Goal: Transaction & Acquisition: Purchase product/service

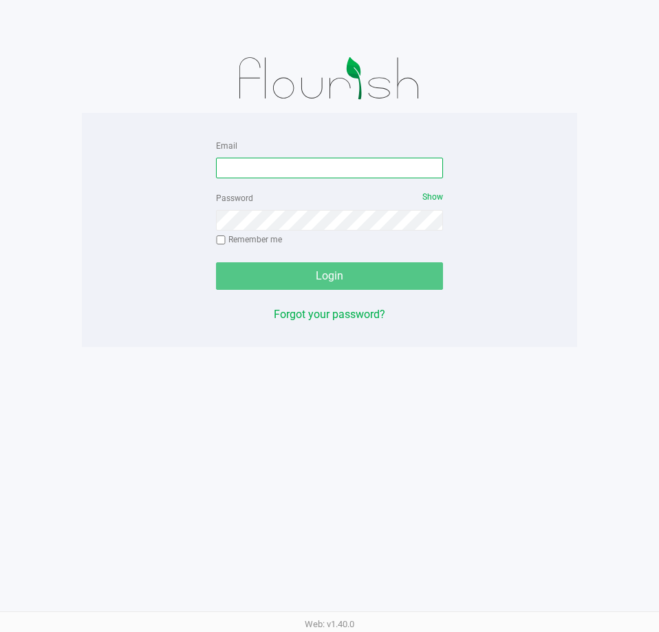
click at [297, 162] on input "Email" at bounding box center [329, 168] width 227 height 21
type input "[EMAIL_ADDRESS][DOMAIN_NAME]"
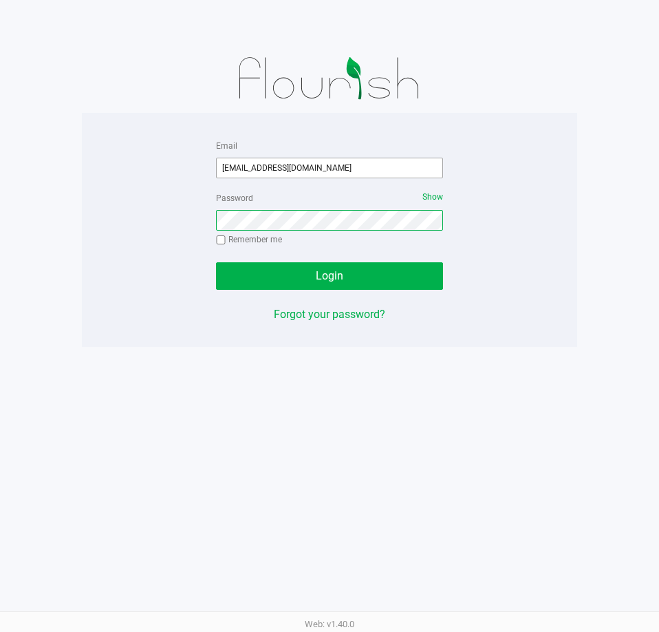
click at [216, 262] on button "Login" at bounding box center [329, 276] width 227 height 28
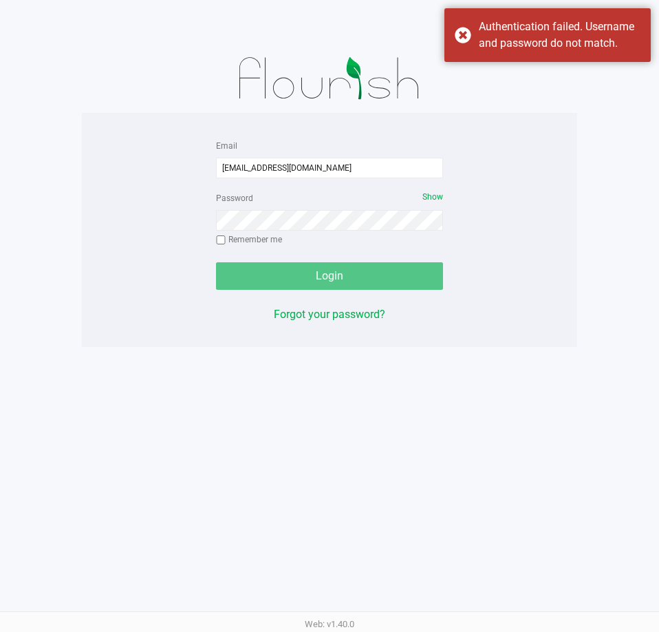
click at [330, 209] on div "Password Show Remember me" at bounding box center [329, 220] width 227 height 62
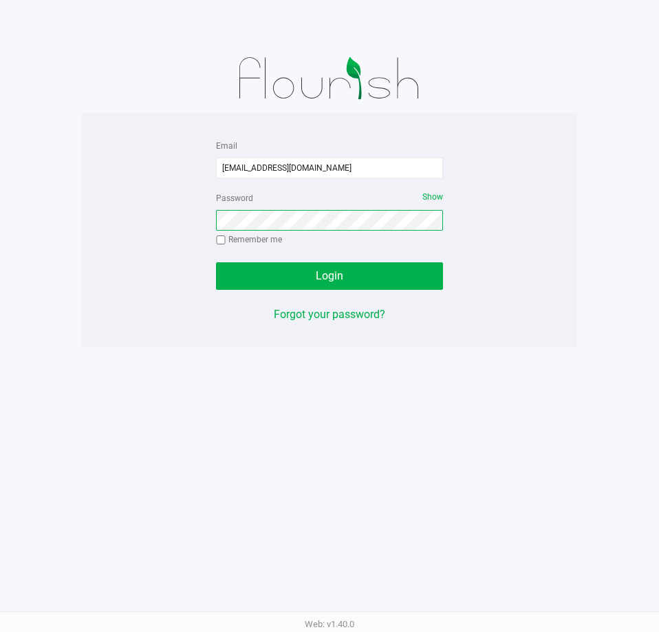
click at [216, 262] on button "Login" at bounding box center [329, 276] width 227 height 28
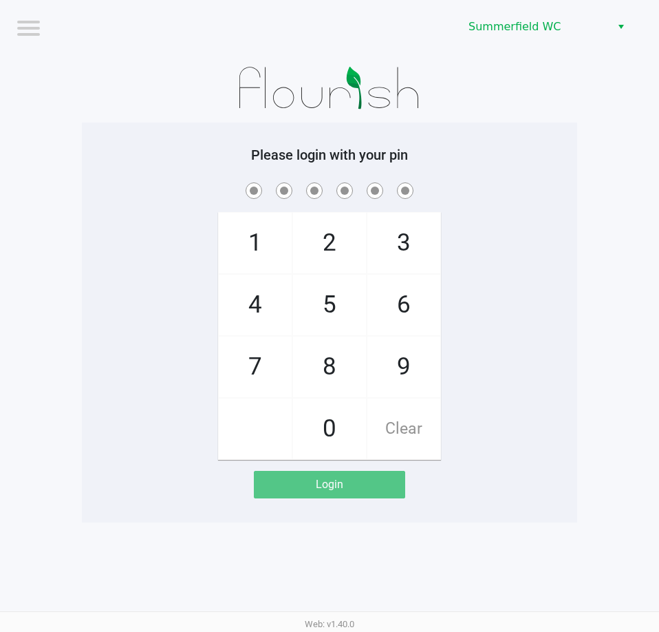
click at [581, 179] on app-pos-login-wrapper "Logout Summerfield WC Please login with your pin 1 4 7 2 5 8 0 3 6 9 Clear Login" at bounding box center [329, 261] width 659 height 522
checkbox input "true"
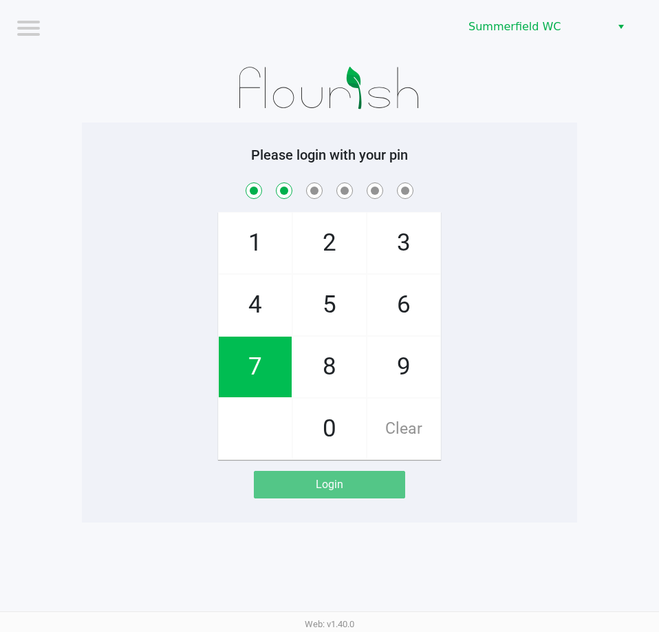
checkbox input "true"
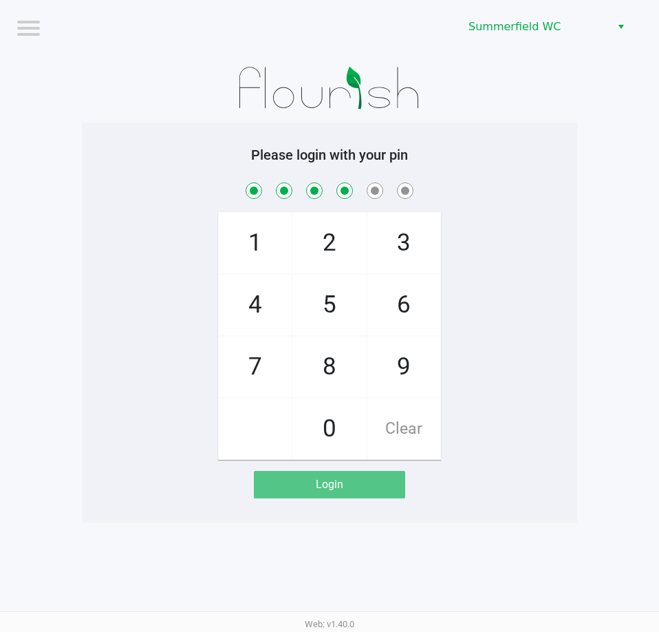
checkbox input "true"
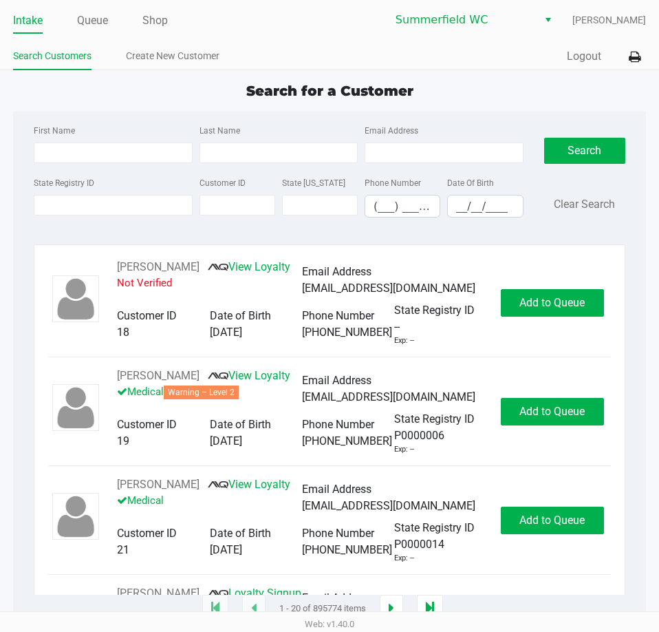
drag, startPoint x: 592, startPoint y: 292, endPoint x: 657, endPoint y: 268, distance: 69.7
click at [592, 290] on div "RICHARD MURPHY View Loyalty Not Verified Email Address ms1111111111@hotmail.com…" at bounding box center [329, 302] width 563 height 87
click at [105, 14] on link "Queue" at bounding box center [92, 20] width 31 height 19
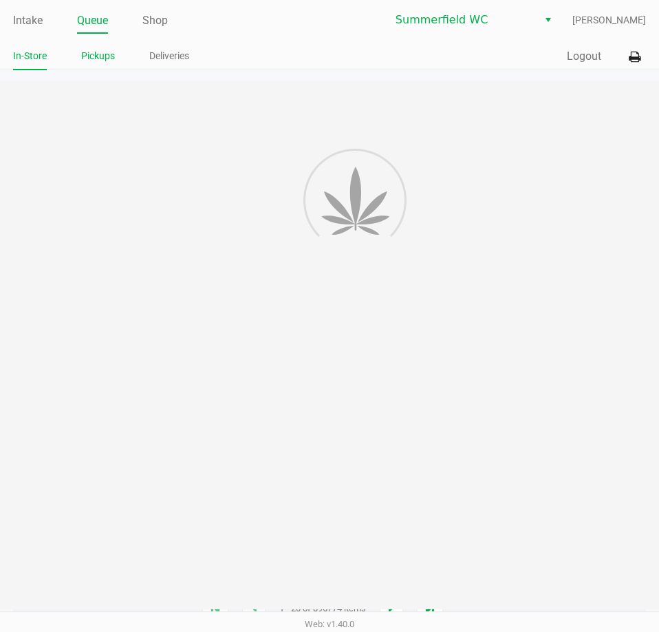
click at [103, 50] on link "Pickups" at bounding box center [98, 55] width 34 height 17
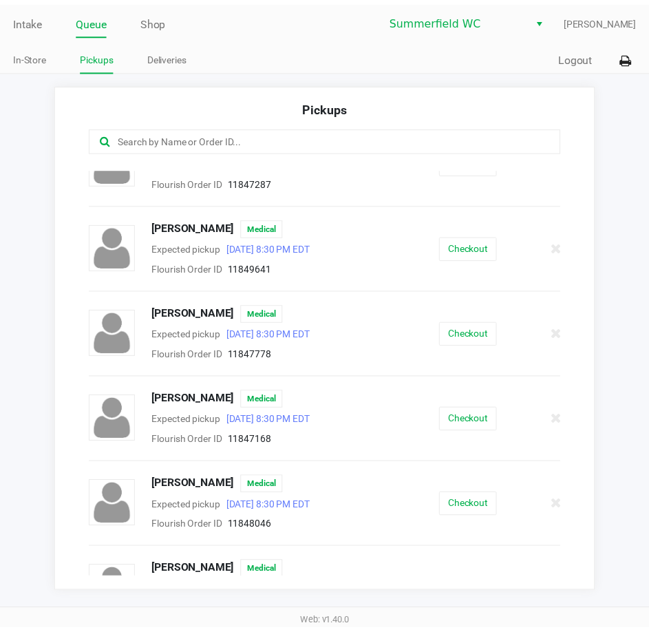
scroll to position [207, 0]
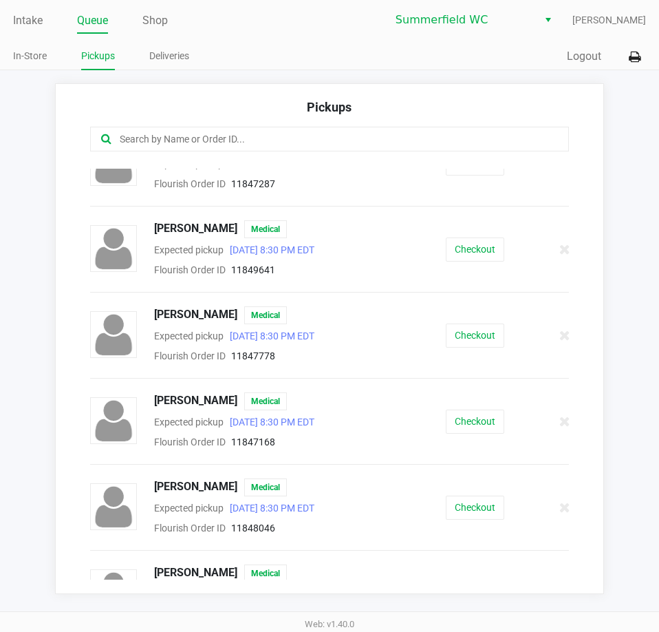
click at [648, 334] on app-pickups "Pickups ALICE DEXTER Medical Expected pickup Aug 26, 2025 8:30 PM EDT Flourish …" at bounding box center [329, 338] width 659 height 511
click at [640, 321] on app-pickups "Pickups ALICE DEXTER Medical Expected pickup Aug 26, 2025 8:30 PM EDT Flourish …" at bounding box center [329, 338] width 659 height 511
click at [638, 319] on app-pickups "Pickups ALICE DEXTER Medical Expected pickup Aug 26, 2025 8:30 PM EDT Flourish …" at bounding box center [329, 338] width 659 height 511
click at [32, 24] on link "Intake" at bounding box center [28, 20] width 30 height 19
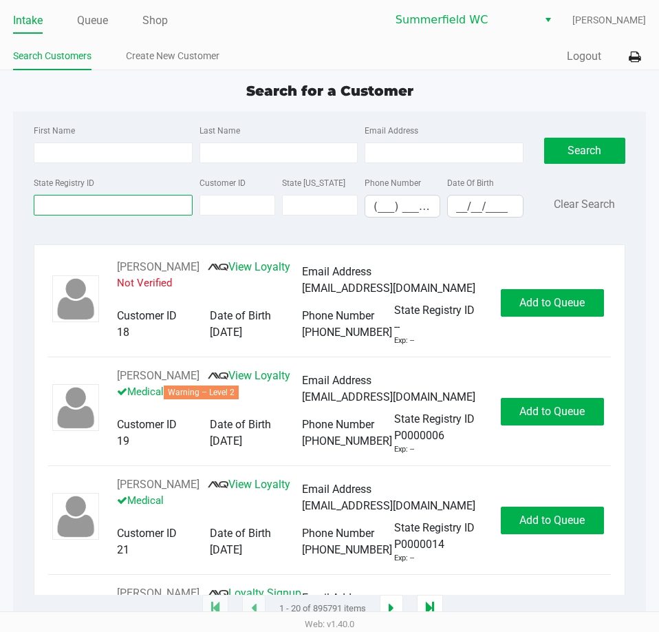
click at [100, 209] on input "State Registry ID" at bounding box center [113, 205] width 158 height 21
click at [97, 207] on input "State Registry ID" at bounding box center [113, 205] width 158 height 21
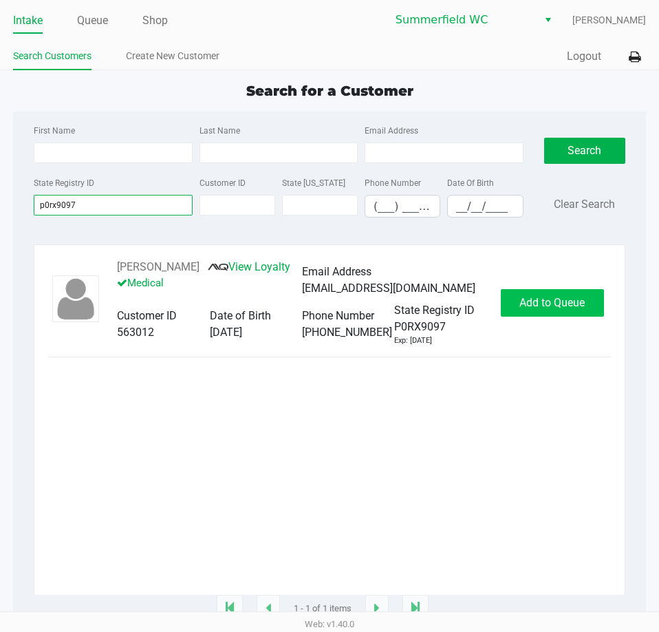
type input "p0rx9097"
click at [542, 306] on span "Add to Queue" at bounding box center [552, 302] width 65 height 13
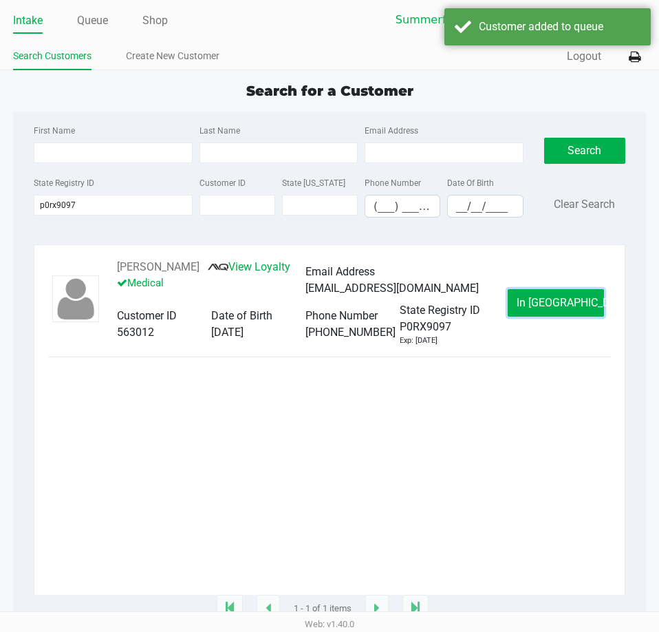
click at [548, 306] on span "In Queue" at bounding box center [575, 302] width 116 height 13
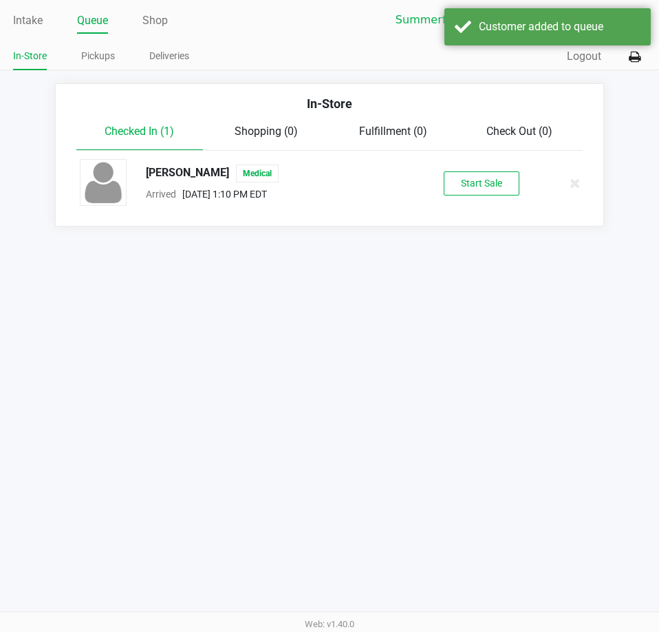
click at [489, 179] on button "Start Sale" at bounding box center [482, 183] width 76 height 24
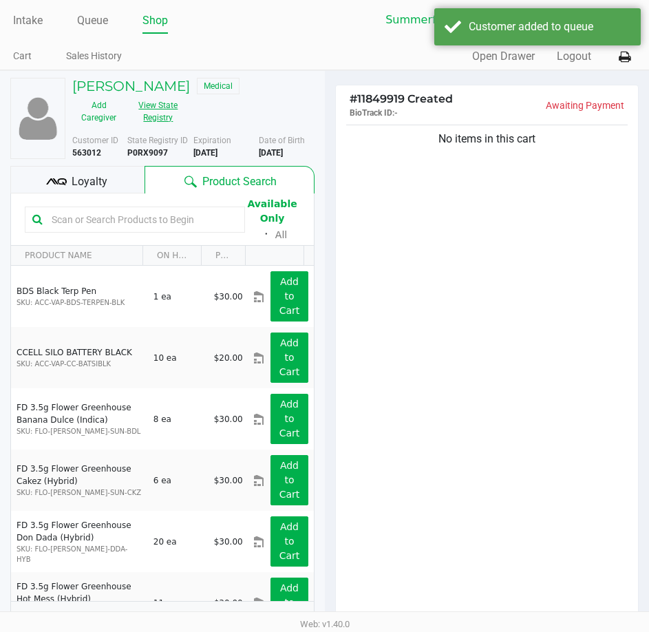
click at [148, 118] on button "View State Registry" at bounding box center [154, 111] width 58 height 34
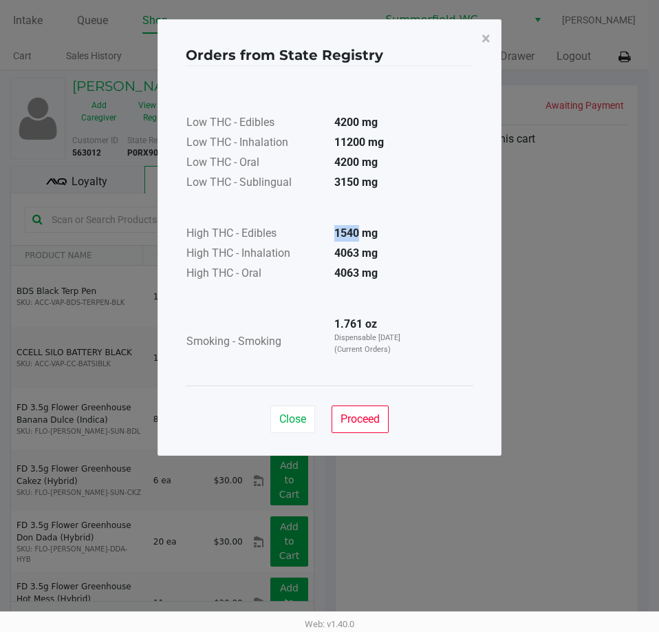
drag, startPoint x: 358, startPoint y: 232, endPoint x: 332, endPoint y: 232, distance: 25.5
click at [332, 232] on td "1540 mg" at bounding box center [372, 234] width 96 height 20
click at [284, 419] on span "Close" at bounding box center [292, 418] width 27 height 13
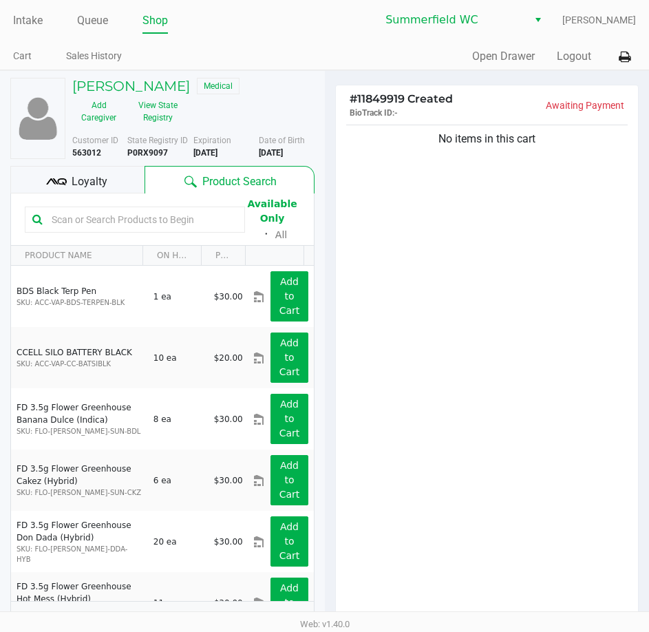
click at [129, 222] on input "text" at bounding box center [141, 219] width 191 height 21
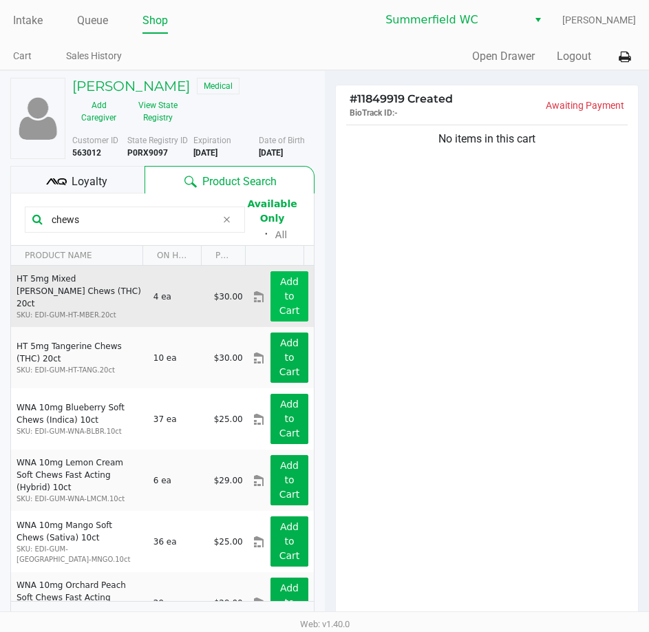
type input "chews"
click at [273, 292] on button "Add to Cart" at bounding box center [289, 296] width 37 height 50
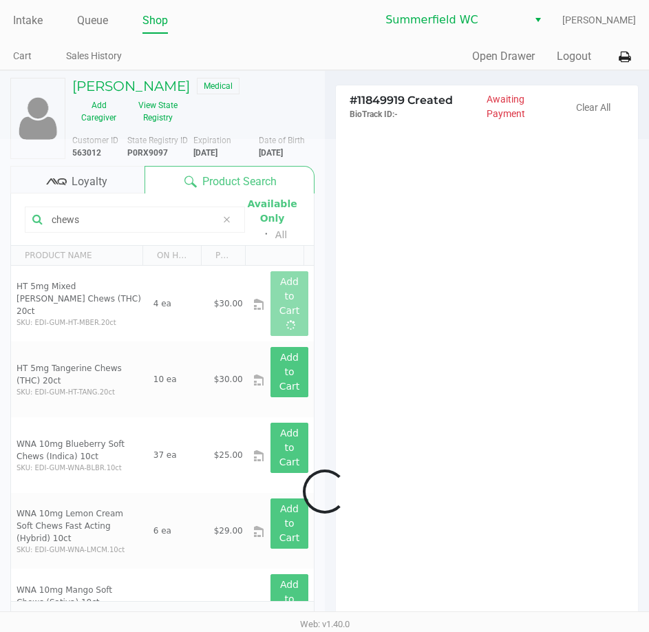
click at [497, 290] on div at bounding box center [324, 492] width 649 height 706
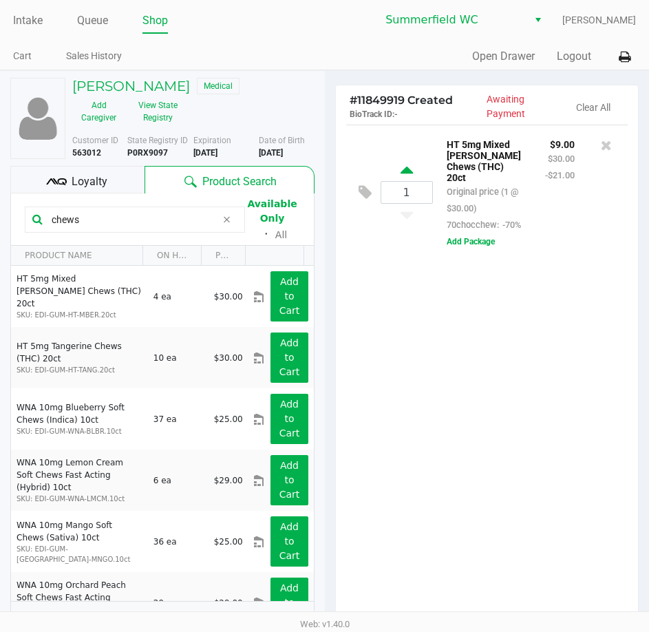
click at [408, 169] on icon at bounding box center [407, 172] width 12 height 17
type input "2"
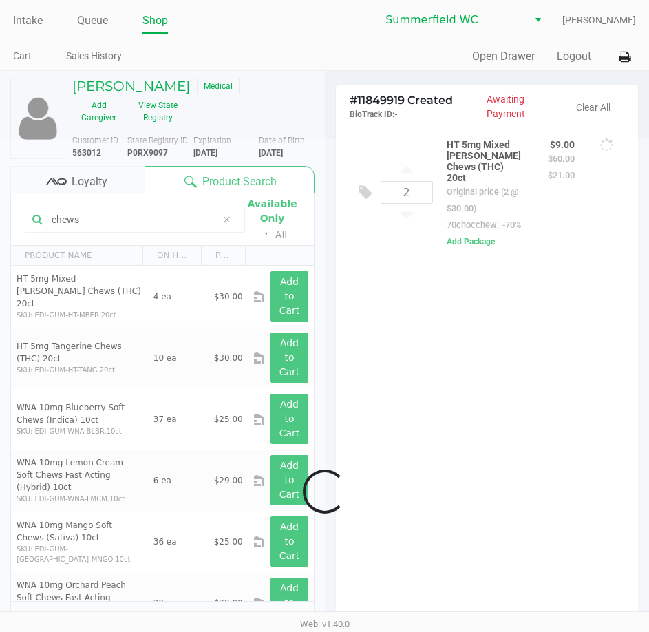
click at [413, 403] on div at bounding box center [324, 492] width 649 height 706
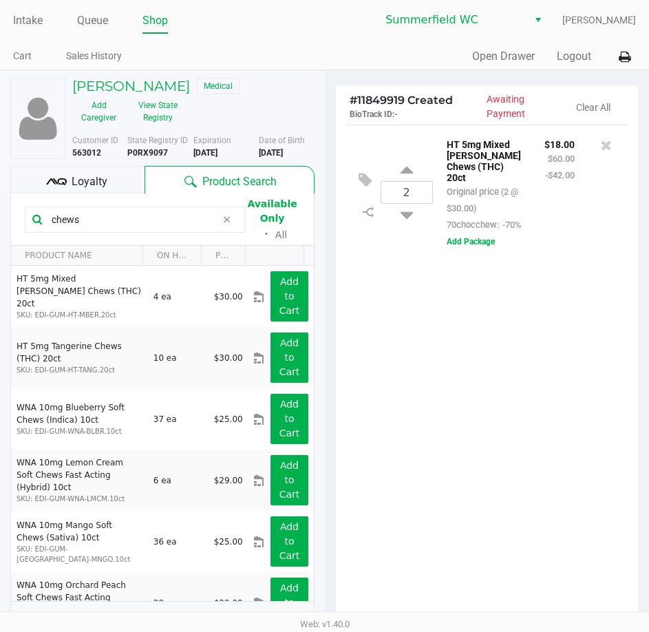
click at [105, 184] on span "Loyalty" at bounding box center [90, 181] width 36 height 17
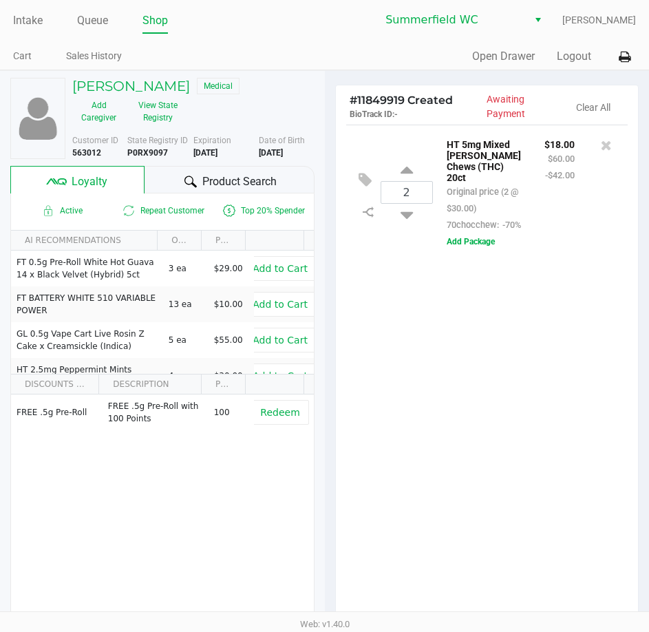
click at [408, 397] on div "2 HT 5mg Mixed Berry Chews (THC) 20ct Original price (2 @ $30.00) 70chocchew: -…" at bounding box center [487, 374] width 303 height 499
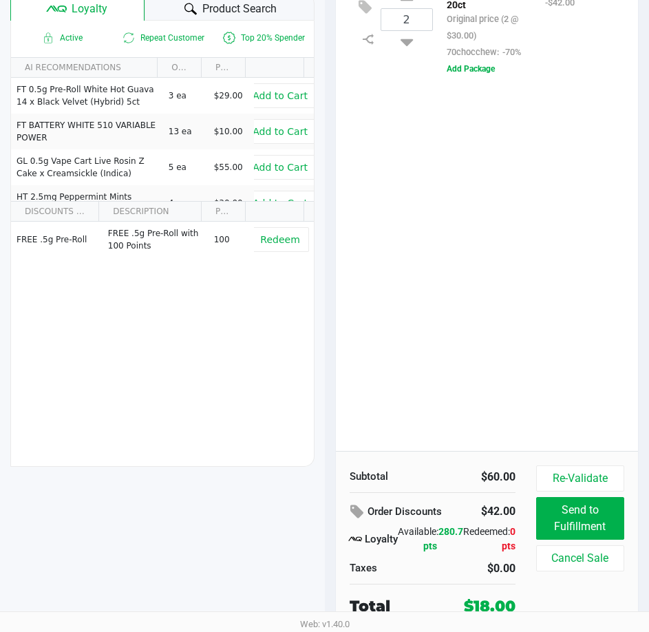
click at [445, 352] on div "2 HT 5mg Mixed Berry Chews (THC) 20ct Original price (2 @ $30.00) 70chocchew: -…" at bounding box center [487, 201] width 303 height 499
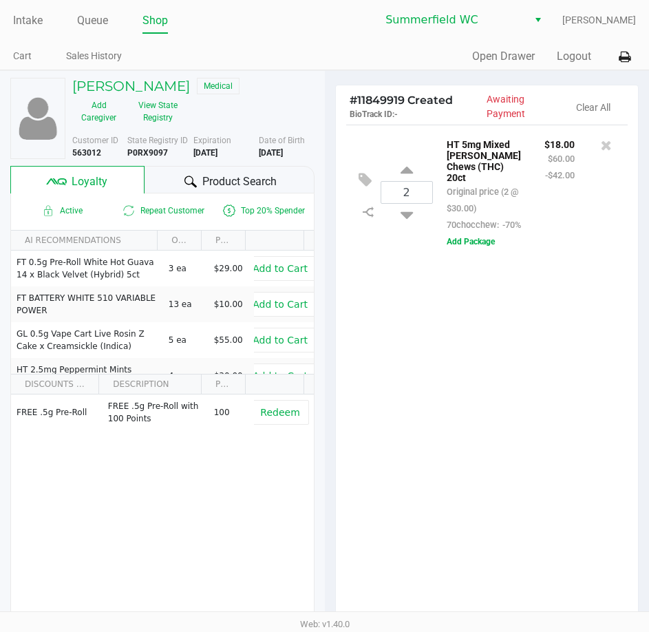
click at [253, 167] on div "Product Search" at bounding box center [229, 180] width 169 height 28
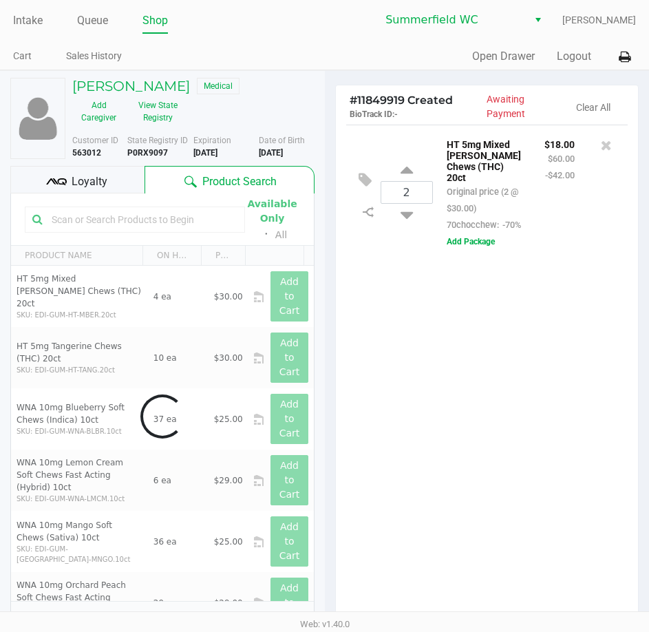
click at [454, 368] on div "2 HT 5mg Mixed Berry Chews (THC) 20ct Original price (2 @ $30.00) 70chocchew: -…" at bounding box center [487, 374] width 303 height 499
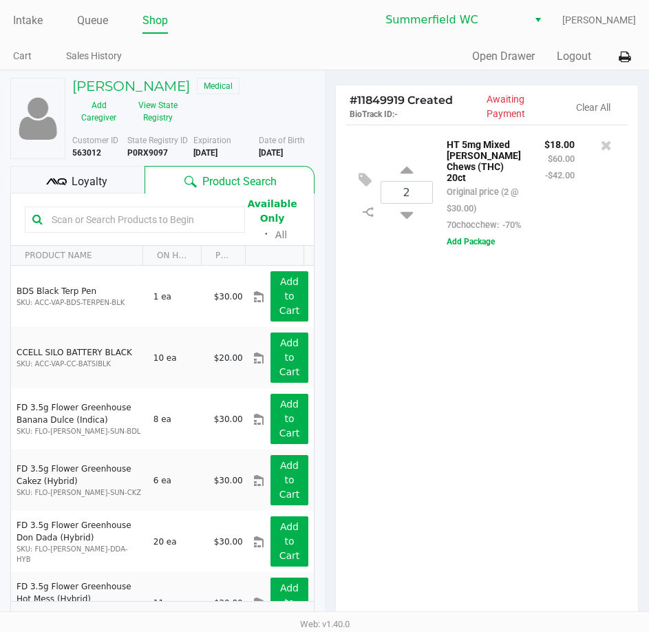
click at [452, 439] on div "2 HT 5mg Mixed Berry Chews (THC) 20ct Original price (2 @ $30.00) 70chocchew: -…" at bounding box center [487, 374] width 303 height 499
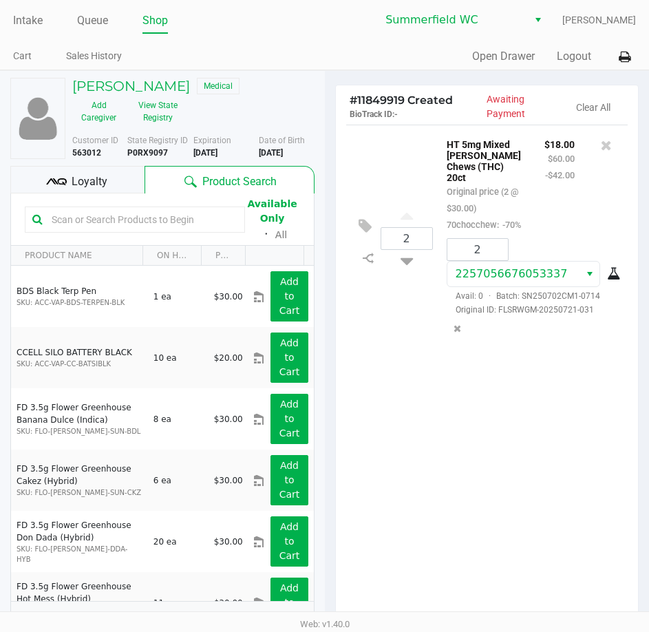
click at [505, 467] on div "2 HT 5mg Mixed Berry Chews (THC) 20ct Original price (2 @ $30.00) 70chocchew: -…" at bounding box center [487, 374] width 303 height 499
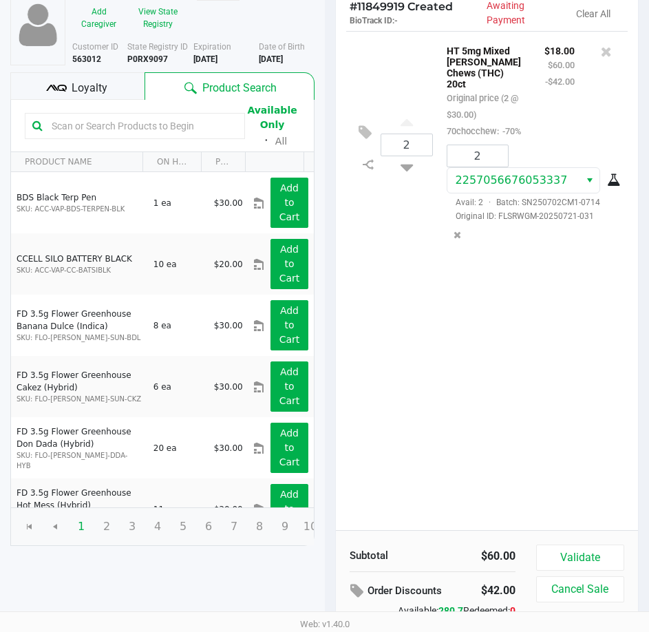
scroll to position [173, 0]
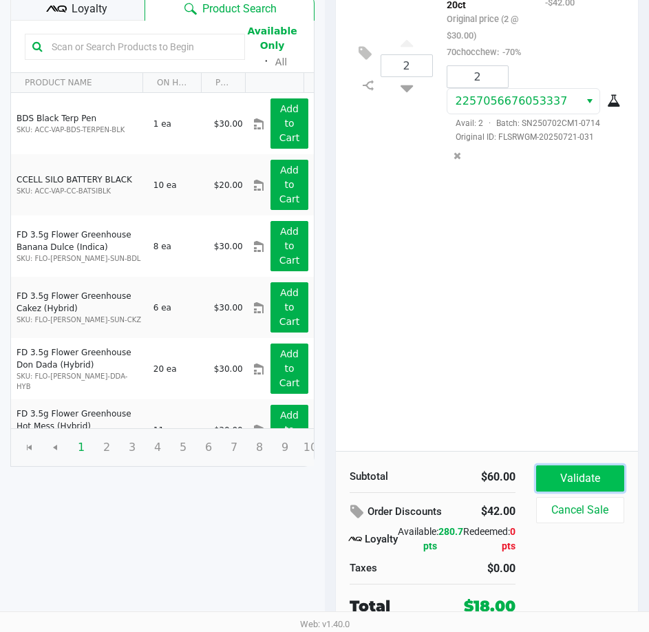
click at [577, 468] on button "Validate" at bounding box center [580, 478] width 88 height 26
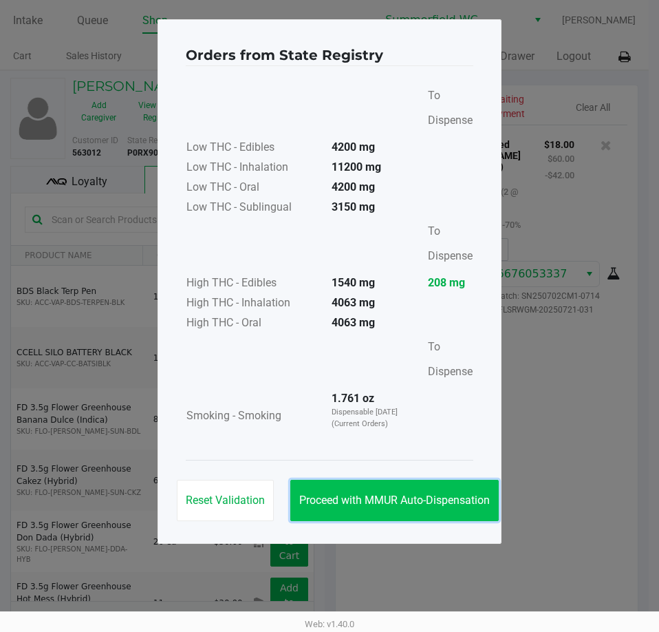
click at [433, 498] on span "Proceed with MMUR Auto-Dispensation" at bounding box center [394, 500] width 191 height 13
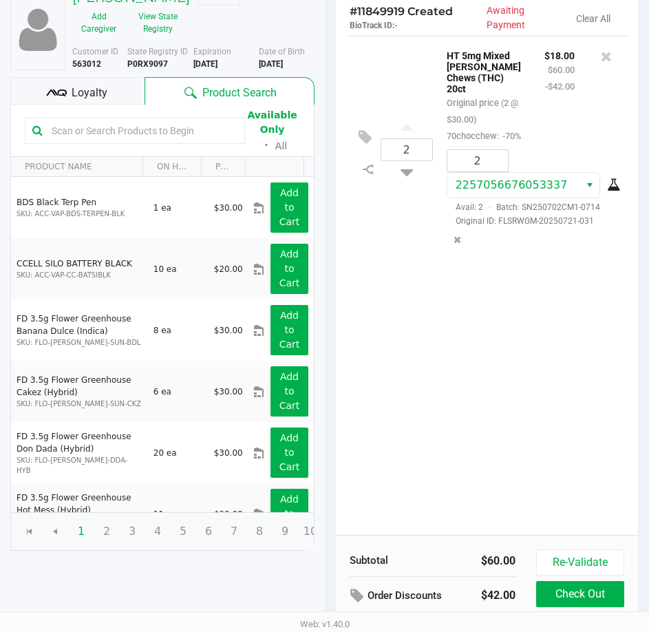
scroll to position [175, 0]
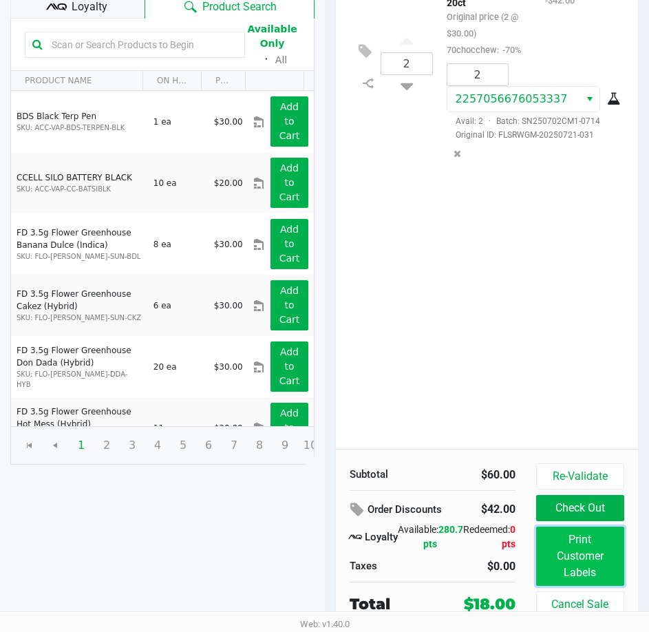
click at [584, 533] on button "Print Customer Labels" at bounding box center [580, 556] width 88 height 59
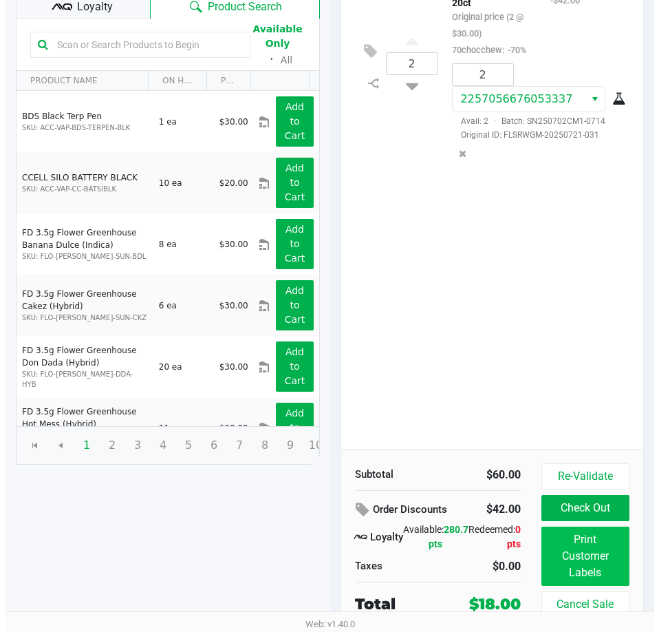
scroll to position [0, 0]
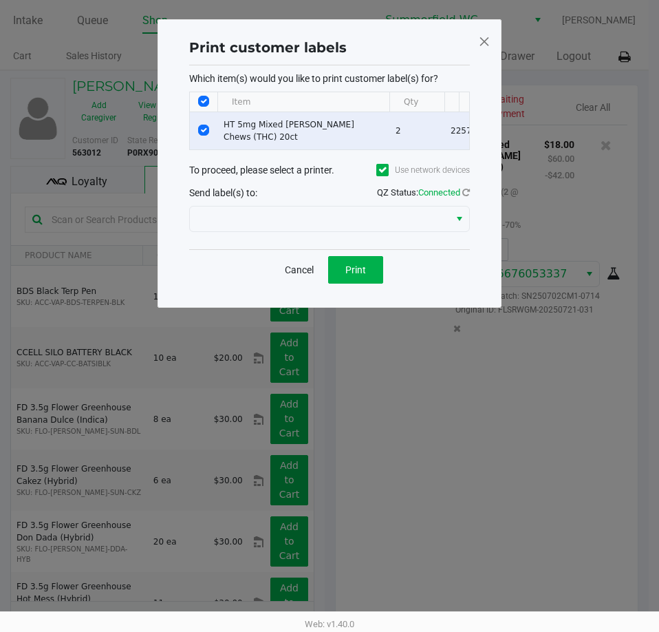
click at [357, 215] on div at bounding box center [329, 218] width 281 height 33
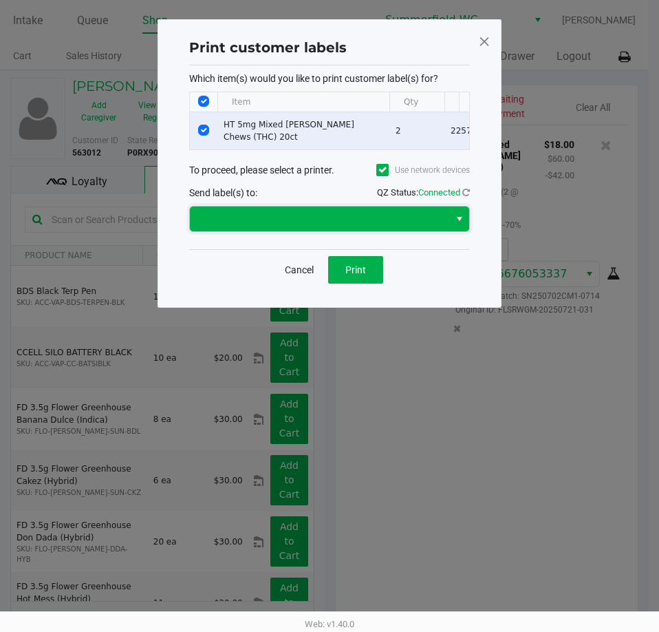
click at [343, 223] on span at bounding box center [319, 219] width 243 height 17
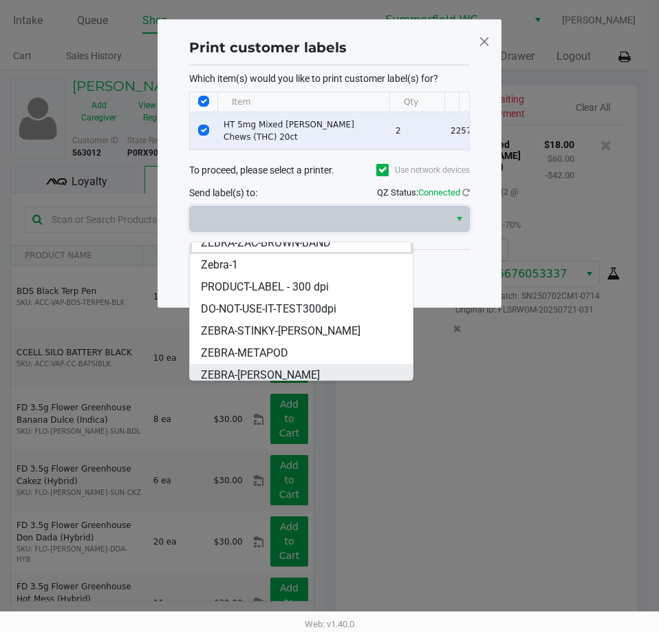
scroll to position [17, 0]
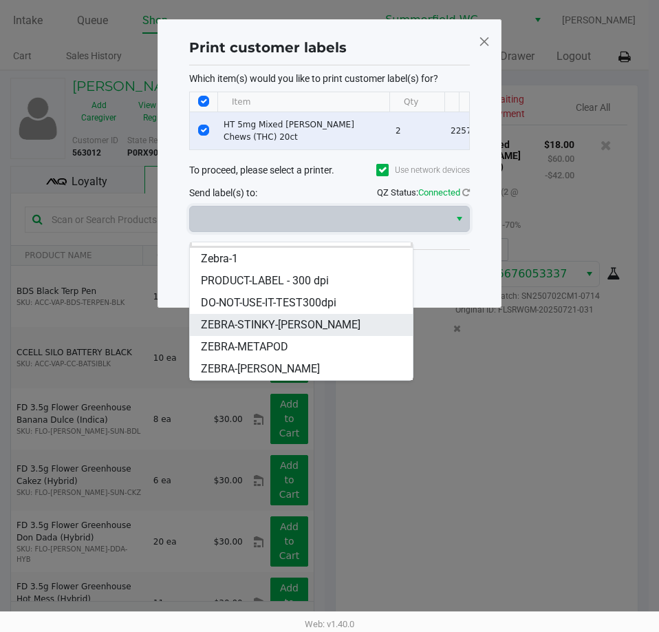
click at [299, 324] on span "ZEBRA-STINKY-[PERSON_NAME]" at bounding box center [281, 325] width 160 height 17
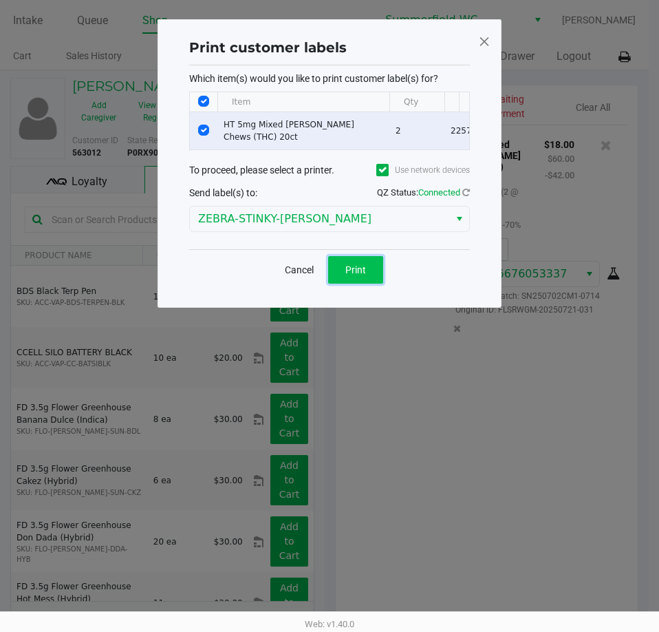
click at [346, 275] on span "Print" at bounding box center [356, 269] width 21 height 11
click at [500, 431] on ngb-modal-window "Print customer labels Which item(s) would you like to print customer label(s) f…" at bounding box center [329, 316] width 659 height 632
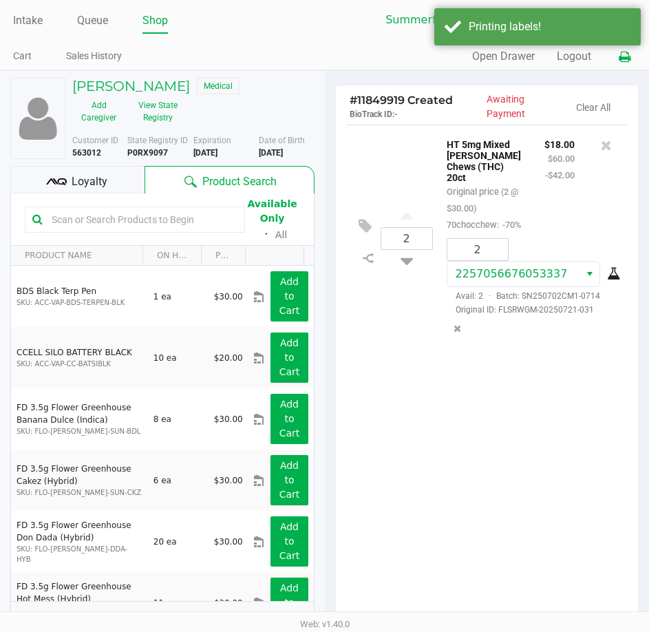
click at [620, 59] on icon at bounding box center [625, 57] width 12 height 10
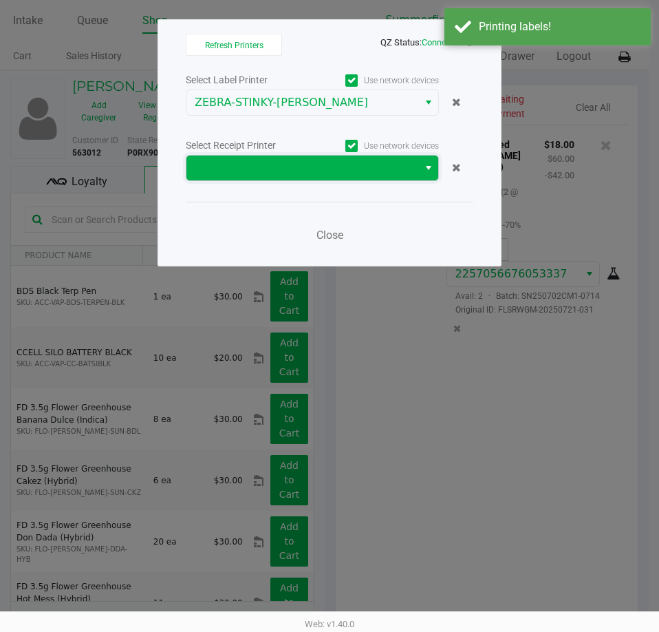
click at [234, 160] on span at bounding box center [302, 168] width 215 height 17
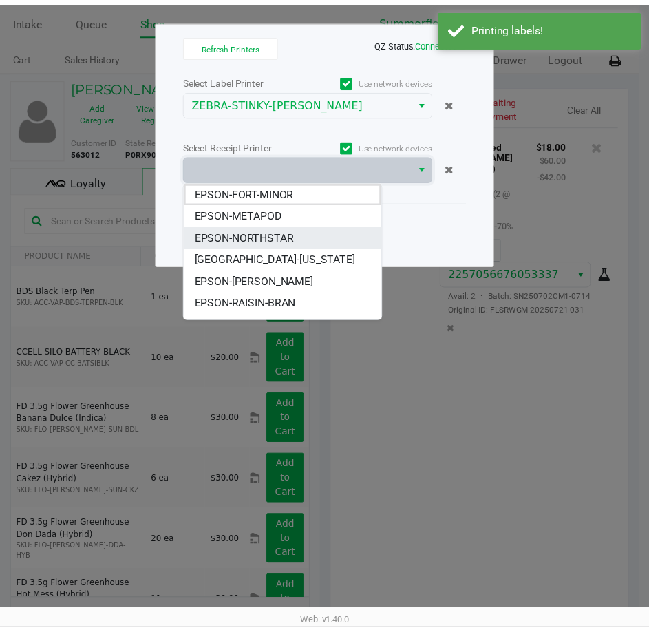
scroll to position [149, 0]
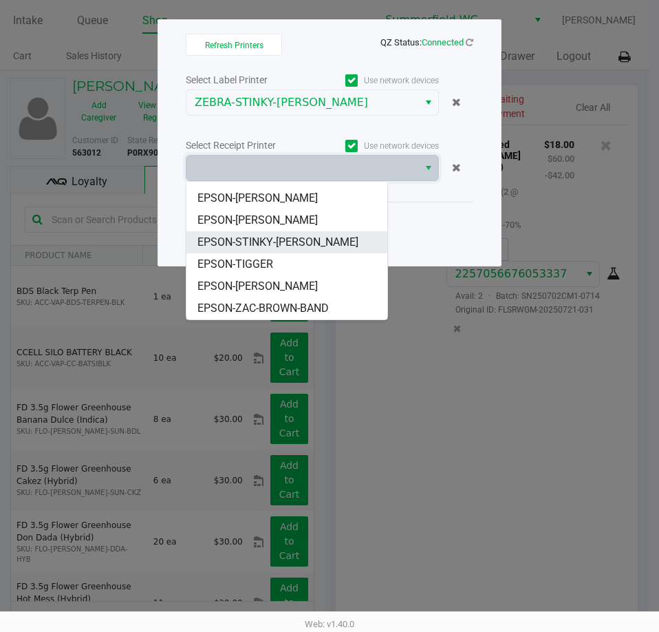
click at [286, 239] on span "EPSON-STINKY-[PERSON_NAME]" at bounding box center [278, 242] width 161 height 17
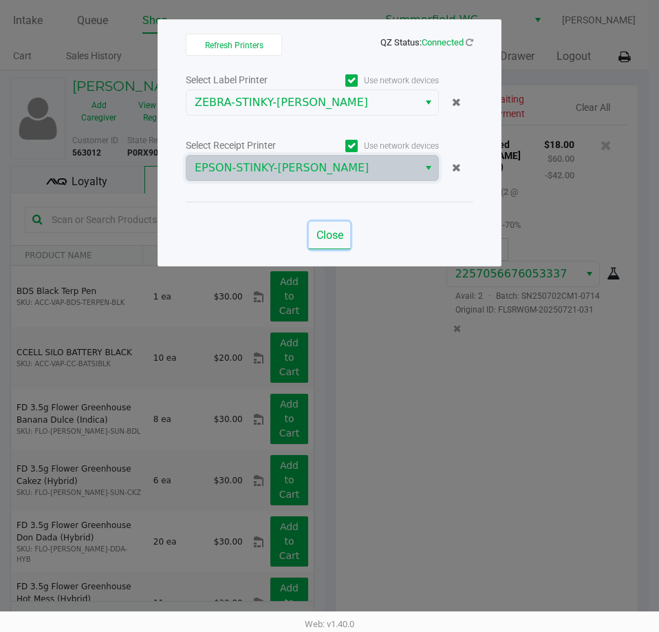
click at [326, 238] on span "Close" at bounding box center [330, 235] width 27 height 13
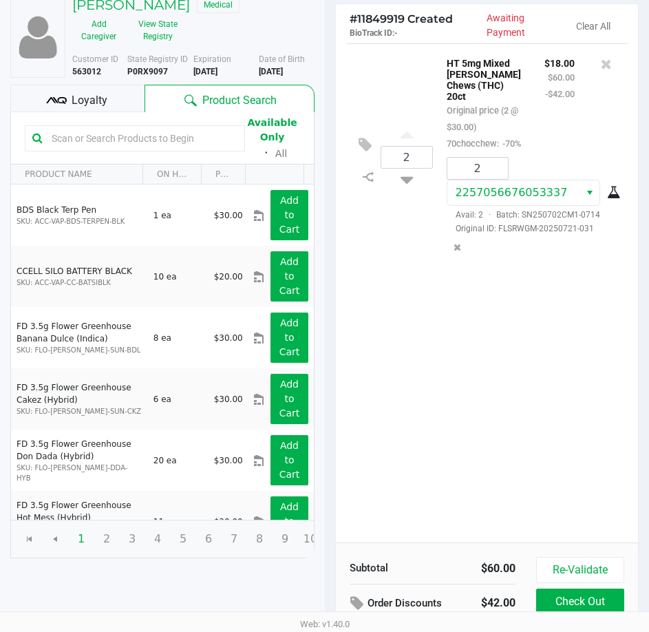
scroll to position [175, 0]
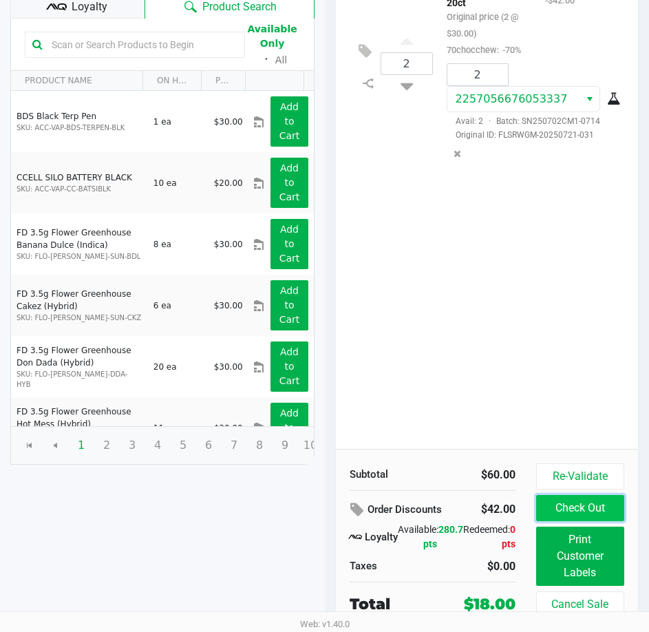
click at [599, 503] on button "Check Out" at bounding box center [580, 508] width 88 height 26
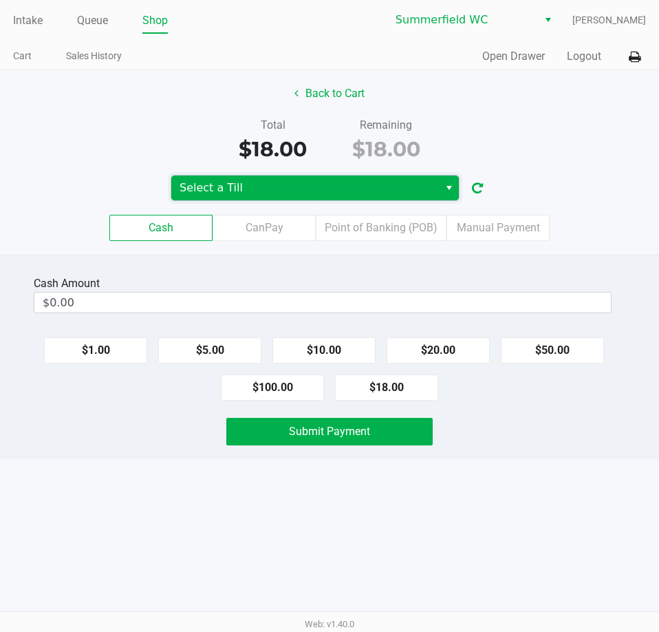
click at [337, 193] on span "Select a Till" at bounding box center [305, 188] width 251 height 17
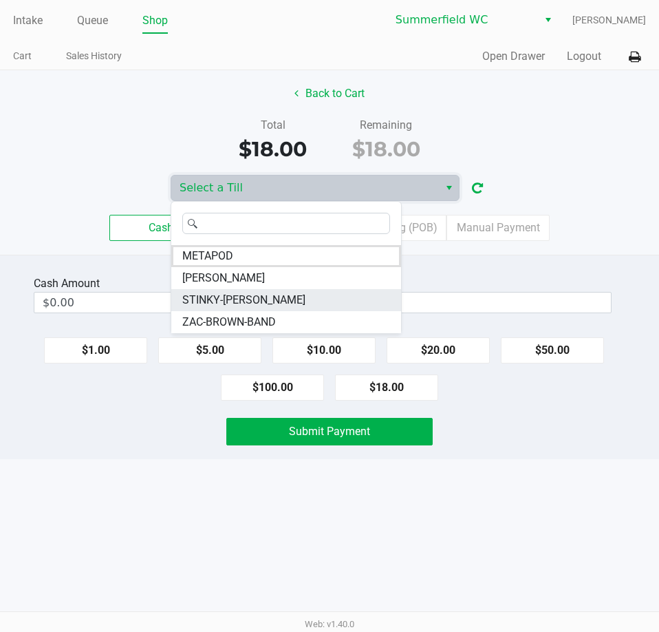
click at [280, 296] on li "STINKY-PETE" at bounding box center [286, 300] width 230 height 22
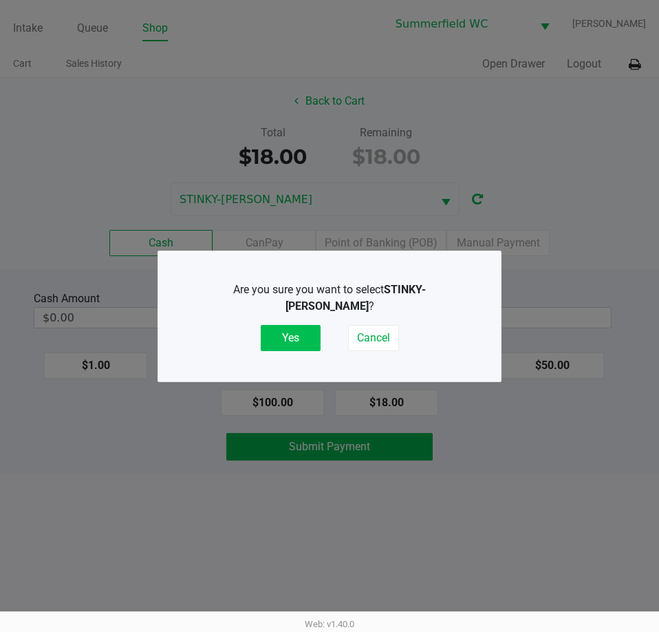
click at [294, 326] on button "Yes" at bounding box center [291, 338] width 60 height 26
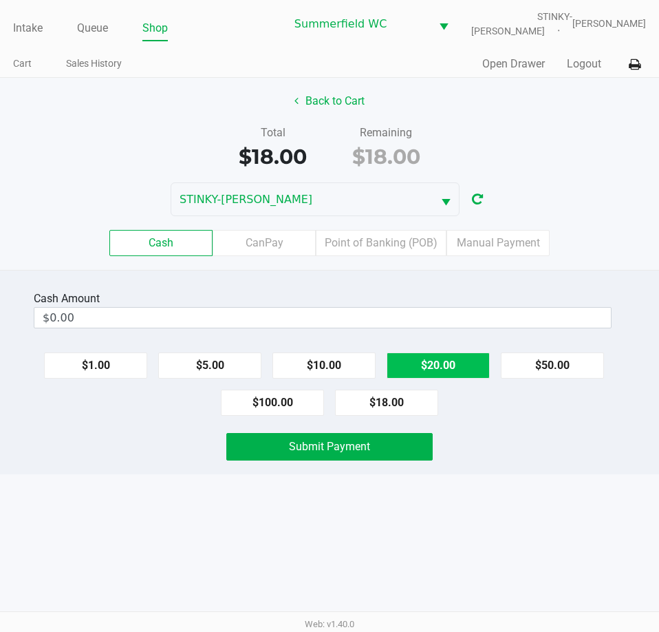
click at [480, 371] on button "$20.00" at bounding box center [438, 365] width 103 height 26
type input "$20.00"
click at [494, 452] on div "Submit Payment" at bounding box center [330, 447] width 680 height 28
click at [385, 429] on div "Cash Amount $20.00 Clear $1.00 $5.00 $10.00 $20.00 $50.00 $100.00 $18.00 Submit…" at bounding box center [329, 372] width 659 height 204
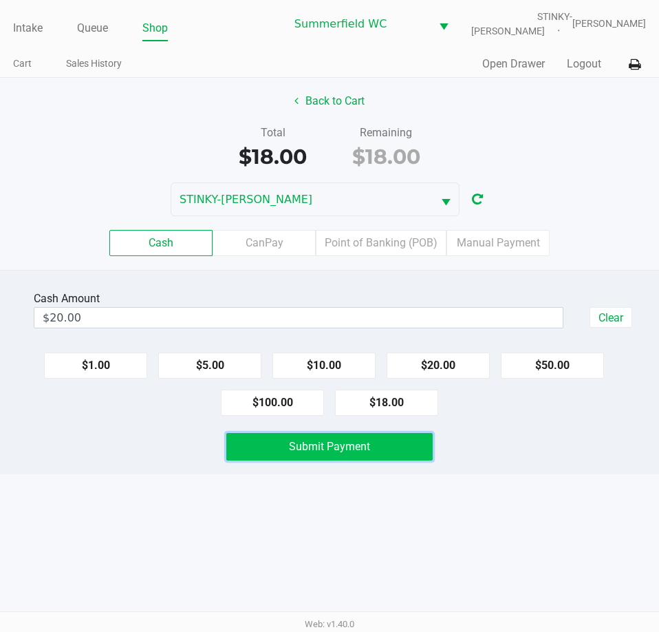
click at [346, 439] on button "Submit Payment" at bounding box center [329, 447] width 206 height 28
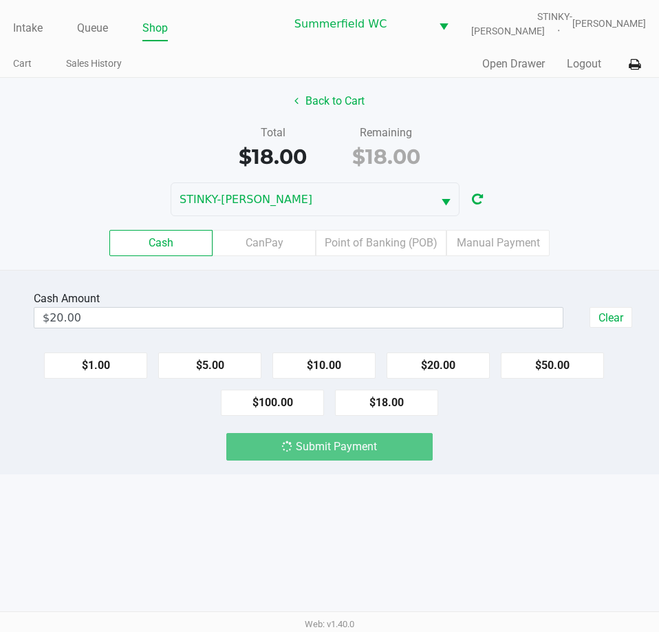
click at [556, 455] on div "Submit Payment" at bounding box center [330, 447] width 680 height 28
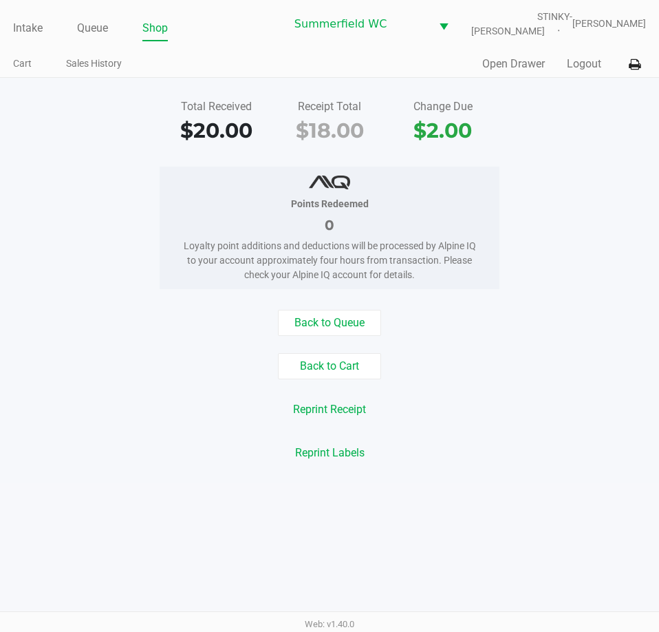
drag, startPoint x: 545, startPoint y: 361, endPoint x: 550, endPoint y: 354, distance: 8.4
click at [546, 360] on div "Back to Cart" at bounding box center [330, 366] width 680 height 26
click at [536, 342] on div "Back to Queue Back to Cart Reprint Receipt Reprint Labels" at bounding box center [330, 388] width 680 height 156
click at [534, 342] on div "Back to Queue Back to Cart Reprint Receipt Reprint Labels" at bounding box center [330, 388] width 680 height 156
drag, startPoint x: 531, startPoint y: 339, endPoint x: 529, endPoint y: 330, distance: 8.5
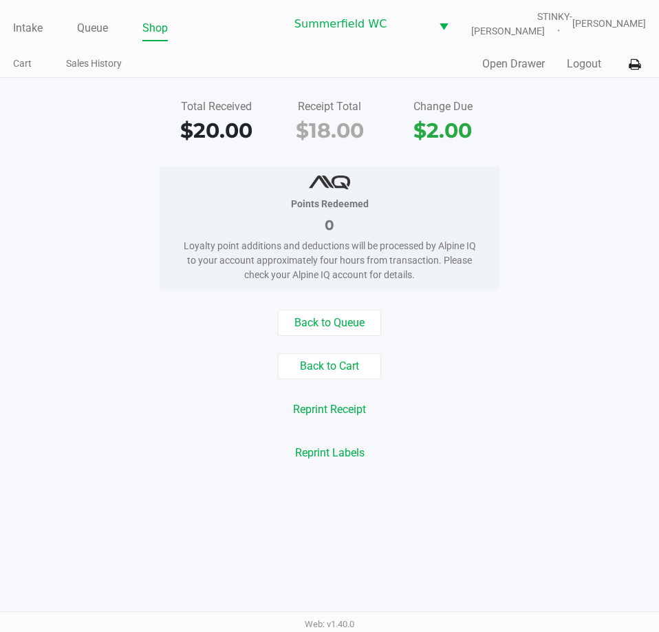
click at [530, 332] on div "Back to Queue Back to Cart Reprint Receipt Reprint Labels" at bounding box center [330, 388] width 680 height 156
click at [529, 330] on div "Back to Queue" at bounding box center [330, 323] width 680 height 26
click at [539, 295] on div "Total Received $20.00 Receipt Total $18.00 Change Due $2.00 Points Redeemed 0 L…" at bounding box center [329, 280] width 659 height 405
click at [41, 24] on link "Intake" at bounding box center [28, 28] width 30 height 19
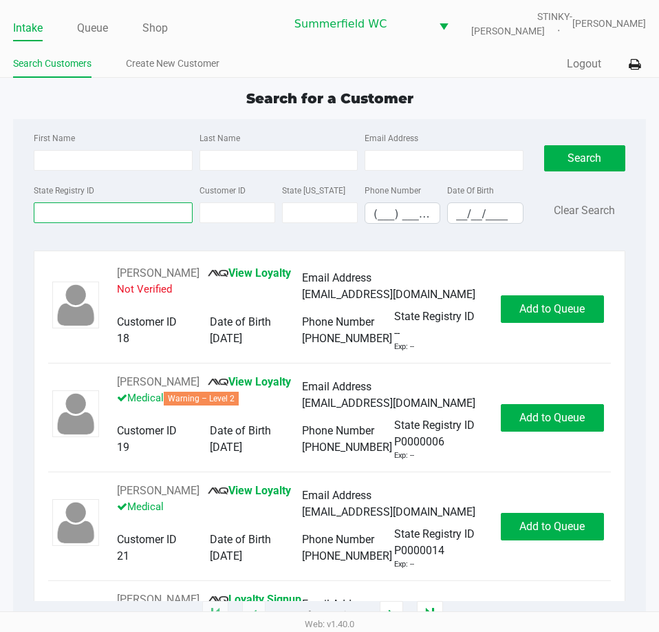
click at [140, 214] on input "State Registry ID" at bounding box center [113, 212] width 158 height 21
click at [136, 214] on input "State Registry ID" at bounding box center [113, 212] width 158 height 21
click at [106, 217] on input "State Registry ID" at bounding box center [113, 212] width 158 height 21
click at [98, 219] on input "State Registry ID" at bounding box center [113, 212] width 158 height 21
click at [98, 218] on input "State Registry ID" at bounding box center [113, 212] width 158 height 21
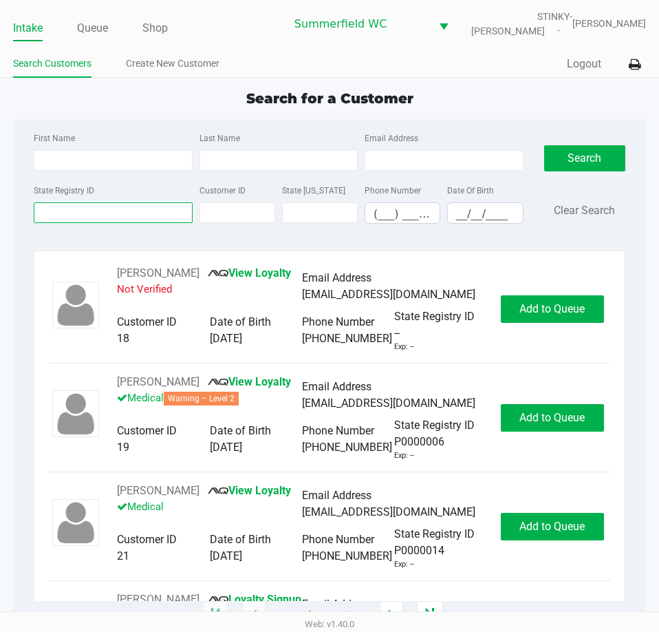
click at [98, 218] on input "State Registry ID" at bounding box center [113, 212] width 158 height 21
click at [104, 166] on input "First Name" at bounding box center [113, 160] width 158 height 21
type input "trevor"
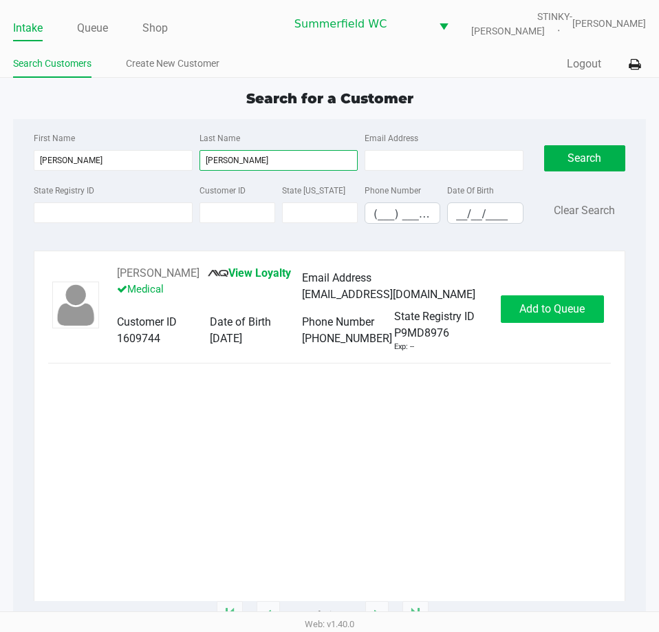
type input "finley"
click at [538, 298] on button "Add to Queue" at bounding box center [552, 309] width 103 height 28
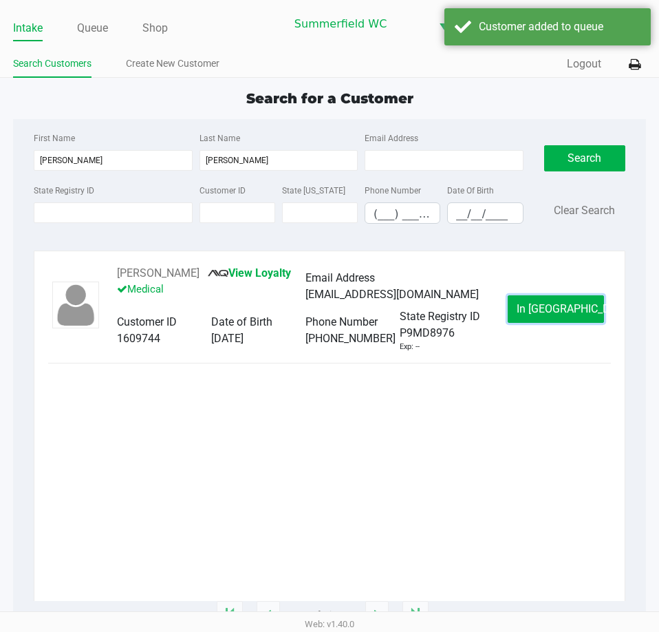
click at [545, 304] on span "In Queue" at bounding box center [575, 308] width 116 height 13
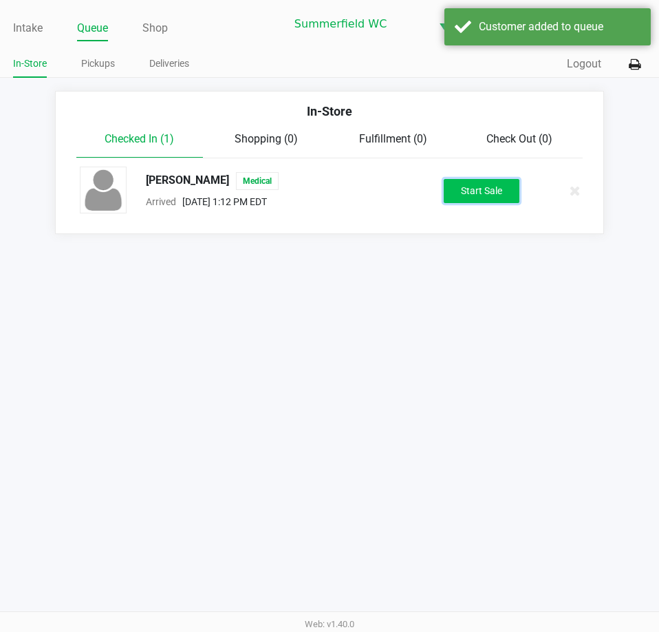
click at [502, 189] on button "Start Sale" at bounding box center [482, 191] width 76 height 24
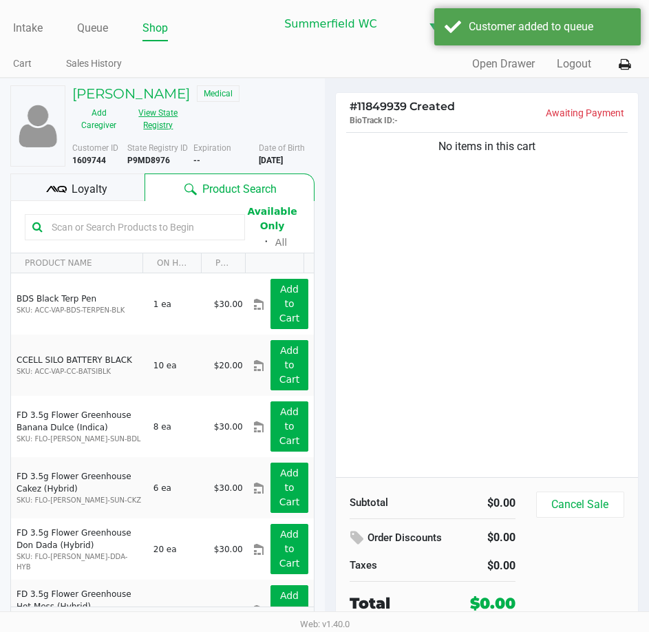
click at [152, 118] on button "View State Registry" at bounding box center [154, 119] width 58 height 34
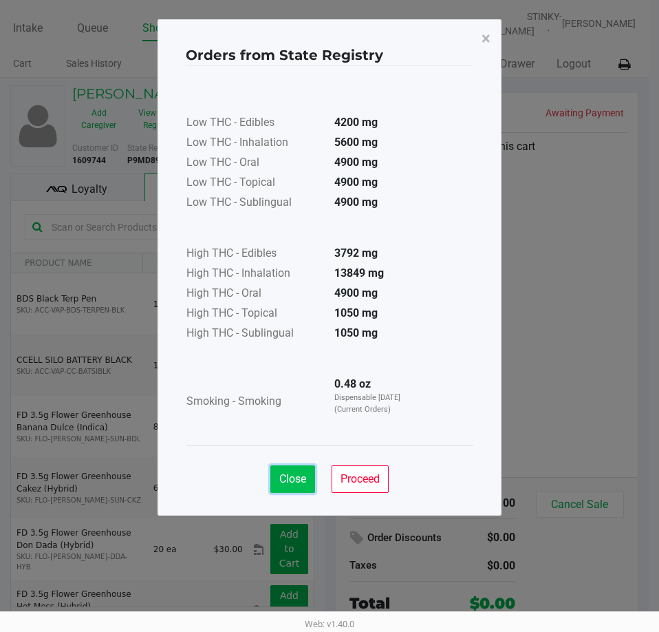
click at [290, 480] on span "Close" at bounding box center [292, 478] width 27 height 13
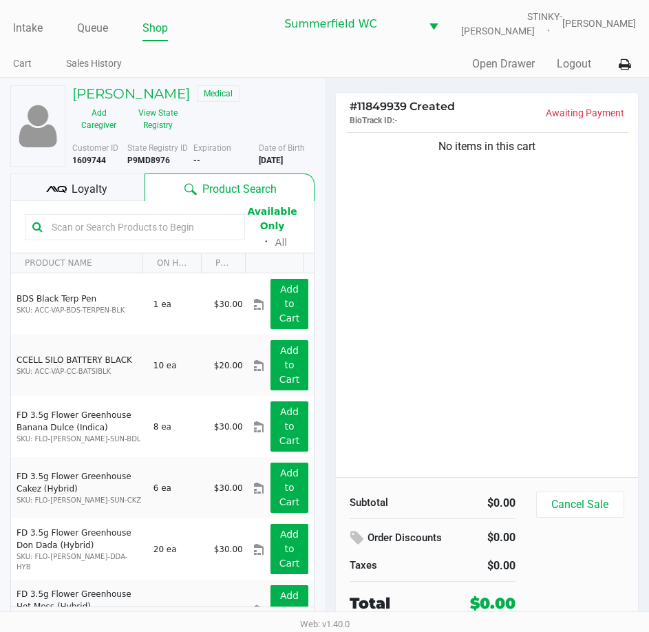
click at [100, 233] on input "text" at bounding box center [141, 227] width 191 height 21
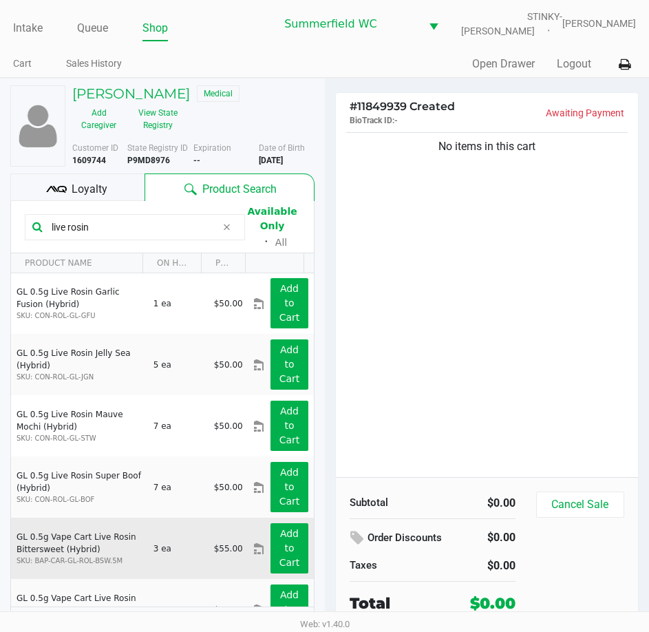
scroll to position [207, 0]
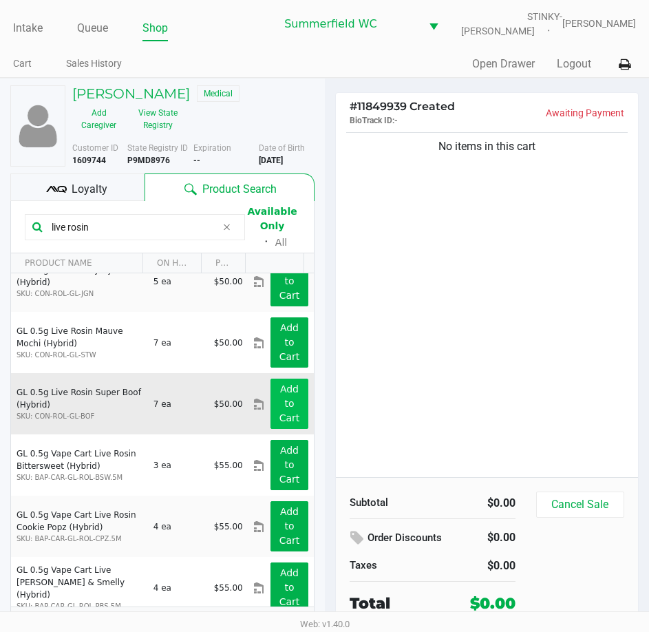
type input "live rosin"
click at [283, 410] on app-button-loader "Add to Cart" at bounding box center [289, 403] width 21 height 40
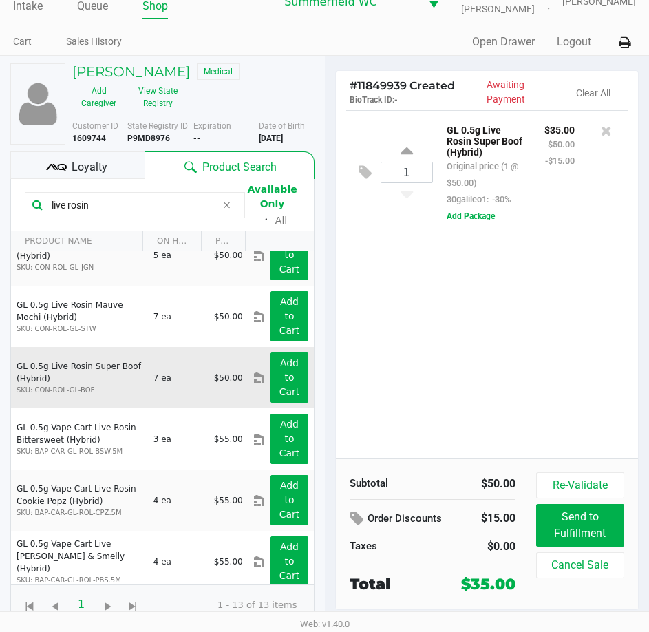
scroll to position [0, 0]
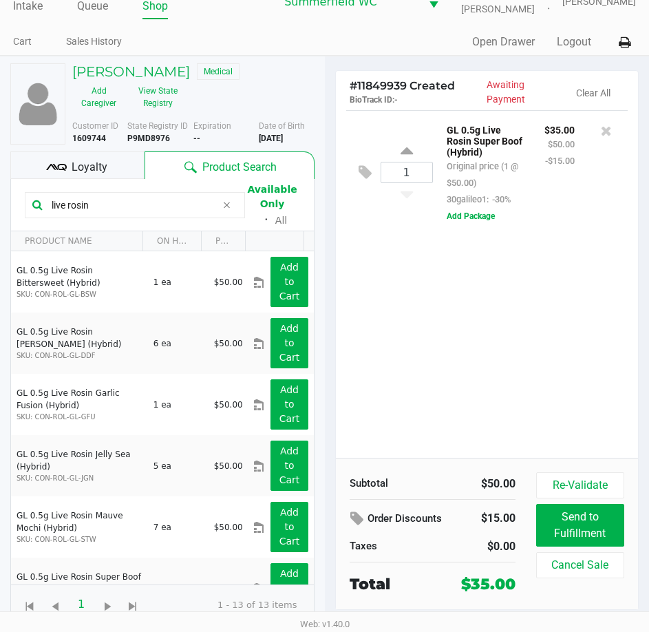
drag, startPoint x: 127, startPoint y: 211, endPoint x: -1, endPoint y: 209, distance: 127.4
click at [0, 209] on html "Intake Queue Shop Summerfield WC STINKY-PETE Triston Packer Cart Sales History …" at bounding box center [324, 294] width 649 height 632
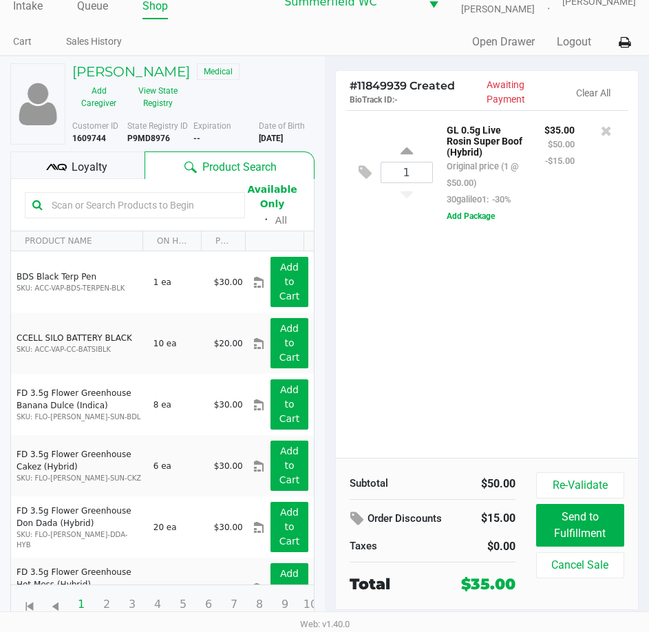
click at [103, 198] on input "text" at bounding box center [141, 205] width 191 height 21
click at [105, 204] on input "text" at bounding box center [141, 205] width 191 height 21
click at [107, 206] on input "text" at bounding box center [141, 205] width 191 height 21
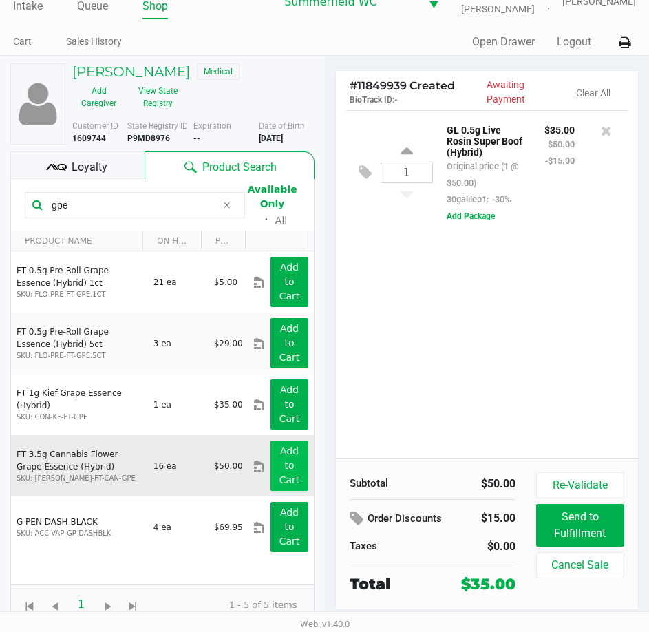
type input "gpe"
click at [290, 460] on button "Add to Cart" at bounding box center [289, 466] width 37 height 50
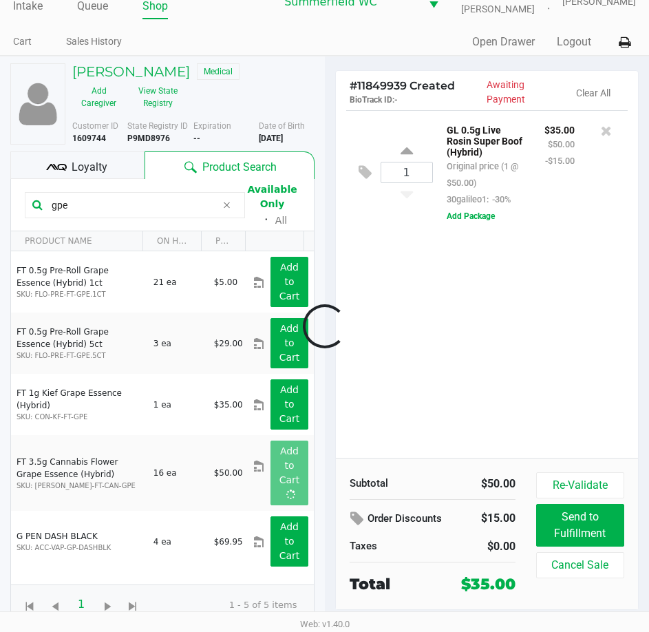
click at [451, 380] on div at bounding box center [324, 326] width 649 height 403
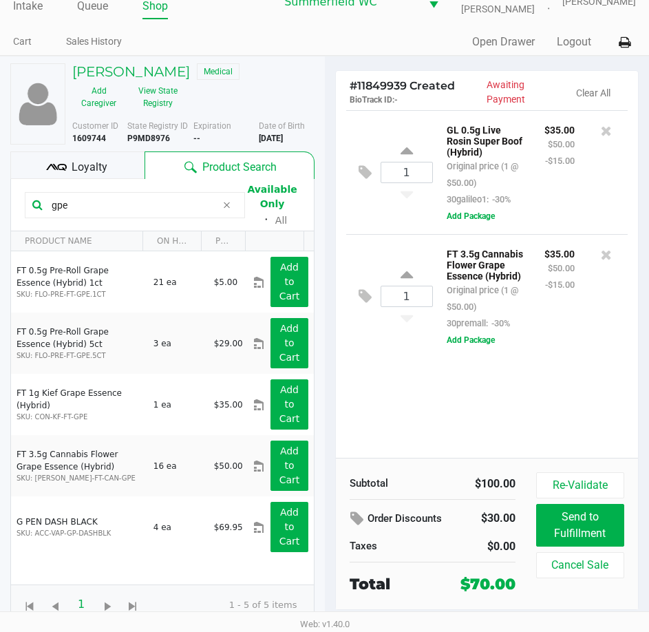
click at [503, 385] on div "1 GL 0.5g Live Rosin Super Boof (Hybrid) Original price (1 @ $50.00) 30galileo1…" at bounding box center [487, 284] width 303 height 348
drag, startPoint x: 98, startPoint y: 178, endPoint x: 103, endPoint y: 171, distance: 7.4
click at [100, 175] on div "Loyalty" at bounding box center [77, 165] width 134 height 28
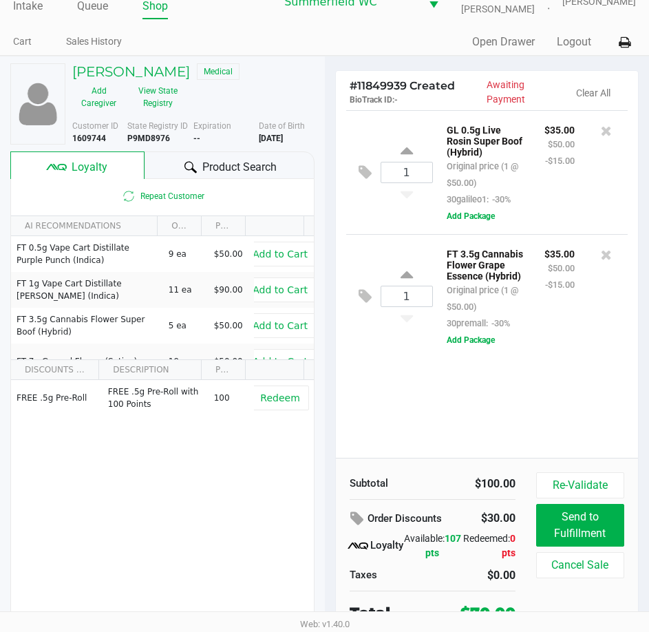
click at [431, 443] on div "1 GL 0.5g Live Rosin Super Boof (Hybrid) Original price (1 @ $50.00) 30galileo1…" at bounding box center [487, 284] width 303 height 348
click at [507, 402] on div "1 GL 0.5g Live Rosin Super Boof (Hybrid) Original price (1 @ $50.00) 30galileo1…" at bounding box center [487, 284] width 303 height 348
drag, startPoint x: 533, startPoint y: 437, endPoint x: 593, endPoint y: 413, distance: 65.2
click at [537, 437] on div "1 GL 0.5g Live Rosin Super Boof (Hybrid) Original price (1 @ $50.00) 30galileo1…" at bounding box center [487, 284] width 303 height 348
click at [593, 412] on div "1 GL 0.5g Live Rosin Super Boof (Hybrid) Original price (1 @ $50.00) 30galileo1…" at bounding box center [487, 284] width 303 height 348
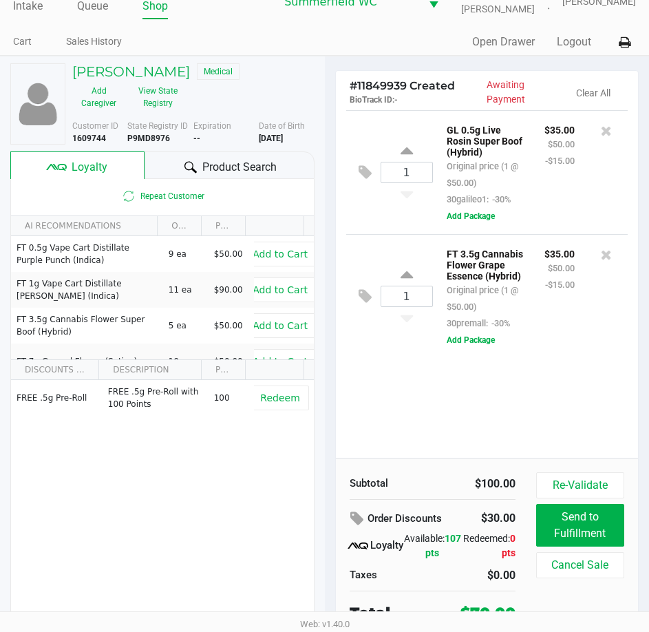
scroll to position [29, 0]
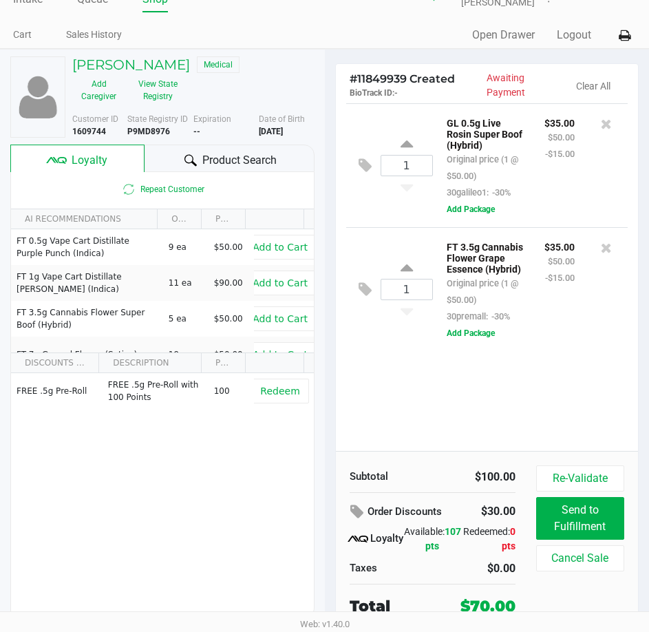
click at [558, 374] on div "1 GL 0.5g Live Rosin Super Boof (Hybrid) Original price (1 @ $50.00) 30galileo1…" at bounding box center [487, 277] width 303 height 348
click at [562, 386] on div "1 GL 0.5g Live Rosin Super Boof (Hybrid) Original price (1 @ $50.00) 30galileo1…" at bounding box center [487, 277] width 303 height 348
click at [557, 366] on div "1 GL 0.5g Live Rosin Super Boof (Hybrid) Original price (1 @ $50.00) 30galileo1…" at bounding box center [487, 277] width 303 height 348
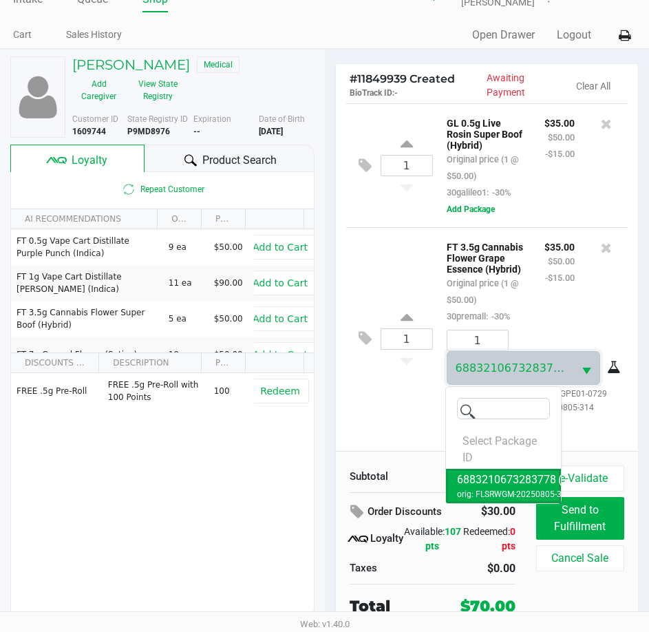
click at [557, 366] on span "6883210673283778" at bounding box center [510, 368] width 127 height 32
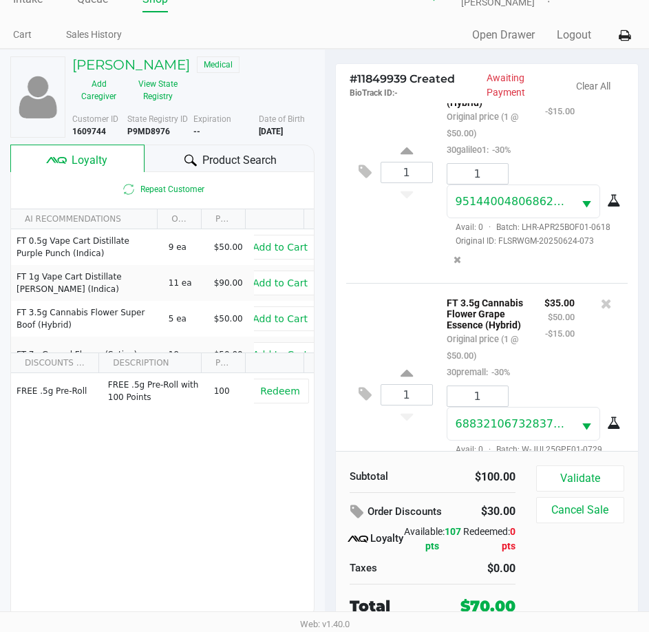
click at [527, 273] on div "1 9514400480686286 Avail: 0 · Batch: LHR-APR25BOF01-0618 Original ID: FLSRWGM-2…" at bounding box center [531, 217] width 191 height 109
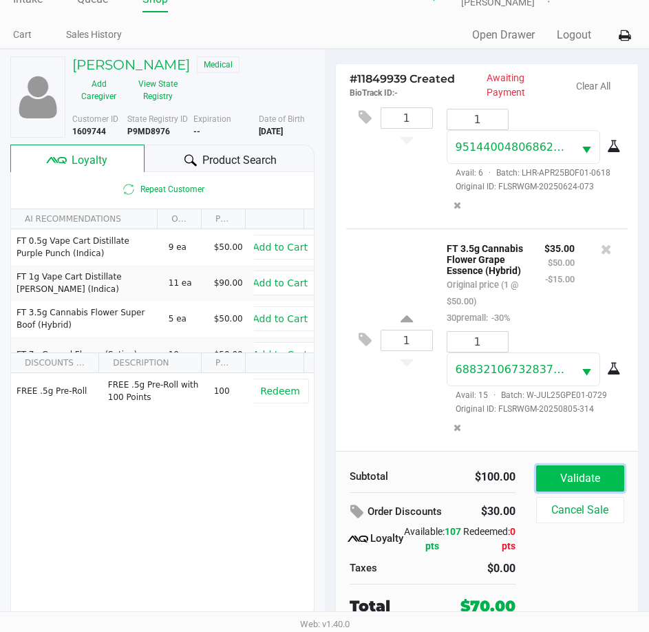
click at [567, 470] on button "Validate" at bounding box center [580, 478] width 88 height 26
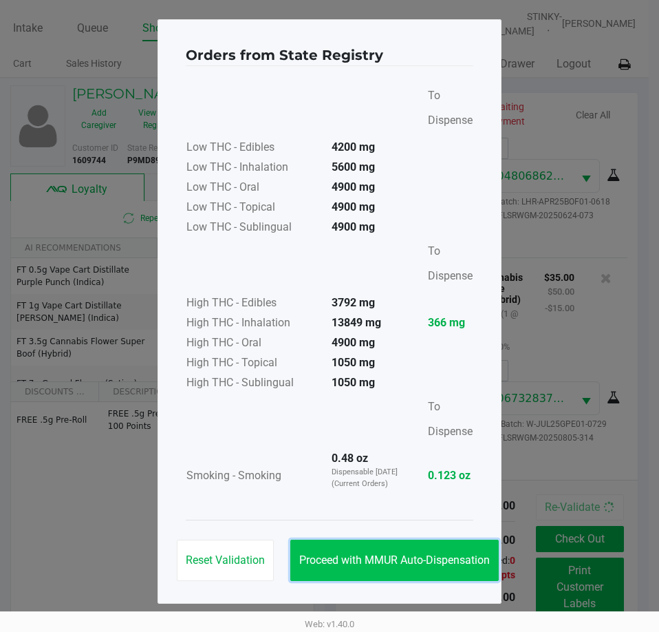
click at [350, 551] on button "Proceed with MMUR Auto-Dispensation" at bounding box center [394, 560] width 209 height 41
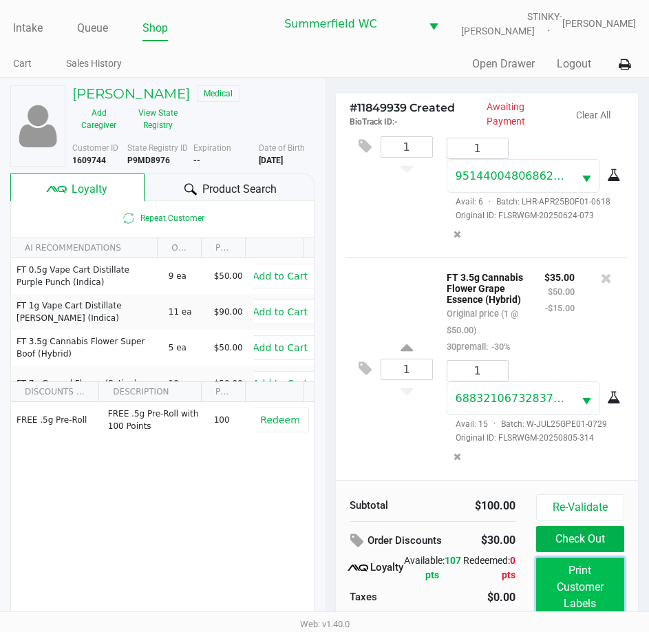
click at [585, 595] on button "Print Customer Labels" at bounding box center [580, 587] width 88 height 59
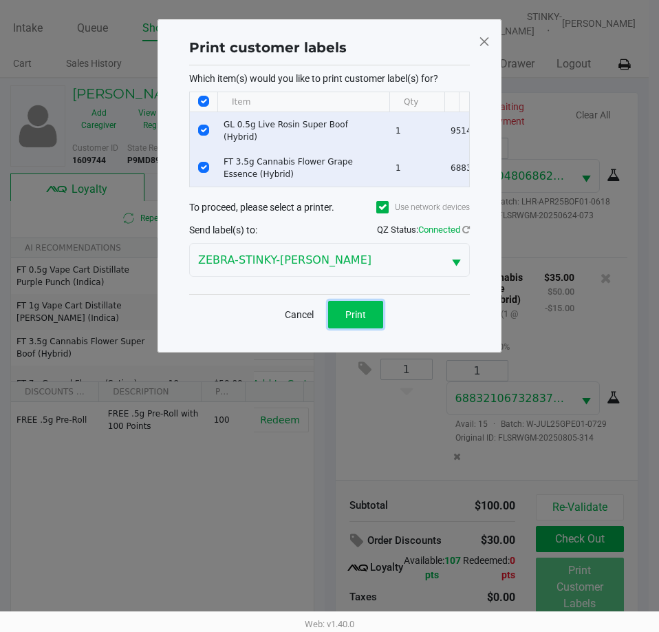
click at [346, 320] on span "Print" at bounding box center [356, 314] width 21 height 11
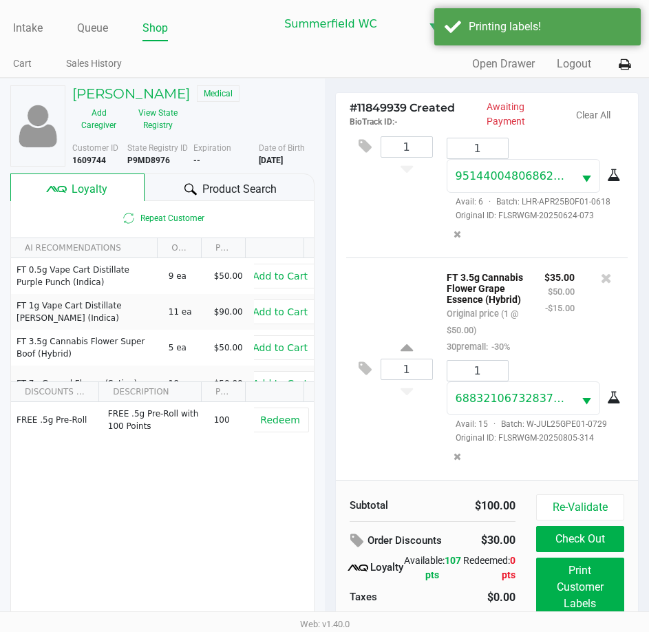
click at [516, 313] on div "FT 3.5g Cannabis Flower Grape Essence (Hybrid) Original price (1 @ $50.00) 30pr…" at bounding box center [485, 311] width 98 height 86
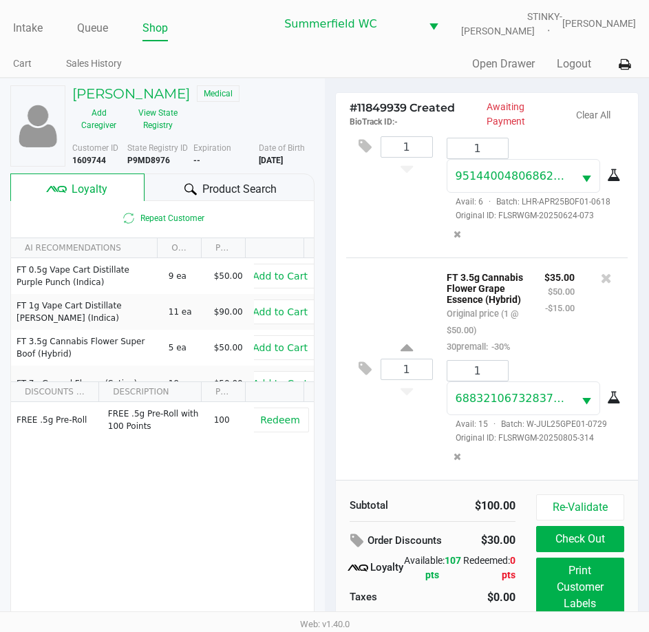
click at [518, 312] on div "FT 3.5g Cannabis Flower Grape Essence (Hybrid) Original price (1 @ $50.00) 30pr…" at bounding box center [485, 311] width 98 height 86
click at [575, 550] on button "Check Out" at bounding box center [580, 539] width 88 height 26
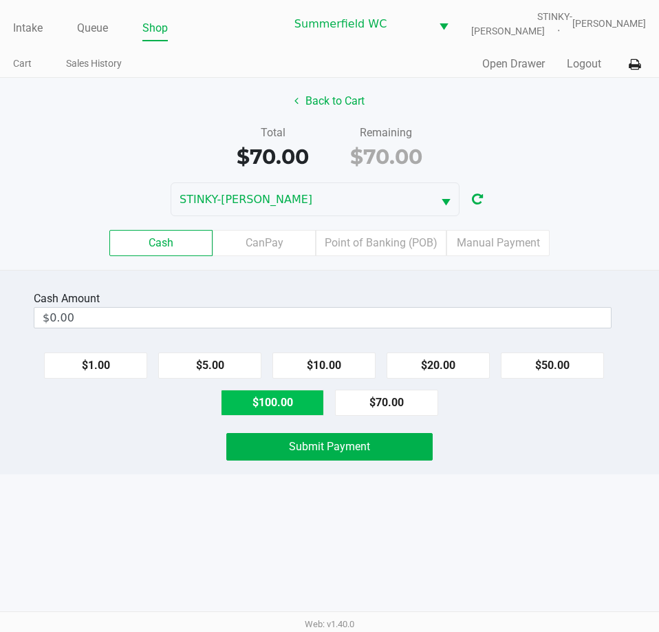
drag, startPoint x: 282, startPoint y: 399, endPoint x: 485, endPoint y: 488, distance: 222.3
click at [283, 400] on button "$100.00" at bounding box center [272, 403] width 103 height 26
type input "$100.00"
click at [530, 503] on div "Intake Queue Shop Summerfield WC STINKY-PETE Triston Packer Cart Sales History …" at bounding box center [329, 316] width 659 height 632
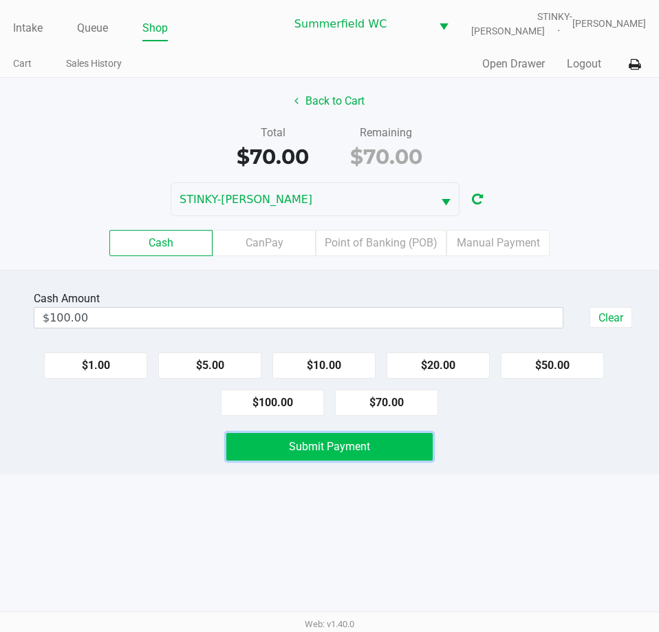
click at [419, 443] on button "Submit Payment" at bounding box center [329, 447] width 206 height 28
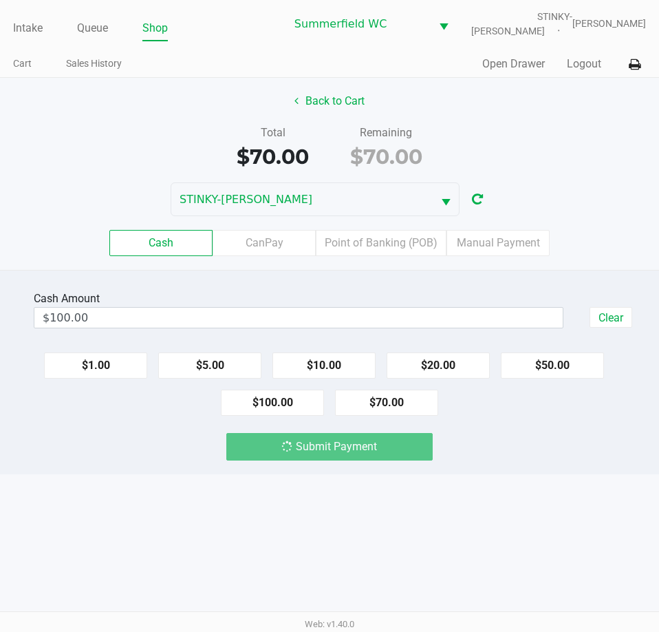
click at [502, 529] on div "Intake Queue Shop Summerfield WC STINKY-PETE Triston Packer Cart Sales History …" at bounding box center [329, 316] width 659 height 632
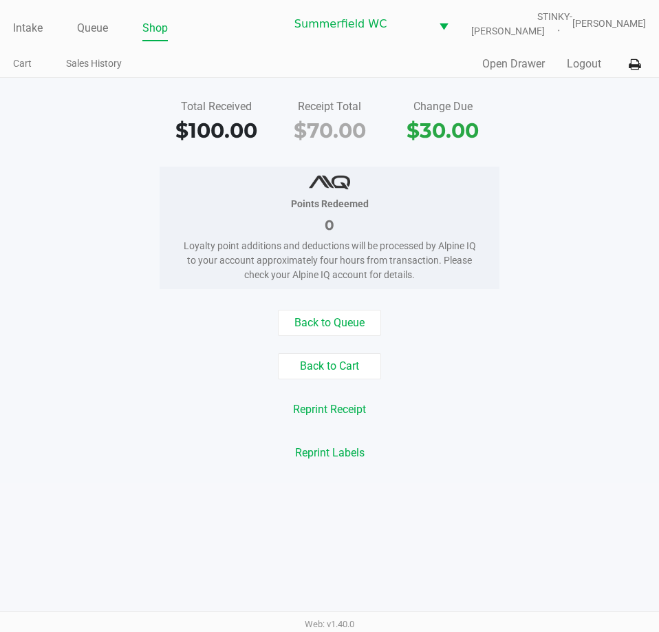
click at [526, 462] on div "Reprint Labels" at bounding box center [330, 453] width 680 height 26
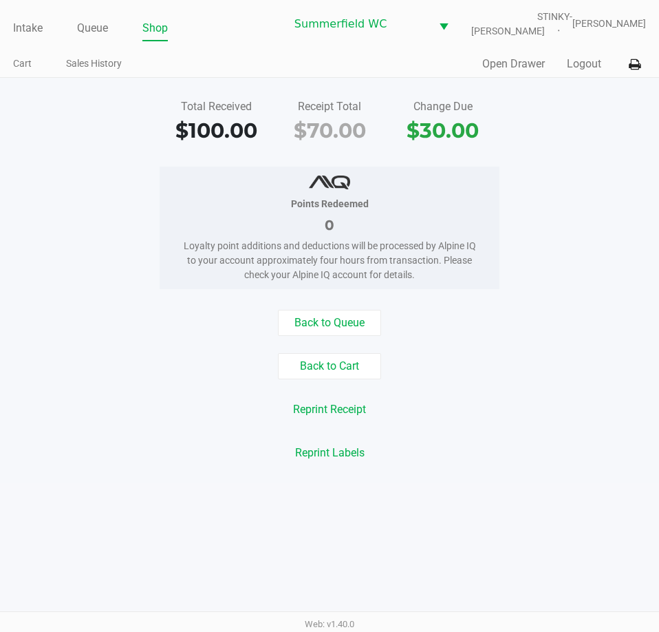
click at [517, 280] on div "Points Redeemed 0 Loyalty point additions and deductions will be processed by A…" at bounding box center [330, 228] width 680 height 123
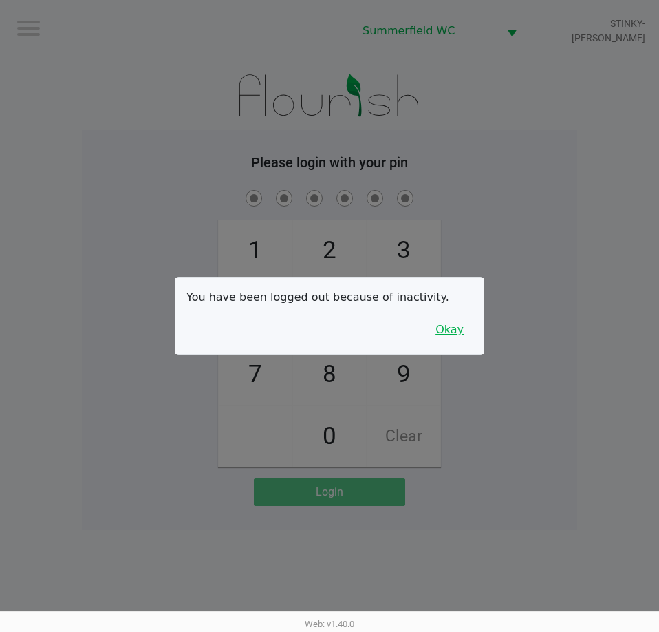
click at [435, 339] on button "Okay" at bounding box center [450, 330] width 46 height 26
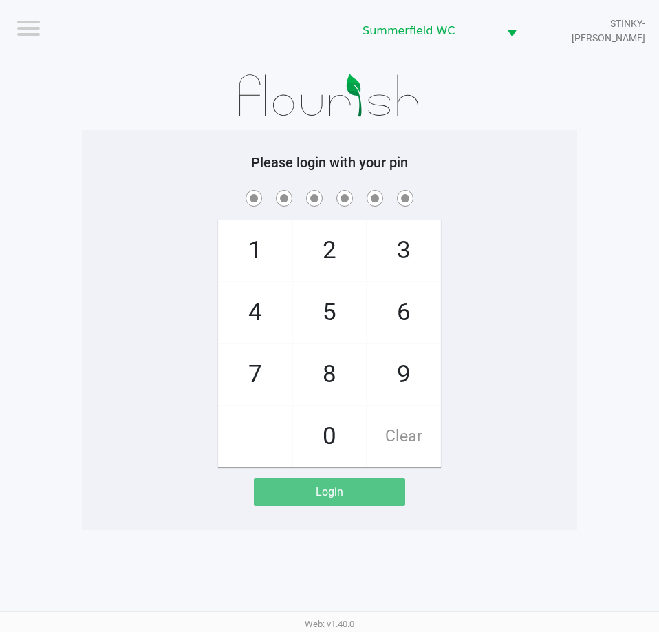
click at [468, 312] on div "1 4 7 2 5 8 0 3 6 9 Clear" at bounding box center [330, 327] width 496 height 280
checkbox input "true"
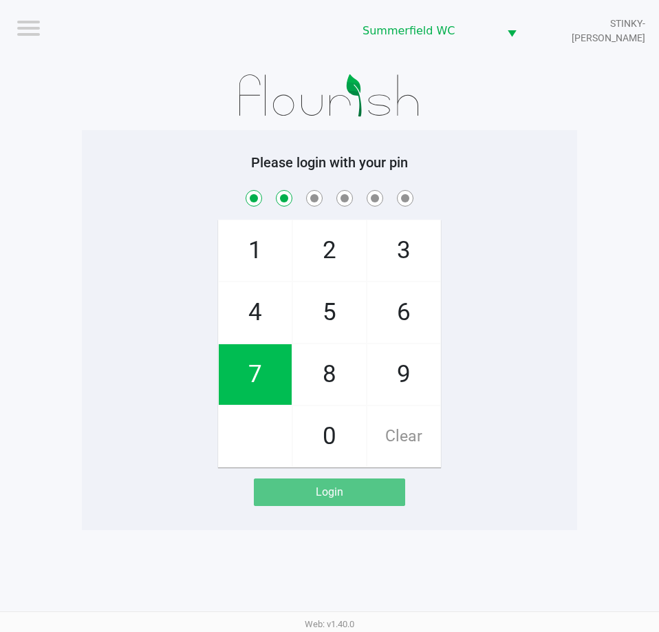
checkbox input "true"
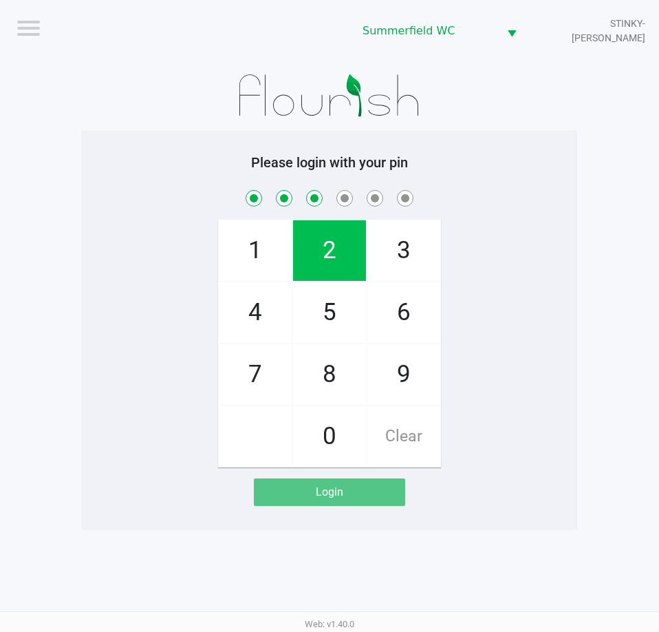
checkbox input "true"
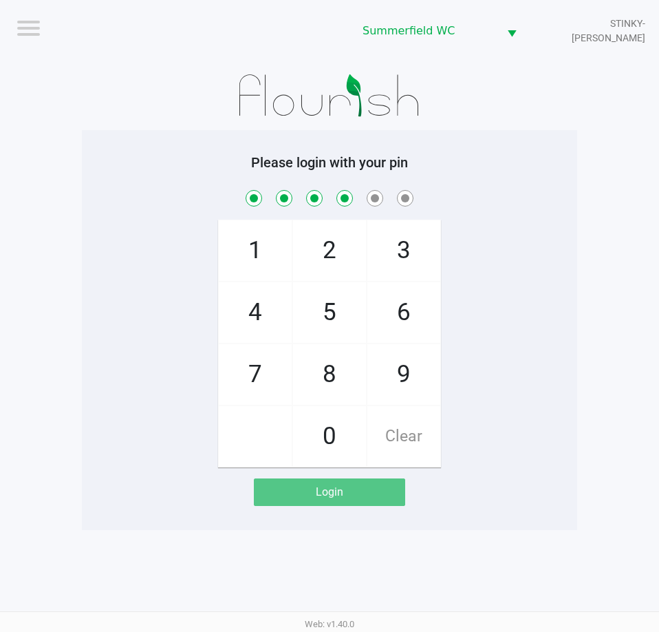
checkbox input "true"
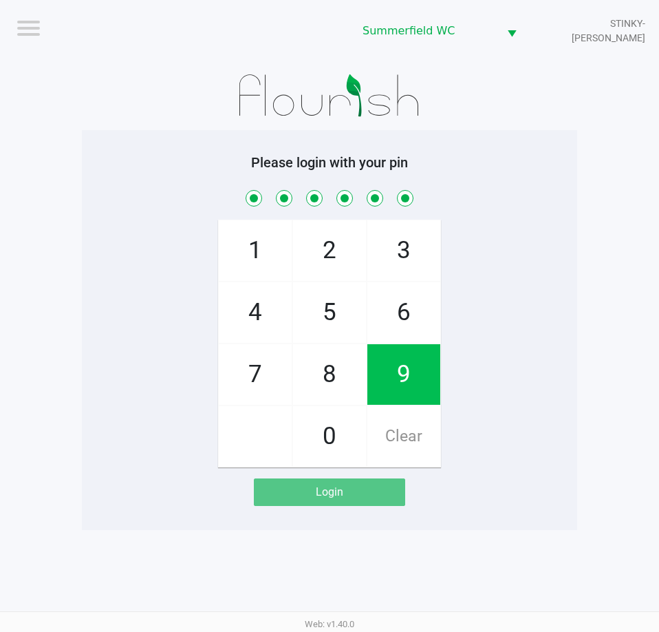
checkbox input "true"
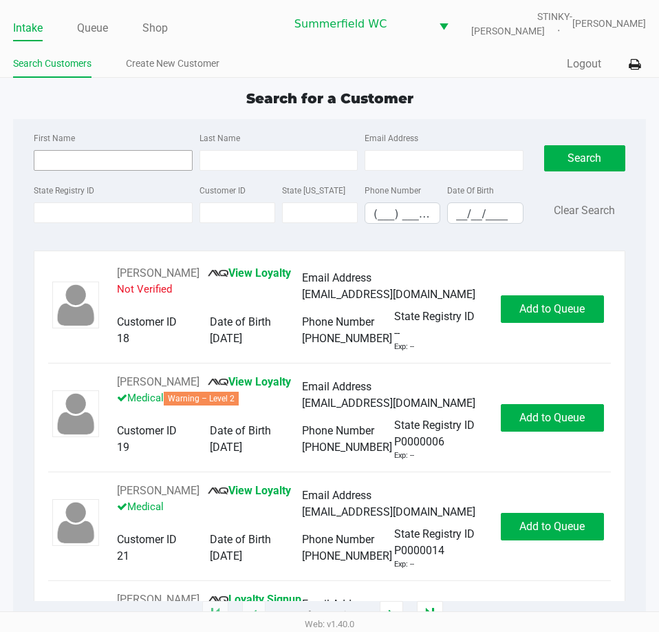
drag, startPoint x: 74, startPoint y: 148, endPoint x: 76, endPoint y: 167, distance: 19.5
click at [76, 166] on div "First Name" at bounding box center [112, 149] width 165 height 41
click at [75, 169] on input "First Name" at bounding box center [113, 160] width 158 height 21
type input "tj"
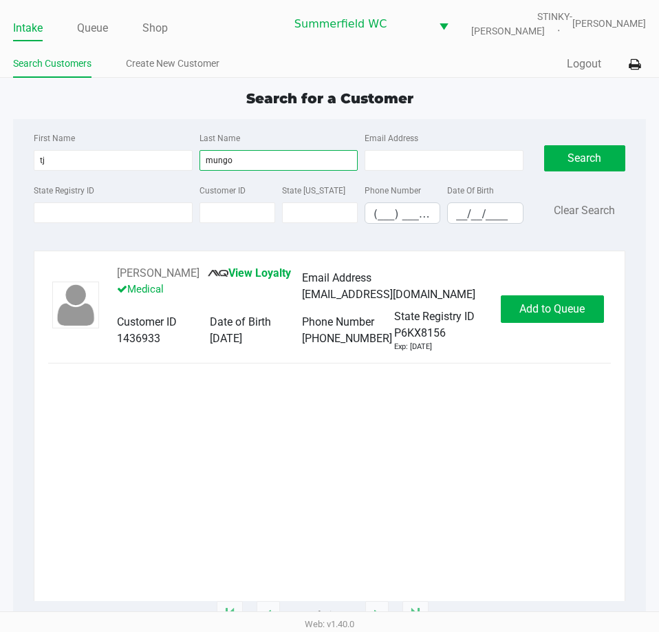
type input "mungo"
click at [563, 308] on span "Add to Queue" at bounding box center [552, 308] width 65 height 13
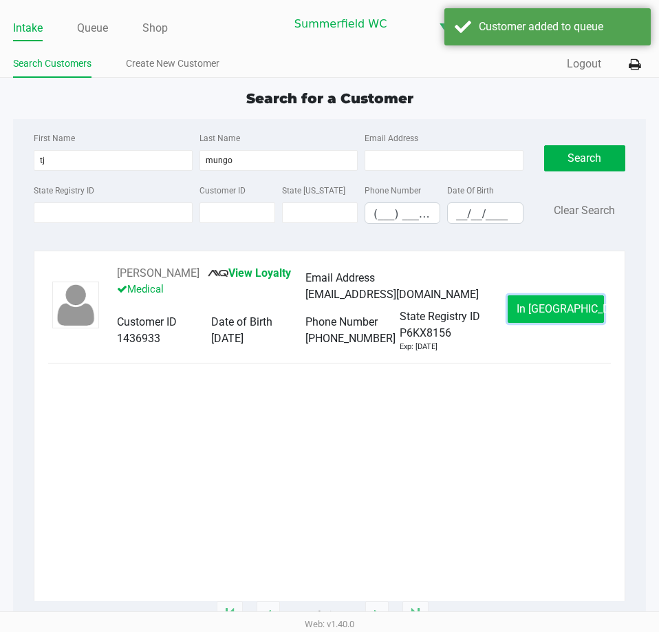
click at [569, 310] on span "In Queue" at bounding box center [575, 308] width 116 height 13
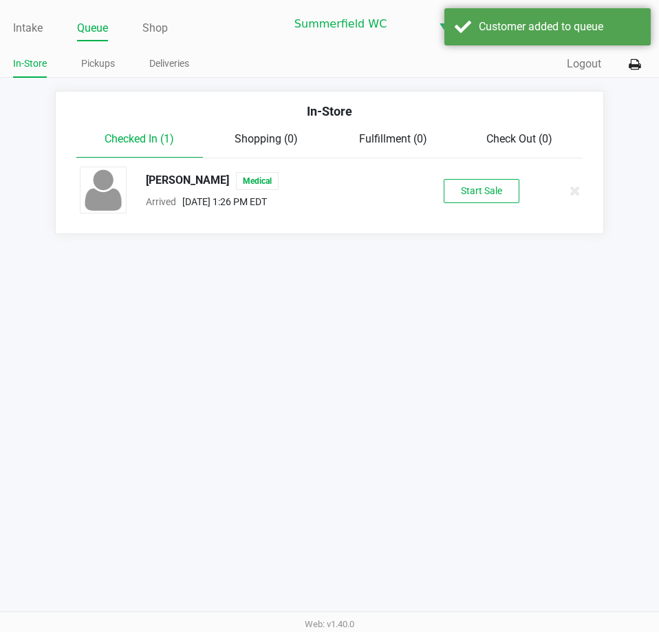
click at [508, 189] on button "Start Sale" at bounding box center [482, 191] width 76 height 24
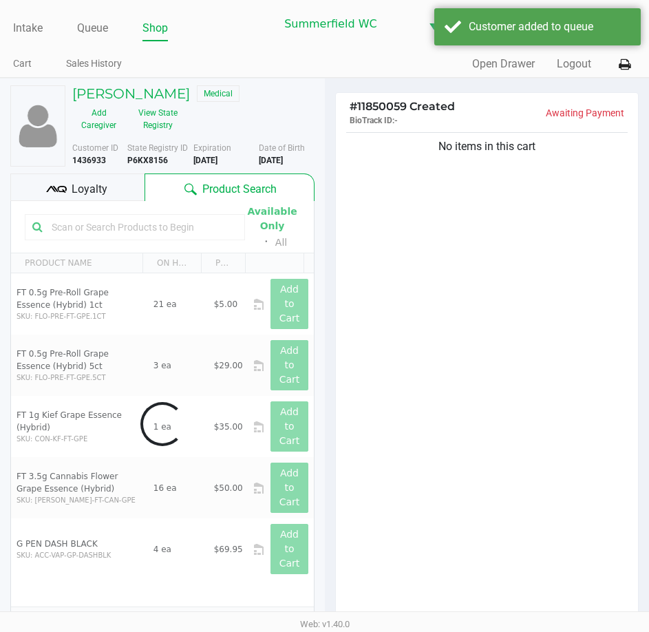
click at [104, 200] on div "Loyalty" at bounding box center [77, 187] width 134 height 28
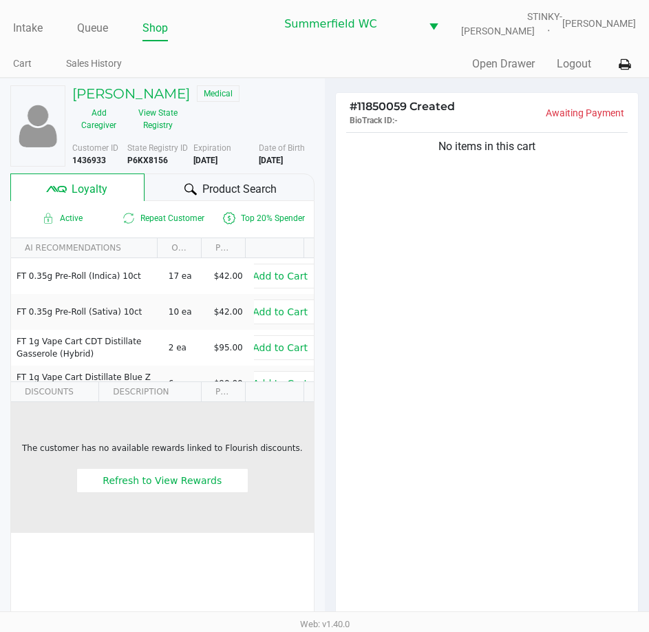
click at [191, 506] on td "The customer has no available rewards linked to Flourish discounts. Refresh to …" at bounding box center [162, 467] width 303 height 131
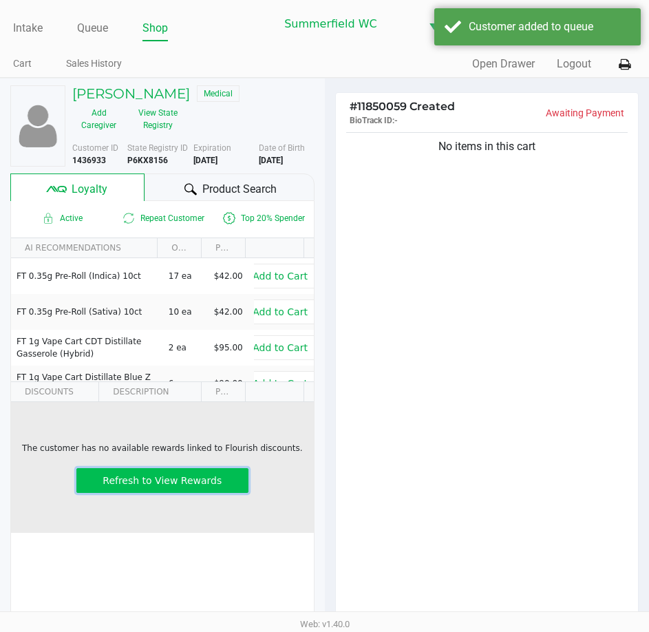
click at [195, 490] on button "Refresh to View Rewards" at bounding box center [162, 480] width 172 height 25
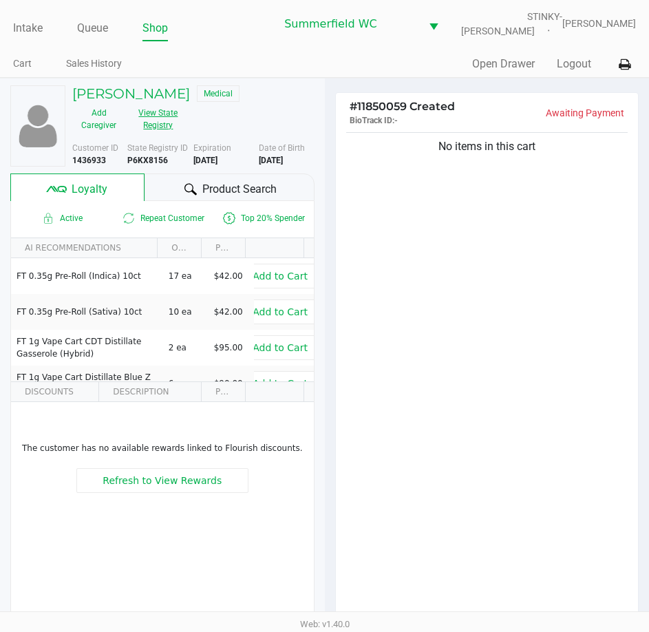
click at [148, 124] on button "View State Registry" at bounding box center [154, 119] width 58 height 34
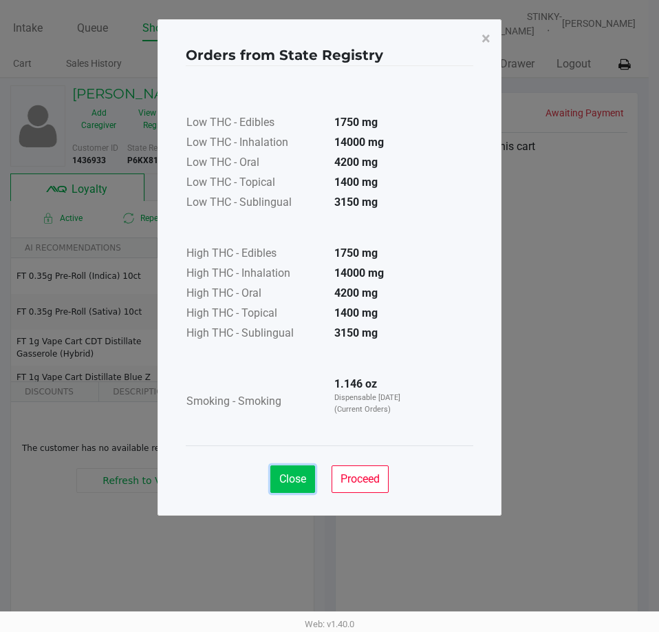
click at [297, 466] on button "Close" at bounding box center [293, 479] width 45 height 28
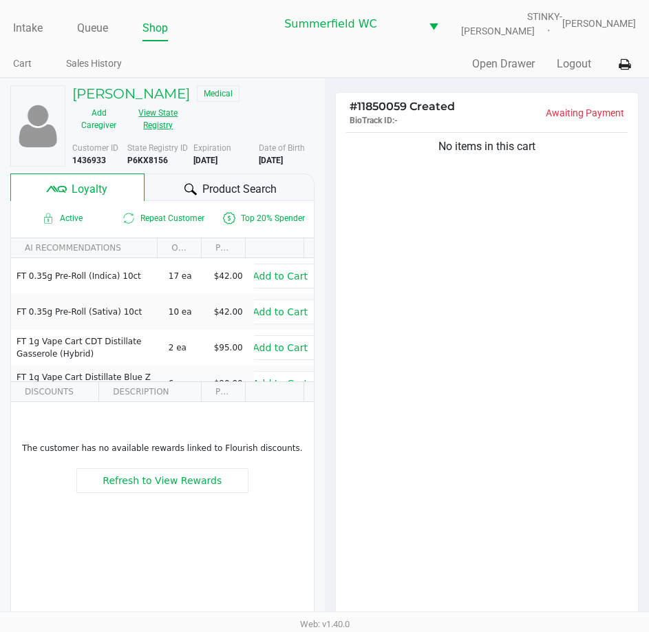
scroll to position [178, 0]
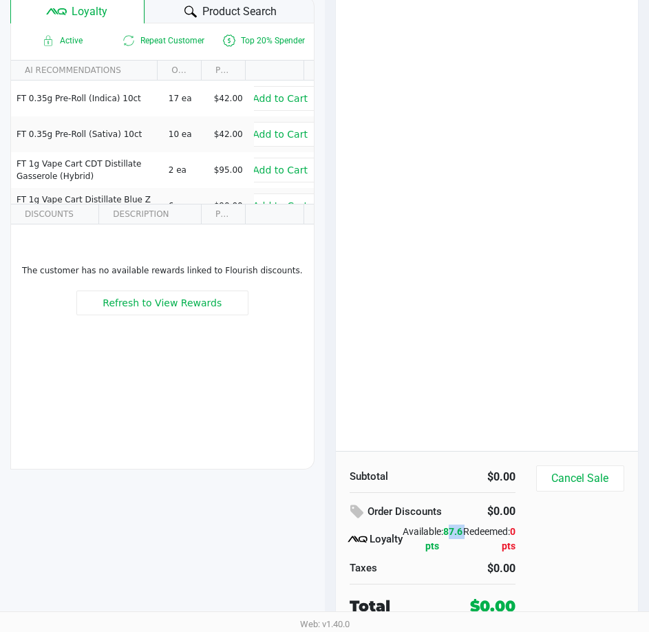
drag, startPoint x: 433, startPoint y: 545, endPoint x: 416, endPoint y: 549, distance: 17.0
click at [425, 549] on span "87.6 pts" at bounding box center [443, 538] width 37 height 25
click at [425, 547] on span "87.6 pts" at bounding box center [443, 538] width 37 height 25
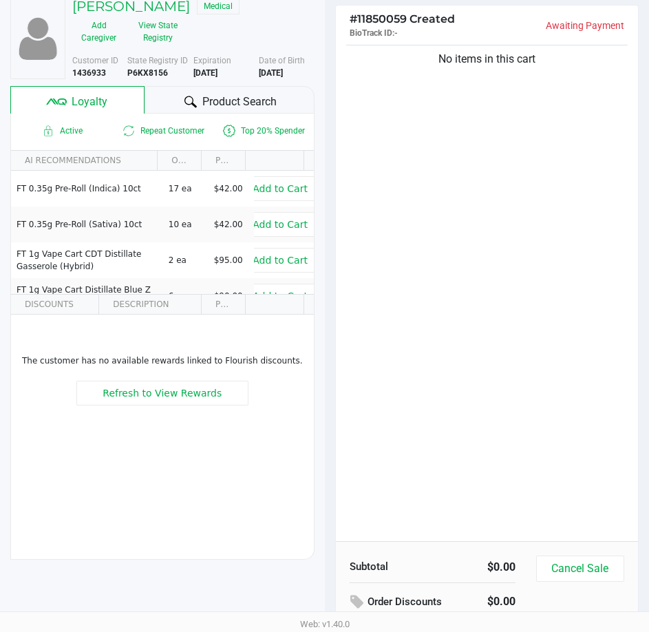
scroll to position [0, 0]
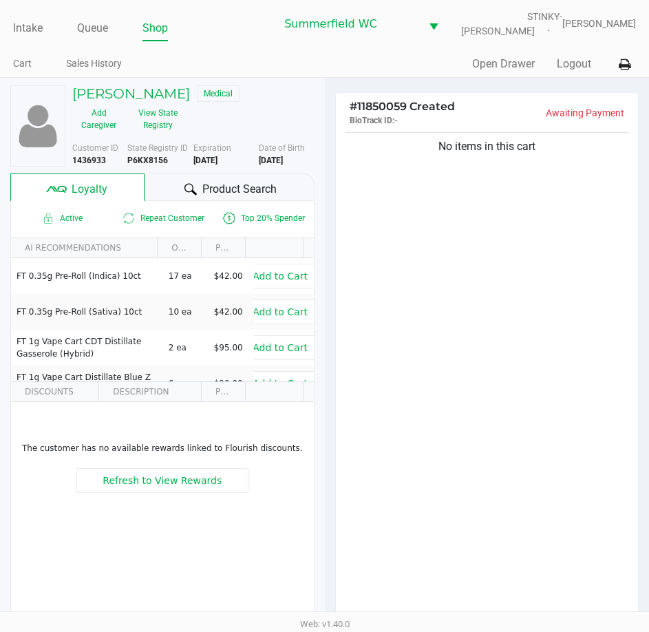
click at [405, 430] on div "No items in this cart" at bounding box center [487, 378] width 303 height 499
click at [445, 323] on div "No items in this cart" at bounding box center [487, 378] width 303 height 499
click at [431, 283] on div "No items in this cart" at bounding box center [487, 378] width 303 height 499
click at [438, 408] on div "No items in this cart" at bounding box center [487, 378] width 303 height 499
click at [439, 408] on div "No items in this cart" at bounding box center [487, 378] width 303 height 499
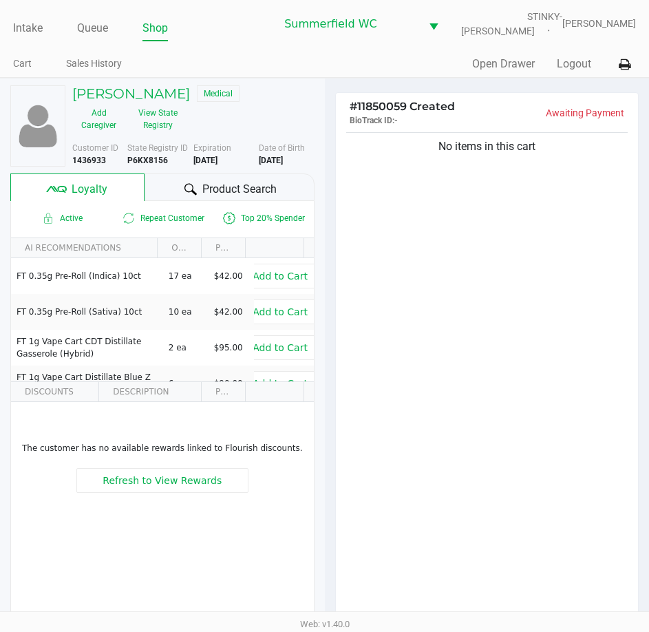
click at [471, 314] on div "No items in this cart" at bounding box center [487, 378] width 303 height 499
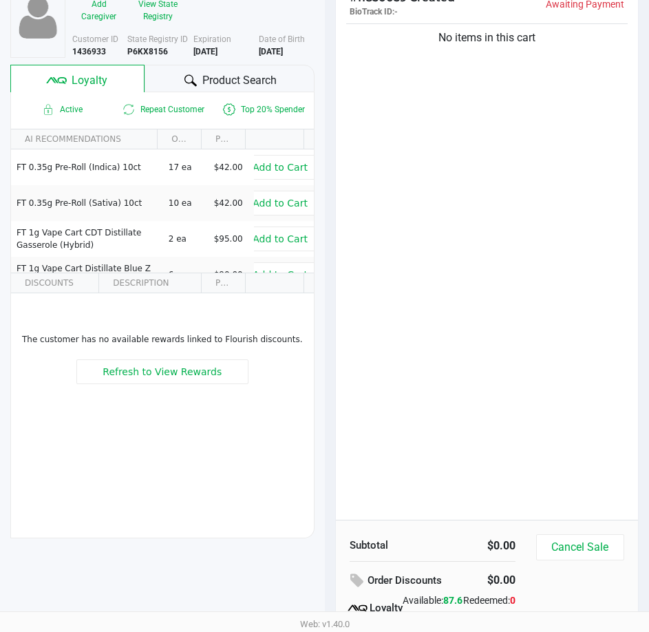
scroll to position [178, 0]
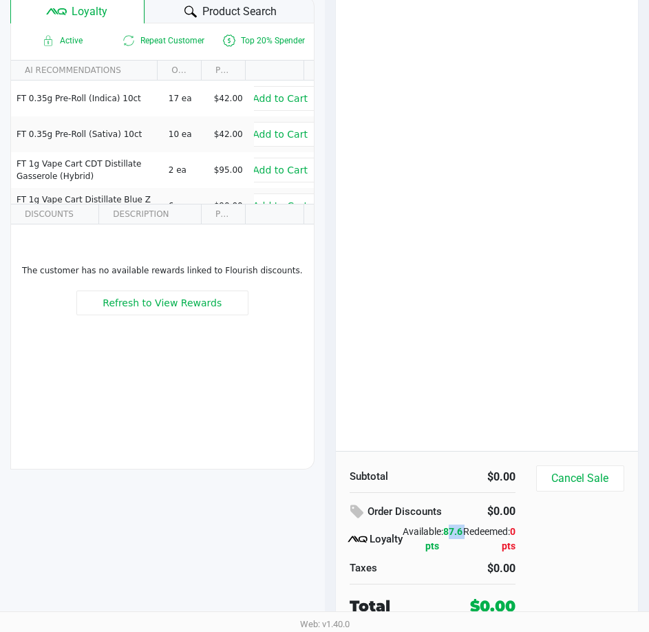
drag, startPoint x: 435, startPoint y: 549, endPoint x: 411, endPoint y: 550, distance: 24.1
click at [411, 550] on div "Available: 87.6 pts" at bounding box center [433, 539] width 60 height 29
click at [493, 187] on div "No items in this cart" at bounding box center [487, 201] width 303 height 499
drag, startPoint x: 432, startPoint y: 547, endPoint x: 410, endPoint y: 543, distance: 22.4
click at [410, 543] on div "Available: 87.6 pts" at bounding box center [433, 539] width 60 height 29
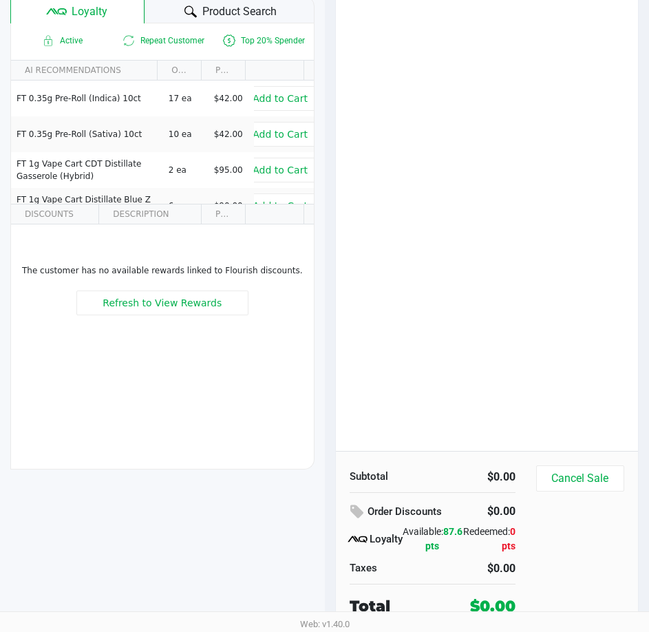
click at [483, 371] on div "No items in this cart" at bounding box center [487, 201] width 303 height 499
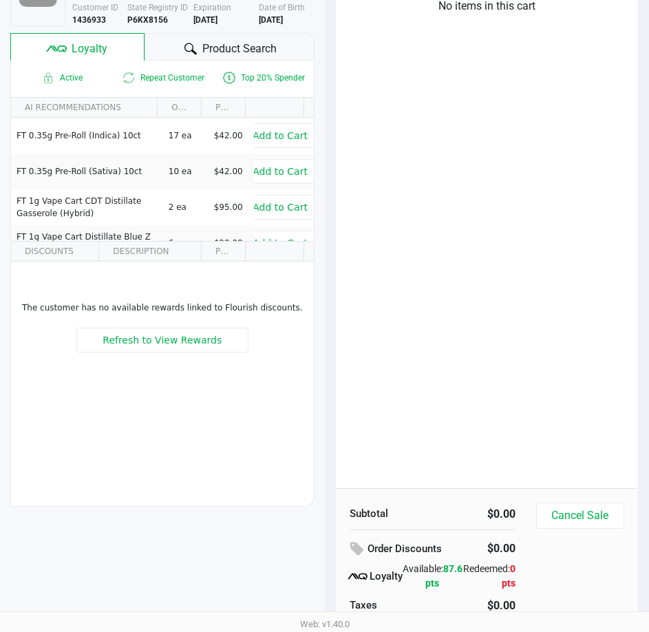
scroll to position [109, 0]
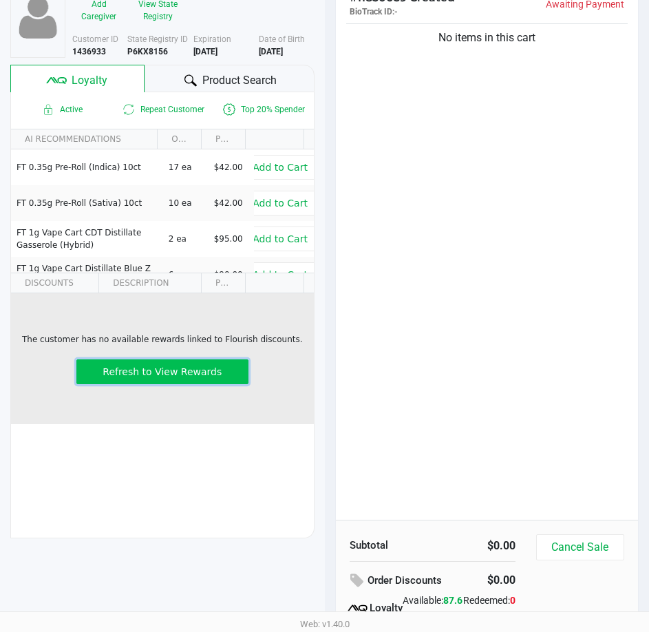
click at [151, 368] on span "Refresh to View Rewards" at bounding box center [162, 371] width 119 height 11
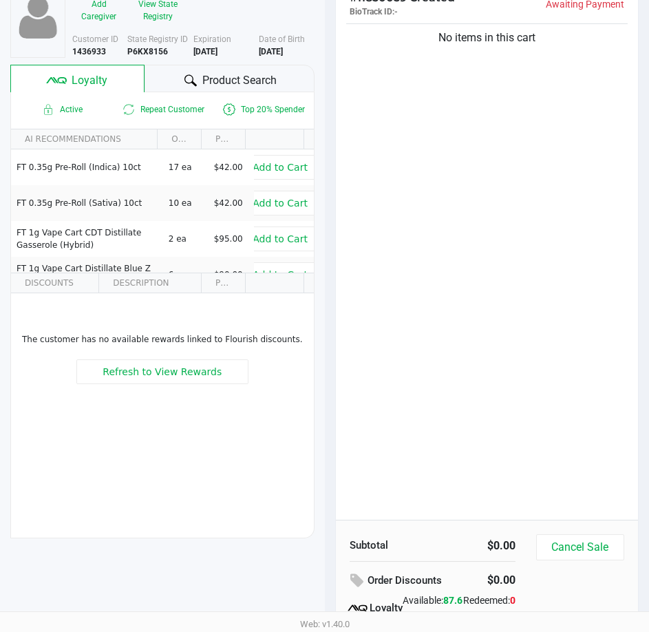
click at [478, 362] on div "No items in this cart" at bounding box center [487, 270] width 303 height 499
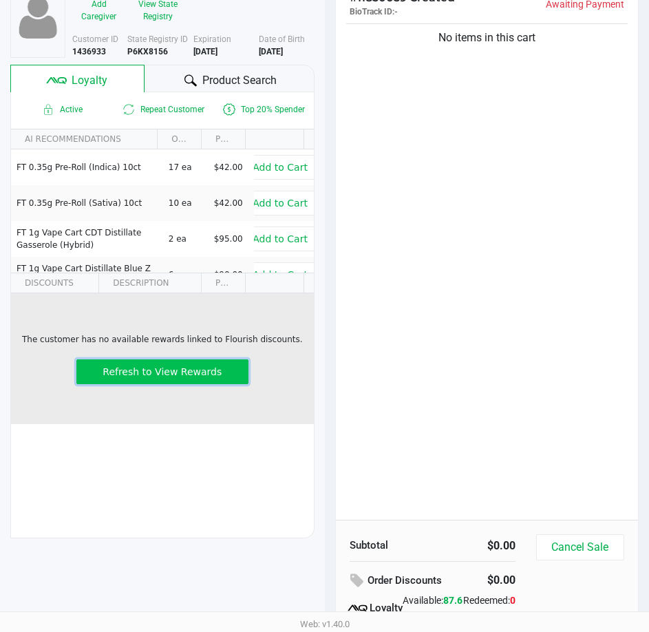
click at [204, 372] on span "Refresh to View Rewards" at bounding box center [162, 371] width 119 height 11
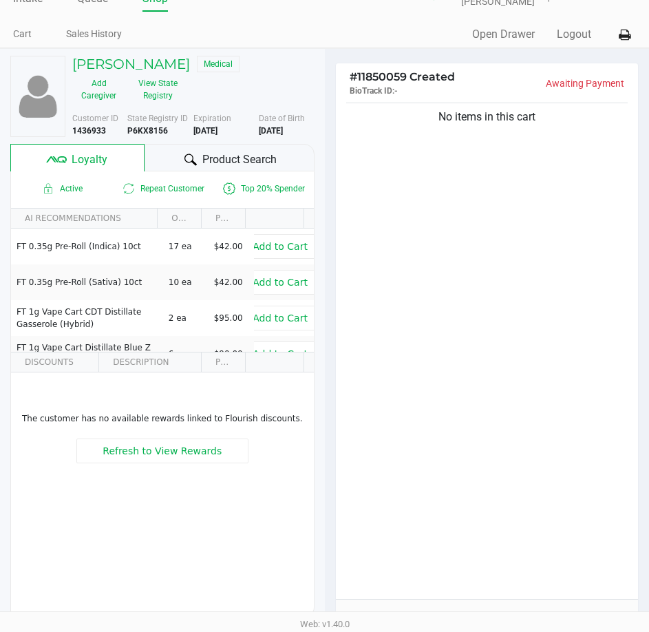
scroll to position [0, 0]
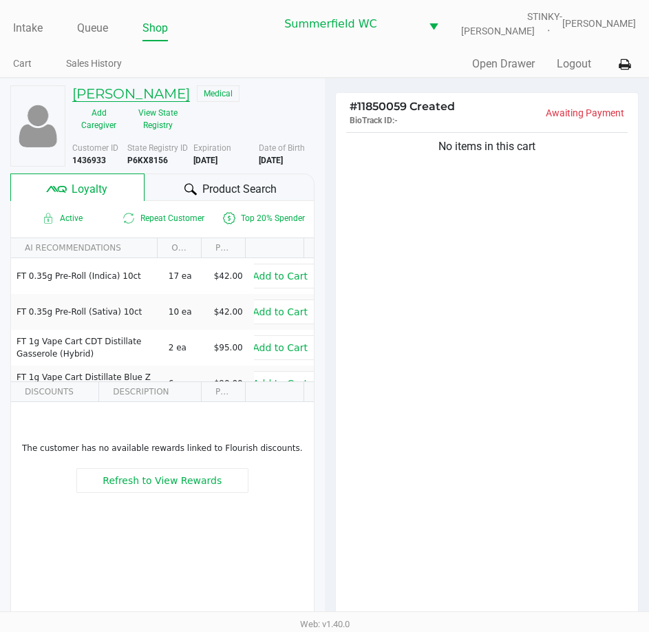
click at [135, 94] on h5 "TJ Mungo" at bounding box center [131, 93] width 118 height 17
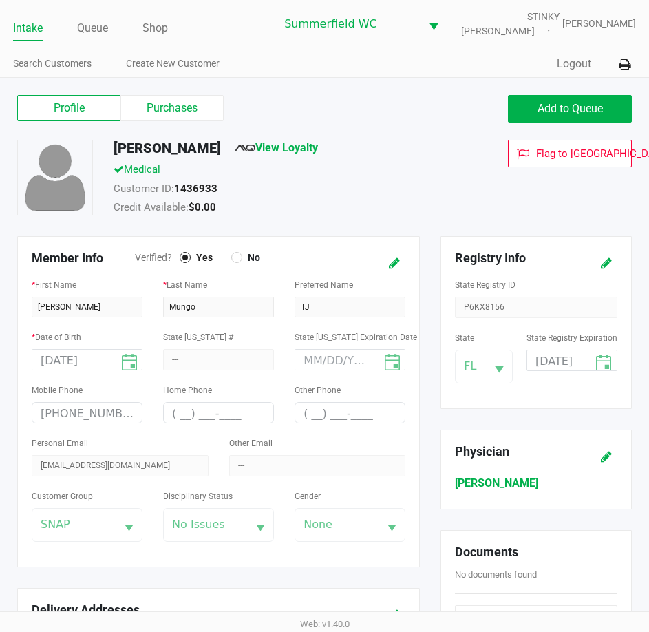
click at [251, 157] on span "View Loyalty" at bounding box center [276, 151] width 83 height 22
click at [251, 151] on link "View Loyalty" at bounding box center [276, 147] width 83 height 13
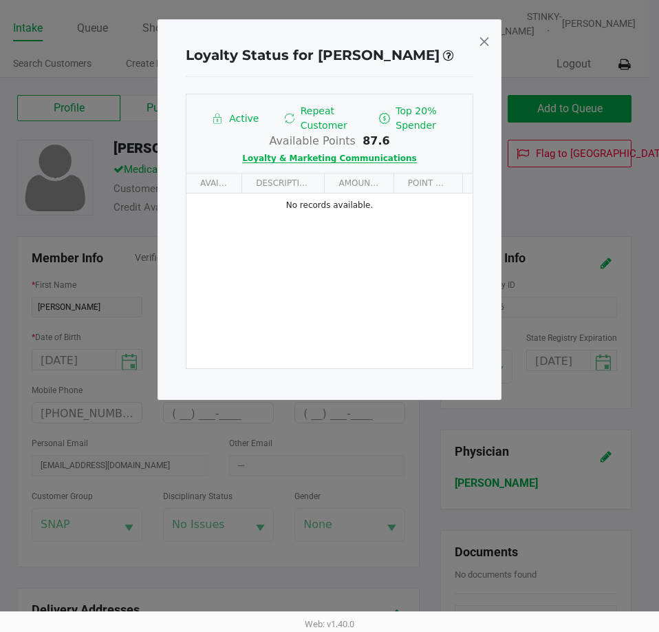
click at [346, 154] on span "Loyalty & Marketing Communications" at bounding box center [329, 159] width 174 height 10
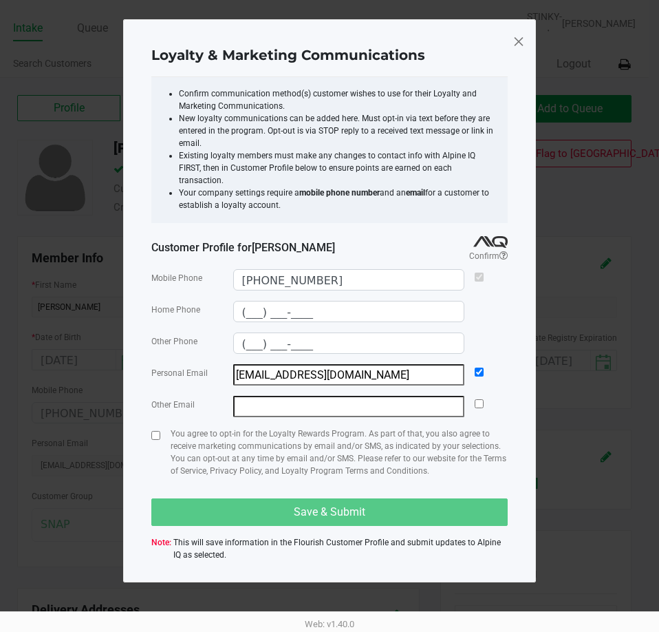
click at [332, 427] on p "You agree to opt-in for the Loyalty Rewards Program. As part of that, you also …" at bounding box center [339, 452] width 337 height 50
click at [520, 42] on span at bounding box center [519, 41] width 12 height 22
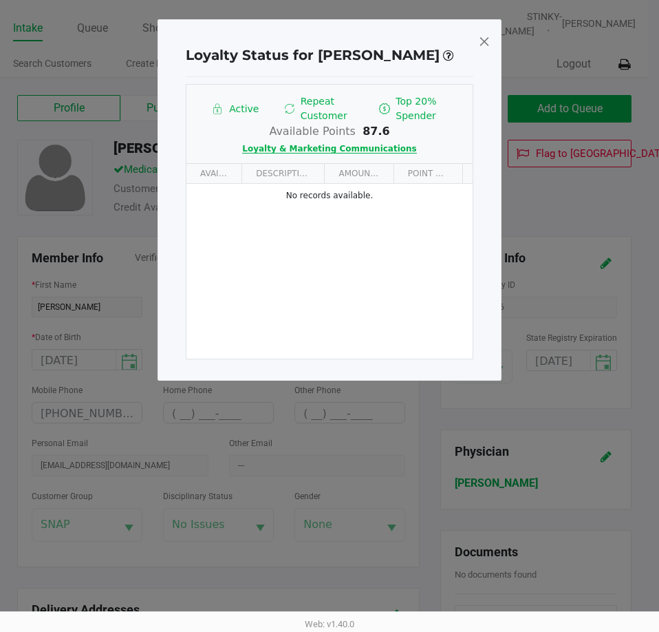
click at [387, 144] on span "Loyalty & Marketing Communications" at bounding box center [329, 149] width 174 height 10
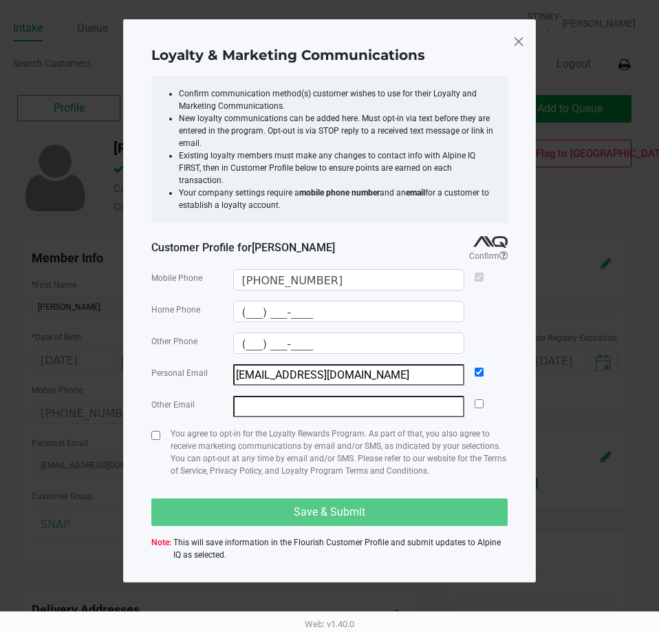
click at [522, 41] on span at bounding box center [519, 41] width 12 height 22
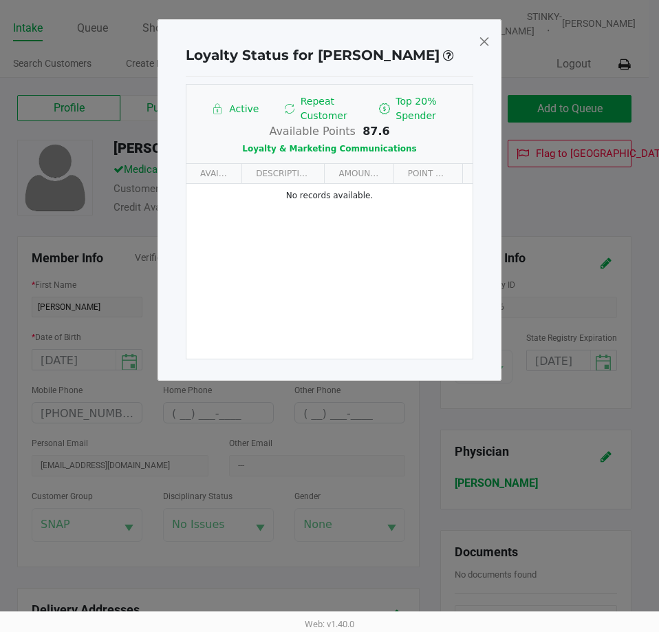
click at [484, 35] on span at bounding box center [484, 41] width 12 height 22
type input "(___) ___-____"
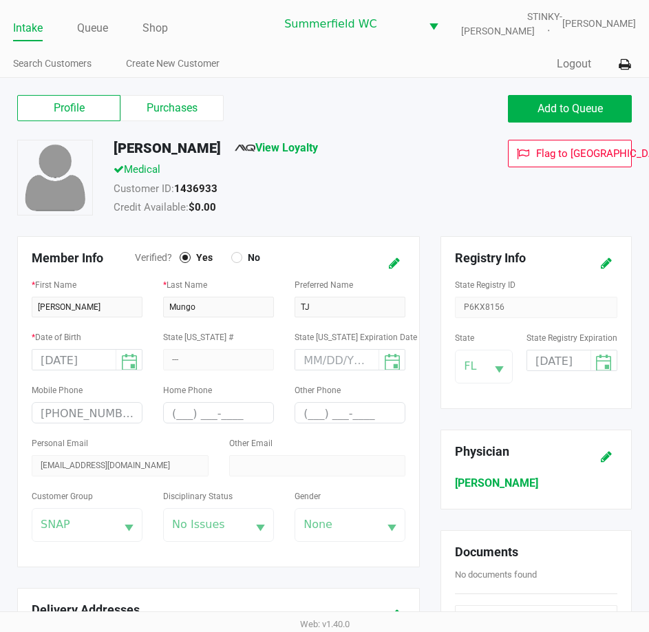
click at [444, 180] on div "Medical" at bounding box center [282, 171] width 359 height 19
click at [451, 176] on div "Medical" at bounding box center [282, 171] width 359 height 19
click at [436, 231] on div "TJ Mungo View Loyalty Medical Customer ID: 1436933 Credit Available: $0.00 Flag…" at bounding box center [324, 188] width 635 height 96
click at [440, 237] on div "Registry Info State Registry ID P6KX8156 State FL State Registry Expiration 04/…" at bounding box center [536, 322] width 212 height 173
click at [539, 101] on button "Add to Queue" at bounding box center [570, 109] width 124 height 28
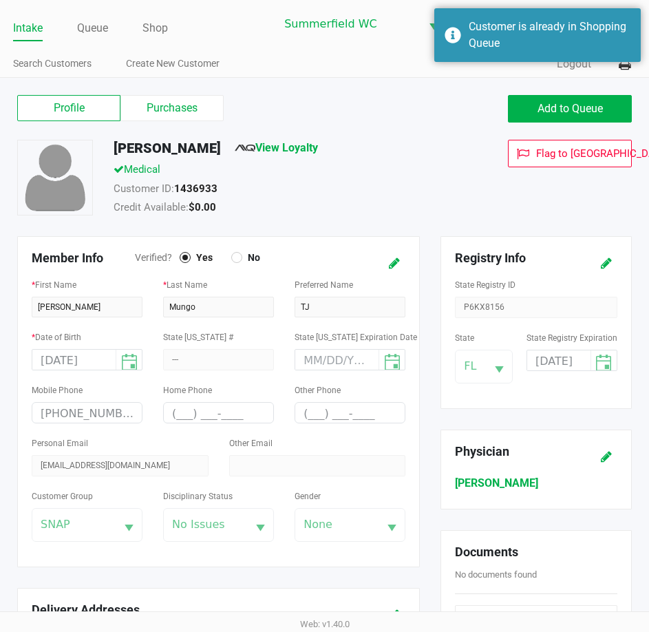
click at [453, 129] on div "Profile Purchases Add to Queue" at bounding box center [324, 116] width 635 height 48
click at [95, 31] on link "Queue" at bounding box center [92, 28] width 31 height 19
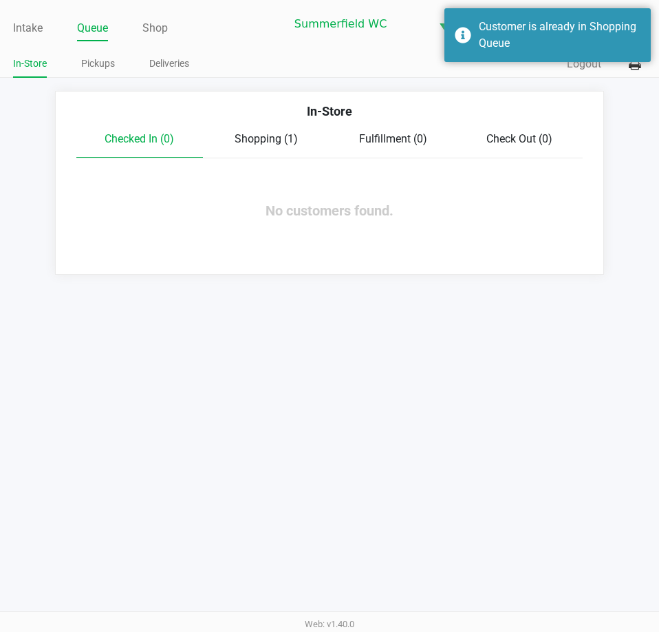
click at [273, 147] on div "Shopping (1)" at bounding box center [266, 139] width 127 height 17
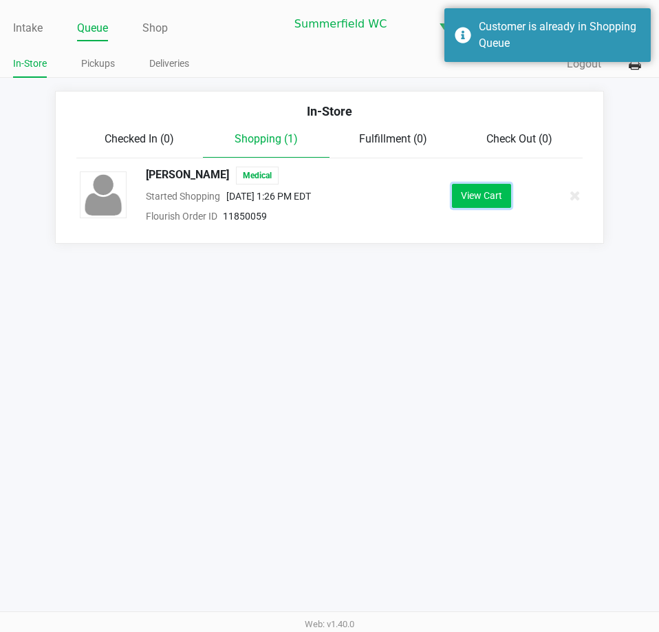
click at [493, 200] on button "View Cart" at bounding box center [481, 196] width 59 height 24
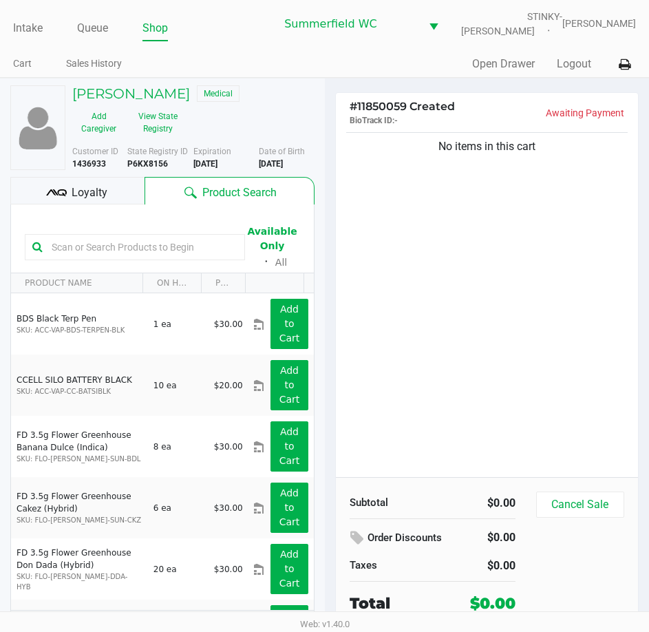
click at [127, 240] on input "text" at bounding box center [141, 247] width 191 height 21
click at [112, 194] on div "Loyalty" at bounding box center [77, 191] width 134 height 28
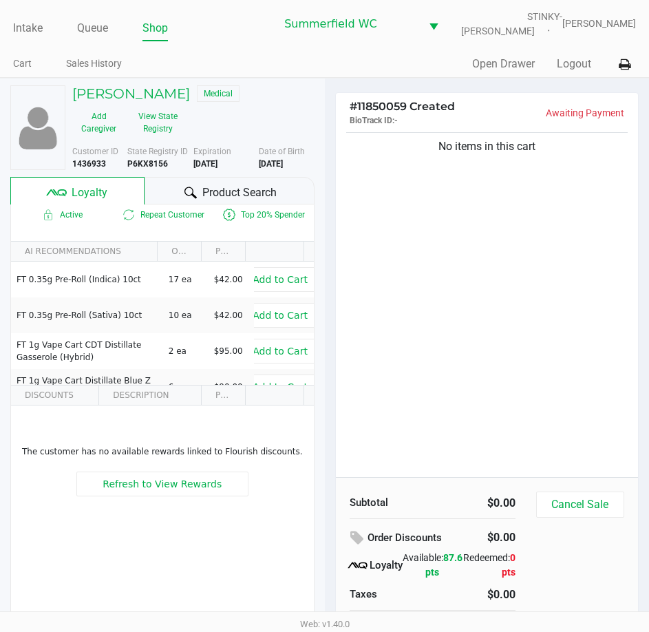
click at [196, 194] on div at bounding box center [190, 192] width 17 height 17
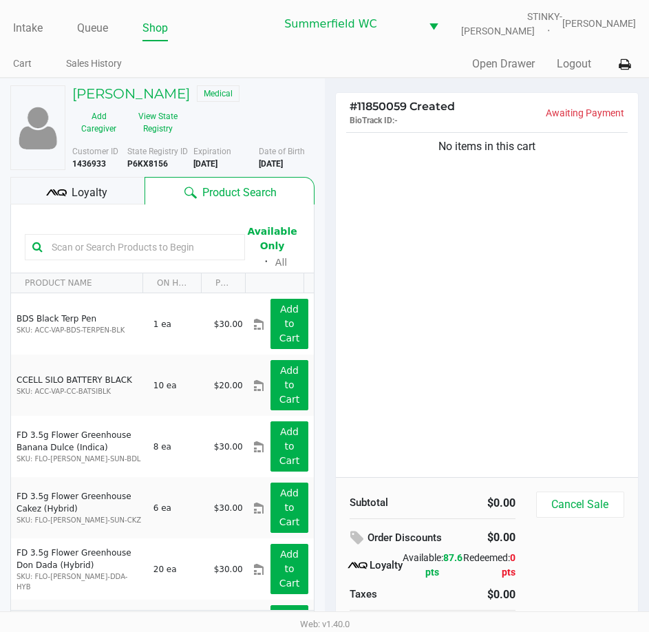
click at [149, 245] on input "text" at bounding box center [141, 247] width 191 height 21
click at [136, 248] on input "text" at bounding box center [141, 247] width 191 height 21
click at [125, 248] on input "text" at bounding box center [141, 247] width 191 height 21
click at [149, 248] on input "text" at bounding box center [141, 247] width 191 height 21
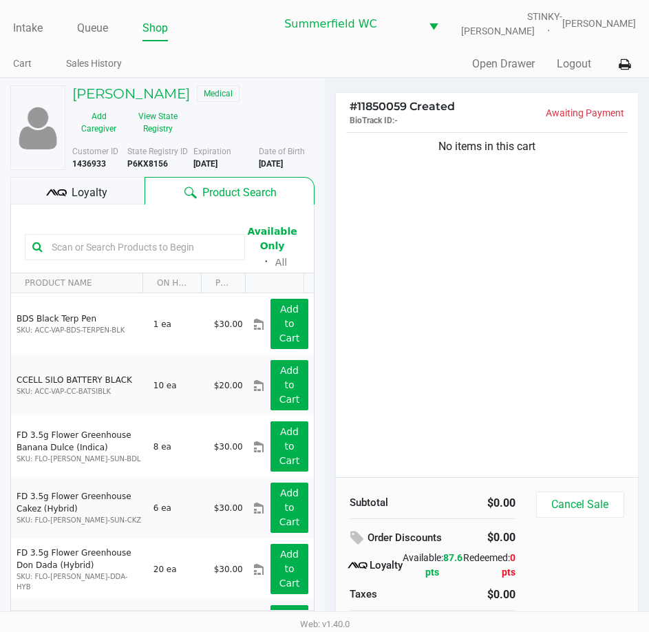
click at [112, 253] on input "text" at bounding box center [141, 247] width 191 height 21
click at [103, 248] on input "text" at bounding box center [141, 247] width 191 height 21
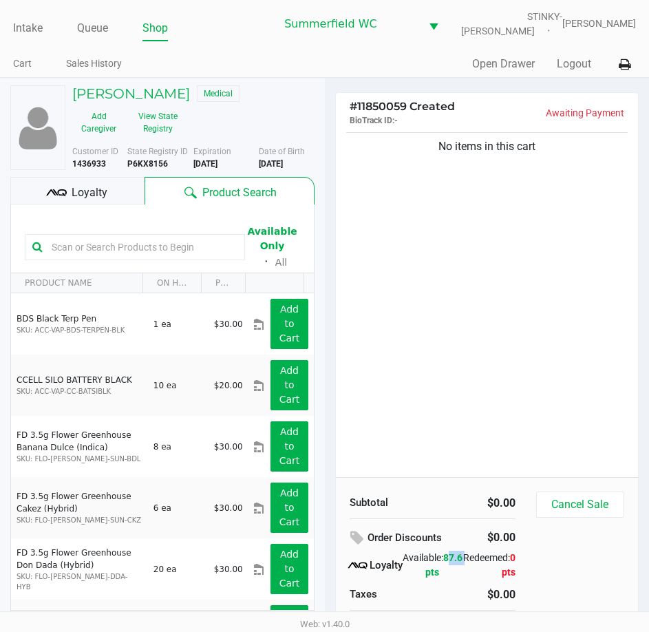
drag, startPoint x: 432, startPoint y: 569, endPoint x: 408, endPoint y: 574, distance: 23.9
click at [408, 574] on div "Available: 87.6 pts" at bounding box center [433, 565] width 60 height 29
click at [423, 432] on div "No items in this cart" at bounding box center [487, 303] width 303 height 348
click at [394, 447] on div "No items in this cart" at bounding box center [487, 303] width 303 height 348
drag, startPoint x: 435, startPoint y: 569, endPoint x: 414, endPoint y: 569, distance: 20.7
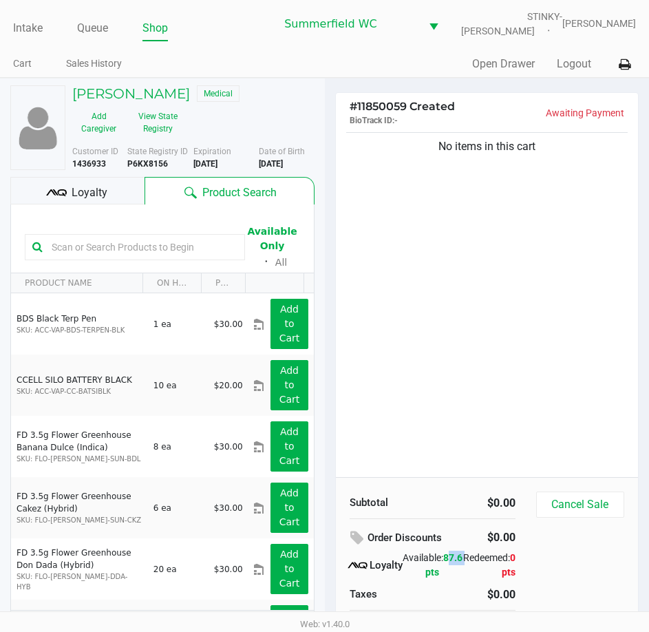
click at [425, 569] on span "87.6 pts" at bounding box center [443, 564] width 37 height 25
drag, startPoint x: 412, startPoint y: 577, endPoint x: 432, endPoint y: 575, distance: 19.4
click at [432, 575] on div "Available: 87.6 pts" at bounding box center [433, 565] width 60 height 29
click at [450, 475] on div "No items in this cart" at bounding box center [487, 303] width 303 height 348
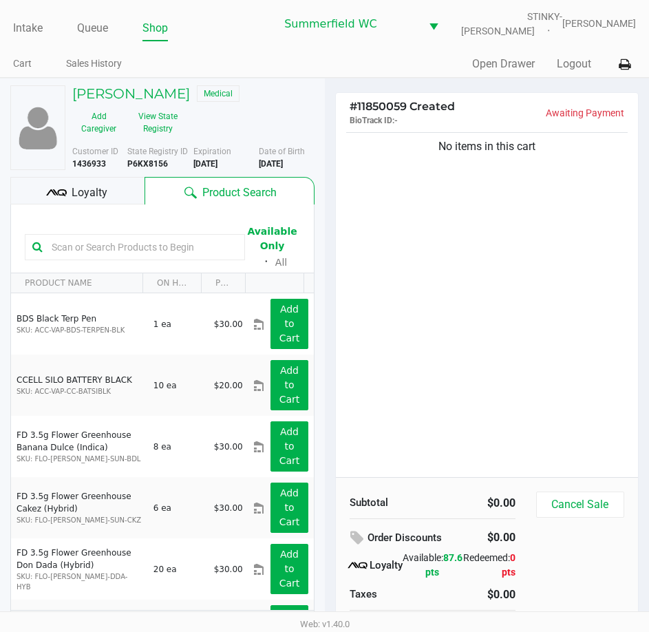
click at [77, 248] on input "text" at bounding box center [141, 247] width 191 height 21
click at [78, 250] on input "text" at bounding box center [141, 247] width 191 height 21
click at [78, 244] on input "text" at bounding box center [141, 247] width 191 height 21
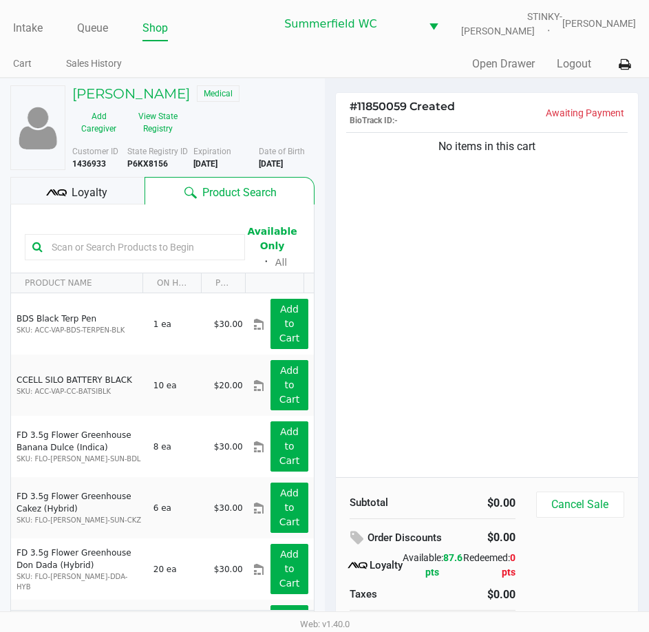
click at [78, 244] on input "text" at bounding box center [141, 247] width 191 height 21
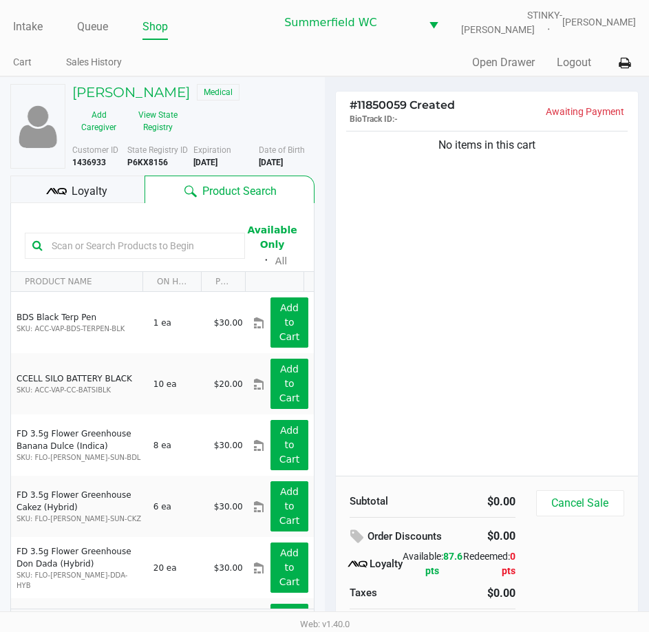
scroll to position [26, 0]
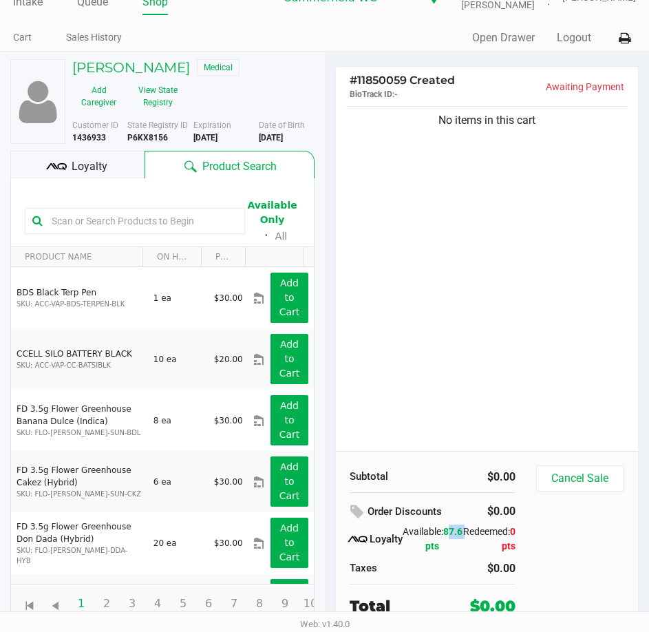
drag, startPoint x: 432, startPoint y: 546, endPoint x: 414, endPoint y: 545, distance: 18.0
click at [425, 545] on span "87.6 pts" at bounding box center [443, 538] width 37 height 25
click at [423, 421] on div "No items in this cart" at bounding box center [487, 277] width 303 height 348
click at [95, 213] on input "text" at bounding box center [141, 221] width 191 height 21
click at [465, 283] on div "No items in this cart" at bounding box center [487, 277] width 303 height 348
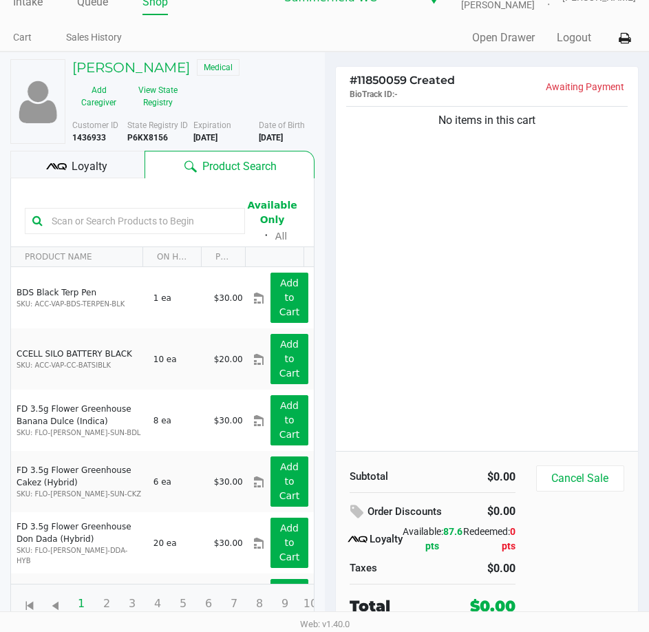
click at [458, 290] on div "No items in this cart" at bounding box center [487, 277] width 303 height 348
click at [451, 290] on div "No items in this cart" at bounding box center [487, 277] width 303 height 348
click at [457, 311] on div "No items in this cart" at bounding box center [487, 277] width 303 height 348
click at [500, 322] on div "No items in this cart" at bounding box center [487, 277] width 303 height 348
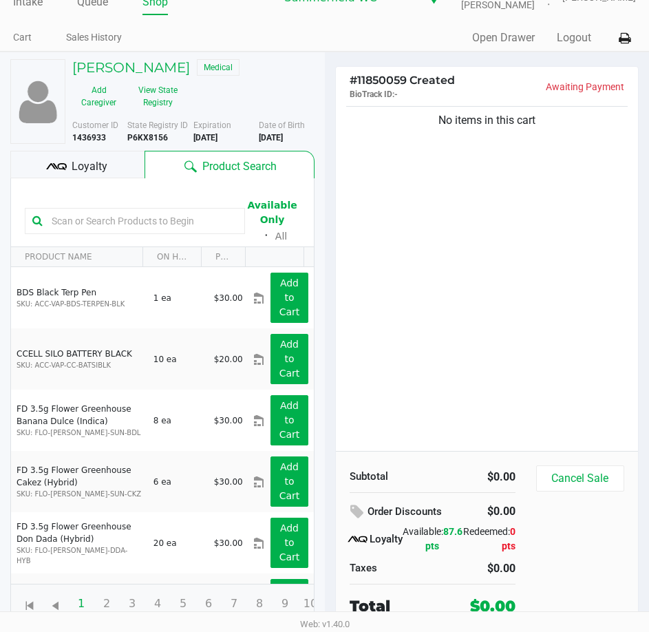
click at [536, 268] on div "No items in this cart" at bounding box center [487, 277] width 303 height 348
click at [522, 330] on div "No items in this cart" at bounding box center [487, 277] width 303 height 348
click at [518, 330] on div "No items in this cart" at bounding box center [487, 277] width 303 height 348
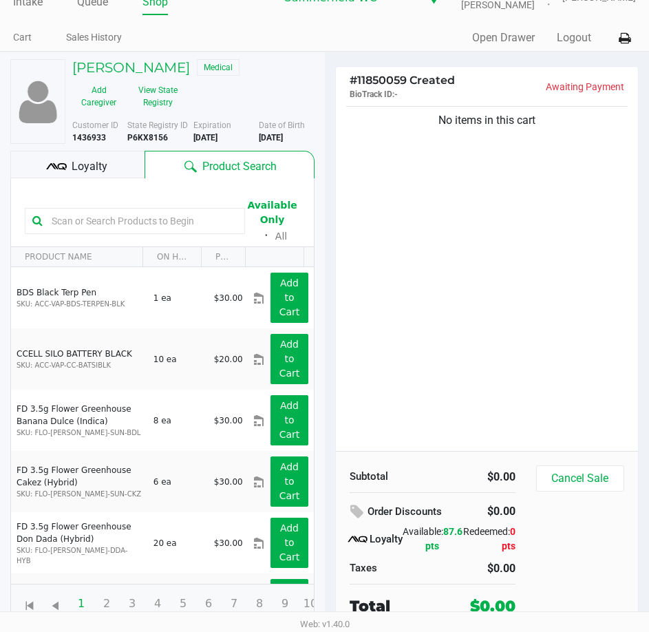
click at [516, 330] on div "No items in this cart" at bounding box center [487, 277] width 303 height 348
click at [495, 296] on div "No items in this cart" at bounding box center [487, 277] width 303 height 348
click at [505, 294] on div "No items in this cart" at bounding box center [487, 277] width 303 height 348
click at [450, 317] on div "No items in this cart" at bounding box center [487, 277] width 303 height 348
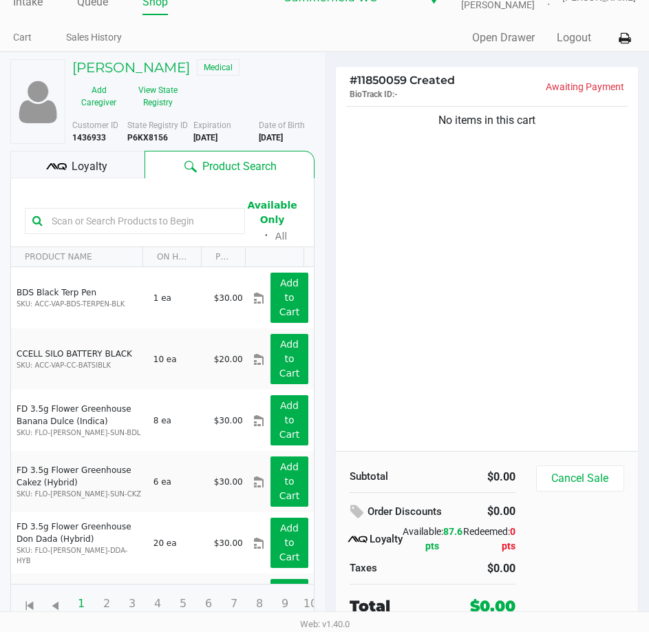
click at [450, 317] on div "No items in this cart" at bounding box center [487, 277] width 303 height 348
click at [465, 107] on div "No items in this cart" at bounding box center [487, 117] width 282 height 23
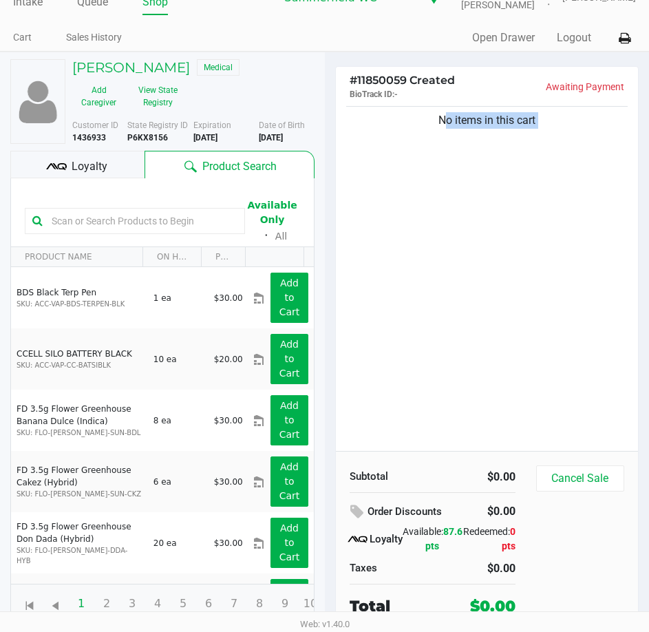
drag, startPoint x: 543, startPoint y: 120, endPoint x: 436, endPoint y: 139, distance: 109.0
click at [436, 139] on div "No items in this cart" at bounding box center [487, 277] width 303 height 348
click at [436, 132] on div "No items in this cart" at bounding box center [487, 277] width 303 height 348
click at [443, 118] on div "No items in this cart" at bounding box center [487, 120] width 282 height 17
drag, startPoint x: 439, startPoint y: 120, endPoint x: 539, endPoint y: 127, distance: 100.1
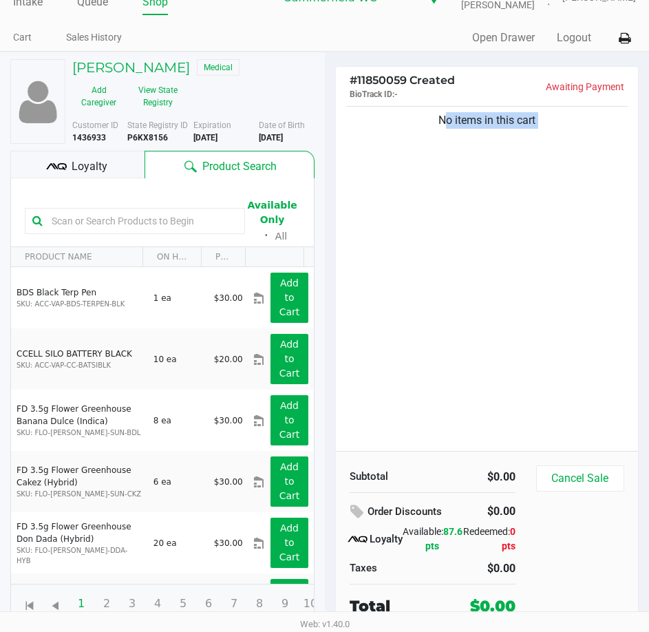
click at [543, 127] on div "No items in this cart" at bounding box center [487, 120] width 282 height 17
click at [537, 125] on div "No items in this cart" at bounding box center [487, 120] width 282 height 17
click at [463, 158] on div "No items in this cart" at bounding box center [487, 277] width 303 height 348
drag, startPoint x: 552, startPoint y: 118, endPoint x: 419, endPoint y: 125, distance: 133.0
click at [419, 125] on div "No items in this cart" at bounding box center [487, 120] width 282 height 17
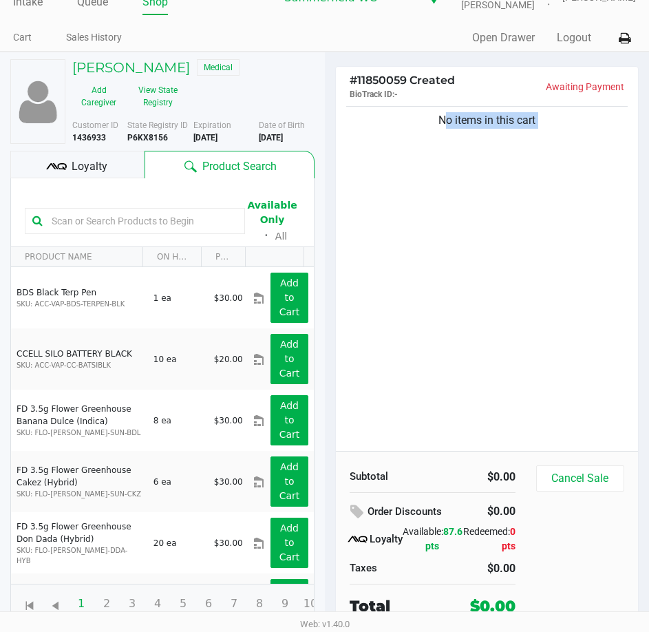
click at [416, 125] on div "No items in this cart" at bounding box center [487, 120] width 282 height 17
click at [533, 307] on div "No items in this cart" at bounding box center [487, 277] width 303 height 348
click at [469, 326] on div "No items in this cart" at bounding box center [487, 277] width 303 height 348
click at [469, 321] on div "No items in this cart" at bounding box center [487, 277] width 303 height 348
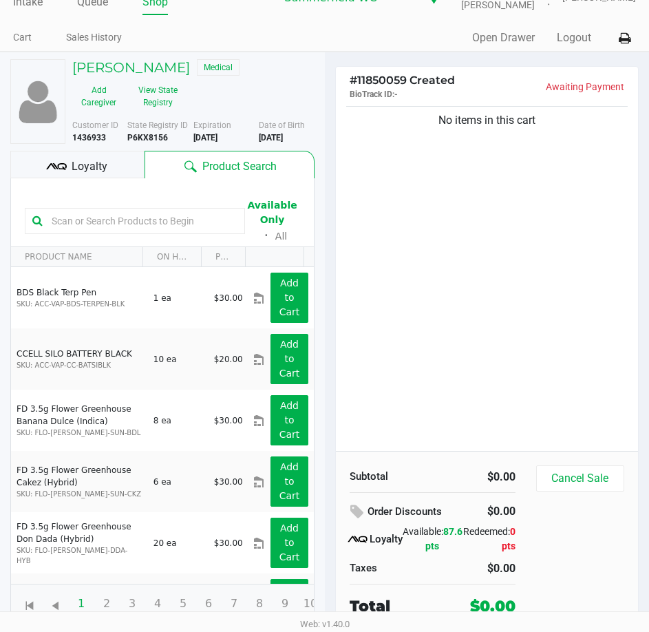
click at [469, 321] on div "No items in this cart" at bounding box center [487, 277] width 303 height 348
click at [527, 342] on div "No items in this cart" at bounding box center [487, 277] width 303 height 348
click at [514, 342] on div "No items in this cart" at bounding box center [487, 277] width 303 height 348
click at [525, 321] on div "No items in this cart" at bounding box center [487, 277] width 303 height 348
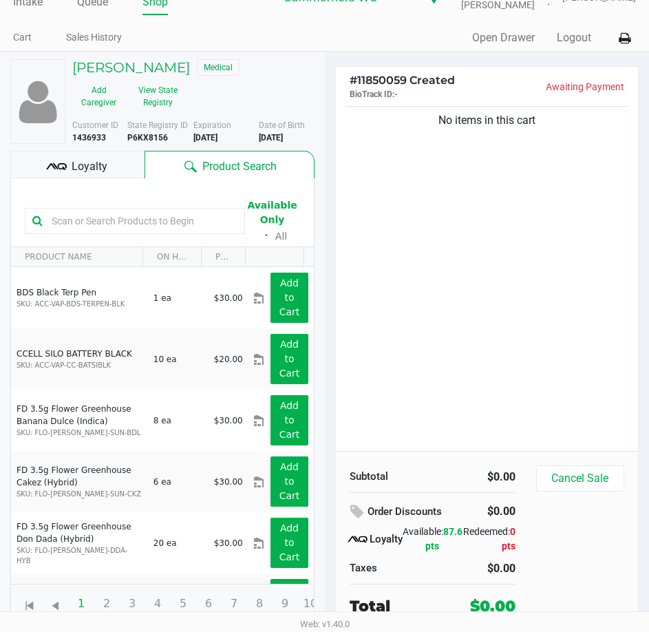
click at [525, 321] on div "No items in this cart" at bounding box center [487, 277] width 303 height 348
click at [476, 284] on div "No items in this cart" at bounding box center [487, 277] width 303 height 348
click at [463, 321] on div "No items in this cart" at bounding box center [487, 277] width 303 height 348
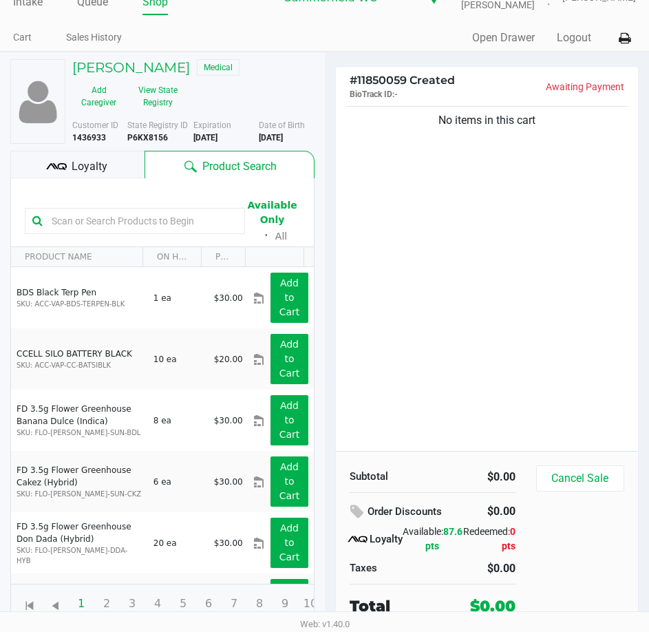
click at [517, 337] on div "No items in this cart" at bounding box center [487, 277] width 303 height 348
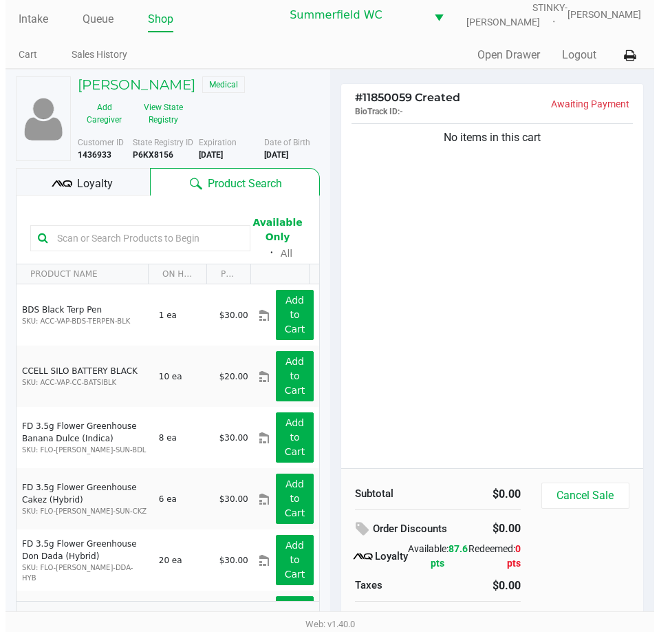
scroll to position [0, 0]
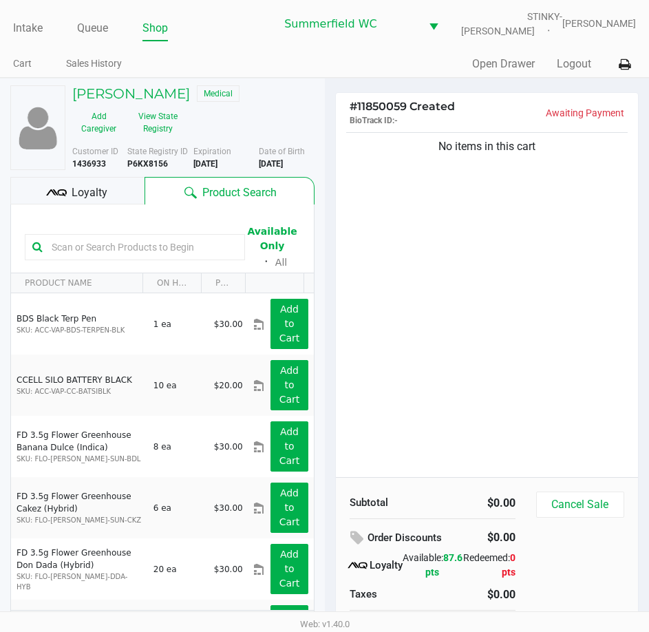
click at [519, 339] on div "No items in this cart" at bounding box center [487, 303] width 303 height 348
click at [520, 328] on div "No items in this cart" at bounding box center [487, 303] width 303 height 348
click at [87, 92] on h5 "TJ Mungo" at bounding box center [131, 93] width 118 height 17
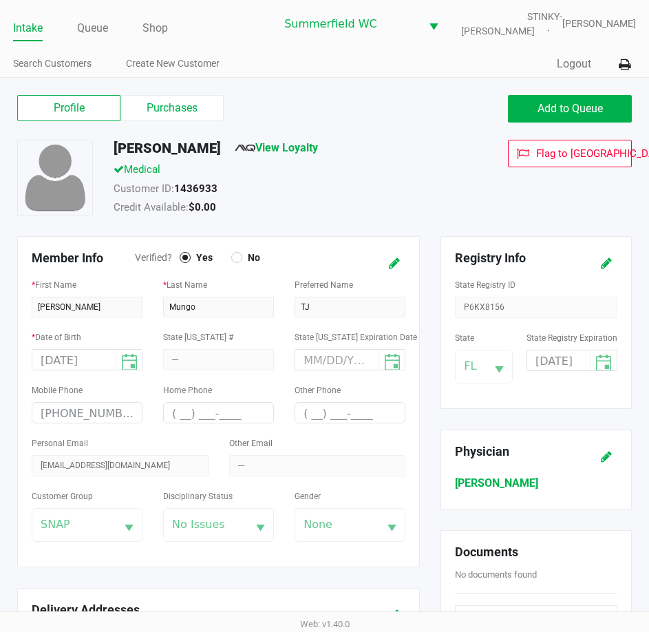
click at [329, 169] on div "Medical" at bounding box center [282, 171] width 359 height 19
click at [421, 236] on div "Member Info Verified? Yes No * First Name Thomas * Last Name Mungo Preferred Na…" at bounding box center [218, 401] width 423 height 331
click at [422, 251] on div "Member Info Verified? Yes No * First Name Thomas * Last Name Mungo Preferred Na…" at bounding box center [218, 401] width 423 height 331
click at [421, 244] on div "Member Info Verified? Yes No * First Name Thomas * Last Name Mungo Preferred Na…" at bounding box center [218, 401] width 423 height 331
click at [421, 243] on div "Member Info Verified? Yes No * First Name Thomas * Last Name Mungo Preferred Na…" at bounding box center [218, 401] width 423 height 331
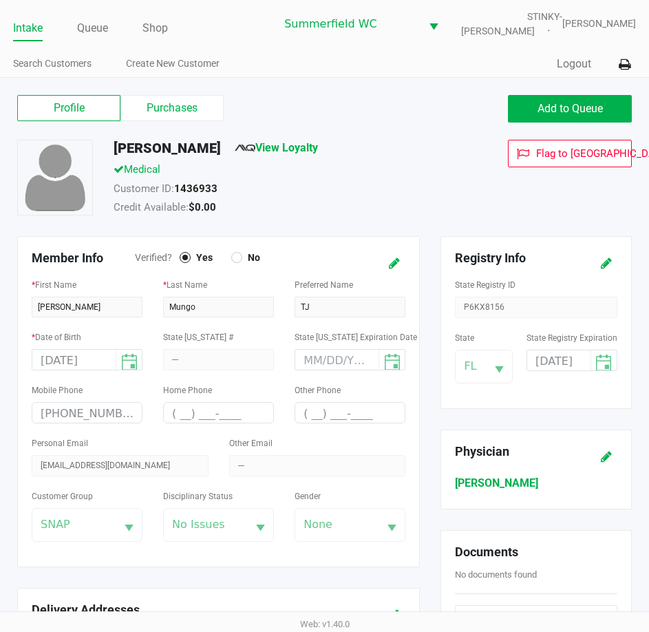
click at [420, 237] on div "Member Info Verified? Yes No * First Name Thomas * Last Name Mungo Preferred Na…" at bounding box center [218, 401] width 403 height 331
click at [397, 195] on div "Customer ID: 1436933" at bounding box center [282, 190] width 359 height 19
click at [421, 229] on div "TJ Mungo View Loyalty Medical Customer ID: 1436933 Credit Available: $0.00 Flag…" at bounding box center [324, 188] width 635 height 96
click at [408, 226] on div "TJ Mungo View Loyalty Medical Customer ID: 1436933 Credit Available: $0.00 Flag…" at bounding box center [324, 188] width 635 height 96
click at [427, 196] on div "Customer ID: 1436933" at bounding box center [282, 190] width 359 height 19
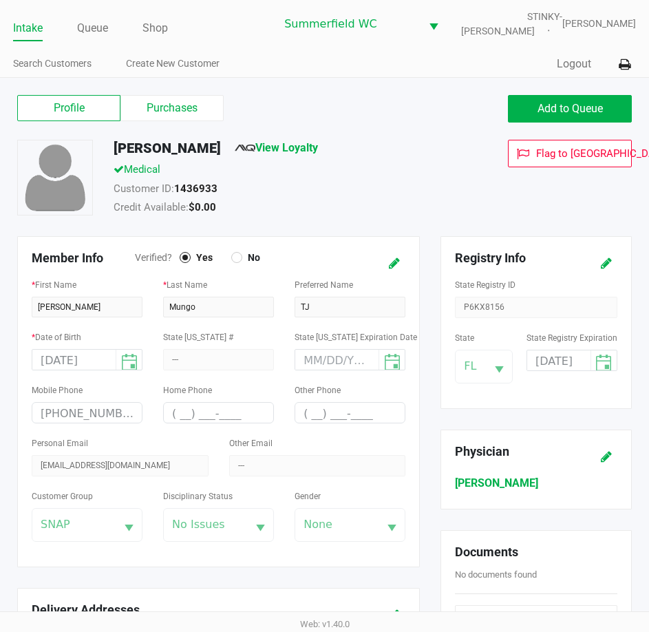
click at [427, 196] on div "Customer ID: 1436933" at bounding box center [282, 190] width 359 height 19
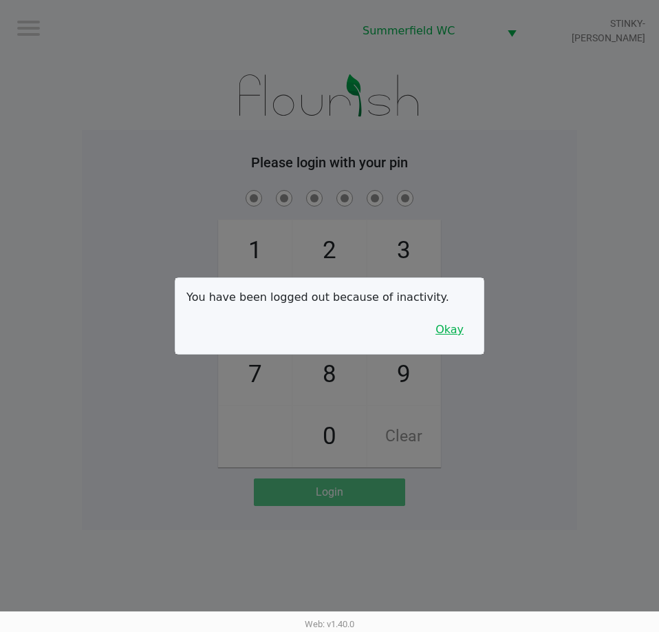
drag, startPoint x: 430, startPoint y: 324, endPoint x: 449, endPoint y: 322, distance: 19.3
click at [445, 322] on div "You have been logged out because of inactivity. Okay" at bounding box center [330, 316] width 308 height 76
click at [452, 323] on button "Okay" at bounding box center [450, 330] width 46 height 26
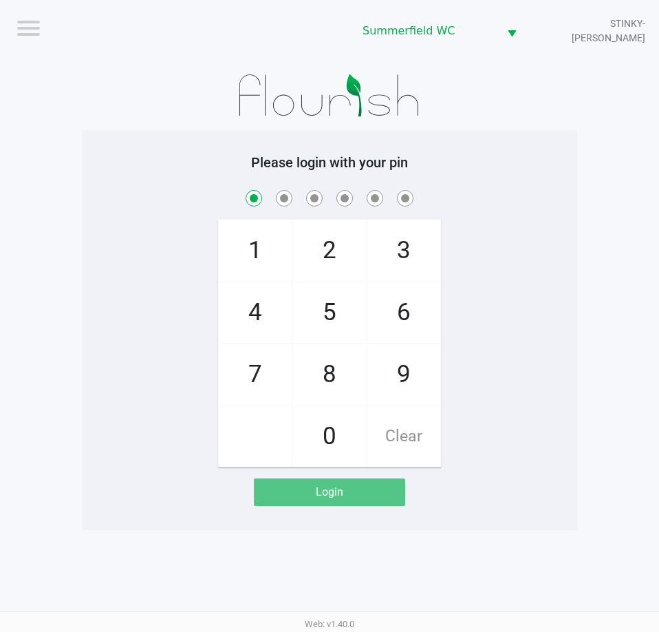
checkbox input "true"
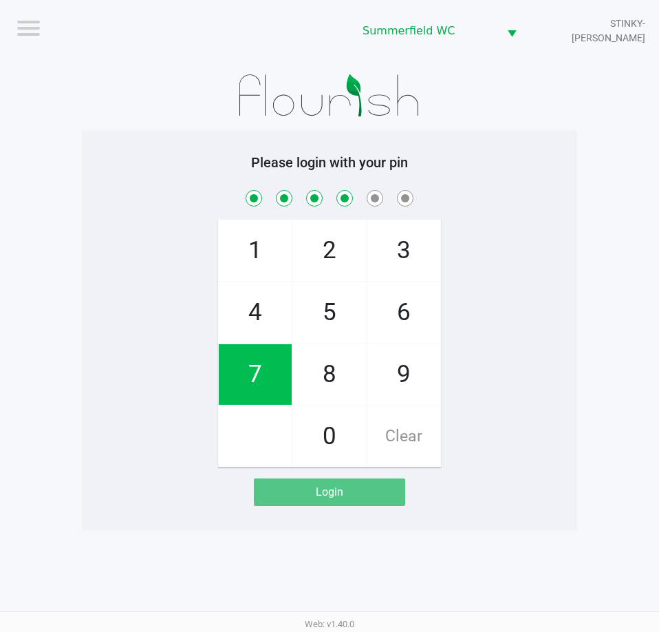
checkbox input "true"
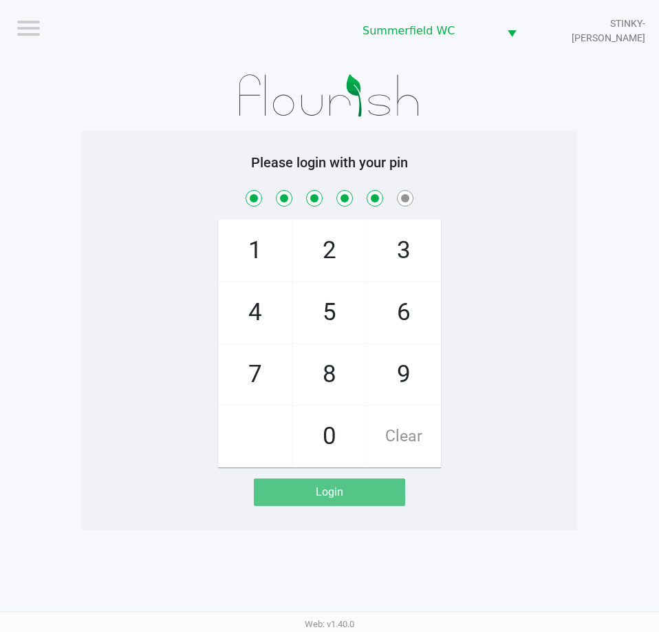
checkbox input "true"
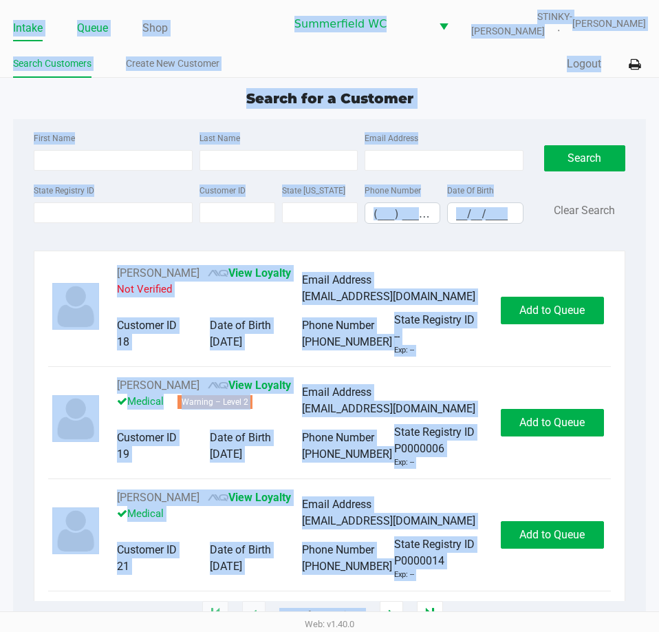
click at [103, 28] on link "Queue" at bounding box center [92, 28] width 31 height 19
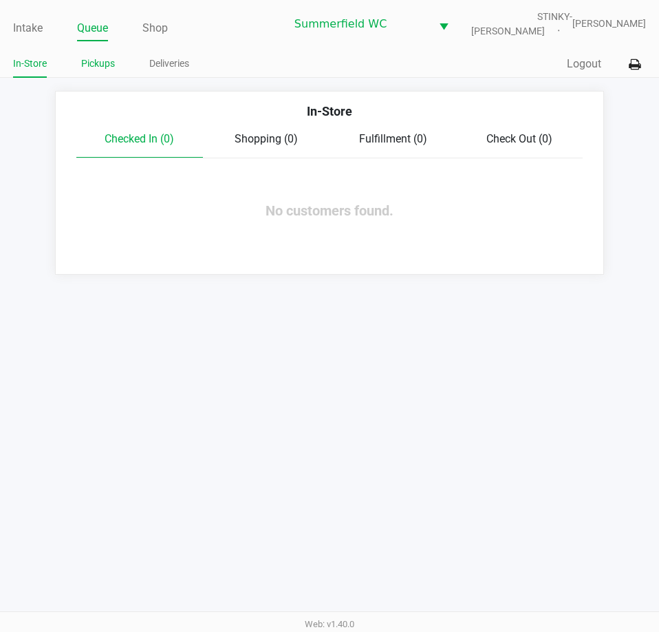
click at [99, 61] on link "Pickups" at bounding box center [98, 63] width 34 height 17
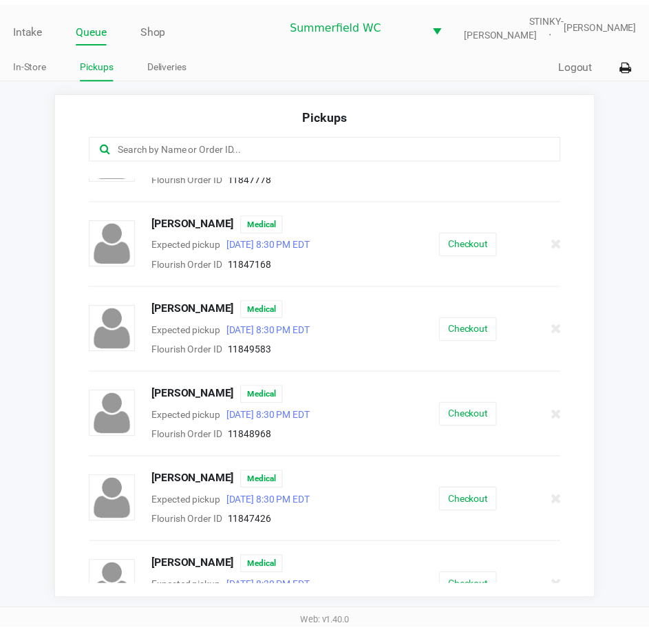
scroll to position [387, 0]
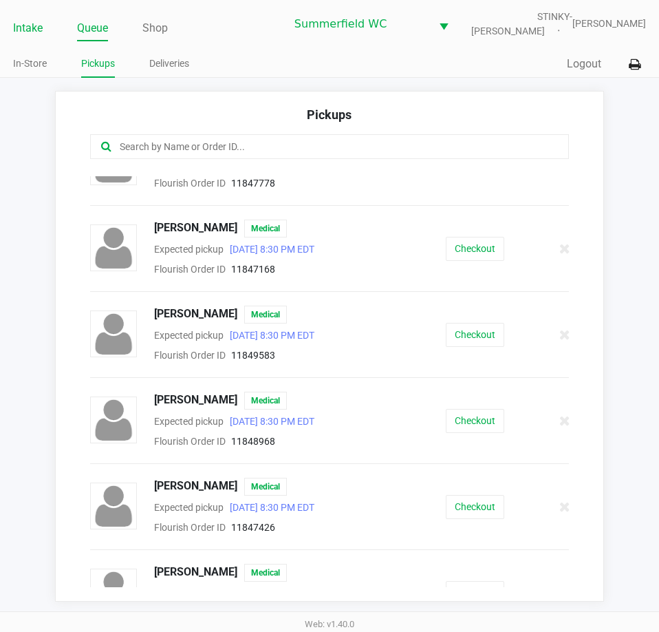
click at [36, 28] on link "Intake" at bounding box center [28, 28] width 30 height 19
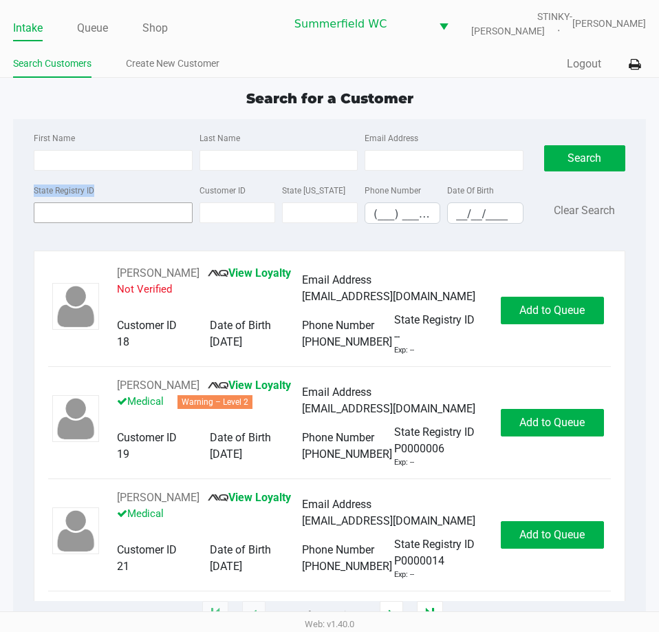
click at [125, 209] on div "State Registry ID Customer ID State ID Phone Number (___) ___-____ Date Of Birt…" at bounding box center [278, 208] width 496 height 53
click at [125, 209] on input "State Registry ID" at bounding box center [113, 212] width 158 height 21
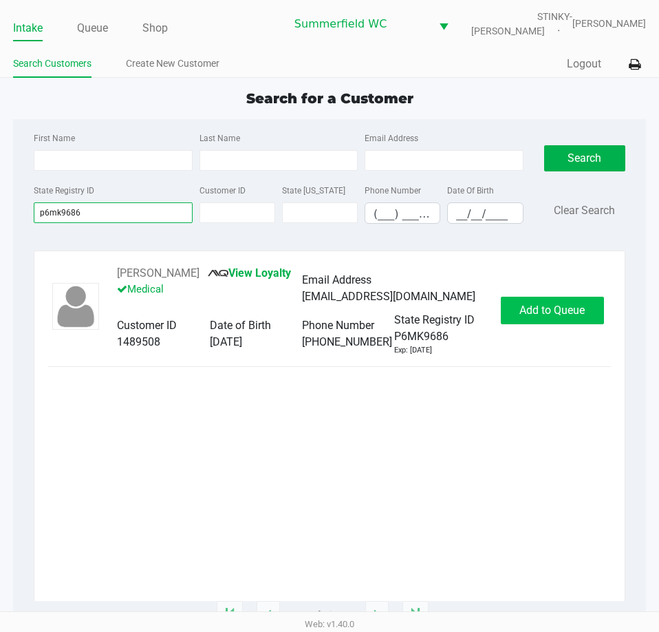
type input "p6mk9686"
click at [552, 317] on span "Add to Queue" at bounding box center [552, 310] width 65 height 13
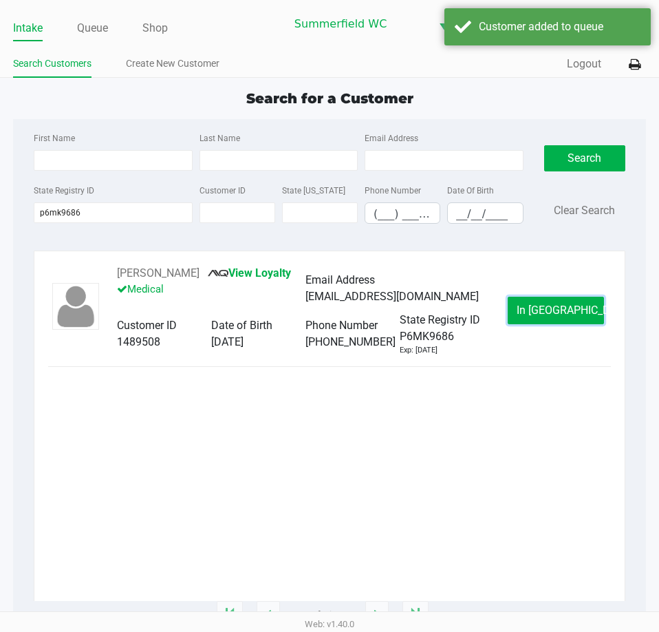
click at [562, 321] on button "In Queue" at bounding box center [556, 311] width 96 height 28
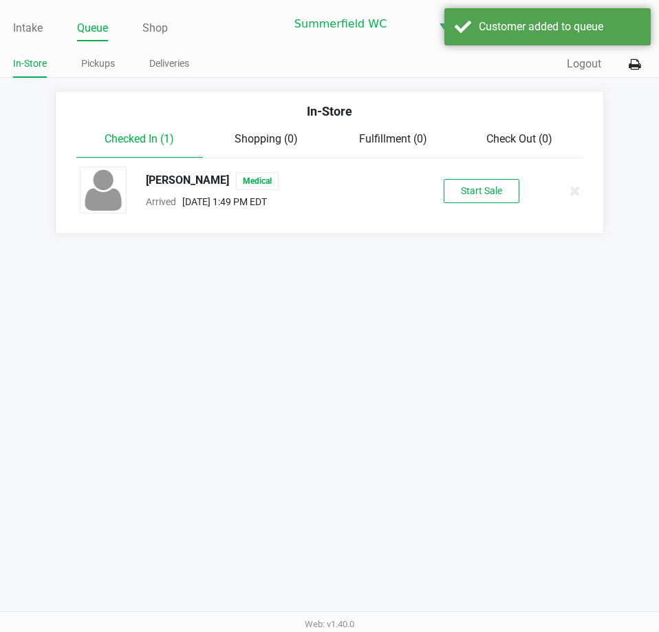
click at [441, 184] on div "Start Sale" at bounding box center [481, 191] width 130 height 24
drag, startPoint x: 496, startPoint y: 205, endPoint x: 496, endPoint y: 188, distance: 17.2
click at [496, 204] on div "ROBERT SHADDAY Medical Arrived Aug 26, 2025 1:49 PM EDT Start Sale" at bounding box center [330, 191] width 520 height 48
click at [496, 188] on button "Start Sale" at bounding box center [482, 191] width 76 height 24
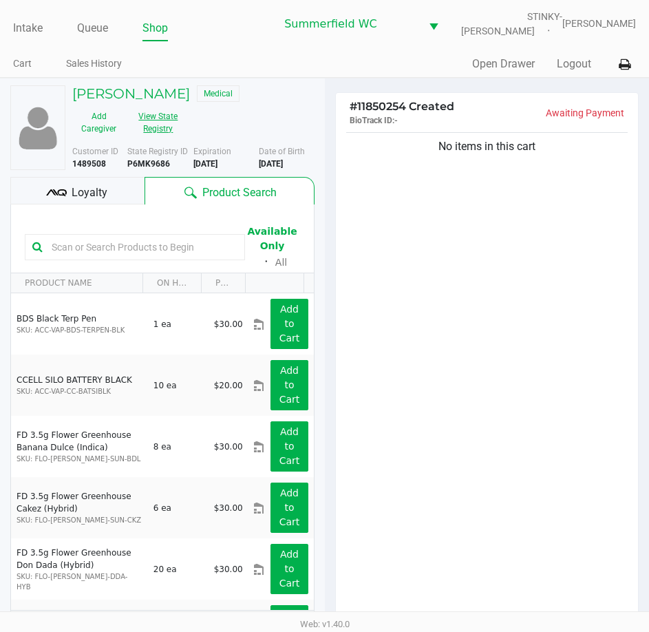
click at [179, 122] on button "View State Registry" at bounding box center [154, 122] width 58 height 34
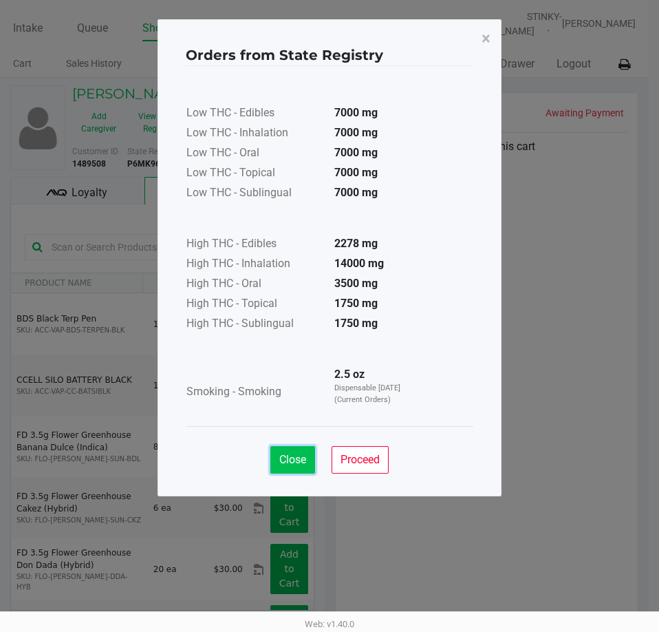
click at [290, 457] on span "Close" at bounding box center [292, 459] width 27 height 13
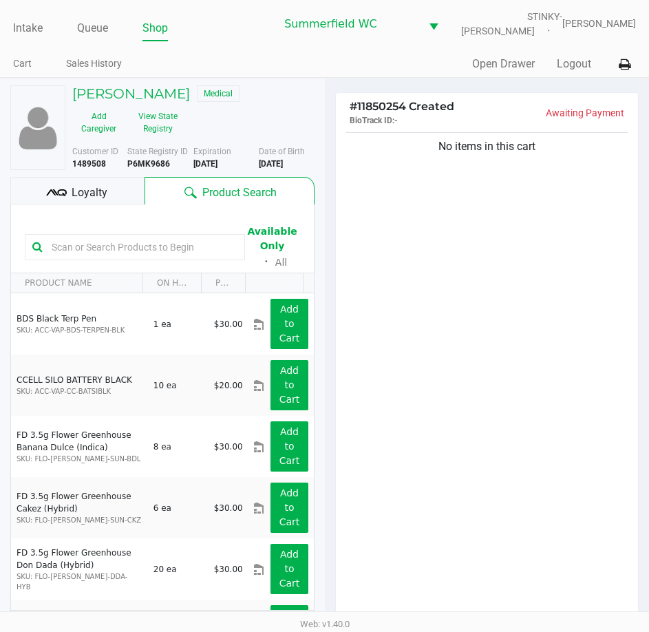
click at [123, 248] on input "text" at bounding box center [141, 247] width 191 height 21
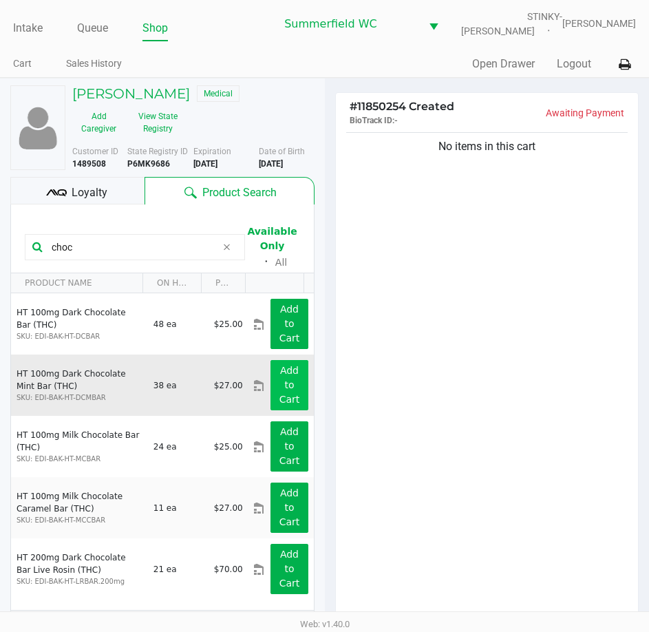
type input "choc"
click at [282, 388] on app-button-loader "Add to Cart" at bounding box center [289, 385] width 21 height 40
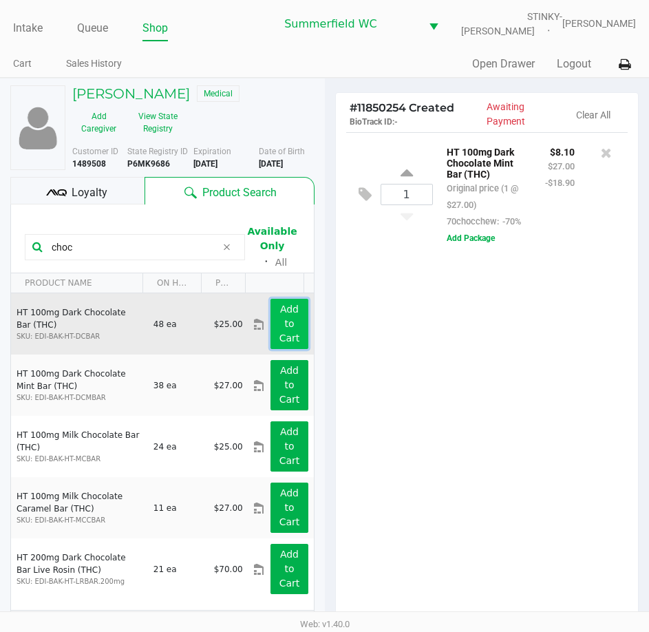
click at [274, 321] on button "Add to Cart" at bounding box center [289, 324] width 37 height 50
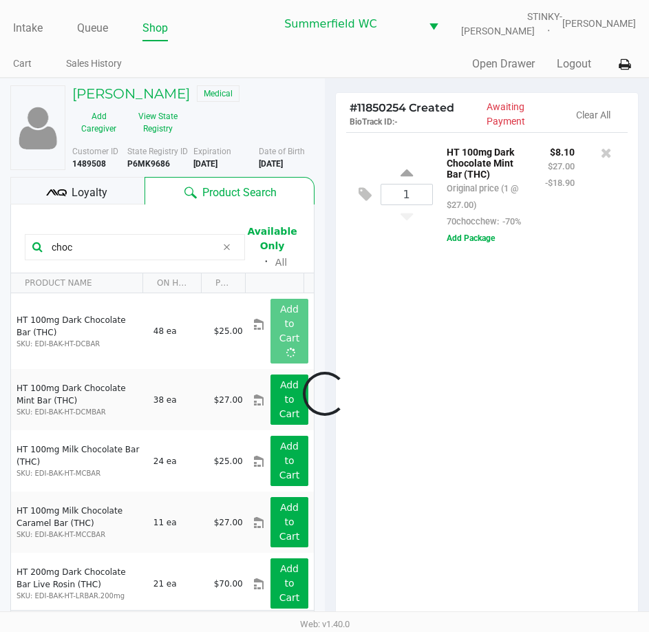
click at [454, 388] on div at bounding box center [324, 394] width 649 height 494
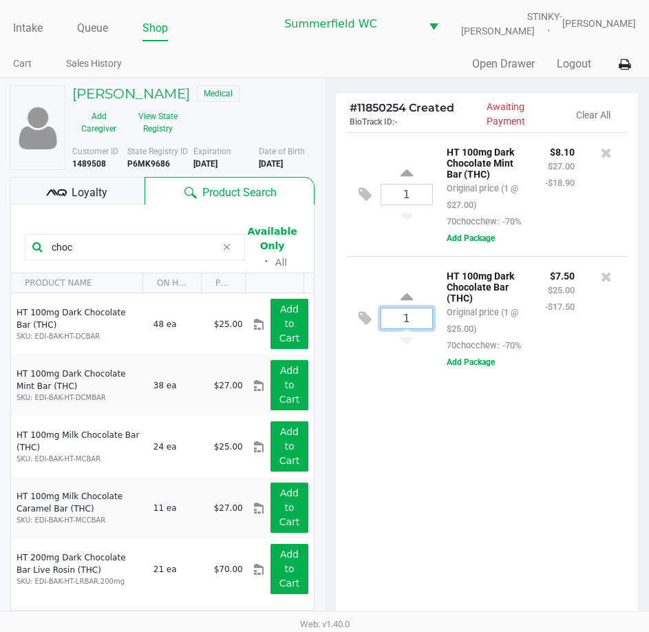
click at [421, 328] on input "1" at bounding box center [406, 318] width 51 height 20
type input "4"
click at [420, 470] on div "ROBERT SHADDAY Medical Add Caregiver View State Registry Customer ID 1489508 St…" at bounding box center [324, 431] width 649 height 706
click at [526, 487] on div at bounding box center [324, 394] width 649 height 494
drag, startPoint x: 540, startPoint y: 494, endPoint x: 548, endPoint y: 492, distance: 7.8
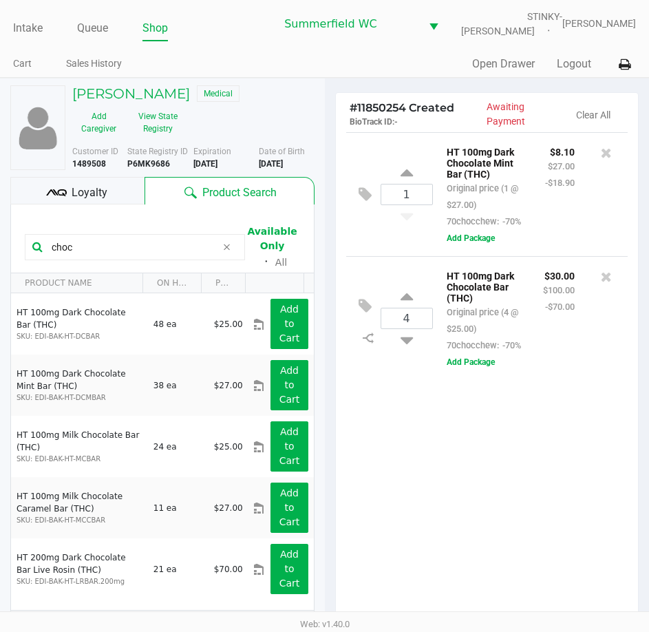
click at [587, 353] on div at bounding box center [606, 310] width 43 height 86
click at [579, 425] on div "1 HT 100mg Dark Chocolate Mint Bar (THC) Original price (1 @ $27.00) 70chocchew…" at bounding box center [487, 381] width 303 height 499
click at [487, 290] on p "HT 100mg Dark Chocolate Bar (THC)" at bounding box center [485, 285] width 76 height 36
click at [533, 335] on div "$30.00 $100.00 -$70.00" at bounding box center [559, 310] width 52 height 86
click at [73, 182] on div "Loyalty" at bounding box center [77, 191] width 134 height 28
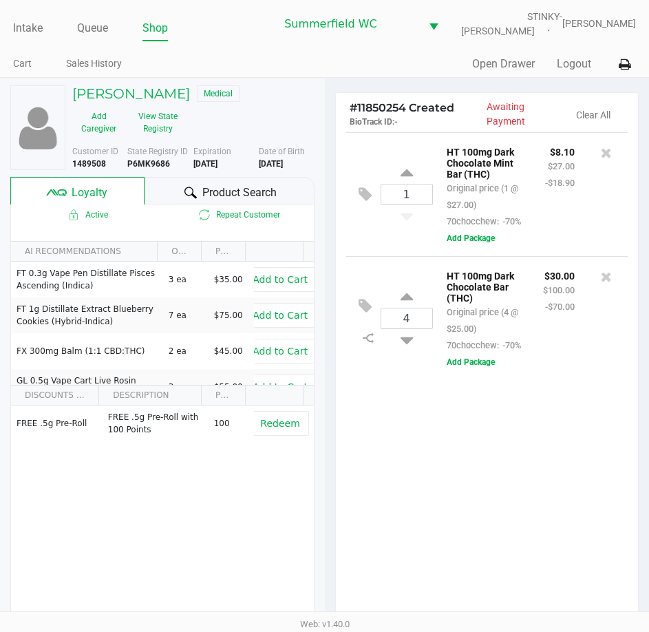
click at [400, 480] on div "1 HT 100mg Dark Chocolate Mint Bar (THC) Original price (1 @ $27.00) 70chocchew…" at bounding box center [487, 381] width 303 height 499
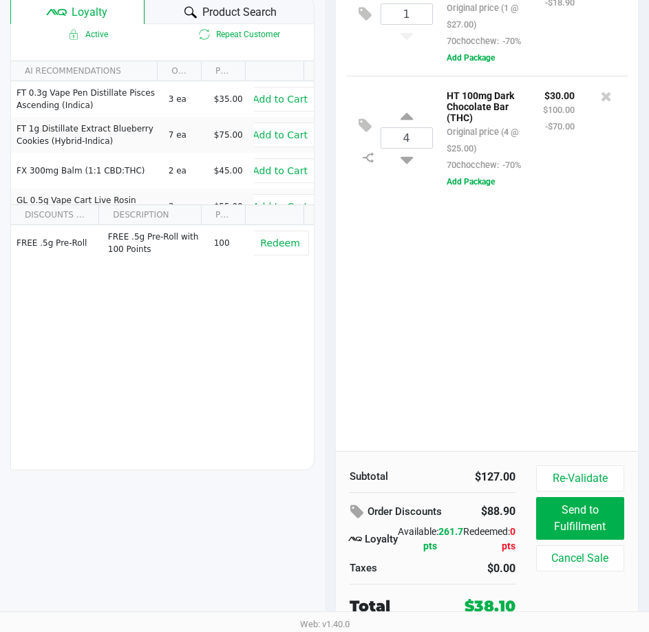
click at [527, 351] on div "1 HT 100mg Dark Chocolate Mint Bar (THC) Original price (1 @ $27.00) 70chocchew…" at bounding box center [487, 201] width 303 height 499
click at [543, 395] on div "1 HT 100mg Dark Chocolate Mint Bar (THC) Original price (1 @ $27.00) 70chocchew…" at bounding box center [487, 201] width 303 height 499
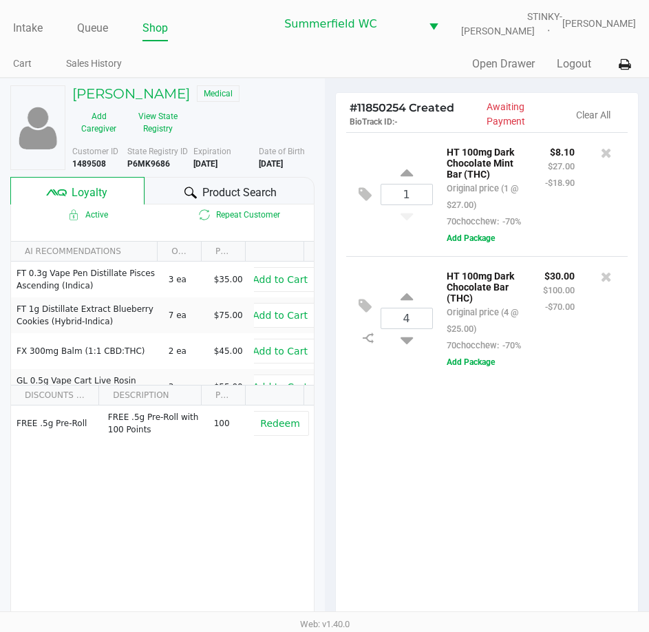
click at [218, 193] on span "Product Search" at bounding box center [239, 192] width 74 height 17
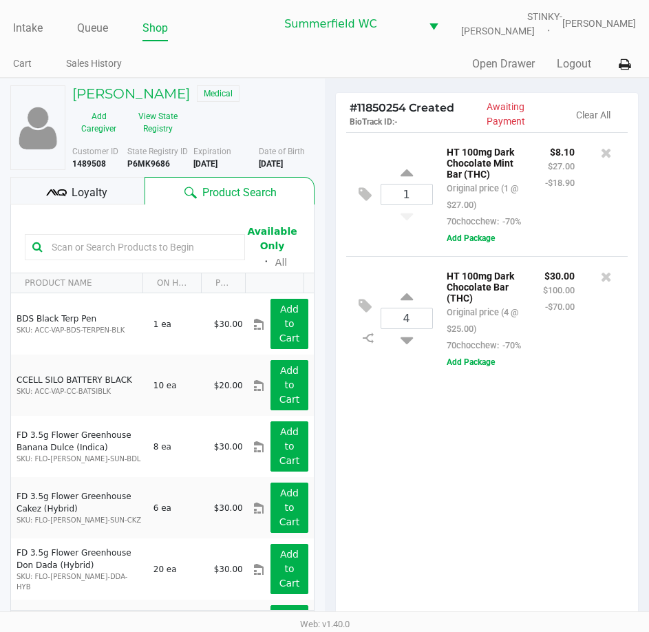
click at [94, 237] on input "text" at bounding box center [141, 247] width 191 height 21
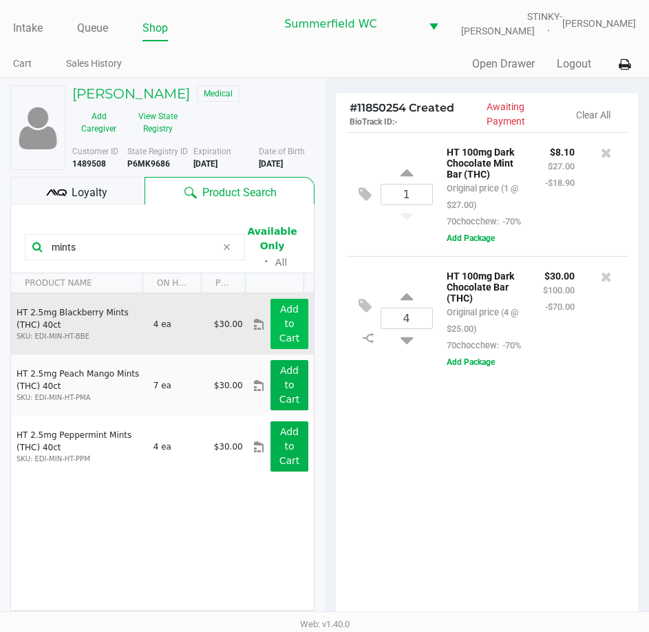
type input "mints"
click at [291, 324] on button "Add to Cart" at bounding box center [289, 324] width 37 height 50
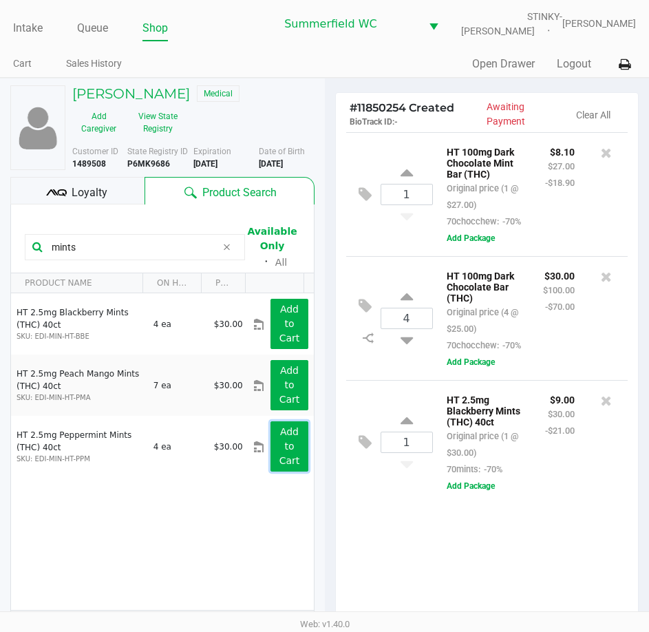
click at [285, 461] on app-button-loader "Add to Cart" at bounding box center [289, 446] width 21 height 40
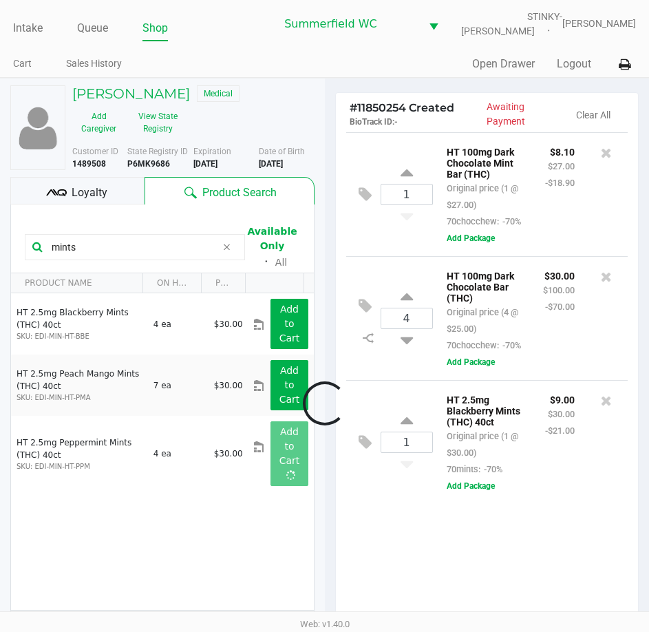
click at [422, 580] on div at bounding box center [324, 404] width 649 height 514
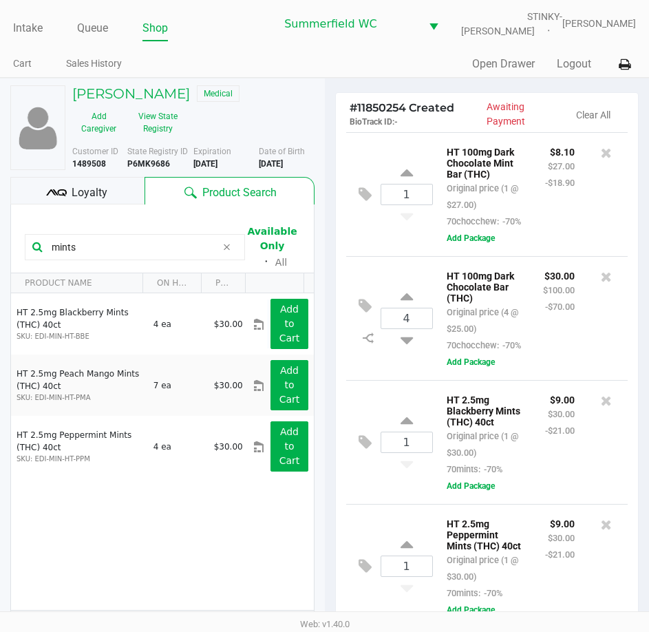
scroll to position [73, 0]
click at [83, 185] on span "Loyalty" at bounding box center [90, 192] width 36 height 17
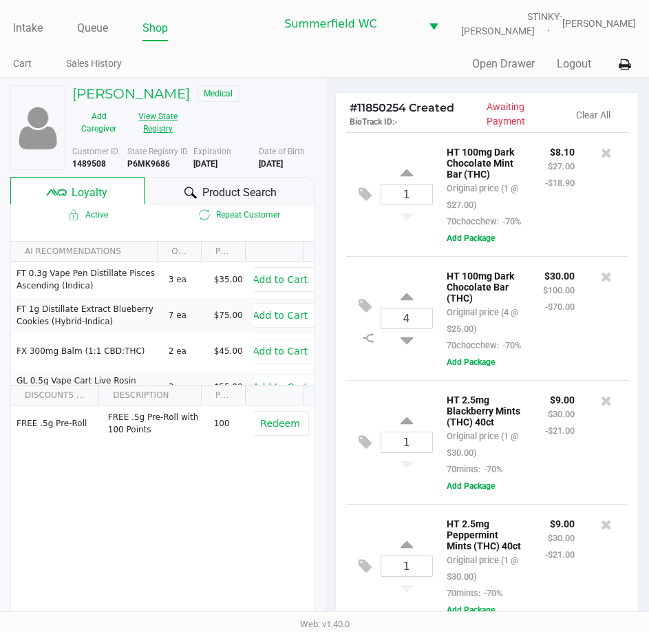
click at [165, 131] on button "View State Registry" at bounding box center [154, 122] width 58 height 34
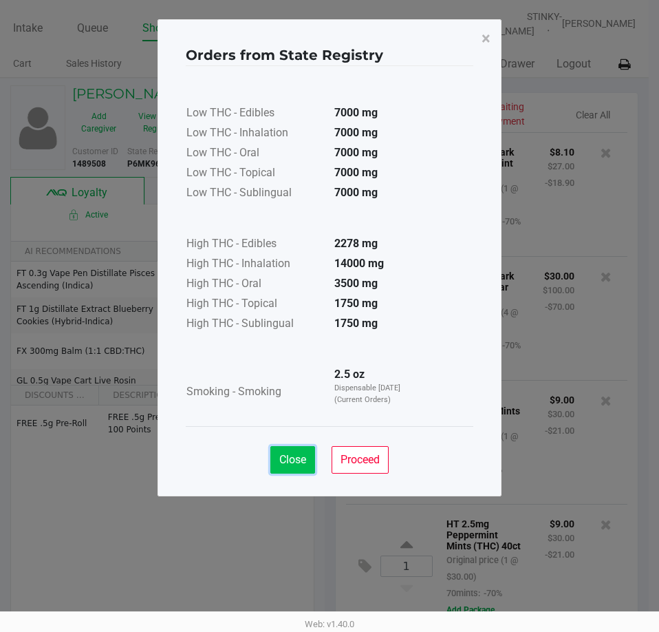
click at [298, 447] on button "Close" at bounding box center [293, 460] width 45 height 28
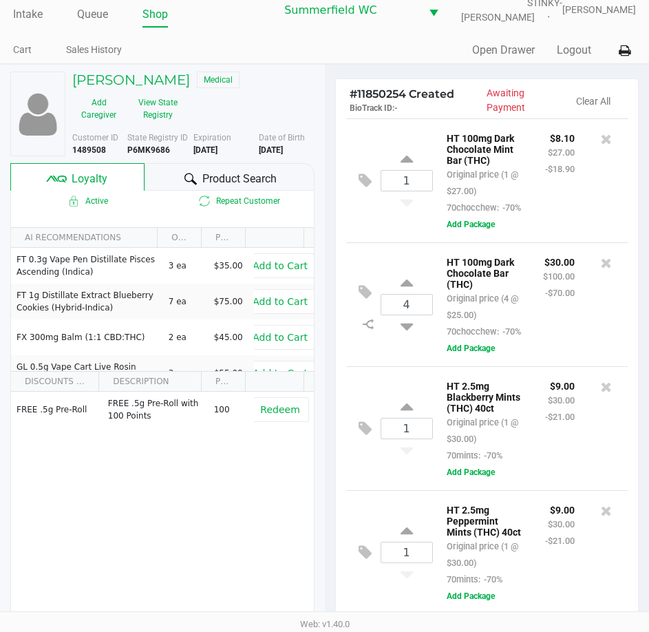
scroll to position [0, 0]
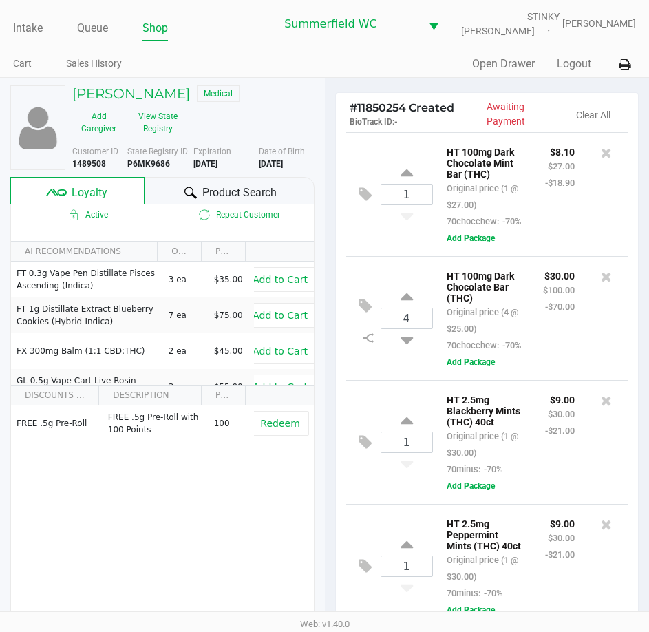
drag, startPoint x: 522, startPoint y: 309, endPoint x: 522, endPoint y: 284, distance: 24.8
click at [533, 286] on div "$30.00 $100.00 -$70.00" at bounding box center [559, 310] width 52 height 86
click at [522, 284] on div "4 HT 100mg Dark Chocolate Bar (THC) Original price (4 @ $25.00) 70chocchew: -70…" at bounding box center [487, 318] width 282 height 124
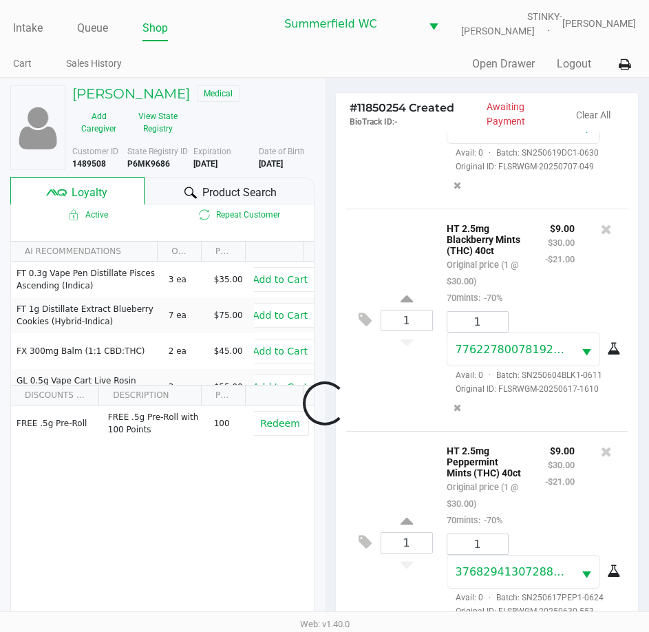
scroll to position [467, 0]
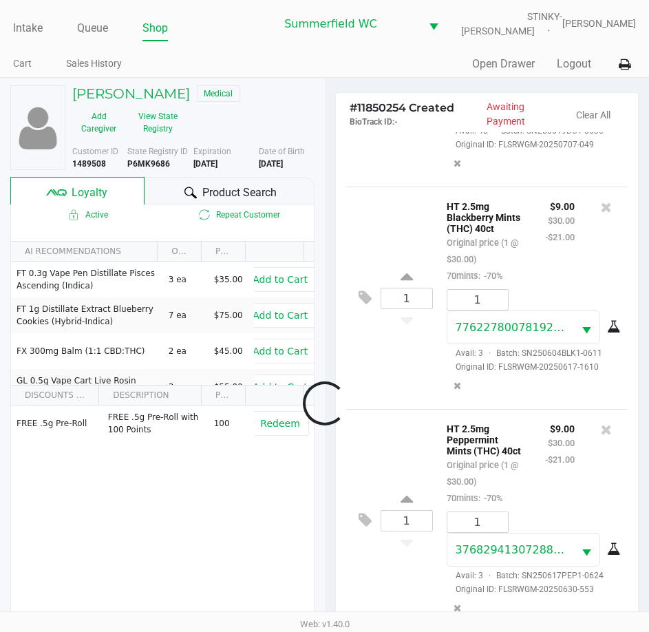
click at [535, 472] on div at bounding box center [324, 404] width 649 height 514
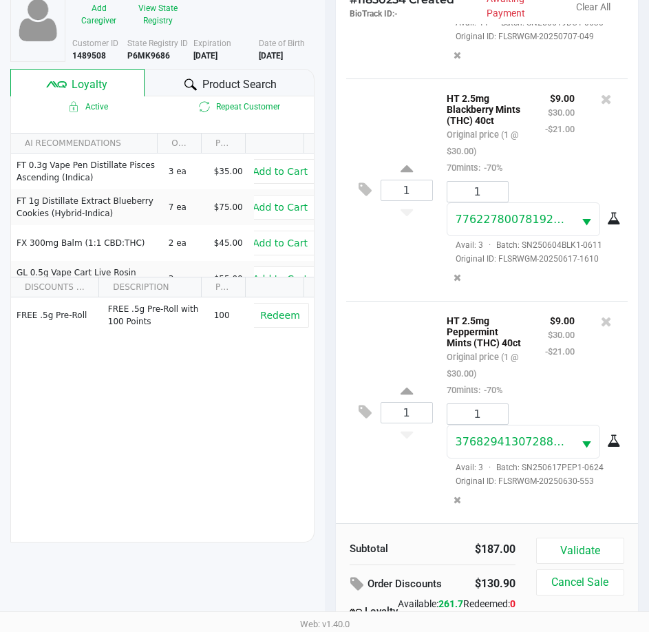
scroll to position [180, 0]
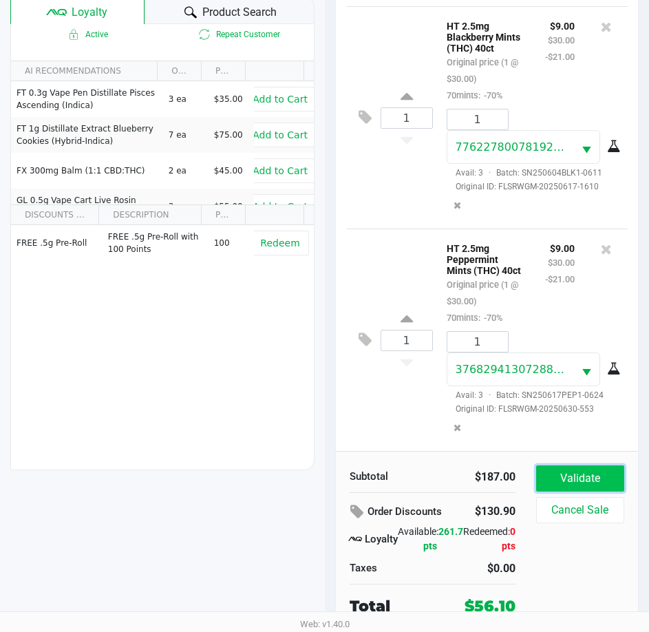
click at [592, 476] on button "Validate" at bounding box center [580, 478] width 88 height 26
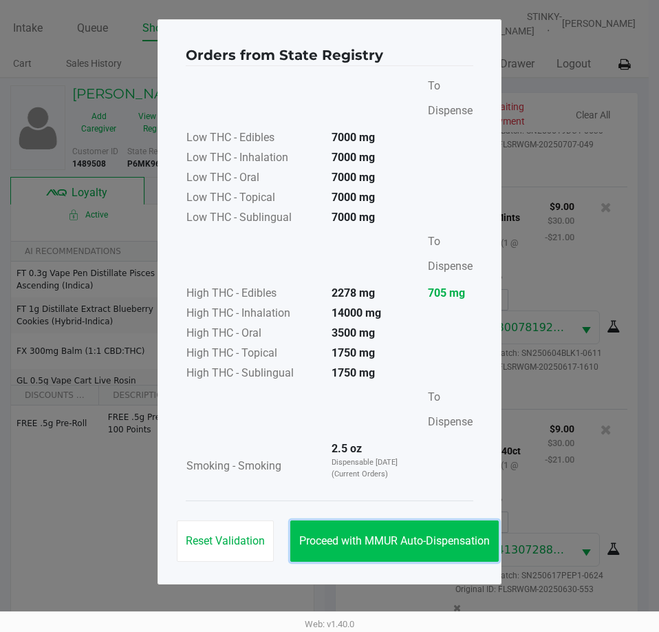
click at [421, 543] on span "Proceed with MMUR Auto-Dispensation" at bounding box center [394, 540] width 191 height 13
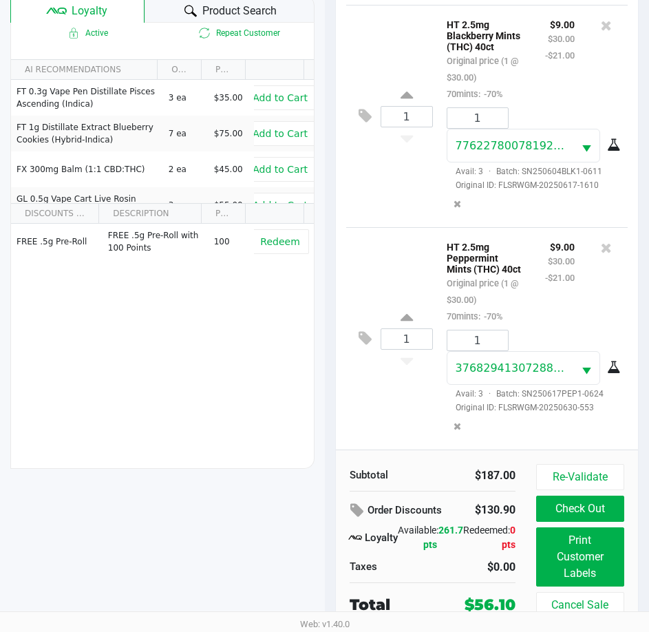
scroll to position [182, 0]
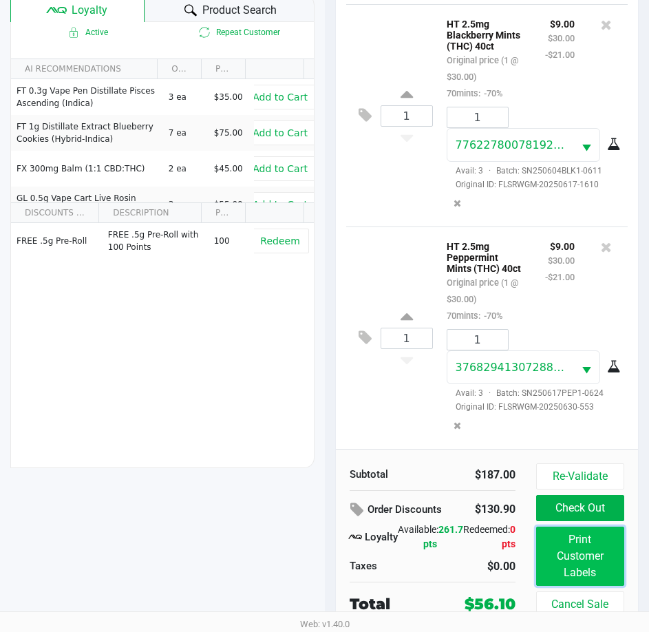
click at [587, 556] on button "Print Customer Labels" at bounding box center [580, 556] width 88 height 59
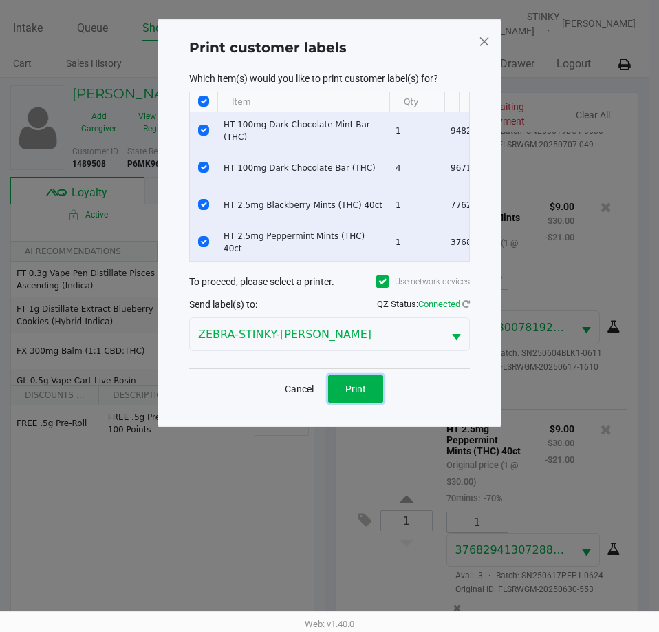
drag, startPoint x: 348, startPoint y: 402, endPoint x: 350, endPoint y: 390, distance: 11.9
click at [350, 393] on span "Print" at bounding box center [356, 388] width 21 height 11
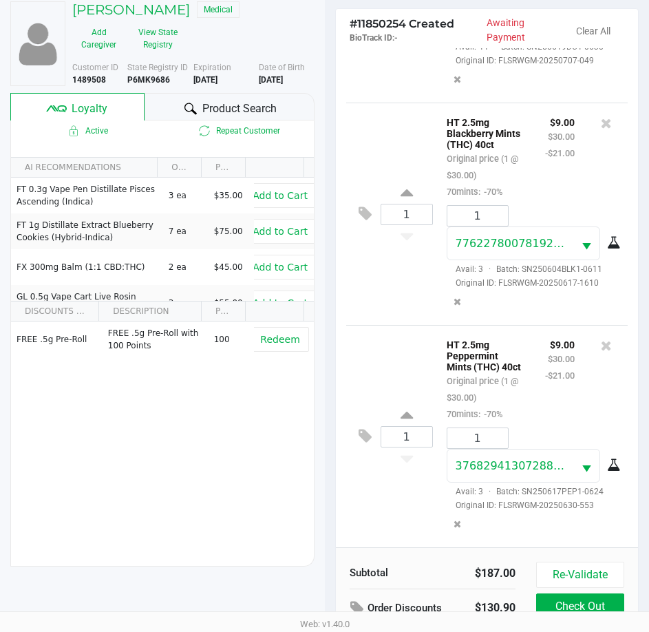
scroll to position [182, 0]
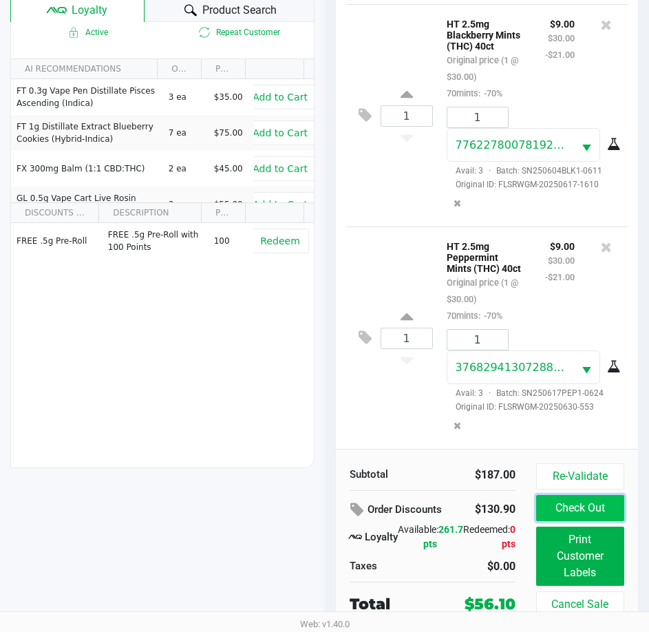
click at [547, 515] on button "Check Out" at bounding box center [580, 508] width 88 height 26
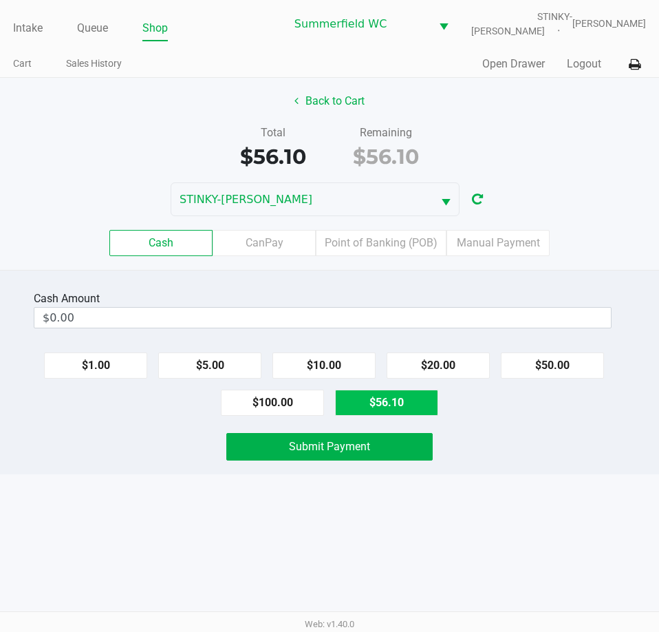
click at [403, 396] on button "$56.10" at bounding box center [386, 403] width 103 height 26
type input "$56.10"
click at [461, 426] on div "Cash Amount $56.10 Clear $1.00 $5.00 $10.00 $20.00 $50.00 $100.00 $56.10 Submit…" at bounding box center [329, 372] width 659 height 204
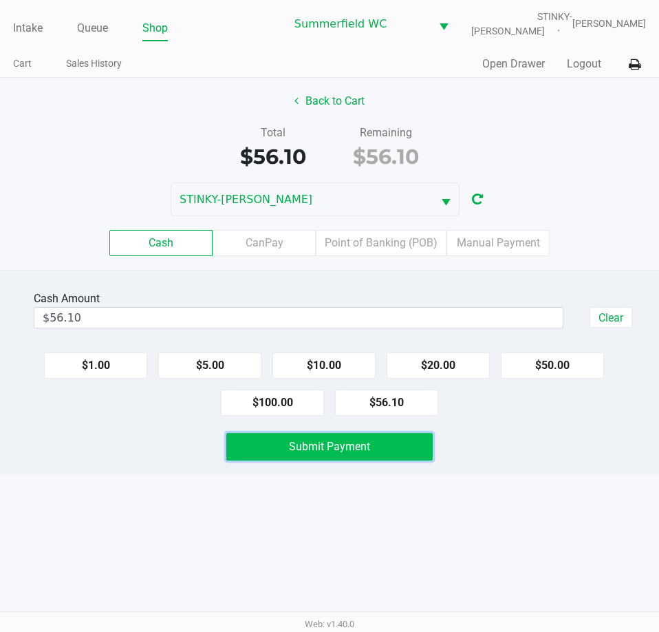
click at [414, 434] on button "Submit Payment" at bounding box center [329, 447] width 206 height 28
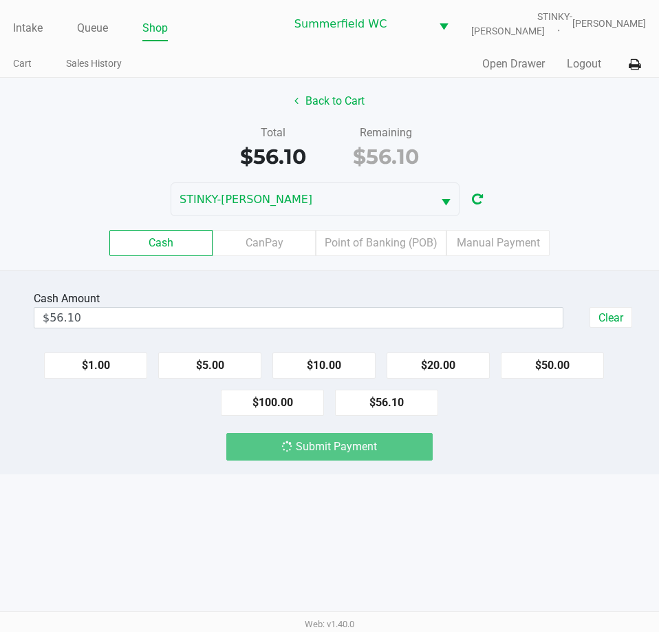
click at [488, 448] on div "Submit Payment" at bounding box center [330, 447] width 680 height 28
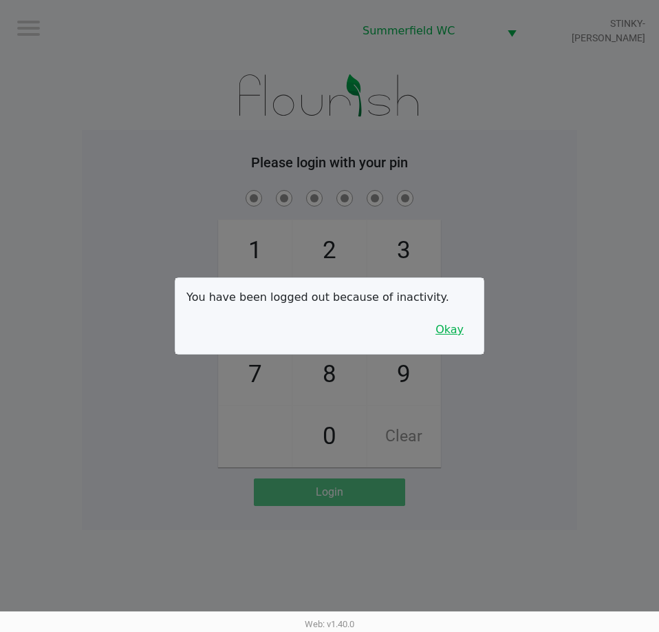
click at [434, 331] on button "Okay" at bounding box center [450, 330] width 46 height 26
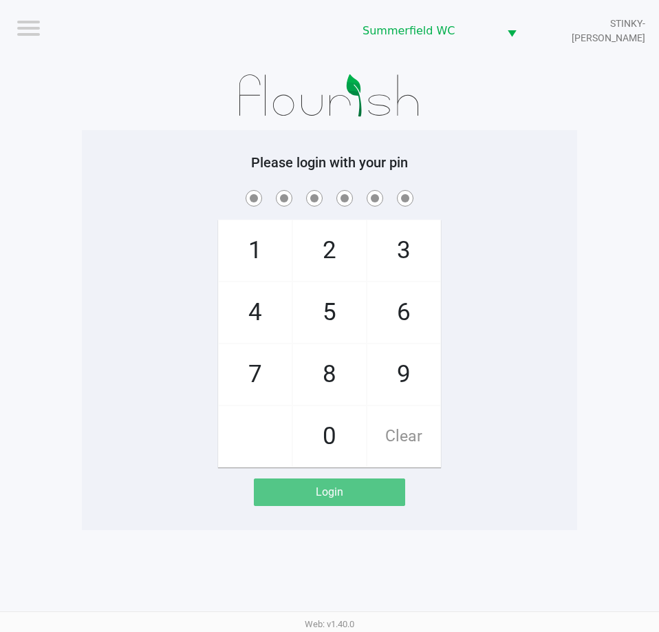
click at [450, 319] on div "1 4 7 2 5 8 0 3 6 9 Clear" at bounding box center [330, 327] width 496 height 280
checkbox input "true"
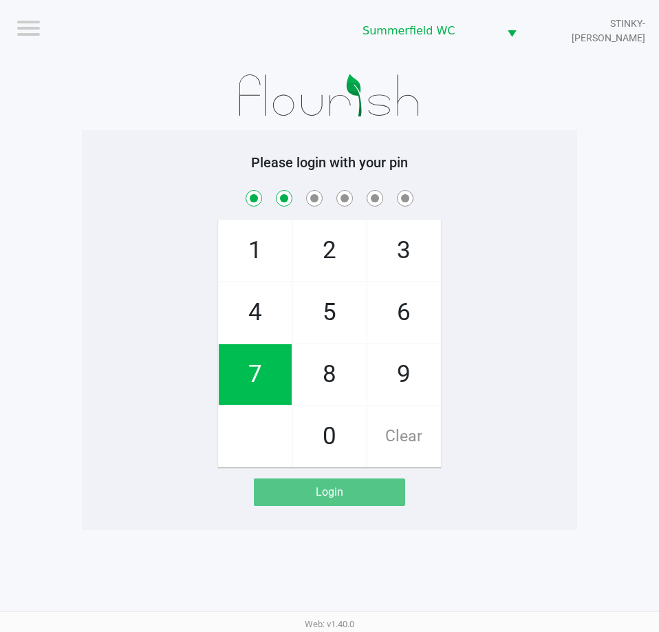
checkbox input "true"
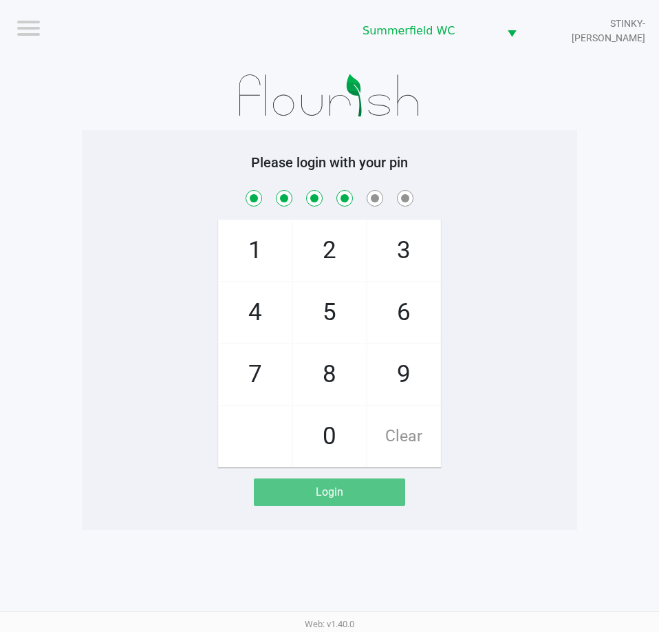
checkbox input "true"
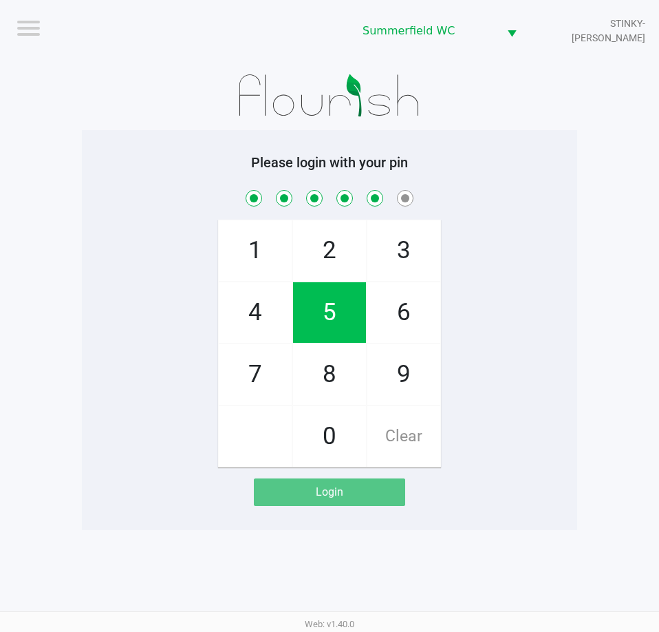
checkbox input "true"
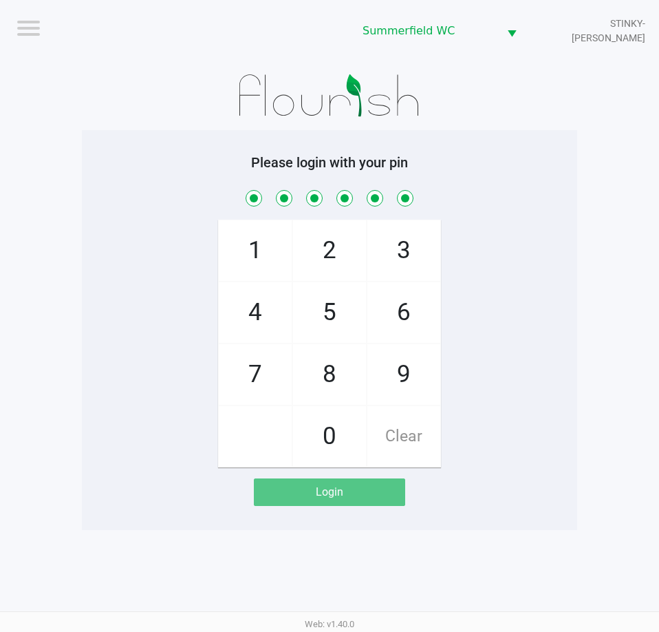
checkbox input "true"
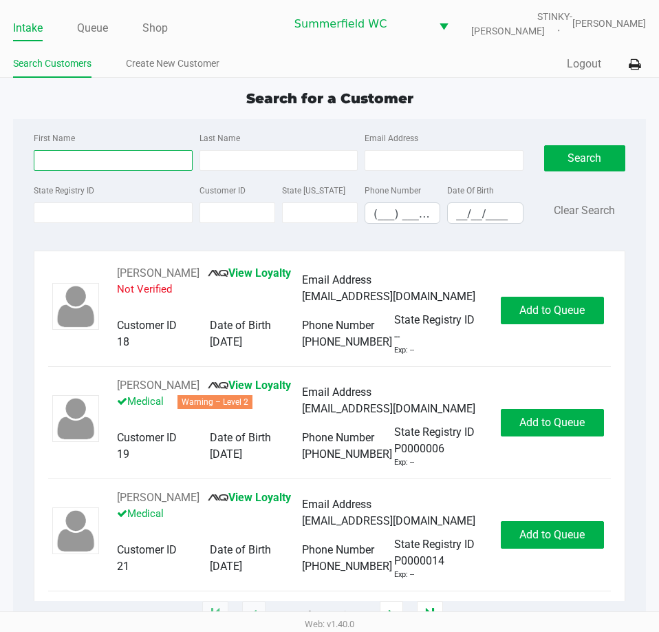
click at [96, 166] on input "First Name" at bounding box center [113, 160] width 158 height 21
type input "james"
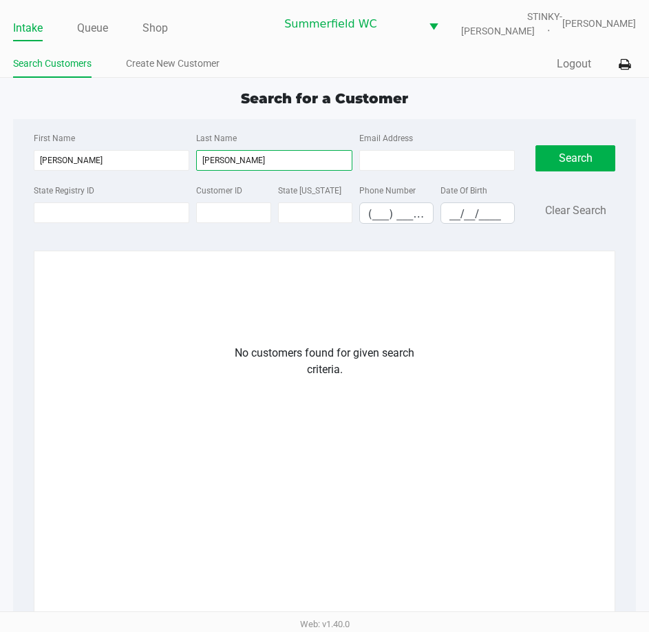
click at [251, 164] on input "bader" at bounding box center [274, 160] width 156 height 21
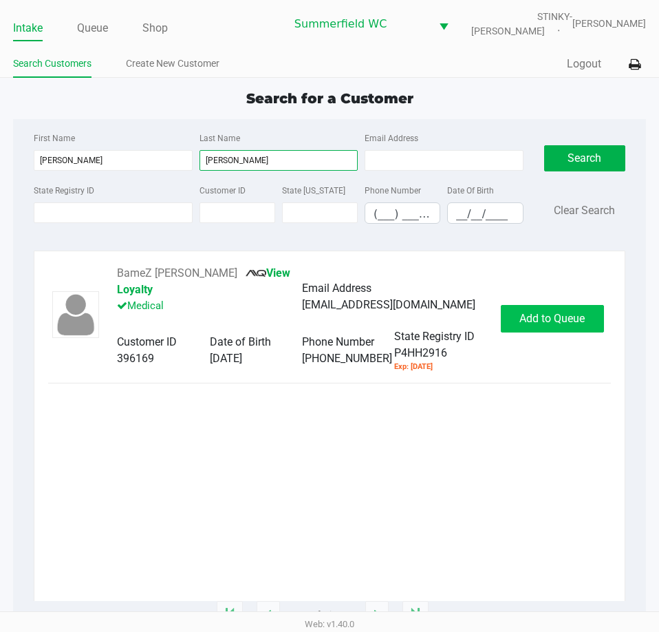
type input "bader"
click at [558, 315] on span "Add to Queue" at bounding box center [552, 318] width 65 height 13
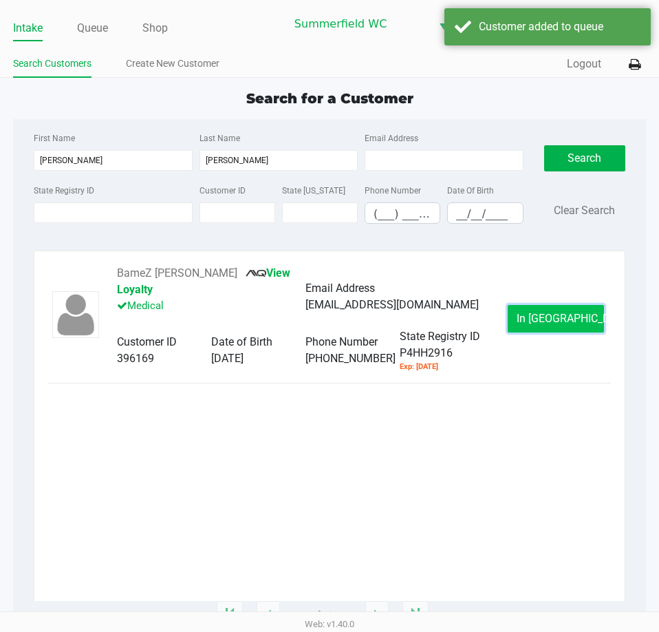
click at [558, 312] on span "In Queue" at bounding box center [575, 318] width 116 height 13
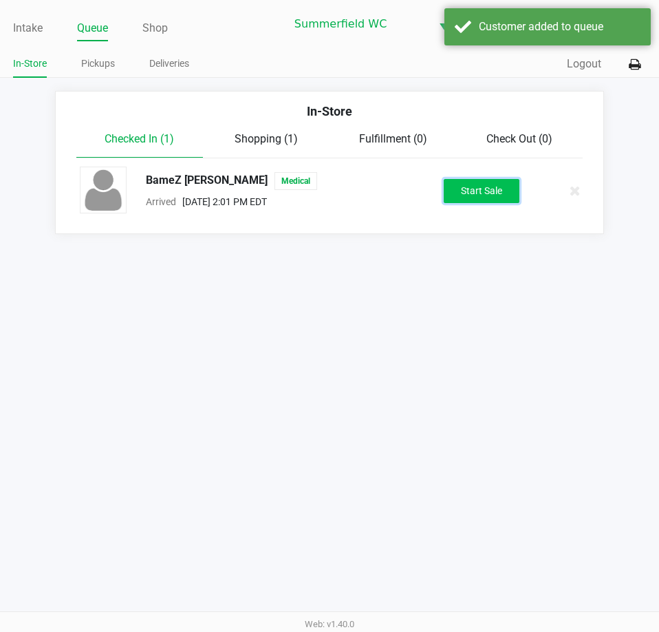
click at [509, 179] on button "Start Sale" at bounding box center [482, 191] width 76 height 24
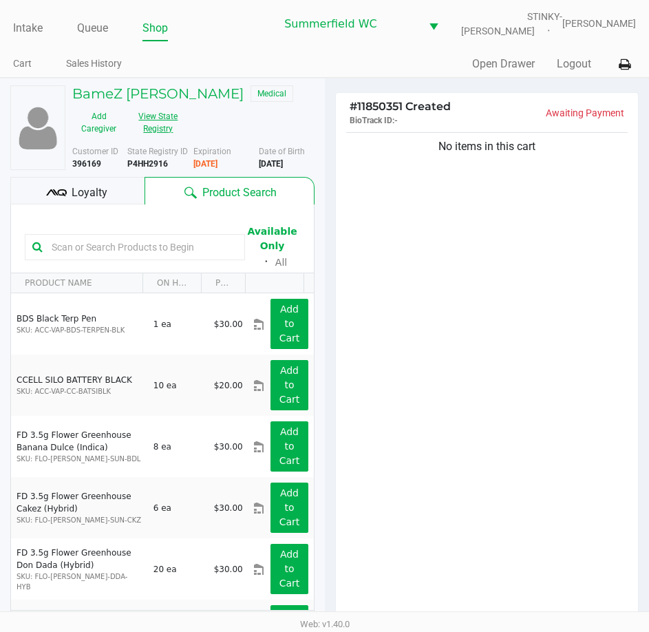
click at [177, 125] on button "View State Registry" at bounding box center [154, 122] width 58 height 34
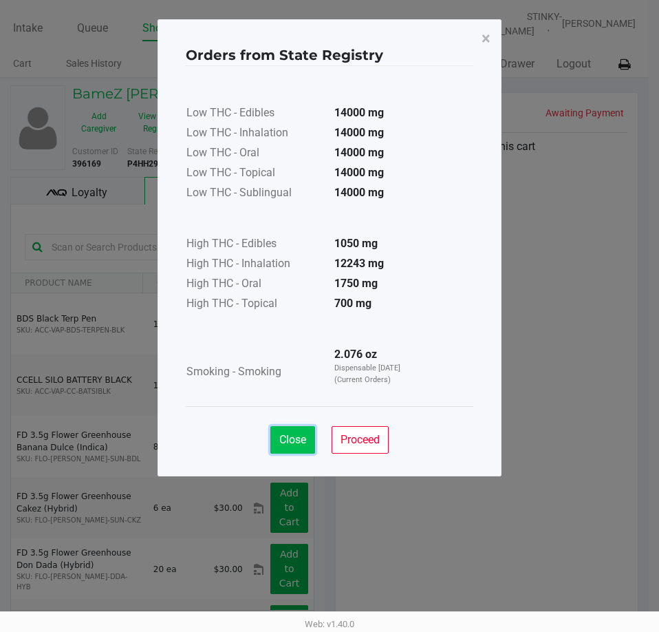
click at [286, 438] on span "Close" at bounding box center [292, 439] width 27 height 13
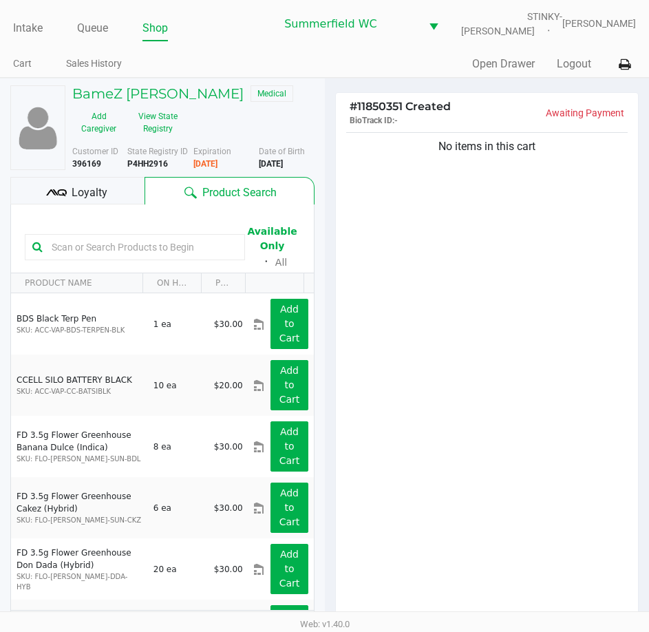
click at [162, 255] on input "text" at bounding box center [141, 247] width 191 height 21
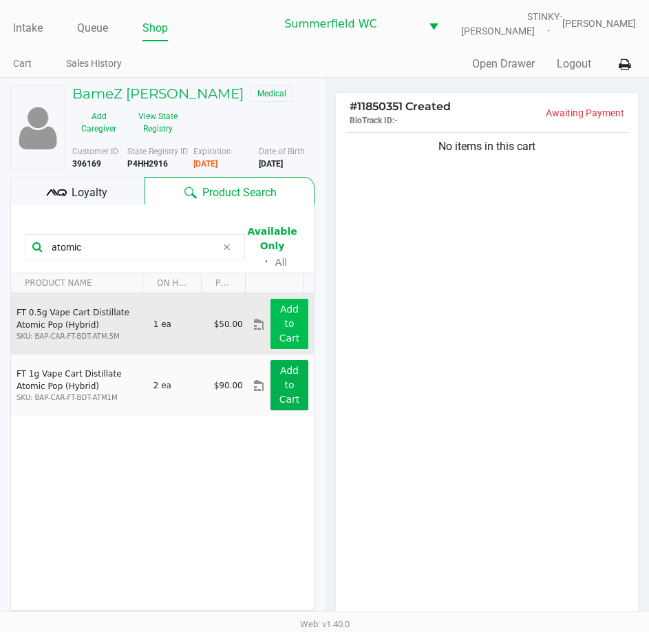
type input "atomic"
click at [279, 326] on app-button-loader "Add to Cart" at bounding box center [289, 324] width 21 height 40
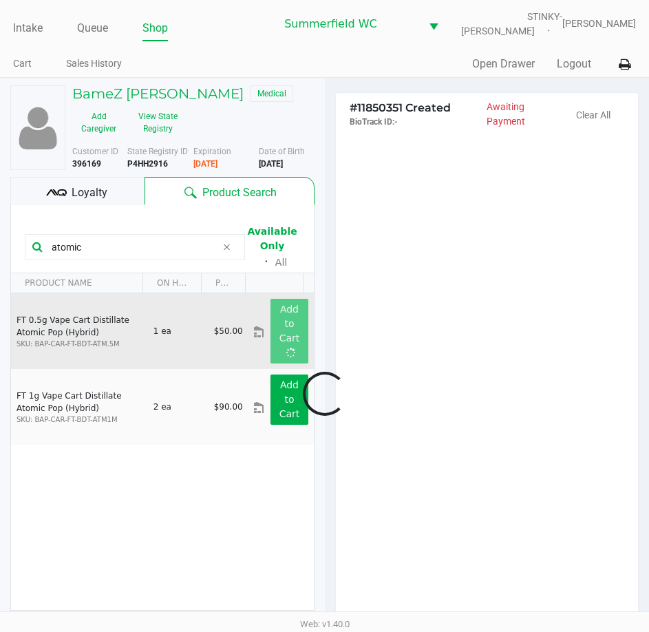
click at [466, 363] on div at bounding box center [324, 394] width 649 height 494
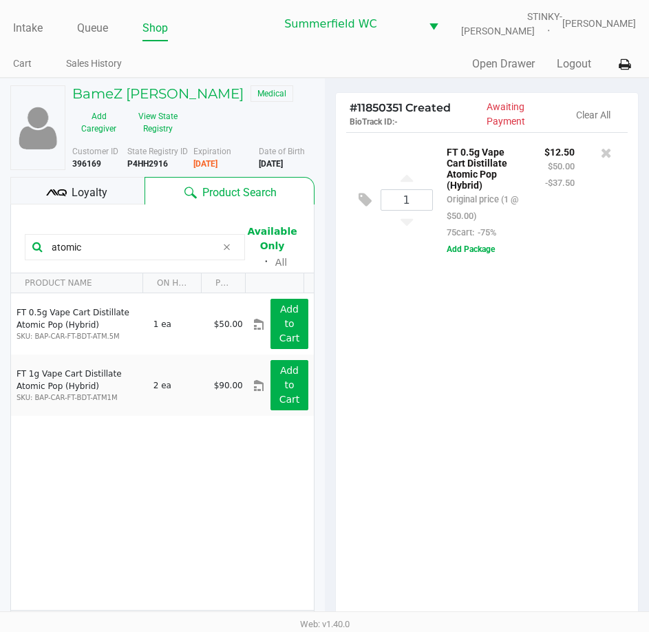
click at [467, 456] on div "1 FT 0.5g Vape Cart Distillate Atomic Pop (Hybrid) Original price (1 @ $50.00) …" at bounding box center [487, 381] width 303 height 499
click at [544, 453] on div "1 FT 0.5g Vape Cart Distillate Atomic Pop (Hybrid) Original price (1 @ $50.00) …" at bounding box center [487, 381] width 303 height 499
click at [534, 390] on div "1 FT 0.5g Vape Cart Distillate Atomic Pop (Hybrid) Original price (1 @ $50.00) …" at bounding box center [487, 381] width 303 height 499
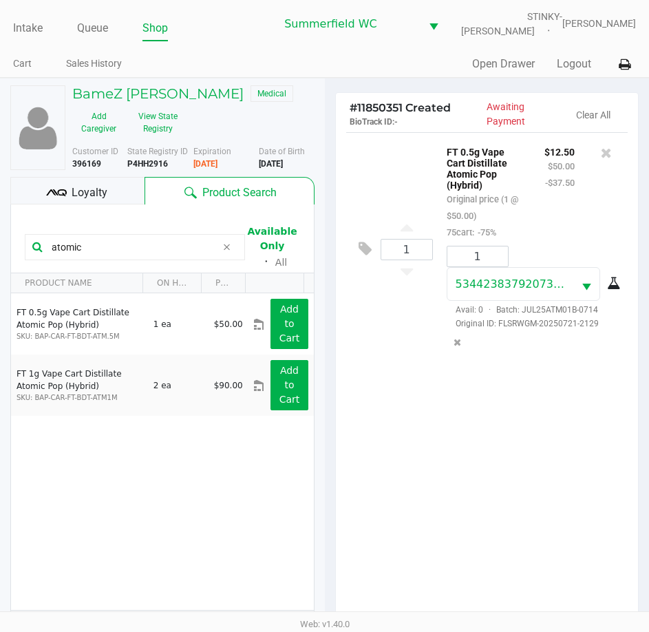
click at [523, 480] on div "1 FT 0.5g Vape Cart Distillate Atomic Pop (Hybrid) Original price (1 @ $50.00) …" at bounding box center [487, 381] width 303 height 499
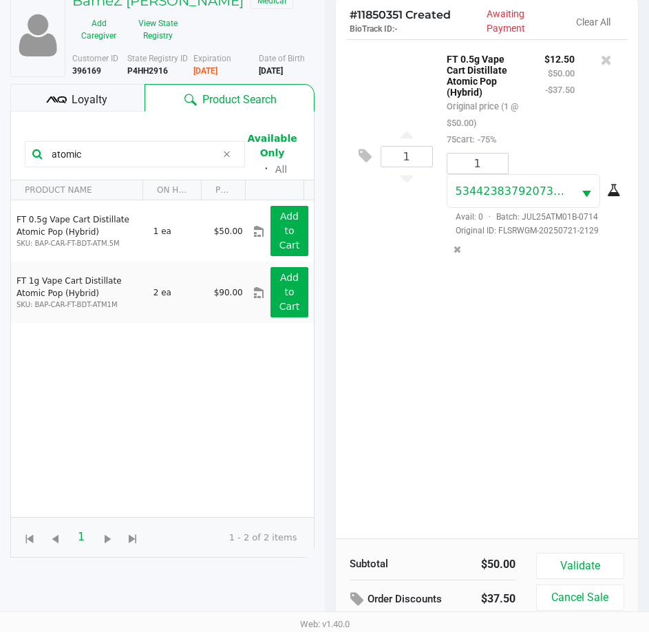
scroll to position [151, 0]
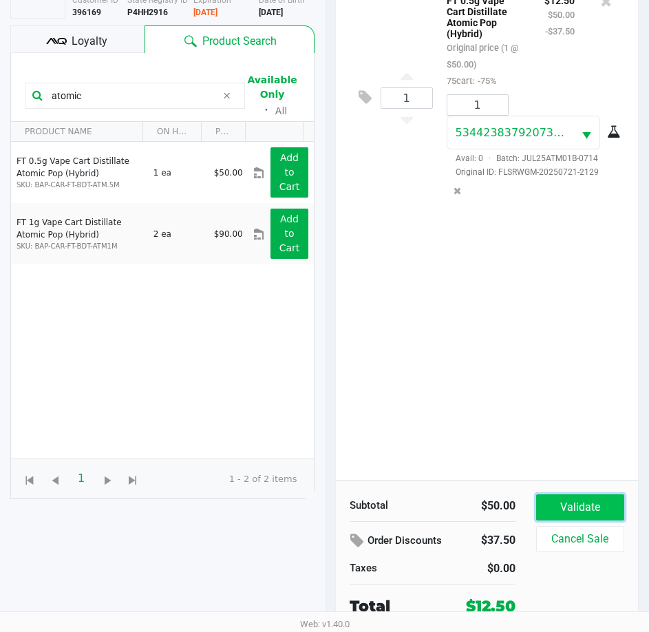
click at [584, 508] on button "Validate" at bounding box center [580, 507] width 88 height 26
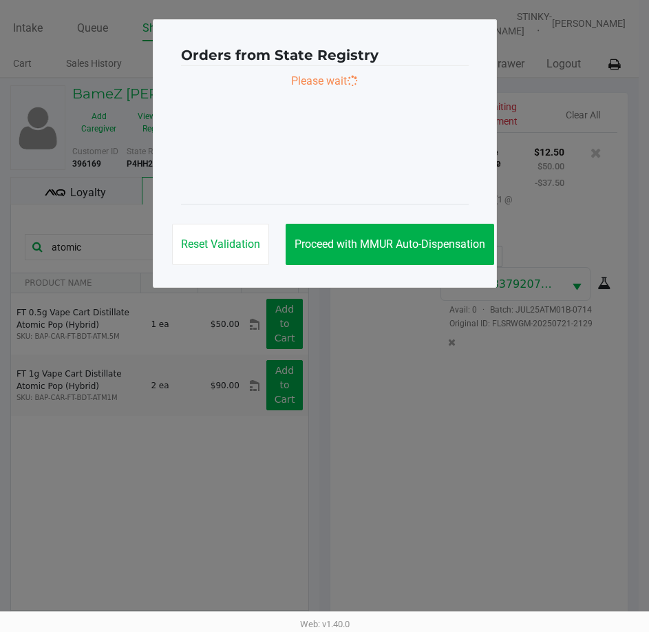
scroll to position [0, 0]
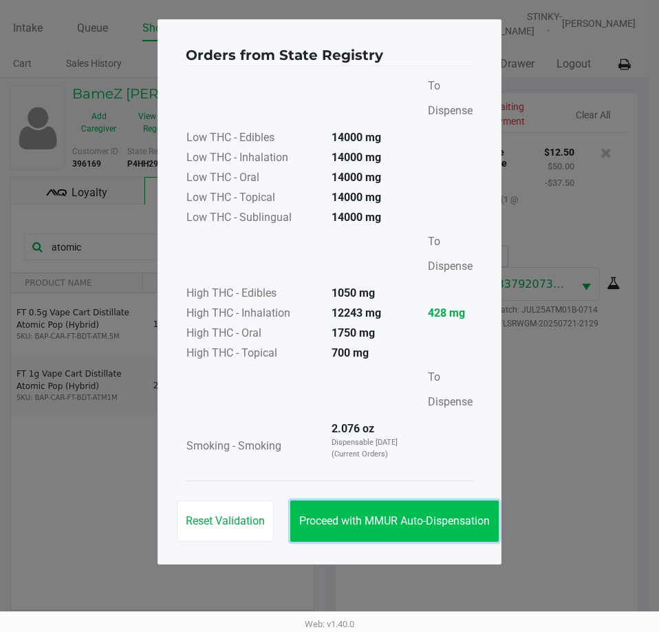
click at [431, 529] on button "Proceed with MMUR Auto-Dispensation" at bounding box center [394, 520] width 209 height 41
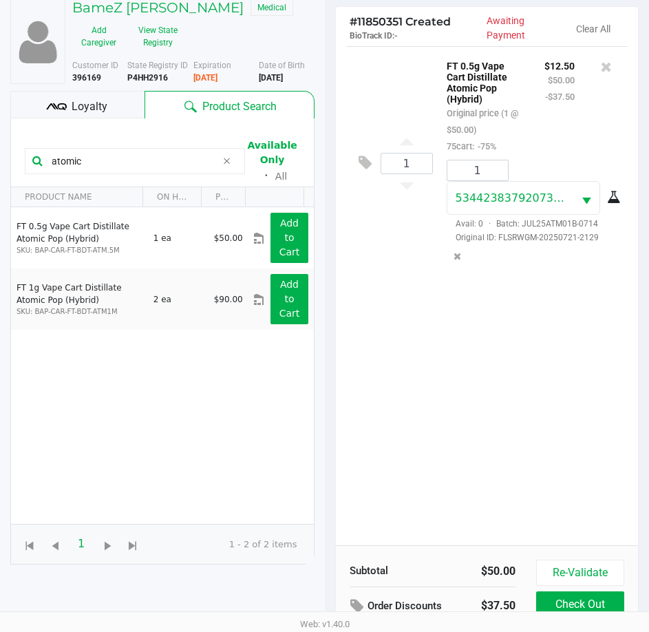
scroll to position [182, 0]
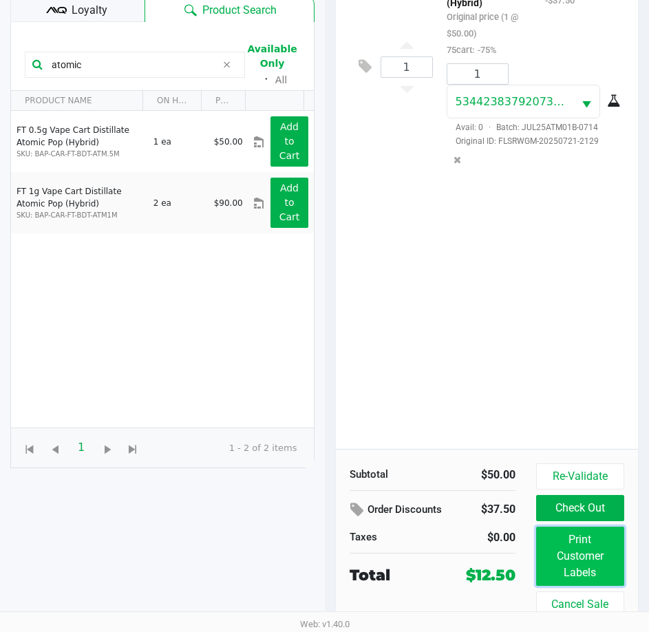
click at [591, 548] on button "Print Customer Labels" at bounding box center [580, 556] width 88 height 59
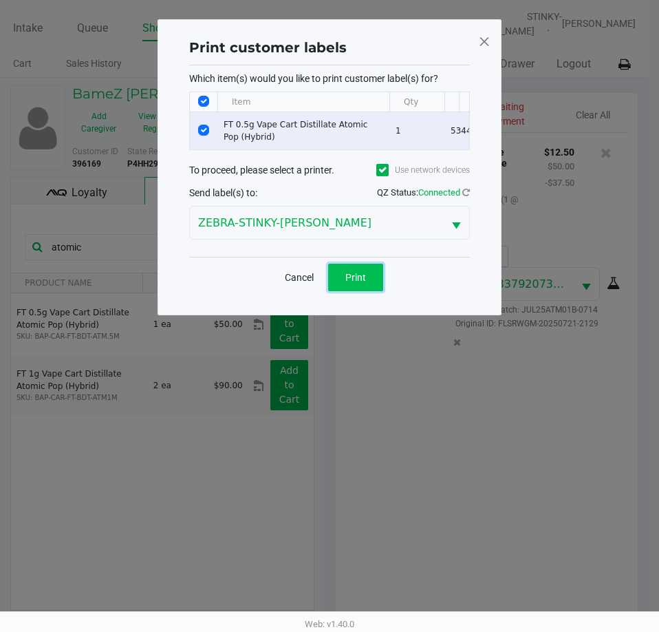
click at [347, 279] on button "Print" at bounding box center [355, 278] width 55 height 28
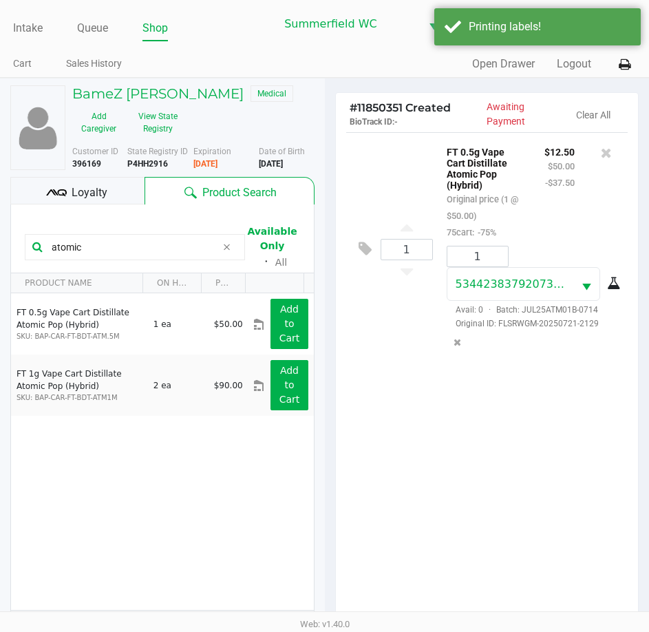
click at [474, 458] on ngb-modal-window "Print customer labels Which item(s) would you like to print customer label(s) f…" at bounding box center [324, 316] width 649 height 632
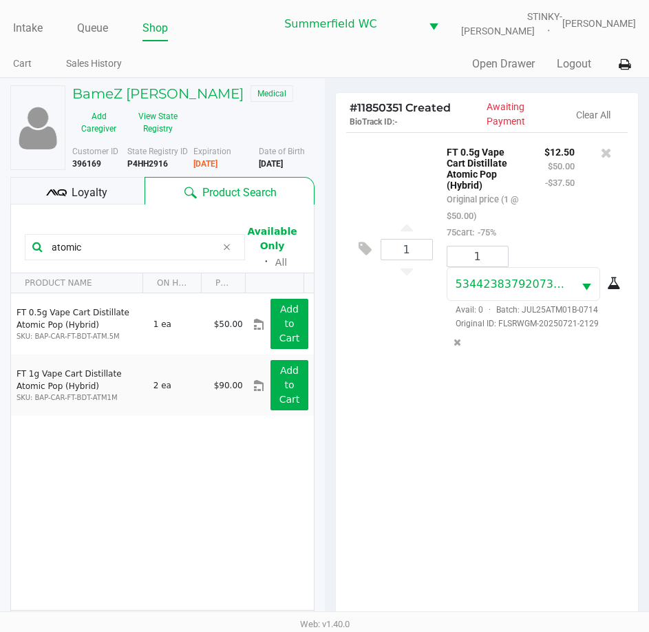
click at [501, 443] on div "1 FT 0.5g Vape Cart Distillate Atomic Pop (Hybrid) Original price (1 @ $50.00) …" at bounding box center [487, 381] width 303 height 499
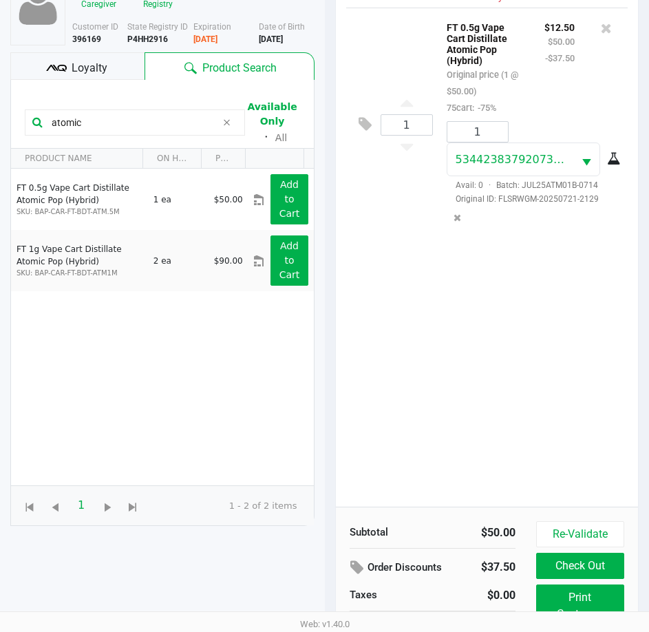
scroll to position [182, 0]
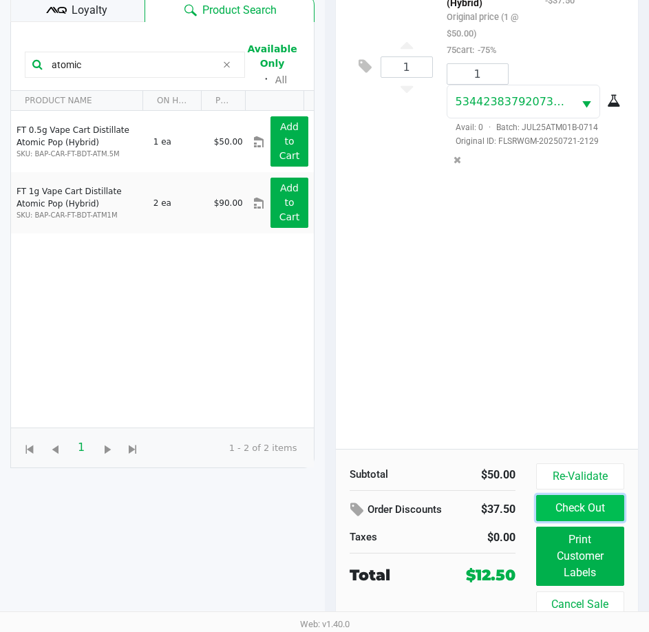
click at [560, 506] on button "Check Out" at bounding box center [580, 508] width 88 height 26
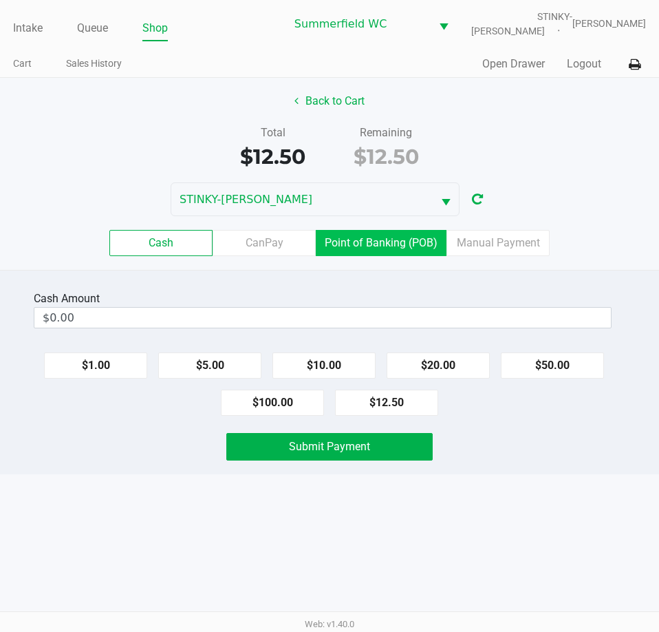
click at [371, 248] on label "Point of Banking (POB)" at bounding box center [381, 243] width 131 height 26
click at [0, 0] on 7 "Point of Banking (POB)" at bounding box center [0, 0] width 0 height 0
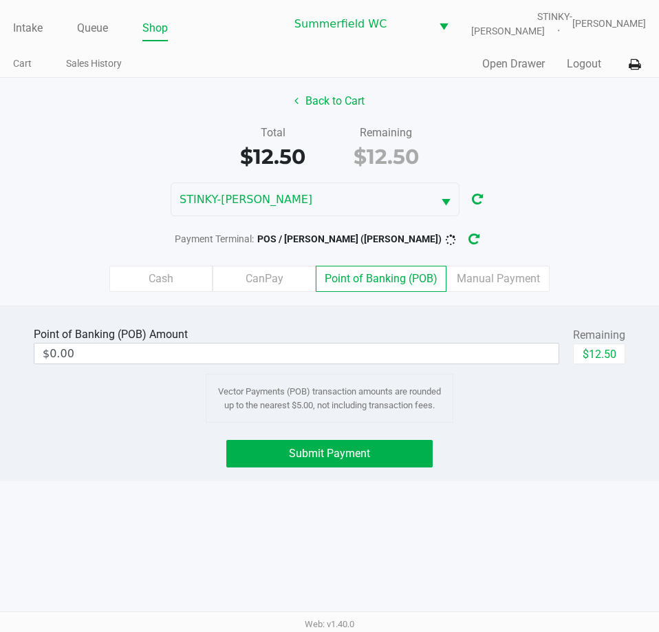
drag, startPoint x: 574, startPoint y: 487, endPoint x: 582, endPoint y: 457, distance: 30.7
click at [574, 477] on div "Intake Queue Shop Summerfield WC STINKY-PETE Triston Packer Cart Sales History …" at bounding box center [329, 316] width 659 height 632
click at [602, 344] on button "$12.50" at bounding box center [599, 354] width 52 height 21
type input "$12.50"
click at [576, 540] on div "Intake Queue Shop Summerfield WC STINKY-PETE Triston Packer Cart Sales History …" at bounding box center [329, 316] width 659 height 632
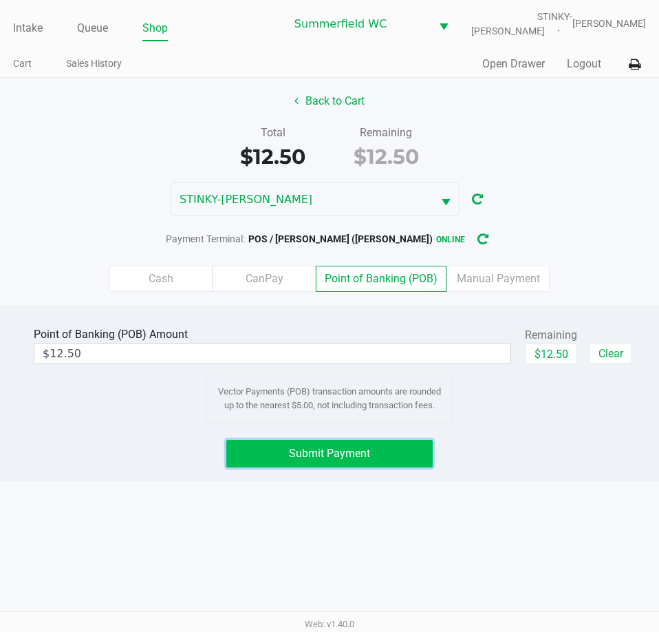
click at [362, 454] on span "Submit Payment" at bounding box center [329, 453] width 81 height 13
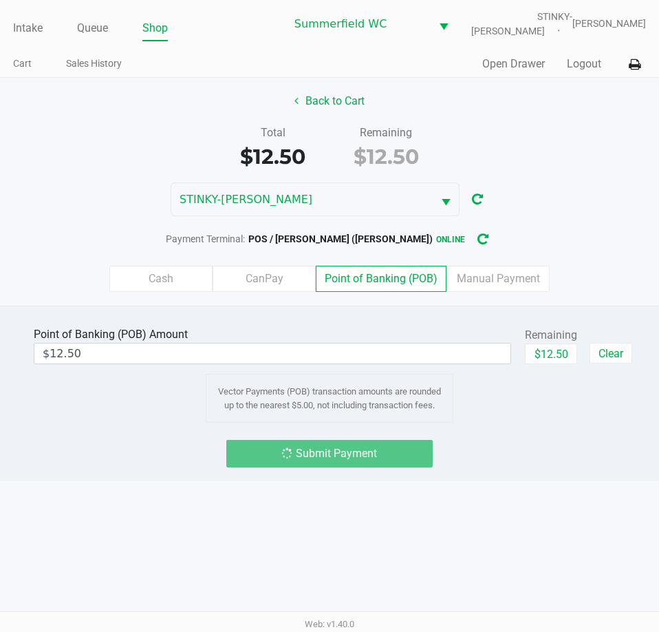
click at [425, 454] on div "Submit Payment" at bounding box center [329, 454] width 206 height 28
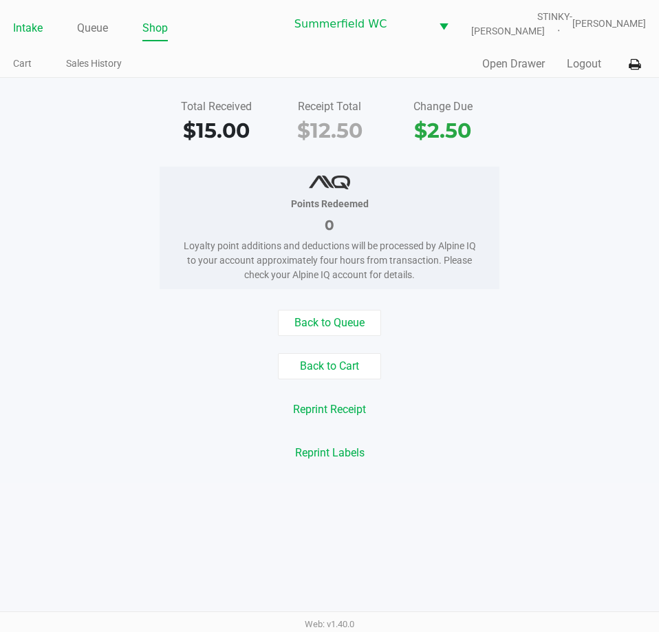
click at [34, 28] on link "Intake" at bounding box center [28, 28] width 30 height 19
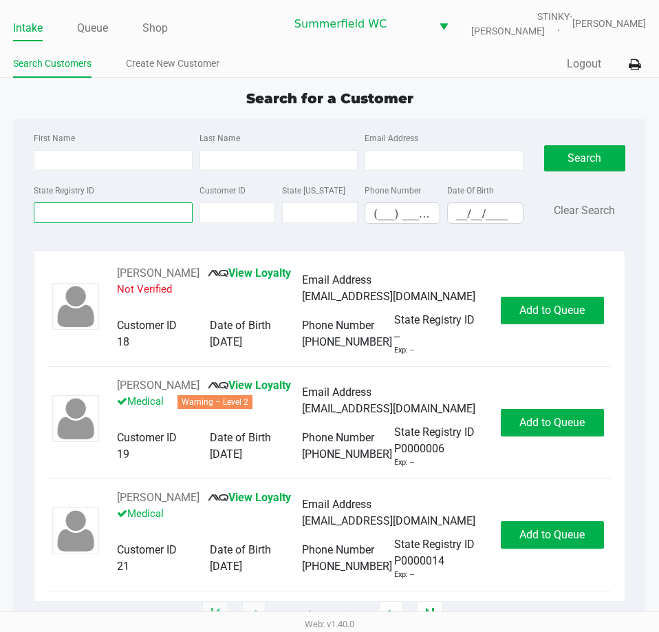
click at [118, 209] on input "State Registry ID" at bounding box center [113, 212] width 158 height 21
click at [107, 213] on input "State Registry ID" at bounding box center [113, 212] width 158 height 21
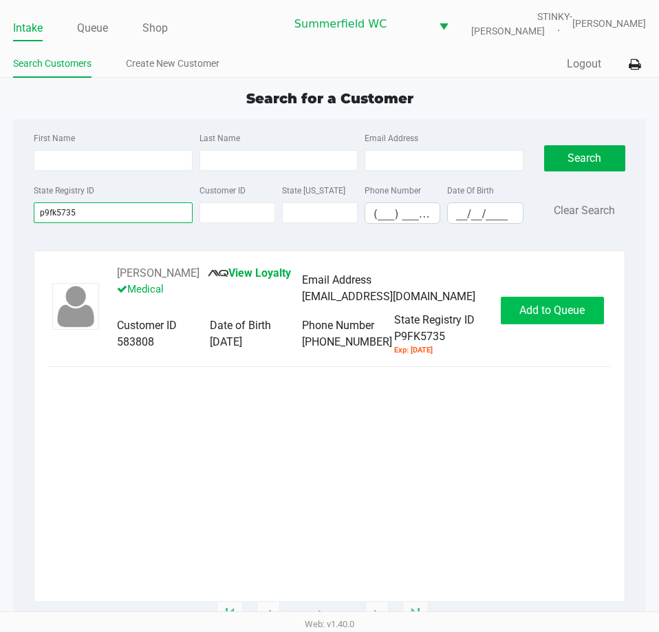
type input "p9fk5735"
click at [573, 313] on span "Add to Queue" at bounding box center [552, 310] width 65 height 13
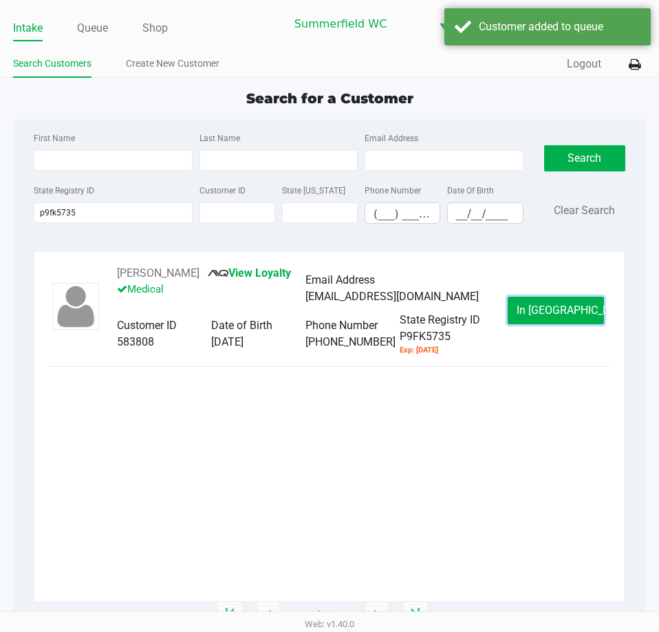
click at [567, 304] on span "In Queue" at bounding box center [575, 310] width 116 height 13
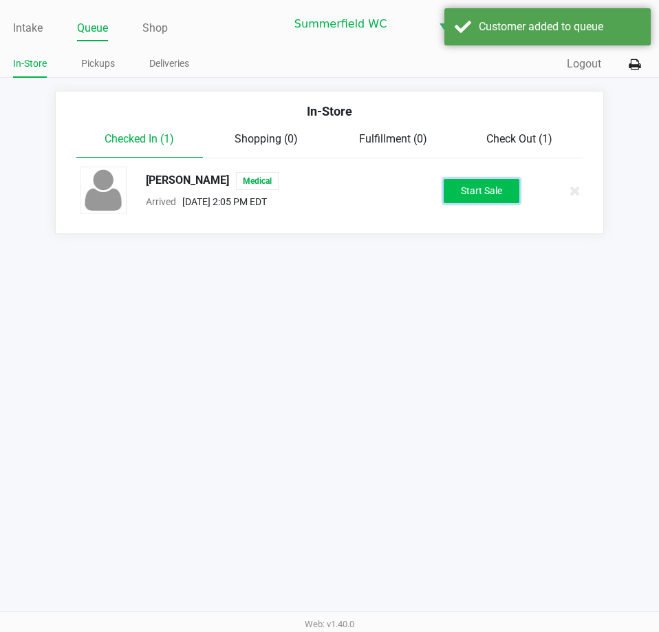
click at [480, 191] on button "Start Sale" at bounding box center [482, 191] width 76 height 24
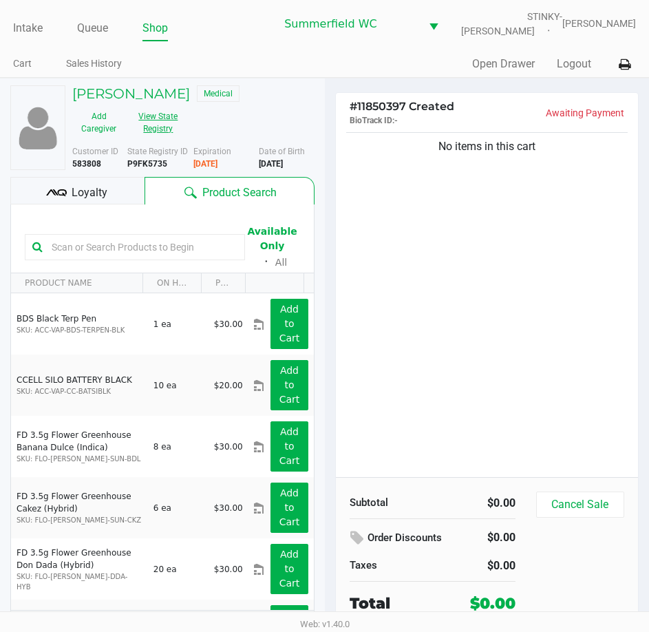
click at [183, 105] on button "View State Registry" at bounding box center [154, 122] width 58 height 34
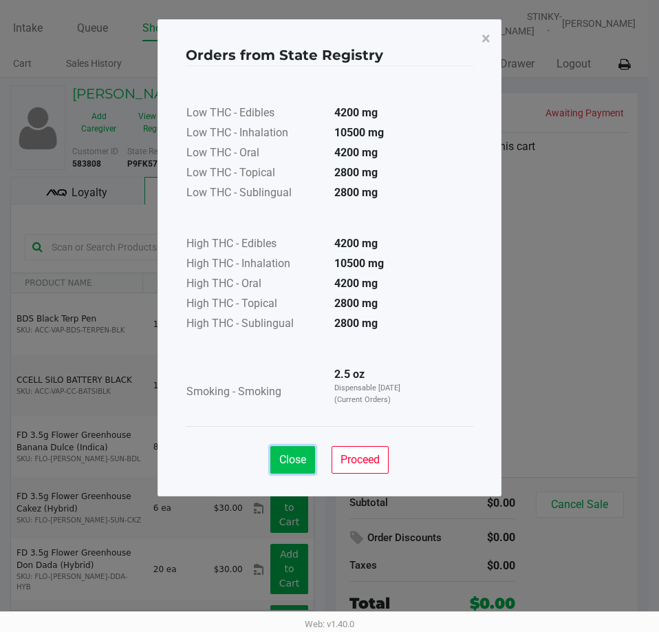
click at [302, 456] on span "Close" at bounding box center [292, 459] width 27 height 13
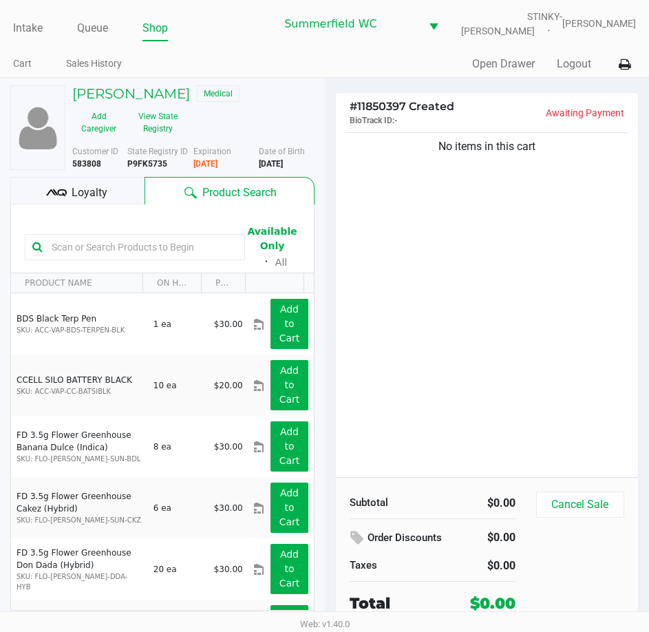
drag, startPoint x: 92, startPoint y: 204, endPoint x: 95, endPoint y: 215, distance: 11.4
click at [92, 223] on div "Available Only ᛫ All" at bounding box center [162, 246] width 275 height 47
click at [101, 237] on input "text" at bounding box center [141, 247] width 191 height 21
type input "fic"
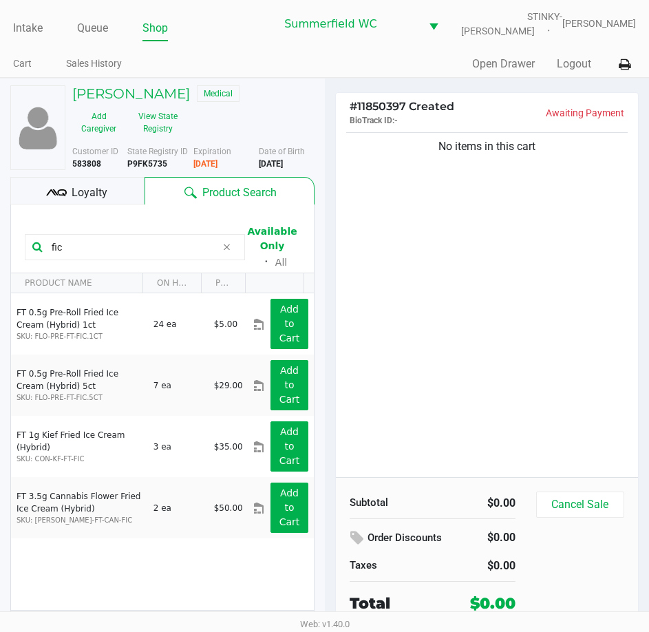
drag, startPoint x: 103, startPoint y: 229, endPoint x: 18, endPoint y: 226, distance: 84.7
click at [18, 226] on kendo-grid-toolbar "fic Available Only ᛫ All" at bounding box center [162, 238] width 303 height 69
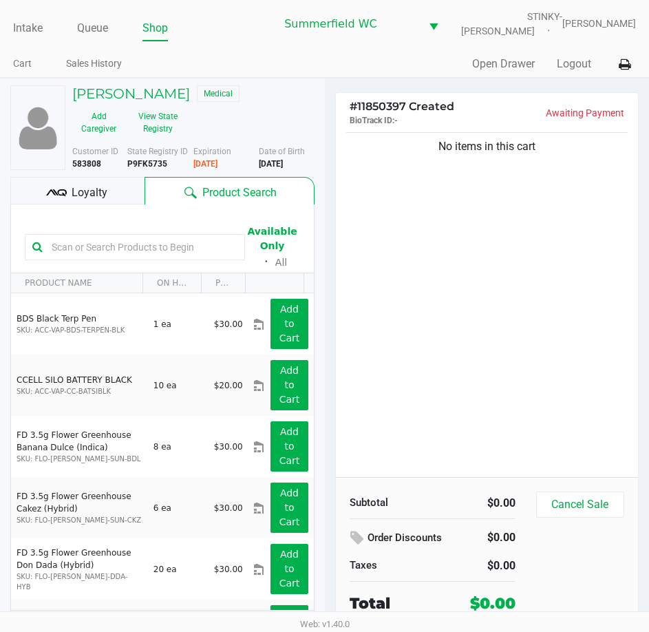
click at [85, 237] on input "text" at bounding box center [141, 247] width 191 height 21
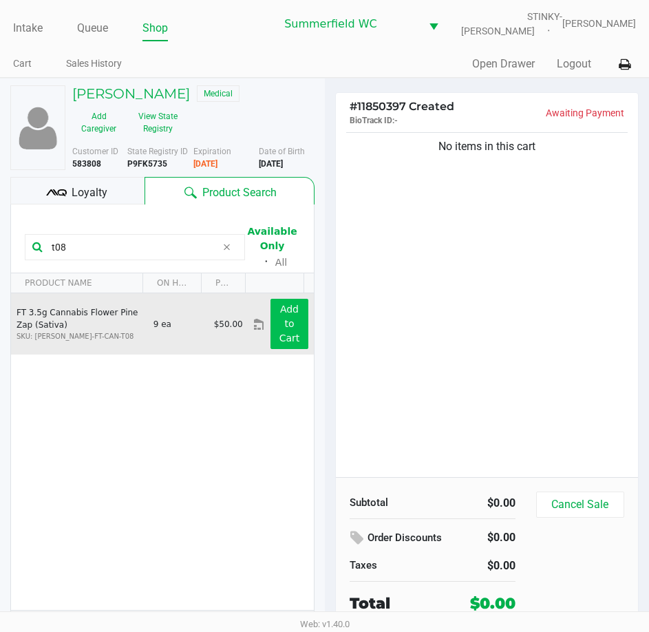
type input "t08"
click at [271, 307] on button "Add to Cart" at bounding box center [289, 324] width 37 height 50
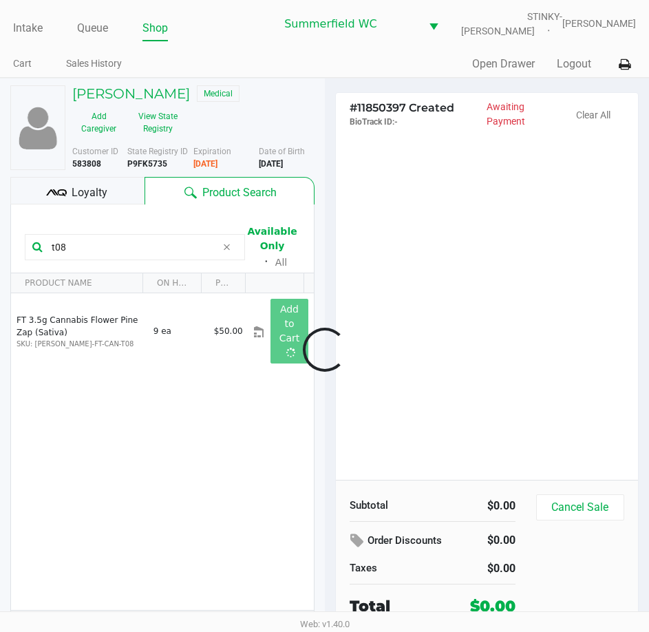
click at [475, 287] on div at bounding box center [324, 349] width 649 height 405
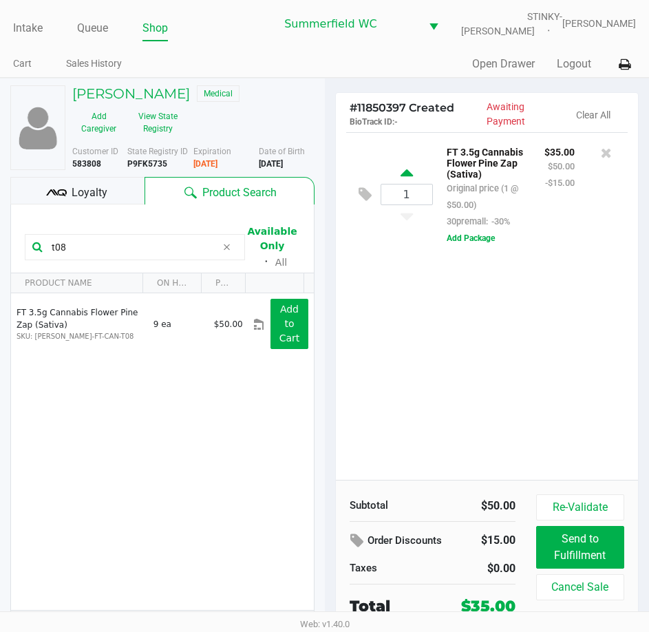
click at [403, 171] on icon at bounding box center [407, 175] width 12 height 17
type input "2"
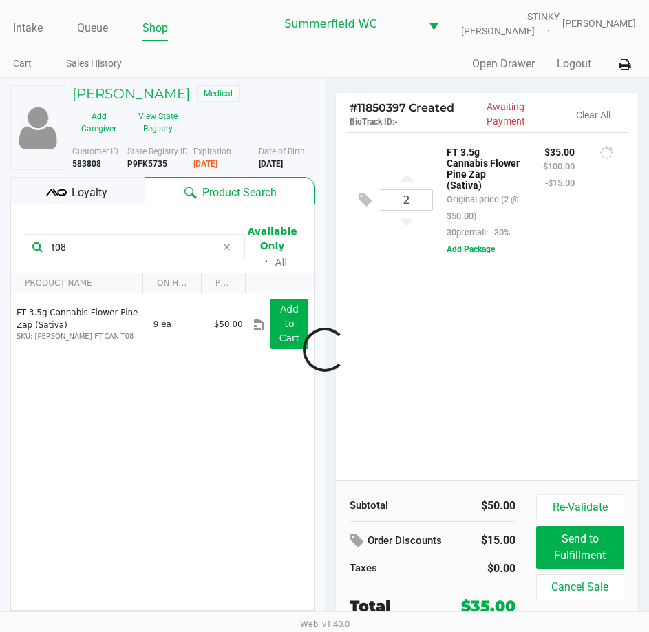
drag, startPoint x: 520, startPoint y: 429, endPoint x: 223, endPoint y: 220, distance: 362.7
click at [515, 430] on div at bounding box center [324, 349] width 649 height 405
click at [183, 105] on button "View State Registry" at bounding box center [154, 122] width 58 height 34
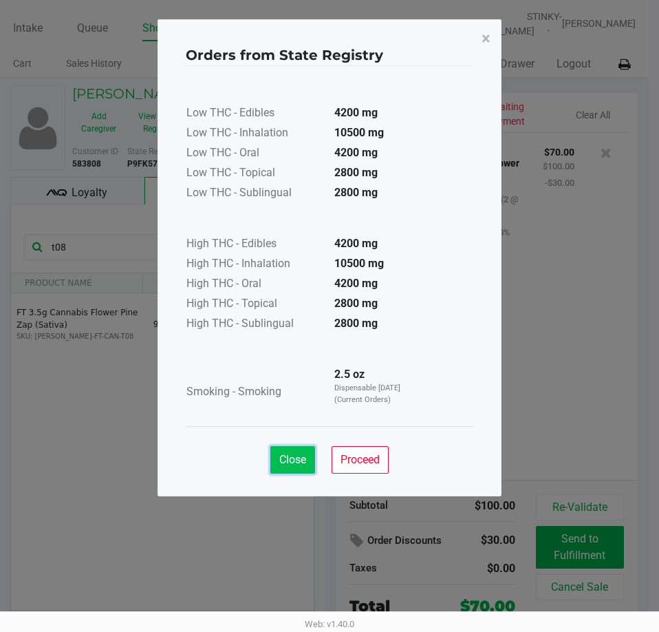
click at [275, 471] on button "Close" at bounding box center [293, 460] width 45 height 28
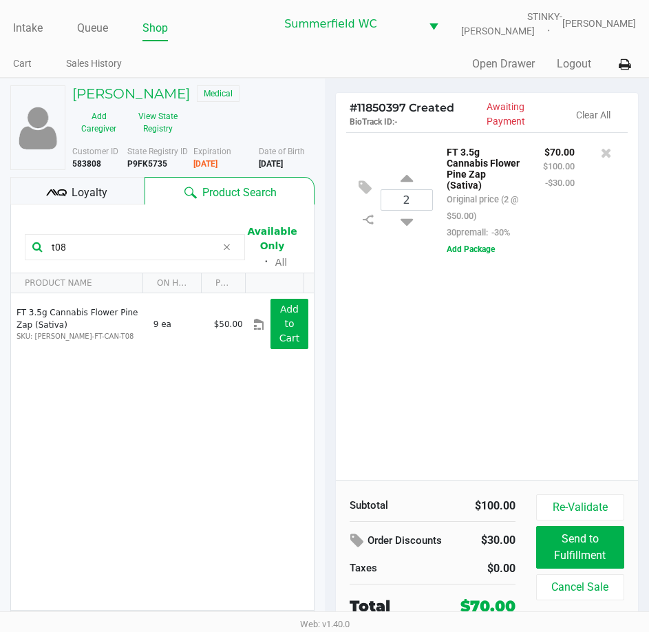
drag, startPoint x: 88, startPoint y: 220, endPoint x: -1, endPoint y: 232, distance: 89.7
click at [0, 232] on html "Intake Queue Shop Summerfield WC STINKY-PETE Triston Packer Cart Sales History …" at bounding box center [324, 316] width 649 height 632
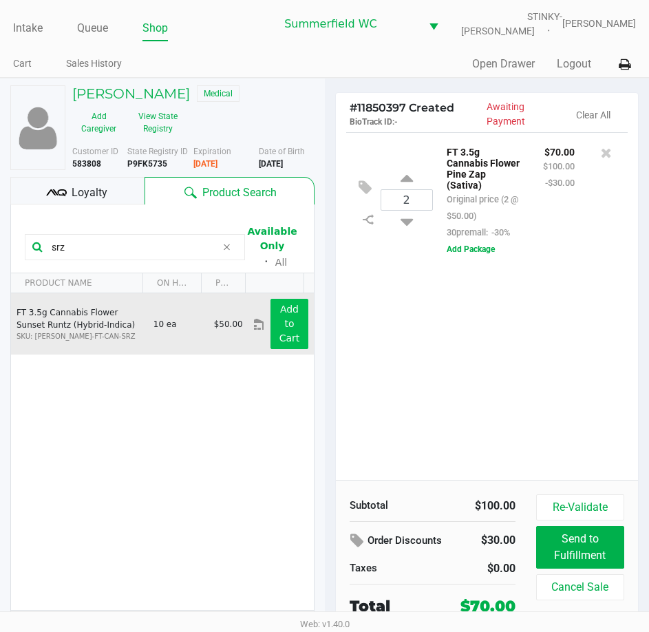
type input "srz"
click at [292, 301] on button "Add to Cart" at bounding box center [289, 324] width 37 height 50
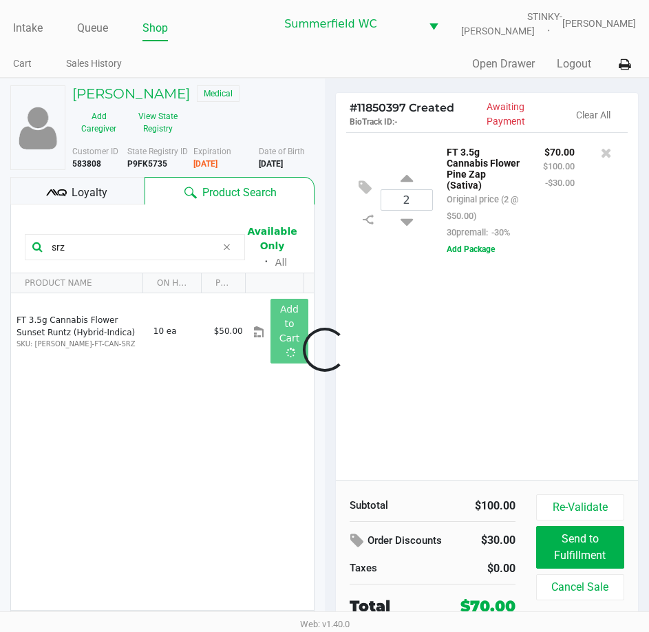
click at [545, 408] on div at bounding box center [324, 349] width 649 height 405
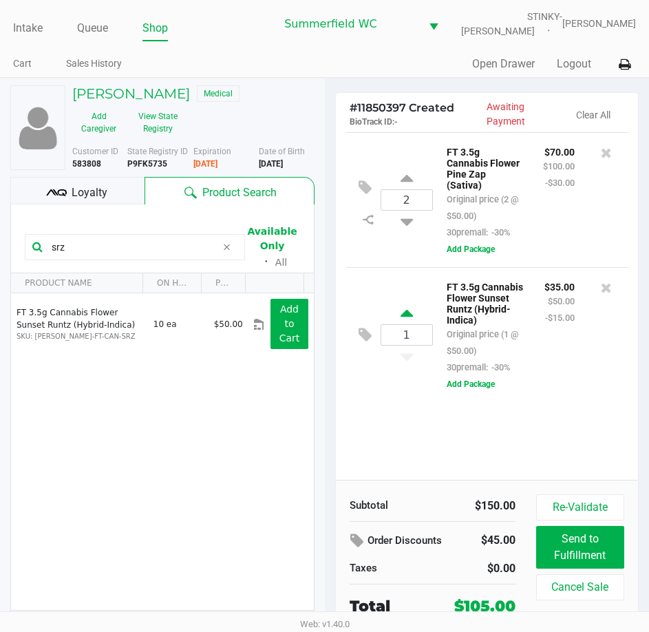
click at [405, 307] on icon at bounding box center [407, 315] width 12 height 17
type input "2"
click at [499, 434] on div "2 FT 3.5g Cannabis Flower Pine Zap (Sativa) Original price (2 @ $50.00) 30prema…" at bounding box center [487, 306] width 303 height 348
click at [540, 422] on div "2 FT 3.5g Cannabis Flower Pine Zap (Sativa) Original price (2 @ $50.00) 30prema…" at bounding box center [487, 306] width 303 height 348
drag, startPoint x: 508, startPoint y: 302, endPoint x: 445, endPoint y: 302, distance: 63.3
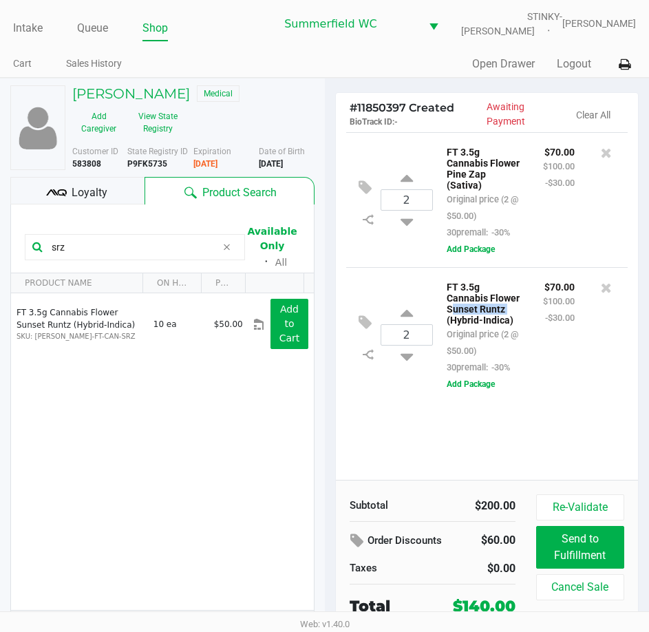
click at [445, 302] on div "FT 3.5g Cannabis Flower Sunset Runtz (Hybrid-Indica) Original price (2 @ $50.00…" at bounding box center [484, 326] width 96 height 97
click at [443, 442] on div "2 FT 3.5g Cannabis Flower Pine Zap (Sativa) Original price (2 @ $50.00) 30prema…" at bounding box center [487, 306] width 303 height 348
drag, startPoint x: 121, startPoint y: 235, endPoint x: 25, endPoint y: 233, distance: 96.4
click at [25, 234] on div "srz" at bounding box center [135, 247] width 220 height 26
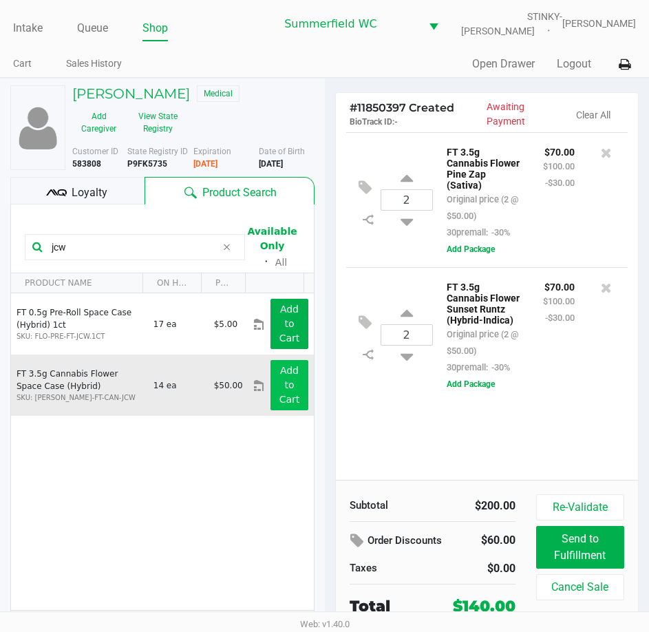
type input "jcw"
click at [287, 377] on app-button-loader "Add to Cart" at bounding box center [289, 385] width 21 height 40
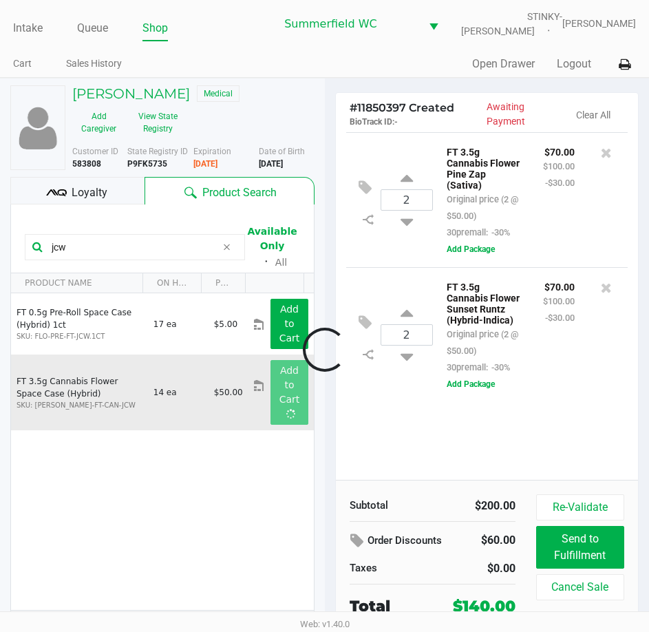
click at [451, 466] on div at bounding box center [324, 349] width 649 height 405
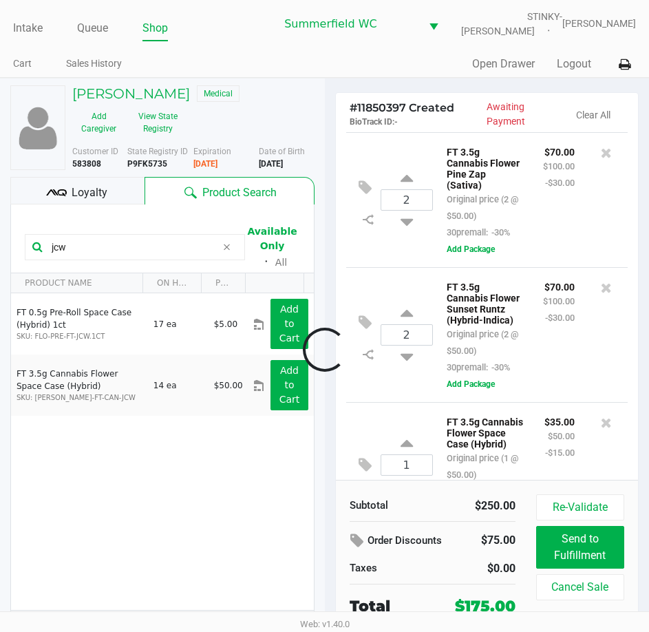
scroll to position [110, 0]
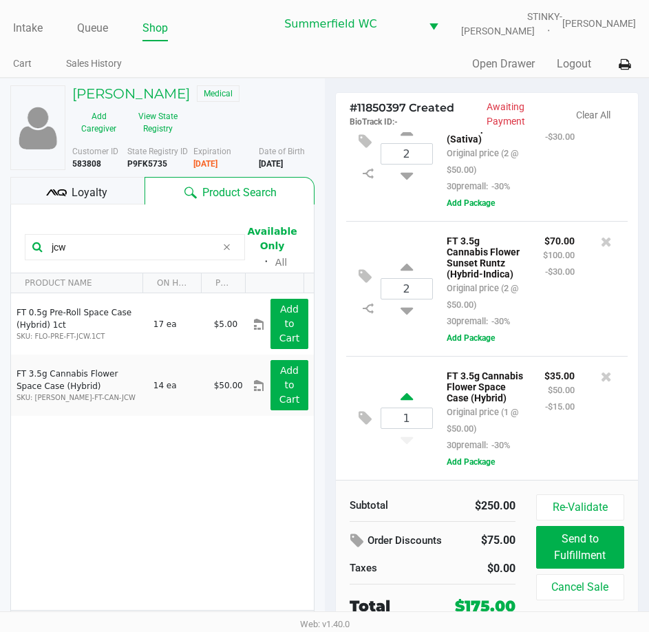
click at [408, 390] on icon at bounding box center [407, 398] width 12 height 17
type input "2"
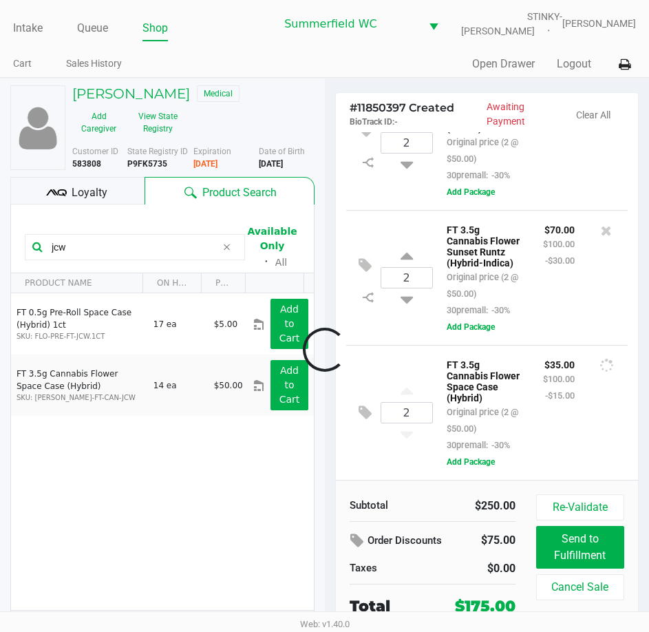
click at [573, 394] on div at bounding box center [324, 349] width 649 height 405
click at [411, 267] on kendo-numerictextbox "2" at bounding box center [407, 277] width 52 height 21
click at [412, 268] on input "2" at bounding box center [406, 278] width 51 height 20
type input "4"
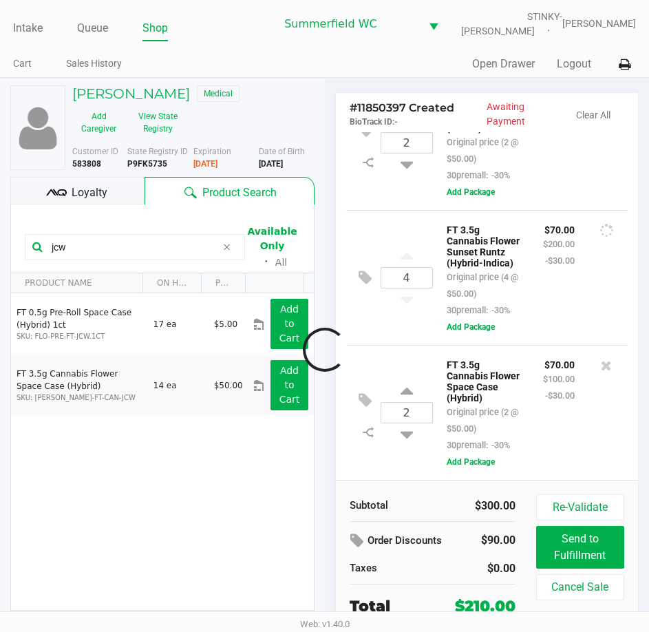
click at [547, 238] on div "Loading Jo Miller Medical Add Caregiver View State Registry Customer ID 583808 …" at bounding box center [324, 368] width 649 height 580
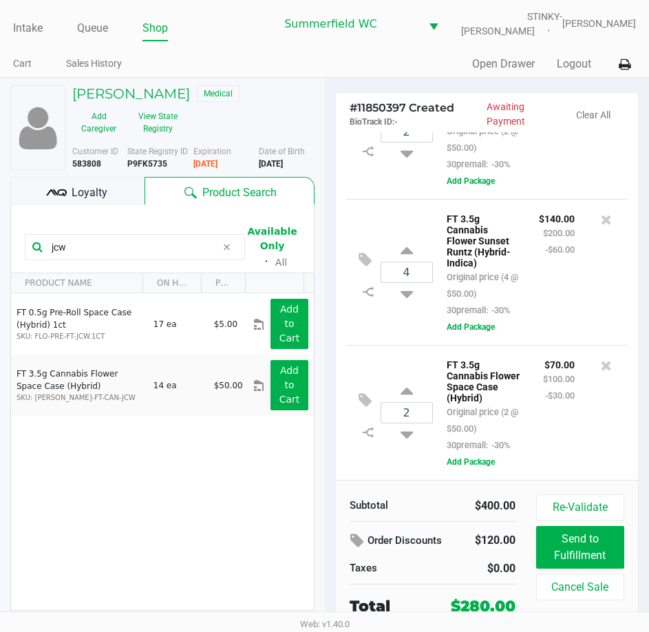
scroll to position [138, 0]
click at [120, 177] on div "Loyalty" at bounding box center [77, 191] width 134 height 28
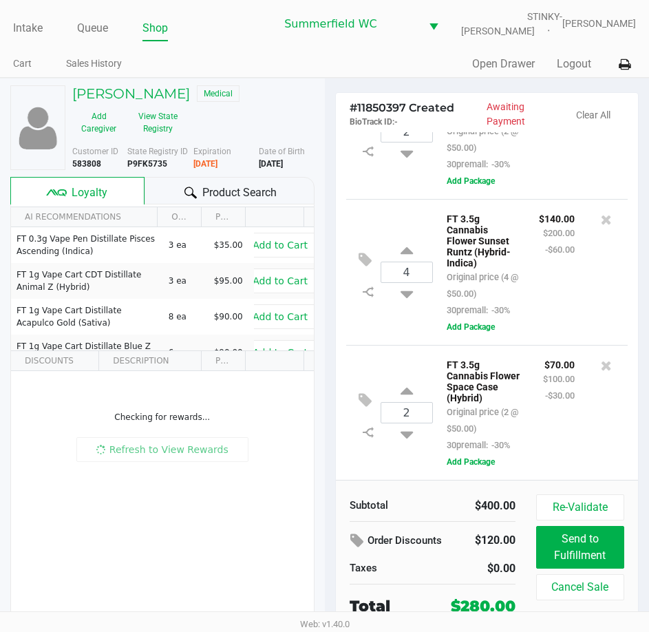
click at [505, 419] on div "FT 3.5g Cannabis Flower Space Case (Hybrid) Original price (2 @ $50.00) 30prema…" at bounding box center [484, 404] width 96 height 97
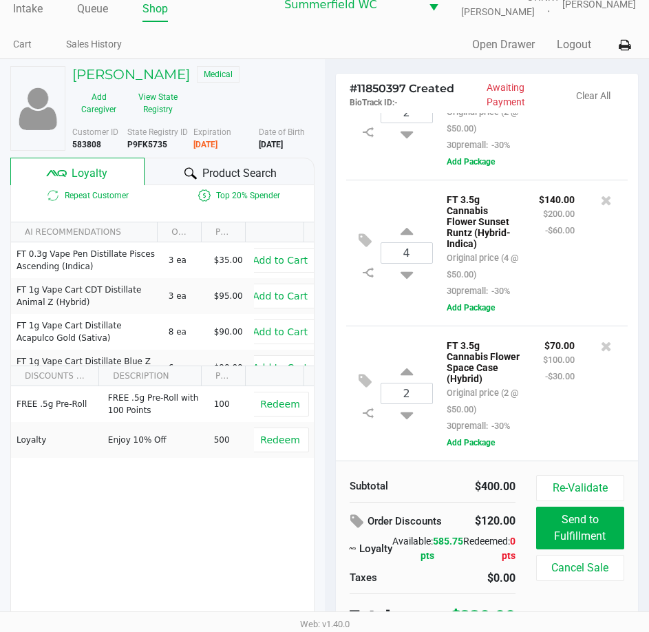
scroll to position [29, 0]
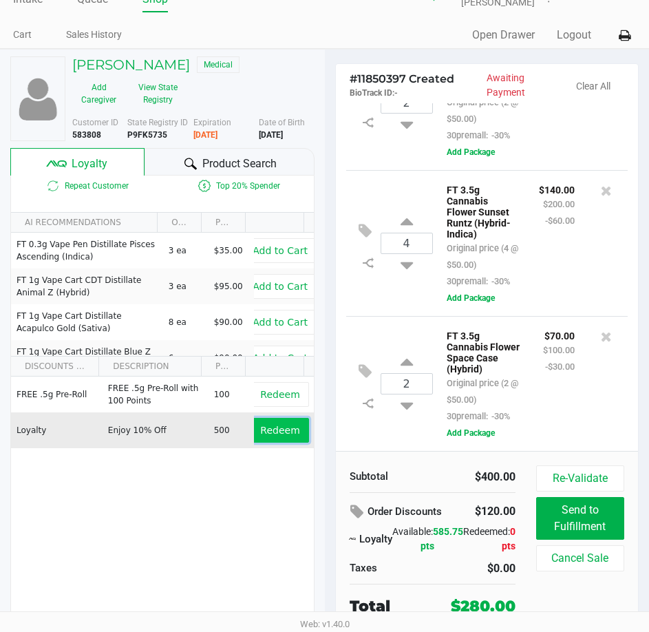
click at [274, 425] on span "Redeem" at bounding box center [279, 430] width 39 height 11
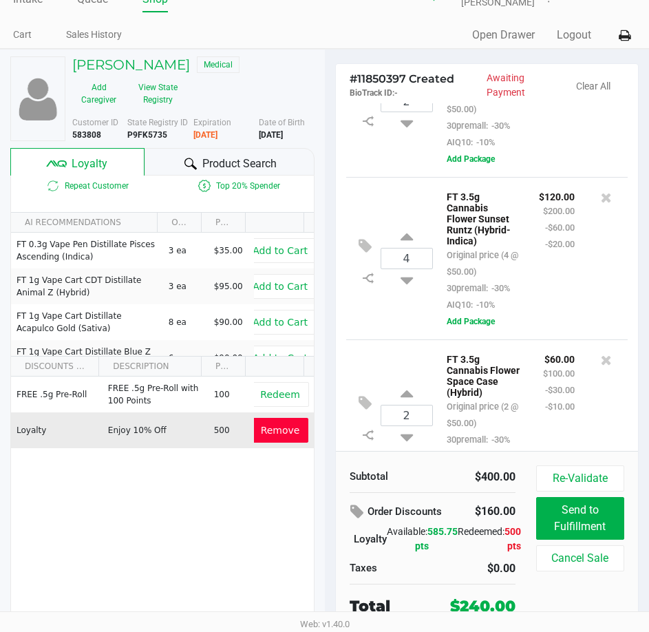
scroll to position [0, 0]
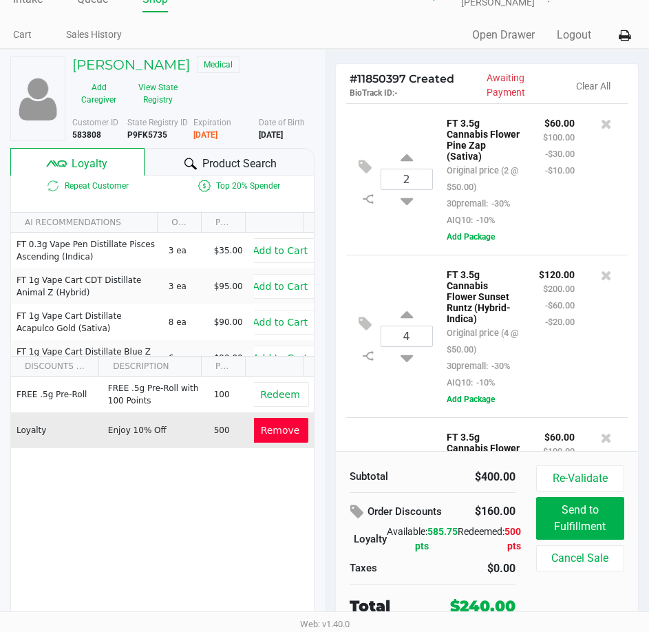
click at [539, 280] on p "$120.00" at bounding box center [557, 273] width 36 height 14
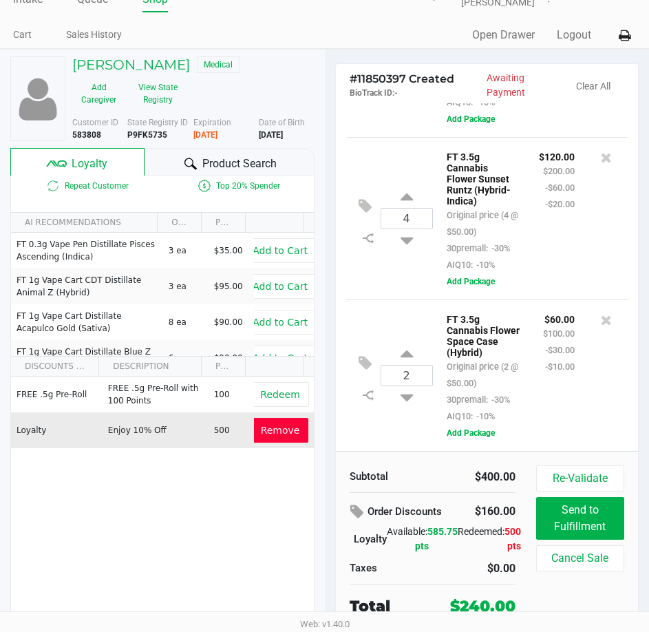
scroll to position [188, 0]
click at [534, 226] on div "$120.00 $200.00 -$60.00 -$20.00" at bounding box center [557, 210] width 56 height 125
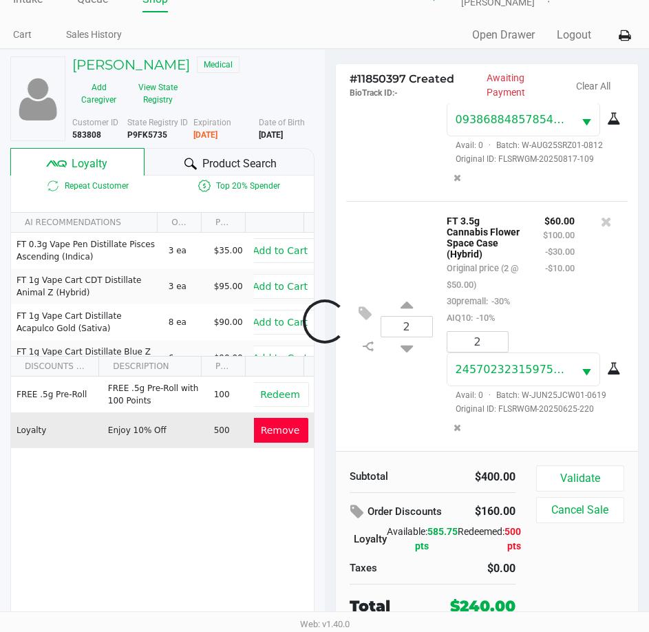
scroll to position [483, 0]
click at [533, 282] on div "$60.00 $100.00 -$30.00 -$10.00" at bounding box center [559, 269] width 52 height 114
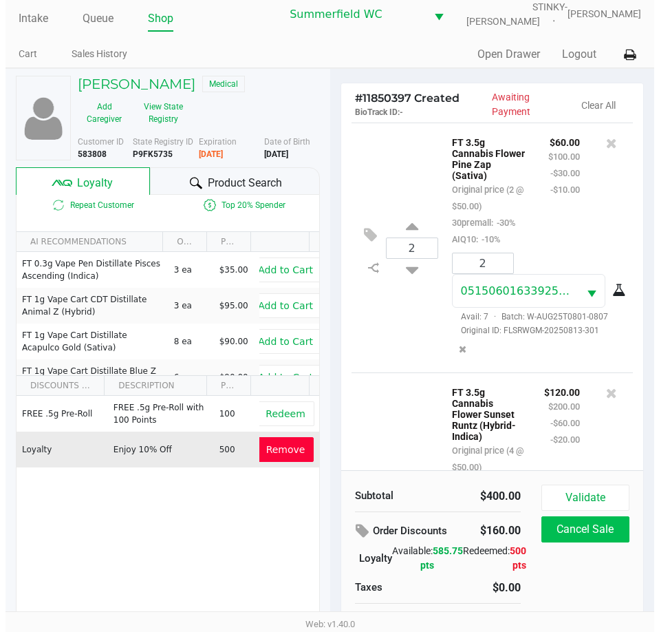
scroll to position [0, 0]
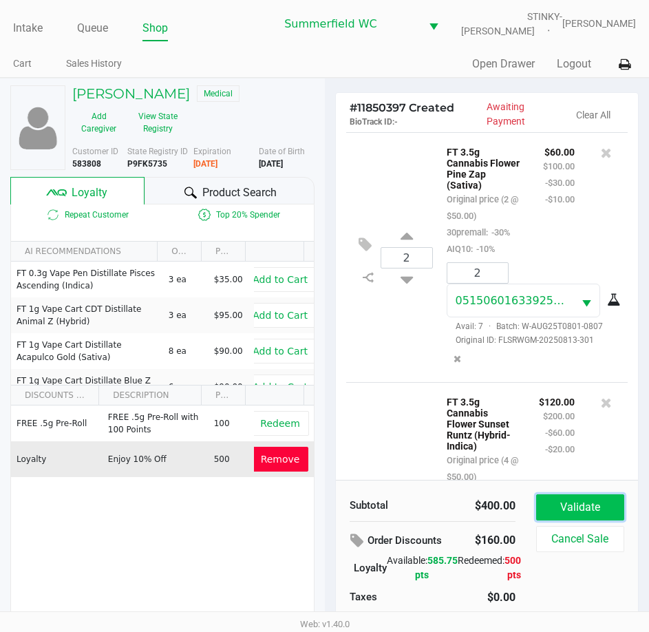
click at [600, 501] on button "Validate" at bounding box center [580, 507] width 88 height 26
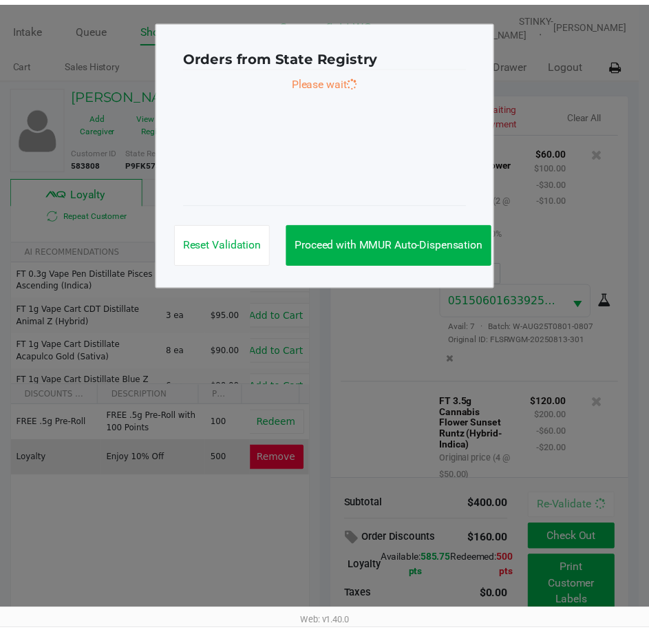
scroll to position [500, 0]
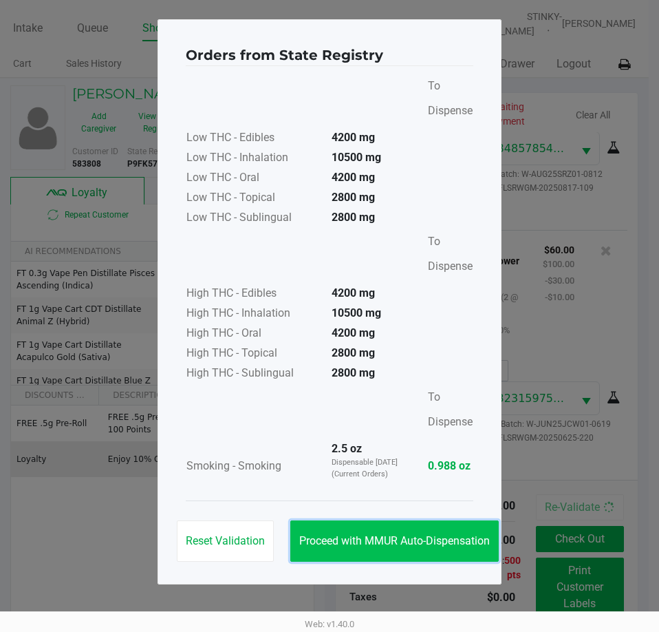
click at [434, 550] on button "Proceed with MMUR Auto-Dispensation" at bounding box center [394, 540] width 209 height 41
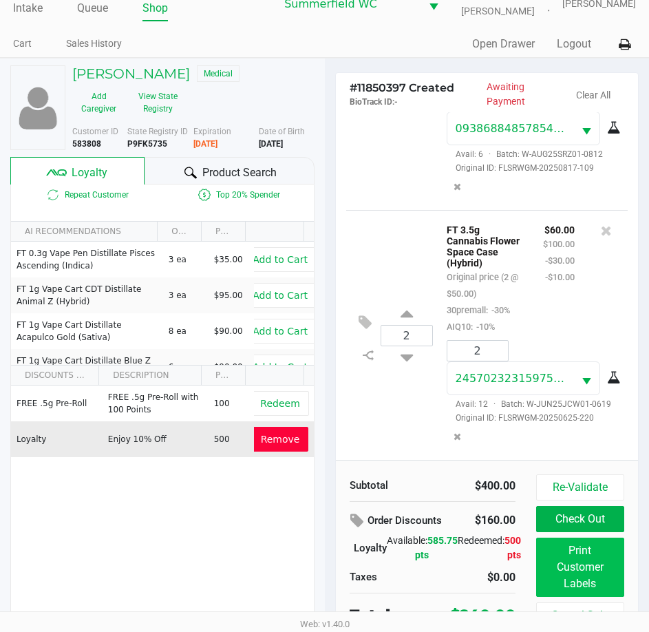
scroll to position [31, 0]
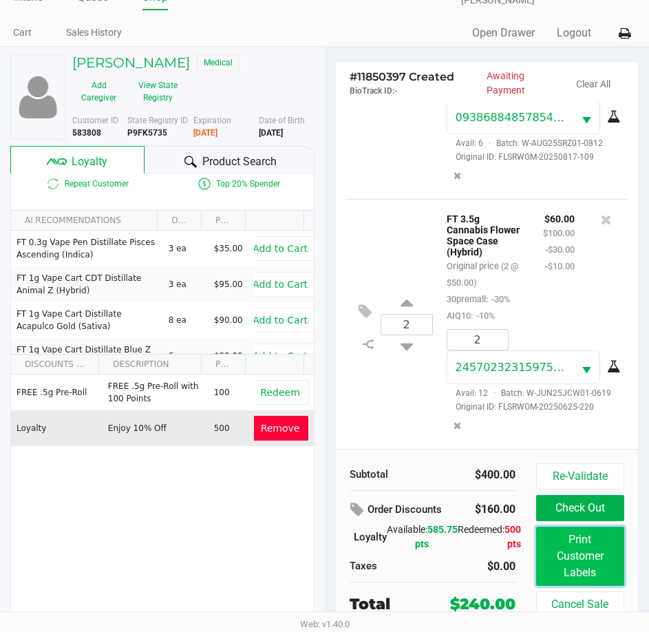
click at [573, 571] on button "Print Customer Labels" at bounding box center [580, 556] width 88 height 59
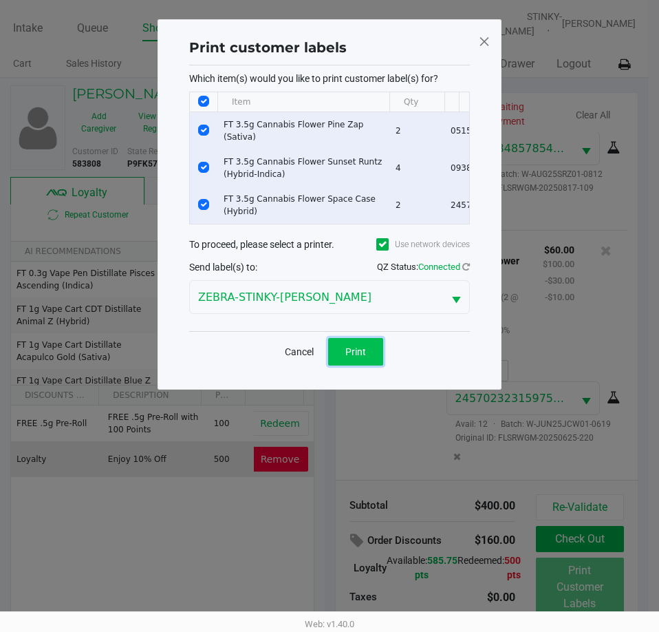
click at [373, 354] on button "Print" at bounding box center [355, 352] width 55 height 28
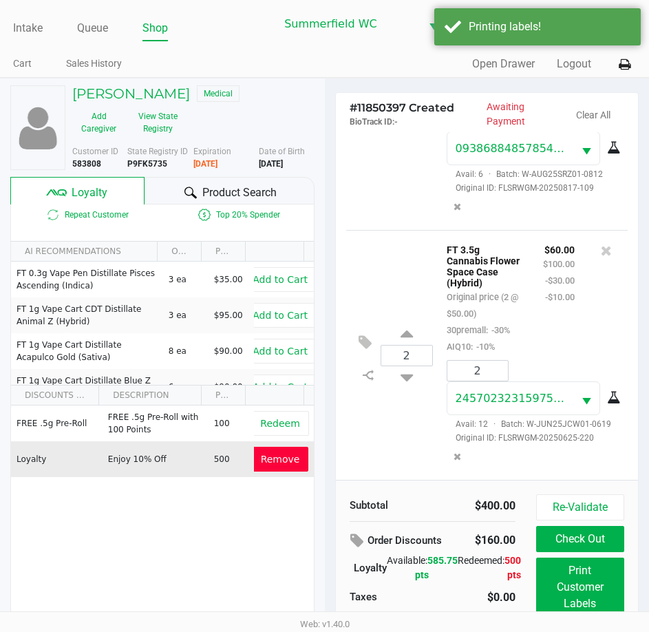
click at [538, 303] on div "$60.00 $100.00 -$30.00 -$10.00" at bounding box center [559, 298] width 52 height 114
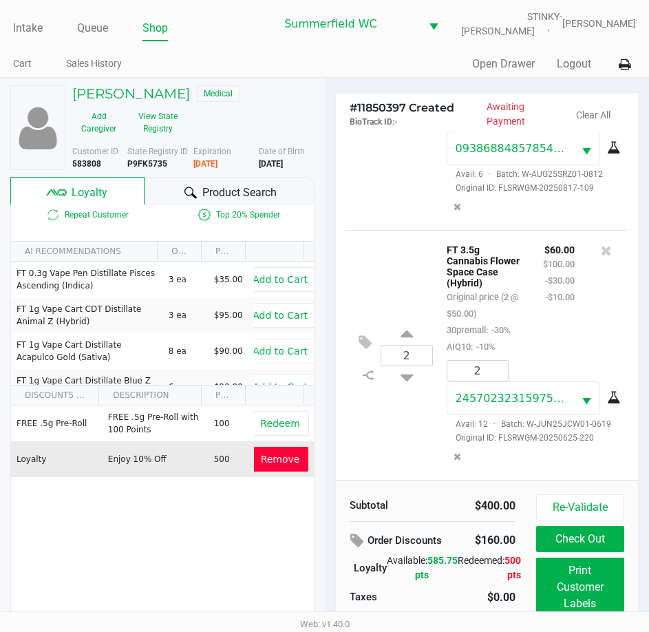
click at [538, 303] on div "$60.00 $100.00 -$30.00 -$10.00" at bounding box center [559, 298] width 52 height 114
click at [539, 302] on div "$60.00 $100.00 -$30.00 -$10.00" at bounding box center [559, 298] width 52 height 114
click at [556, 292] on div "$60.00 $100.00 -$30.00 -$10.00" at bounding box center [559, 298] width 52 height 114
click at [558, 544] on button "Check Out" at bounding box center [580, 539] width 88 height 26
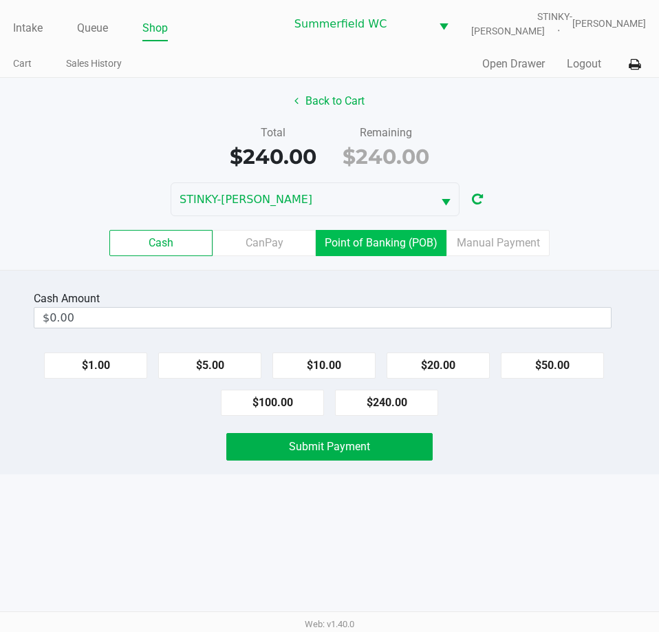
click at [361, 255] on label "Point of Banking (POB)" at bounding box center [381, 243] width 131 height 26
click at [0, 0] on 7 "Point of Banking (POB)" at bounding box center [0, 0] width 0 height 0
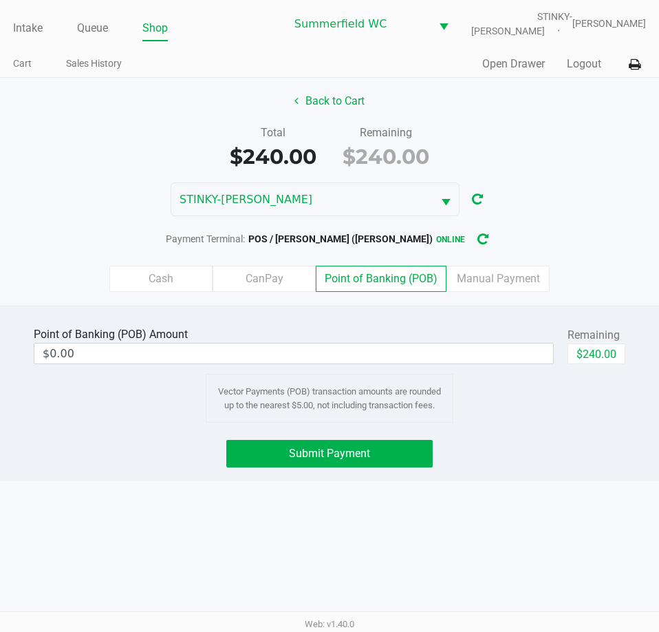
click at [475, 498] on div "Intake Queue Shop Summerfield WC STINKY-PETE Triston Packer Cart Sales History …" at bounding box center [329, 316] width 659 height 632
click at [600, 361] on button "$240.00" at bounding box center [597, 354] width 58 height 21
type input "$240.00"
drag, startPoint x: 396, startPoint y: 527, endPoint x: 372, endPoint y: 476, distance: 55.7
click at [395, 527] on div "Intake Queue Shop Summerfield WC STINKY-PETE Triston Packer Cart Sales History …" at bounding box center [329, 316] width 659 height 632
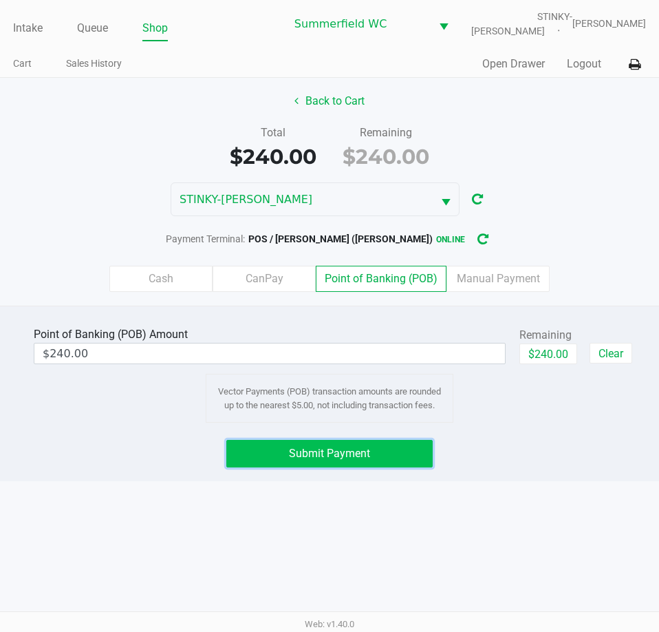
click at [361, 452] on span "Submit Payment" at bounding box center [329, 453] width 81 height 13
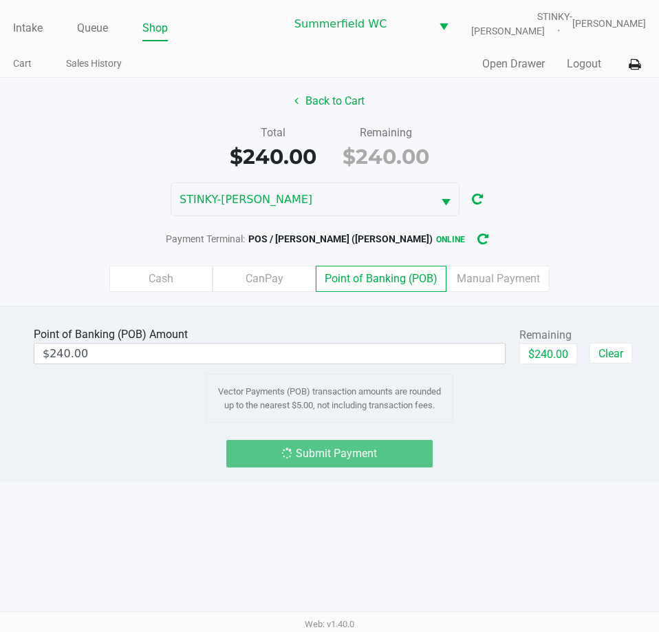
click at [437, 489] on div "Intake Queue Shop Summerfield WC STINKY-PETE Triston Packer Cart Sales History …" at bounding box center [329, 316] width 659 height 632
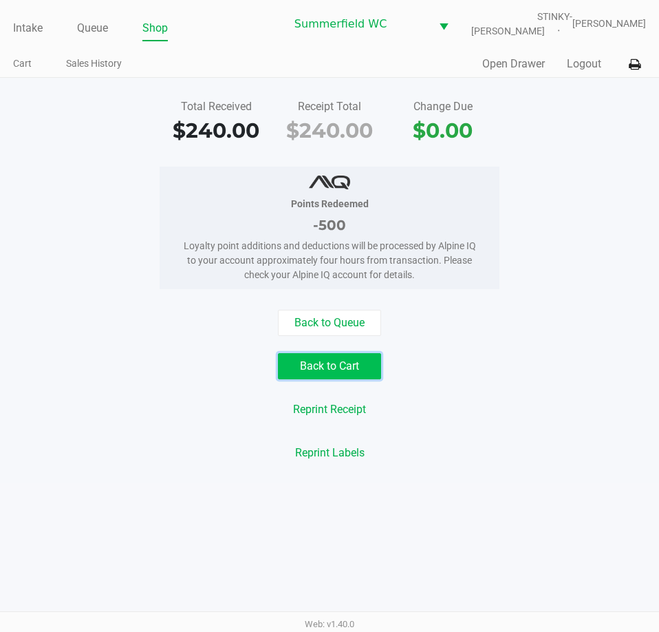
click at [341, 374] on button "Back to Cart" at bounding box center [329, 366] width 103 height 26
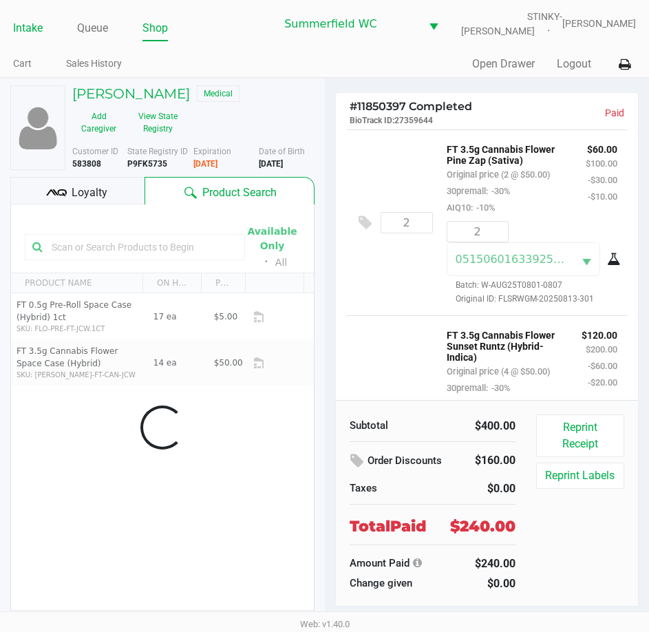
click at [35, 30] on link "Intake" at bounding box center [28, 28] width 30 height 19
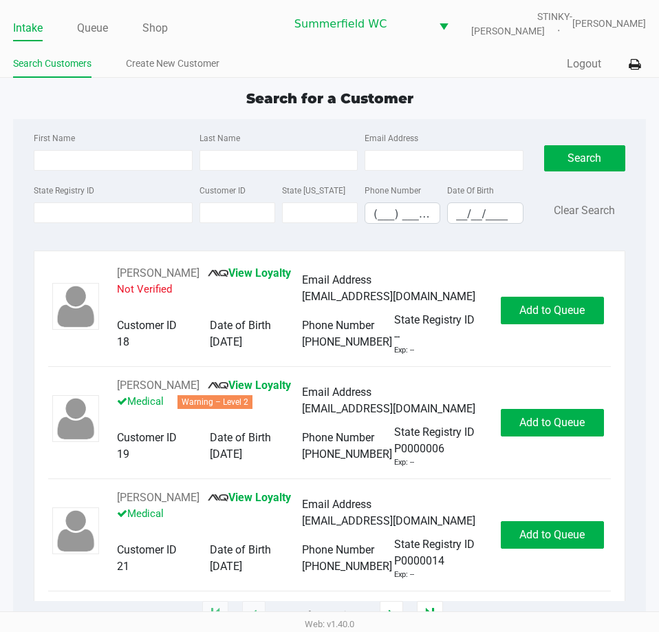
click at [308, 70] on ul "Search Customers Create New Customer" at bounding box center [171, 65] width 317 height 23
click at [416, 93] on div "Search for a Customer" at bounding box center [330, 98] width 654 height 21
drag, startPoint x: 422, startPoint y: 95, endPoint x: 341, endPoint y: 101, distance: 81.5
click at [341, 101] on div "Search for a Customer" at bounding box center [330, 98] width 654 height 21
click at [341, 101] on span "Search for a Customer" at bounding box center [329, 98] width 167 height 17
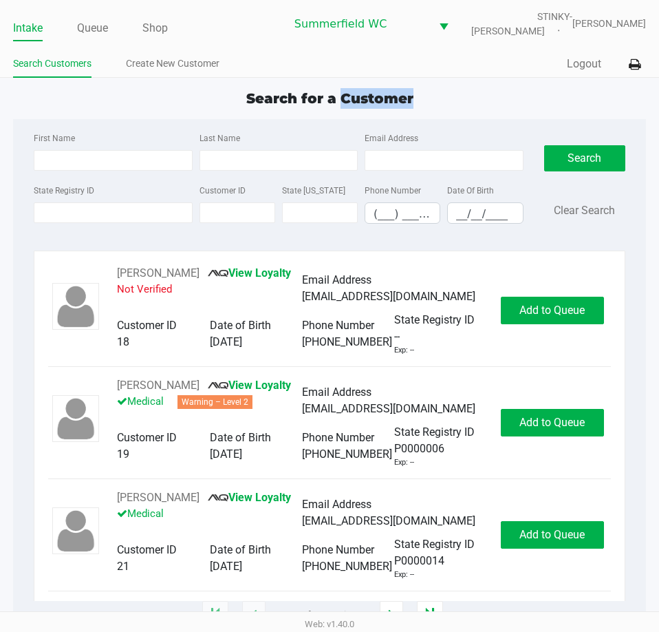
drag, startPoint x: 341, startPoint y: 101, endPoint x: 385, endPoint y: 100, distance: 44.1
click at [385, 100] on span "Search for a Customer" at bounding box center [329, 98] width 167 height 17
click at [421, 93] on div "Search for a Customer" at bounding box center [330, 98] width 654 height 21
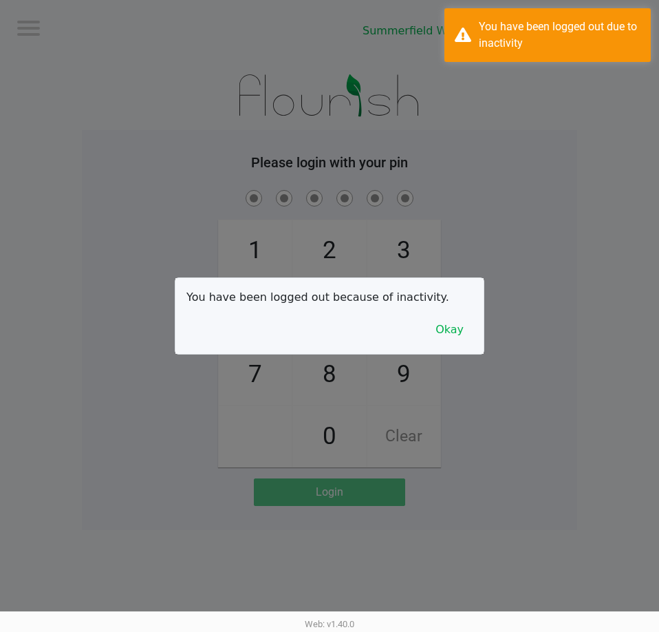
click at [286, 98] on div at bounding box center [329, 316] width 659 height 632
click at [468, 321] on button "Okay" at bounding box center [450, 330] width 46 height 26
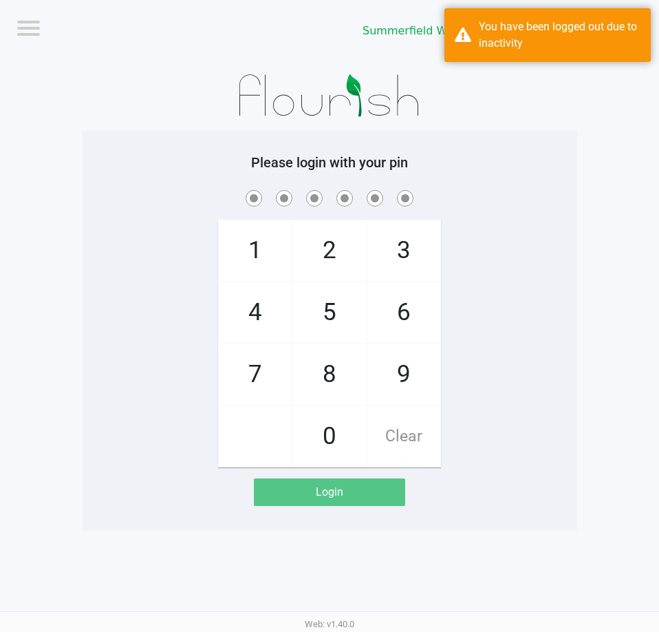
click at [485, 259] on div "1 4 7 2 5 8 0 3 6 9 Clear" at bounding box center [330, 327] width 496 height 280
checkbox input "true"
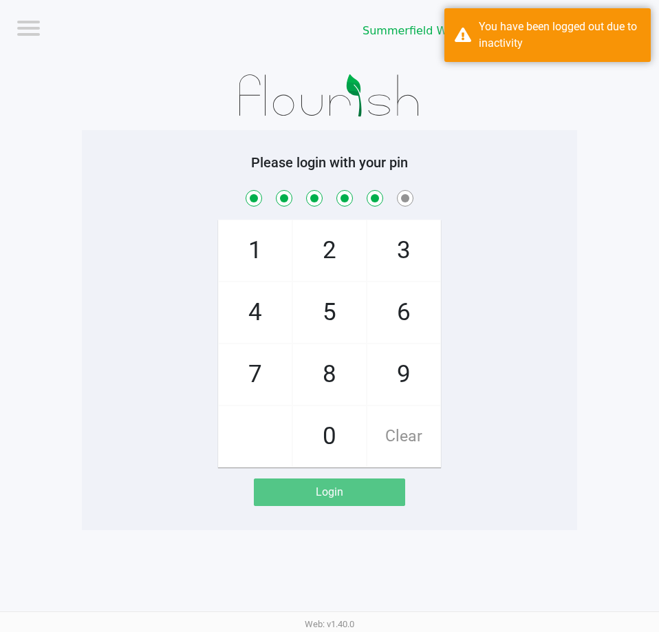
checkbox input "true"
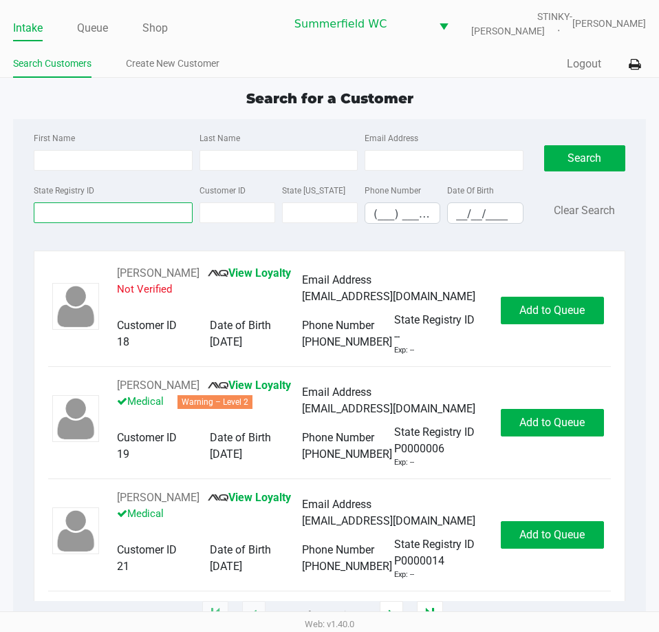
click at [112, 215] on input "State Registry ID" at bounding box center [113, 212] width 158 height 21
click at [109, 211] on input "State Registry ID" at bounding box center [113, 212] width 158 height 21
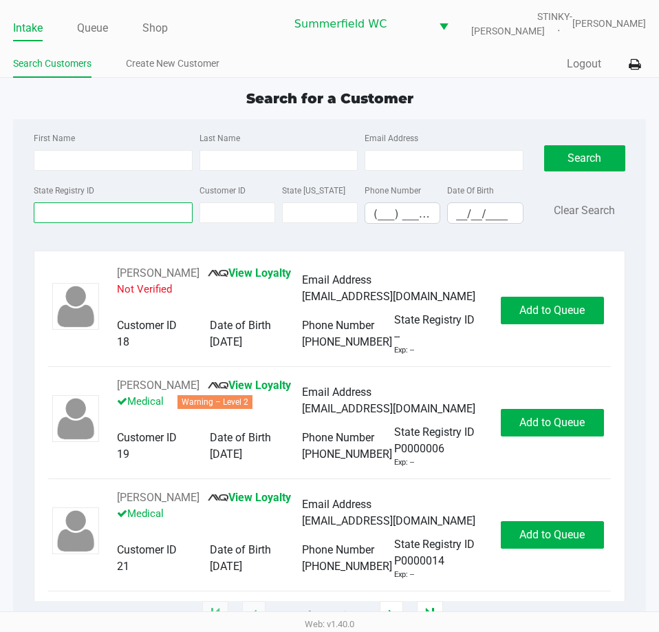
click at [109, 211] on input "State Registry ID" at bounding box center [113, 212] width 158 height 21
click at [109, 209] on input "State Registry ID" at bounding box center [113, 212] width 158 height 21
click at [112, 209] on input "State Registry ID" at bounding box center [113, 212] width 158 height 21
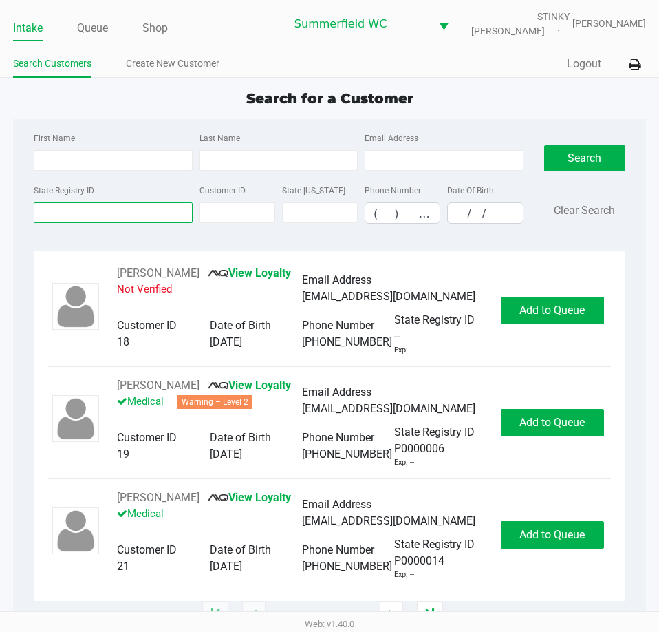
click at [111, 214] on input "State Registry ID" at bounding box center [113, 212] width 158 height 21
drag, startPoint x: 165, startPoint y: 65, endPoint x: 195, endPoint y: 78, distance: 33.0
click at [165, 65] on link "Create New Customer" at bounding box center [173, 63] width 94 height 17
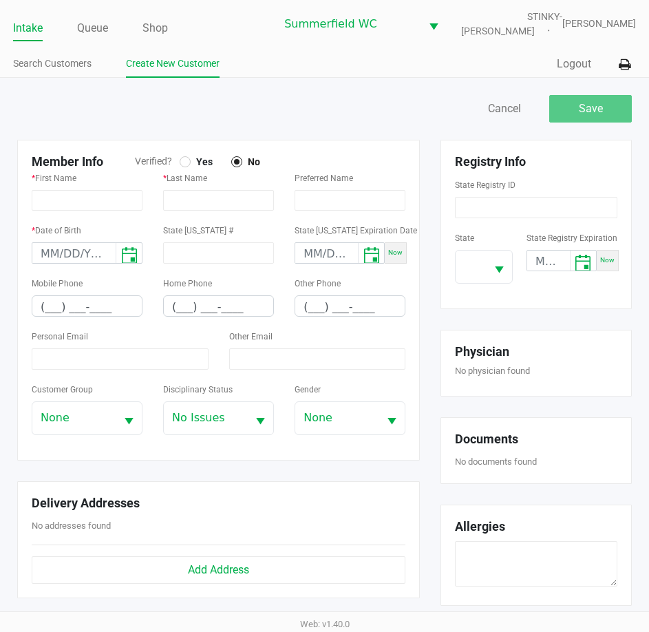
click at [200, 187] on div "* Last Name" at bounding box center [218, 189] width 111 height 41
click at [200, 201] on input "text" at bounding box center [218, 200] width 111 height 21
paste input "MCQUESTON"
type input "MCQUESTON"
click at [85, 211] on div "* First Name" at bounding box center [86, 195] width 131 height 52
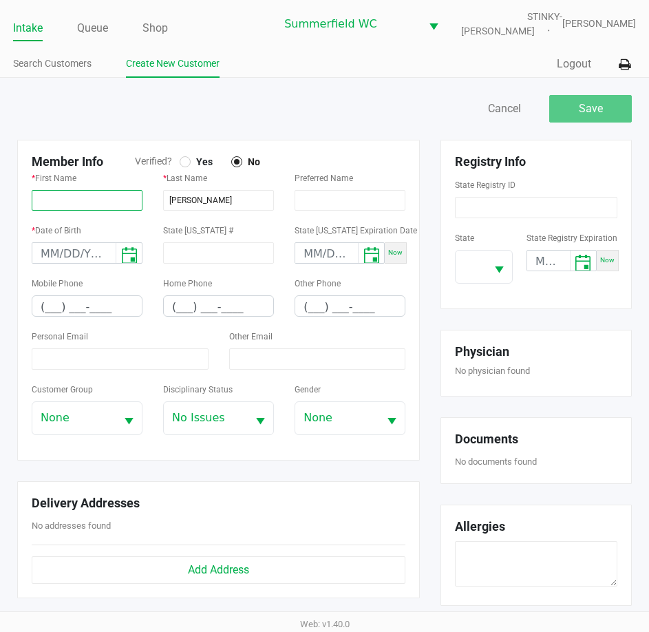
click at [83, 202] on input "text" at bounding box center [87, 200] width 111 height 21
paste input "MARGUERITE"
type input "MARGUERITE"
click at [518, 222] on form "Registry Info State Registry ID State State Registry Expiration Now" at bounding box center [536, 224] width 162 height 140
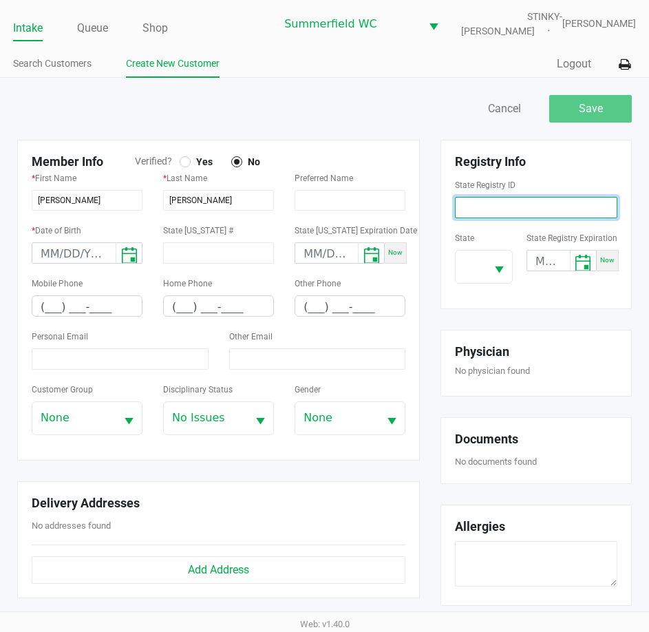
click at [520, 211] on input at bounding box center [536, 207] width 162 height 21
paste input "P6YF9868"
click at [495, 264] on span "Select" at bounding box center [499, 270] width 17 height 17
type input "P6YF9868"
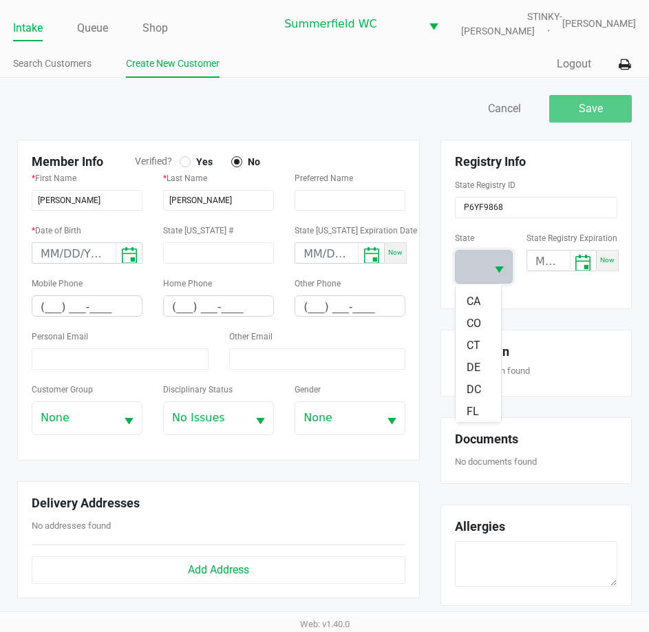
scroll to position [138, 0]
drag, startPoint x: 474, startPoint y: 378, endPoint x: 538, endPoint y: 289, distance: 109.1
click at [483, 370] on li "FL" at bounding box center [478, 378] width 45 height 22
click at [545, 265] on input "month/day/year" at bounding box center [548, 261] width 43 height 21
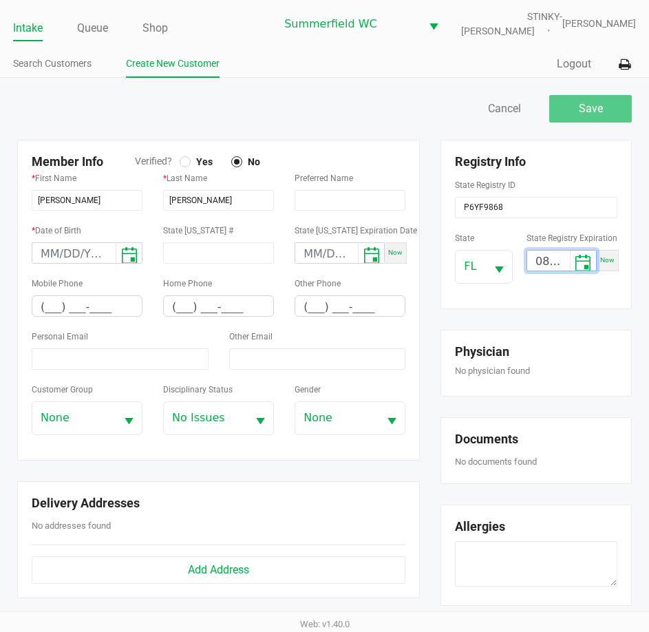
click at [554, 267] on input "08/day/2026" at bounding box center [548, 261] width 43 height 21
type input "08/11/2026"
click at [180, 168] on div "Yes" at bounding box center [206, 161] width 52 height 14
click at [185, 162] on div at bounding box center [185, 162] width 6 height 6
click at [43, 308] on input "(___) ___-____" at bounding box center [86, 306] width 109 height 21
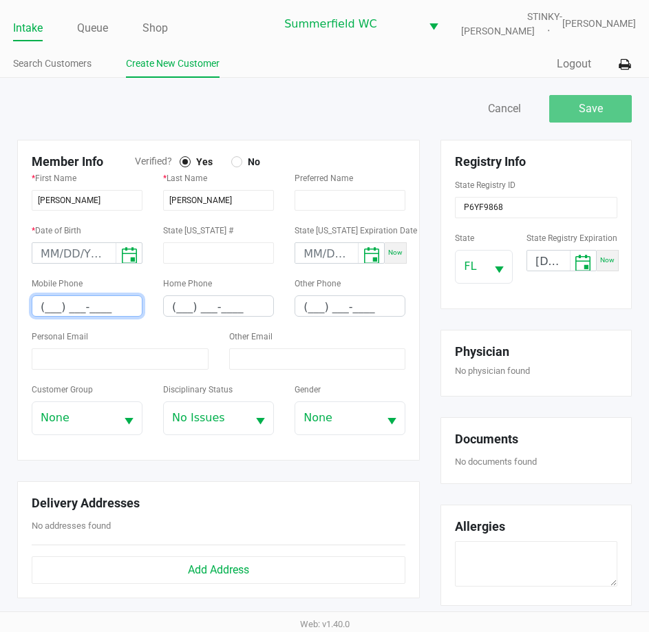
paste input "852) 874-3488"
type input "(852) 874-3488"
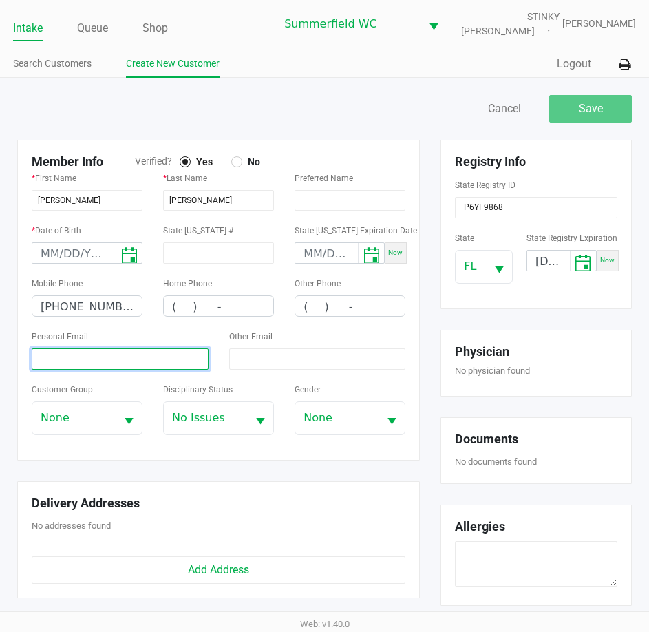
click at [42, 360] on input at bounding box center [120, 358] width 177 height 21
paste input "margueritemcq@gmail.com"
type input "margueritemcq@gmail.com"
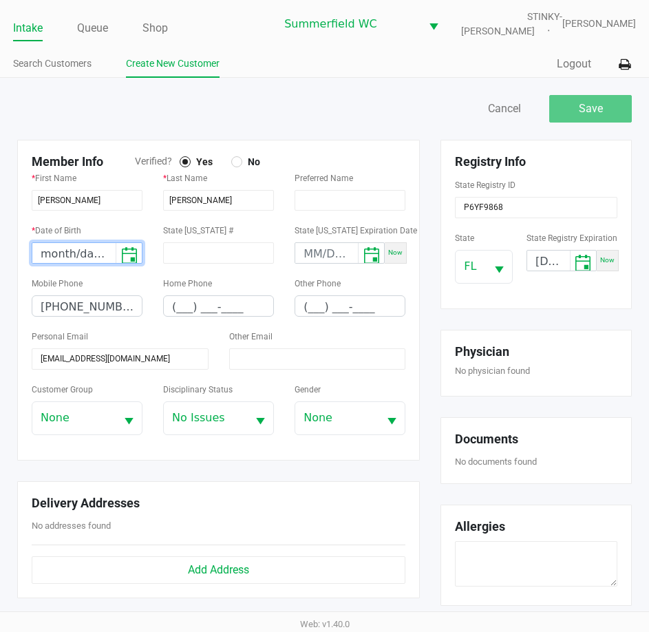
click at [47, 248] on input "month/day/year" at bounding box center [73, 253] width 83 height 21
type input "07/22/1935"
click at [405, 142] on div "Member Info Verified? Yes No * First Name MARGUERITE * Last Name MCQUESTON Pref…" at bounding box center [218, 300] width 403 height 321
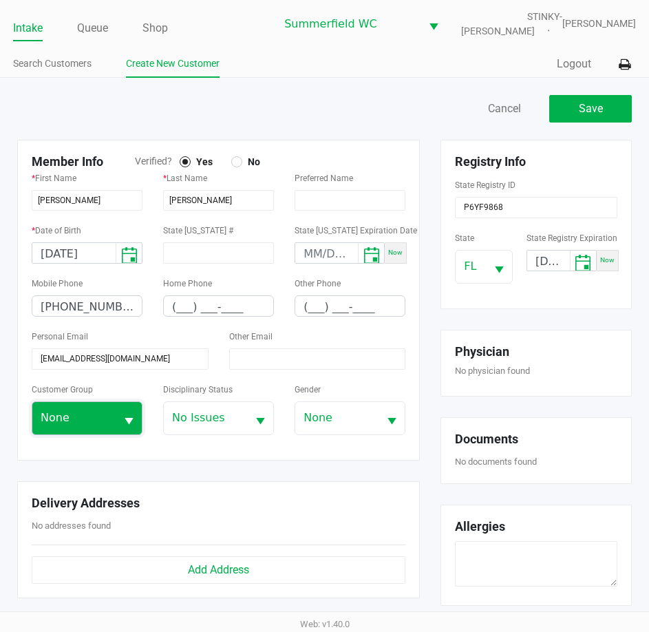
click at [89, 434] on span "None" at bounding box center [73, 418] width 83 height 32
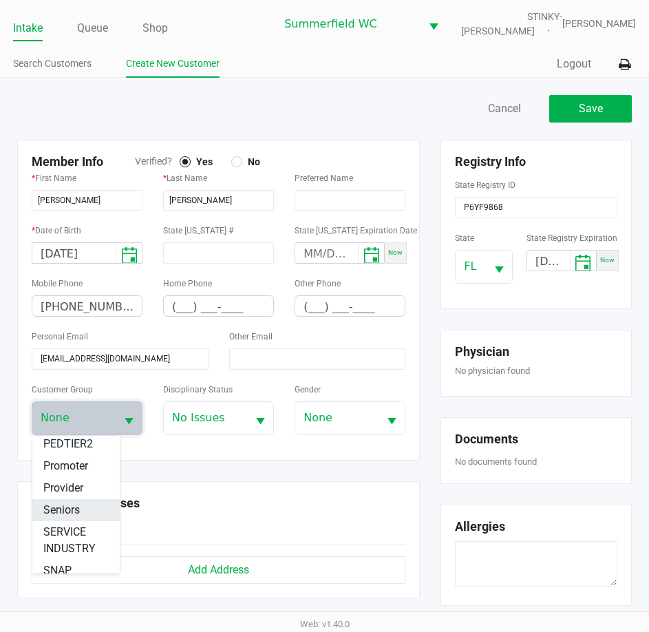
scroll to position [242, 0]
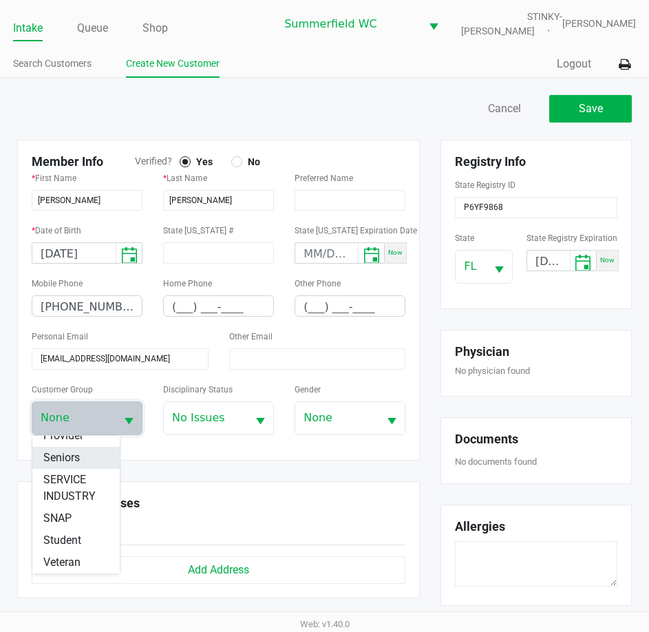
click at [82, 463] on li "Seniors" at bounding box center [75, 458] width 87 height 22
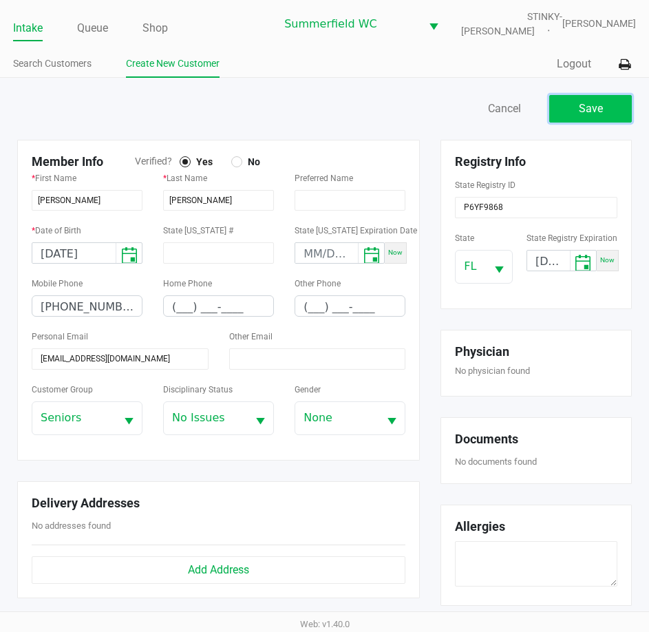
click at [606, 114] on button "Save" at bounding box center [590, 109] width 83 height 28
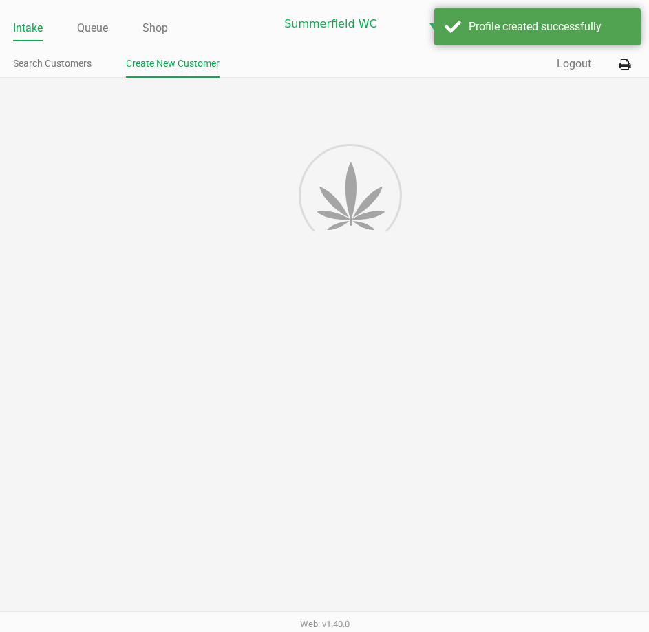
type input "---"
type input "( __) ___-____"
type input "---"
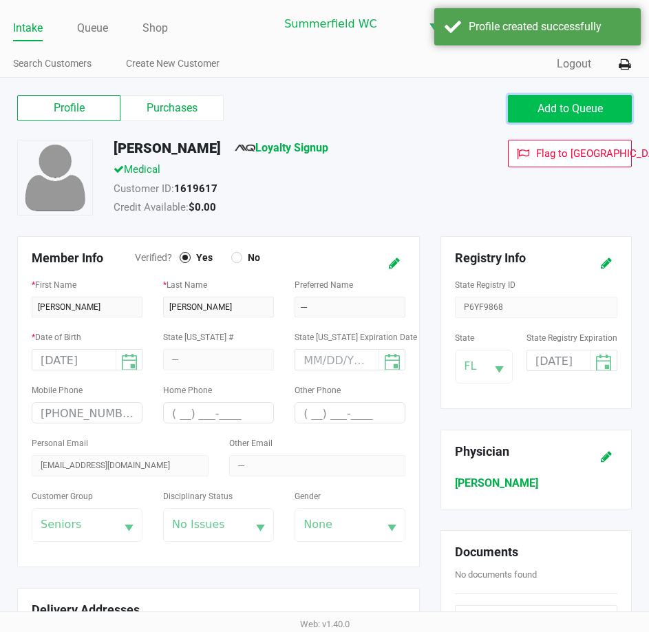
click at [569, 107] on span "Add to Queue" at bounding box center [570, 108] width 65 height 13
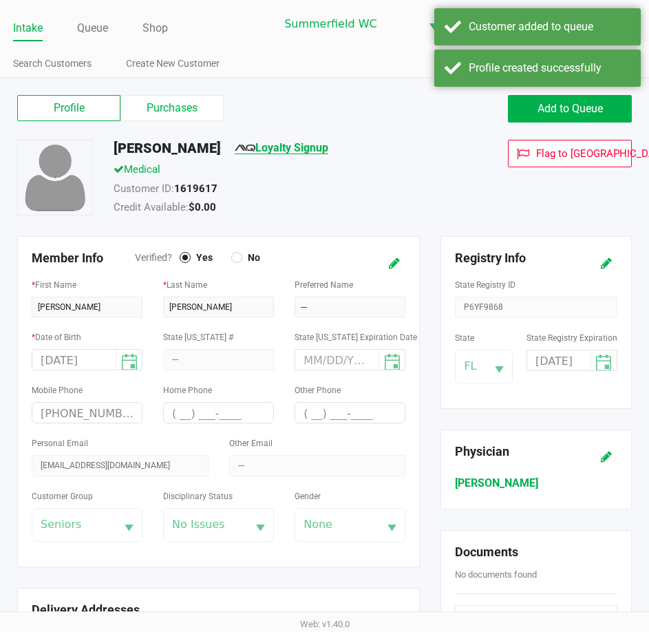
click at [328, 147] on link "Loyalty Signup" at bounding box center [282, 147] width 94 height 13
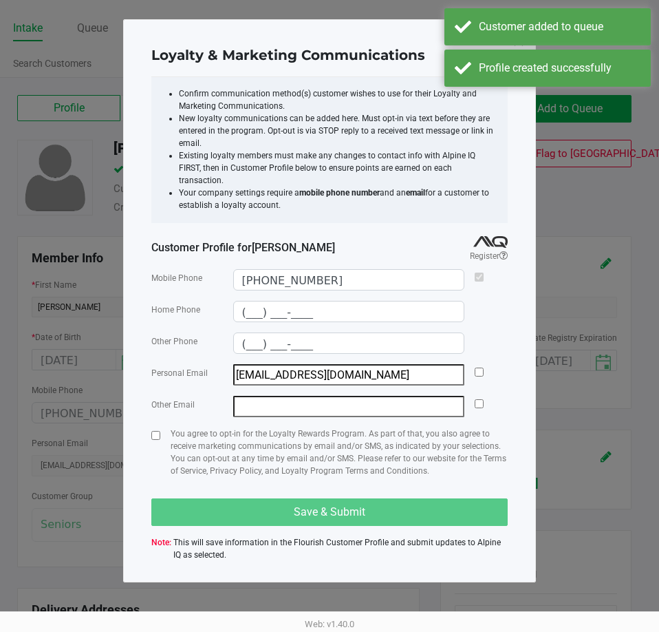
click at [147, 426] on div "Loyalty & Marketing Communications Confirm communication method(s) customer wis…" at bounding box center [329, 300] width 413 height 563
click at [158, 431] on input "checkbox" at bounding box center [155, 435] width 9 height 9
checkbox input "true"
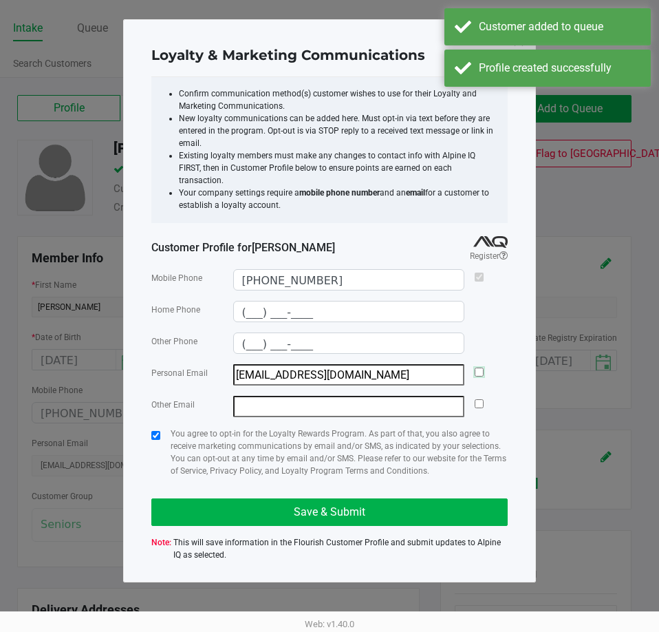
click at [478, 368] on input "checkbox" at bounding box center [479, 372] width 9 height 9
checkbox input "true"
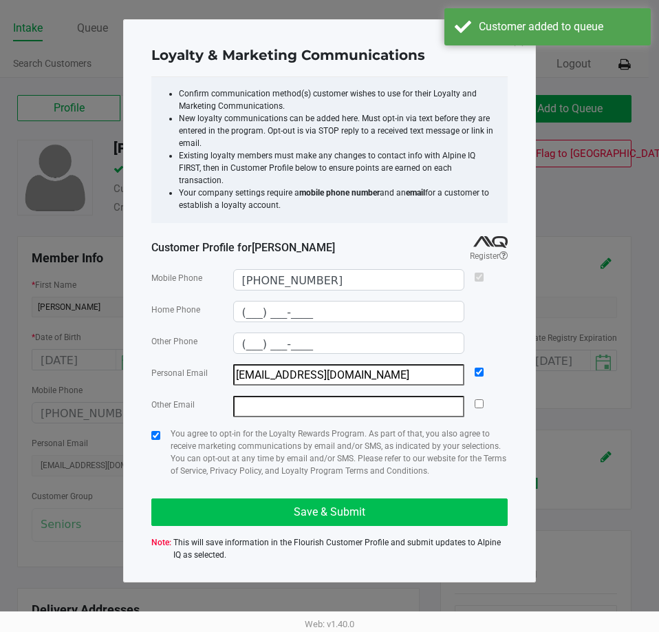
drag, startPoint x: 448, startPoint y: 515, endPoint x: 437, endPoint y: 495, distance: 22.8
click at [450, 512] on div "Mobile Phone (852) 874-3488 Home Phone (___) ___-____ Other Phone (___) ___-___…" at bounding box center [329, 415] width 357 height 306
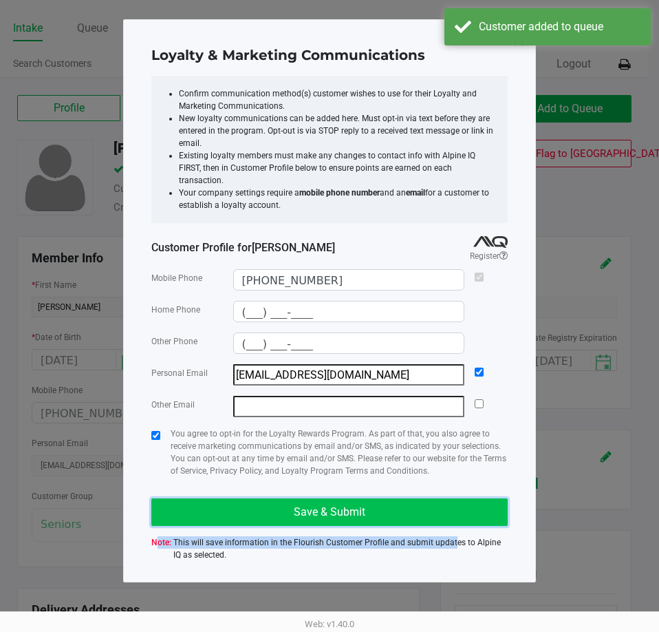
click at [436, 498] on button "Save & Submit" at bounding box center [329, 512] width 357 height 28
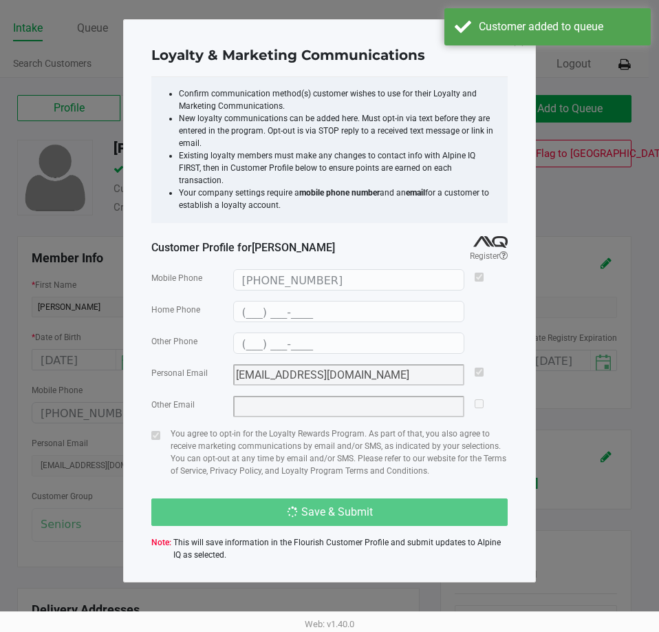
click at [472, 463] on p "You agree to opt-in for the Loyalty Rewards Program. As part of that, you also …" at bounding box center [339, 452] width 337 height 50
type input "(___) ___-____"
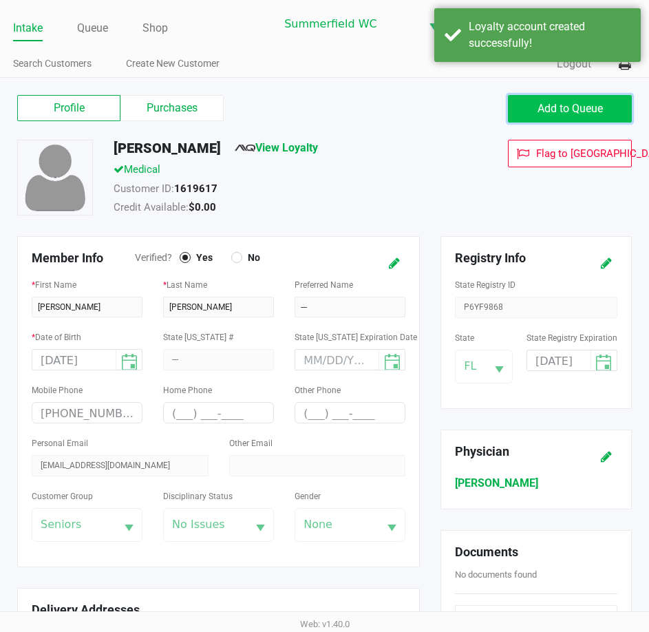
click at [574, 103] on span "Add to Queue" at bounding box center [570, 108] width 65 height 13
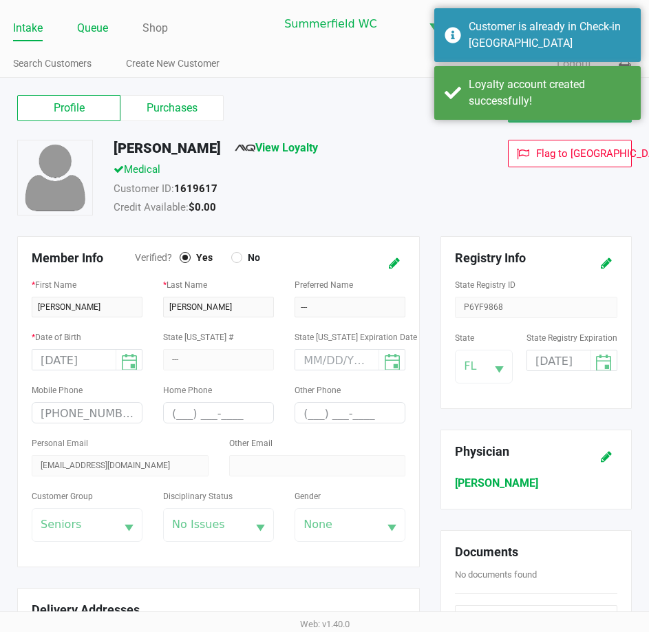
drag, startPoint x: 107, startPoint y: 27, endPoint x: 115, endPoint y: 36, distance: 11.7
click at [107, 28] on link "Queue" at bounding box center [92, 28] width 31 height 19
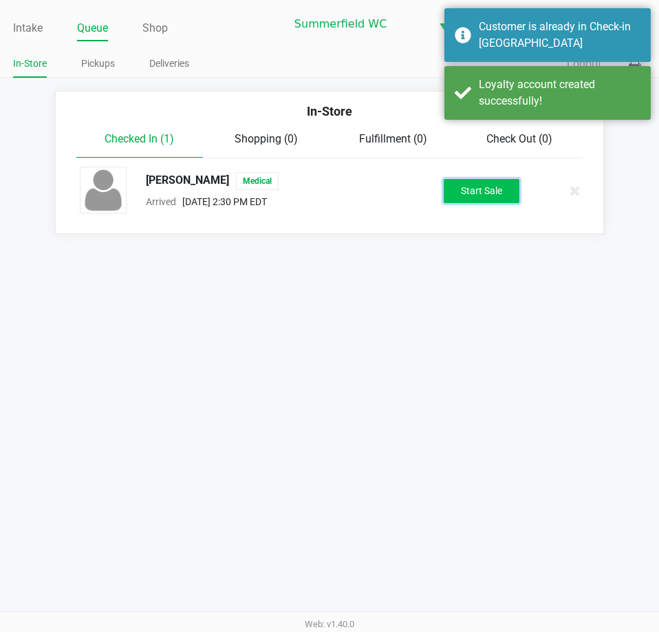
click at [481, 199] on button "Start Sale" at bounding box center [482, 191] width 76 height 24
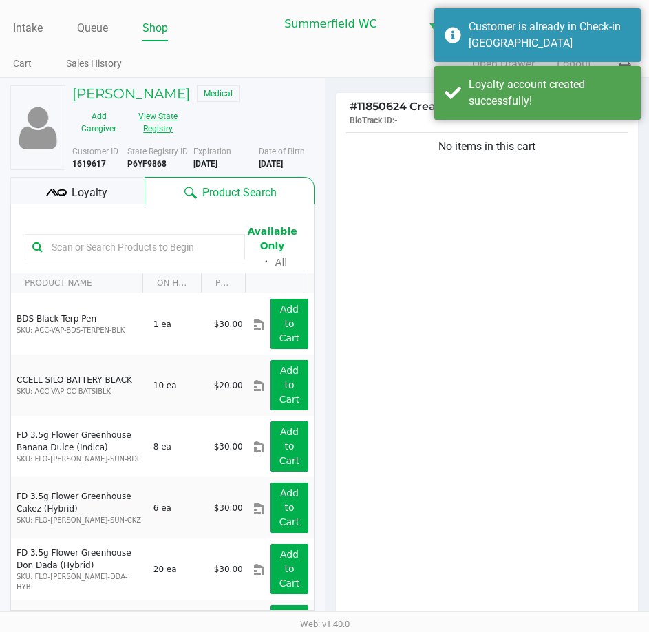
click at [171, 123] on button "View State Registry" at bounding box center [154, 122] width 58 height 34
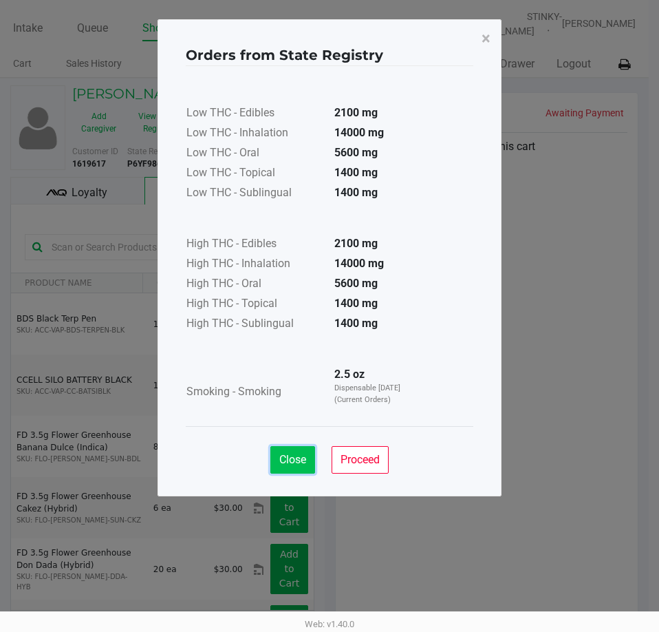
click at [299, 451] on button "Close" at bounding box center [293, 460] width 45 height 28
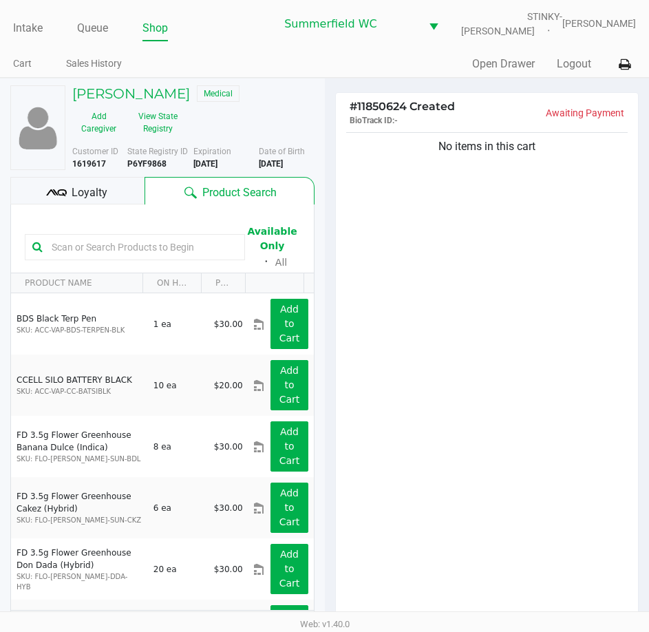
click at [132, 251] on input "text" at bounding box center [141, 247] width 191 height 21
click at [165, 120] on button "View State Registry" at bounding box center [154, 122] width 58 height 34
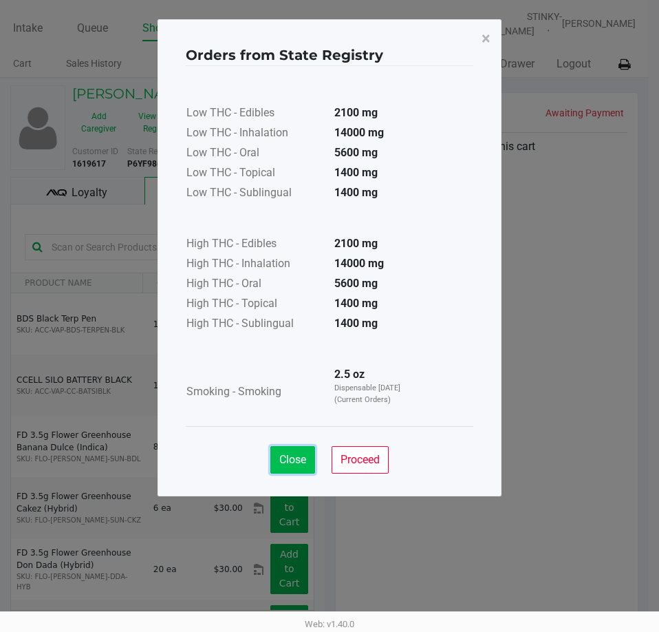
click at [293, 458] on span "Close" at bounding box center [292, 459] width 27 height 13
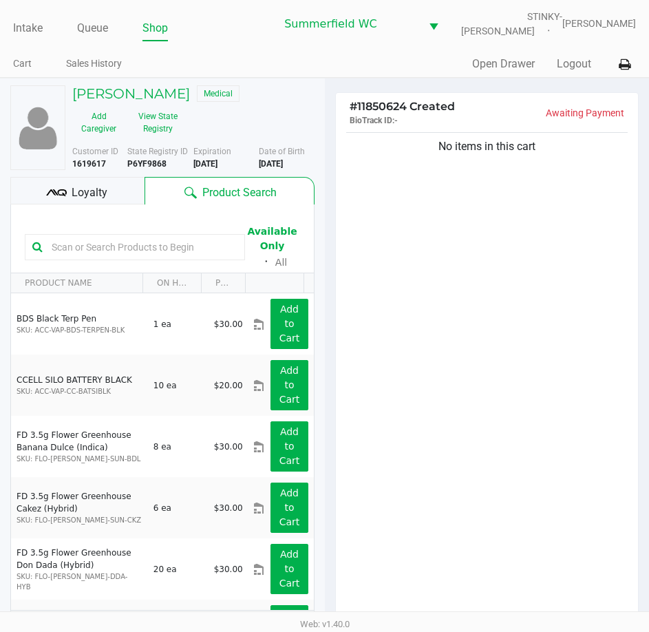
click at [115, 243] on input "text" at bounding box center [141, 247] width 191 height 21
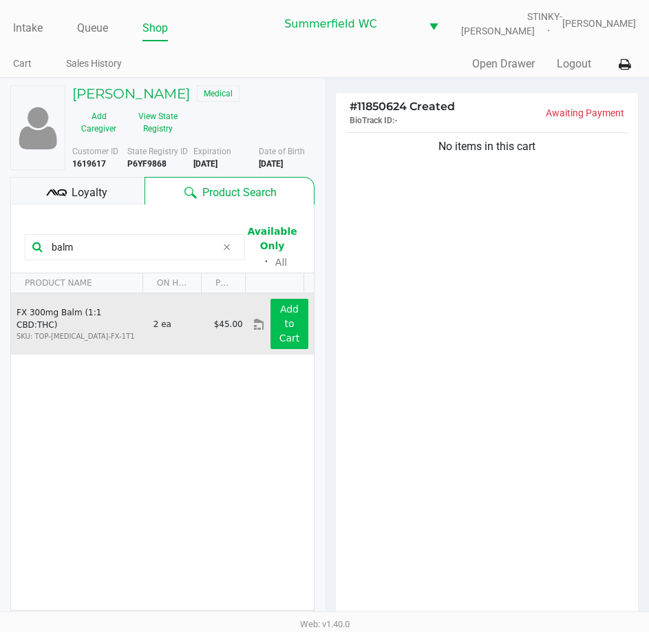
type input "balm"
click at [286, 332] on app-button-loader "Add to Cart" at bounding box center [289, 324] width 21 height 40
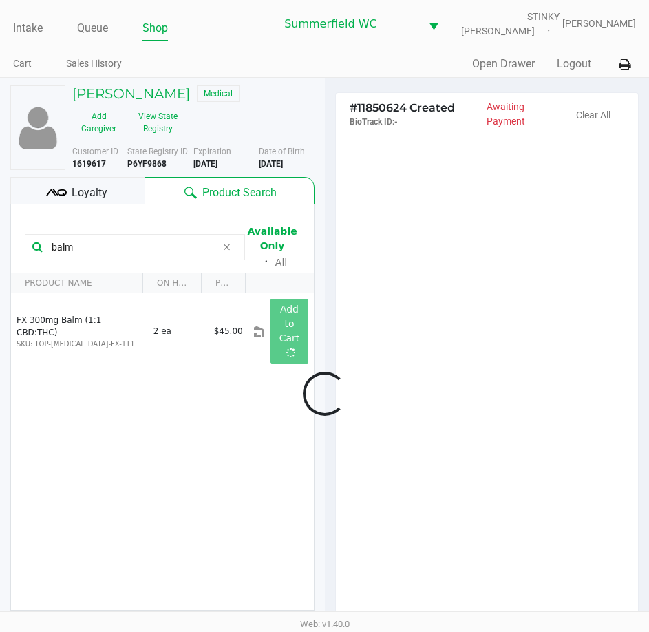
click at [341, 333] on div at bounding box center [324, 394] width 649 height 494
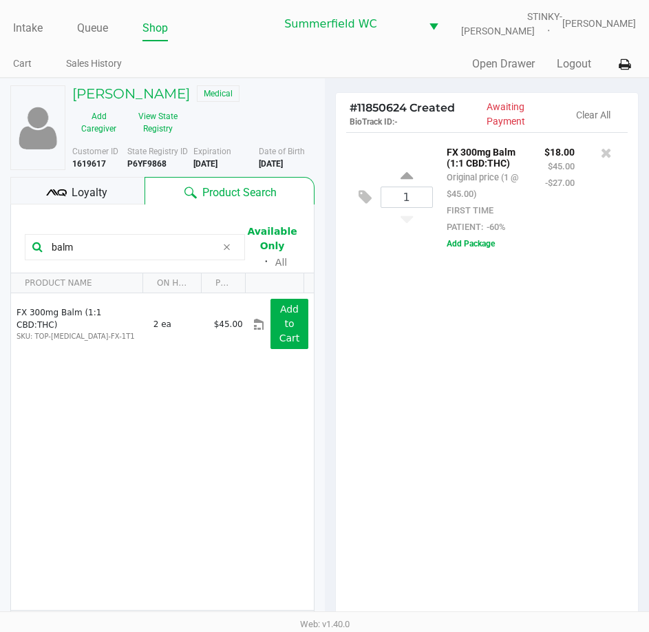
click at [450, 409] on div "1 FX 300mg Balm (1:1 CBD:THC) Original price (1 @ $45.00) FIRST TIME PATIENT: -…" at bounding box center [487, 381] width 303 height 499
drag, startPoint x: 112, startPoint y: 243, endPoint x: 29, endPoint y: 256, distance: 83.6
click at [29, 256] on div "balm" at bounding box center [135, 247] width 220 height 26
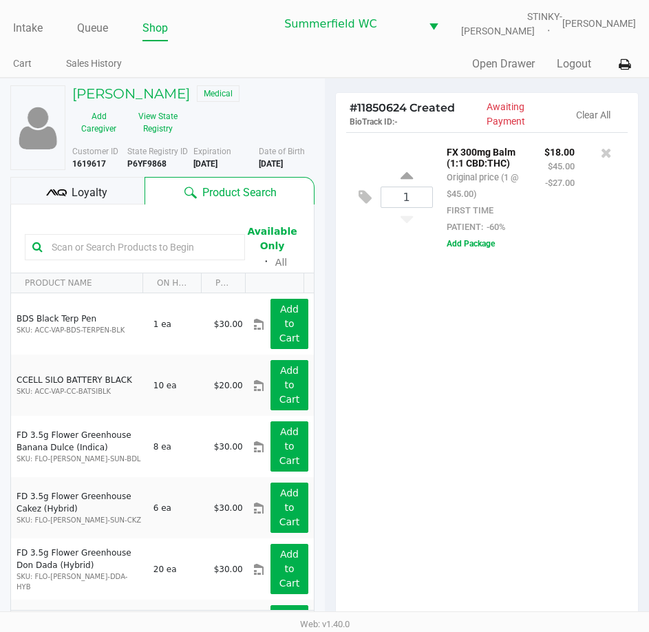
click at [123, 253] on input "text" at bounding box center [141, 247] width 191 height 21
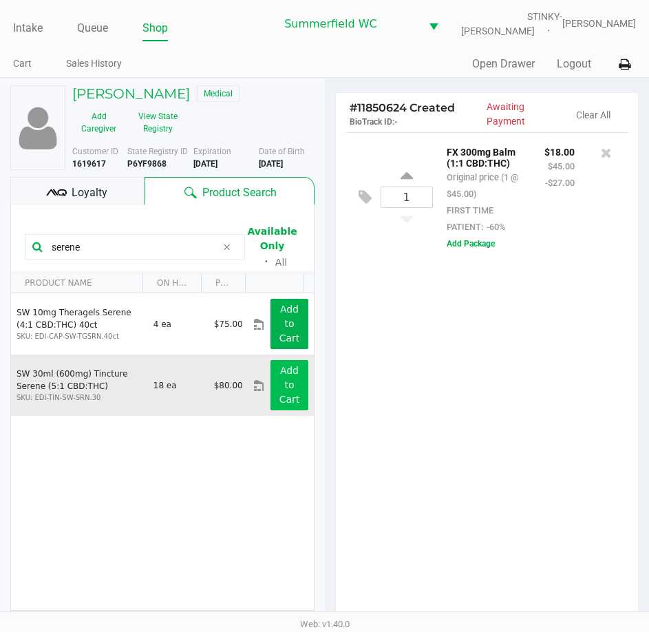
type input "serene"
click at [279, 391] on app-button-loader "Add to Cart" at bounding box center [289, 385] width 21 height 40
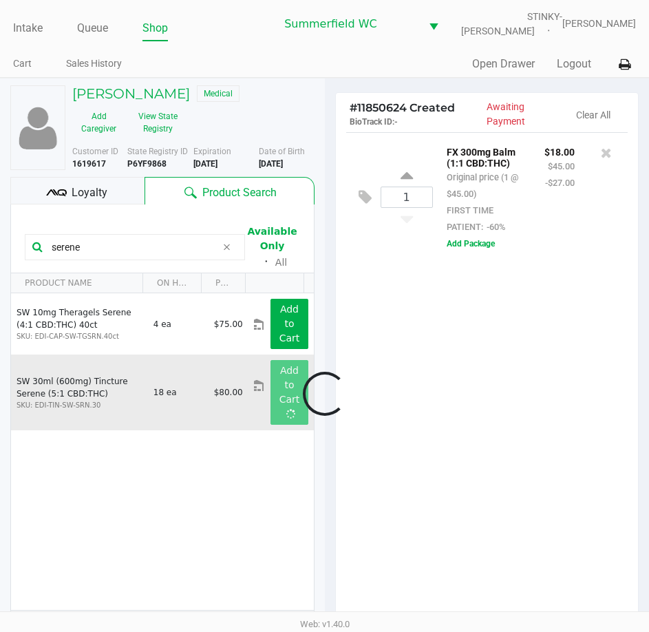
click at [387, 357] on div at bounding box center [324, 394] width 649 height 494
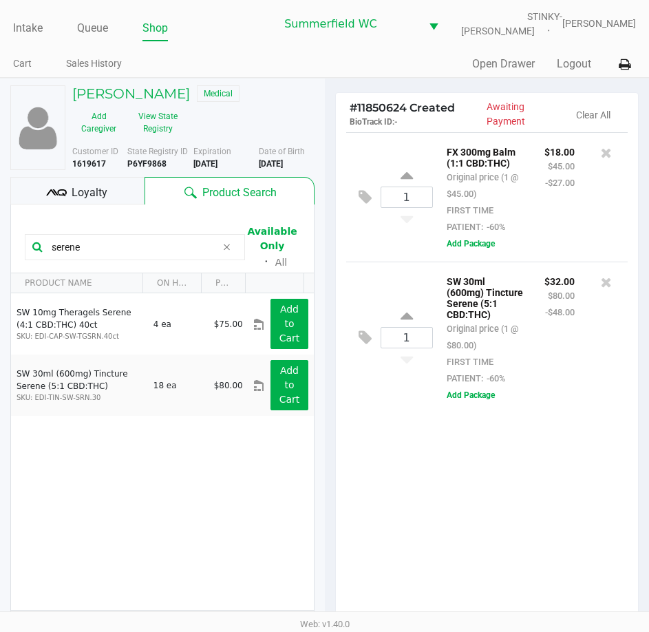
click at [567, 502] on div "1 FX 300mg Balm (1:1 CBD:THC) Original price (1 @ $45.00) FIRST TIME PATIENT: -…" at bounding box center [487, 381] width 303 height 499
drag, startPoint x: 87, startPoint y: 246, endPoint x: 34, endPoint y: 243, distance: 53.8
click at [34, 244] on div "serene" at bounding box center [135, 247] width 220 height 26
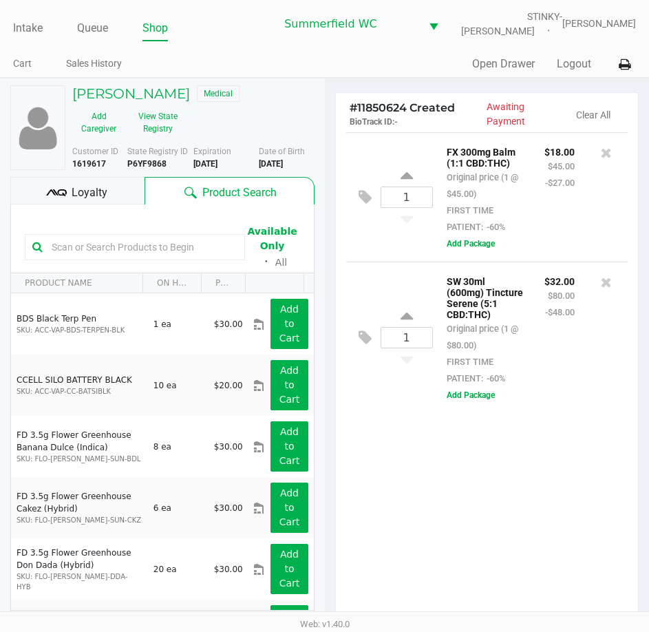
click at [506, 508] on div "1 FX 300mg Balm (1:1 CBD:THC) Original price (1 @ $45.00) FIRST TIME PATIENT: -…" at bounding box center [487, 381] width 303 height 499
click at [507, 532] on div "1 FX 300mg Balm (1:1 CBD:THC) Original price (1 @ $45.00) FIRST TIME PATIENT: -…" at bounding box center [487, 381] width 303 height 499
click at [521, 529] on div "1 FX 300mg Balm (1:1 CBD:THC) Original price (1 @ $45.00) FIRST TIME PATIENT: -…" at bounding box center [487, 381] width 303 height 499
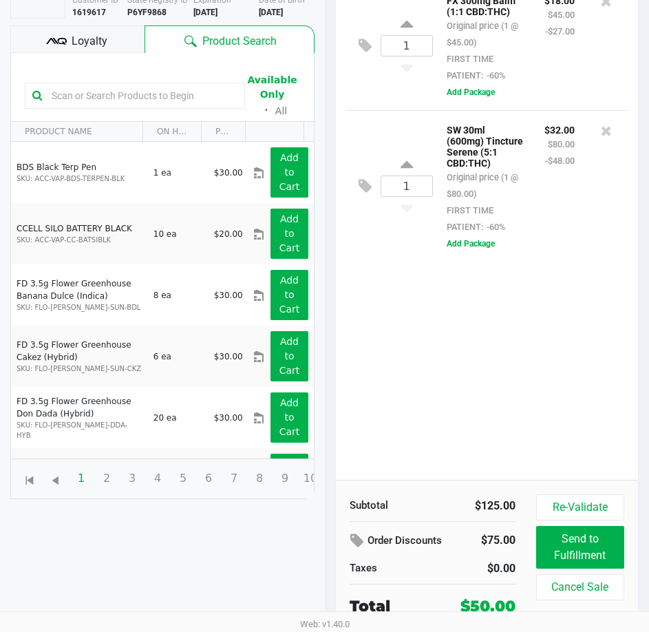
click at [509, 404] on div "1 FX 300mg Balm (1:1 CBD:THC) Original price (1 @ $45.00) FIRST TIME PATIENT: -…" at bounding box center [487, 230] width 303 height 499
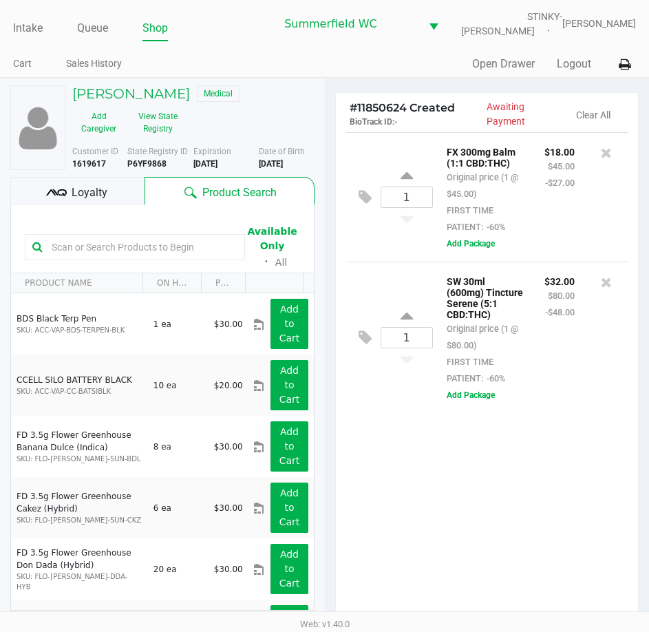
click at [467, 501] on div "1 FX 300mg Balm (1:1 CBD:THC) Original price (1 @ $45.00) FIRST TIME PATIENT: -…" at bounding box center [487, 381] width 303 height 499
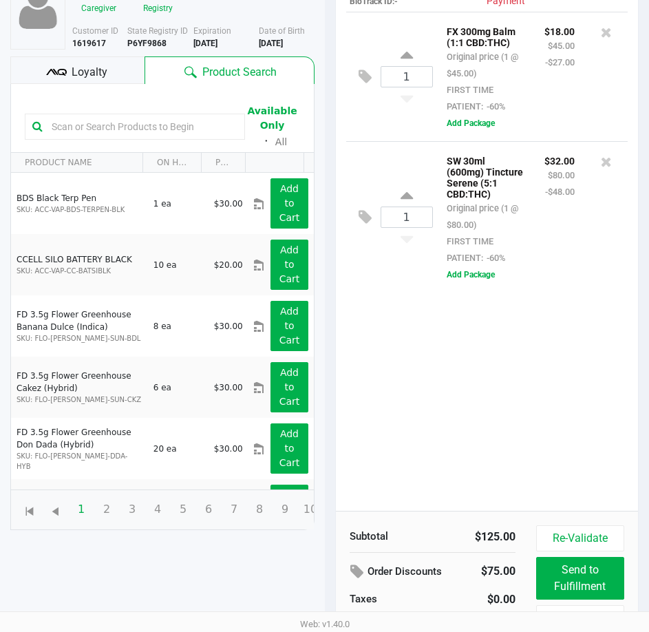
scroll to position [138, 0]
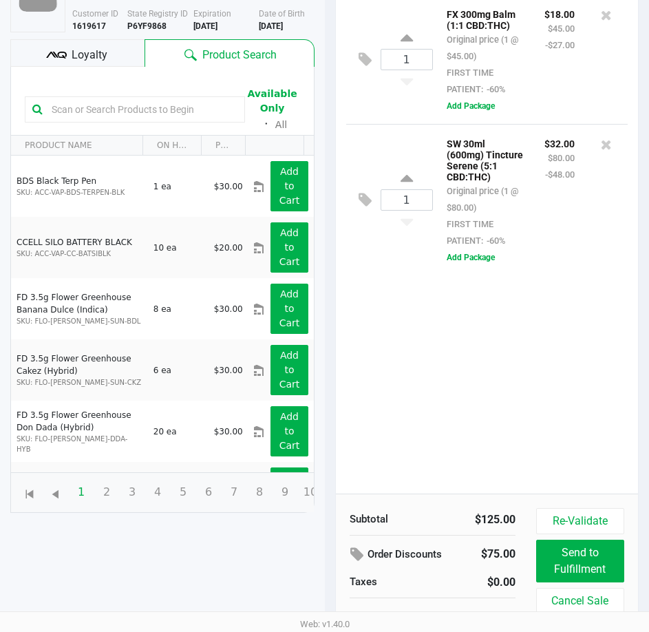
click at [370, 424] on div "1 FX 300mg Balm (1:1 CBD:THC) Original price (1 @ $45.00) FIRST TIME PATIENT: -…" at bounding box center [487, 243] width 303 height 499
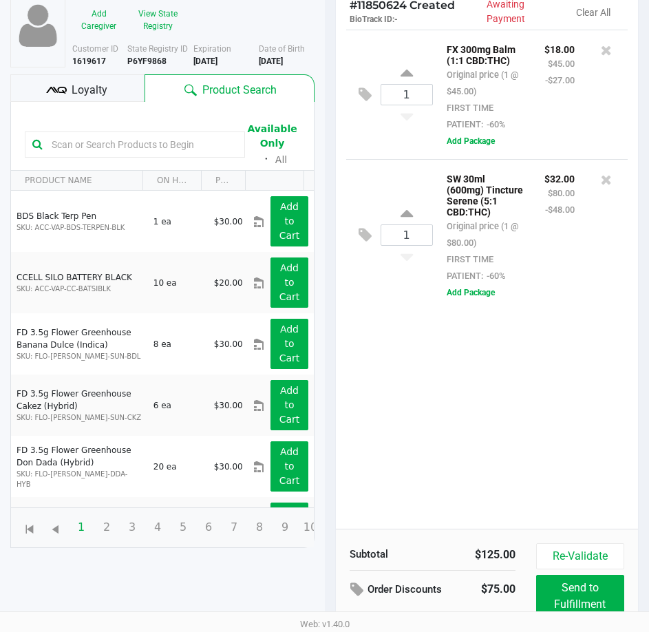
scroll to position [69, 0]
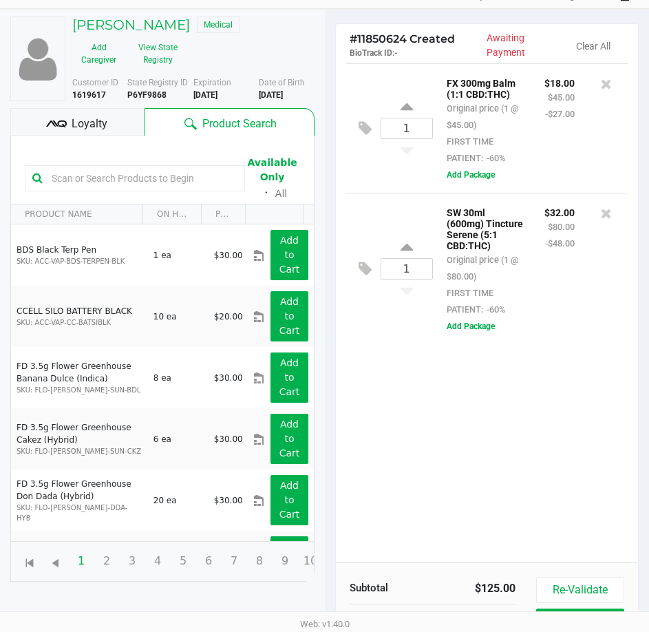
click at [482, 485] on div "1 FX 300mg Balm (1:1 CBD:THC) Original price (1 @ $45.00) FIRST TIME PATIENT: -…" at bounding box center [487, 312] width 303 height 499
click at [573, 352] on div "1 FX 300mg Balm (1:1 CBD:THC) Original price (1 @ $45.00) FIRST TIME PATIENT: -…" at bounding box center [487, 312] width 303 height 499
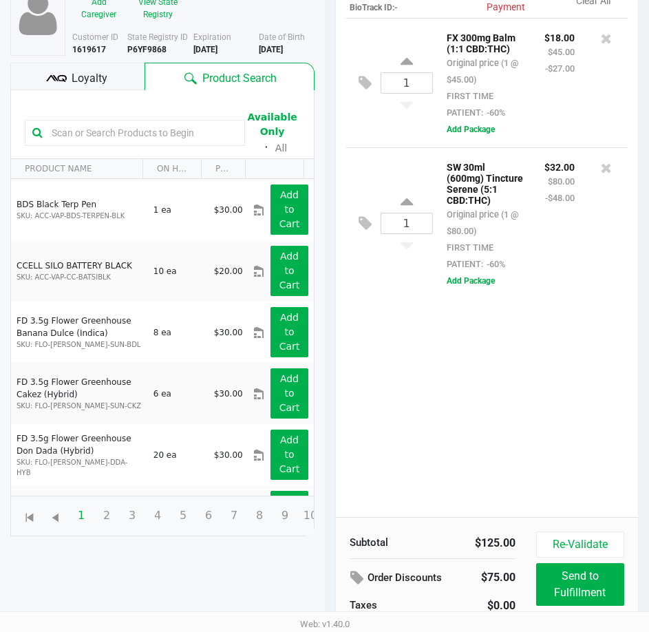
scroll to position [151, 0]
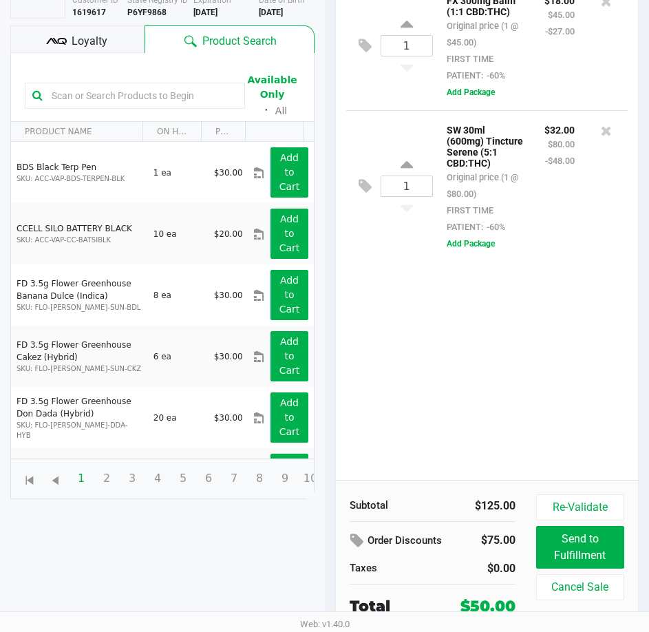
click at [527, 329] on div "1 FX 300mg Balm (1:1 CBD:THC) Original price (1 @ $45.00) FIRST TIME PATIENT: -…" at bounding box center [487, 230] width 303 height 499
click at [434, 404] on div "1 FX 300mg Balm (1:1 CBD:THC) Original price (1 @ $45.00) FIRST TIME PATIENT: -…" at bounding box center [487, 230] width 303 height 499
click at [431, 400] on div "1 FX 300mg Balm (1:1 CBD:THC) Original price (1 @ $45.00) FIRST TIME PATIENT: -…" at bounding box center [487, 230] width 303 height 499
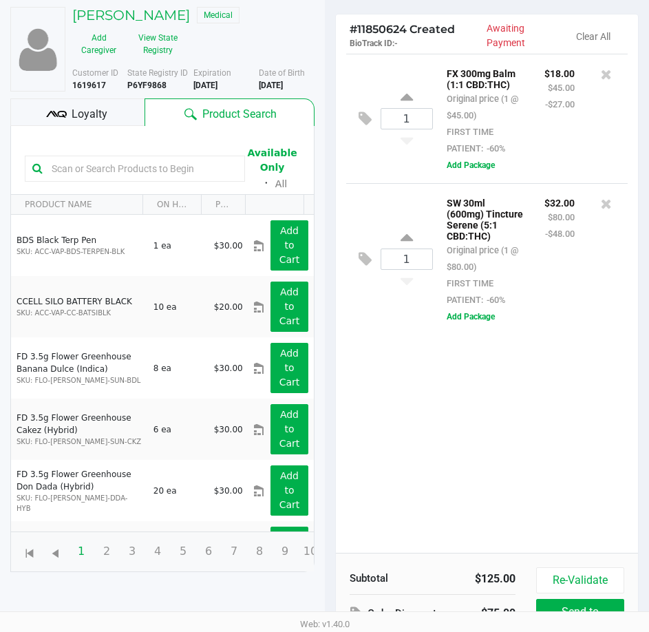
scroll to position [0, 0]
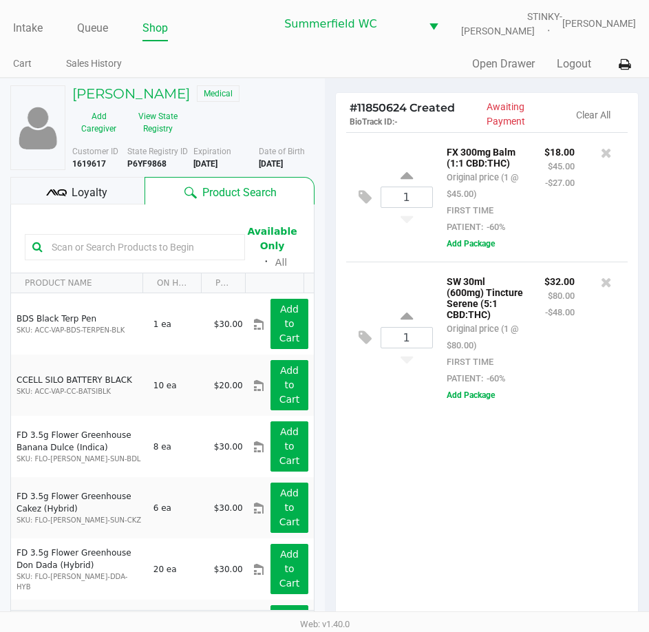
click at [503, 468] on div "1 FX 300mg Balm (1:1 CBD:THC) Original price (1 @ $45.00) FIRST TIME PATIENT: -…" at bounding box center [487, 381] width 303 height 499
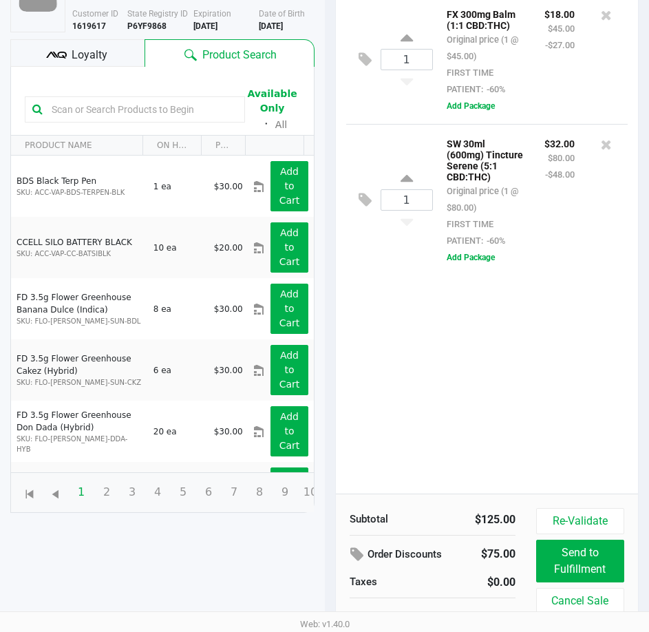
click at [518, 431] on div "1 FX 300mg Balm (1:1 CBD:THC) Original price (1 @ $45.00) FIRST TIME PATIENT: -…" at bounding box center [487, 243] width 303 height 499
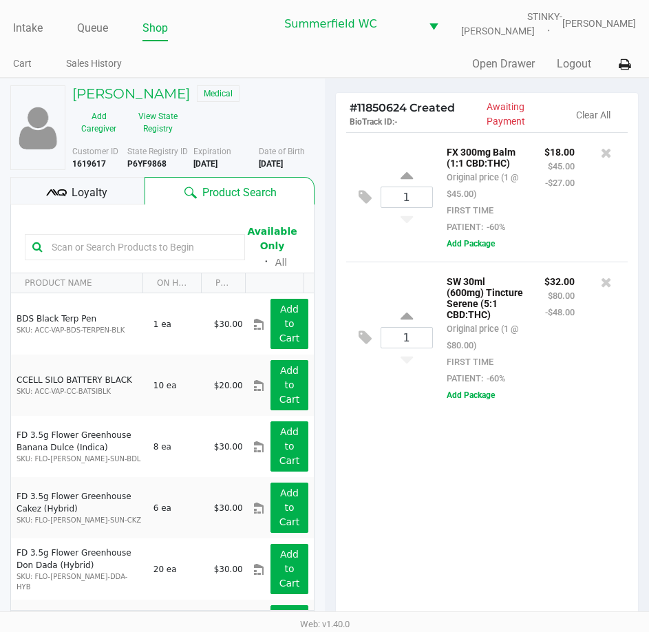
click at [147, 252] on input "text" at bounding box center [141, 247] width 191 height 21
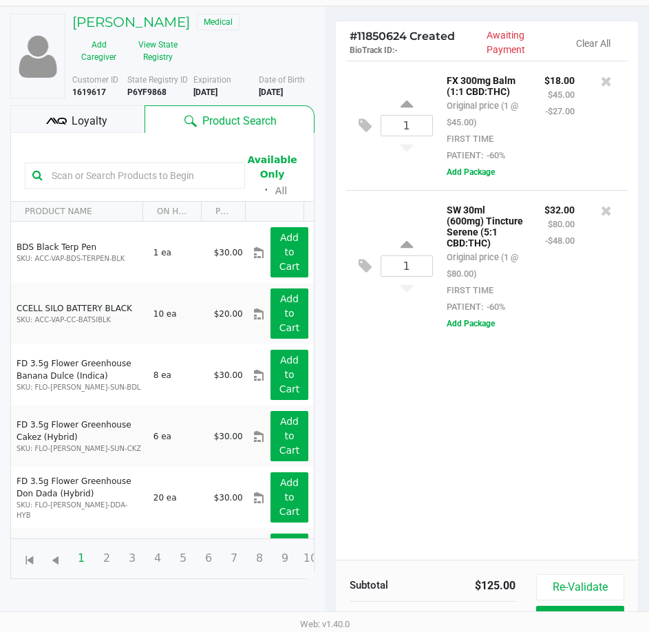
scroll to position [151, 0]
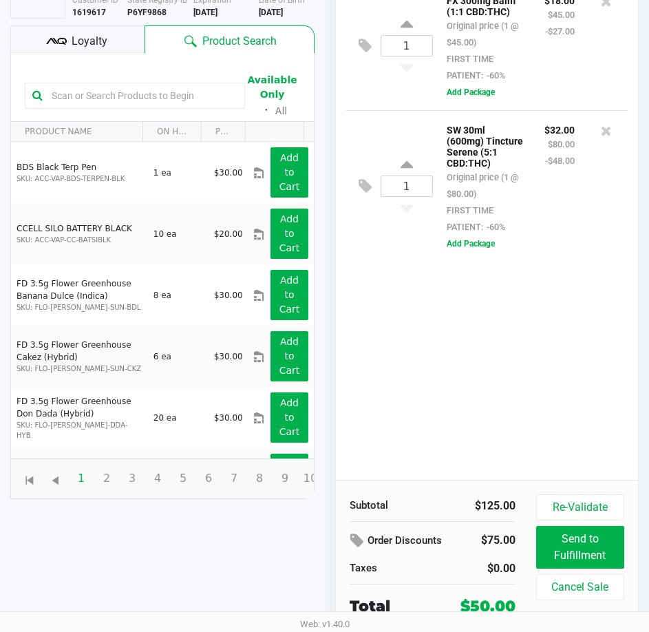
click at [481, 408] on div "1 FX 300mg Balm (1:1 CBD:THC) Original price (1 @ $45.00) FIRST TIME PATIENT: -…" at bounding box center [487, 230] width 303 height 499
click at [483, 370] on div "1 FX 300mg Balm (1:1 CBD:THC) Original price (1 @ $45.00) FIRST TIME PATIENT: -…" at bounding box center [487, 230] width 303 height 499
click at [494, 394] on div "1 FX 300mg Balm (1:1 CBD:THC) Original price (1 @ $45.00) FIRST TIME PATIENT: -…" at bounding box center [487, 230] width 303 height 499
click at [495, 389] on div "1 FX 300mg Balm (1:1 CBD:THC) Original price (1 @ $45.00) FIRST TIME PATIENT: -…" at bounding box center [487, 230] width 303 height 499
click at [496, 385] on div "1 FX 300mg Balm (1:1 CBD:THC) Original price (1 @ $45.00) FIRST TIME PATIENT: -…" at bounding box center [487, 230] width 303 height 499
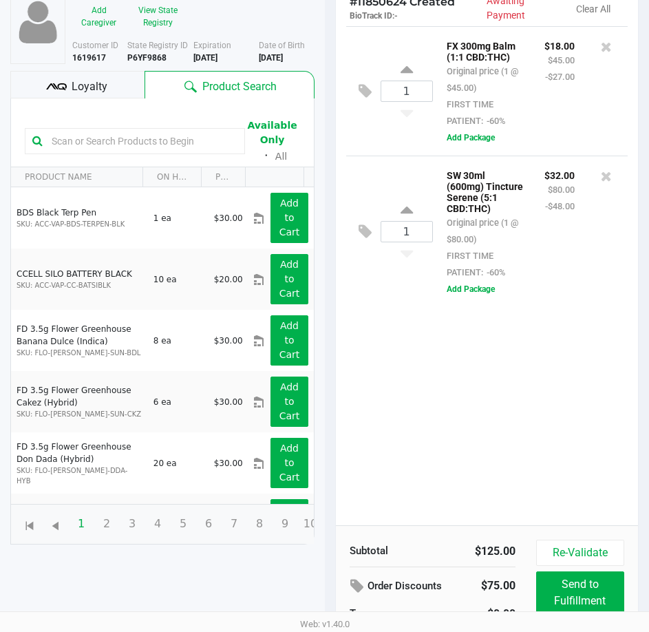
scroll to position [14, 0]
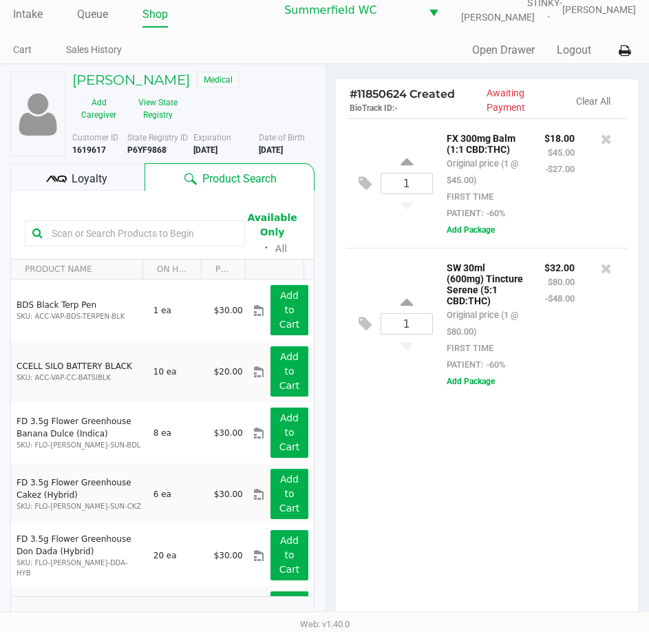
click at [465, 518] on div "1 FX 300mg Balm (1:1 CBD:THC) Original price (1 @ $45.00) FIRST TIME PATIENT: -…" at bounding box center [487, 367] width 303 height 499
click at [430, 492] on div "1 FX 300mg Balm (1:1 CBD:THC) Original price (1 @ $45.00) FIRST TIME PATIENT: -…" at bounding box center [487, 367] width 303 height 499
click at [463, 486] on div "1 FX 300mg Balm (1:1 CBD:THC) Original price (1 @ $45.00) FIRST TIME PATIENT: -…" at bounding box center [487, 367] width 303 height 499
click at [551, 507] on div "1 FX 300mg Balm (1:1 CBD:THC) Original price (1 @ $45.00) FIRST TIME PATIENT: -…" at bounding box center [487, 367] width 303 height 499
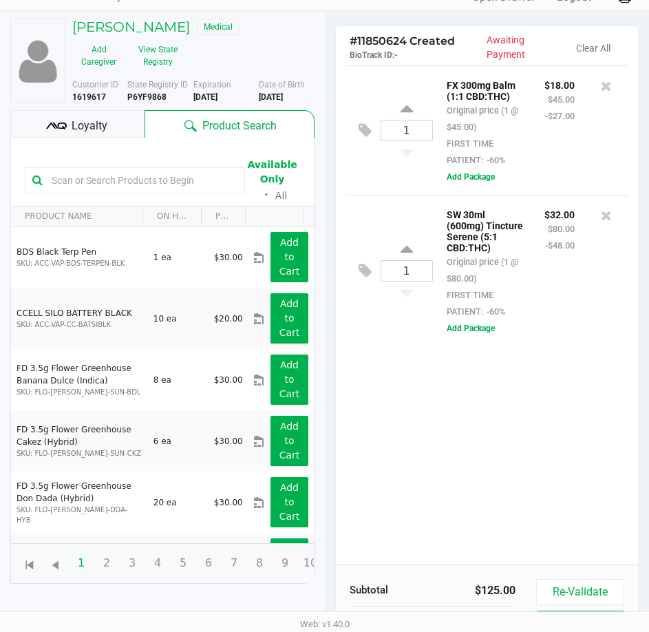
scroll to position [151, 0]
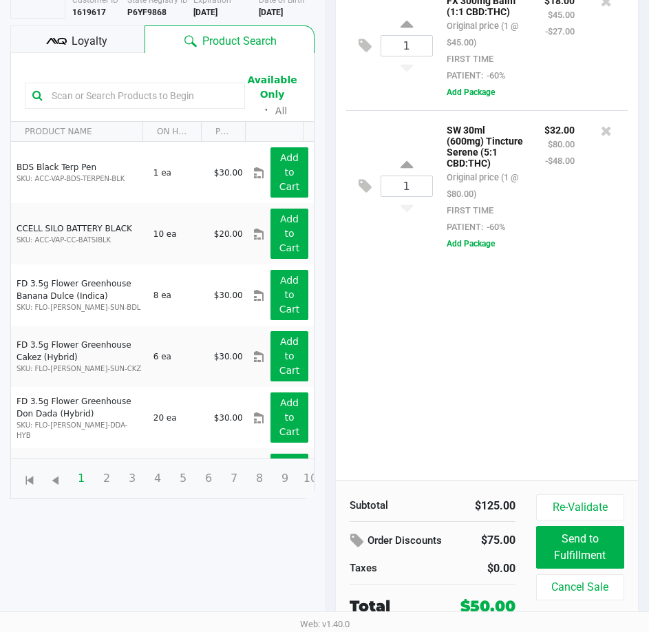
click at [548, 359] on div "1 FX 300mg Balm (1:1 CBD:THC) Original price (1 @ $45.00) FIRST TIME PATIENT: -…" at bounding box center [487, 230] width 303 height 499
click at [531, 401] on div "1 FX 300mg Balm (1:1 CBD:THC) Original price (1 @ $45.00) FIRST TIME PATIENT: -…" at bounding box center [487, 230] width 303 height 499
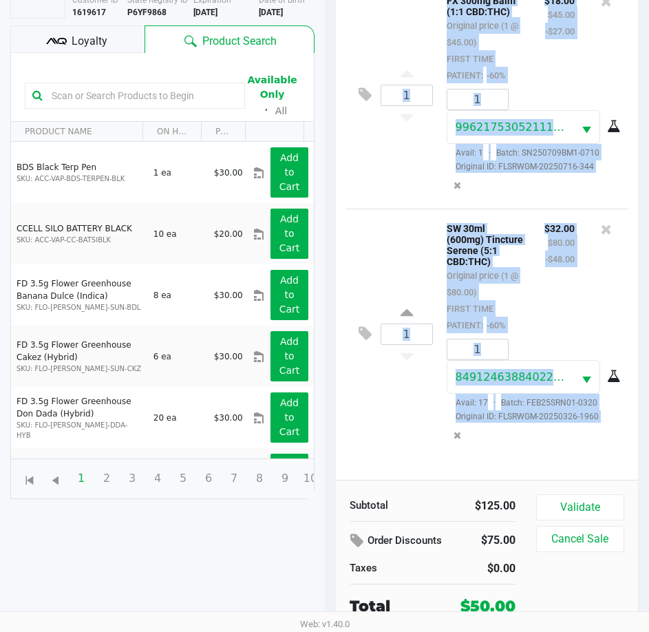
click at [500, 294] on div "SW 30ml (600mg) Tincture Serene (5:1 CBD:THC) Original price (1 @ $80.00) FIRST…" at bounding box center [485, 277] width 98 height 114
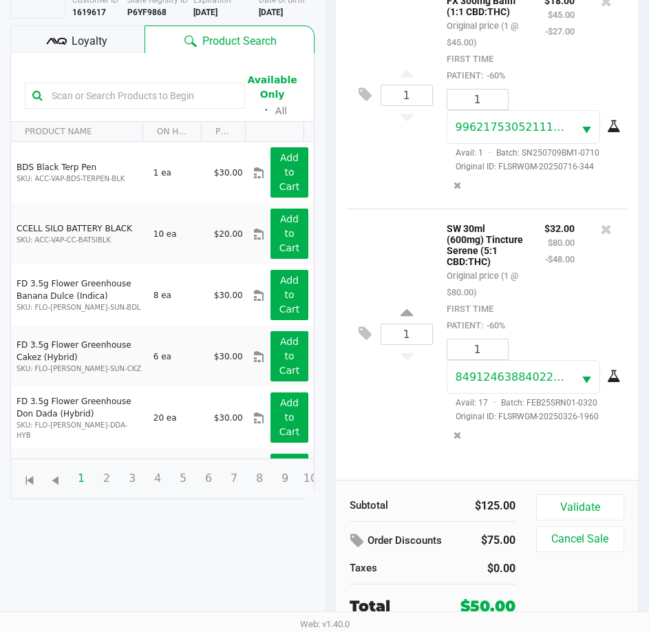
click at [409, 220] on div "1 SW 30ml (600mg) Tincture Serene (5:1 CBD:THC) Original price (1 @ $80.00) FIR…" at bounding box center [487, 334] width 282 height 250
click at [587, 500] on button "Validate" at bounding box center [580, 507] width 88 height 26
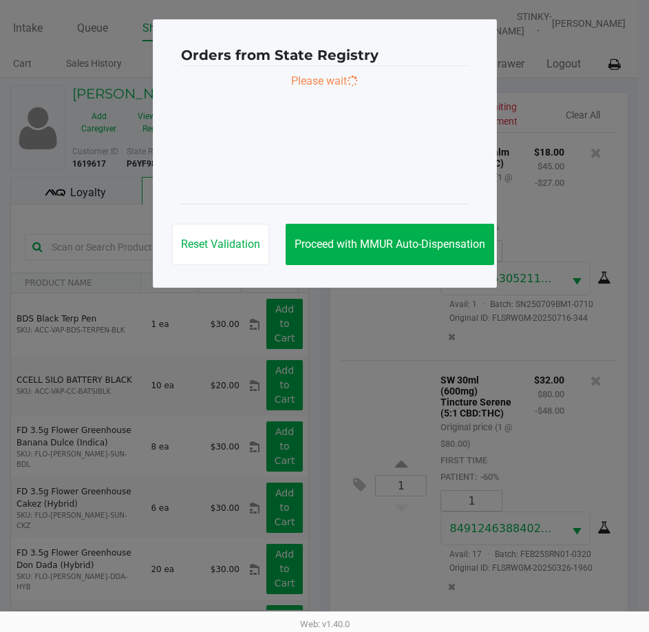
scroll to position [0, 0]
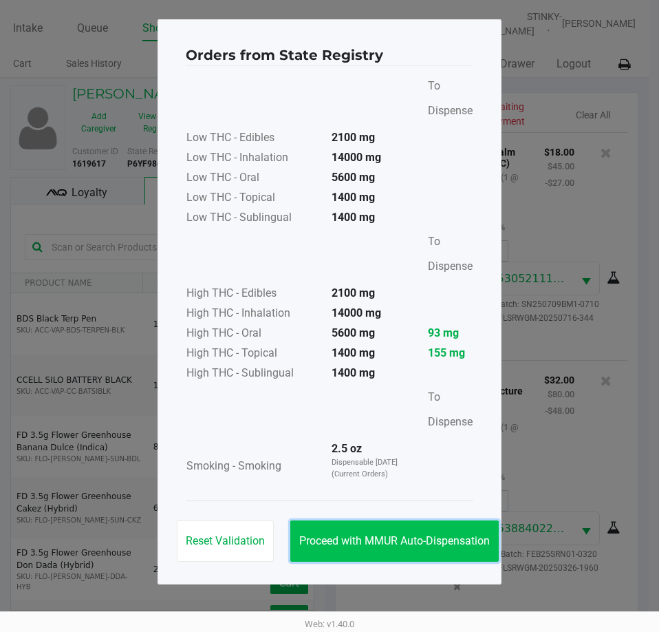
click at [389, 542] on span "Proceed with MMUR Auto-Dispensation" at bounding box center [394, 540] width 191 height 13
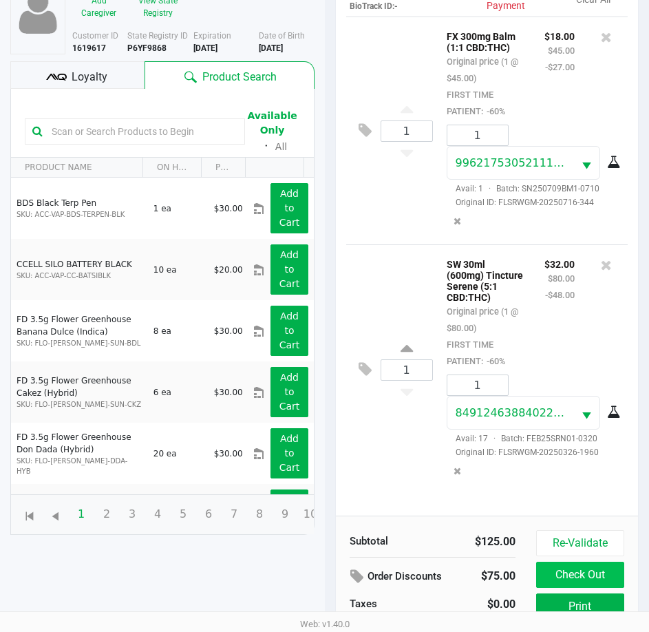
scroll to position [182, 0]
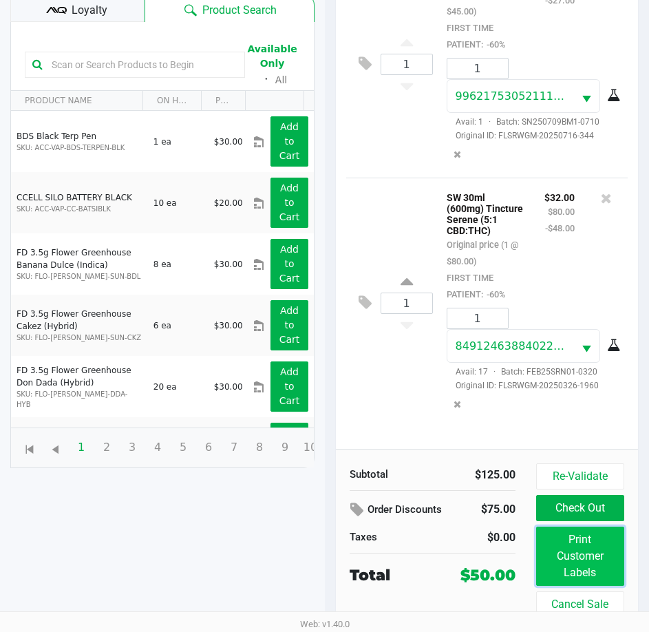
click at [575, 549] on button "Print Customer Labels" at bounding box center [580, 556] width 88 height 59
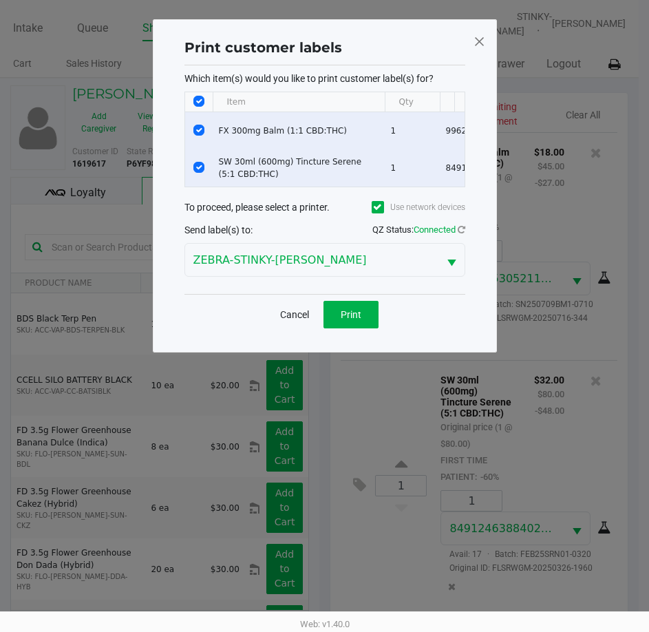
scroll to position [0, 0]
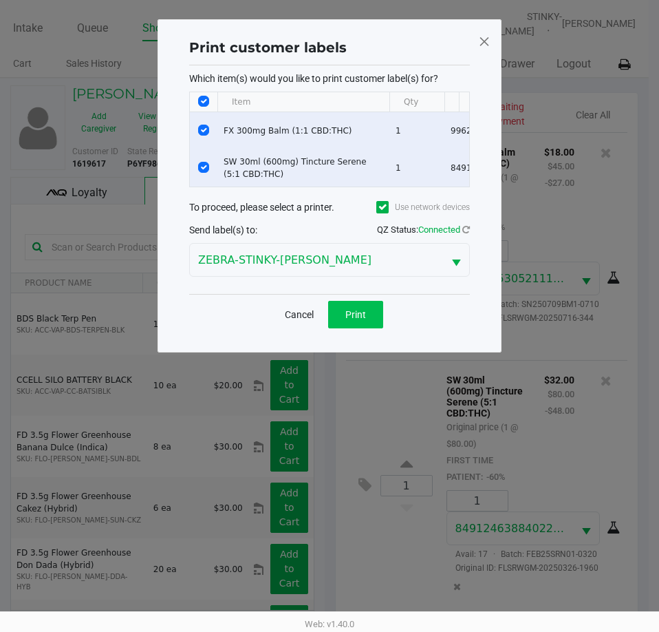
drag, startPoint x: 359, startPoint y: 340, endPoint x: 359, endPoint y: 327, distance: 13.1
click at [359, 334] on div "Cancel Print" at bounding box center [329, 314] width 281 height 41
click at [359, 320] on span "Print" at bounding box center [356, 314] width 21 height 11
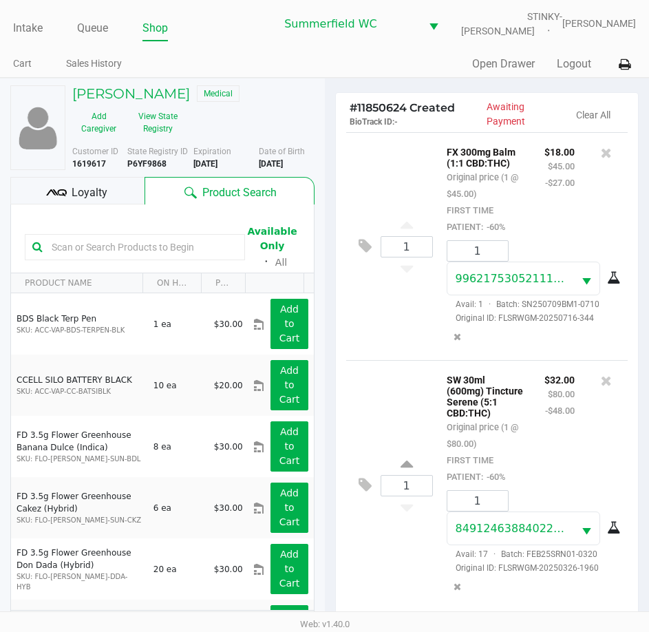
click at [604, 416] on div "SW 30ml (600mg) Tincture Serene (5:1 CBD:THC) Original price (1 @ $80.00) FIRST…" at bounding box center [531, 428] width 191 height 114
drag, startPoint x: 381, startPoint y: 398, endPoint x: 514, endPoint y: 447, distance: 141.6
click at [440, 422] on div "1 SW 30ml (600mg) Tincture Serene (5:1 CBD:THC) Original price (1 @ $80.00) FIR…" at bounding box center [487, 485] width 282 height 250
click at [512, 406] on p "SW 30ml (600mg) Tincture Serene (5:1 CBD:THC)" at bounding box center [485, 394] width 77 height 47
drag, startPoint x: 473, startPoint y: 378, endPoint x: 485, endPoint y: 389, distance: 16.1
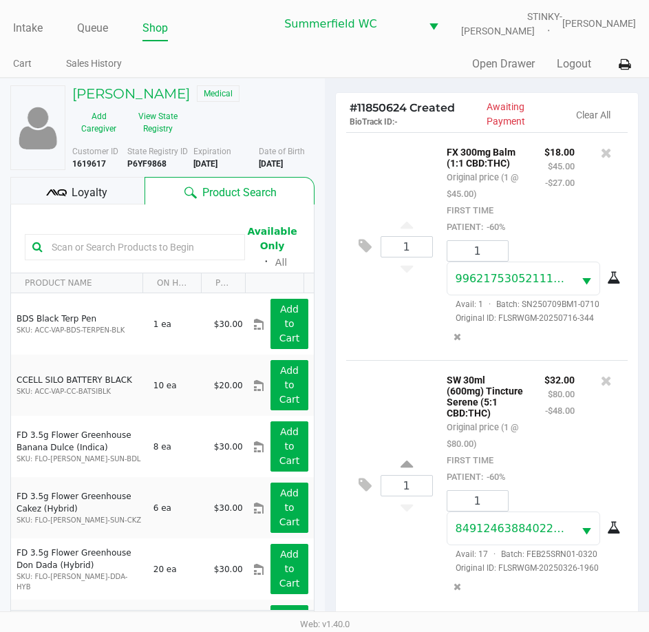
click at [474, 379] on p "SW 30ml (600mg) Tincture Serene (5:1 CBD:THC)" at bounding box center [485, 394] width 77 height 47
click at [511, 404] on p "SW 30ml (600mg) Tincture Serene (5:1 CBD:THC)" at bounding box center [485, 394] width 77 height 47
click at [509, 395] on p "SW 30ml (600mg) Tincture Serene (5:1 CBD:THC)" at bounding box center [485, 394] width 77 height 47
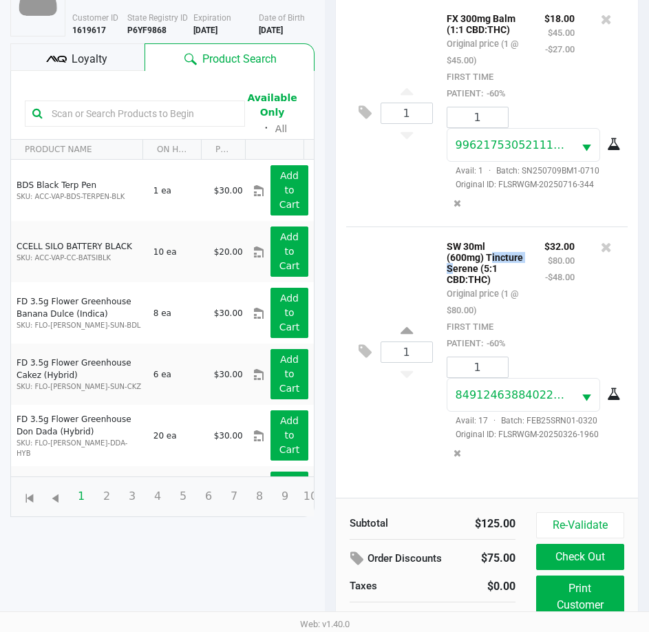
scroll to position [182, 0]
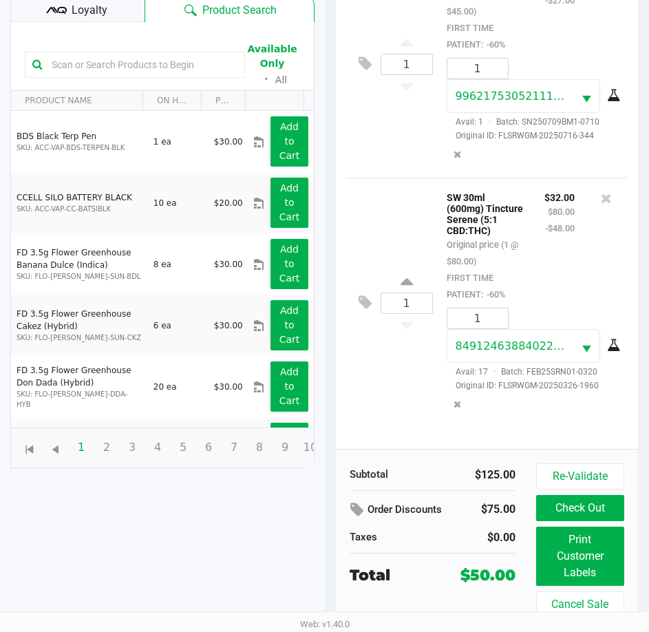
click at [543, 263] on div "$32.00 $80.00 -$48.00" at bounding box center [559, 246] width 51 height 114
click at [74, 3] on span "Loyalty" at bounding box center [90, 10] width 36 height 17
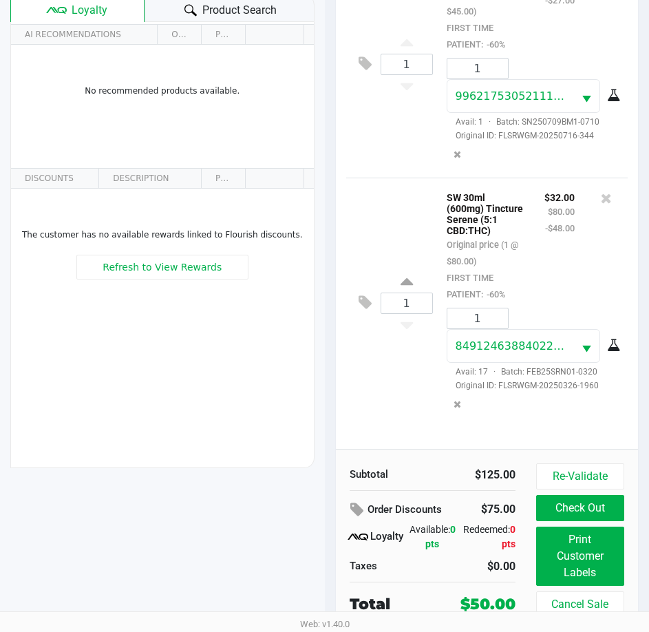
click at [509, 256] on div "SW 30ml (600mg) Tincture Serene (5:1 CBD:THC) Original price (1 @ $80.00) FIRST…" at bounding box center [485, 246] width 98 height 114
click at [522, 253] on div "SW 30ml (600mg) Tincture Serene (5:1 CBD:THC) Original price (1 @ $80.00) FIRST…" at bounding box center [485, 246] width 98 height 114
click at [528, 259] on div "SW 30ml (600mg) Tincture Serene (5:1 CBD:THC) Original price (1 @ $80.00) FIRST…" at bounding box center [485, 246] width 98 height 114
click at [533, 253] on div "SW 30ml (600mg) Tincture Serene (5:1 CBD:THC) Original price (1 @ $80.00) FIRST…" at bounding box center [485, 246] width 98 height 114
click at [536, 266] on div "$32.00 $80.00 -$48.00" at bounding box center [559, 246] width 51 height 114
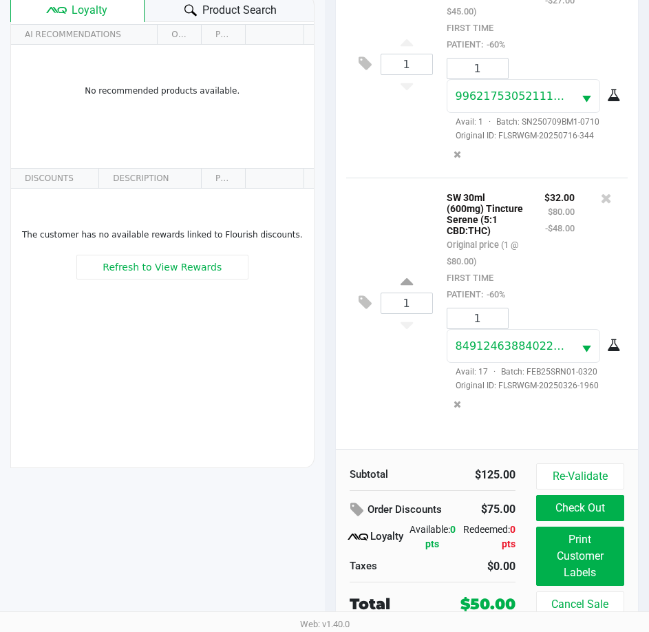
drag, startPoint x: 514, startPoint y: 603, endPoint x: 465, endPoint y: 603, distance: 49.6
click at [465, 603] on div "$50.00" at bounding box center [488, 604] width 55 height 23
click at [469, 603] on div "$50.00" at bounding box center [488, 604] width 55 height 23
drag, startPoint x: 469, startPoint y: 603, endPoint x: 487, endPoint y: 604, distance: 18.6
click at [487, 604] on div "$50.00" at bounding box center [488, 604] width 55 height 23
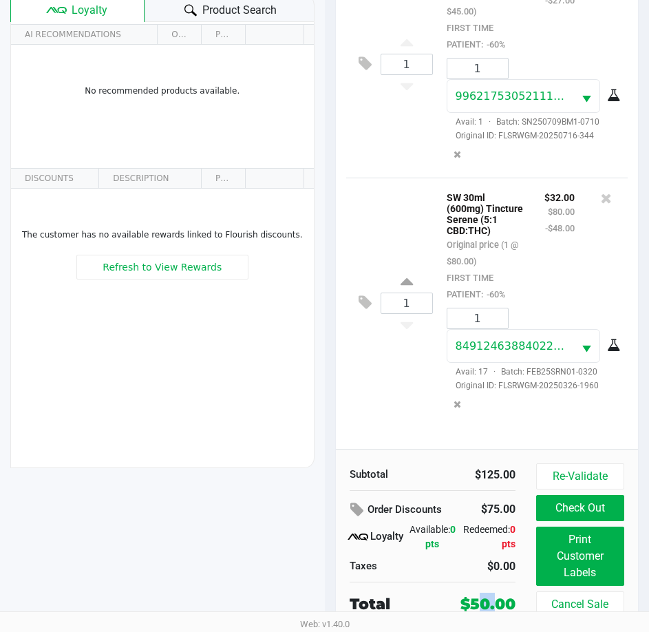
click at [487, 604] on div "$50.00" at bounding box center [488, 604] width 55 height 23
click at [377, 363] on div "1 SW 30ml (600mg) Tincture Serene (5:1 CBD:THC) Original price (1 @ $80.00) FIR…" at bounding box center [487, 303] width 282 height 250
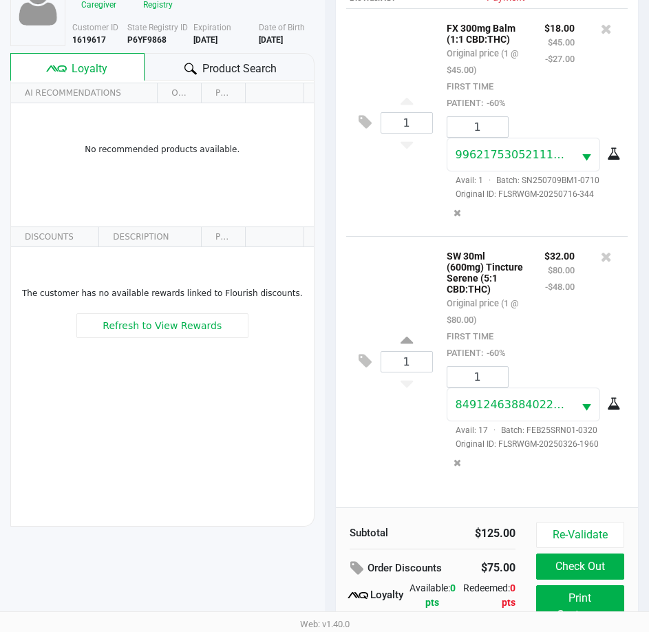
scroll to position [0, 0]
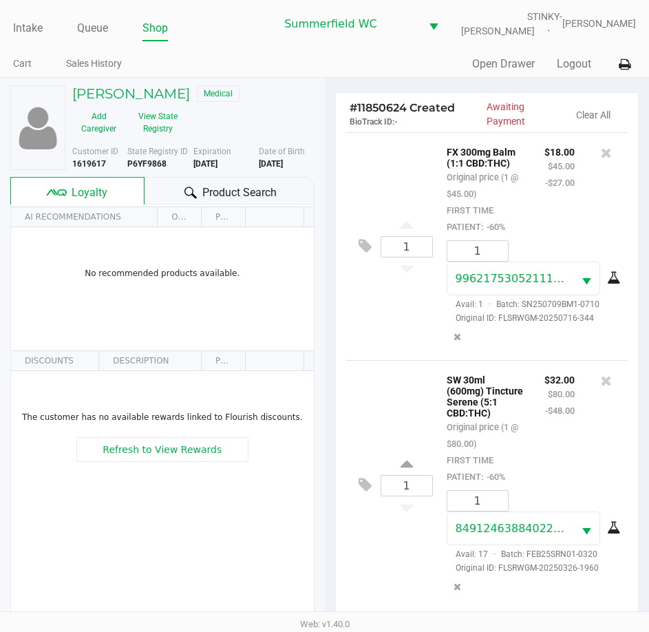
click at [387, 406] on div "1 SW 30ml (600mg) Tincture Serene (5:1 CBD:THC) Original price (1 @ $80.00) FIR…" at bounding box center [487, 485] width 282 height 250
click at [385, 408] on div "1 SW 30ml (600mg) Tincture Serene (5:1 CBD:THC) Original price (1 @ $80.00) FIR…" at bounding box center [487, 485] width 282 height 250
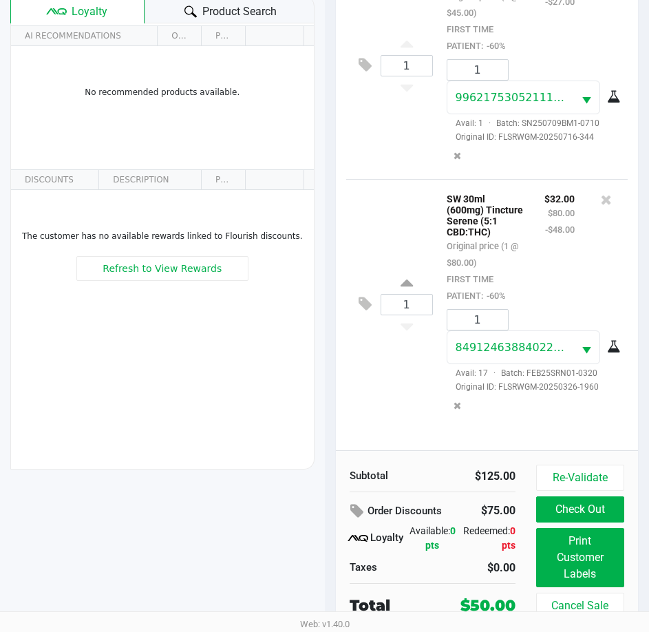
scroll to position [182, 0]
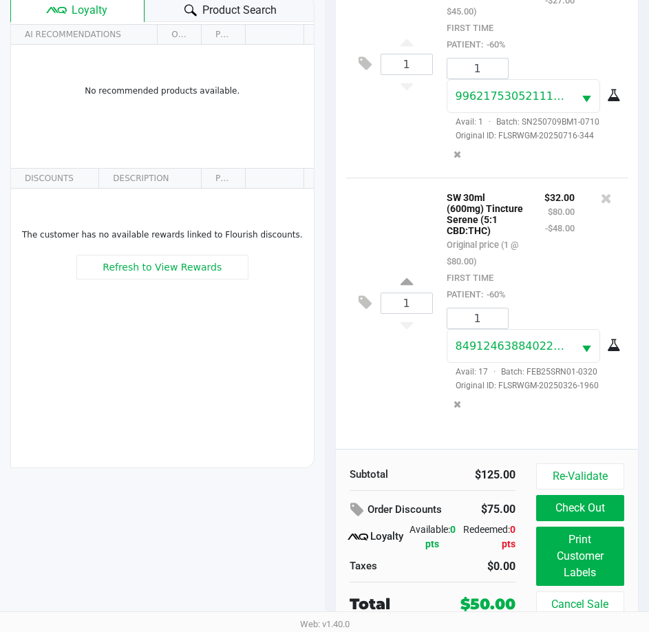
click at [383, 419] on div "1 SW 30ml (600mg) Tincture Serene (5:1 CBD:THC) Original price (1 @ $80.00) FIR…" at bounding box center [487, 303] width 282 height 250
click at [380, 419] on div "1 SW 30ml (600mg) Tincture Serene (5:1 CBD:THC) Original price (1 @ $80.00) FIR…" at bounding box center [487, 303] width 282 height 250
click at [377, 401] on div "1 SW 30ml (600mg) Tincture Serene (5:1 CBD:THC) Original price (1 @ $80.00) FIR…" at bounding box center [487, 303] width 282 height 250
click at [371, 403] on div "1 SW 30ml (600mg) Tincture Serene (5:1 CBD:THC) Original price (1 @ $80.00) FIR…" at bounding box center [487, 303] width 282 height 250
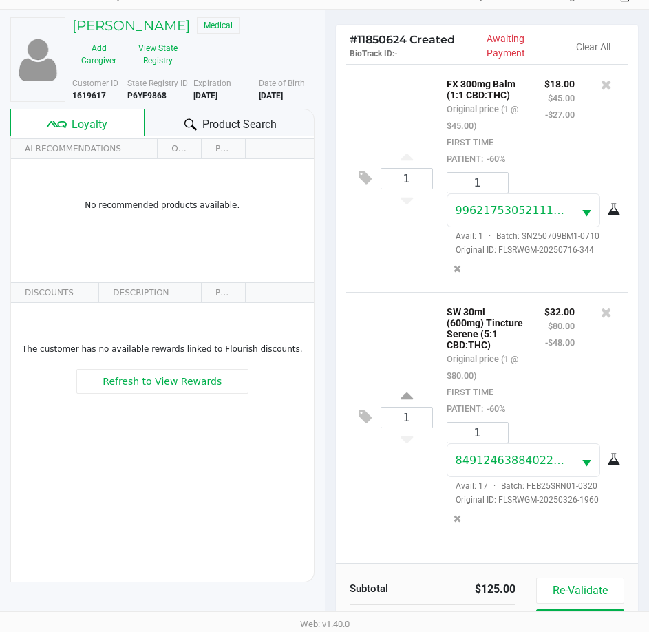
scroll to position [0, 0]
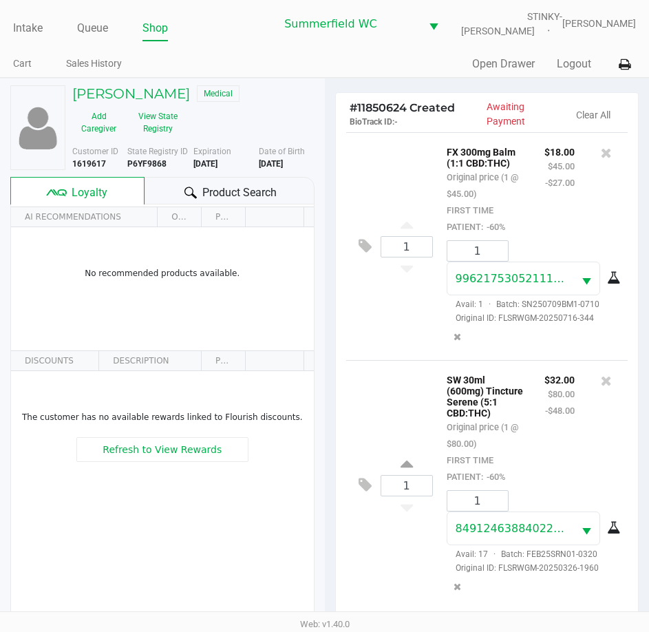
click at [399, 361] on div "1 SW 30ml (600mg) Tincture Serene (5:1 CBD:THC) Original price (1 @ $80.00) FIR…" at bounding box center [487, 485] width 282 height 250
click at [204, 190] on span "Product Search" at bounding box center [239, 192] width 74 height 17
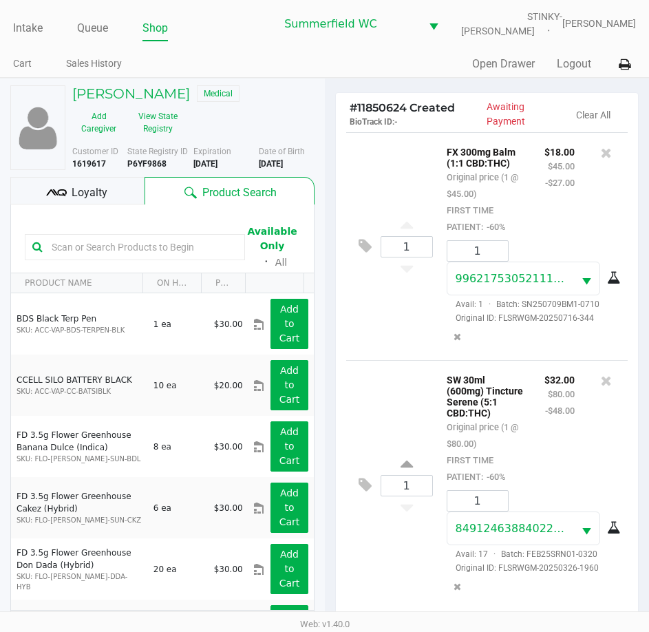
click at [364, 358] on div "1 FX 300mg Balm (1:1 CBD:THC) Original price (1 @ $45.00) FIRST TIME PATIENT: -…" at bounding box center [487, 246] width 282 height 228
drag, startPoint x: 457, startPoint y: 420, endPoint x: 472, endPoint y: 426, distance: 15.7
click at [459, 419] on p "SW 30ml (600mg) Tincture Serene (5:1 CBD:THC)" at bounding box center [485, 394] width 77 height 47
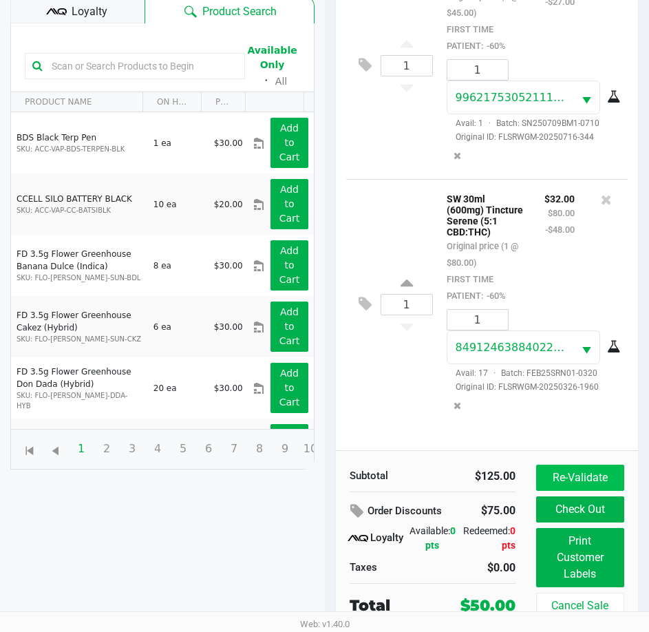
scroll to position [182, 0]
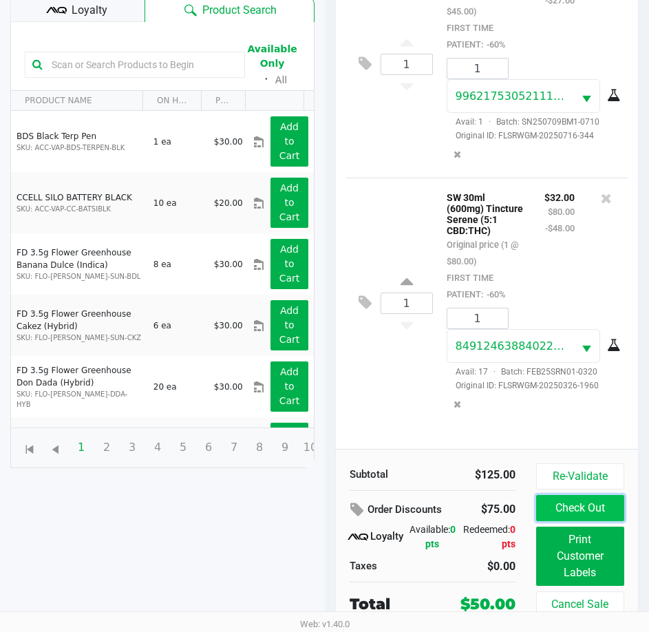
click at [584, 504] on button "Check Out" at bounding box center [580, 508] width 88 height 26
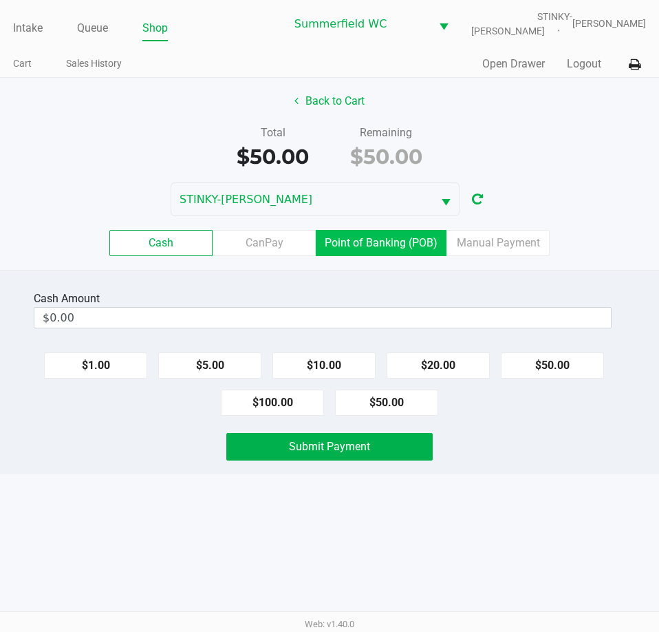
click at [359, 250] on label "Point of Banking (POB)" at bounding box center [381, 243] width 131 height 26
click at [0, 0] on 7 "Point of Banking (POB)" at bounding box center [0, 0] width 0 height 0
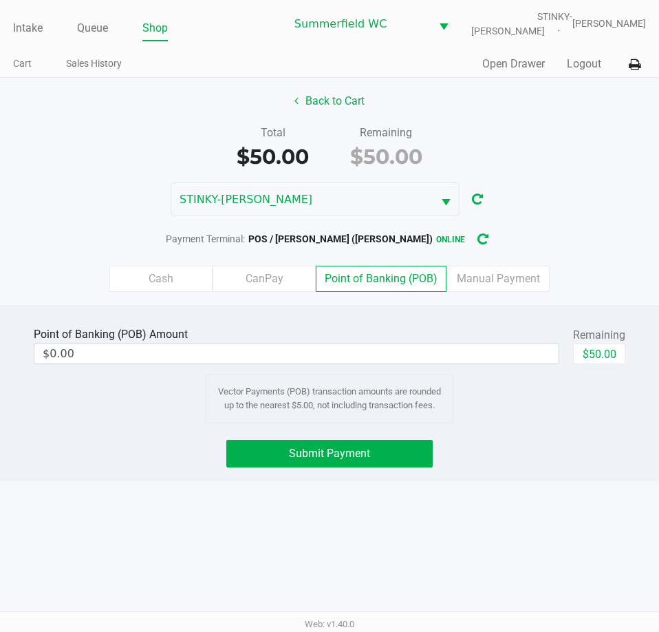
drag, startPoint x: 582, startPoint y: 589, endPoint x: 571, endPoint y: 408, distance: 180.7
click at [583, 589] on div "Intake Queue Shop Summerfield WC STINKY-PETE Triston Packer Cart Sales History …" at bounding box center [329, 316] width 659 height 632
drag, startPoint x: 617, startPoint y: 344, endPoint x: 573, endPoint y: 404, distance: 74.3
click at [617, 344] on button "$50.00" at bounding box center [599, 354] width 52 height 21
type input "$50.00"
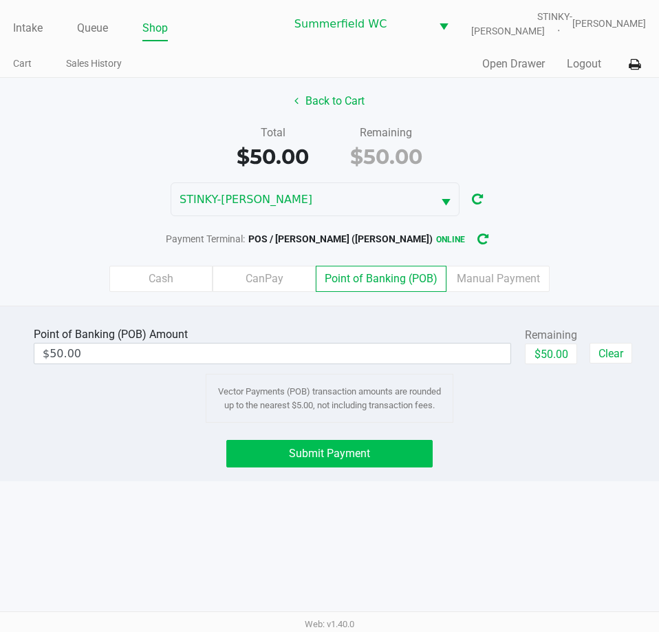
drag, startPoint x: 573, startPoint y: 425, endPoint x: 342, endPoint y: 440, distance: 231.1
click at [571, 430] on div "Point of Banking (POB) Amount $50.00 Remaining $50.00 Clear Vector Payments (PO…" at bounding box center [329, 394] width 659 height 176
click at [341, 439] on div "Point of Banking (POB) Amount $50.00 Remaining $50.00 Clear Vector Payments (PO…" at bounding box center [329, 394] width 659 height 176
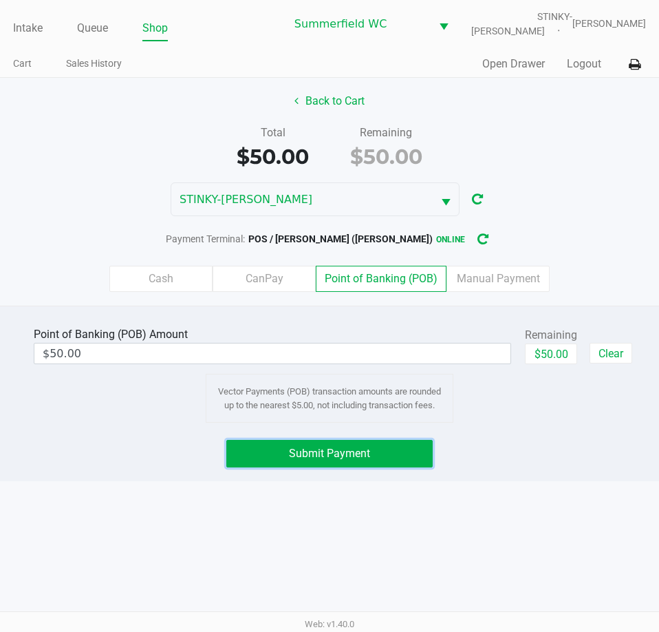
click at [363, 462] on button "Submit Payment" at bounding box center [329, 454] width 206 height 28
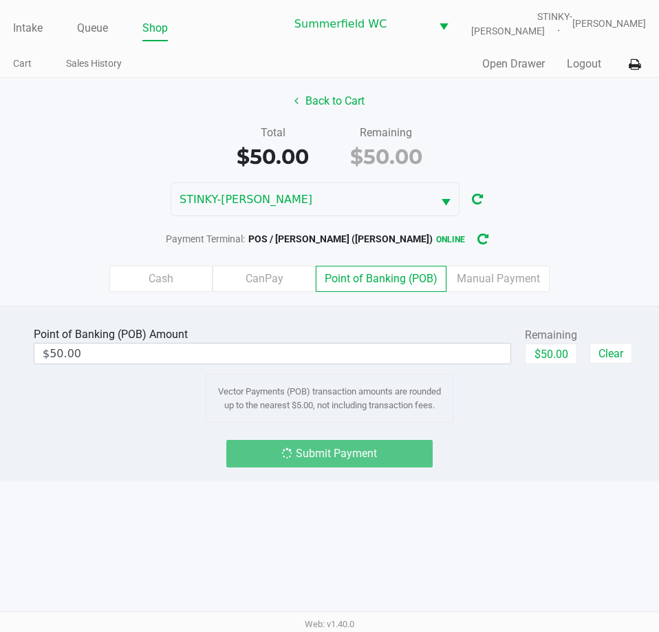
click at [481, 451] on div "Submit Payment" at bounding box center [330, 454] width 680 height 28
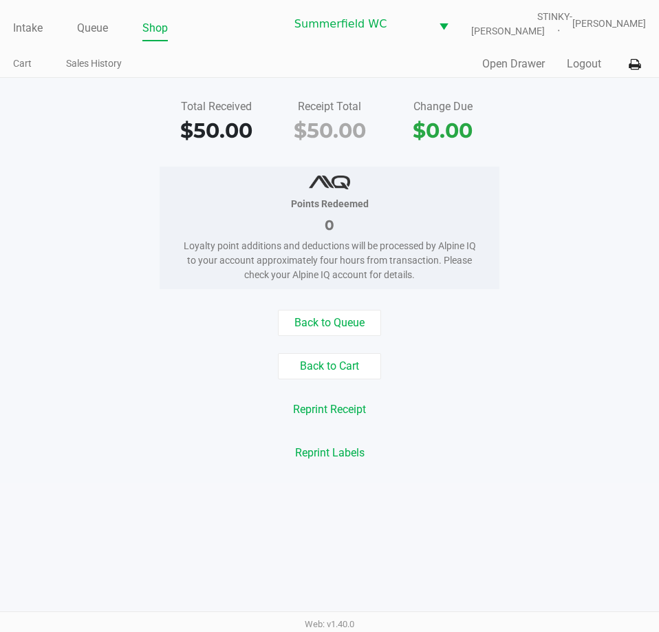
click at [531, 211] on div "Points Redeemed 0 Loyalty point additions and deductions will be processed by A…" at bounding box center [330, 228] width 680 height 123
click at [31, 28] on link "Intake" at bounding box center [28, 28] width 30 height 19
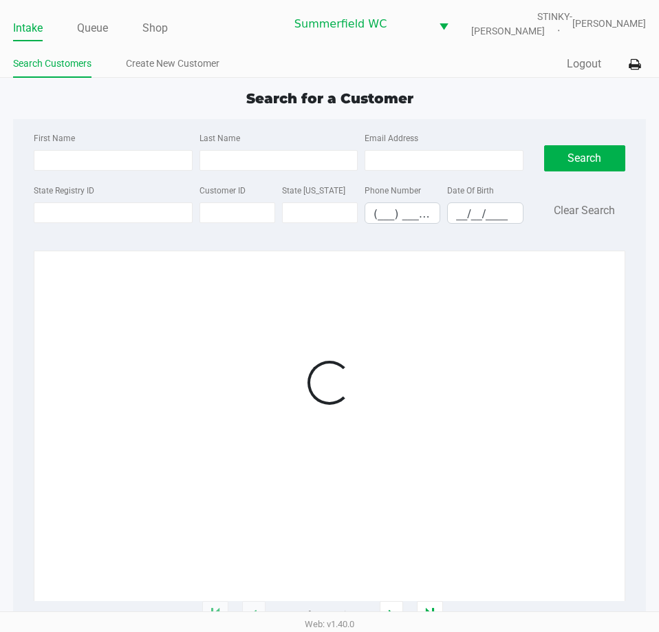
click at [359, 56] on div "Quick Sale Logout" at bounding box center [488, 64] width 317 height 25
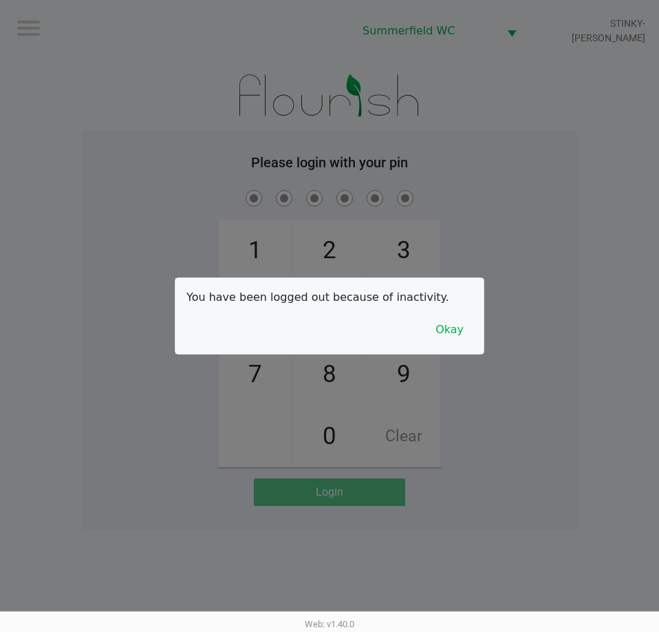
click at [454, 345] on div "You have been logged out because of inactivity. Okay" at bounding box center [330, 316] width 308 height 76
click at [457, 327] on button "Okay" at bounding box center [450, 330] width 46 height 26
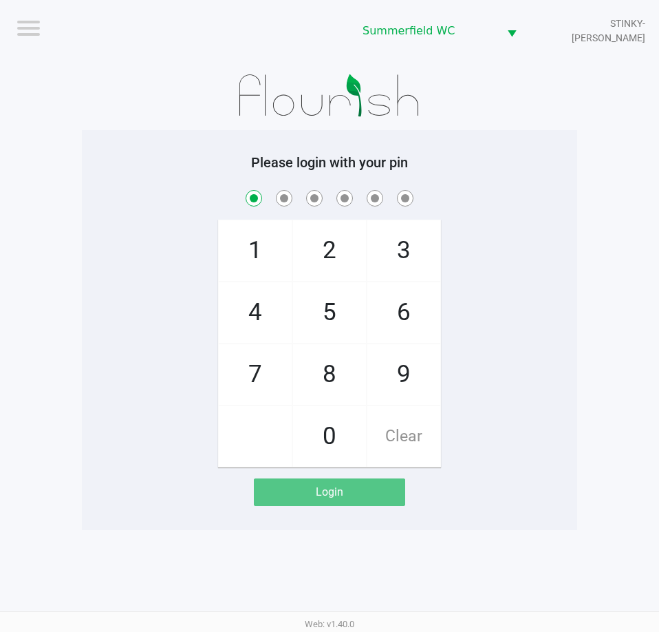
checkbox input "true"
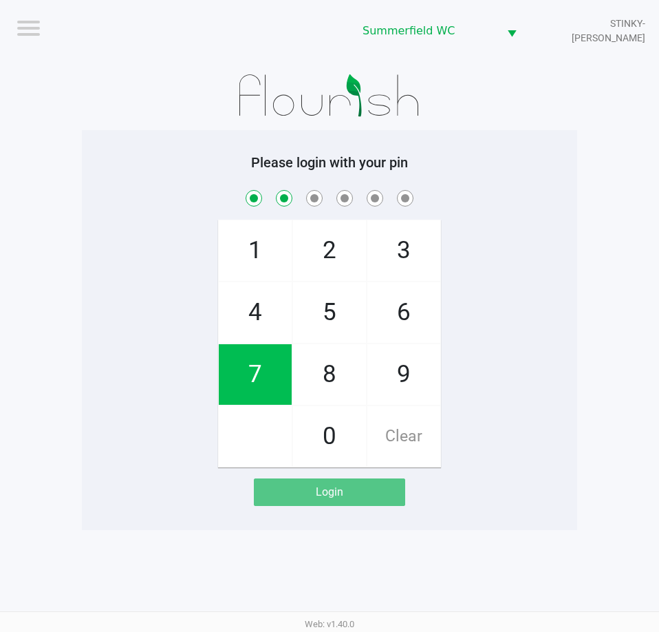
checkbox input "true"
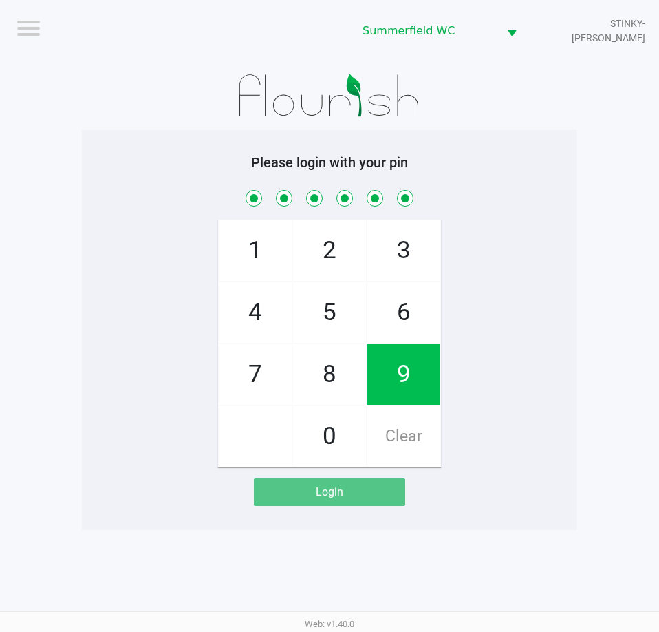
checkbox input "true"
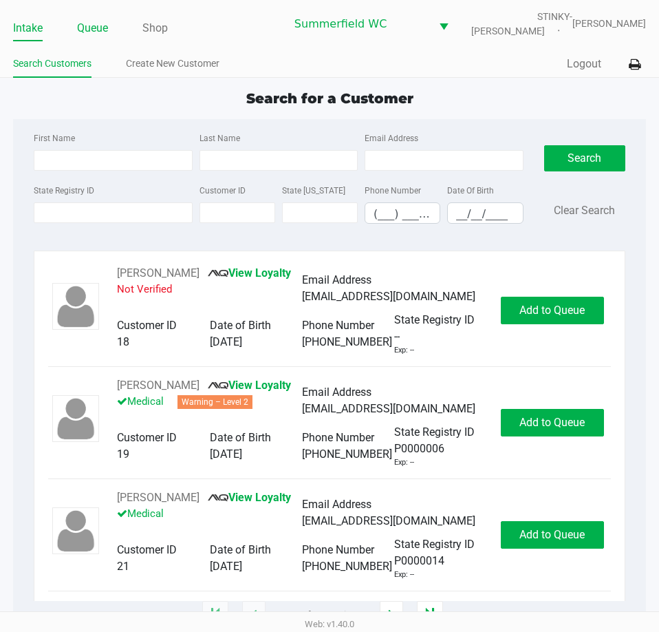
drag, startPoint x: 82, startPoint y: 39, endPoint x: 92, endPoint y: 27, distance: 15.6
click at [81, 38] on li "Queue" at bounding box center [92, 29] width 31 height 24
click at [107, 19] on li "Queue" at bounding box center [92, 29] width 31 height 24
click at [98, 20] on link "Queue" at bounding box center [92, 28] width 31 height 19
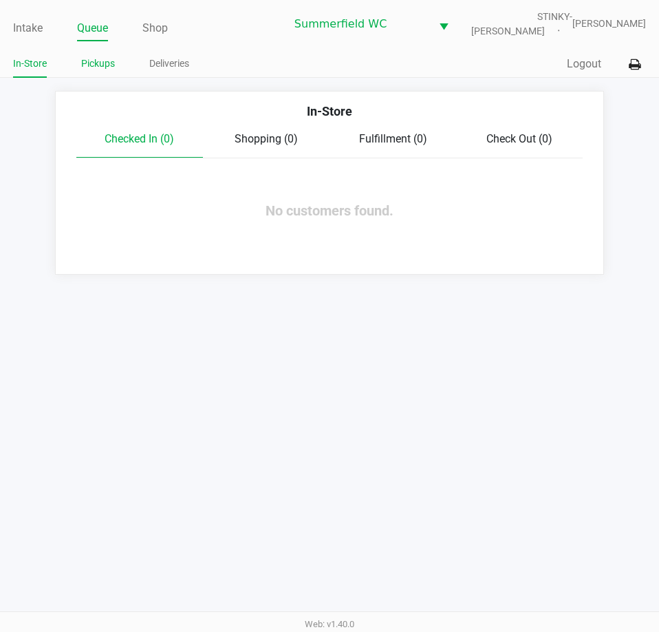
click at [96, 65] on link "Pickups" at bounding box center [98, 63] width 34 height 17
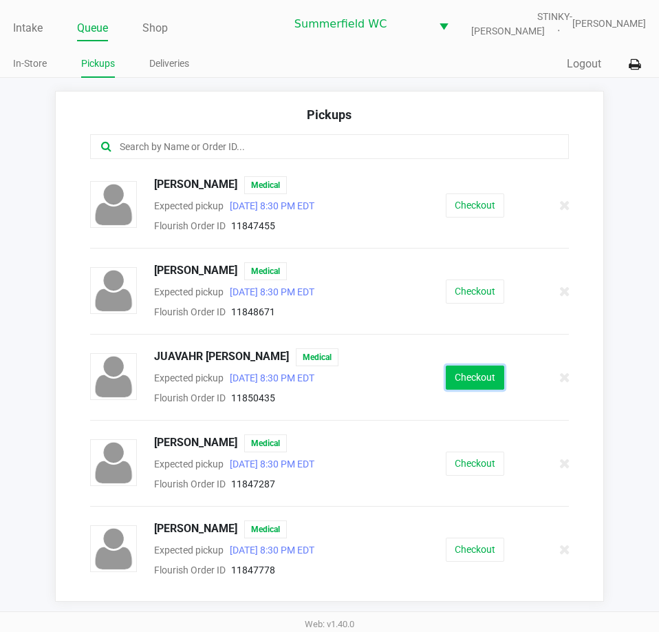
click at [461, 381] on button "Checkout" at bounding box center [475, 378] width 59 height 24
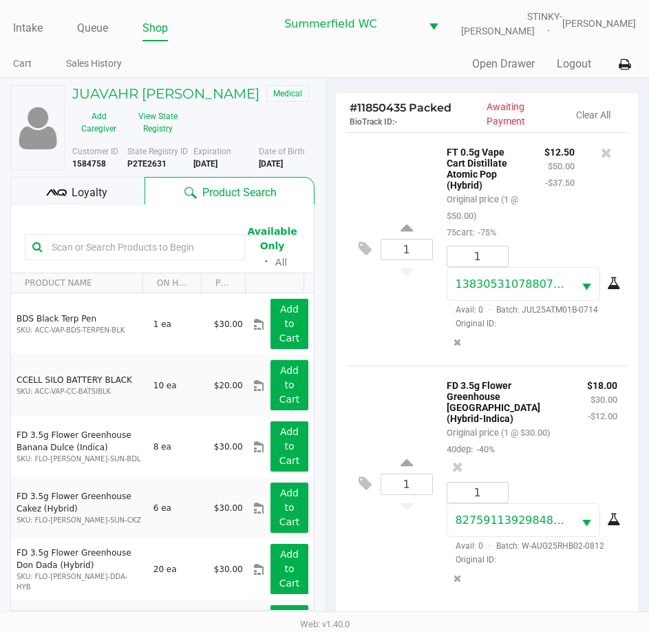
click at [85, 191] on span "Loyalty" at bounding box center [90, 192] width 36 height 17
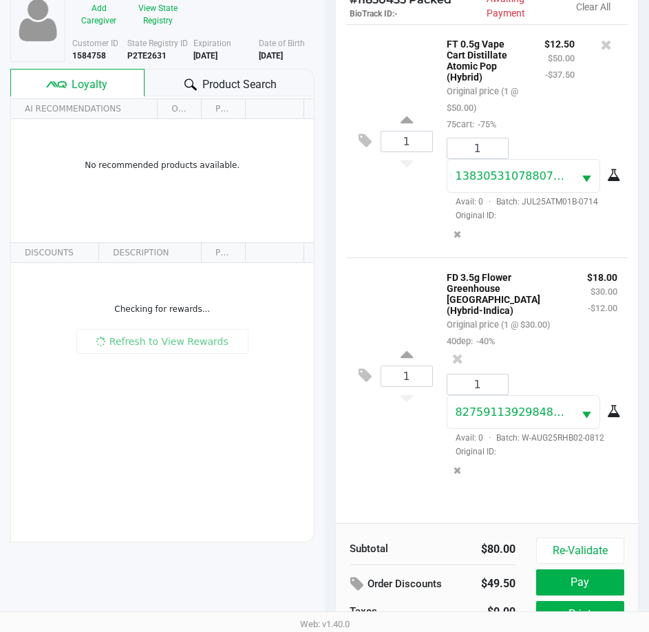
scroll to position [182, 0]
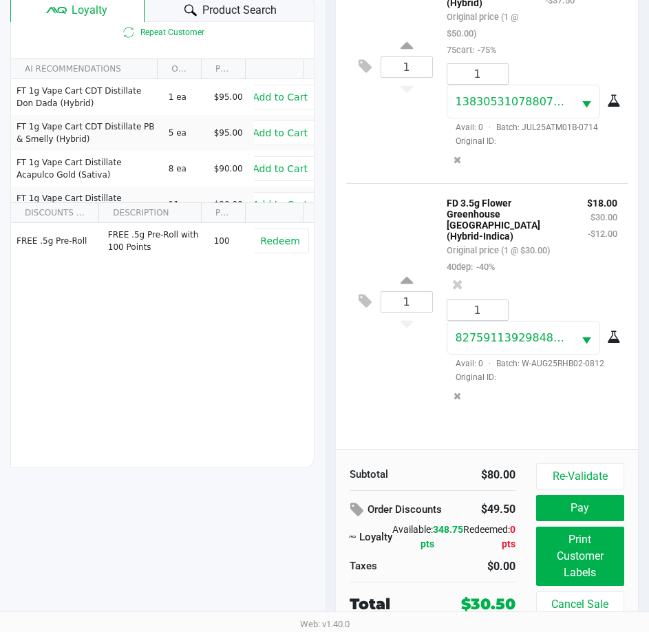
click at [190, 15] on icon at bounding box center [190, 10] width 12 height 12
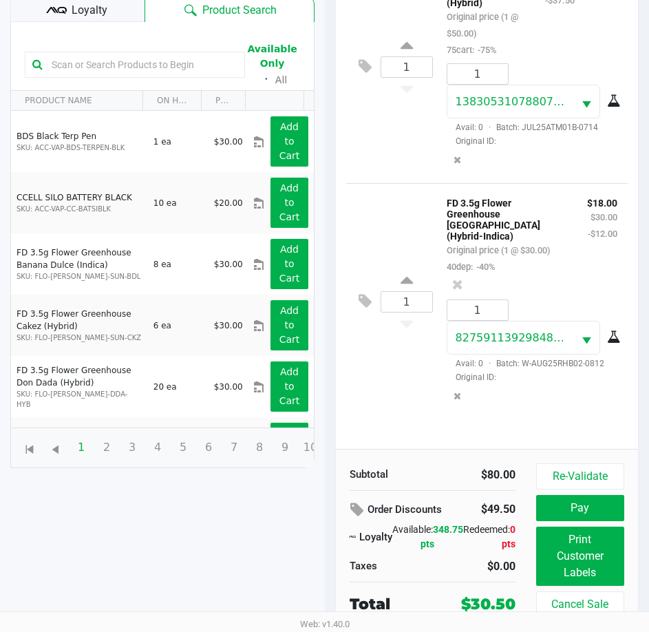
click at [121, 67] on input "text" at bounding box center [141, 64] width 191 height 21
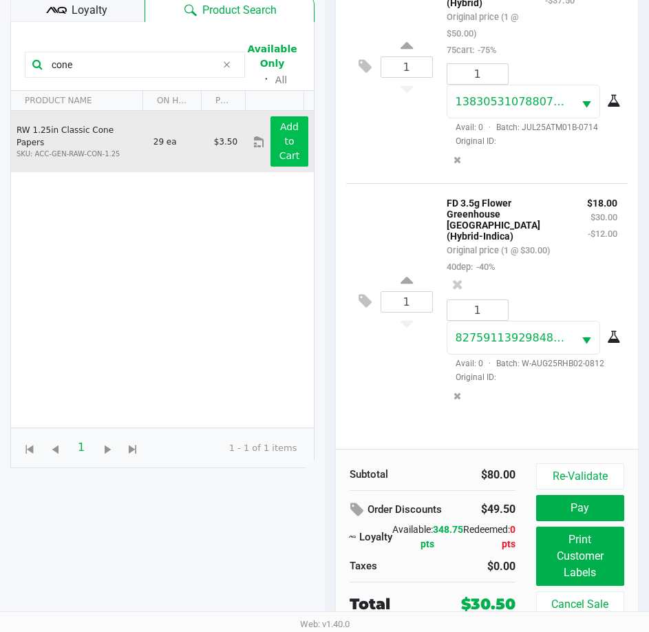
type input "cone"
click at [272, 147] on button "Add to Cart" at bounding box center [289, 141] width 37 height 50
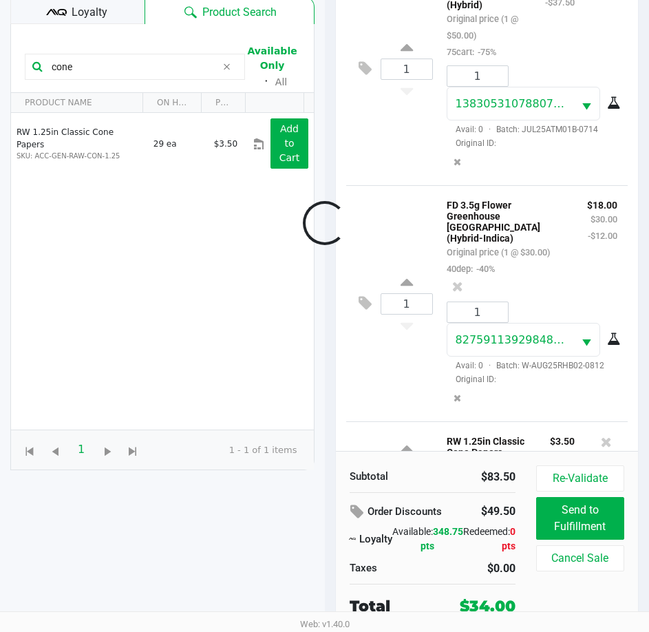
scroll to position [111, 0]
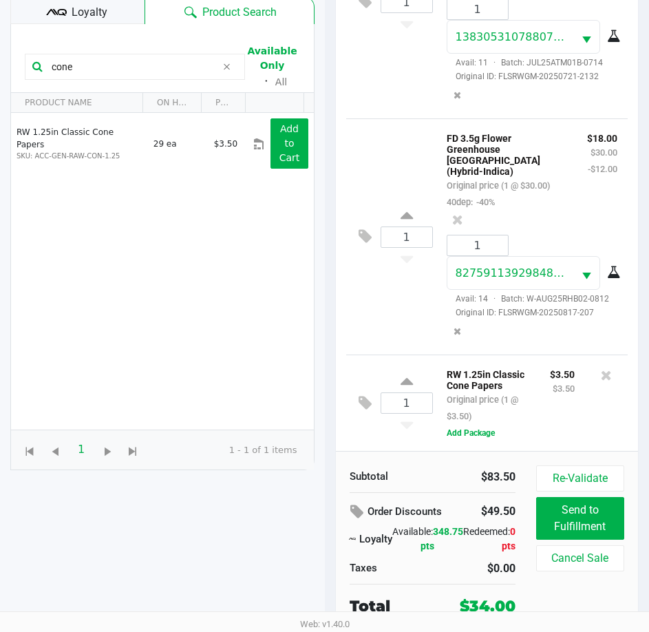
click at [562, 409] on div "$3.50 $3.50" at bounding box center [562, 395] width 45 height 59
click at [565, 400] on div "$3.50 $3.50" at bounding box center [562, 395] width 45 height 59
click at [551, 403] on div "$3.50 $3.50" at bounding box center [562, 395] width 45 height 59
click at [551, 403] on div at bounding box center [324, 223] width 649 height 514
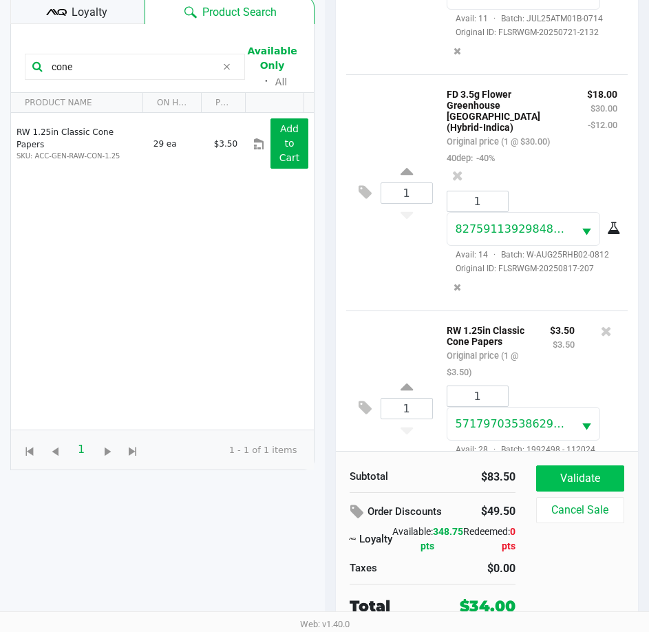
scroll to position [193, 0]
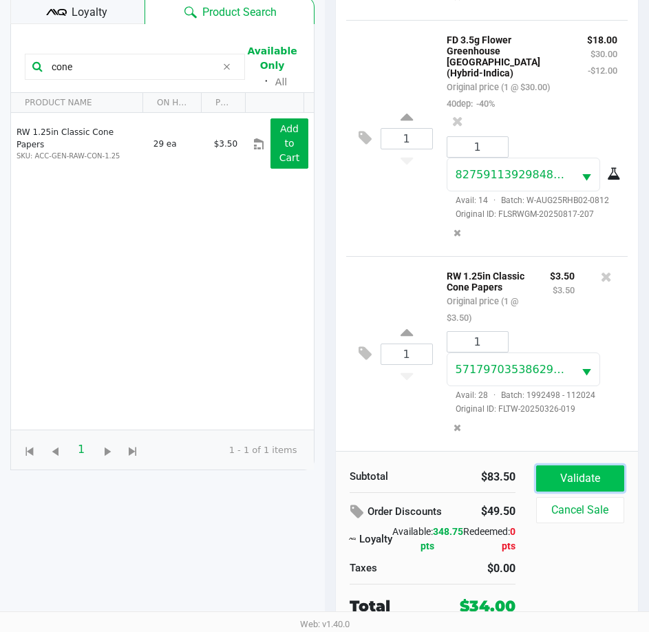
click at [589, 476] on button "Validate" at bounding box center [580, 478] width 88 height 26
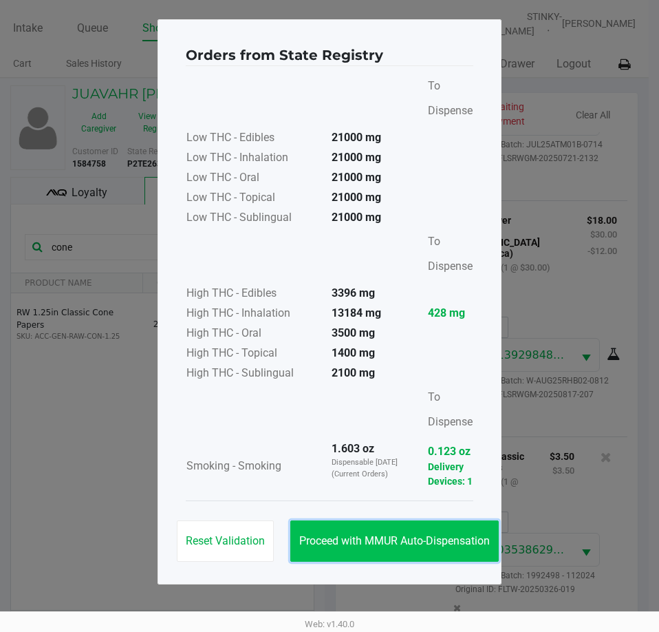
click at [419, 540] on span "Proceed with MMUR Auto-Dispensation" at bounding box center [394, 540] width 191 height 13
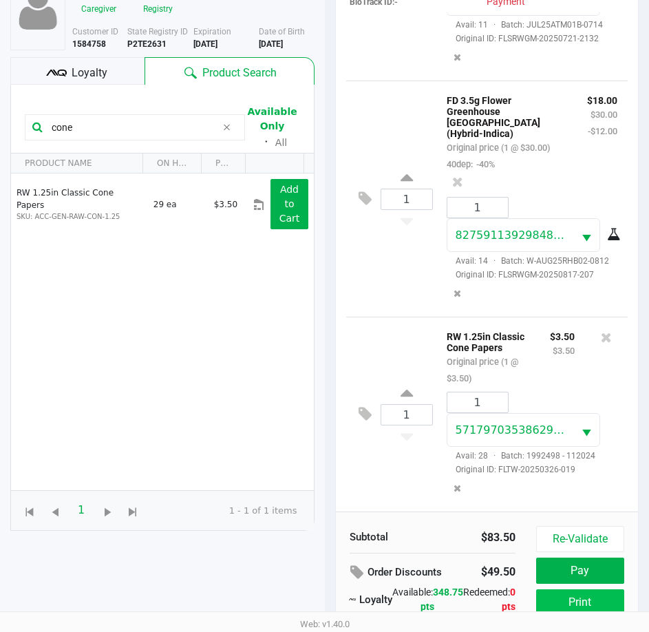
scroll to position [182, 0]
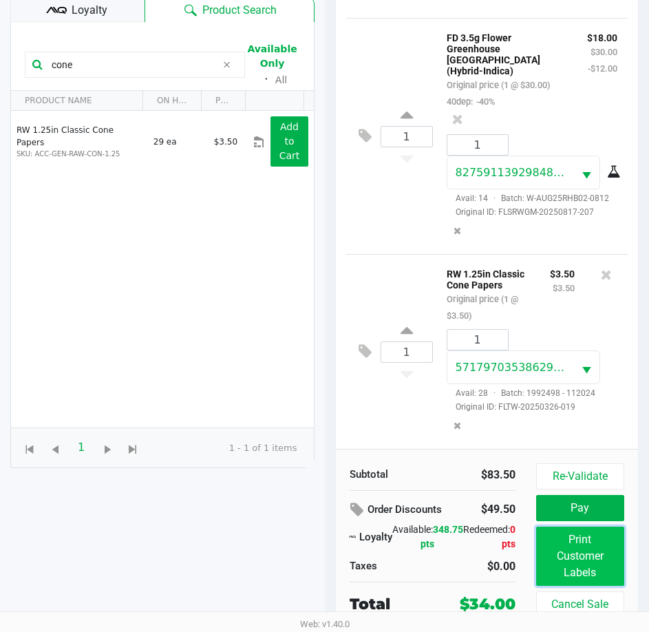
click at [583, 560] on button "Print Customer Labels" at bounding box center [580, 556] width 88 height 59
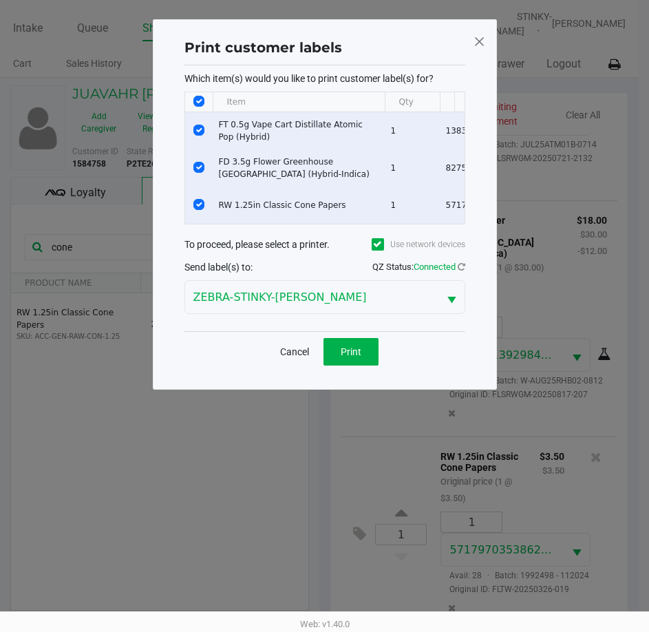
scroll to position [0, 0]
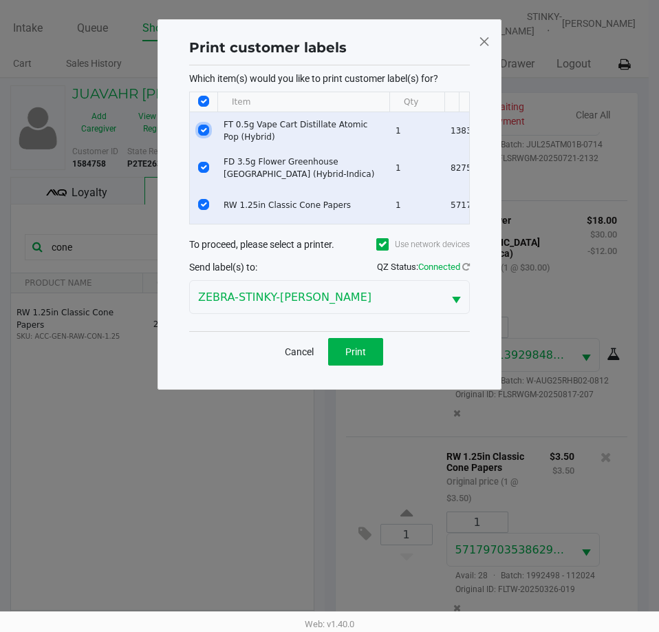
click at [201, 135] on input "Select Row" at bounding box center [203, 130] width 11 height 11
checkbox input "false"
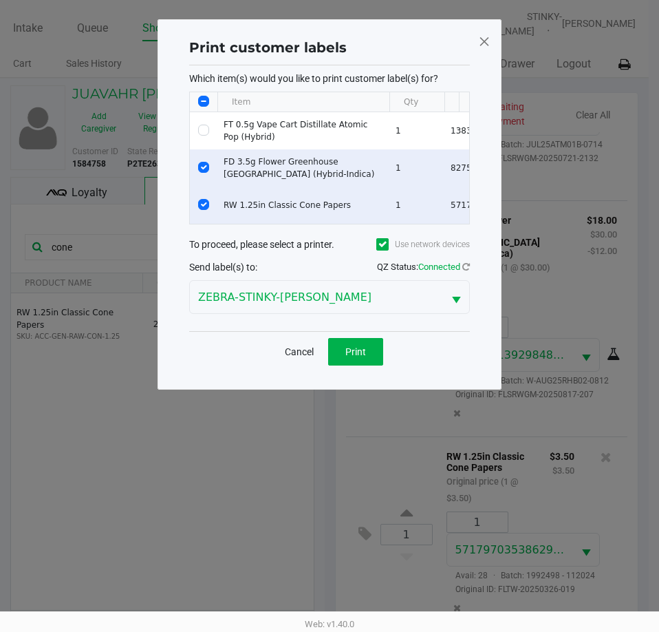
click at [204, 161] on td "Data table" at bounding box center [204, 167] width 28 height 37
click at [204, 167] on input "Select Row" at bounding box center [203, 167] width 11 height 11
checkbox input "false"
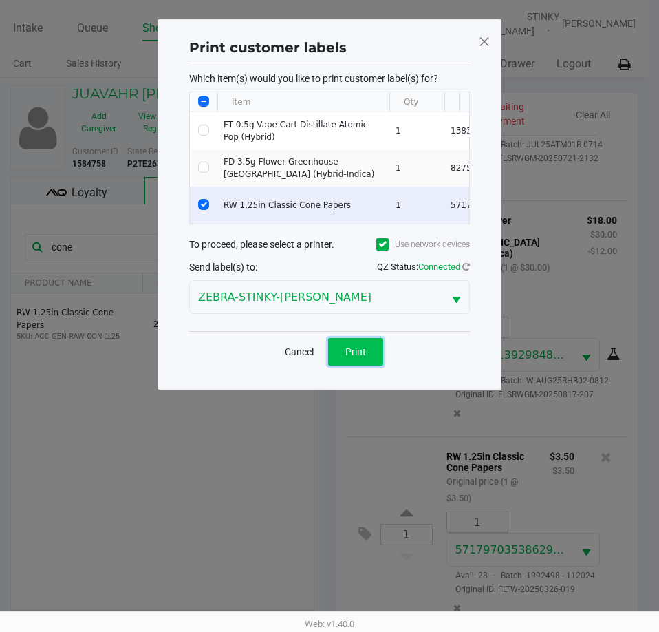
click at [338, 349] on button "Print" at bounding box center [355, 352] width 55 height 28
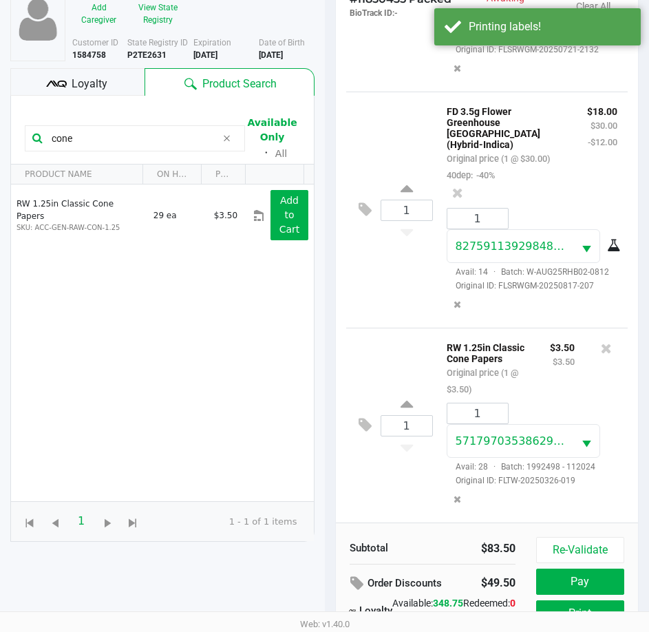
scroll to position [182, 0]
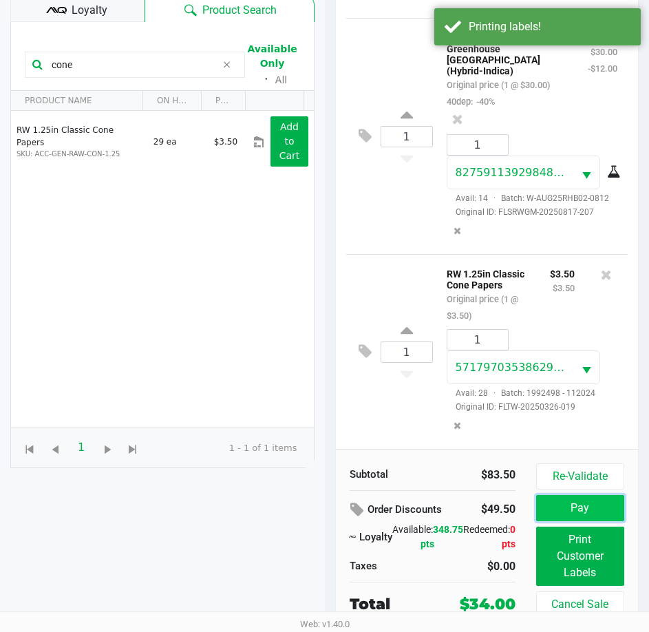
click at [588, 514] on button "Pay" at bounding box center [580, 508] width 88 height 26
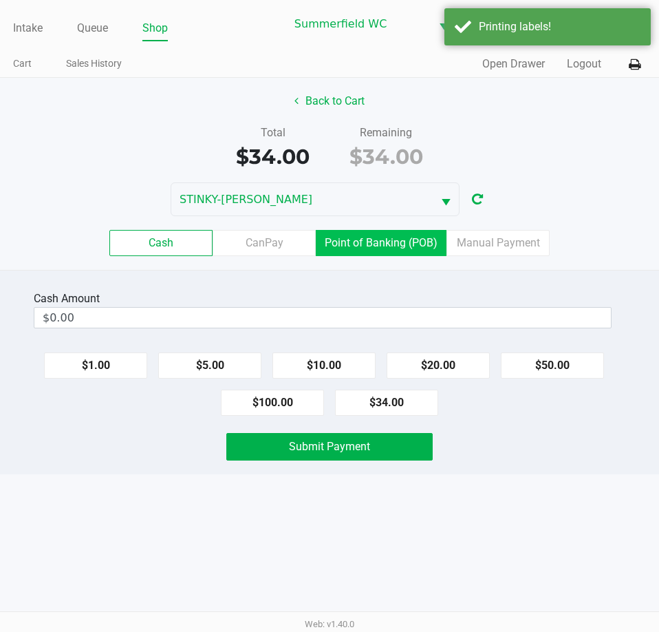
click at [363, 233] on label "Point of Banking (POB)" at bounding box center [381, 243] width 131 height 26
click at [0, 0] on 7 "Point of Banking (POB)" at bounding box center [0, 0] width 0 height 0
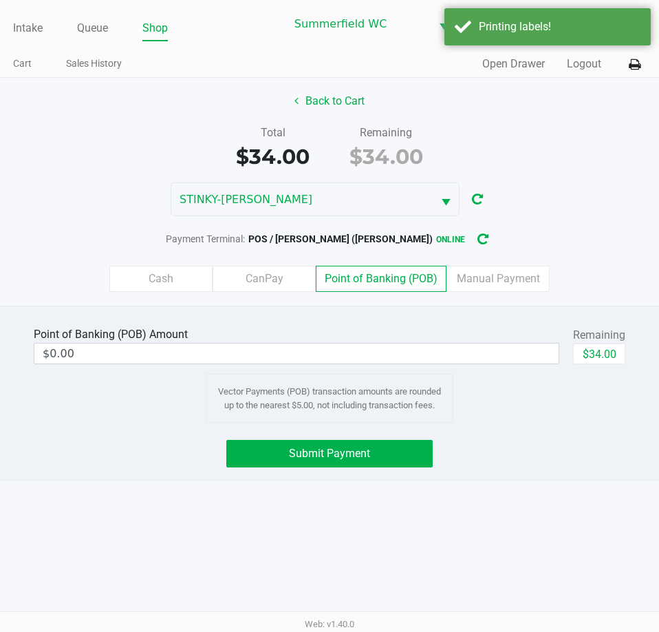
drag, startPoint x: 557, startPoint y: 480, endPoint x: 573, endPoint y: 389, distance: 92.4
click at [564, 456] on div "Point of Banking (POB) Amount $0.00 Remaining $34.00 Vector Payments (POB) tran…" at bounding box center [329, 394] width 659 height 176
drag, startPoint x: 597, startPoint y: 345, endPoint x: 591, endPoint y: 368, distance: 23.4
click at [597, 344] on button "$34.00" at bounding box center [599, 354] width 52 height 21
type input "$34.00"
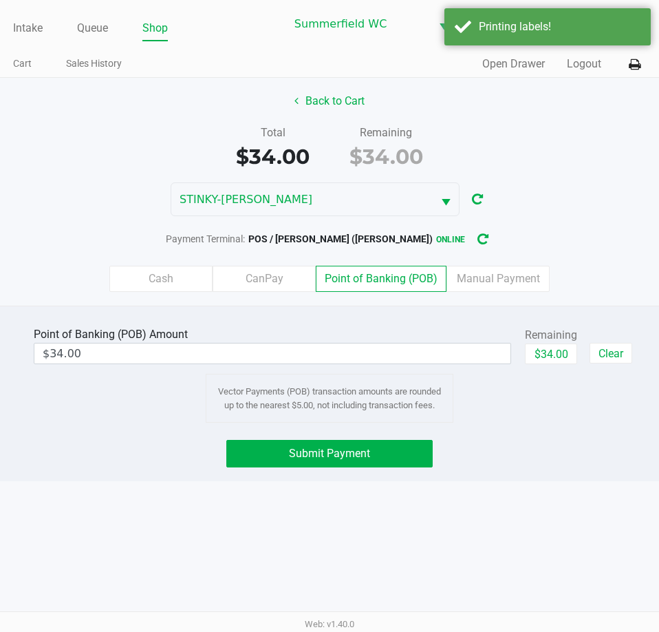
drag, startPoint x: 577, startPoint y: 438, endPoint x: 226, endPoint y: 459, distance: 351.0
click at [567, 443] on div "Point of Banking (POB) Amount $34.00 Remaining $34.00 Clear Vector Payments (PO…" at bounding box center [329, 394] width 659 height 176
drag, startPoint x: 353, startPoint y: 461, endPoint x: 467, endPoint y: 465, distance: 114.3
click at [360, 461] on button "Submit Payment" at bounding box center [329, 454] width 206 height 28
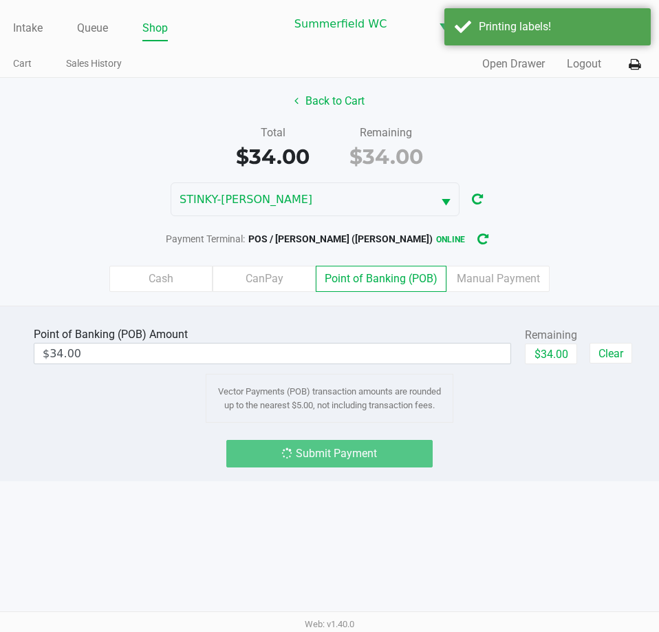
click at [467, 465] on div "Submit Payment" at bounding box center [330, 454] width 680 height 28
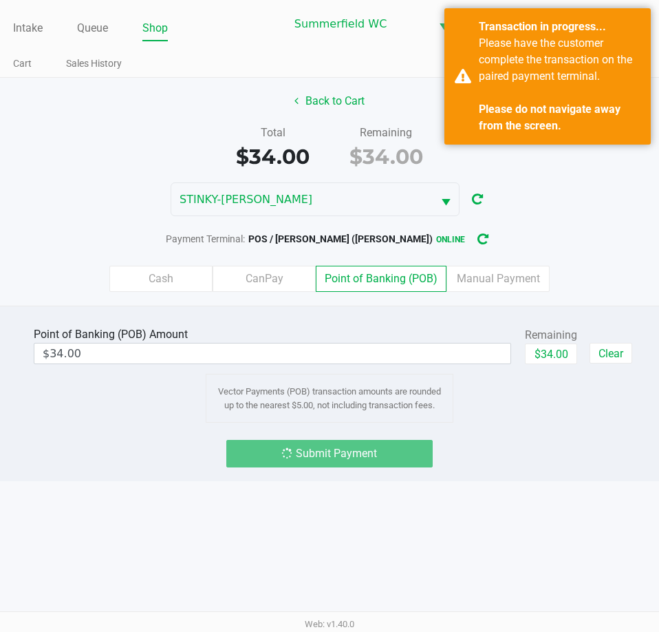
click at [533, 457] on div "Submit Payment" at bounding box center [330, 454] width 680 height 28
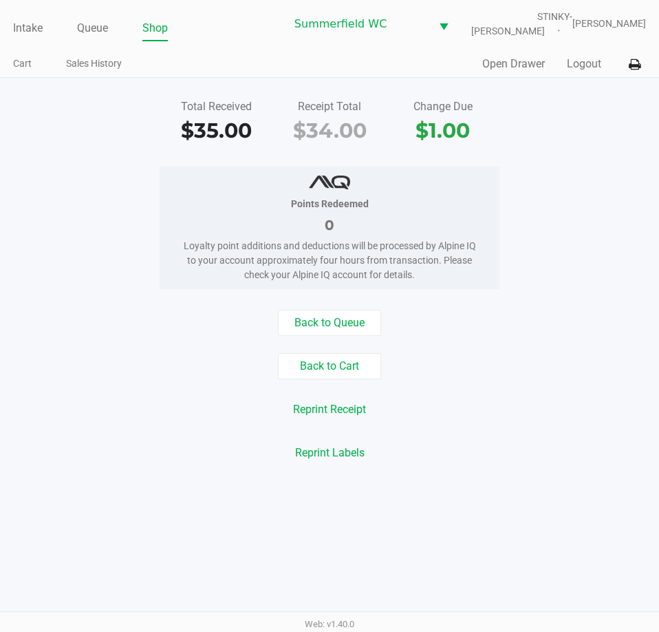
drag, startPoint x: 572, startPoint y: 468, endPoint x: 477, endPoint y: 348, distance: 153.4
click at [570, 452] on div "Total Received $35.00 Receipt Total $34.00 Change Due $1.00 Points Redeemed 0 L…" at bounding box center [329, 280] width 659 height 405
click at [26, 32] on link "Intake" at bounding box center [28, 28] width 30 height 19
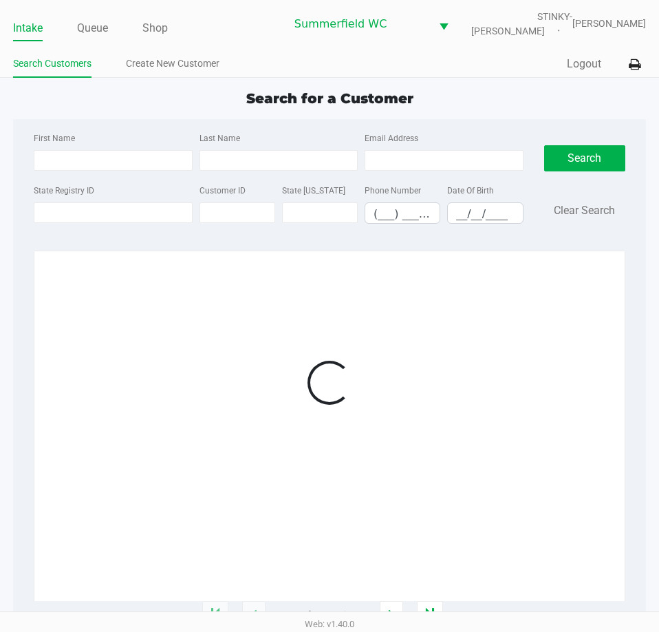
drag, startPoint x: 279, startPoint y: 45, endPoint x: 279, endPoint y: 52, distance: 7.6
click at [279, 45] on div "Intake Queue Shop Summerfield WC STINKY-PETE Triston Packer Search Customers Cr…" at bounding box center [329, 39] width 659 height 78
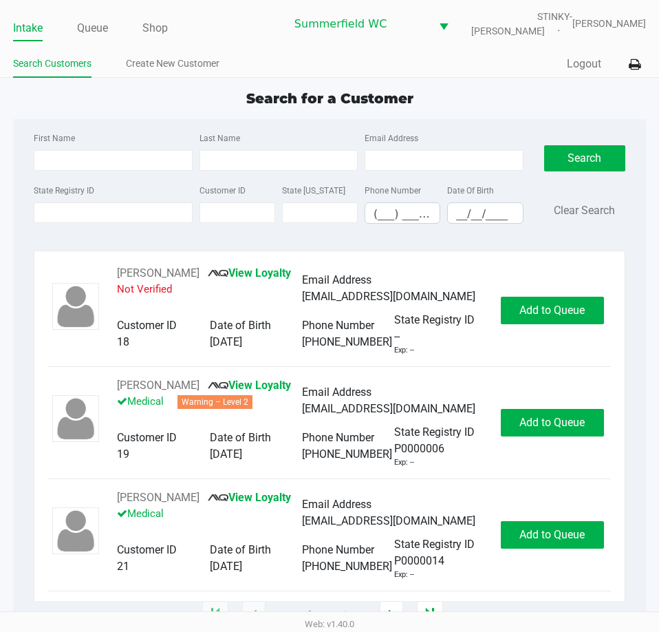
click at [580, 115] on div "Search for a Customer First Name Last Name Email Address State Registry ID Cust…" at bounding box center [329, 351] width 633 height 527
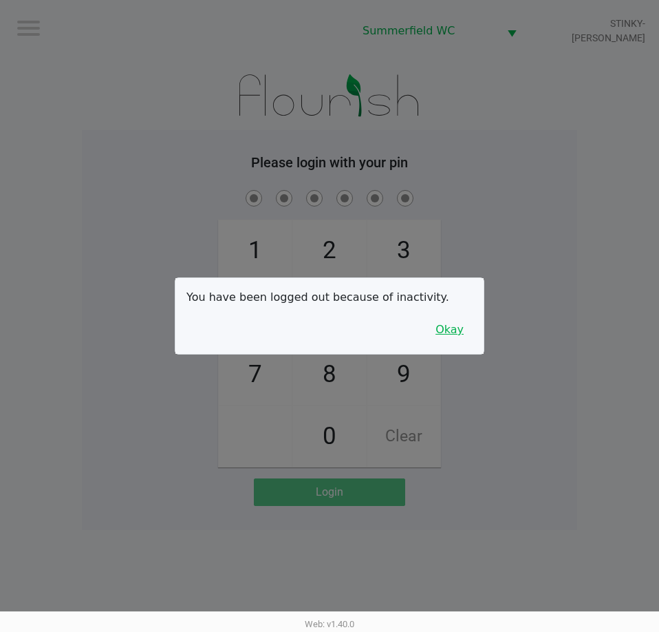
click at [441, 333] on button "Okay" at bounding box center [450, 330] width 46 height 26
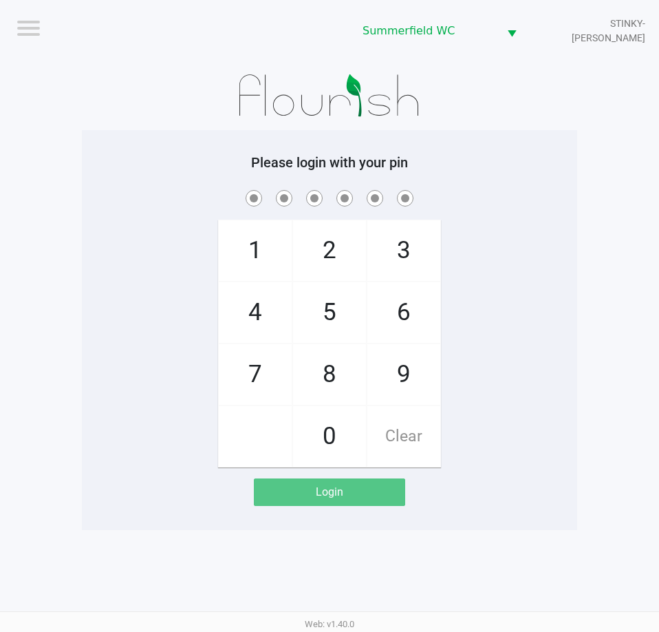
click at [483, 314] on div "1 4 7 2 5 8 0 3 6 9 Clear" at bounding box center [330, 327] width 496 height 280
checkbox input "true"
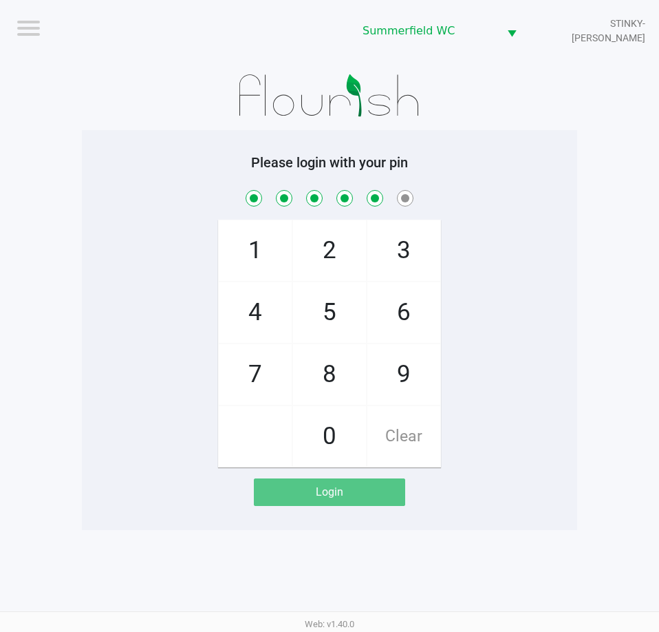
checkbox input "true"
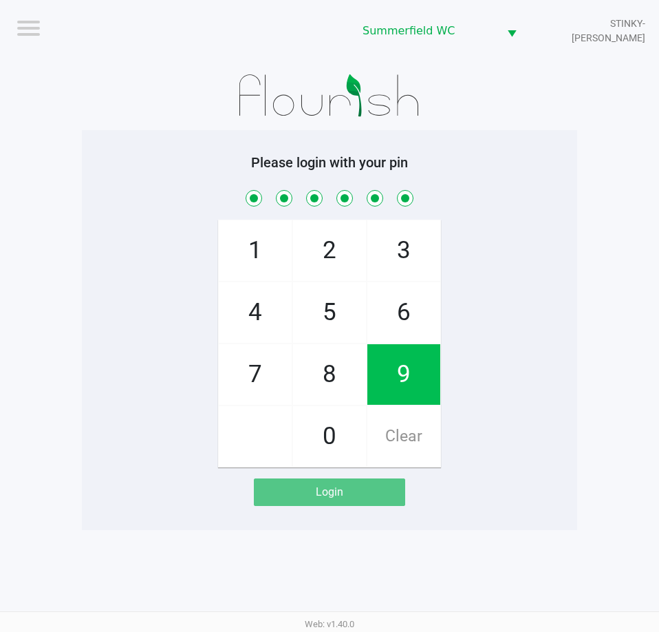
checkbox input "true"
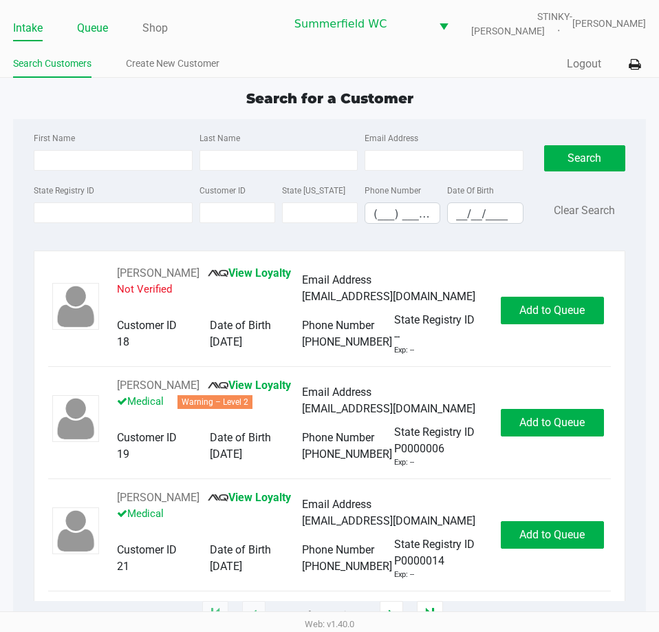
drag, startPoint x: 104, startPoint y: 30, endPoint x: 99, endPoint y: 36, distance: 7.3
click at [101, 28] on link "Queue" at bounding box center [92, 28] width 31 height 19
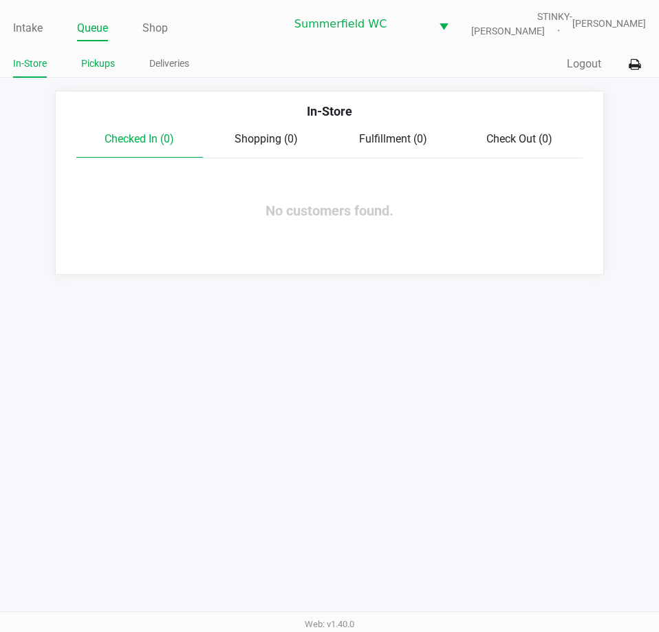
click at [92, 66] on link "Pickups" at bounding box center [98, 63] width 34 height 17
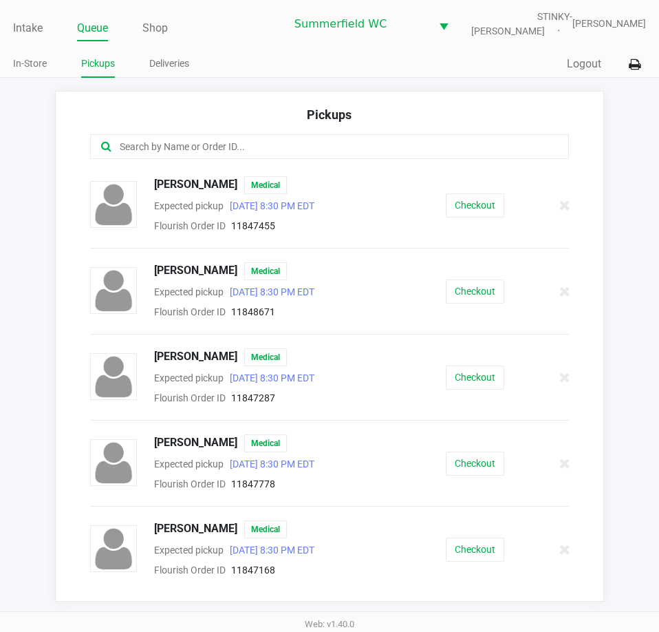
click at [328, 249] on div "ALICE DEXTER Medical Expected pickup Aug 26, 2025 8:30 PM EDT Flourish Order ID…" at bounding box center [330, 219] width 500 height 86
click at [488, 192] on div "ALICE DEXTER Medical Expected pickup Aug 26, 2025 8:30 PM EDT Flourish Order ID…" at bounding box center [330, 205] width 500 height 58
click at [476, 204] on button "Checkout" at bounding box center [475, 205] width 59 height 24
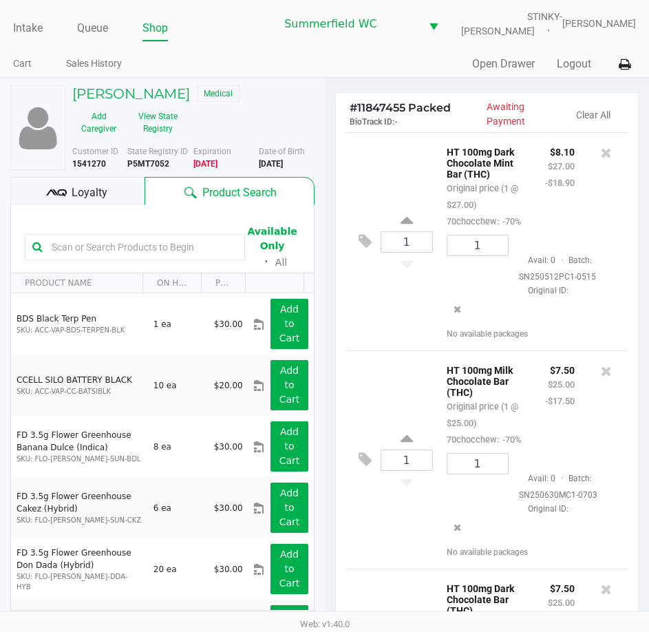
click at [361, 326] on div "1 HT 100mg Dark Chocolate Mint Bar (THC) Original price (1 @ $27.00) 70chocchew…" at bounding box center [487, 241] width 282 height 218
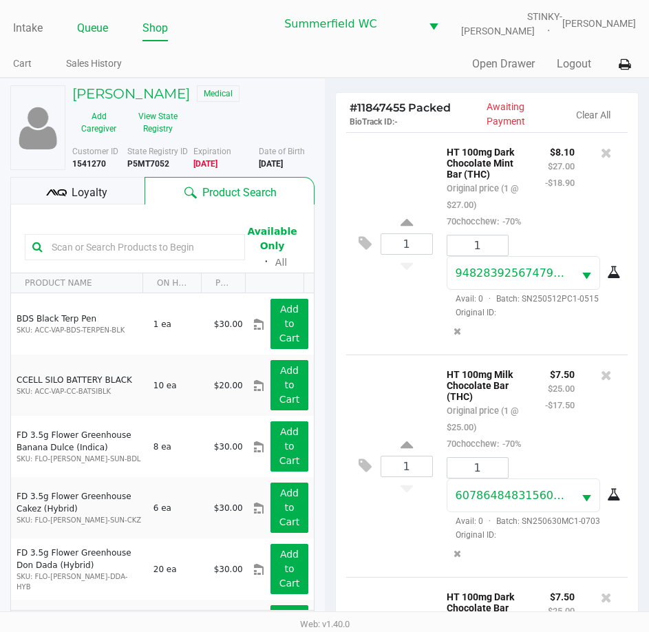
click at [96, 24] on link "Queue" at bounding box center [92, 28] width 31 height 19
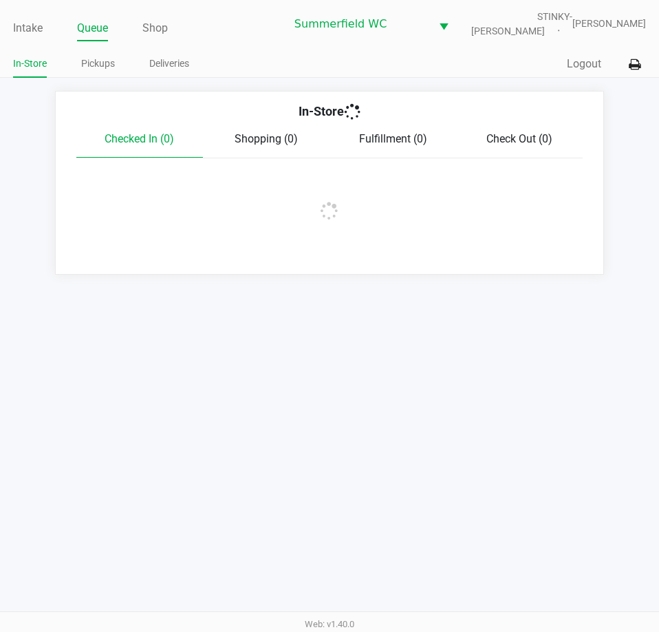
click at [99, 59] on link "Pickups" at bounding box center [98, 63] width 34 height 17
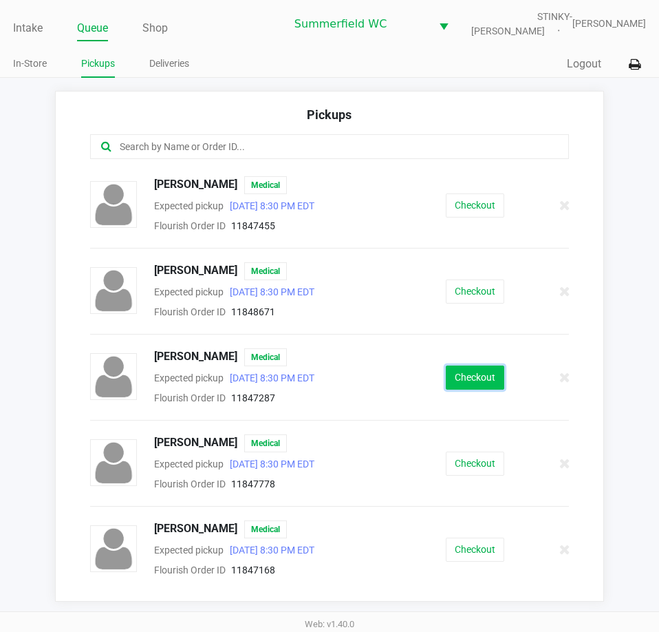
click at [459, 381] on button "Checkout" at bounding box center [475, 378] width 59 height 24
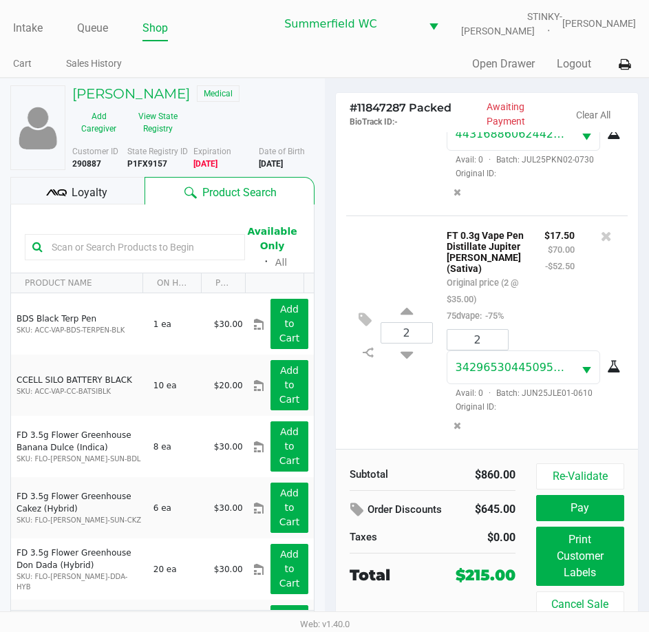
scroll to position [25, 0]
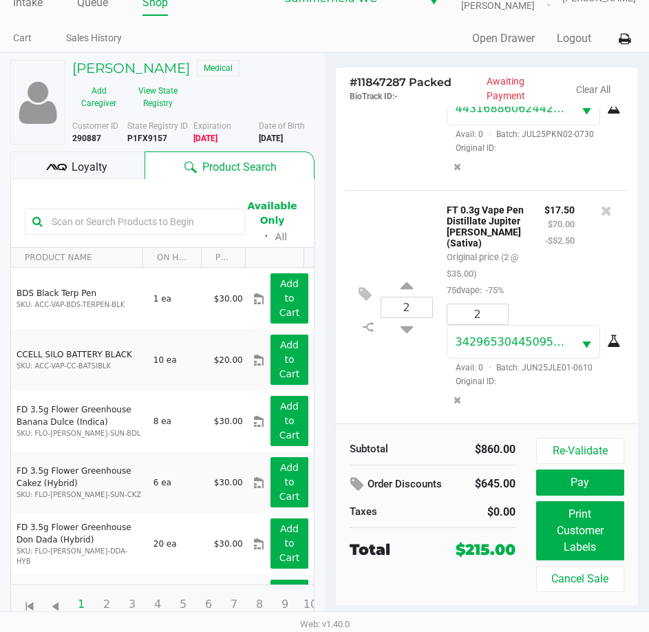
click at [103, 173] on span "Loyalty" at bounding box center [90, 167] width 36 height 17
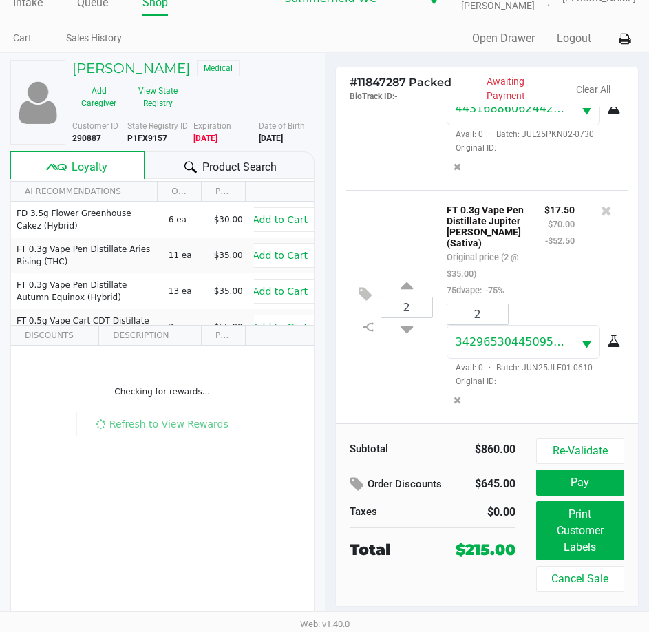
click at [345, 409] on div "2 FT 1g Vape Cart Distillate Acapulco Gold (Sativa) Original price (2 @ $90.00)…" at bounding box center [487, 265] width 303 height 317
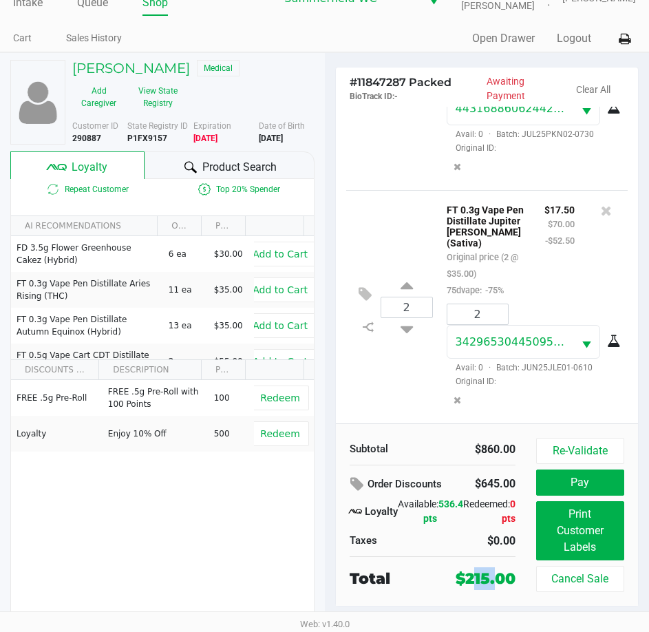
drag, startPoint x: 463, startPoint y: 577, endPoint x: 491, endPoint y: 578, distance: 27.6
click at [491, 578] on div "$215.00" at bounding box center [486, 578] width 60 height 23
drag, startPoint x: 491, startPoint y: 578, endPoint x: 474, endPoint y: 581, distance: 16.7
click at [474, 581] on div "$215.00" at bounding box center [486, 578] width 60 height 23
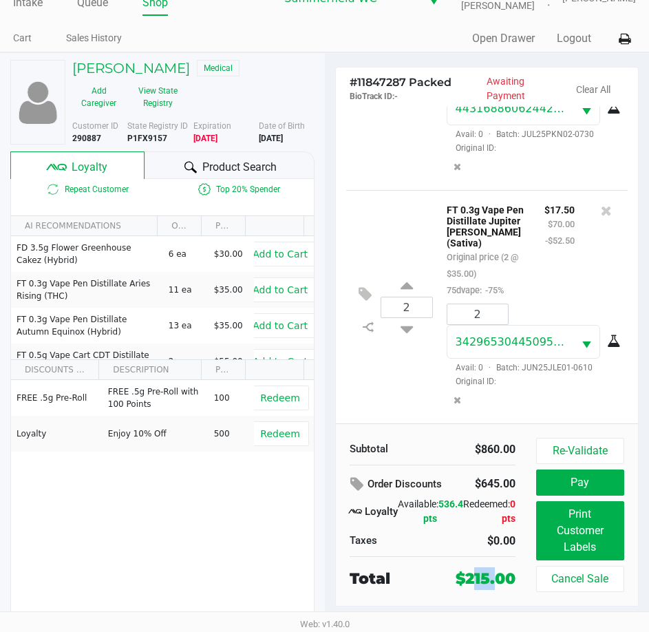
click at [465, 581] on div "$215.00" at bounding box center [486, 578] width 60 height 23
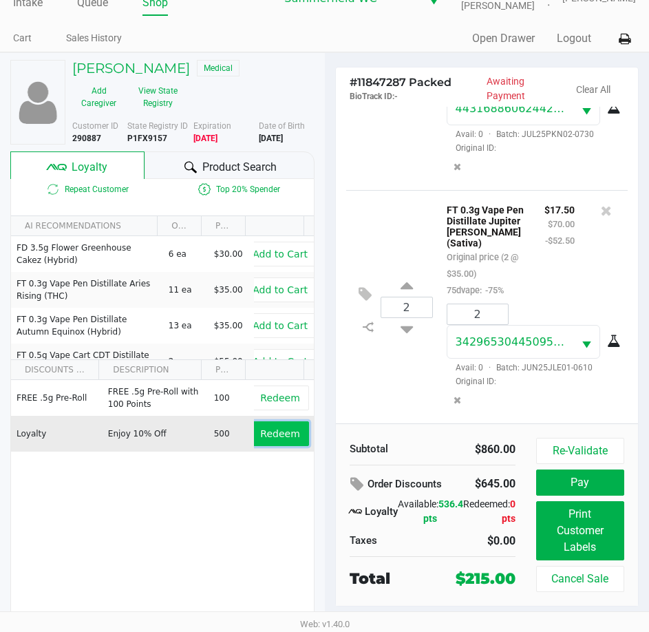
click at [282, 439] on span "Redeem" at bounding box center [279, 433] width 39 height 11
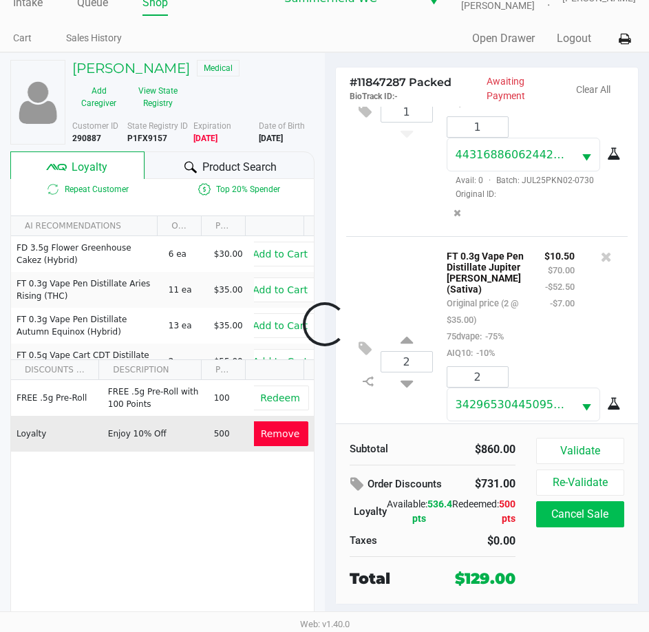
scroll to position [1464, 0]
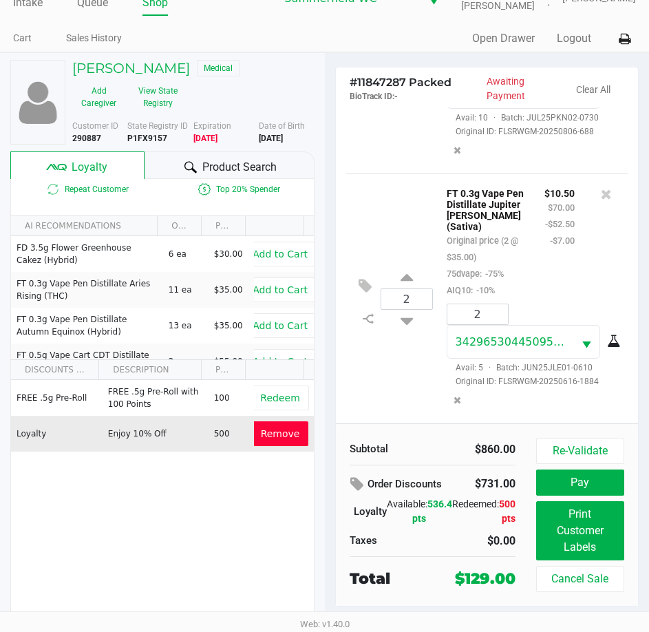
click at [510, 276] on div "FT 0.3g Vape Pen Distillate Jupiter Leo (Sativa) Original price (2 @ $35.00) 75…" at bounding box center [485, 241] width 98 height 114
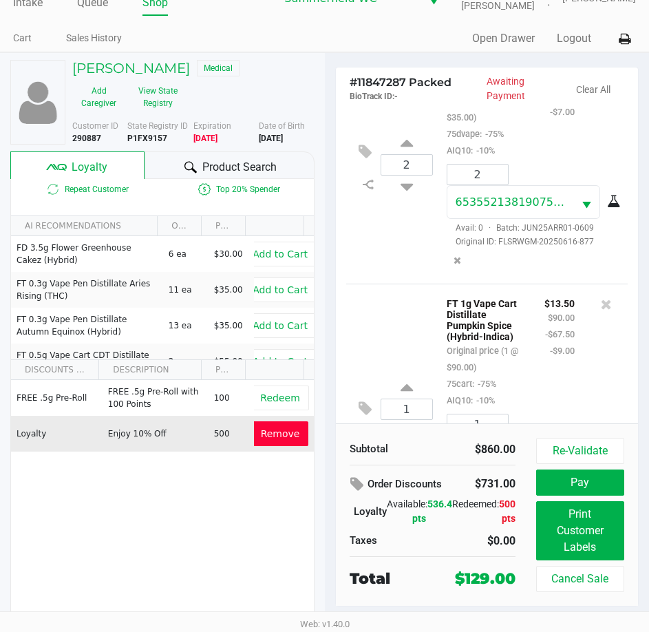
click at [507, 342] on p "FT 1g Vape Cart Distillate Pumpkin Spice (Hybrid-Indica)" at bounding box center [485, 318] width 77 height 47
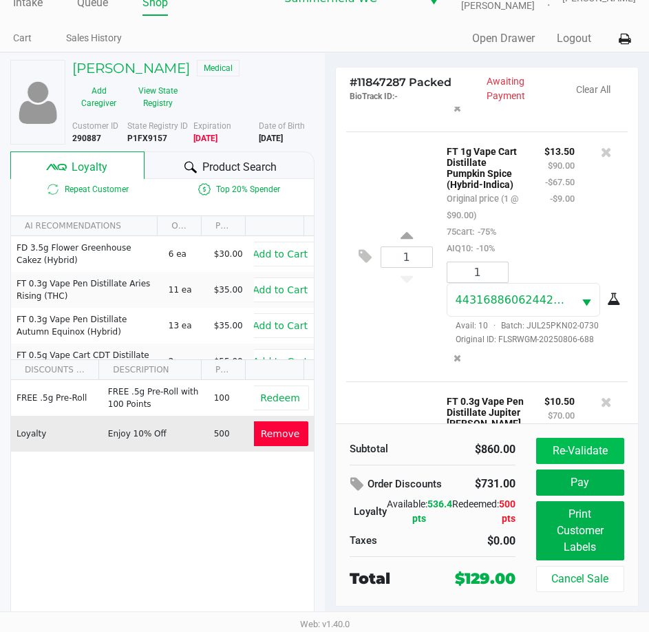
scroll to position [1326, 0]
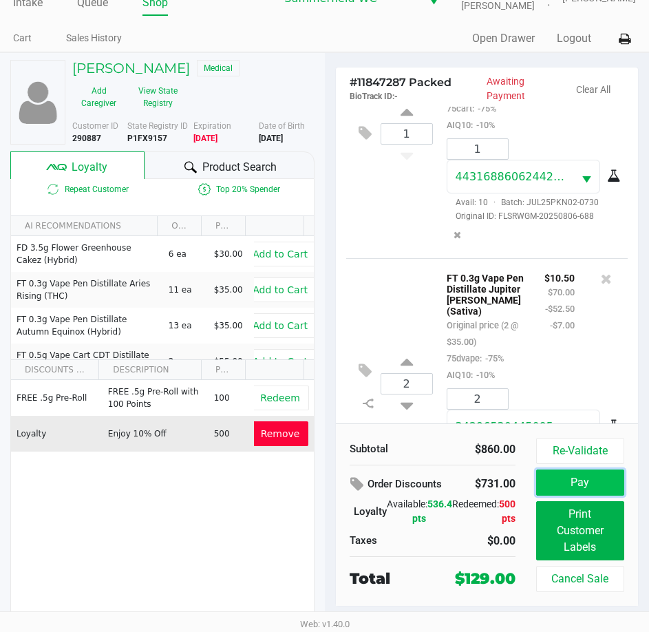
click at [576, 478] on button "Pay" at bounding box center [580, 482] width 88 height 26
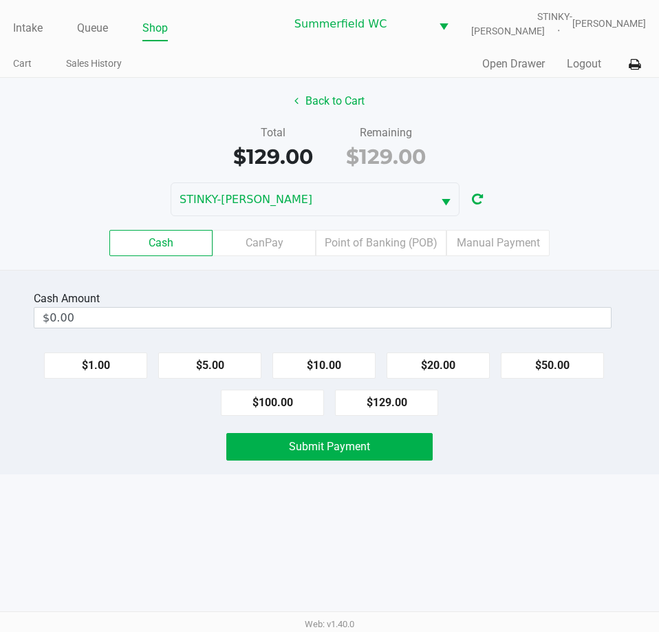
drag, startPoint x: 525, startPoint y: 483, endPoint x: 558, endPoint y: 474, distance: 34.2
click at [530, 482] on div "Intake Queue Shop Summerfield WC STINKY-PETE Triston Packer Cart Sales History …" at bounding box center [329, 316] width 659 height 632
click at [558, 474] on div "Intake Queue Shop Summerfield WC STINKY-PETE Triston Packer Cart Sales History …" at bounding box center [329, 316] width 659 height 632
click at [305, 408] on button "$100.00" at bounding box center [272, 403] width 103 height 26
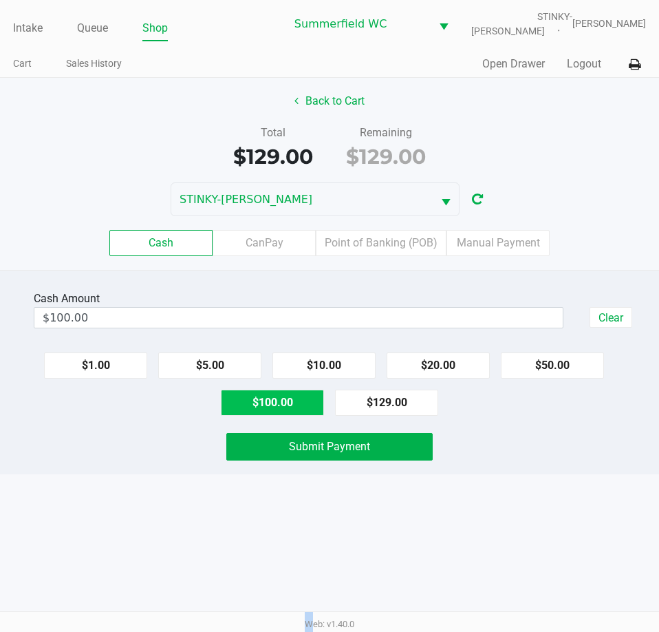
click at [305, 408] on button "$100.00" at bounding box center [272, 403] width 103 height 26
type input "$200.00"
click at [290, 522] on div "Intake Queue Shop Summerfield WC STINKY-PETE Triston Packer Cart Sales History …" at bounding box center [329, 316] width 659 height 632
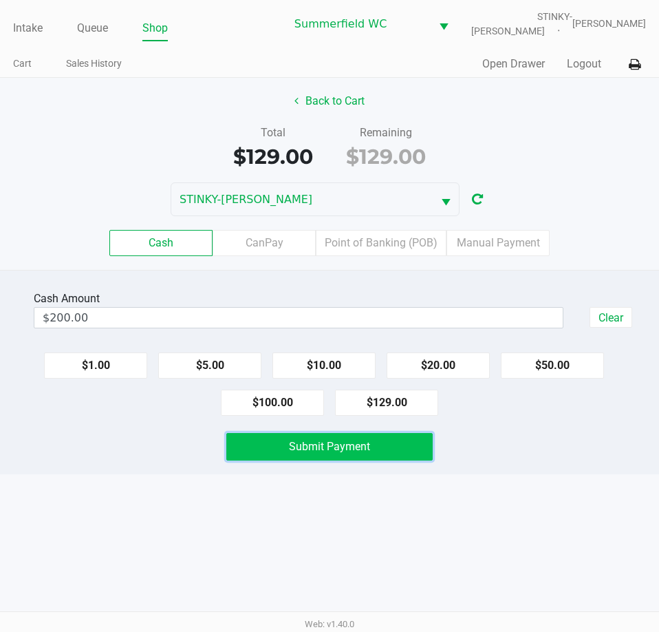
drag, startPoint x: 331, startPoint y: 446, endPoint x: 330, endPoint y: 500, distance: 54.4
click at [331, 445] on span "Submit Payment" at bounding box center [329, 446] width 81 height 13
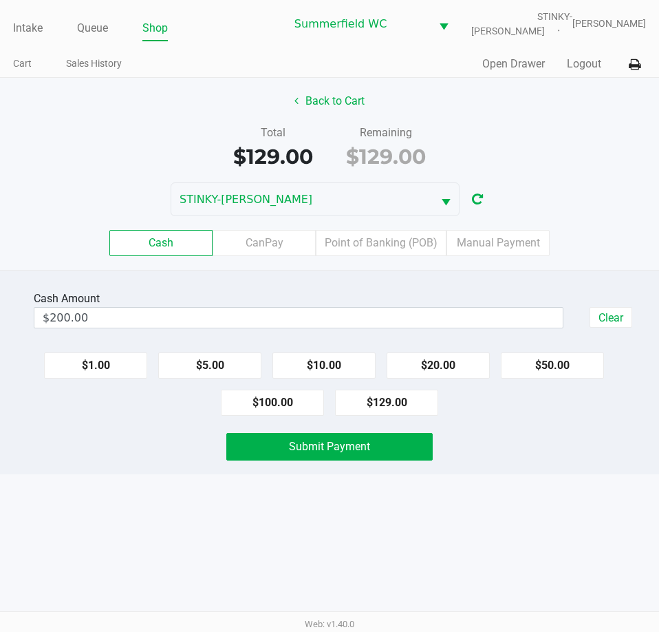
click at [330, 500] on div "Intake Queue Shop Summerfield WC STINKY-PETE Triston Packer Cart Sales History …" at bounding box center [329, 316] width 659 height 632
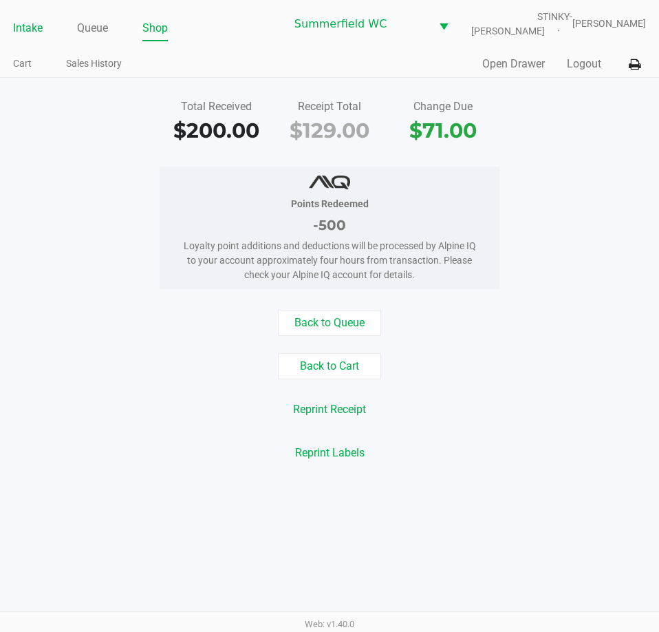
click at [28, 27] on link "Intake" at bounding box center [28, 28] width 30 height 19
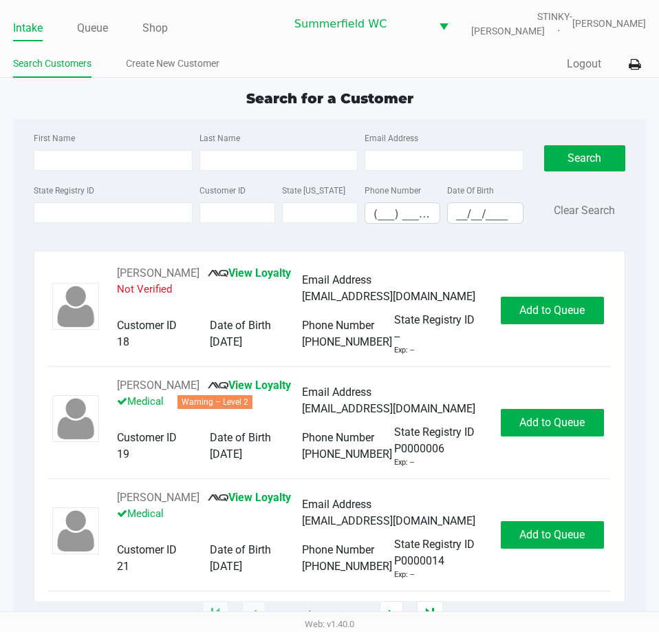
drag, startPoint x: 393, startPoint y: 102, endPoint x: 402, endPoint y: 85, distance: 19.4
click at [393, 97] on span "Search for a Customer" at bounding box center [329, 98] width 167 height 17
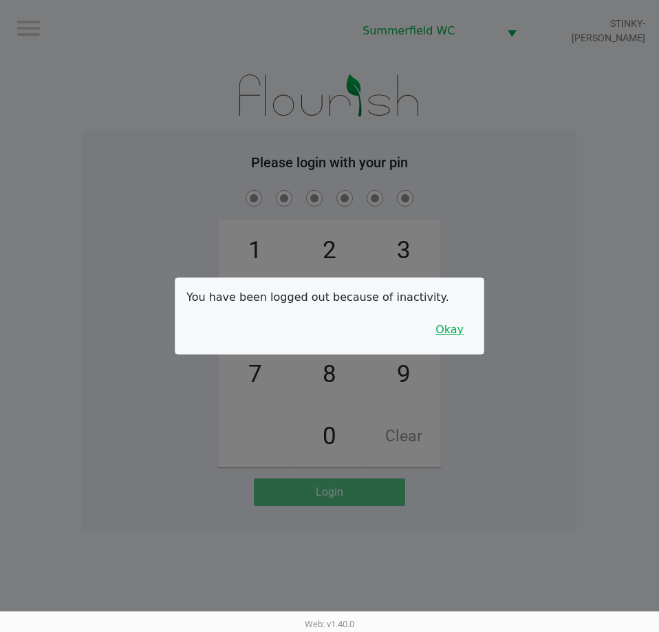
drag, startPoint x: 430, startPoint y: 319, endPoint x: 457, endPoint y: 346, distance: 38.0
click at [438, 328] on button "Okay" at bounding box center [450, 330] width 46 height 26
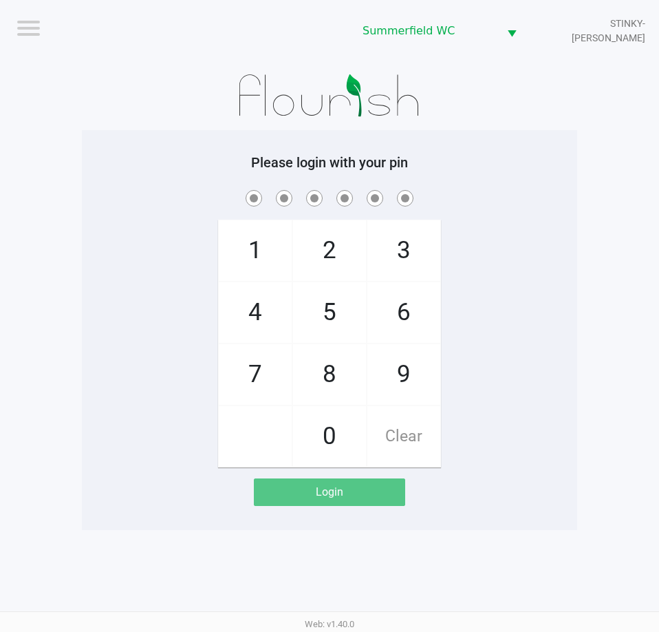
drag, startPoint x: 457, startPoint y: 346, endPoint x: 515, endPoint y: 271, distance: 94.7
click at [463, 342] on div "1 4 7 2 5 8 0 3 6 9 Clear" at bounding box center [330, 327] width 496 height 280
click at [516, 270] on div "1 4 7 2 5 8 0 3 6 9 Clear" at bounding box center [330, 327] width 496 height 280
checkbox input "true"
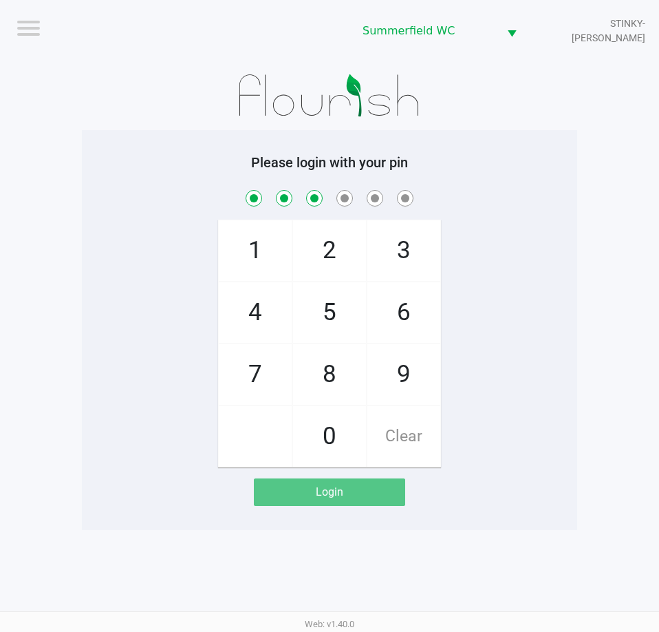
checkbox input "true"
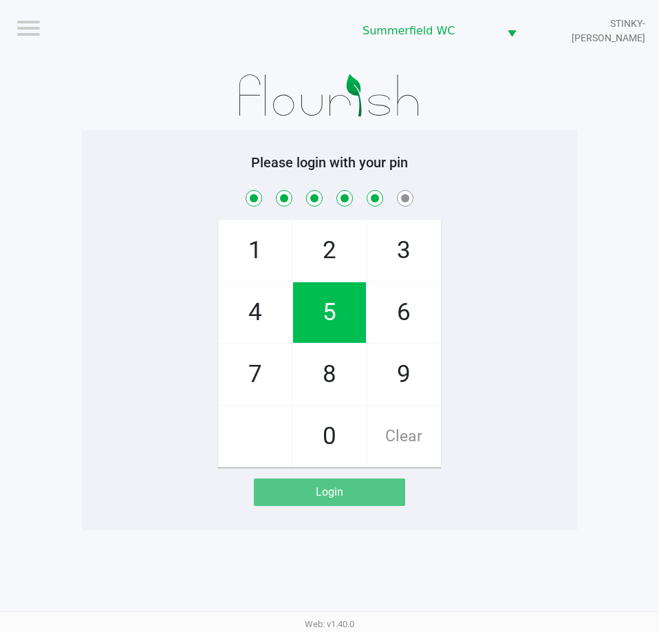
checkbox input "true"
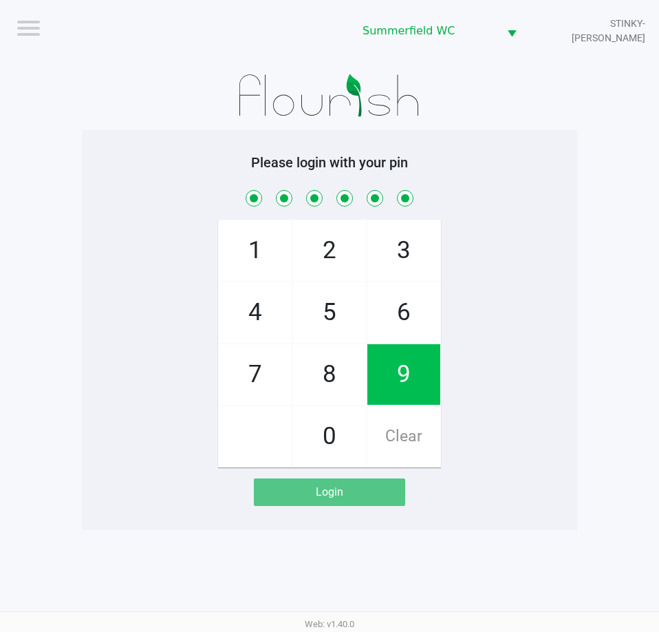
checkbox input "true"
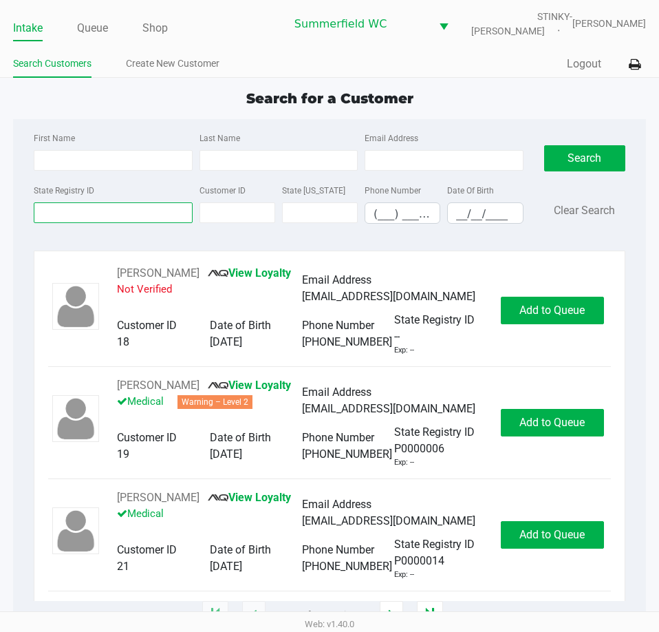
click at [103, 216] on input "State Registry ID" at bounding box center [113, 212] width 158 height 21
click at [92, 25] on link "Queue" at bounding box center [92, 28] width 31 height 19
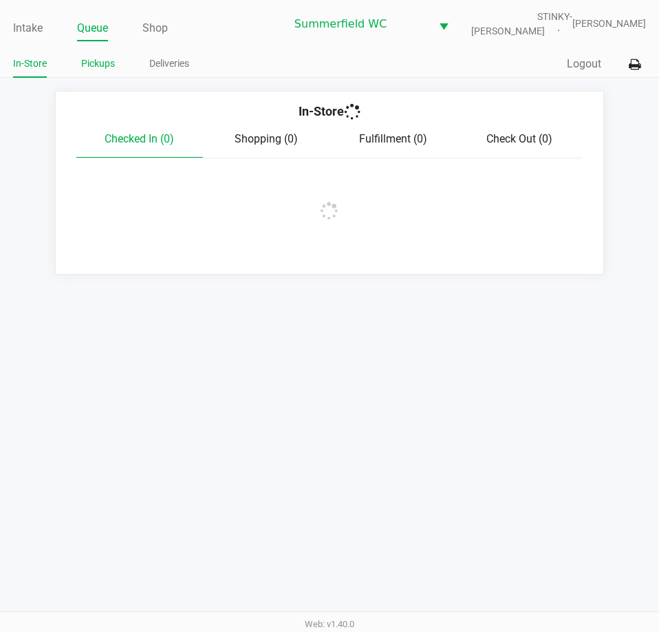
drag, startPoint x: 89, startPoint y: 52, endPoint x: 97, endPoint y: 67, distance: 16.3
click at [97, 67] on link "Pickups" at bounding box center [98, 63] width 34 height 17
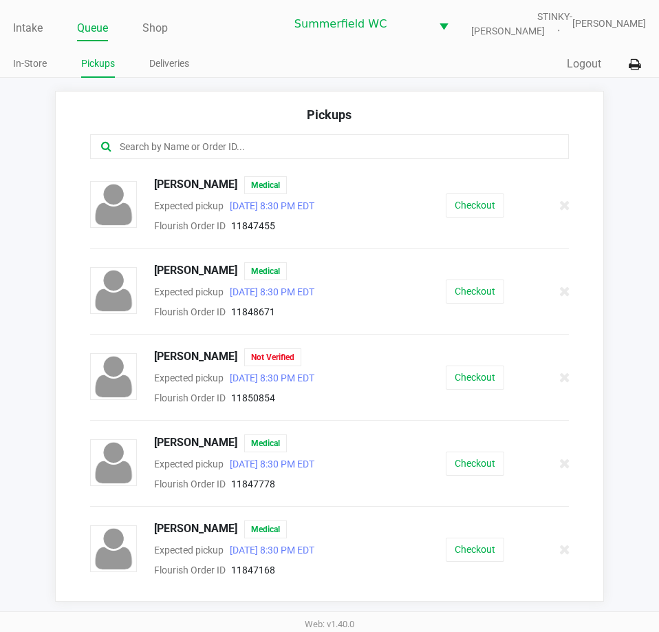
click at [455, 360] on div "Jessica Oliveri Not Verified Expected pickup Aug 26, 2025 8:30 PM EDT Flourish …" at bounding box center [330, 377] width 500 height 58
click at [465, 382] on button "Checkout" at bounding box center [475, 378] width 59 height 24
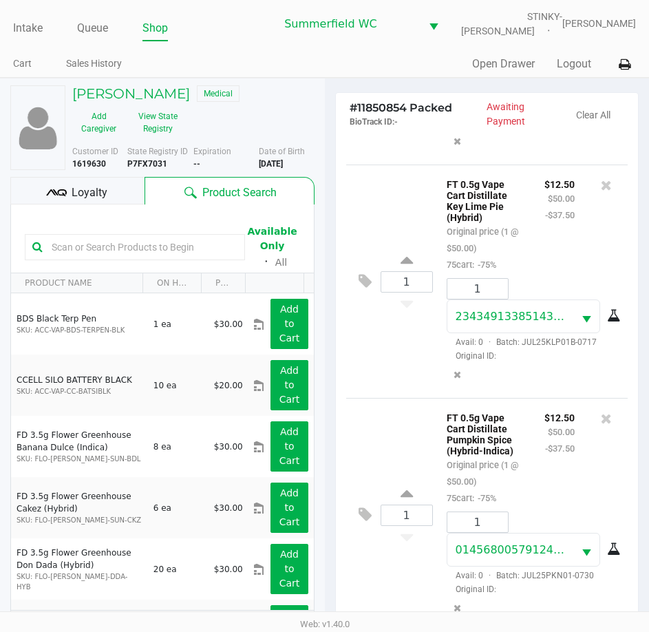
scroll to position [182, 0]
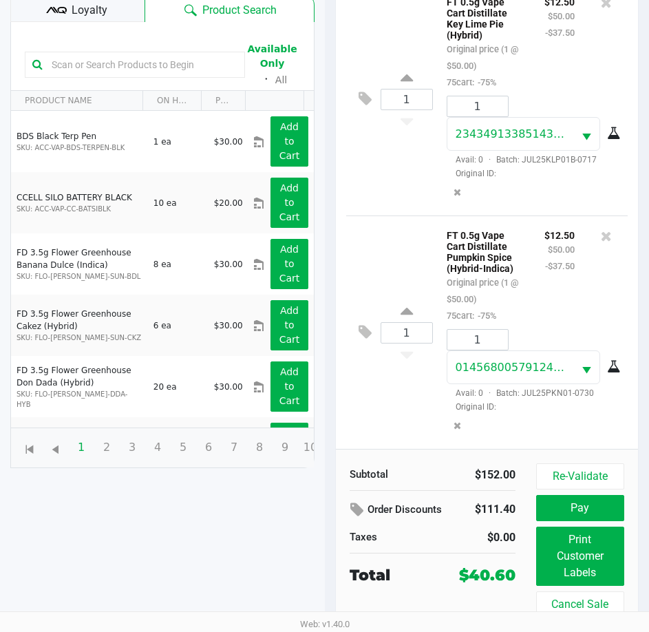
click at [92, 3] on span "Loyalty" at bounding box center [90, 10] width 36 height 17
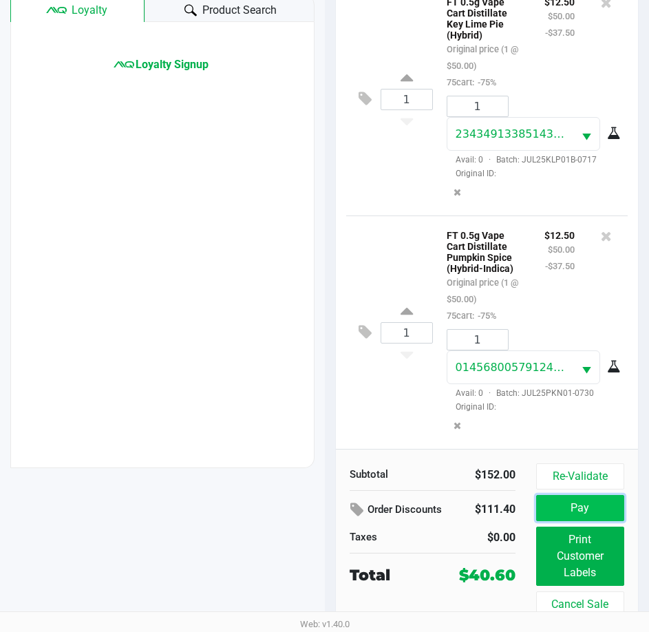
click at [595, 501] on button "Pay" at bounding box center [580, 508] width 88 height 26
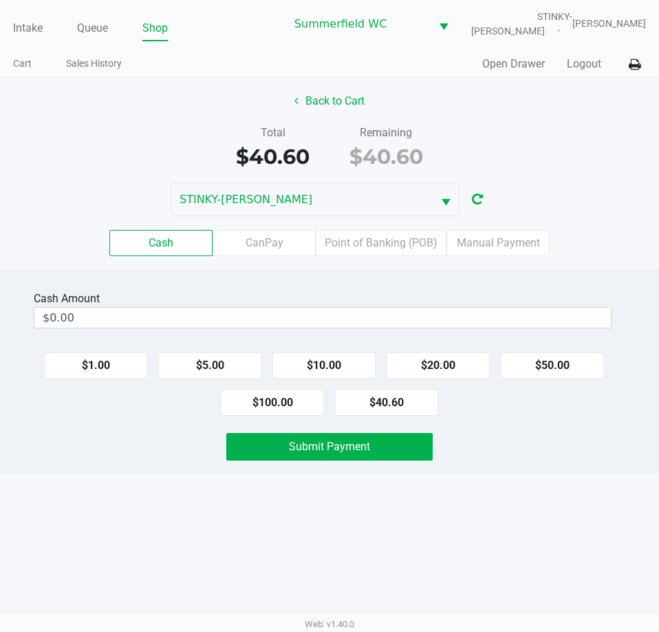
click at [551, 439] on div "Submit Payment" at bounding box center [330, 447] width 680 height 28
click at [383, 242] on label "Point of Banking (POB)" at bounding box center [381, 243] width 131 height 26
click at [0, 0] on 7 "Point of Banking (POB)" at bounding box center [0, 0] width 0 height 0
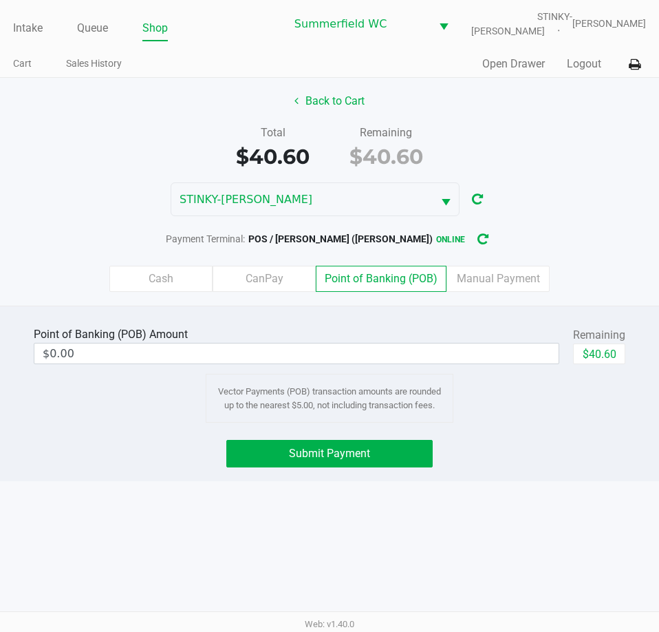
click at [534, 472] on div "Point of Banking (POB) Amount $0.00 Remaining $40.60 Vector Payments (POB) tran…" at bounding box center [329, 394] width 659 height 176
click at [569, 427] on div "Point of Banking (POB) Amount $0.00 Remaining $40.60 Vector Payments (POB) tran…" at bounding box center [329, 394] width 659 height 176
click at [570, 487] on div "Intake Queue Shop Summerfield WC STINKY-PETE Triston Packer Cart Sales History …" at bounding box center [329, 316] width 659 height 632
click at [575, 480] on div "Point of Banking (POB) Amount $0.00 Remaining $40.60 Vector Payments (POB) tran…" at bounding box center [329, 394] width 659 height 176
click at [606, 348] on button "$40.60" at bounding box center [599, 354] width 52 height 21
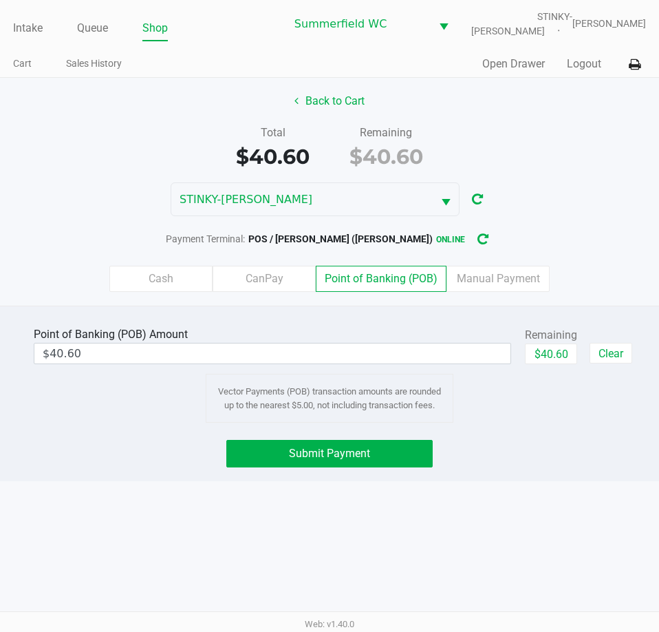
click at [558, 502] on div "Intake Queue Shop Summerfield WC STINKY-PETE Triston Packer Cart Sales History …" at bounding box center [329, 316] width 659 height 632
click at [551, 502] on div "Intake Queue Shop Summerfield WC STINKY-PETE Triston Packer Cart Sales History …" at bounding box center [329, 316] width 659 height 632
click at [532, 451] on div "Submit Payment" at bounding box center [330, 454] width 680 height 28
click at [533, 450] on div "Submit Payment" at bounding box center [330, 454] width 680 height 28
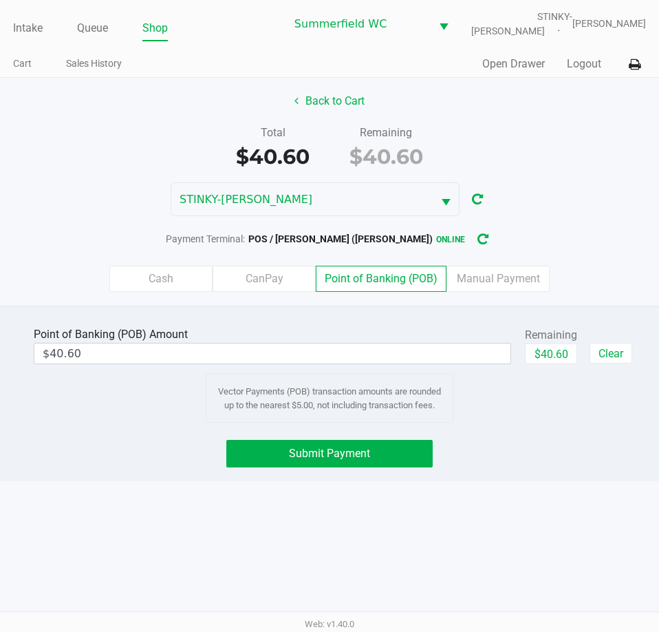
click at [535, 450] on div "Submit Payment" at bounding box center [330, 454] width 680 height 28
click at [533, 483] on div "Intake Queue Shop Summerfield WC STINKY-PETE Triston Packer Cart Sales History …" at bounding box center [329, 316] width 659 height 632
click at [169, 282] on label "Cash" at bounding box center [160, 279] width 103 height 26
click at [0, 0] on 0 "Cash" at bounding box center [0, 0] width 0 height 0
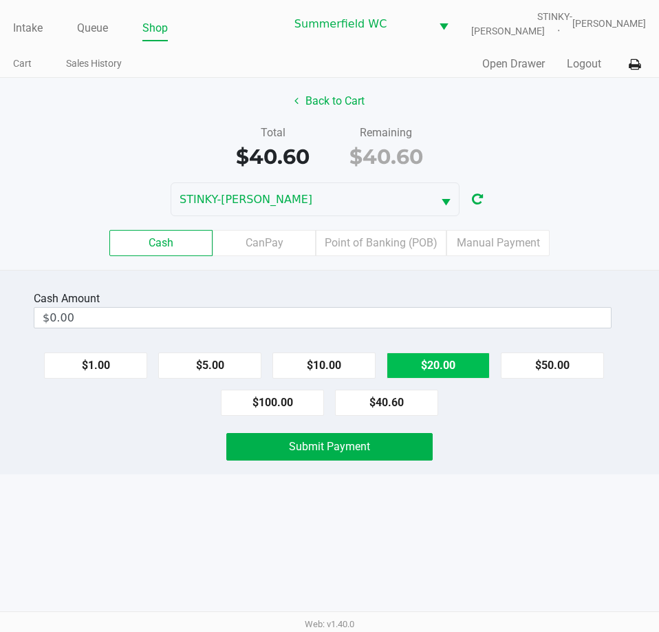
click at [415, 361] on button "$20.00" at bounding box center [438, 365] width 103 height 26
click at [432, 357] on button "$20.00" at bounding box center [438, 365] width 103 height 26
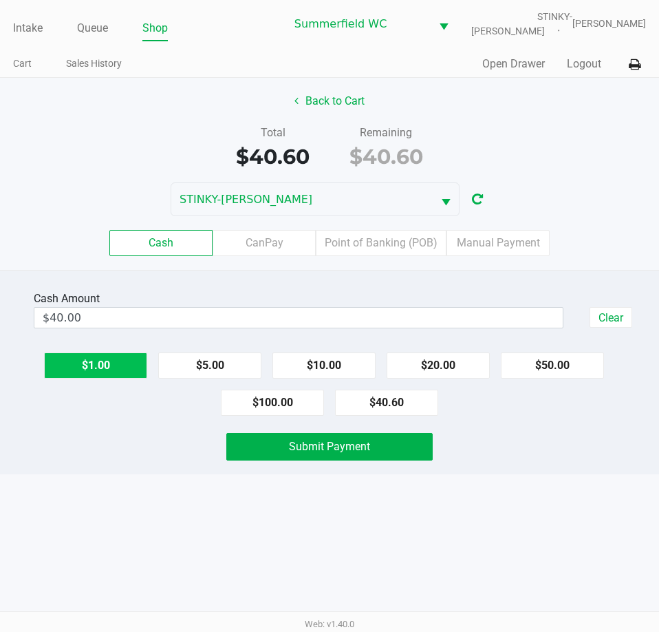
drag, startPoint x: 123, startPoint y: 357, endPoint x: 123, endPoint y: 511, distance: 154.9
click at [123, 361] on button "$1.00" at bounding box center [95, 365] width 103 height 26
type input "$41.00"
click at [144, 560] on div "Intake Queue Shop Summerfield WC STINKY-PETE Triston Packer Cart Sales History …" at bounding box center [329, 316] width 659 height 632
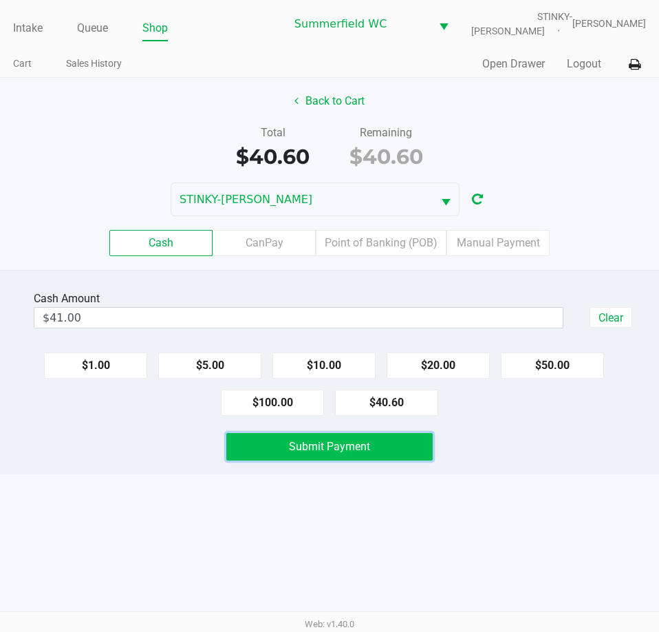
click at [319, 446] on span "Submit Payment" at bounding box center [329, 446] width 81 height 13
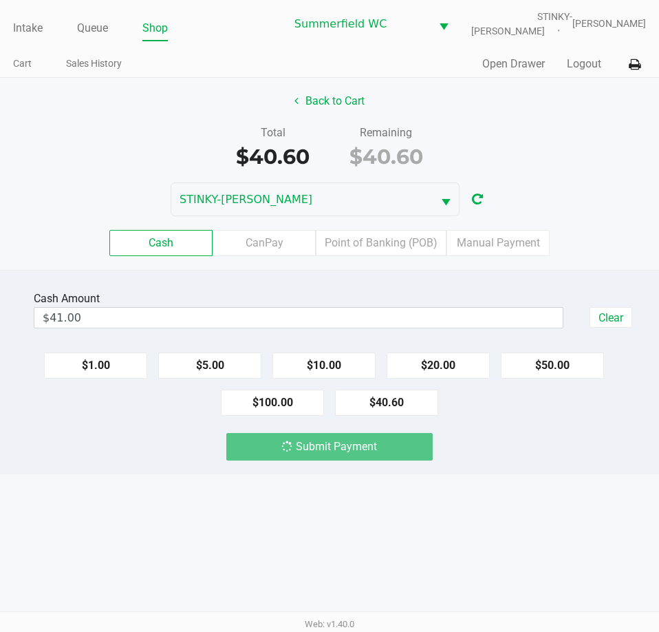
click at [333, 509] on div "Intake Queue Shop Summerfield WC STINKY-PETE Triston Packer Cart Sales History …" at bounding box center [329, 316] width 659 height 632
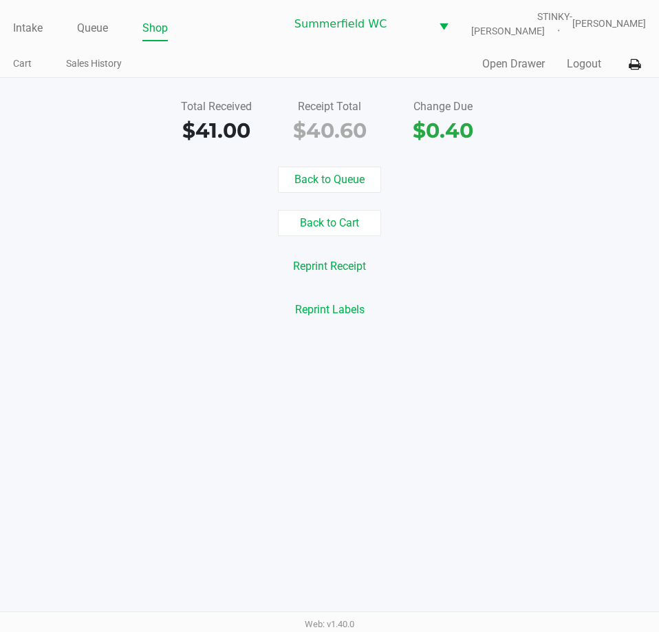
click at [397, 407] on div "Intake Queue Shop Summerfield WC STINKY-PETE Triston Packer Cart Sales History …" at bounding box center [329, 316] width 659 height 632
click at [23, 13] on div "Intake Queue Shop Summerfield WC STINKY-PETE Triston Packer" at bounding box center [329, 24] width 633 height 34
drag, startPoint x: 23, startPoint y: 28, endPoint x: 290, endPoint y: 44, distance: 267.6
click at [33, 28] on link "Intake" at bounding box center [28, 28] width 30 height 19
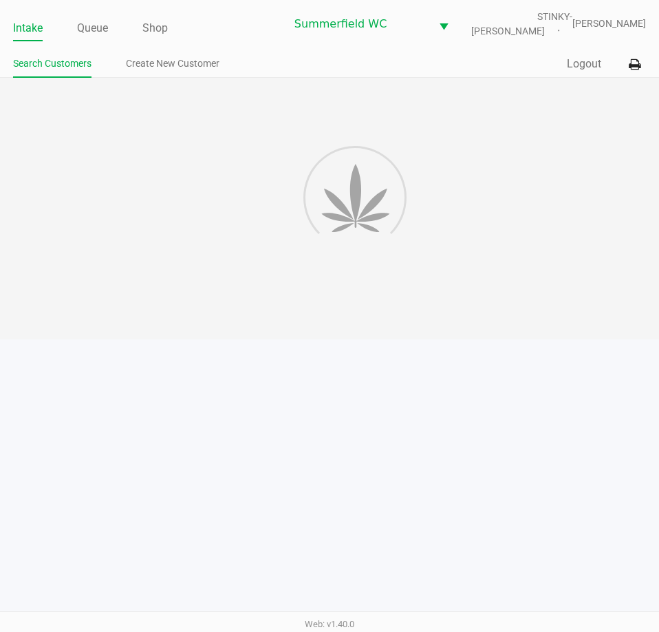
click at [293, 56] on ul "Search Customers Create New Customer" at bounding box center [171, 65] width 317 height 23
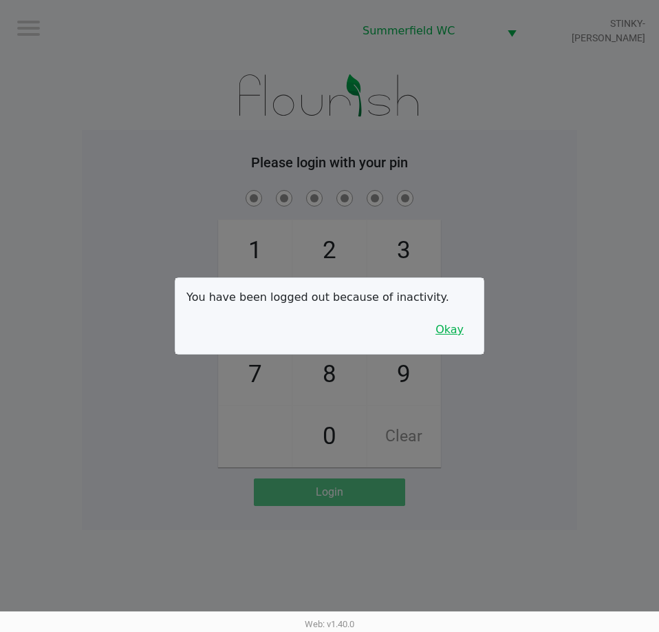
click at [460, 332] on button "Okay" at bounding box center [450, 330] width 46 height 26
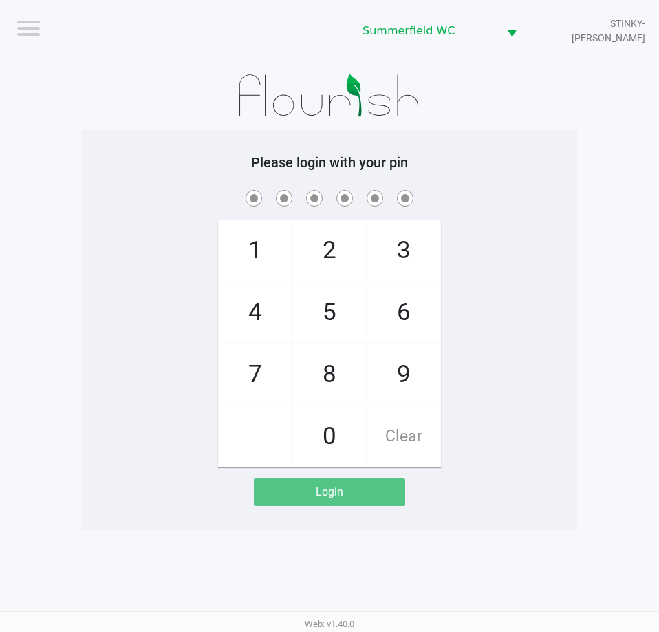
drag, startPoint x: 619, startPoint y: 352, endPoint x: 600, endPoint y: 363, distance: 22.5
click at [619, 352] on app-pos-login-wrapper "Logout Summerfield WC STINKY-PETE Please login with your pin 1 4 7 2 5 8 0 3 6 …" at bounding box center [329, 265] width 659 height 530
click at [557, 302] on div "1 4 7 2 5 8 0 3 6 9 Clear" at bounding box center [330, 327] width 496 height 280
checkbox input "true"
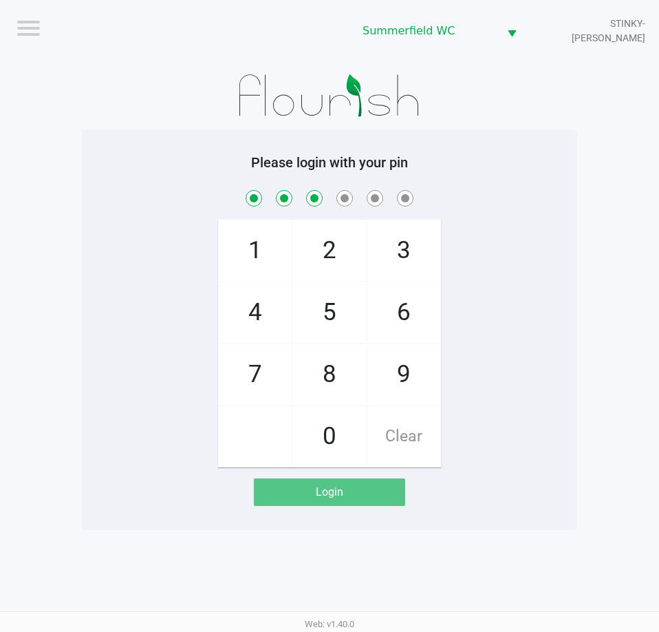
checkbox input "true"
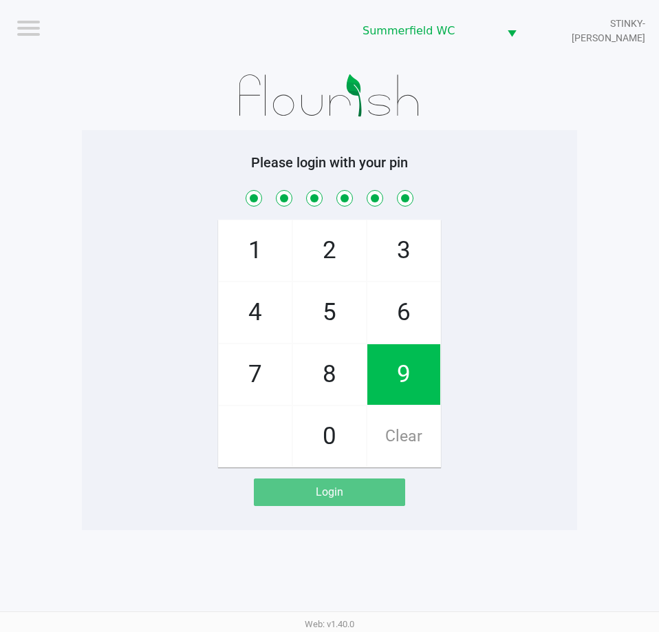
checkbox input "true"
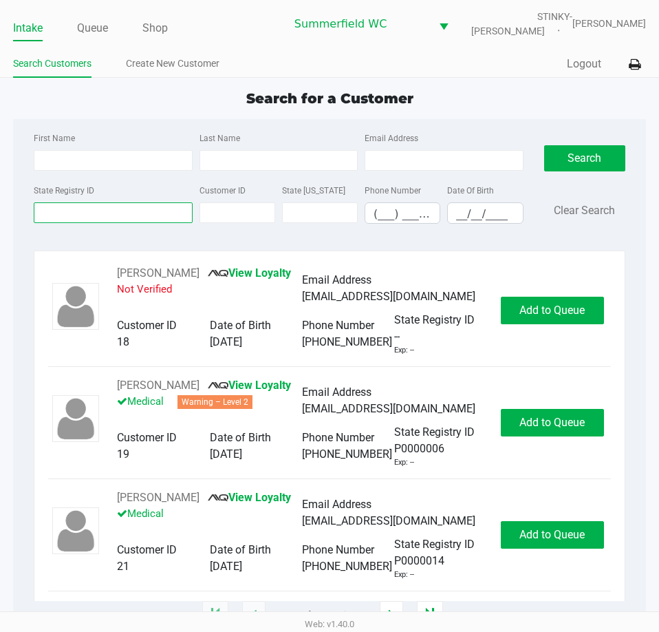
click at [118, 204] on input "State Registry ID" at bounding box center [113, 212] width 158 height 21
click at [106, 207] on input "State Registry ID" at bounding box center [113, 212] width 158 height 21
click at [360, 244] on div "First Name Last Name Email Address State Registry ID Customer ID State ID Phone…" at bounding box center [329, 182] width 613 height 126
click at [360, 241] on div "First Name Last Name Email Address State Registry ID Customer ID State ID Phone…" at bounding box center [329, 182] width 613 height 126
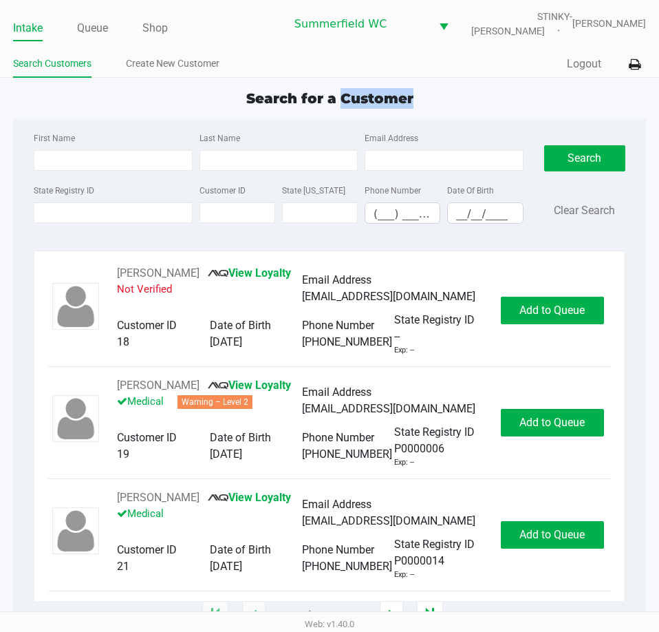
drag, startPoint x: 343, startPoint y: 103, endPoint x: 412, endPoint y: 103, distance: 68.8
click at [412, 103] on span "Search for a Customer" at bounding box center [329, 98] width 167 height 17
click at [99, 20] on link "Queue" at bounding box center [92, 28] width 31 height 19
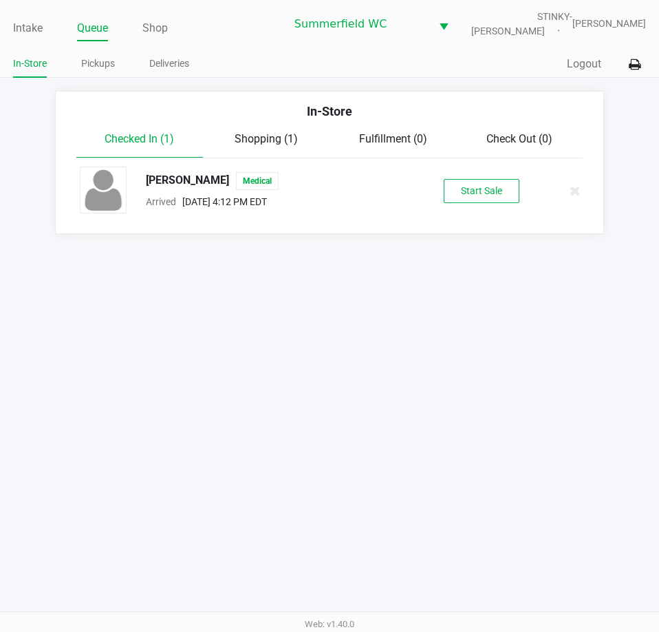
click at [281, 147] on div "Shopping (1)" at bounding box center [266, 139] width 127 height 17
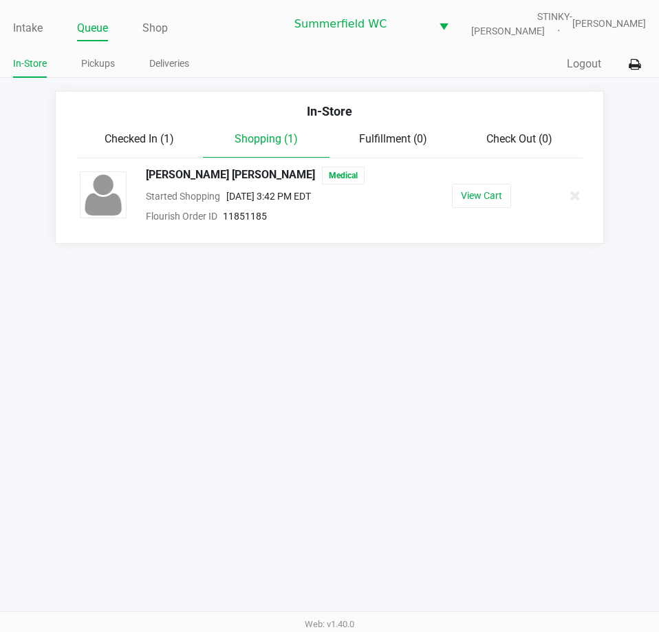
click at [149, 140] on span "Checked In (1)" at bounding box center [140, 138] width 70 height 13
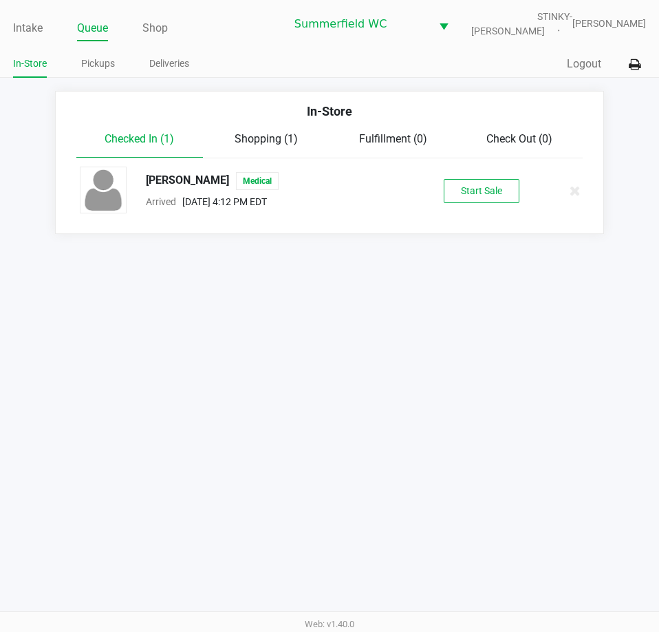
click at [249, 147] on div "Shopping (1)" at bounding box center [266, 139] width 127 height 17
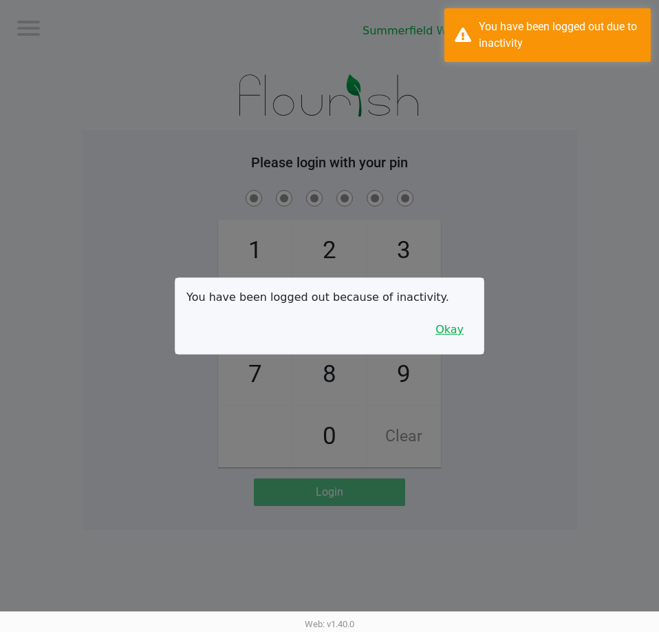
click at [466, 333] on button "Okay" at bounding box center [450, 330] width 46 height 26
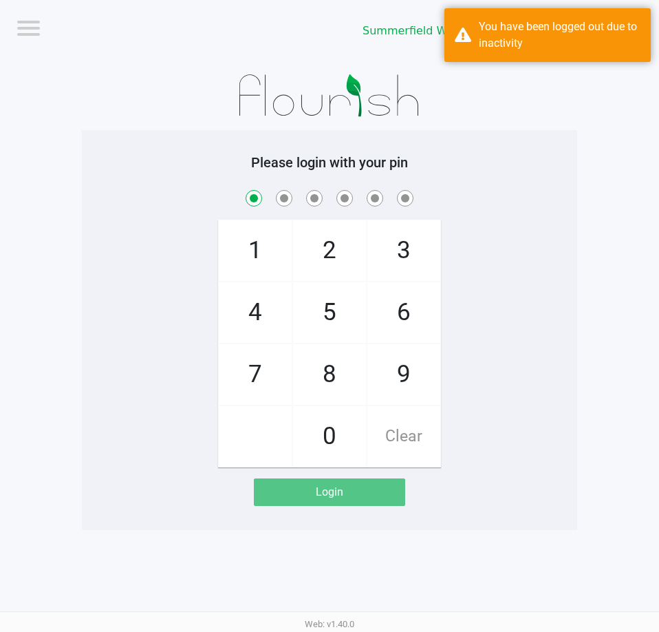
checkbox input "true"
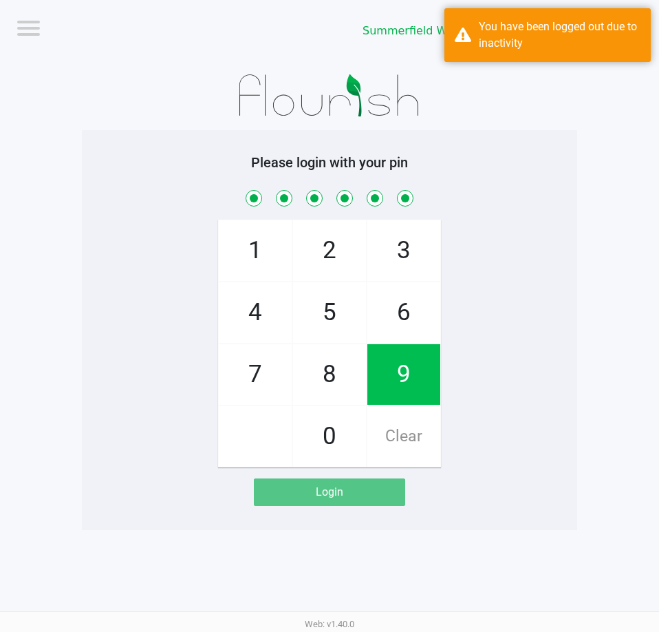
checkbox input "true"
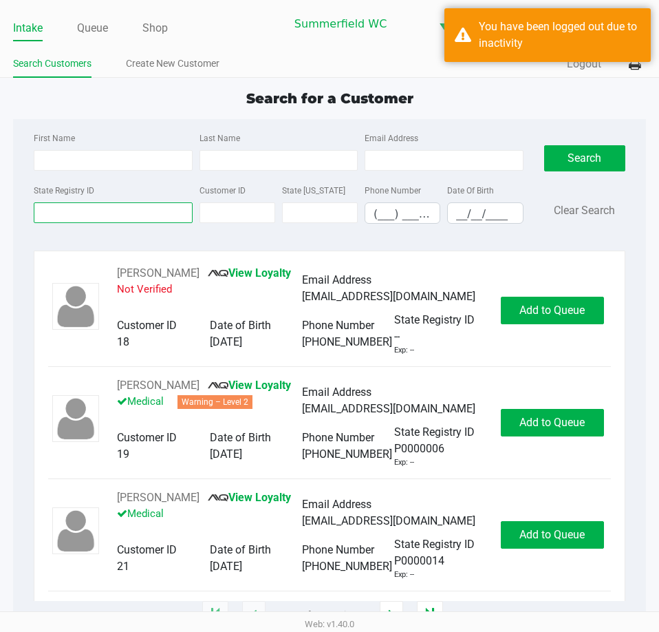
click at [156, 217] on input "State Registry ID" at bounding box center [113, 212] width 158 height 21
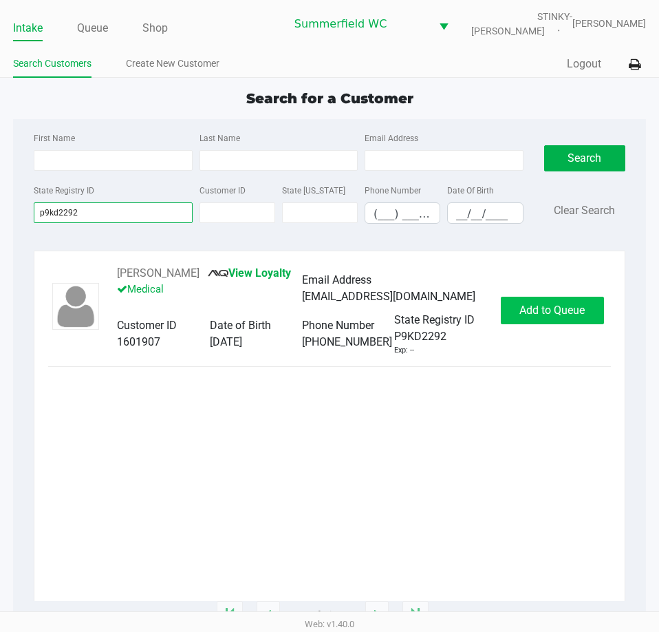
type input "p9kd2292"
click at [553, 319] on button "Add to Queue" at bounding box center [552, 311] width 103 height 28
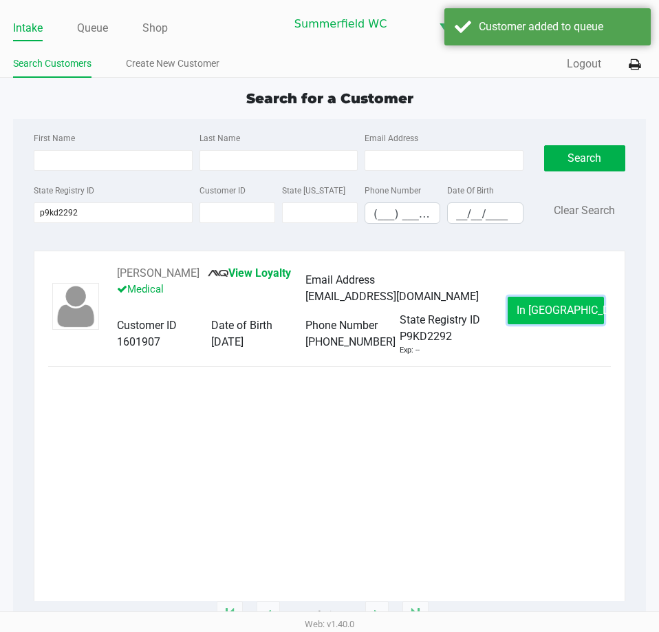
click at [553, 309] on span "In Queue" at bounding box center [575, 310] width 116 height 13
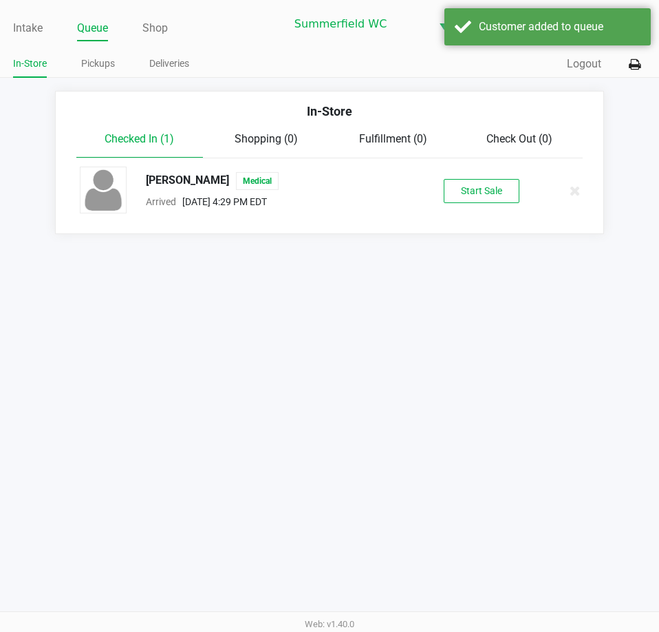
click at [499, 199] on button "Start Sale" at bounding box center [482, 191] width 76 height 24
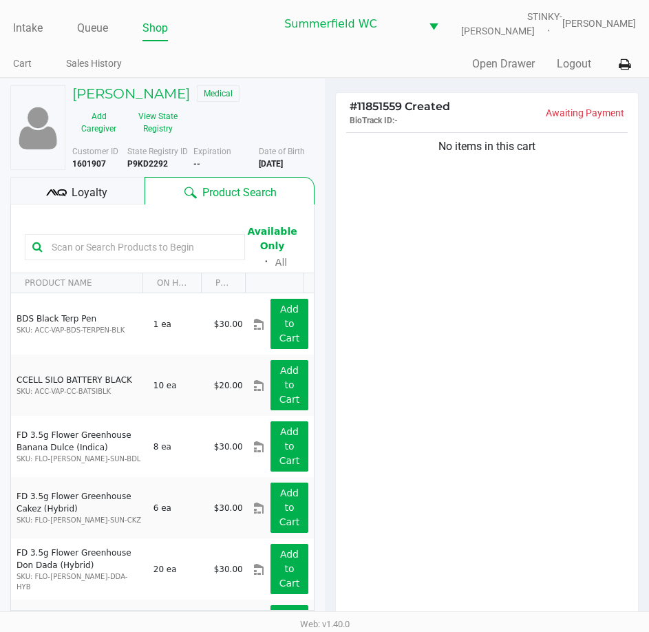
click at [138, 243] on input "text" at bounding box center [141, 247] width 191 height 21
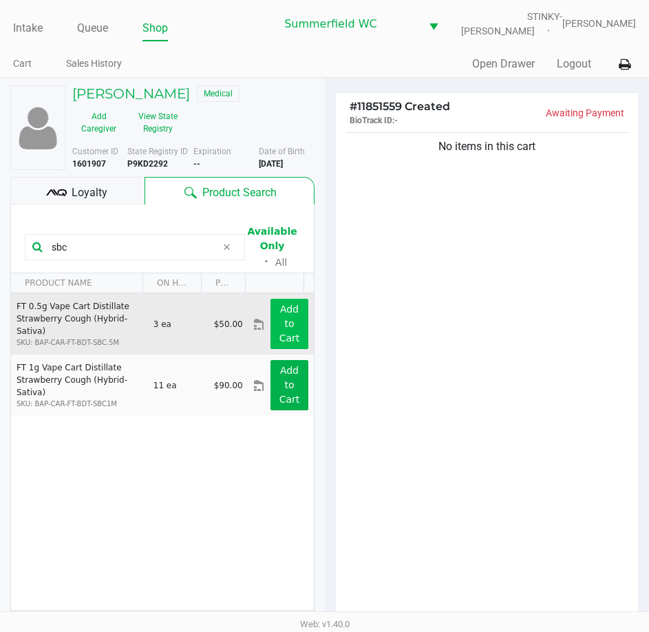
type input "sbc"
click at [288, 325] on button "Add to Cart" at bounding box center [289, 324] width 37 height 50
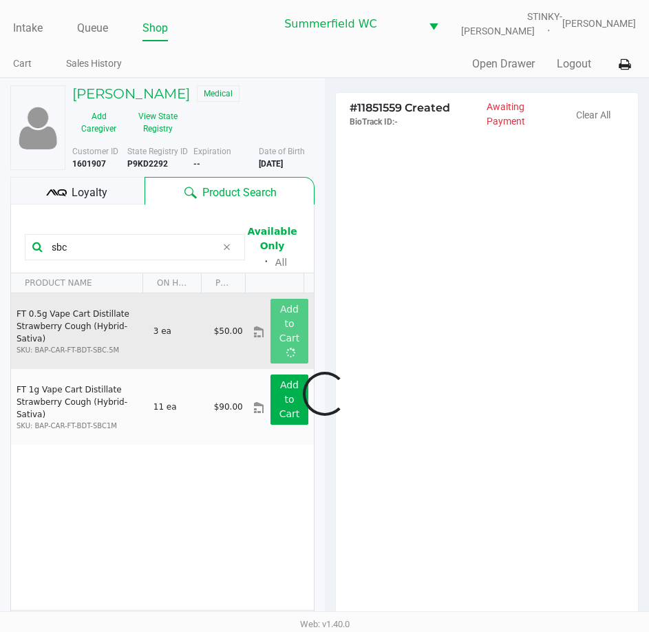
click at [379, 330] on div at bounding box center [324, 394] width 649 height 494
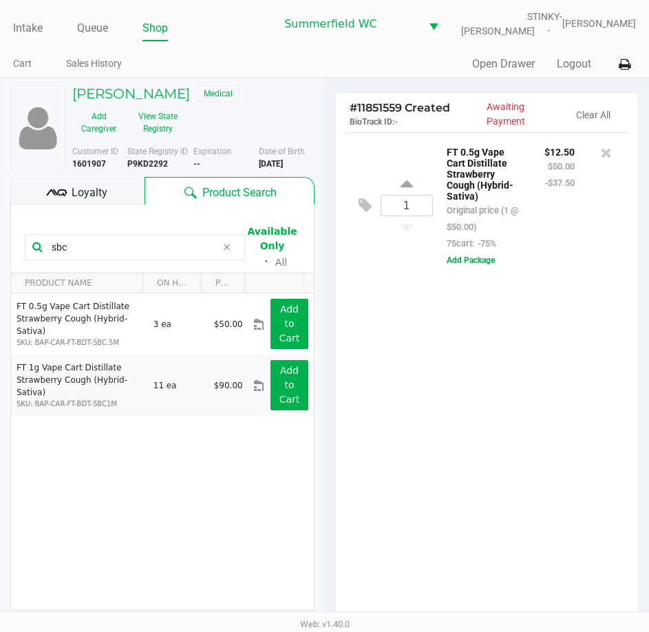
click at [89, 195] on span "Loyalty" at bounding box center [90, 192] width 36 height 17
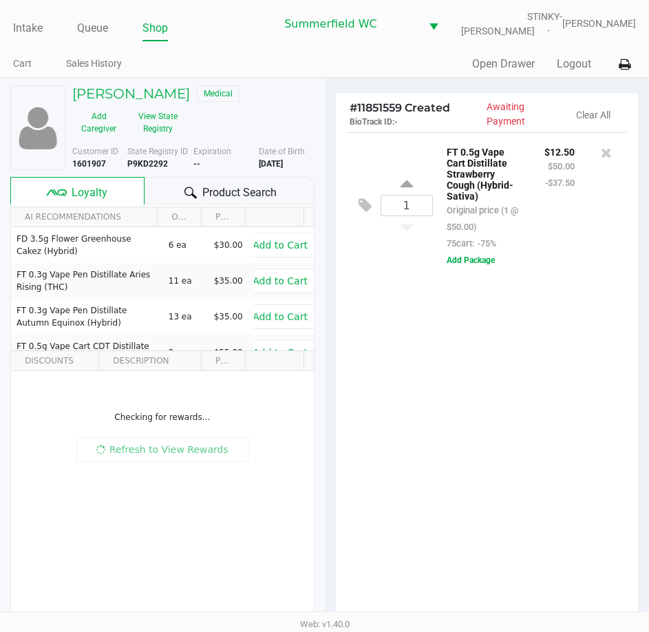
click at [520, 471] on div "1 FT 0.5g Vape Cart Distillate Strawberry Cough (Hybrid-Sativa) Original price …" at bounding box center [487, 381] width 303 height 499
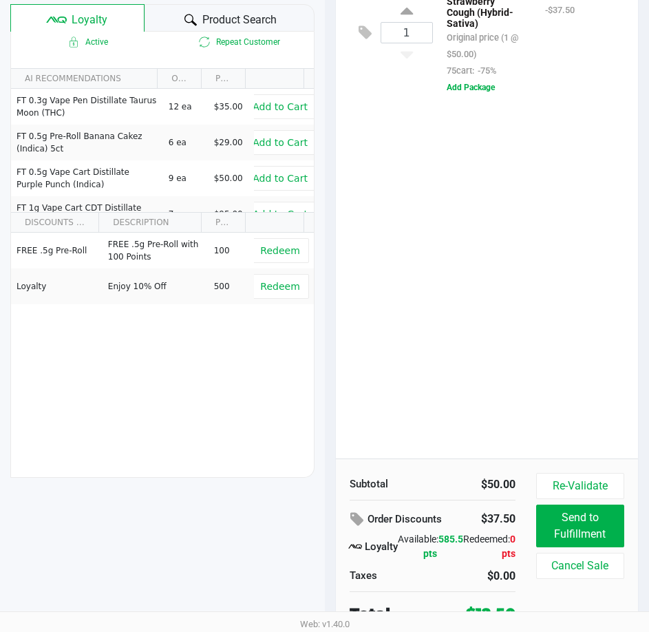
scroll to position [180, 0]
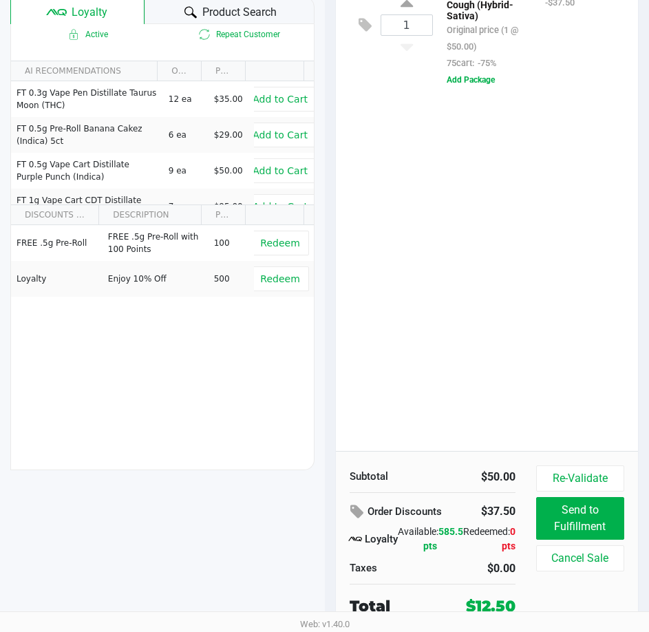
click at [504, 323] on div "1 FT 0.5g Vape Cart Distillate Strawberry Cough (Hybrid-Sativa) Original price …" at bounding box center [487, 201] width 303 height 499
click at [500, 334] on div "1 FT 0.5g Vape Cart Distillate Strawberry Cough (Hybrid-Sativa) Original price …" at bounding box center [487, 201] width 303 height 499
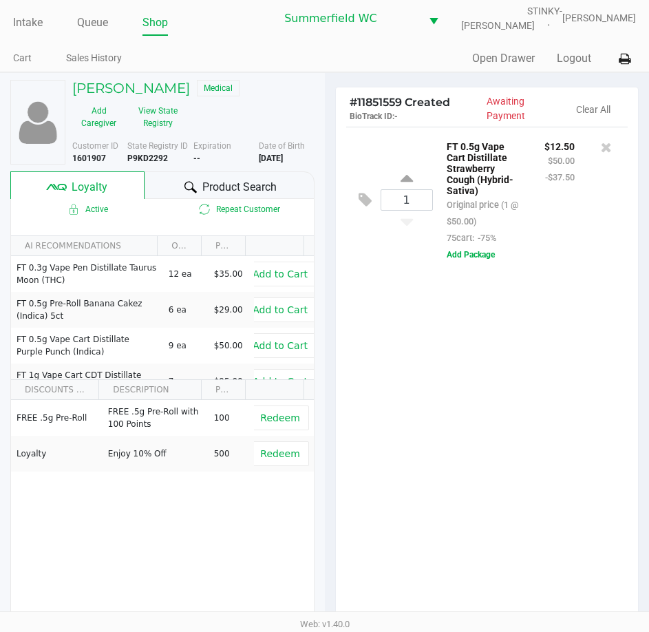
scroll to position [0, 0]
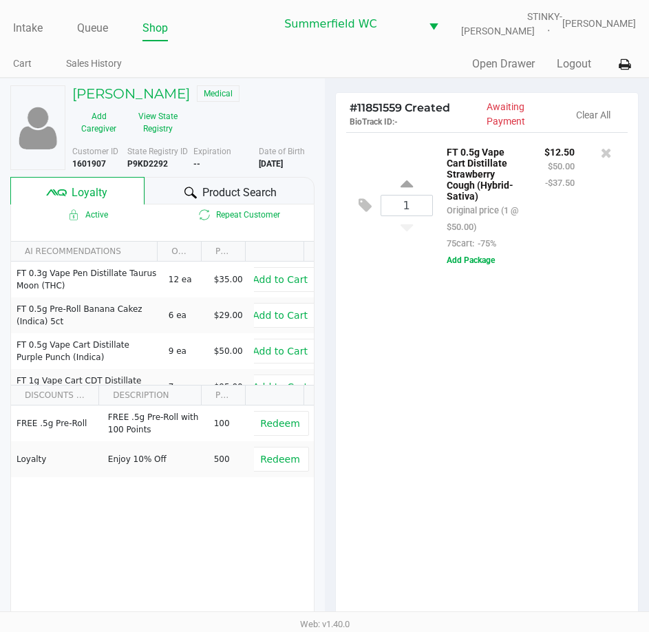
drag, startPoint x: 283, startPoint y: 193, endPoint x: 351, endPoint y: 260, distance: 95.4
click at [282, 193] on div "Product Search" at bounding box center [229, 191] width 169 height 28
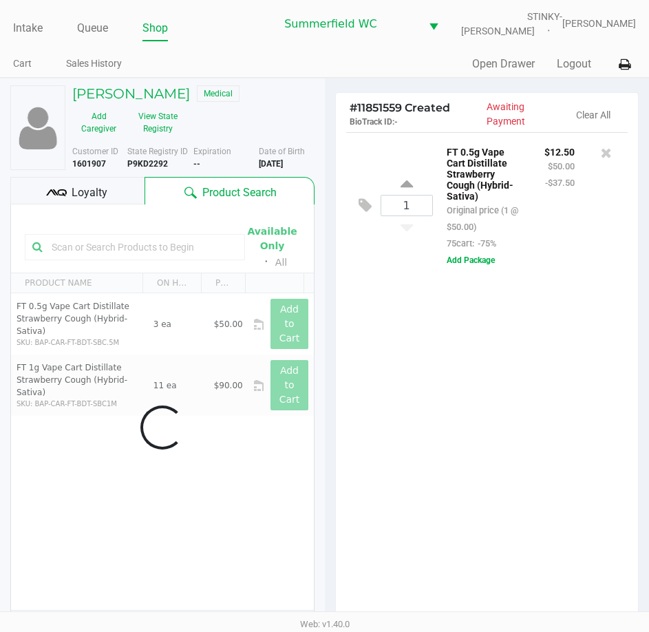
click at [551, 412] on div "1 FT 0.5g Vape Cart Distillate Strawberry Cough (Hybrid-Sativa) Original price …" at bounding box center [487, 381] width 303 height 499
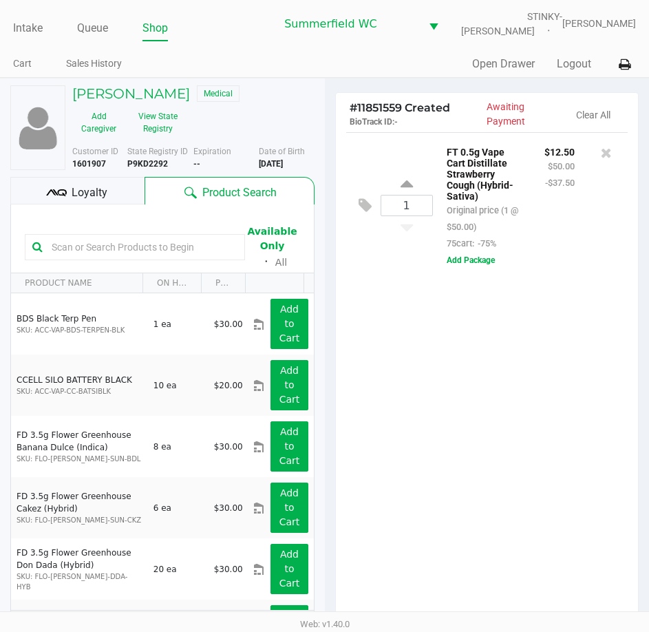
click at [551, 412] on div "1 FT 0.5g Vape Cart Distillate Strawberry Cough (Hybrid-Sativa) Original price …" at bounding box center [487, 381] width 303 height 499
click at [634, 352] on div at bounding box center [324, 404] width 649 height 514
click at [532, 428] on div at bounding box center [324, 404] width 649 height 514
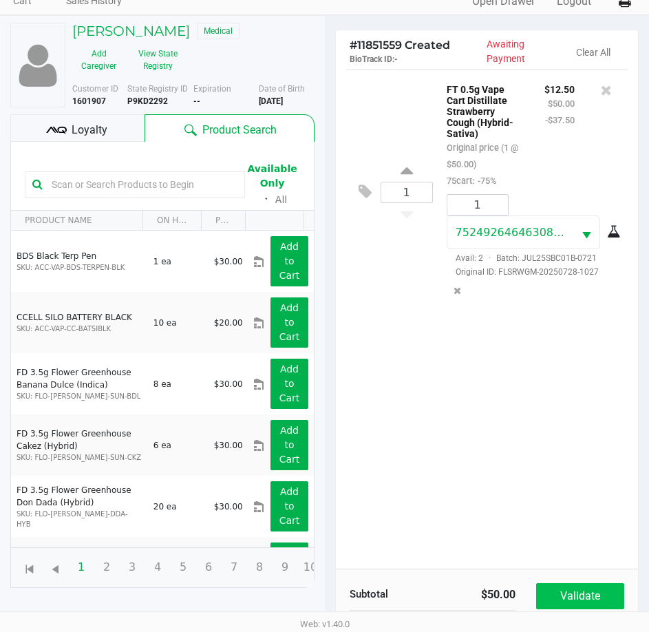
scroll to position [180, 0]
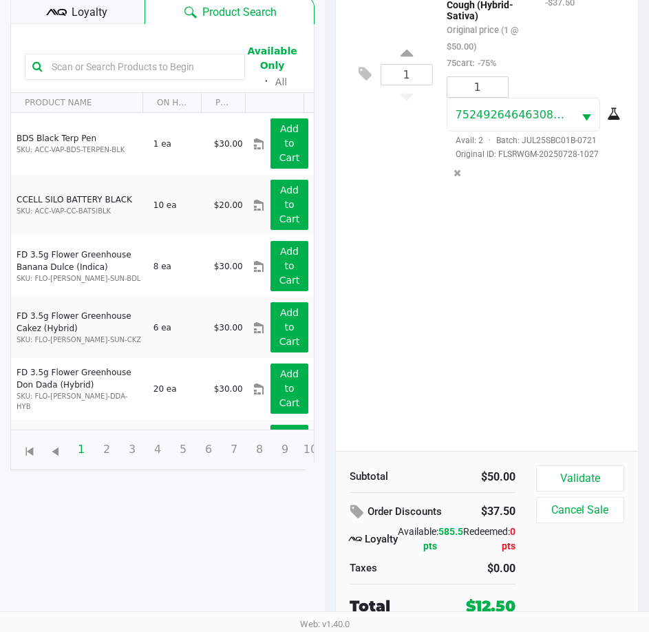
click at [586, 463] on div "Subtotal $50.00 Order Discounts $37.50 Loyalty Available: 585.5 pts Redeemed: 0…" at bounding box center [487, 541] width 303 height 180
click at [601, 485] on button "Validate" at bounding box center [580, 478] width 88 height 26
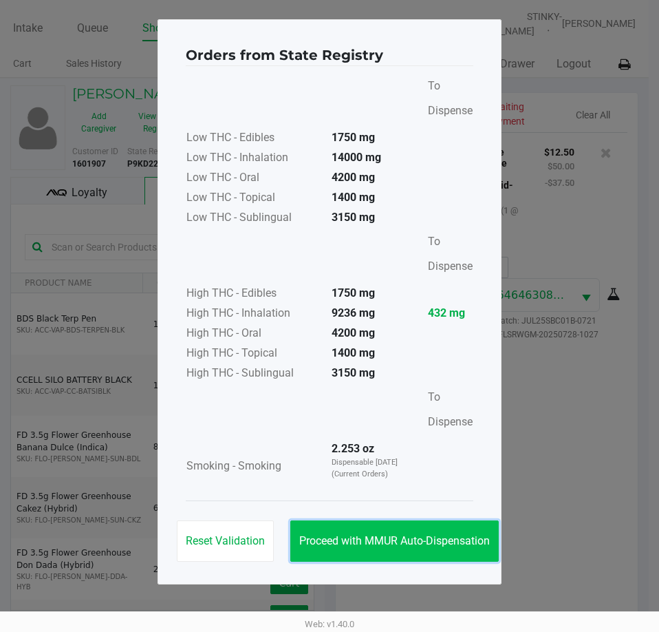
click at [373, 533] on button "Proceed with MMUR Auto-Dispensation" at bounding box center [394, 540] width 209 height 41
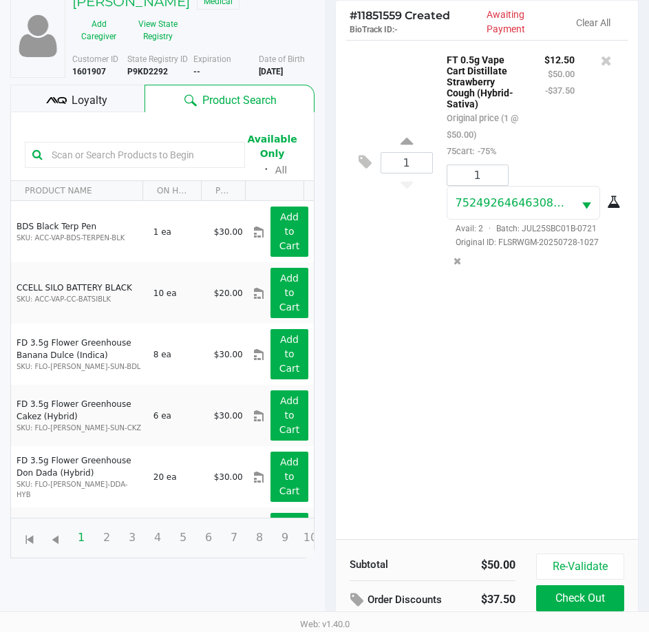
scroll to position [182, 0]
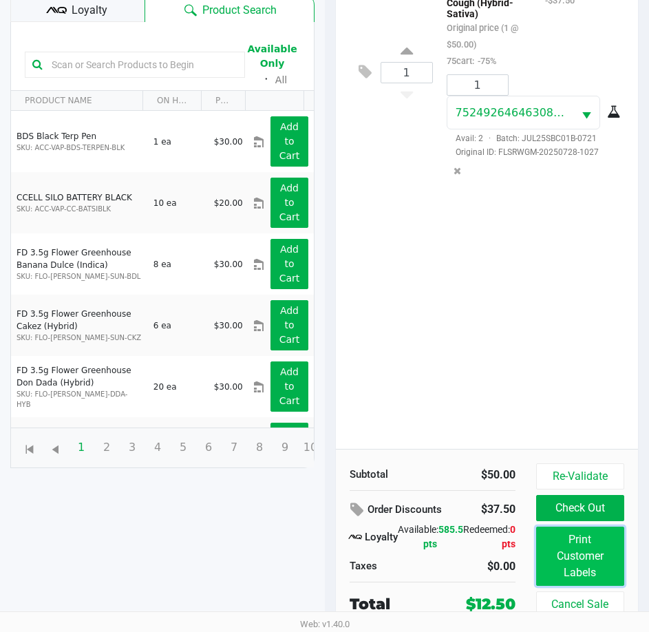
click at [566, 556] on button "Print Customer Labels" at bounding box center [580, 556] width 88 height 59
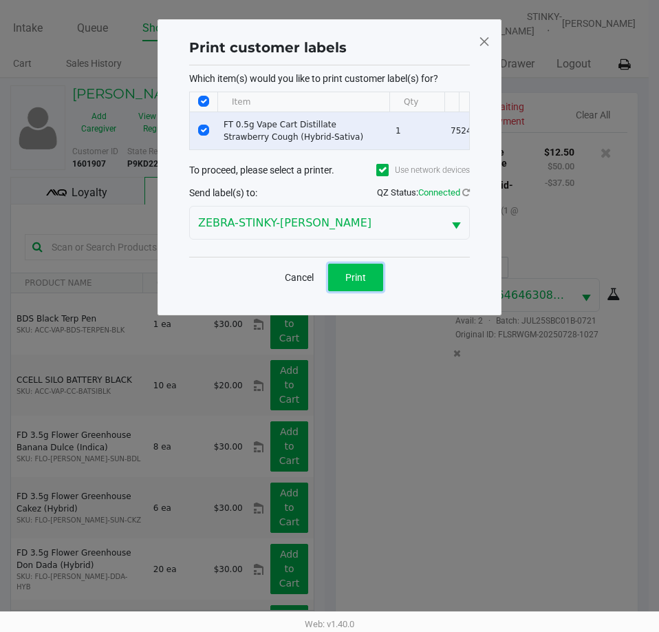
click at [352, 283] on span "Print" at bounding box center [356, 277] width 21 height 11
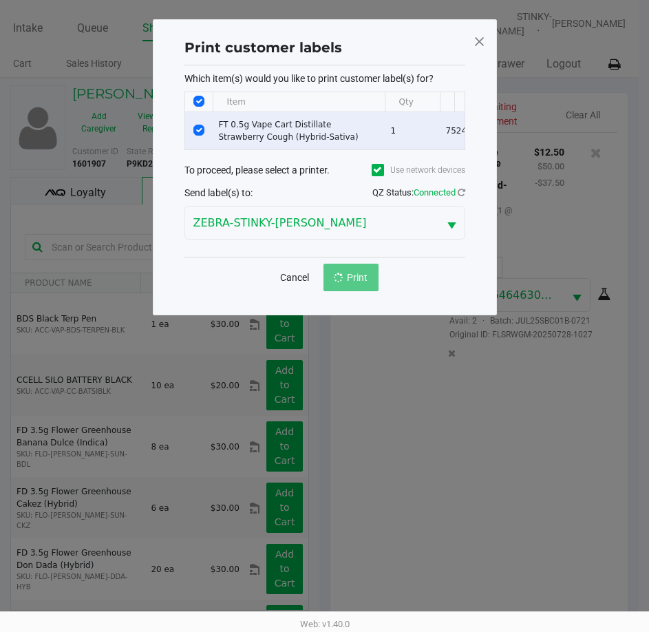
click at [468, 428] on ngb-modal-window "Print customer labels Which item(s) would you like to print customer label(s) f…" at bounding box center [324, 316] width 649 height 632
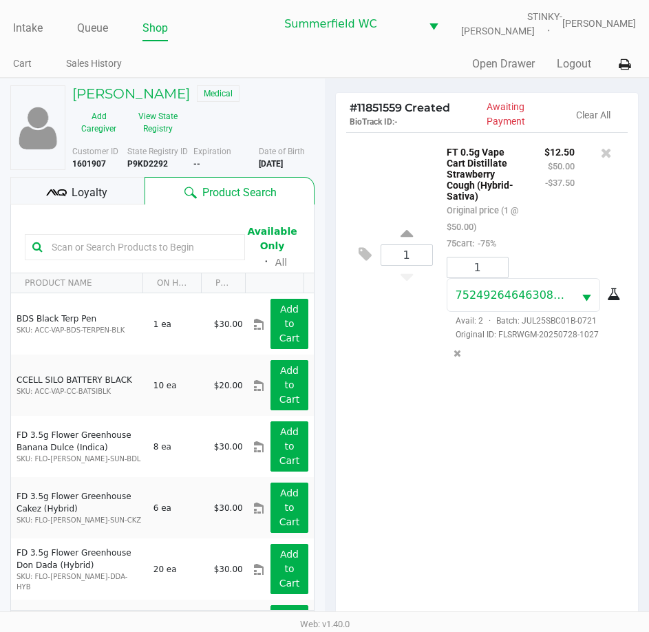
click at [559, 484] on div "1 FT 0.5g Vape Cart Distillate Strawberry Cough (Hybrid-Sativa) Original price …" at bounding box center [487, 381] width 303 height 499
click at [560, 481] on div "1 FT 0.5g Vape Cart Distillate Strawberry Cough (Hybrid-Sativa) Original price …" at bounding box center [487, 381] width 303 height 499
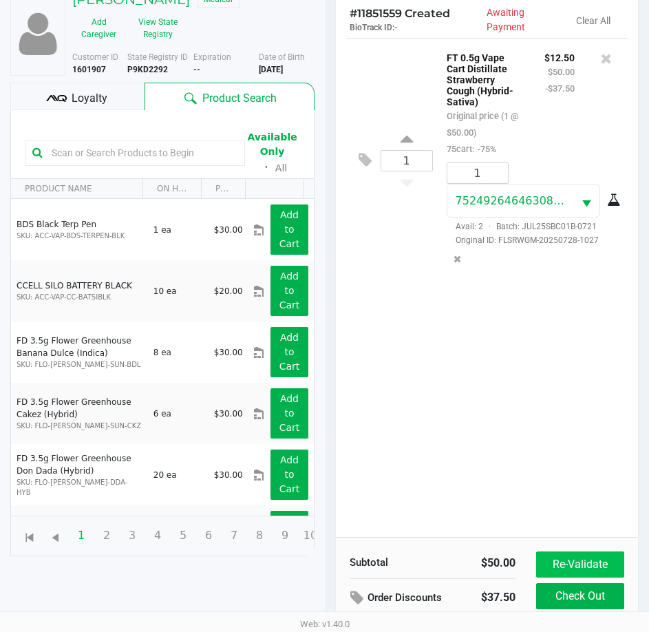
scroll to position [182, 0]
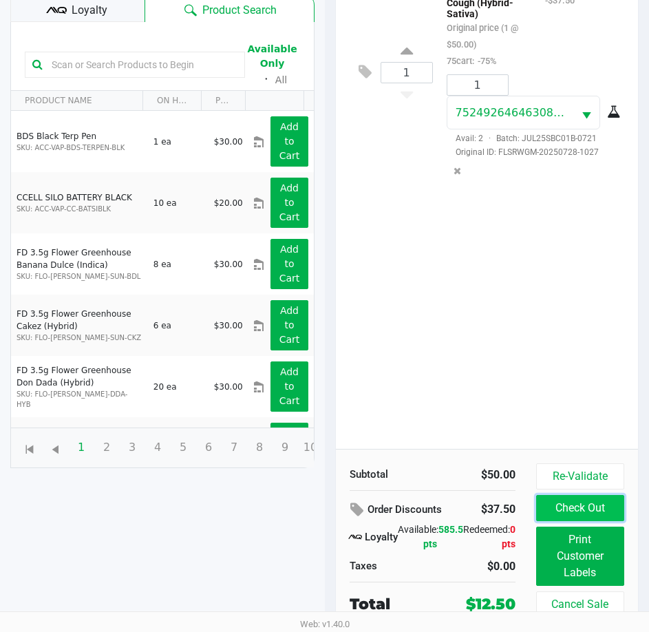
click at [575, 498] on button "Check Out" at bounding box center [580, 508] width 88 height 26
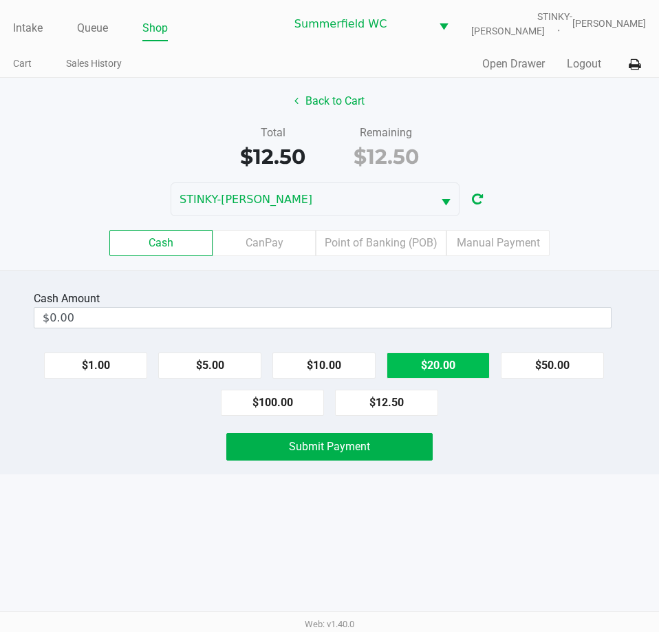
click at [421, 359] on button "$20.00" at bounding box center [438, 365] width 103 height 26
type input "$20.00"
click at [490, 452] on div "Submit Payment" at bounding box center [330, 447] width 680 height 28
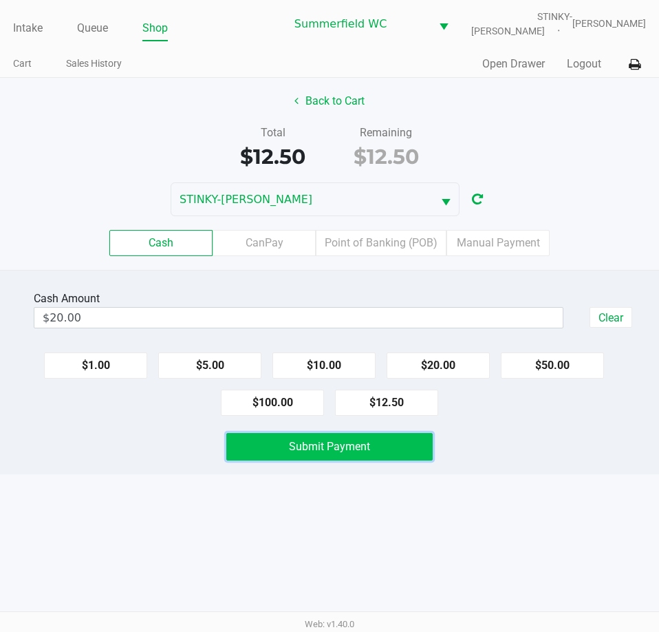
click at [414, 437] on button "Submit Payment" at bounding box center [329, 447] width 206 height 28
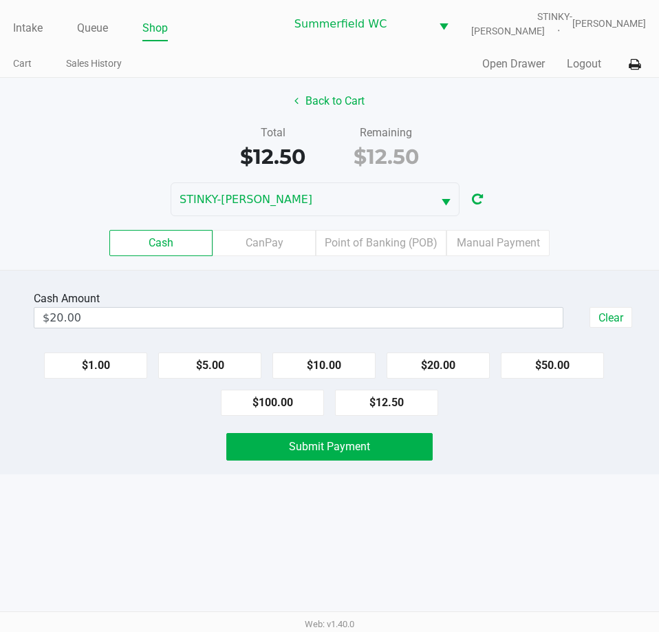
click at [502, 463] on div "Cash Amount $20.00 Clear $1.00 $5.00 $10.00 $20.00 $50.00 $100.00 $12.50 Submit…" at bounding box center [329, 372] width 659 height 204
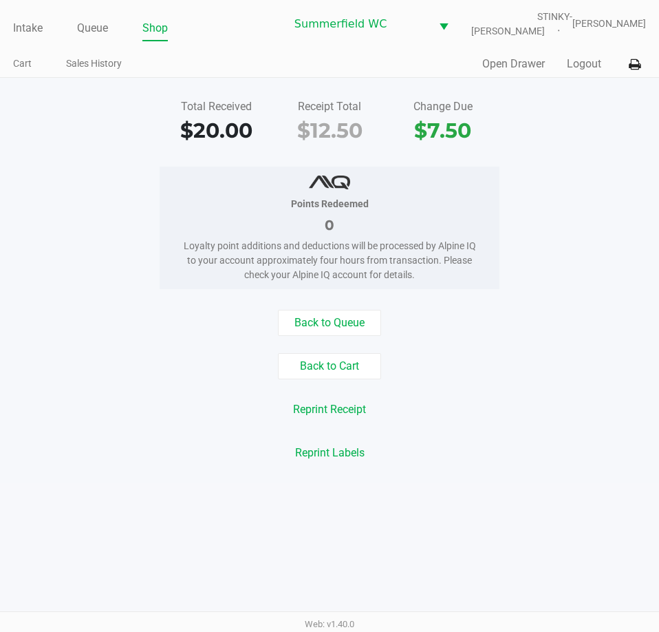
drag, startPoint x: 528, startPoint y: 408, endPoint x: 583, endPoint y: 303, distance: 118.9
click at [528, 406] on div "Reprint Receipt" at bounding box center [330, 410] width 680 height 26
drag, startPoint x: 21, startPoint y: 20, endPoint x: 248, endPoint y: 48, distance: 228.9
click at [21, 20] on link "Intake" at bounding box center [28, 28] width 30 height 19
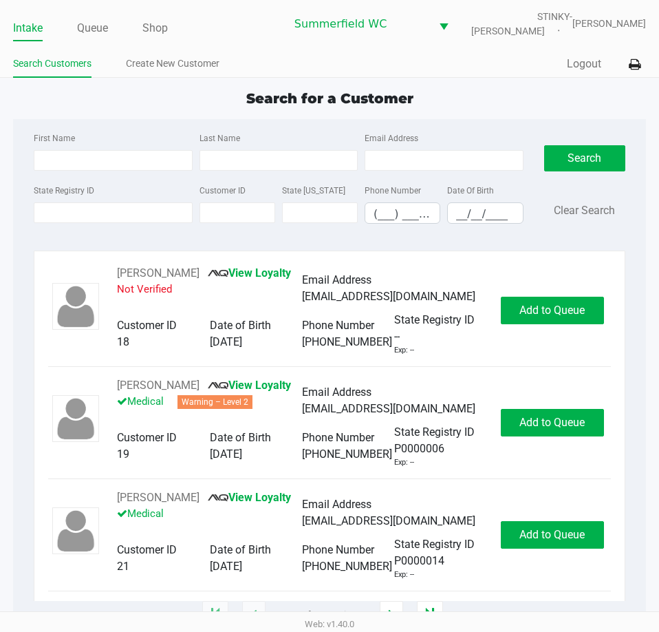
click at [241, 39] on ul "Intake Queue Shop" at bounding box center [149, 28] width 273 height 23
click at [361, 118] on div "Search for a Customer First Name Last Name Email Address State Registry ID Cust…" at bounding box center [329, 351] width 633 height 527
click at [435, 93] on div "Search for a Customer" at bounding box center [330, 98] width 654 height 21
click at [99, 35] on link "Queue" at bounding box center [92, 28] width 31 height 19
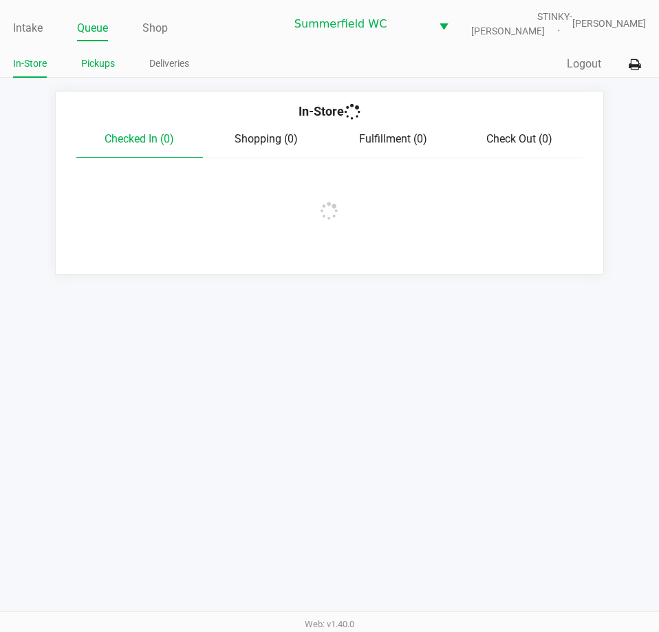
click at [92, 75] on li "Pickups" at bounding box center [98, 66] width 34 height 24
click at [91, 72] on link "Pickups" at bounding box center [98, 63] width 34 height 17
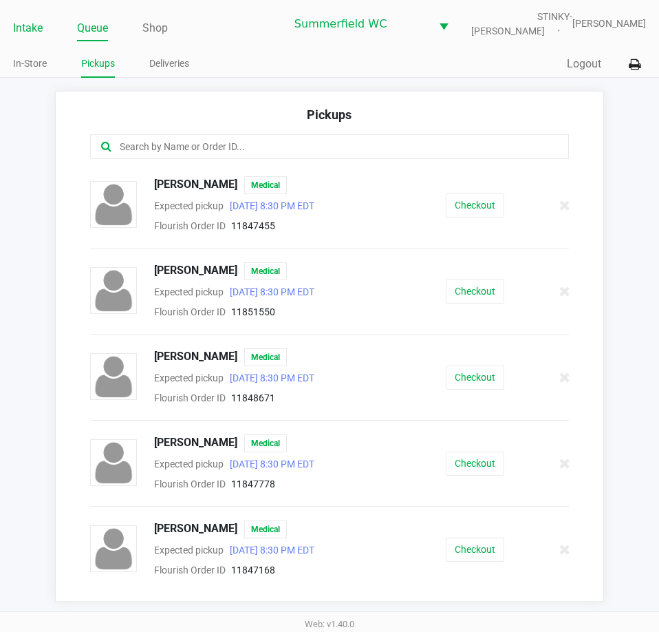
click at [38, 28] on link "Intake" at bounding box center [28, 28] width 30 height 19
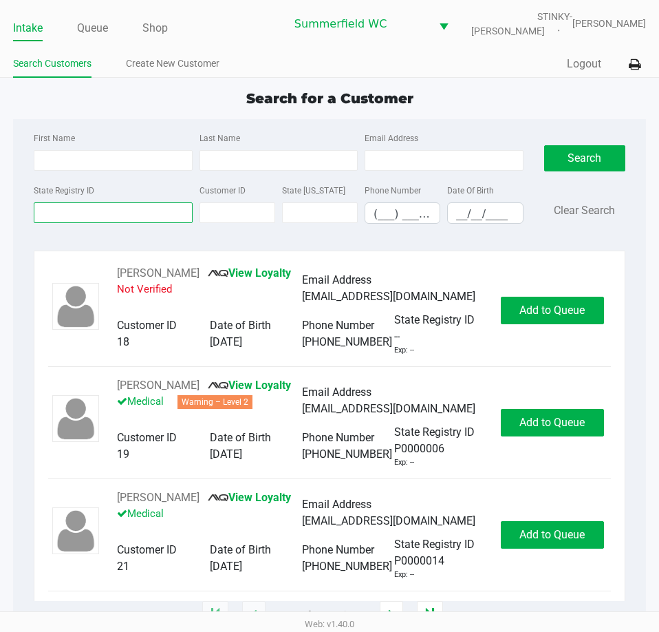
click at [115, 213] on input "State Registry ID" at bounding box center [113, 212] width 158 height 21
click at [120, 215] on input "State Registry ID" at bounding box center [113, 212] width 158 height 21
click at [98, 33] on link "Queue" at bounding box center [92, 28] width 31 height 19
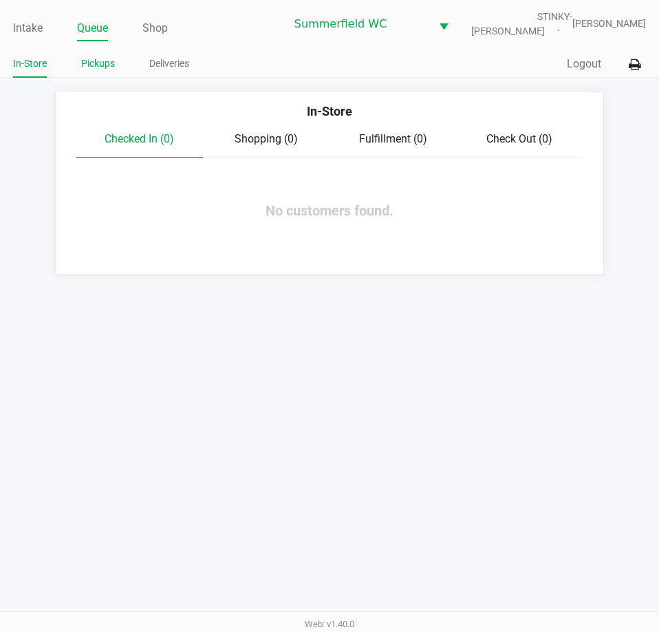
click at [107, 60] on link "Pickups" at bounding box center [98, 63] width 34 height 17
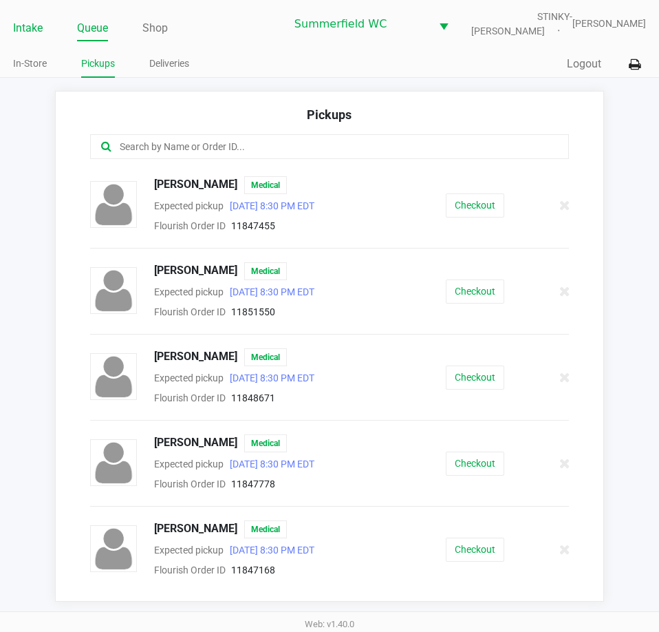
click at [28, 32] on link "Intake" at bounding box center [28, 28] width 30 height 19
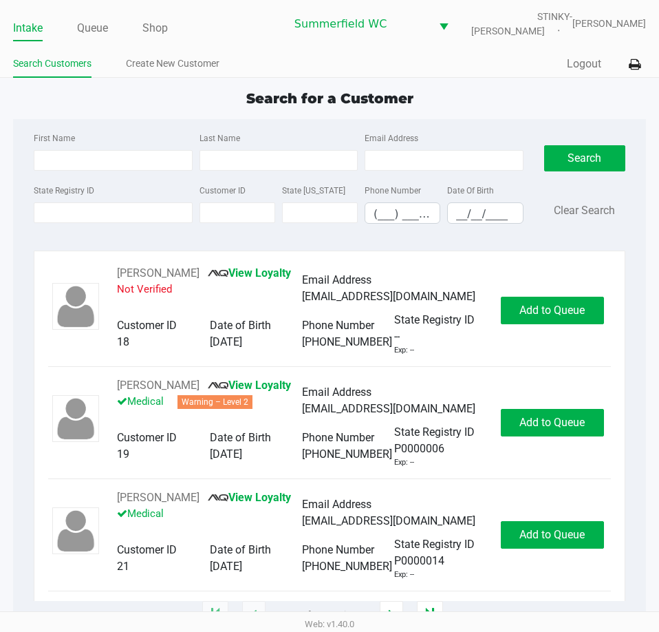
click at [427, 109] on div "Search for a Customer First Name Last Name Email Address State Registry ID Cust…" at bounding box center [329, 351] width 633 height 527
click at [108, 98] on div "Search for a Customer" at bounding box center [330, 98] width 654 height 21
click at [98, 26] on link "Queue" at bounding box center [92, 28] width 31 height 19
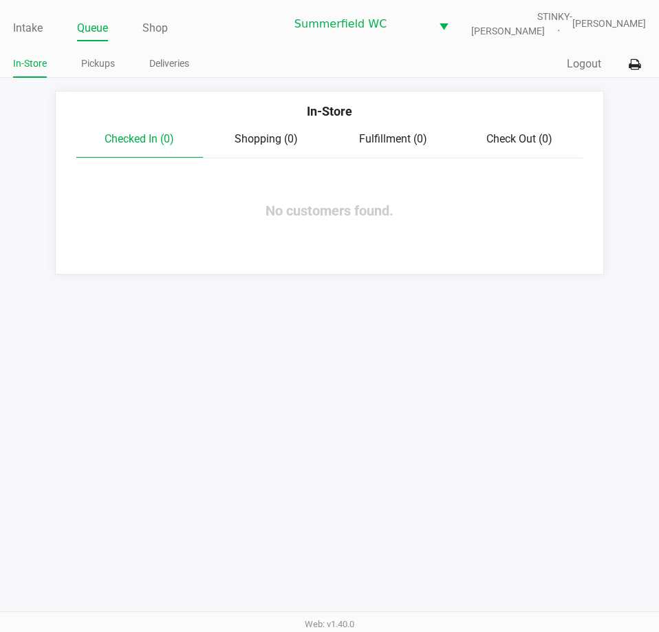
click at [103, 57] on link "Pickups" at bounding box center [98, 63] width 34 height 17
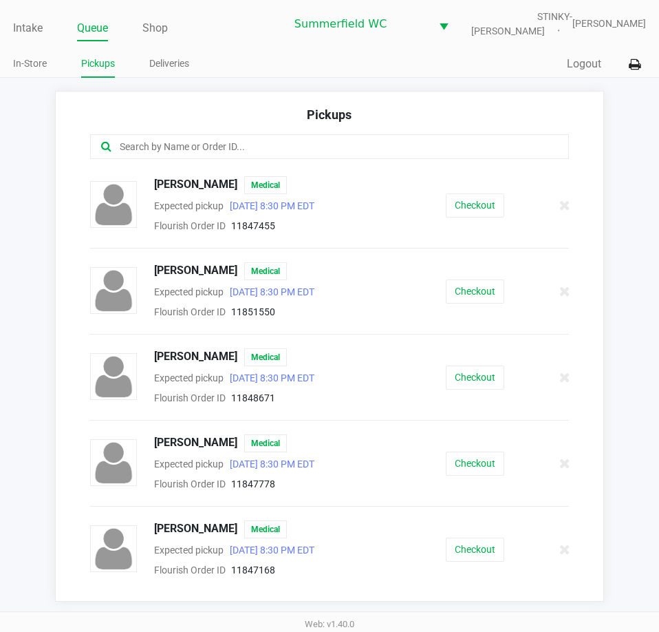
click at [355, 373] on div "Expected pickup Aug 26, 2025 8:30 PM EDT" at bounding box center [265, 378] width 242 height 17
click at [22, 23] on link "Intake" at bounding box center [28, 28] width 30 height 19
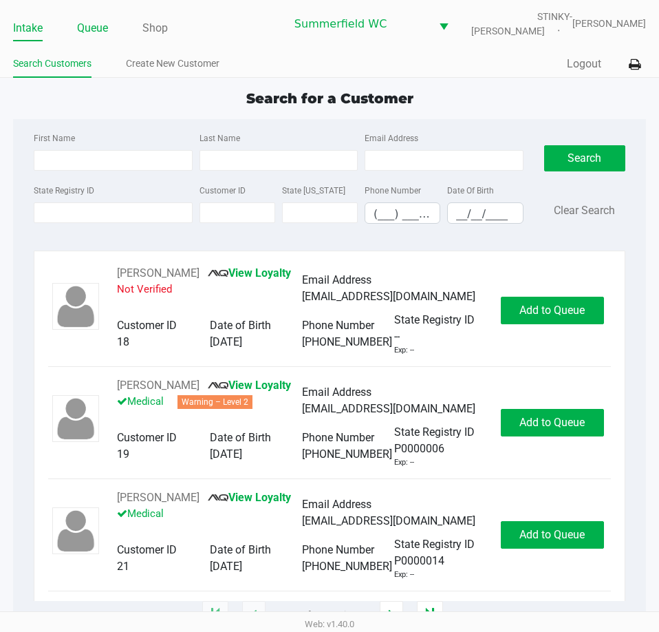
click at [97, 21] on link "Queue" at bounding box center [92, 28] width 31 height 19
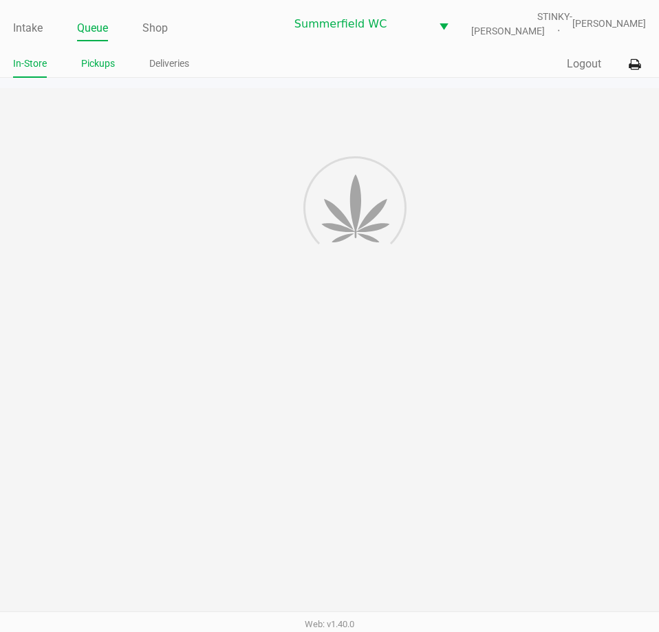
click at [103, 54] on li "Pickups" at bounding box center [98, 66] width 34 height 24
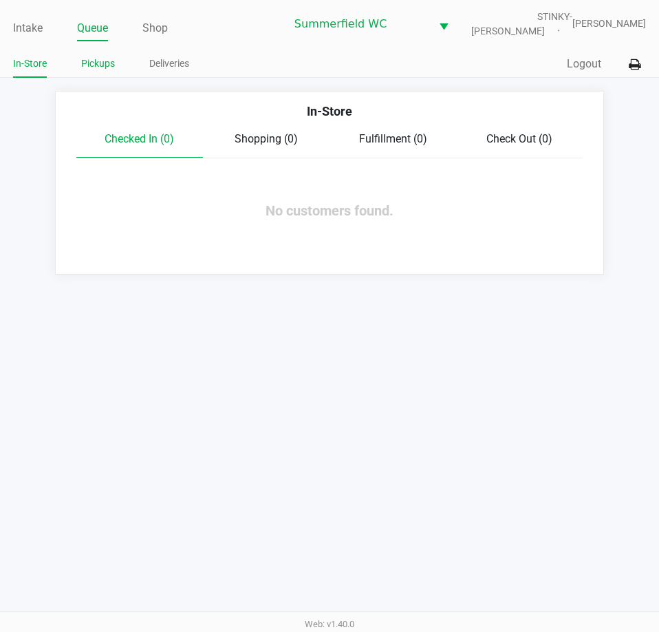
click at [94, 70] on link "Pickups" at bounding box center [98, 63] width 34 height 17
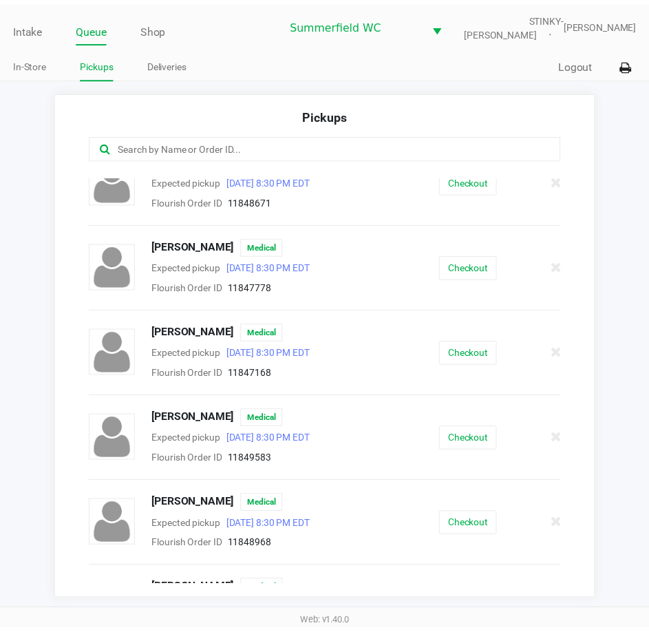
scroll to position [69, 0]
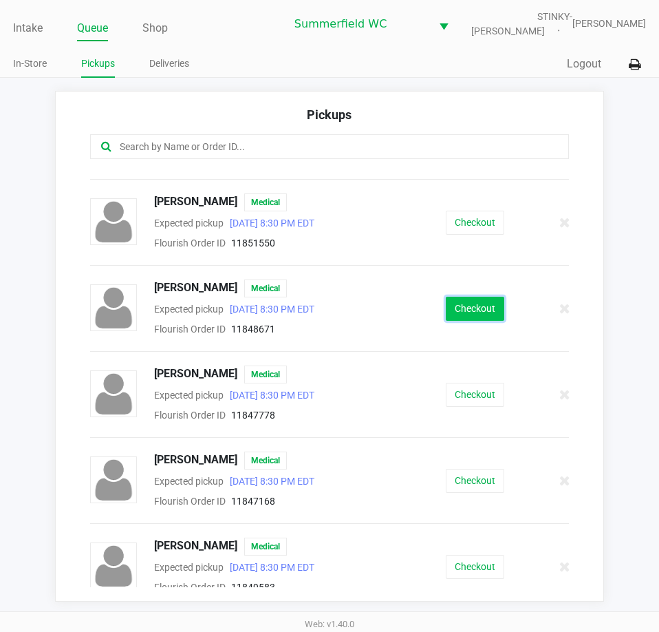
click at [459, 316] on button "Checkout" at bounding box center [475, 309] width 59 height 24
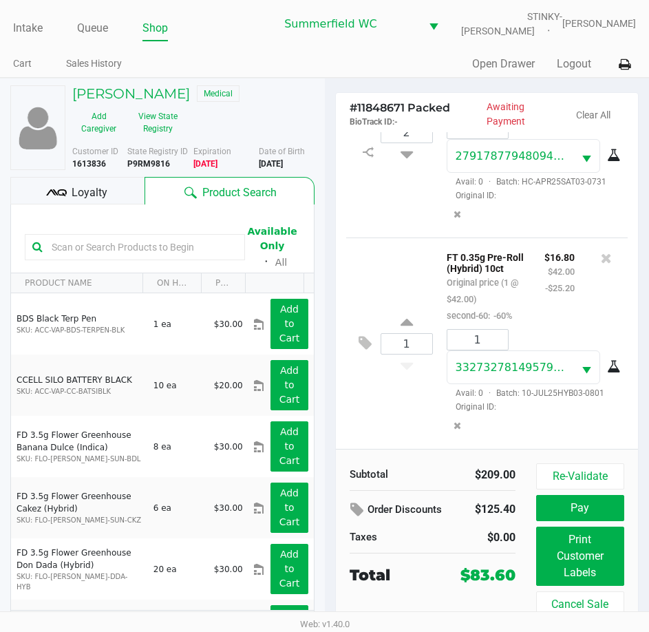
scroll to position [418, 0]
click at [86, 198] on span "Loyalty" at bounding box center [90, 192] width 36 height 17
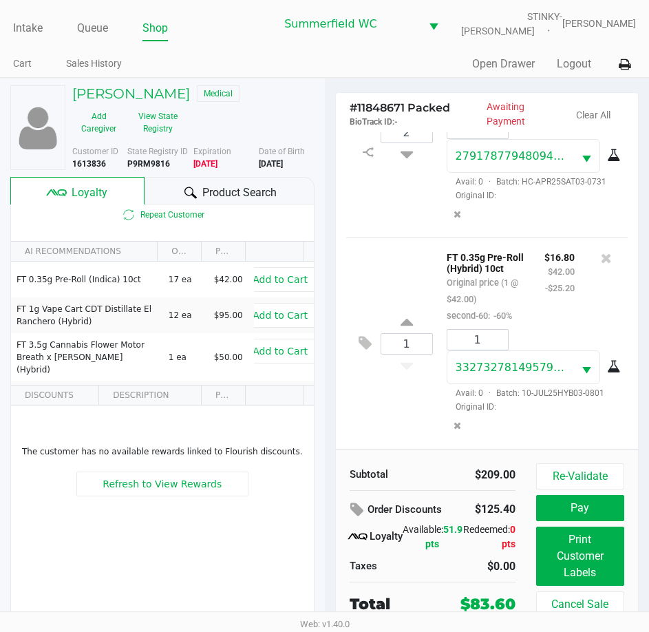
click at [388, 438] on div "1 FT 0.35g Pre-Roll (Hybrid) 10ct Original price (1 @ $42.00) second-60: -60% $…" at bounding box center [487, 342] width 282 height 211
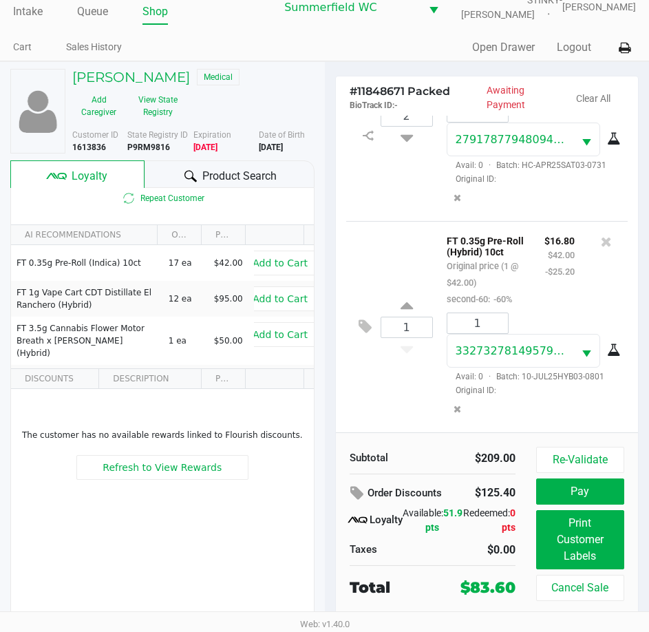
scroll to position [25, 0]
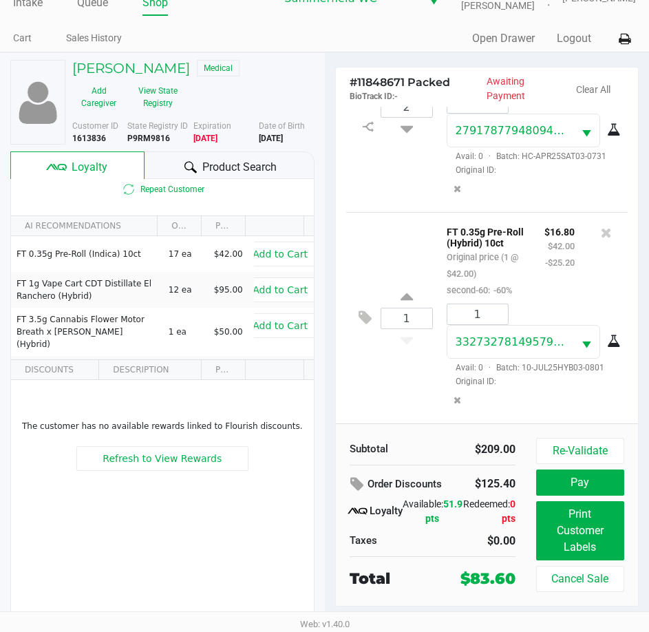
drag, startPoint x: 519, startPoint y: 576, endPoint x: 473, endPoint y: 574, distance: 46.2
click at [473, 574] on div "$83.60" at bounding box center [488, 578] width 76 height 23
click at [469, 572] on div "$83.60" at bounding box center [488, 578] width 55 height 23
click at [423, 432] on div "Subtotal $209.00 Order Discounts $125.40 Loyalty Available: 51.9 pts Redeemed: …" at bounding box center [487, 514] width 303 height 182
click at [534, 280] on div "$16.80 $42.00 -$25.20" at bounding box center [559, 260] width 51 height 75
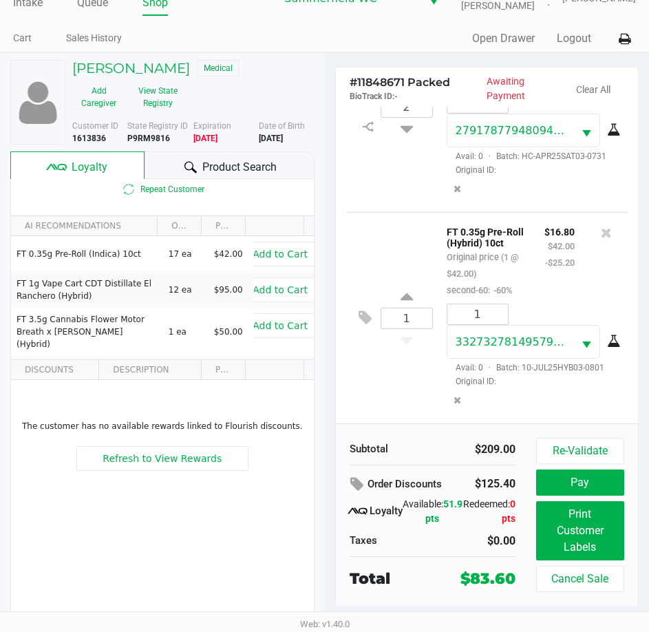
click at [546, 53] on div "# 11848671 Packed BioTrack ID: - Awaiting Payment Clear All 1 WNA 20mg Strawber…" at bounding box center [487, 342] width 325 height 579
drag, startPoint x: 539, startPoint y: 225, endPoint x: 540, endPoint y: 242, distance: 17.2
click at [540, 242] on div "$16.80 $42.00 -$25.20" at bounding box center [559, 260] width 51 height 75
click at [593, 483] on button "Pay" at bounding box center [580, 482] width 88 height 26
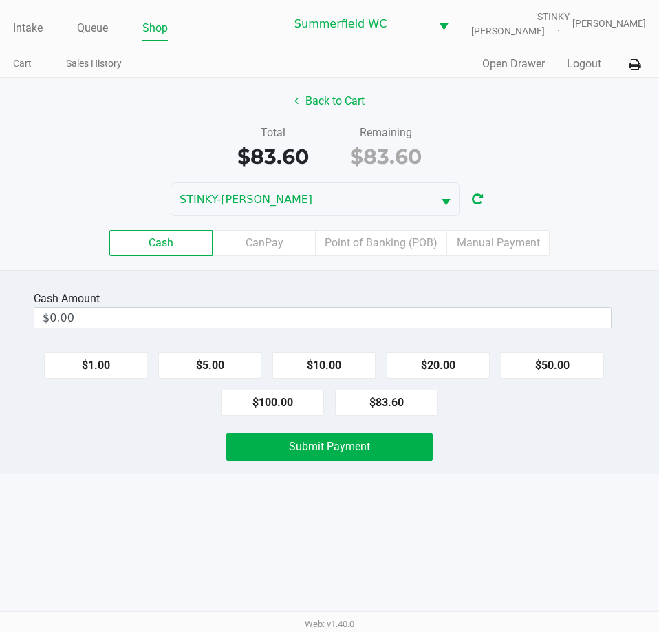
click at [573, 461] on div "Cash Amount $0.00 $1.00 $5.00 $10.00 $20.00 $50.00 $100.00 $83.60 Submit Payment" at bounding box center [329, 372] width 659 height 204
click at [571, 447] on div "Submit Payment" at bounding box center [330, 447] width 680 height 28
click at [553, 510] on div "Intake Queue Shop Summerfield WC STINKY-PETE Triston Packer Cart Sales History …" at bounding box center [329, 316] width 659 height 632
drag, startPoint x: 536, startPoint y: 447, endPoint x: 543, endPoint y: 443, distance: 8.0
click at [536, 445] on div "Submit Payment" at bounding box center [330, 447] width 680 height 28
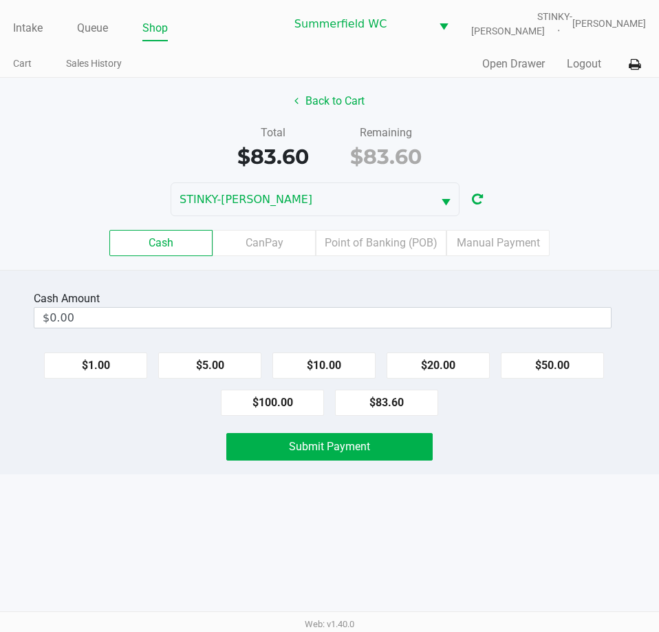
click at [577, 449] on div "Submit Payment" at bounding box center [330, 447] width 680 height 28
click at [547, 480] on div "Intake Queue Shop Summerfield WC STINKY-PETE Triston Packer Cart Sales History …" at bounding box center [329, 316] width 659 height 632
click at [549, 434] on div "Submit Payment" at bounding box center [330, 447] width 680 height 28
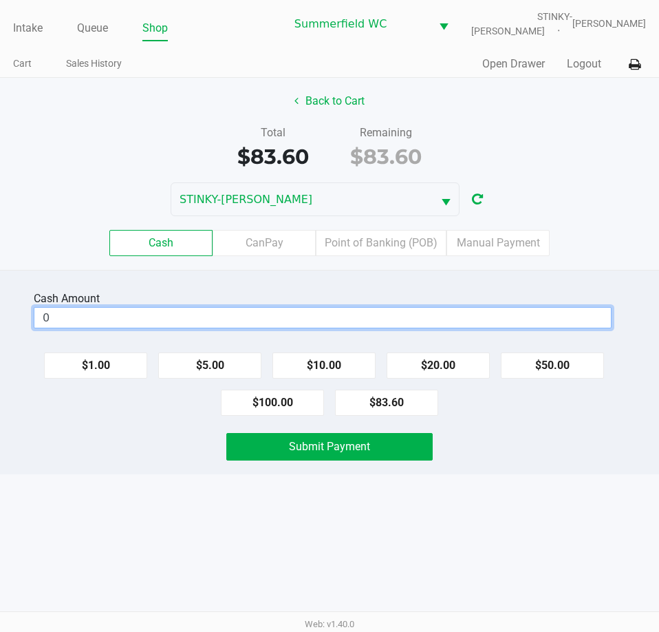
click at [478, 319] on input "0" at bounding box center [322, 318] width 577 height 20
type input "$84.00"
click at [509, 427] on div "Cash Amount $84.00 Clear $1.00 $5.00 $10.00 $20.00 $50.00 $100.00 $83.60 Submit…" at bounding box center [329, 372] width 659 height 204
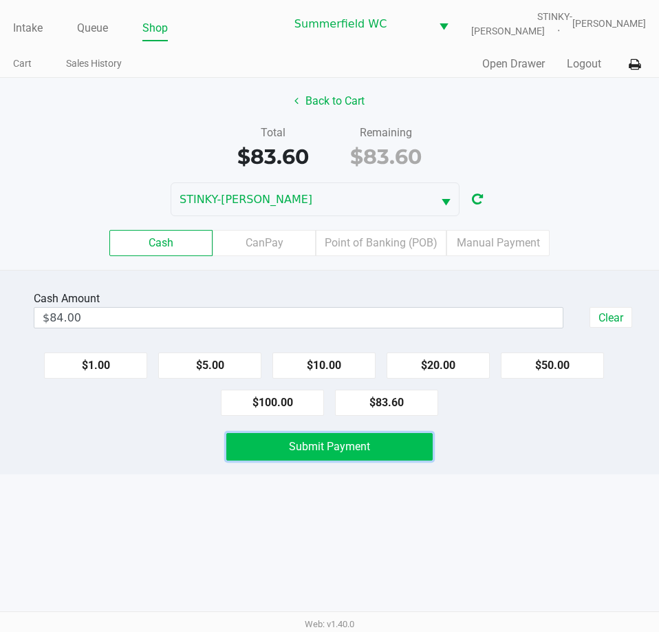
click at [377, 437] on button "Submit Payment" at bounding box center [329, 447] width 206 height 28
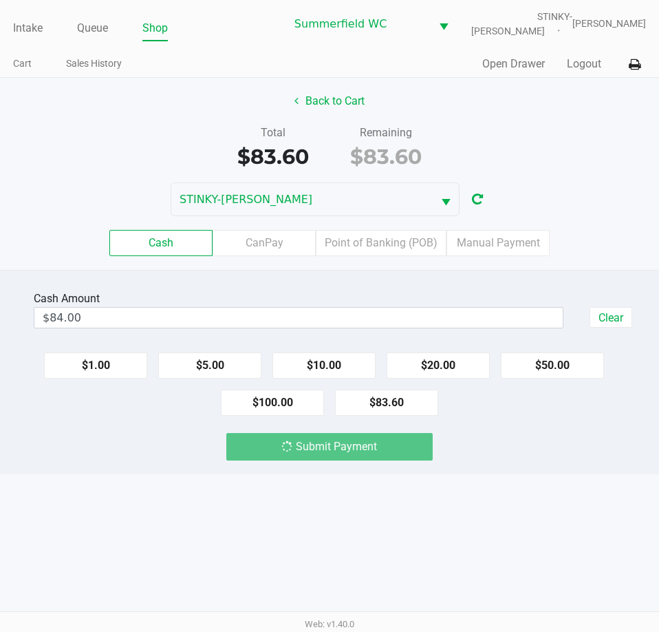
click at [481, 460] on div "Submit Payment" at bounding box center [330, 447] width 680 height 28
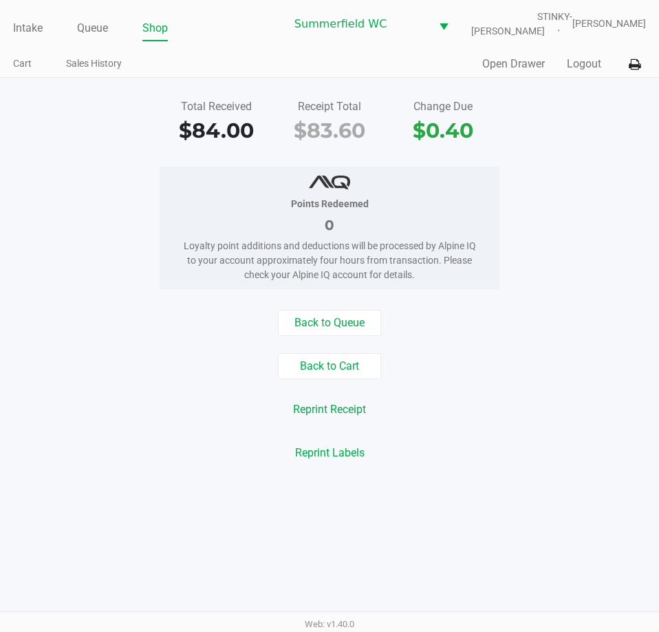
click at [454, 281] on div "Loyalty point additions and deductions will be processed by Alpine IQ to your a…" at bounding box center [329, 260] width 299 height 43
click at [453, 282] on div "Points Redeemed 0 Loyalty point additions and deductions will be processed by A…" at bounding box center [330, 228] width 340 height 123
drag, startPoint x: 33, startPoint y: 34, endPoint x: 32, endPoint y: 25, distance: 9.7
click at [32, 28] on link "Intake" at bounding box center [28, 28] width 30 height 19
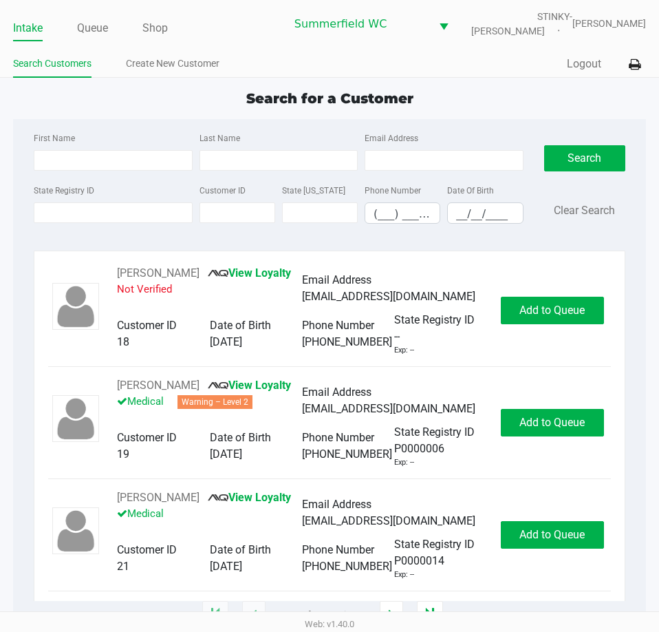
click at [277, 54] on div "Intake Queue Shop Summerfield WC STINKY-PETE Triston Packer Search Customers Cr…" at bounding box center [329, 39] width 659 height 78
click at [107, 215] on input "State Registry ID" at bounding box center [113, 212] width 158 height 21
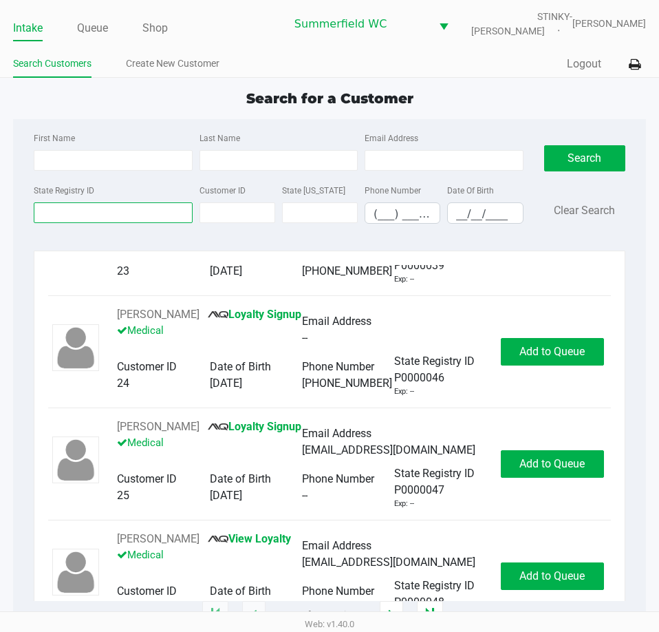
scroll to position [551, 0]
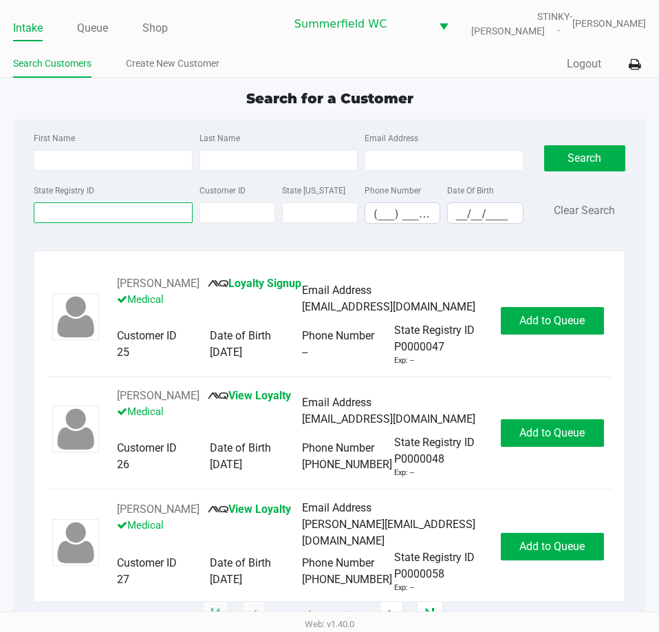
click at [94, 207] on input "State Registry ID" at bounding box center [113, 212] width 158 height 21
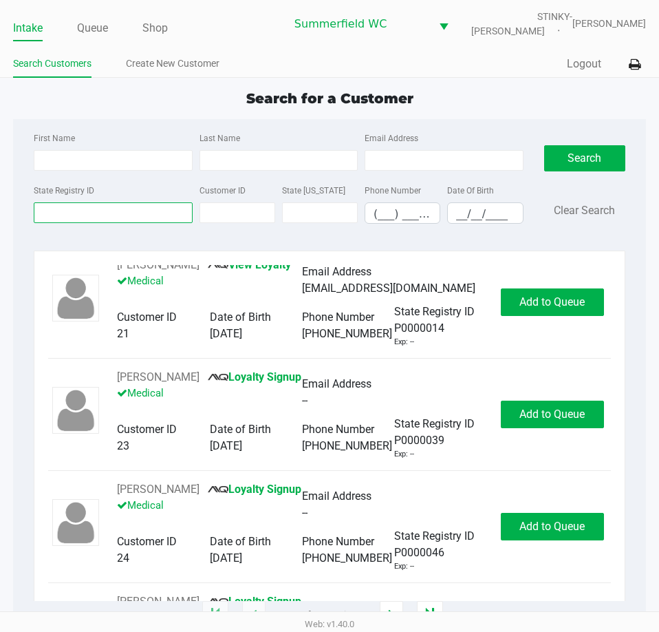
scroll to position [0, 0]
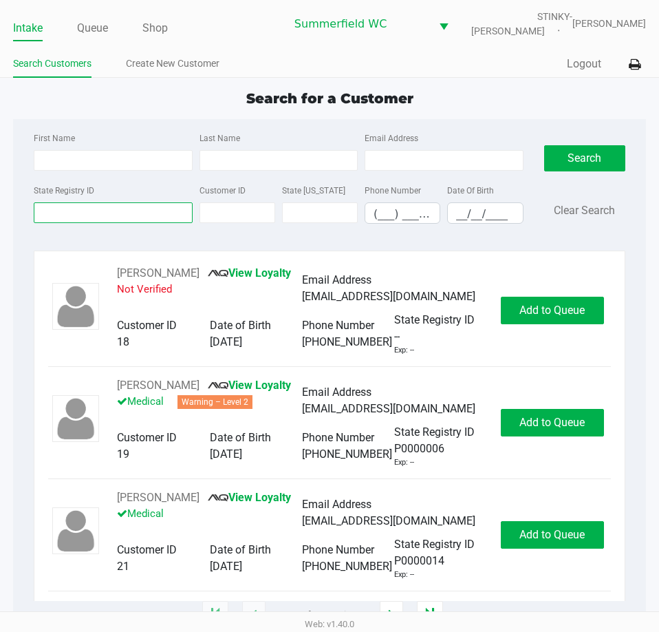
click at [116, 209] on input "State Registry ID" at bounding box center [113, 212] width 158 height 21
click at [105, 34] on link "Queue" at bounding box center [92, 28] width 31 height 19
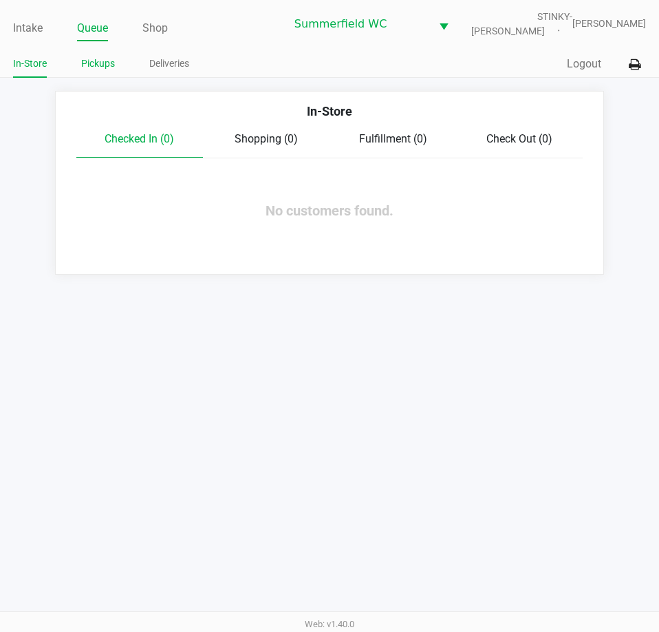
click at [103, 70] on link "Pickups" at bounding box center [98, 63] width 34 height 17
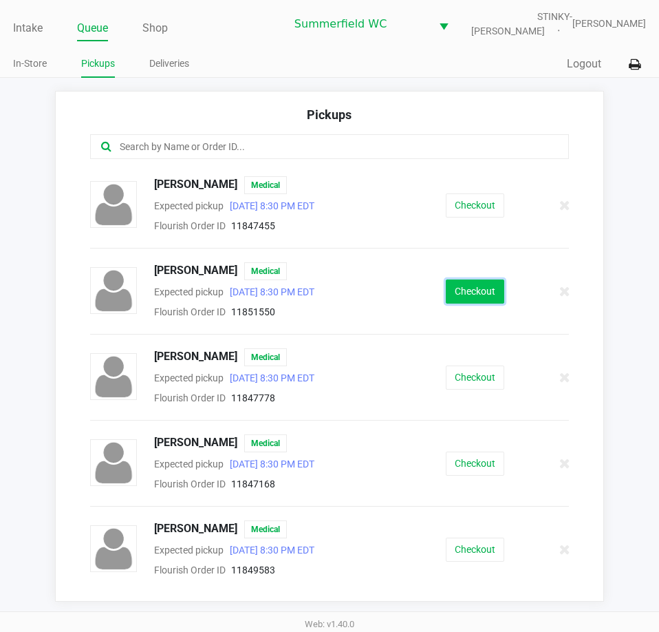
click at [450, 282] on button "Checkout" at bounding box center [475, 291] width 59 height 24
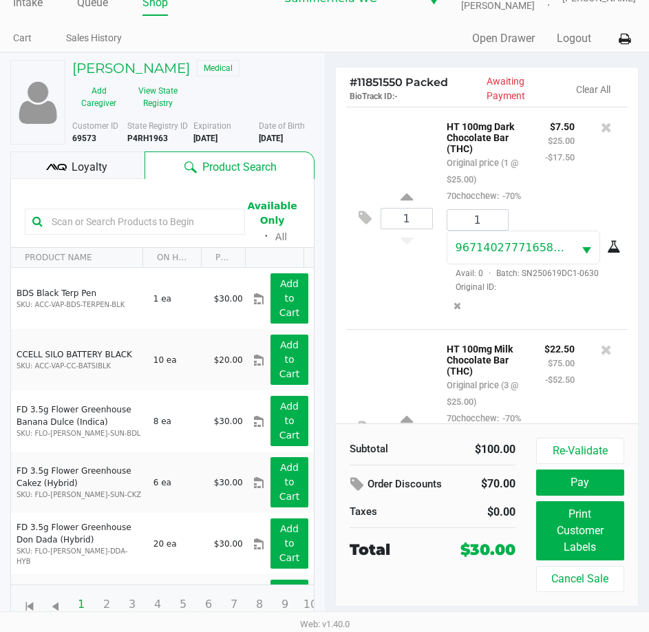
click at [392, 329] on div "1 HT 100mg Dark Chocolate Bar (THC) Original price (1 @ $25.00) 70chocchew: -70…" at bounding box center [487, 218] width 282 height 222
click at [391, 329] on div "1 HT 100mg Dark Chocolate Bar (THC) Original price (1 @ $25.00) 70chocchew: -70…" at bounding box center [487, 218] width 282 height 222
click at [383, 329] on div "1 HT 100mg Dark Chocolate Bar (THC) Original price (1 @ $25.00) 70chocchew: -70…" at bounding box center [487, 218] width 282 height 222
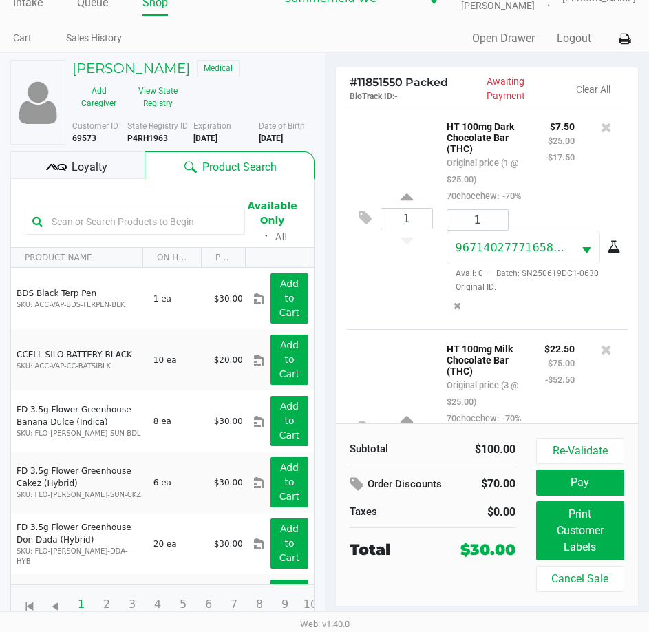
click at [382, 329] on div "1 HT 100mg Dark Chocolate Bar (THC) Original price (1 @ $25.00) 70chocchew: -70…" at bounding box center [487, 218] width 282 height 222
click at [379, 353] on div "3 HT 100mg Milk Chocolate Bar (THC) Original price (3 @ $25.00) 70chocchew: -70…" at bounding box center [487, 440] width 282 height 222
click at [529, 329] on div "1 HT 100mg Dark Chocolate Bar (THC) Original price (1 @ $25.00) 70chocchew: -70…" at bounding box center [487, 218] width 282 height 222
click at [106, 226] on input "text" at bounding box center [141, 221] width 191 height 21
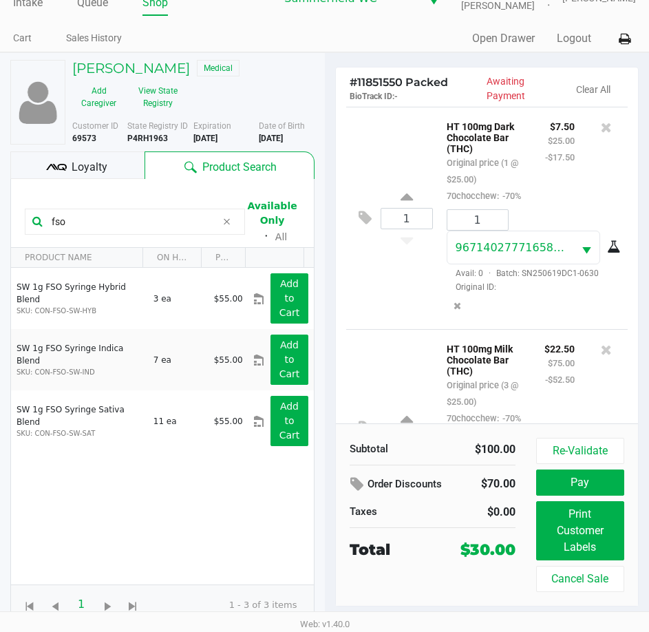
type input "fso"
click at [520, 174] on div "HT 100mg Dark Chocolate Bar (THC) Original price (1 @ $25.00) 70chocchew: -70%" at bounding box center [485, 161] width 98 height 86
click at [520, 172] on div at bounding box center [324, 323] width 649 height 405
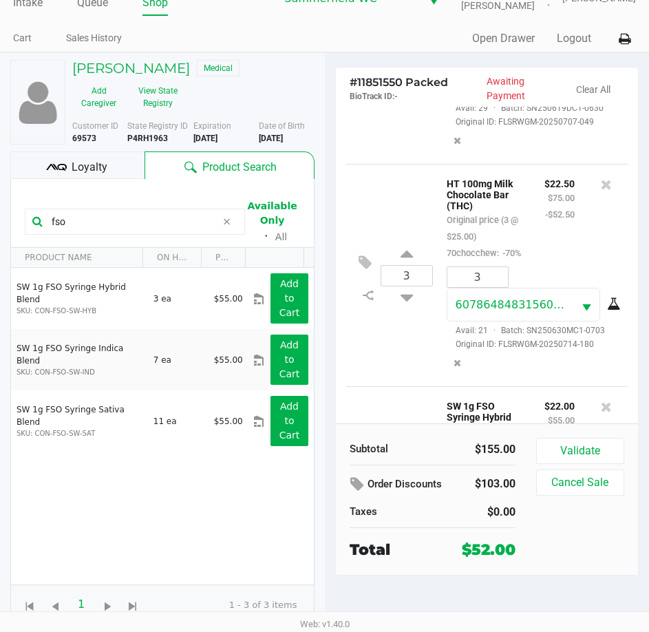
scroll to position [385, 0]
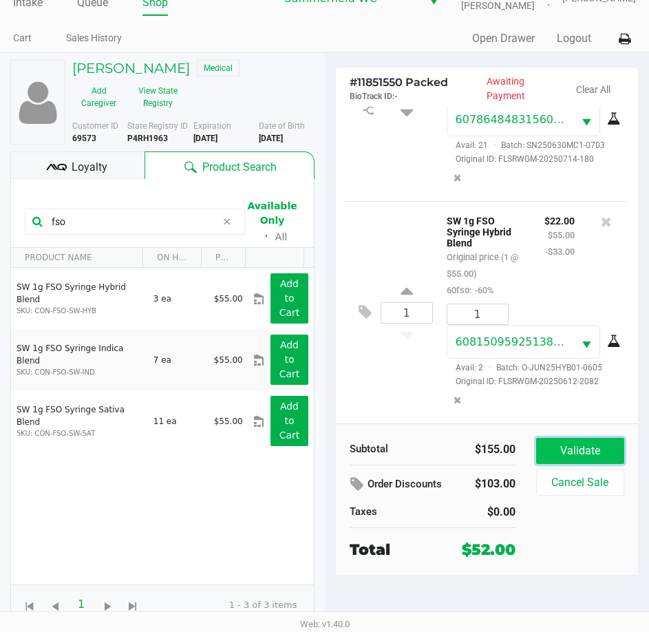
click at [567, 446] on button "Validate" at bounding box center [580, 451] width 88 height 26
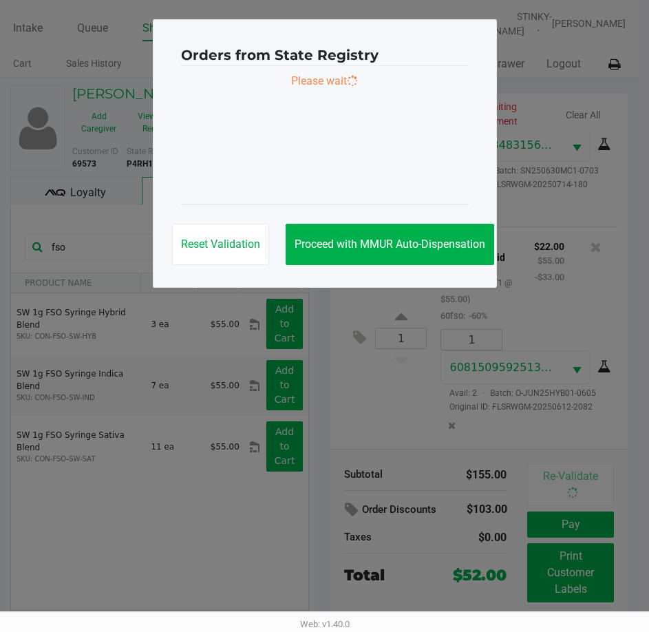
scroll to position [390, 0]
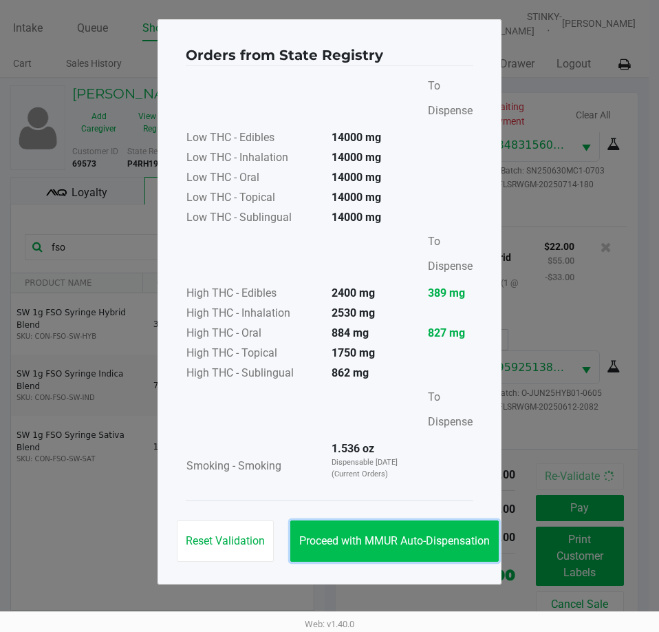
click at [441, 551] on button "Proceed with MMUR Auto-Dispensation" at bounding box center [394, 540] width 209 height 41
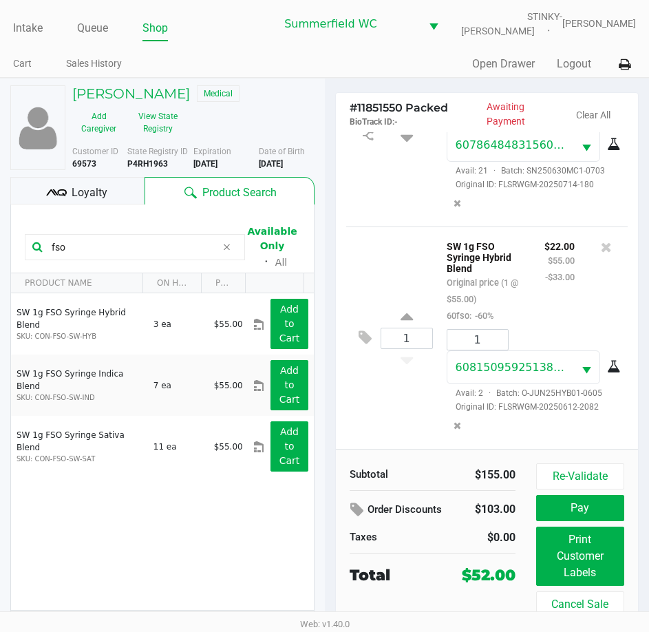
drag, startPoint x: 115, startPoint y: 200, endPoint x: 350, endPoint y: 242, distance: 239.0
click at [112, 200] on div "Loyalty" at bounding box center [77, 191] width 134 height 28
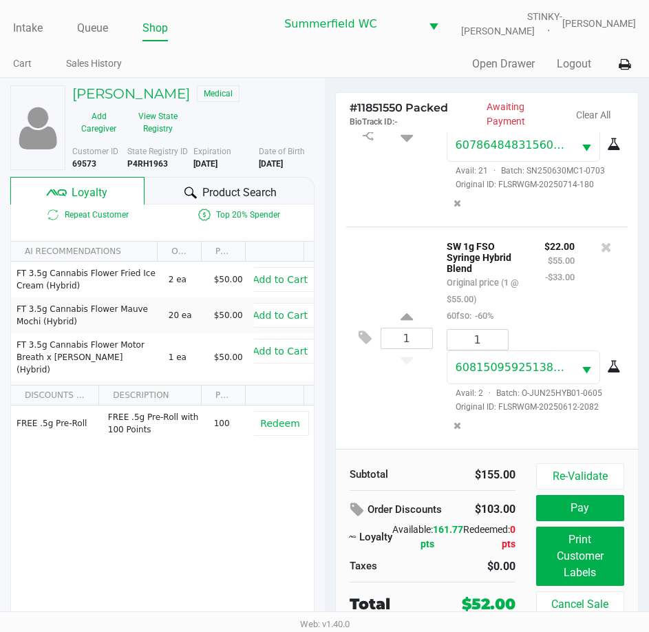
click at [410, 406] on div "1 SW 1g FSO Syringe Hybrid Blend Original price (1 @ $55.00) 60fso: -60% $22.00…" at bounding box center [487, 337] width 282 height 222
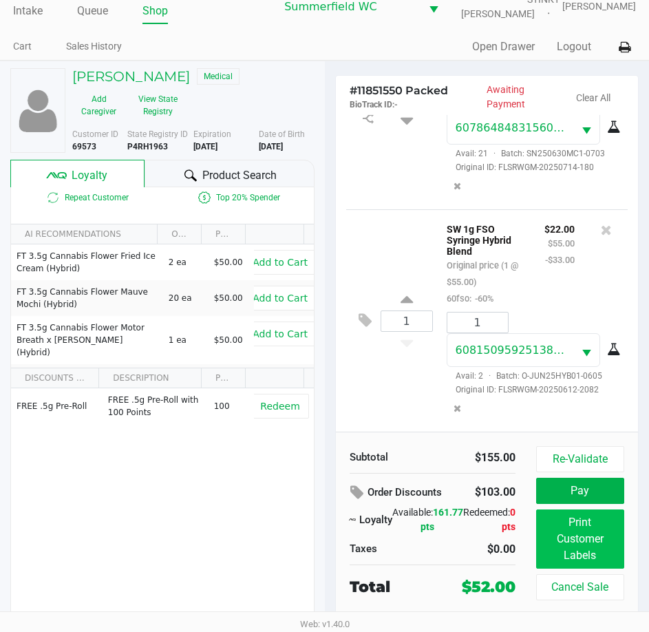
scroll to position [25, 0]
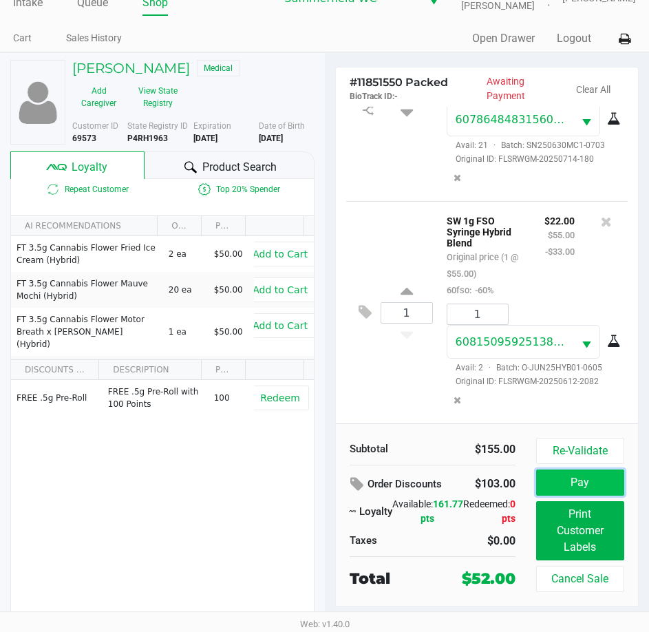
click at [569, 485] on button "Pay" at bounding box center [580, 482] width 88 height 26
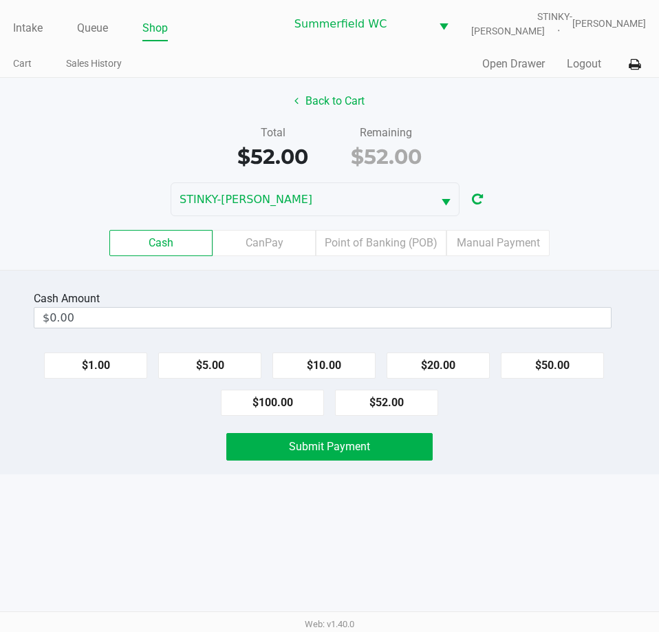
click at [523, 458] on div "Submit Payment" at bounding box center [330, 447] width 680 height 28
click at [419, 241] on label "Point of Banking (POB)" at bounding box center [381, 243] width 131 height 26
click at [0, 0] on 7 "Point of Banking (POB)" at bounding box center [0, 0] width 0 height 0
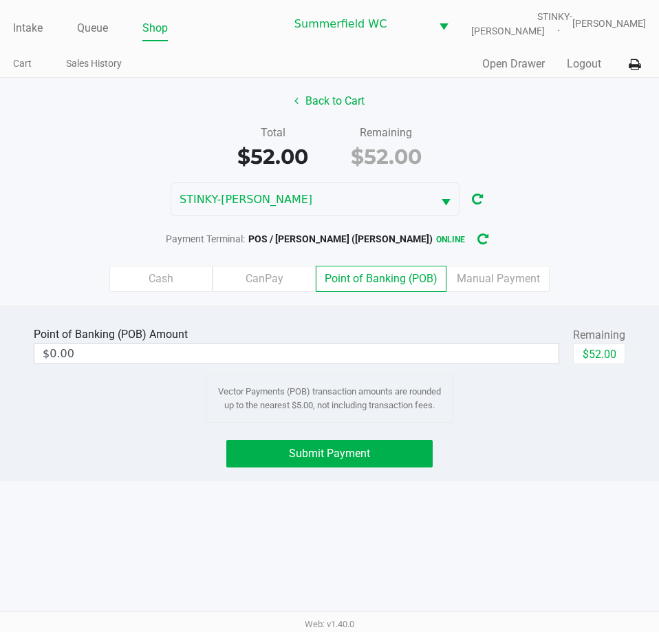
click at [566, 412] on div "Point of Banking (POB) Amount $0.00 Remaining $52.00 Vector Payments (POB) tran…" at bounding box center [330, 373] width 636 height 99
click at [604, 346] on button "$52.00" at bounding box center [599, 354] width 52 height 21
type input "$52.00"
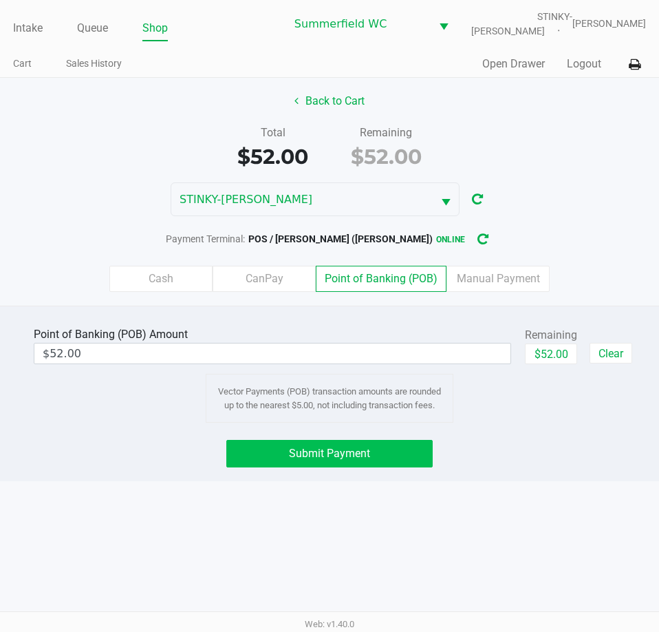
drag, startPoint x: 600, startPoint y: 445, endPoint x: 427, endPoint y: 453, distance: 173.0
click at [600, 447] on div "Submit Payment" at bounding box center [330, 454] width 680 height 28
click at [397, 453] on button "Submit Payment" at bounding box center [329, 454] width 206 height 28
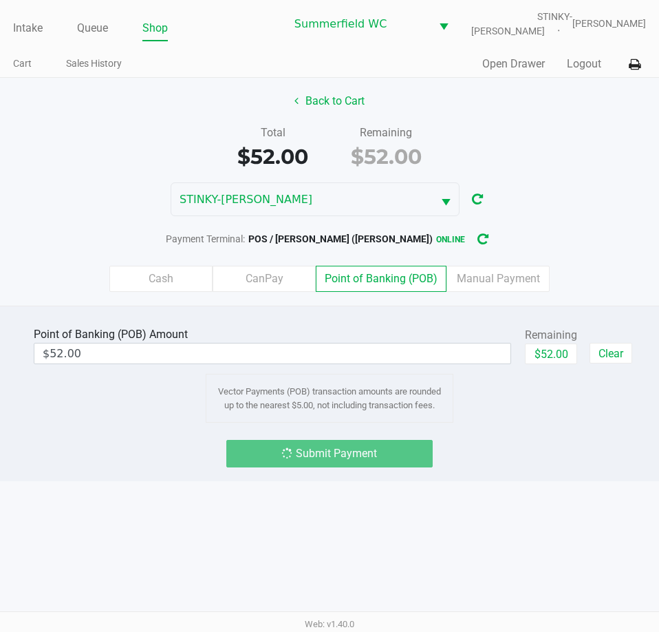
click at [440, 450] on div "Submit Payment" at bounding box center [329, 454] width 226 height 28
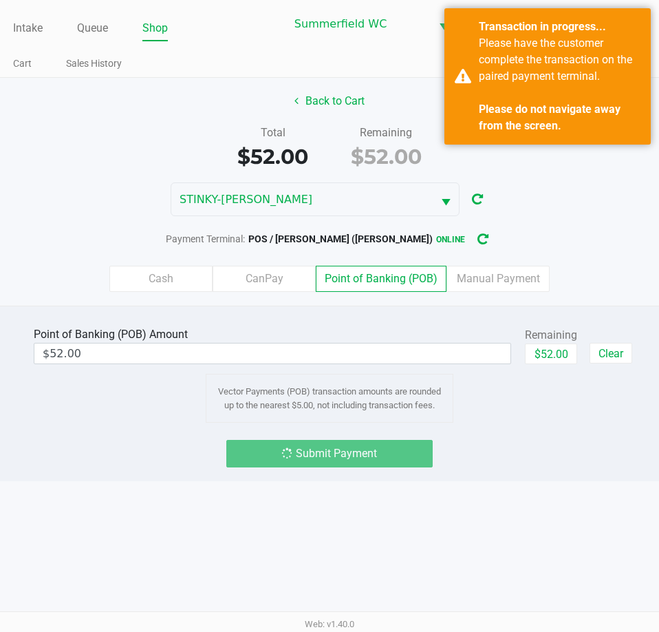
click at [470, 440] on div "Submit Payment" at bounding box center [330, 454] width 680 height 28
click at [553, 483] on div "Intake Queue Shop Summerfield WC STINKY-PETE Triston Packer Cart Sales History …" at bounding box center [329, 316] width 659 height 632
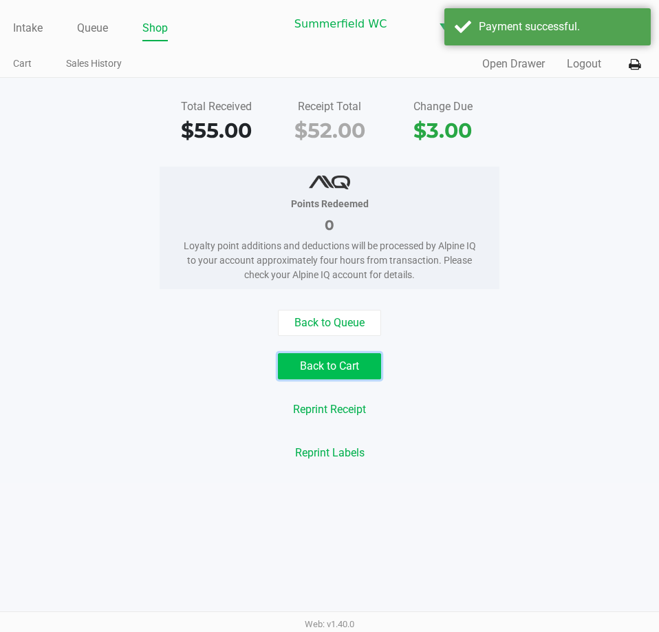
click at [334, 374] on button "Back to Cart" at bounding box center [329, 366] width 103 height 26
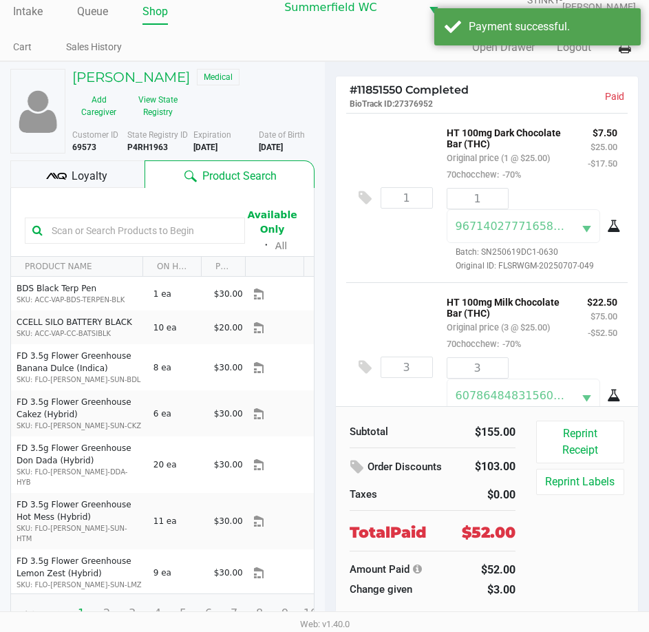
scroll to position [25, 0]
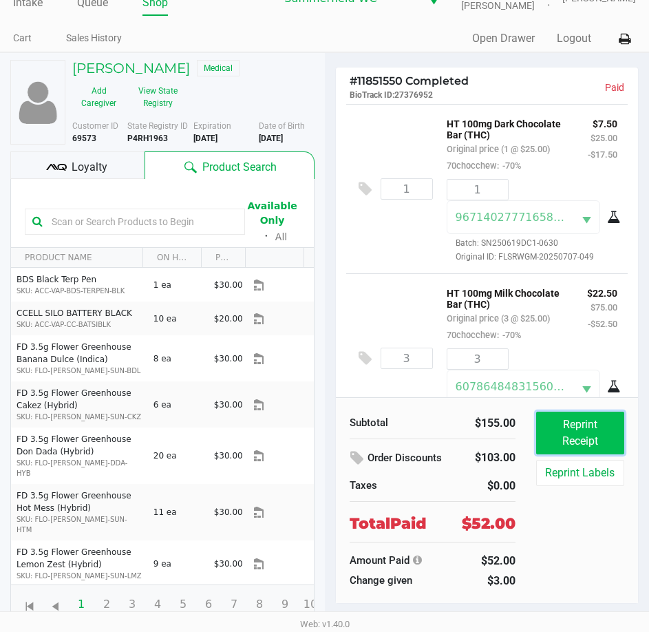
click at [561, 429] on button "Reprint Receipt" at bounding box center [580, 433] width 88 height 43
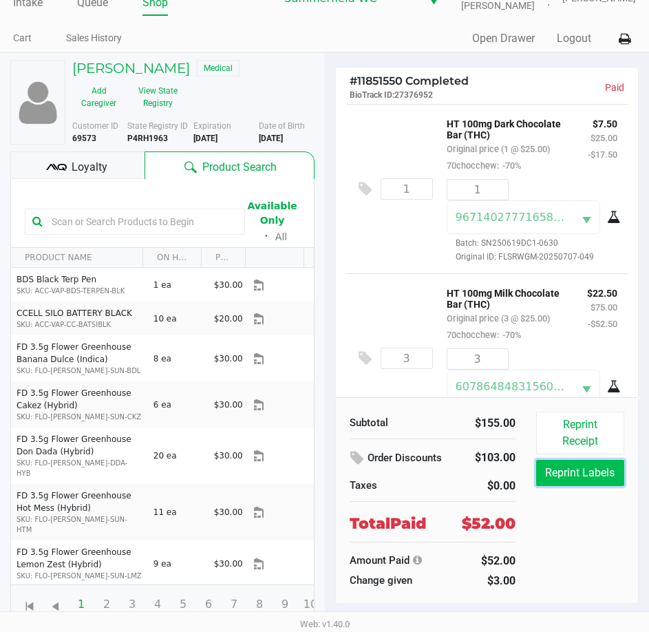
click at [571, 470] on button "Reprint Labels" at bounding box center [580, 473] width 88 height 26
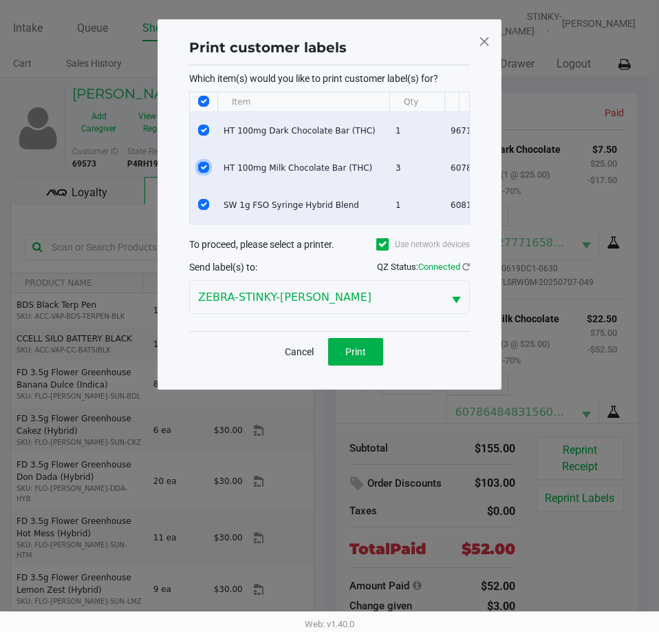
click at [201, 162] on input "Select Row" at bounding box center [203, 167] width 11 height 11
checkbox input "false"
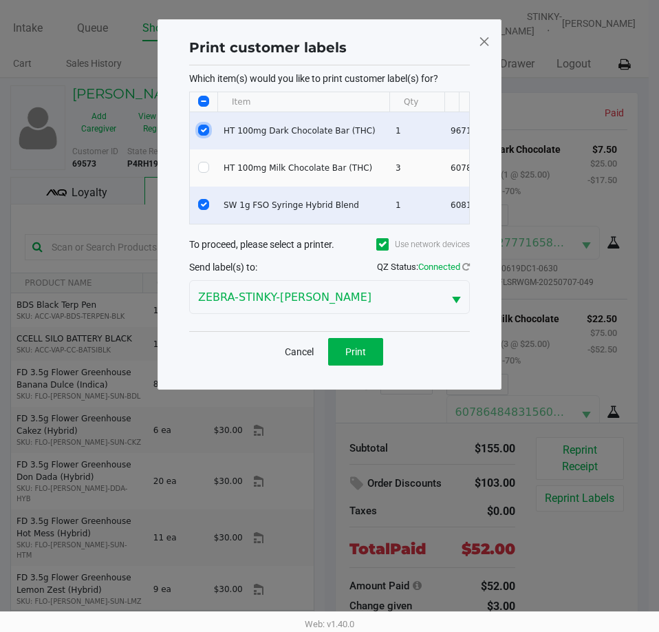
click at [204, 127] on input "Select Row" at bounding box center [203, 130] width 11 height 11
checkbox input "false"
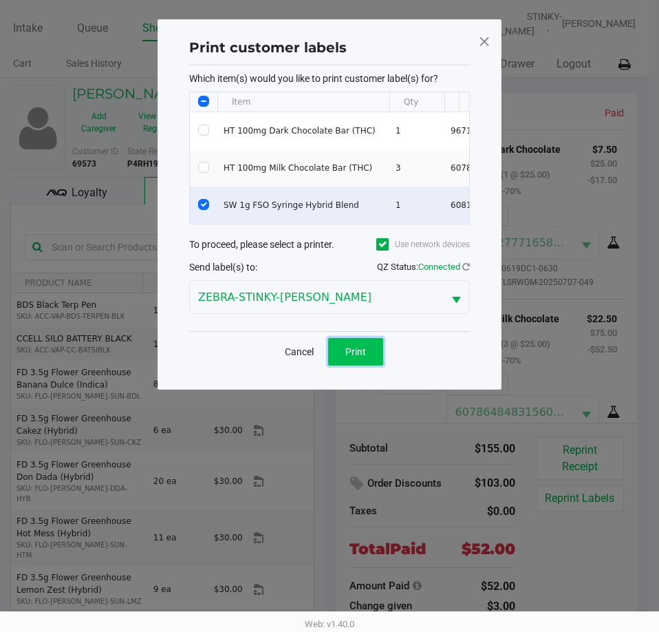
click at [375, 366] on button "Print" at bounding box center [355, 352] width 55 height 28
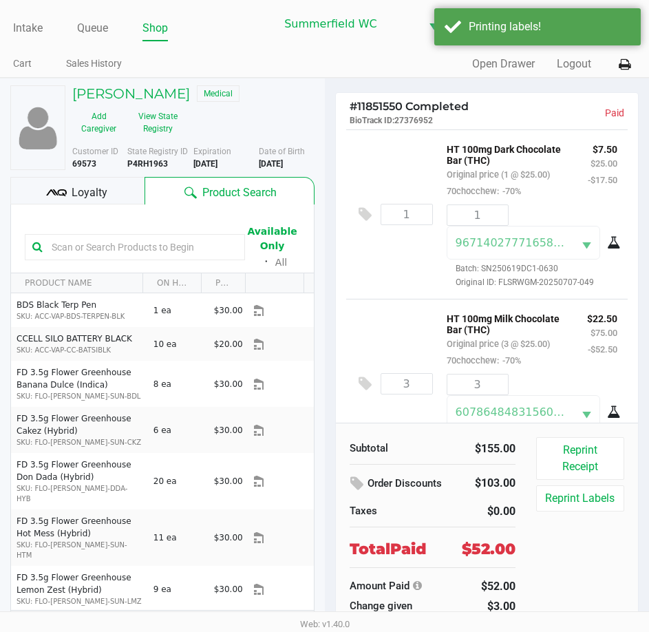
click at [533, 346] on small "Original price (3 @ $25.00)" at bounding box center [498, 344] width 103 height 10
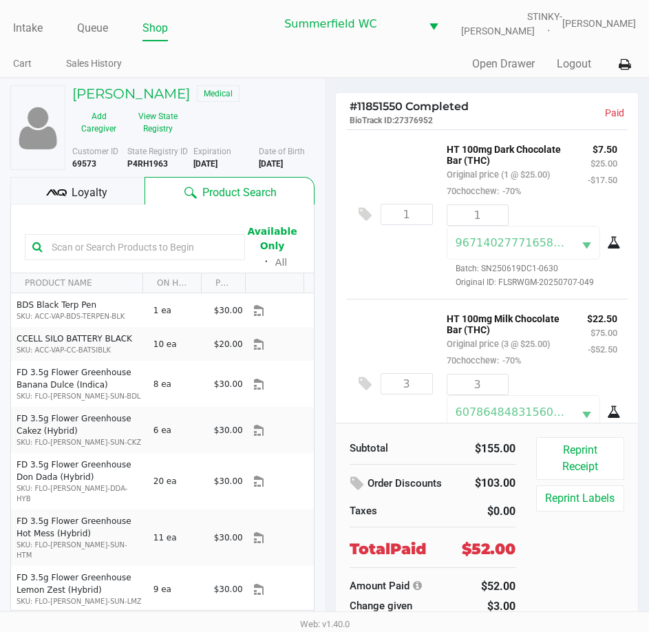
drag, startPoint x: 476, startPoint y: 337, endPoint x: 200, endPoint y: 168, distance: 322.9
click at [476, 330] on p "HT 100mg Milk Chocolate Bar (THC)" at bounding box center [507, 322] width 120 height 25
click at [41, 32] on link "Intake" at bounding box center [28, 28] width 30 height 19
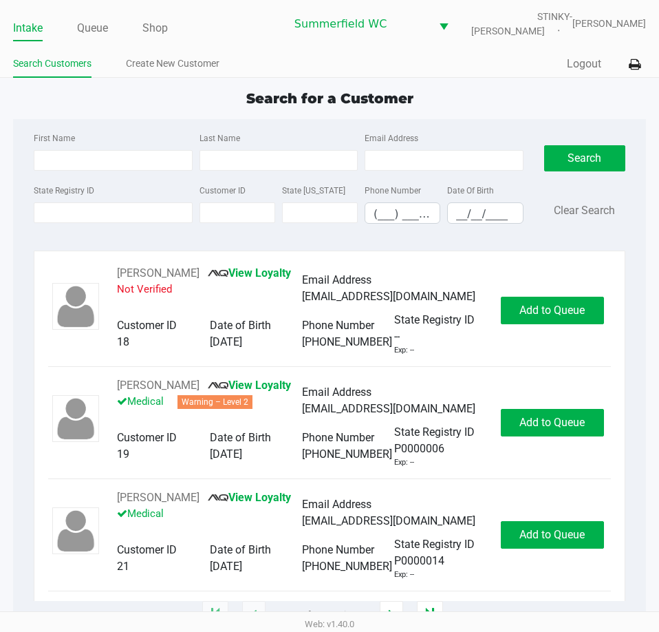
click at [253, 44] on div "Intake Queue Shop Summerfield WC STINKY-PETE Triston Packer Search Customers Cr…" at bounding box center [329, 39] width 659 height 78
click at [514, 120] on div "First Name Last Name Email Address State Registry ID Customer ID State ID Phone…" at bounding box center [329, 182] width 613 height 126
click at [514, 117] on div "Search for a Customer First Name Last Name Email Address State Registry ID Cust…" at bounding box center [329, 351] width 633 height 527
click at [136, 215] on input "State Registry ID" at bounding box center [113, 212] width 158 height 21
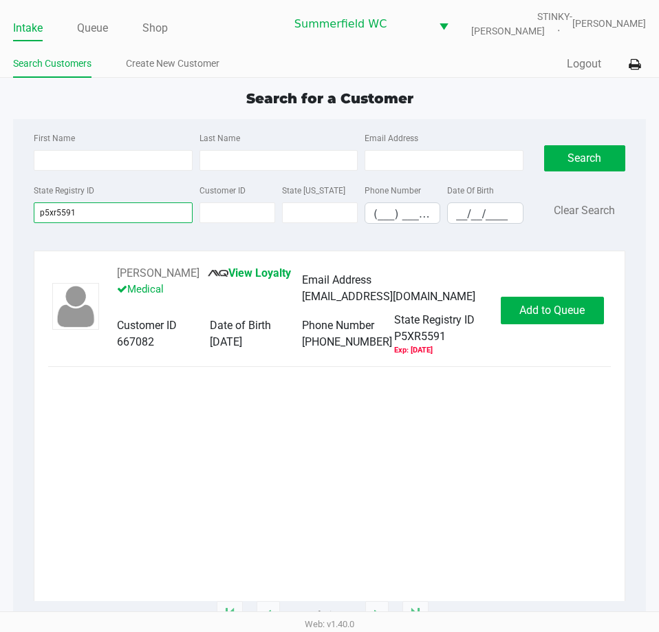
type input "p5xr5591"
click at [562, 324] on div "DIORELLA DAILEY View Loyalty Medical Email Address diorellamae@gmail.com Custom…" at bounding box center [329, 310] width 563 height 91
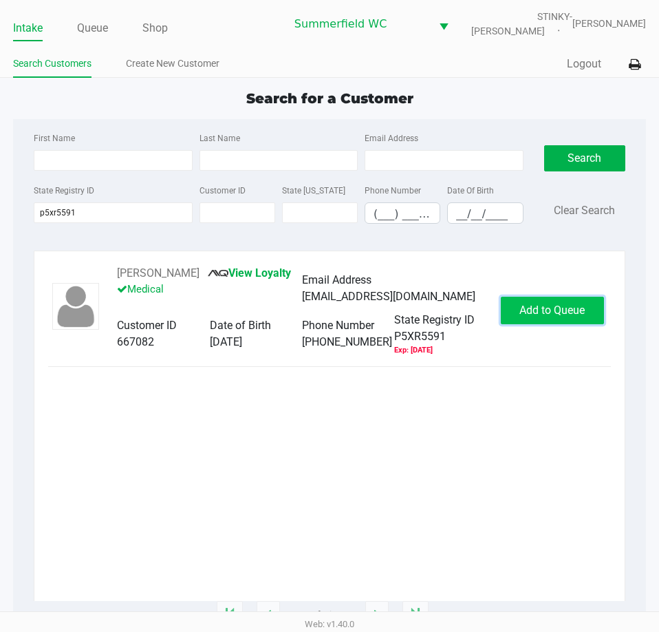
click at [569, 309] on span "Add to Queue" at bounding box center [552, 310] width 65 height 13
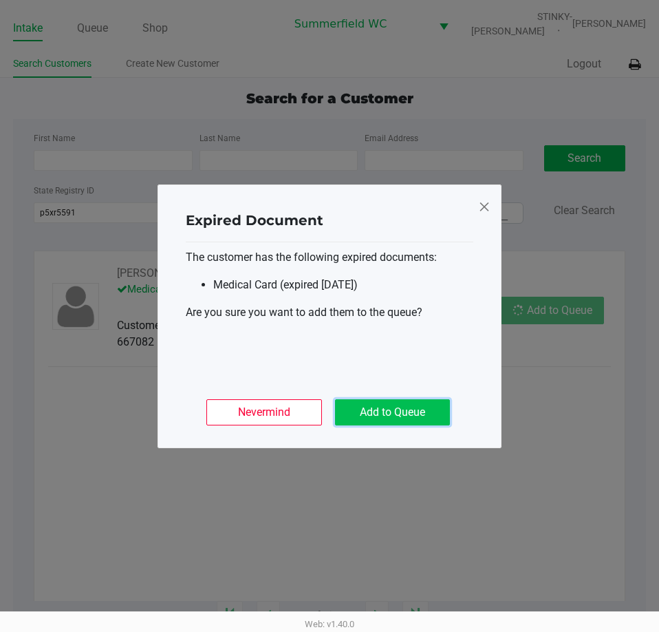
click at [407, 414] on button "Add to Queue" at bounding box center [392, 412] width 115 height 26
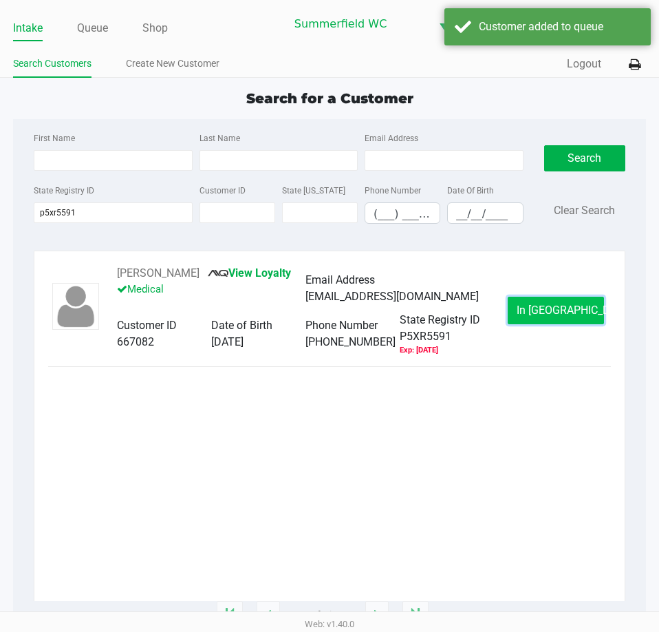
click at [556, 303] on button "In Queue" at bounding box center [556, 311] width 96 height 28
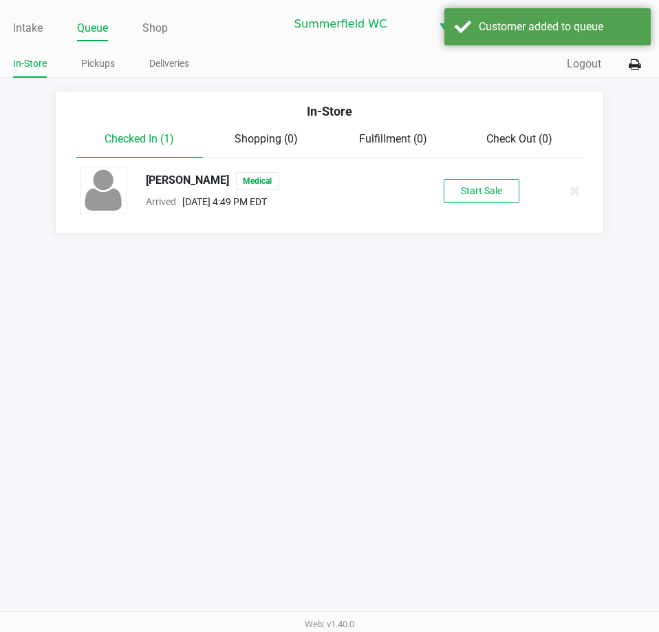
click at [476, 174] on div "DIORELLA DAILEY Medical Arrived Aug 26, 2025 4:49 PM EDT Start Sale" at bounding box center [330, 191] width 520 height 48
click at [478, 196] on button "Start Sale" at bounding box center [482, 191] width 76 height 24
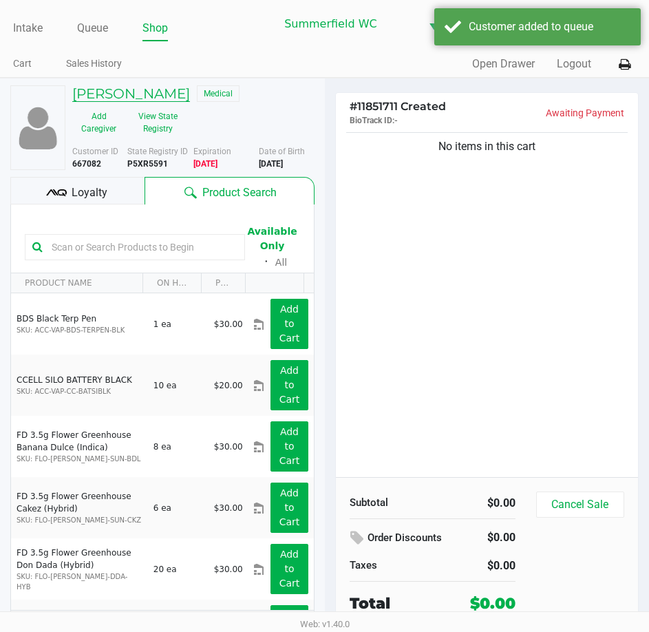
click at [170, 91] on h5 "DIORELLA DAILEY" at bounding box center [131, 93] width 118 height 17
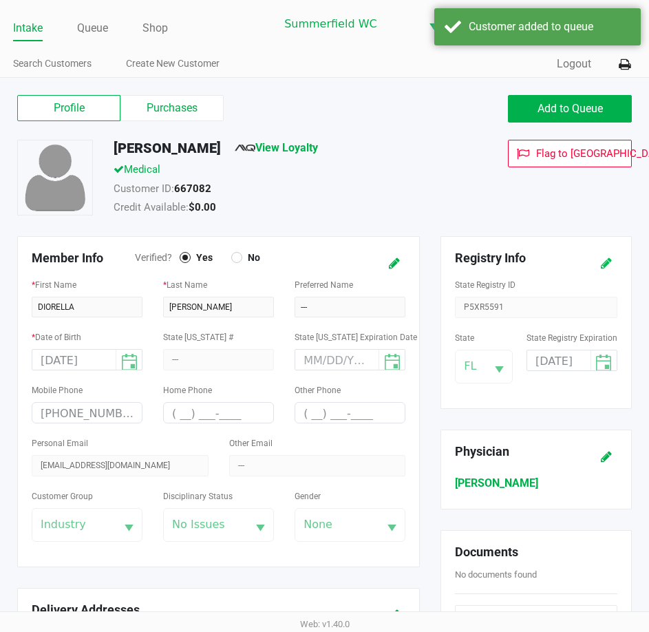
click at [602, 268] on icon at bounding box center [606, 264] width 11 height 10
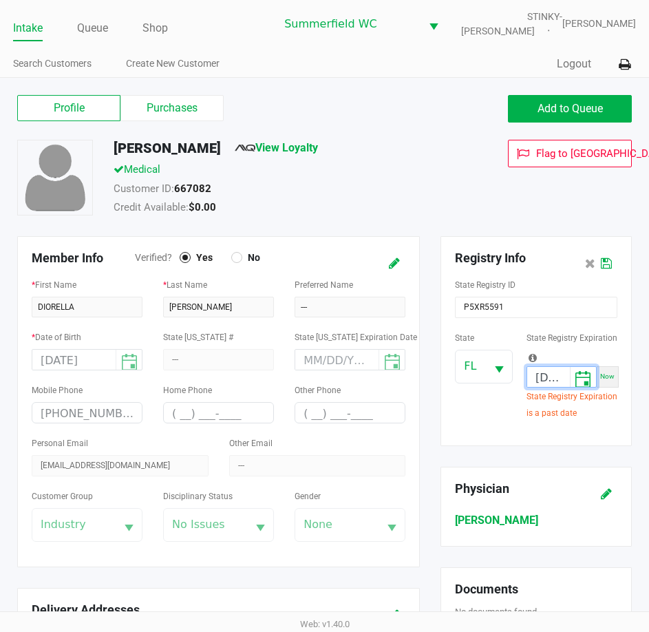
click at [537, 379] on input "06/27/2025" at bounding box center [548, 377] width 43 height 21
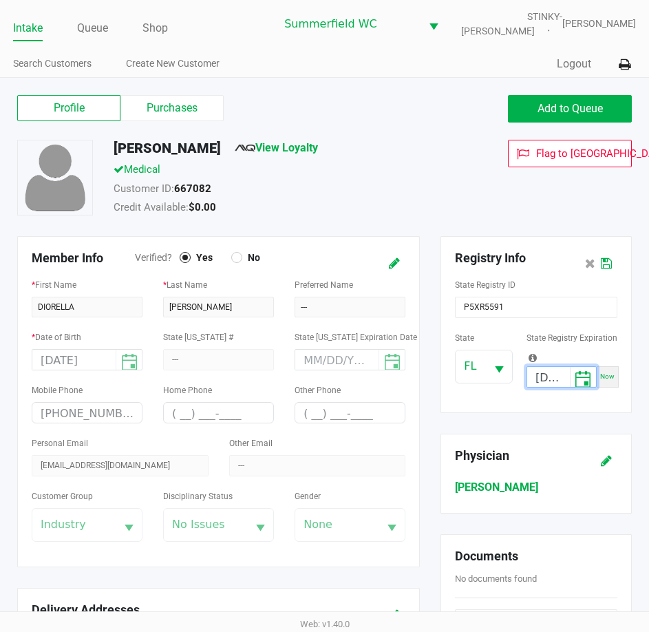
type input "06/27/2026"
click at [614, 268] on div at bounding box center [613, 263] width 30 height 25
click at [613, 268] on button at bounding box center [606, 263] width 22 height 25
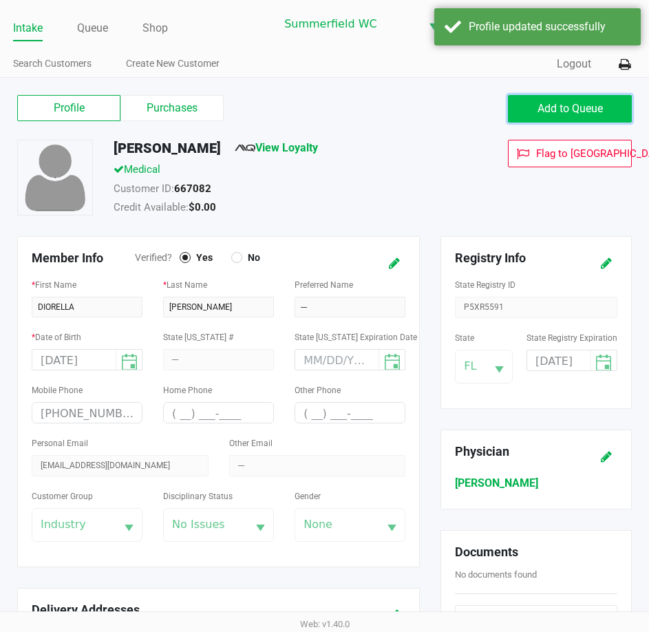
click at [589, 113] on span "Add to Queue" at bounding box center [570, 108] width 65 height 13
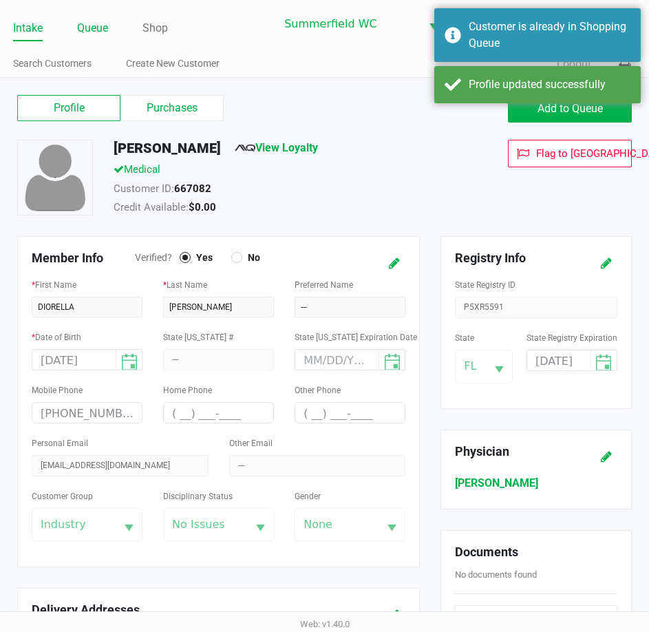
click at [98, 39] on li "Queue" at bounding box center [92, 29] width 31 height 24
click at [97, 31] on link "Queue" at bounding box center [92, 28] width 31 height 19
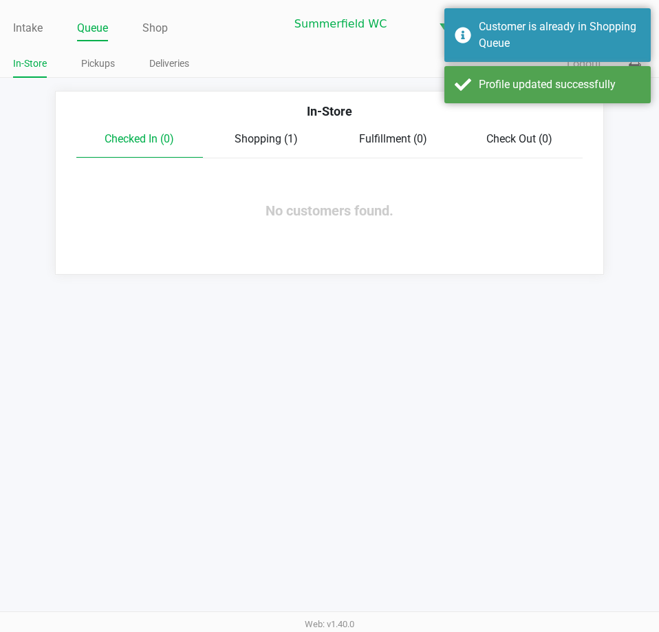
click at [271, 142] on span "Shopping (1)" at bounding box center [266, 138] width 63 height 13
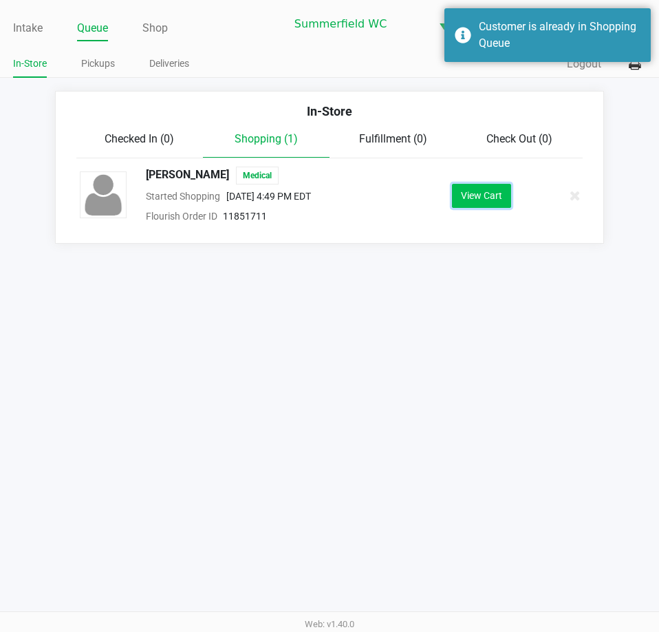
click at [493, 198] on button "View Cart" at bounding box center [481, 196] width 59 height 24
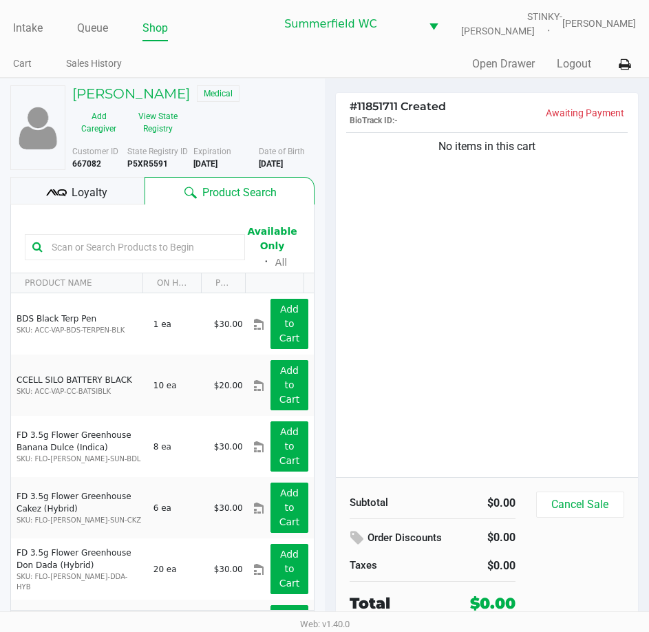
click at [103, 237] on input "text" at bounding box center [141, 247] width 191 height 21
click at [105, 249] on input "text" at bounding box center [141, 247] width 191 height 21
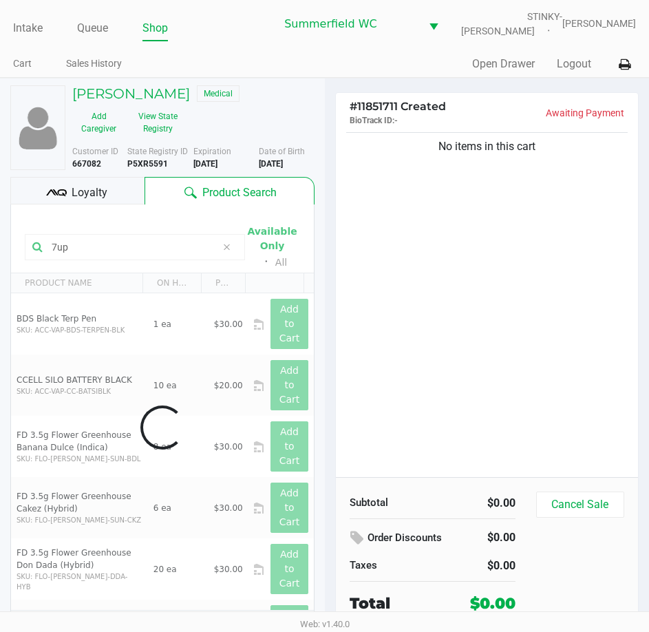
type input "7up"
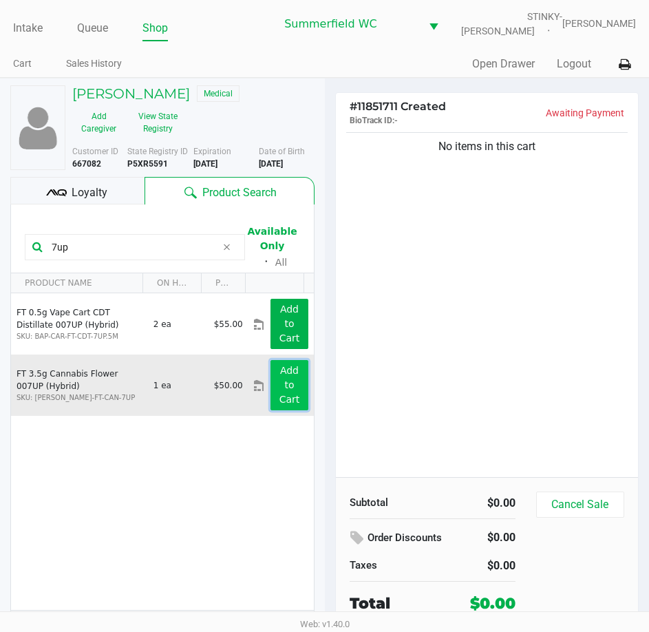
click at [284, 380] on app-button-loader "Add to Cart" at bounding box center [289, 385] width 21 height 40
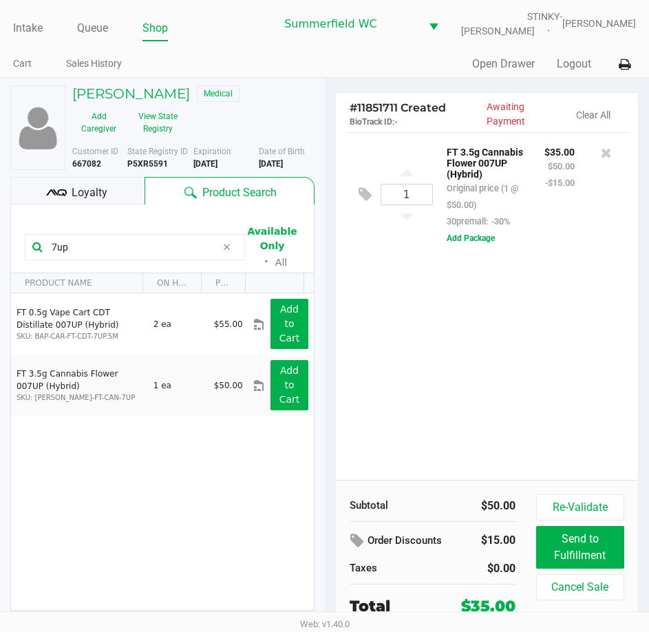
click at [461, 379] on div "1 FT 3.5g Cannabis Flower 007UP (Hybrid) Original price (1 @ $50.00) 30premall:…" at bounding box center [487, 306] width 303 height 348
drag, startPoint x: 94, startPoint y: 246, endPoint x: 34, endPoint y: 243, distance: 60.0
click at [34, 243] on div "7up" at bounding box center [135, 247] width 220 height 26
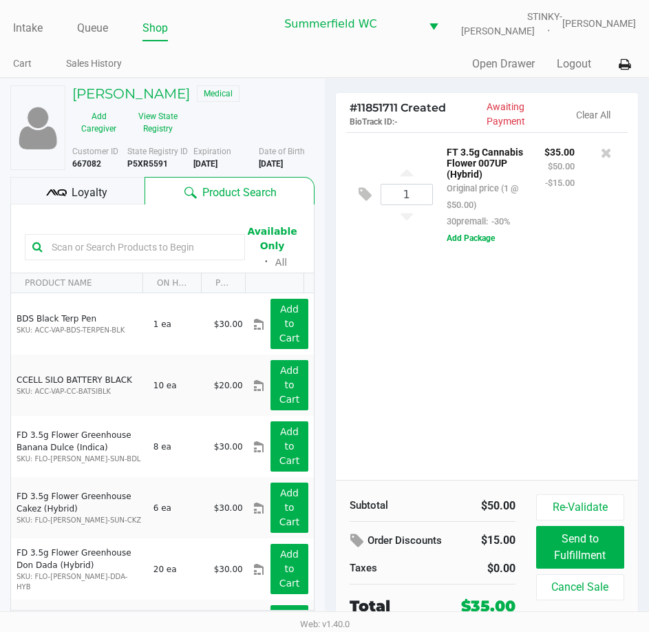
click at [94, 253] on input "text" at bounding box center [141, 247] width 191 height 21
click at [136, 120] on button "View State Registry" at bounding box center [154, 122] width 58 height 34
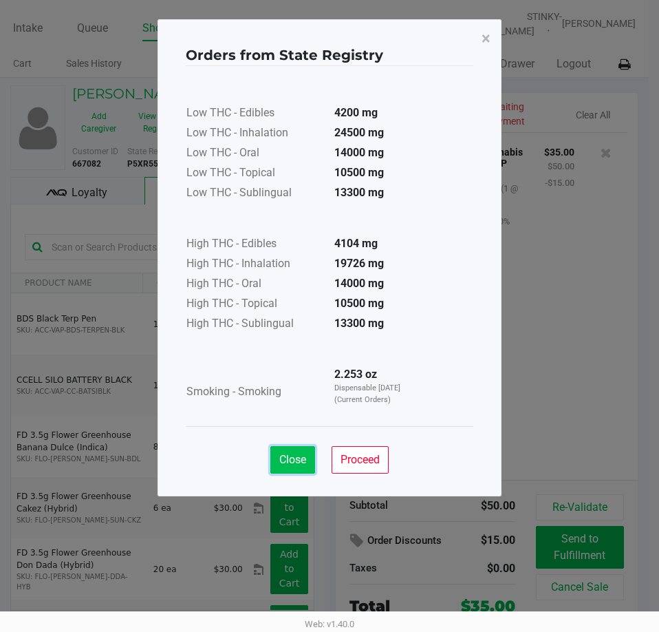
click at [290, 467] on button "Close" at bounding box center [293, 460] width 45 height 28
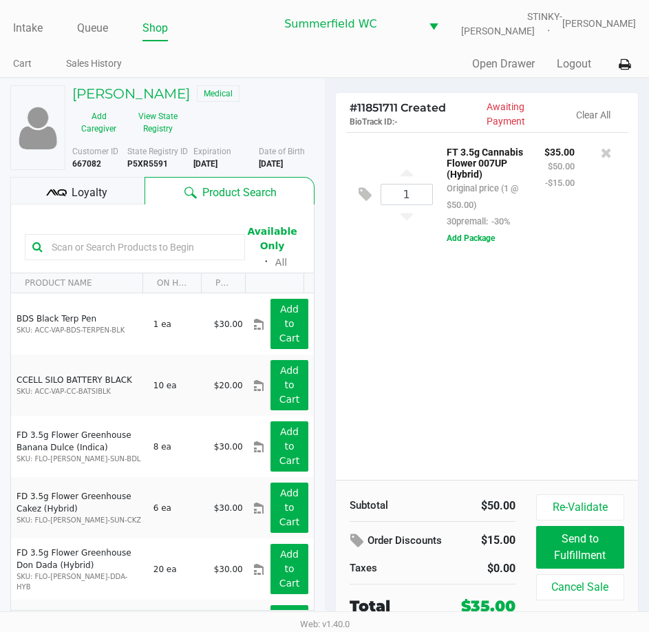
click at [168, 246] on input "text" at bounding box center [141, 247] width 191 height 21
click at [122, 249] on input "text" at bounding box center [141, 247] width 191 height 21
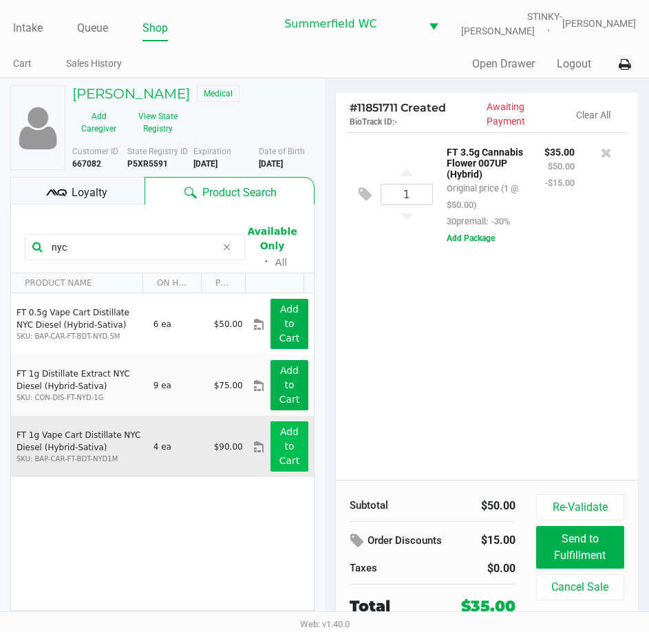
type input "nyc"
click at [279, 442] on app-button-loader "Add to Cart" at bounding box center [289, 446] width 21 height 40
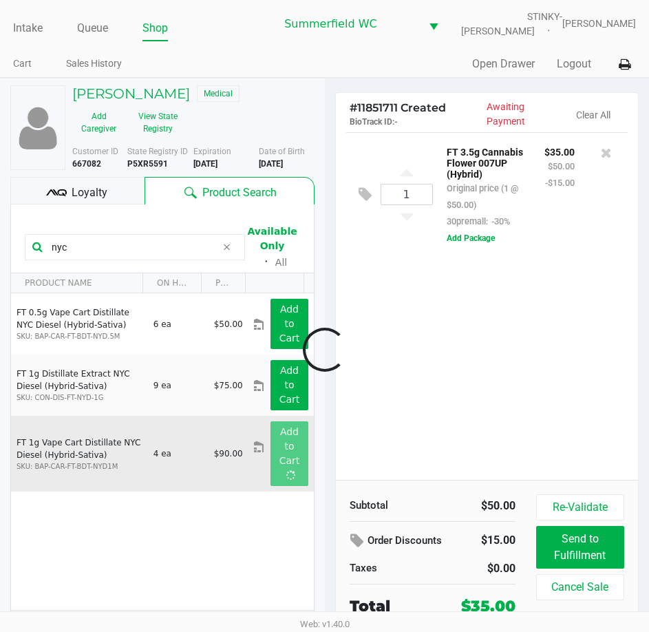
click at [367, 398] on div at bounding box center [324, 349] width 649 height 405
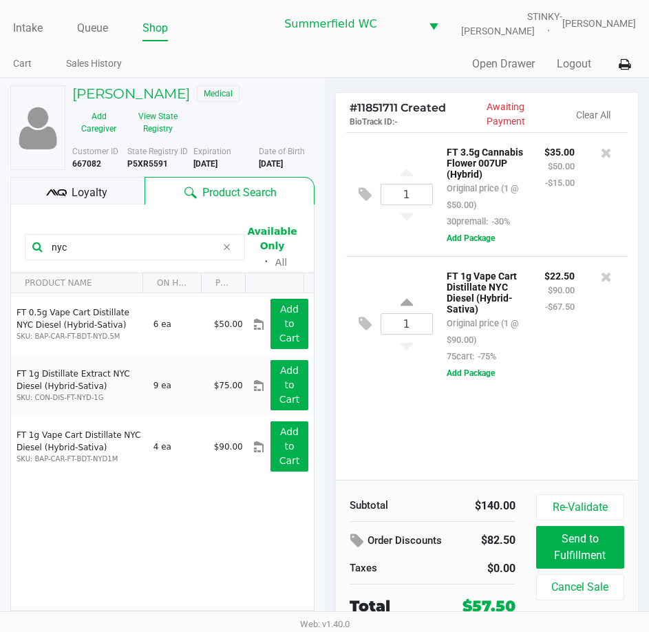
click at [429, 444] on div "1 FT 3.5g Cannabis Flower 007UP (Hybrid) Original price (1 @ $50.00) 30premall:…" at bounding box center [487, 306] width 303 height 348
drag, startPoint x: 76, startPoint y: 247, endPoint x: 16, endPoint y: 240, distance: 60.3
click at [16, 240] on kendo-grid-toolbar "nyc Available Only ᛫ All" at bounding box center [162, 238] width 303 height 69
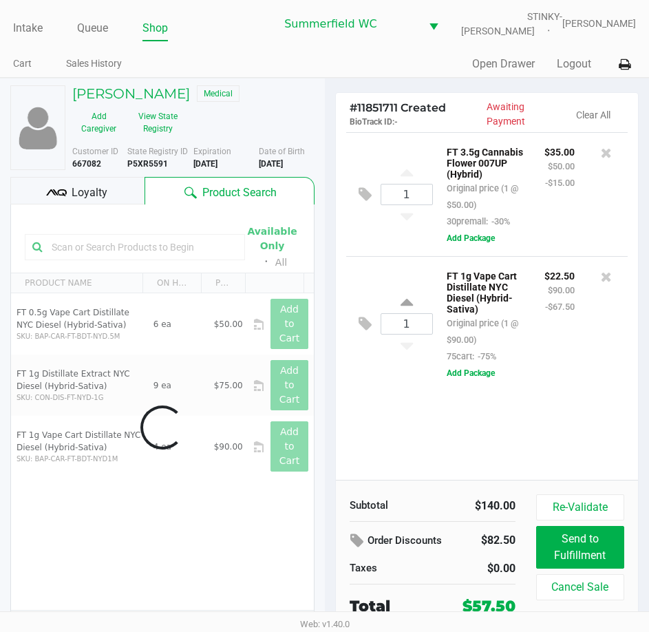
click at [427, 463] on div "1 FT 3.5g Cannabis Flower 007UP (Hybrid) Original price (1 @ $50.00) 30premall:…" at bounding box center [487, 306] width 303 height 348
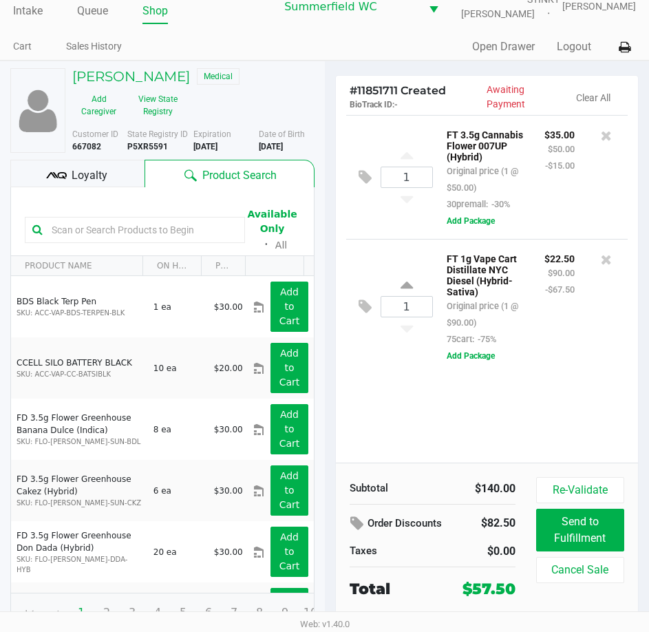
scroll to position [25, 0]
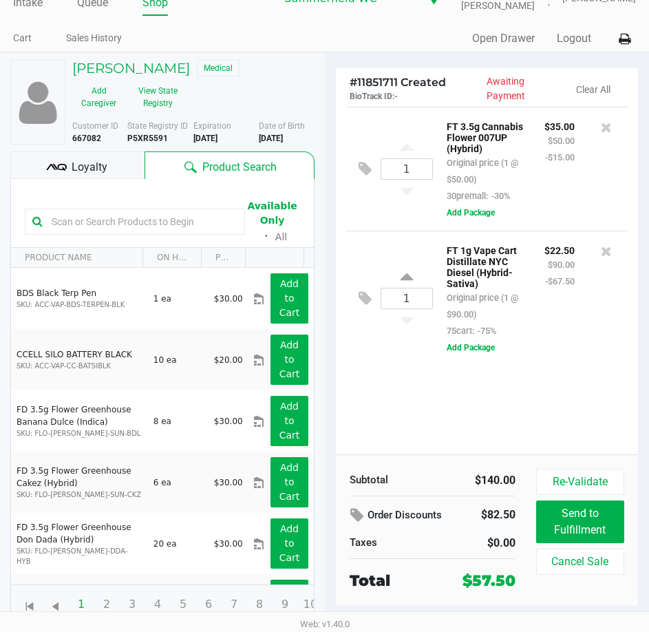
click at [120, 219] on input "text" at bounding box center [141, 221] width 191 height 21
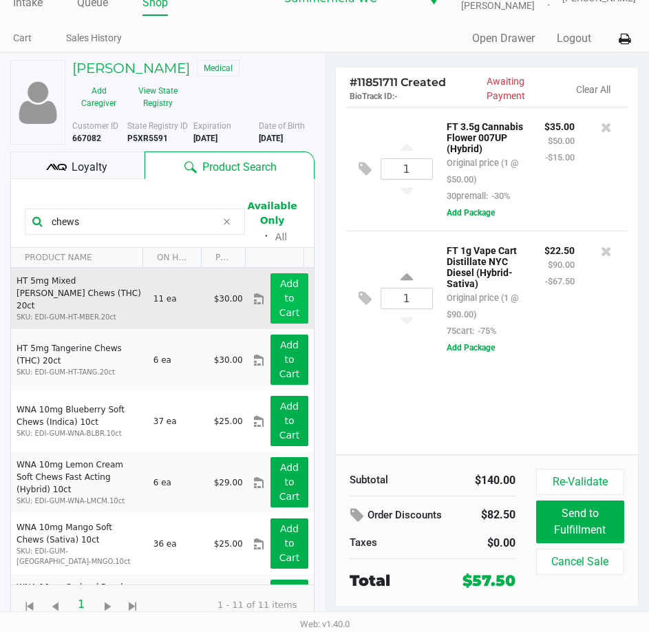
type input "chews"
click at [286, 302] on button "Add to Cart" at bounding box center [289, 298] width 37 height 50
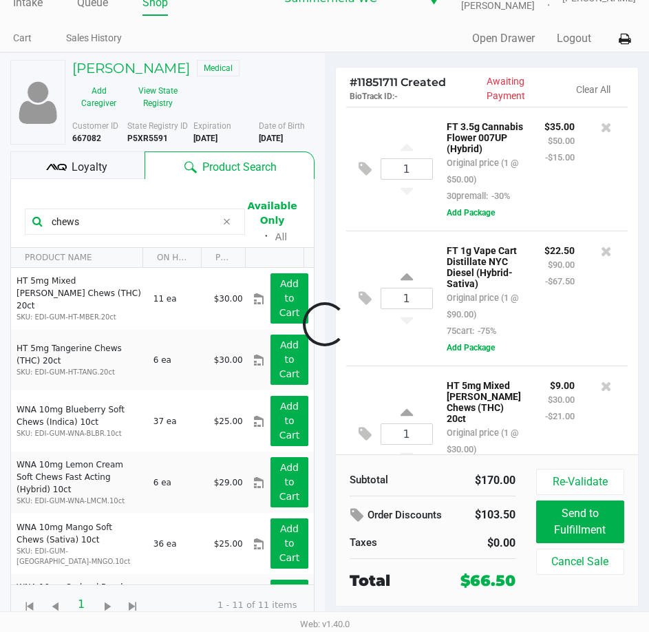
scroll to position [70, 0]
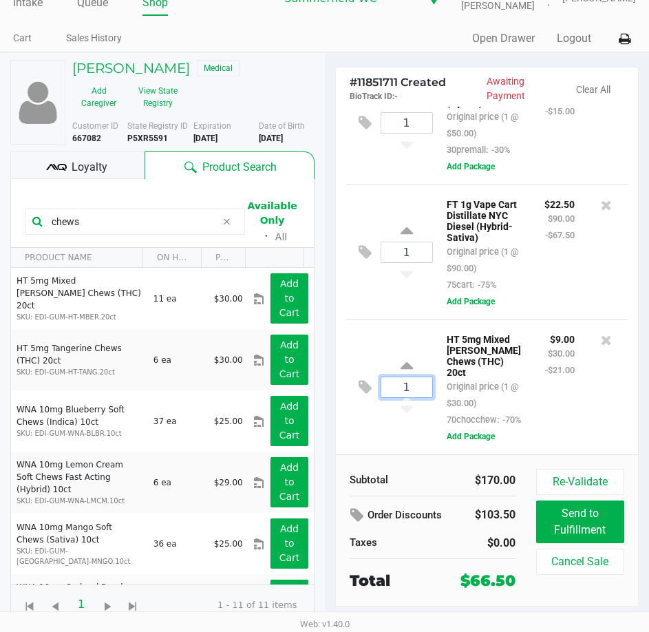
click at [419, 389] on input "1" at bounding box center [406, 387] width 51 height 20
type input "4"
click at [547, 412] on div "Loading DIORELLA DAILEY Medical Add Caregiver View State Registry Customer ID 6…" at bounding box center [324, 342] width 649 height 580
click at [86, 173] on span "Loyalty" at bounding box center [90, 167] width 36 height 17
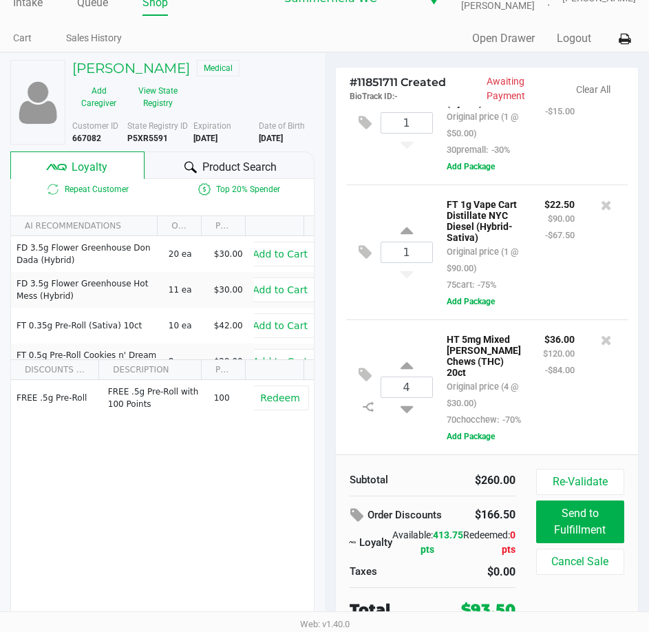
click at [533, 398] on div "$36.00 $120.00 -$84.00" at bounding box center [559, 378] width 52 height 97
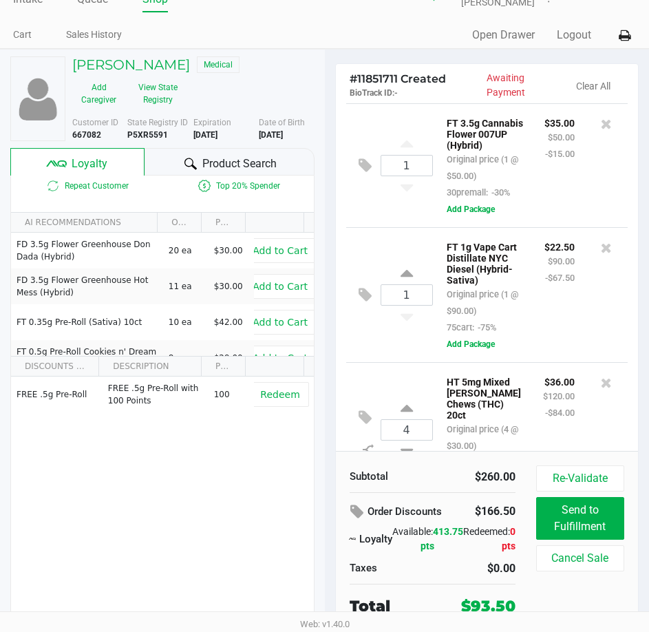
scroll to position [0, 0]
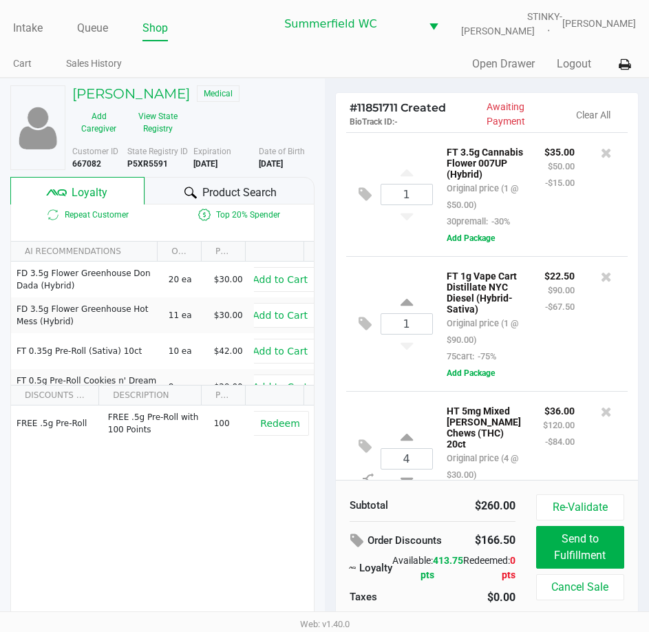
click at [501, 176] on p "FT 3.5g Cannabis Flower 007UP (Hybrid)" at bounding box center [485, 161] width 77 height 36
click at [509, 175] on p "FT 3.5g Cannabis Flower 007UP (Hybrid)" at bounding box center [485, 161] width 77 height 36
click at [534, 336] on div "$22.50 $90.00 -$67.50" at bounding box center [559, 315] width 51 height 97
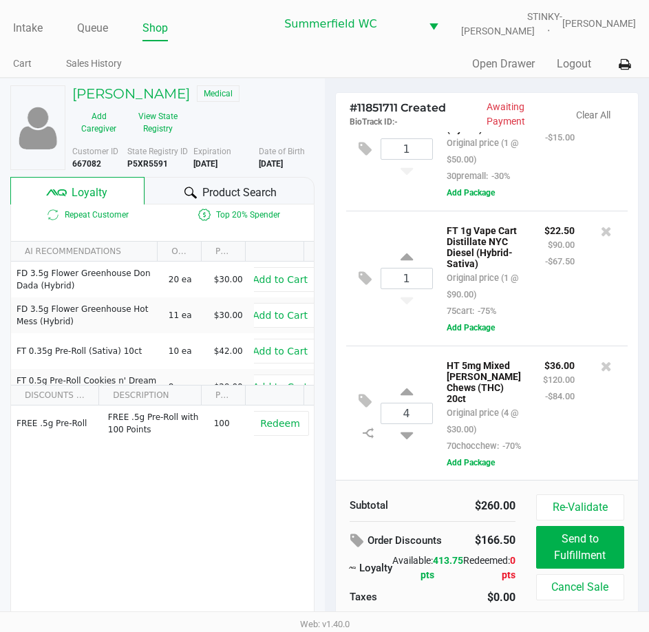
scroll to position [70, 0]
click at [520, 337] on div "1 FT 1g Vape Cart Distillate NYC Diesel (Hybrid-Sativa) Original price (1 @ $90…" at bounding box center [487, 277] width 282 height 135
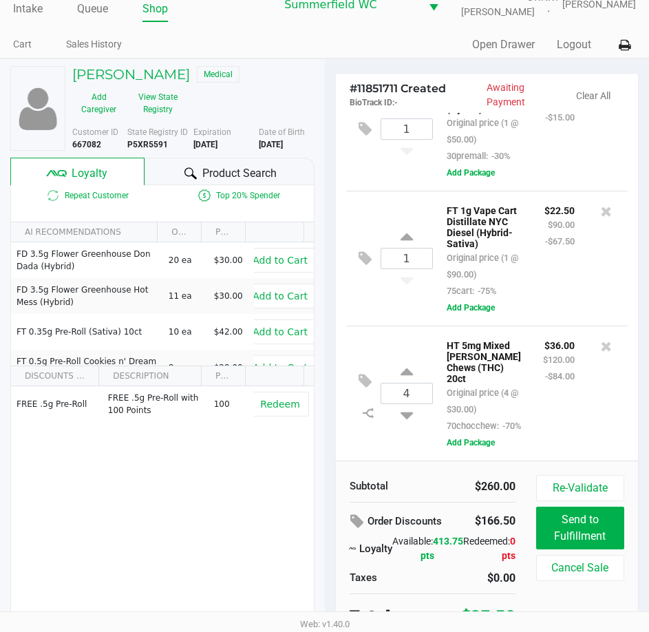
scroll to position [29, 0]
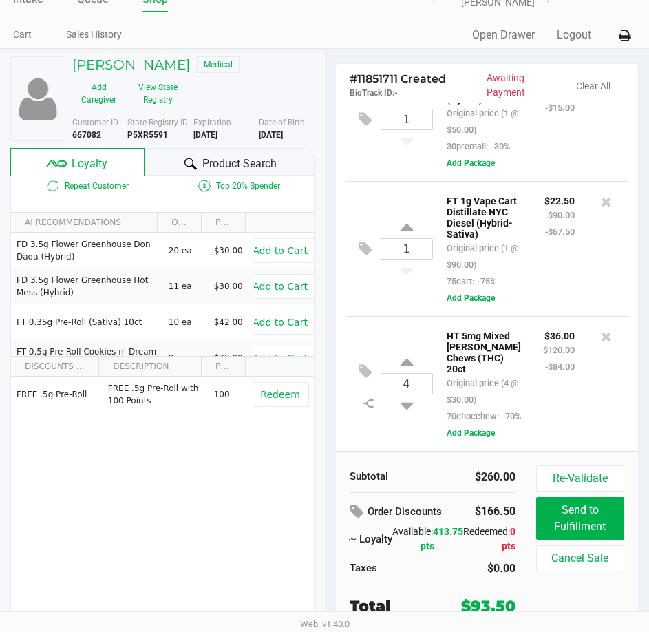
click at [533, 388] on div "$36.00 $120.00 -$84.00" at bounding box center [559, 375] width 52 height 97
click at [533, 384] on div "$36.00 $120.00 -$84.00" at bounding box center [559, 375] width 52 height 97
click at [533, 383] on div "$36.00 $120.00 -$84.00" at bounding box center [559, 375] width 52 height 97
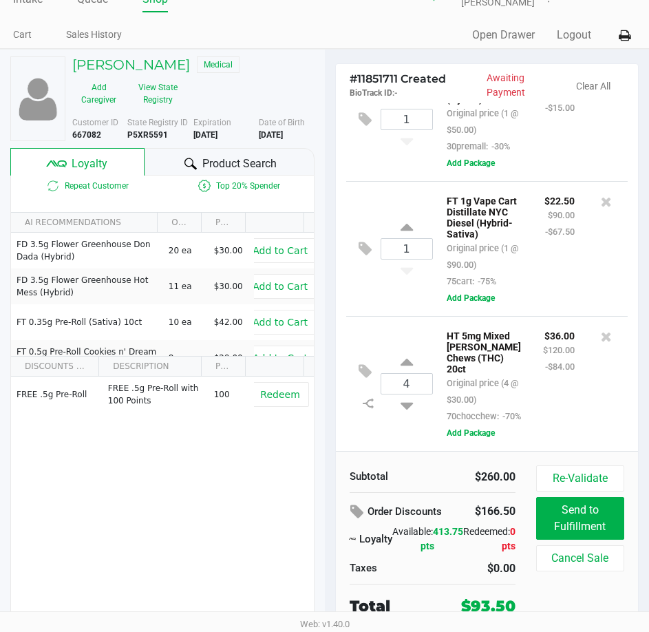
click at [533, 383] on div "$36.00 $120.00 -$84.00" at bounding box center [559, 375] width 52 height 97
click at [557, 371] on div "$36.00 $120.00 -$84.00" at bounding box center [559, 375] width 52 height 97
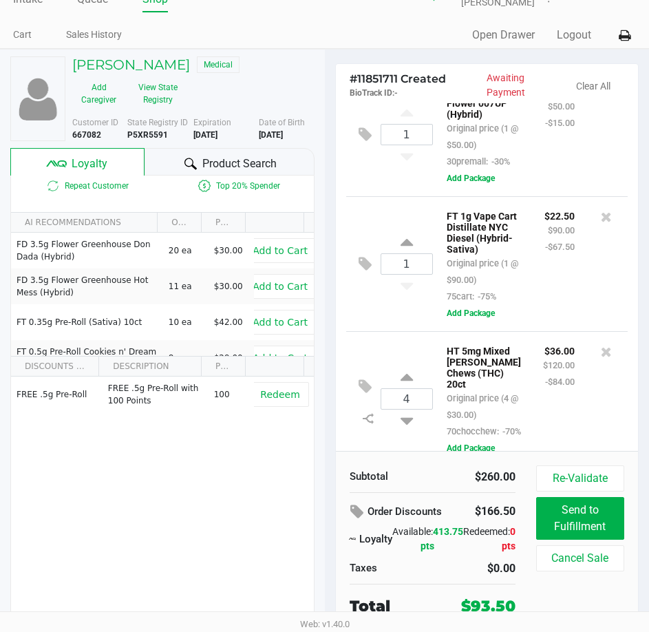
scroll to position [0, 0]
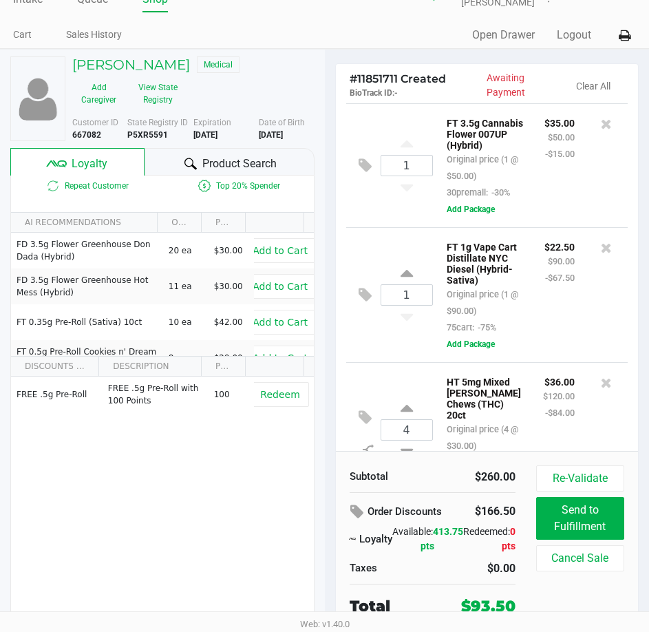
click at [538, 314] on div "$22.50 $90.00 -$67.50" at bounding box center [559, 286] width 51 height 97
click at [534, 316] on div "$22.50 $90.00 -$67.50" at bounding box center [559, 286] width 51 height 97
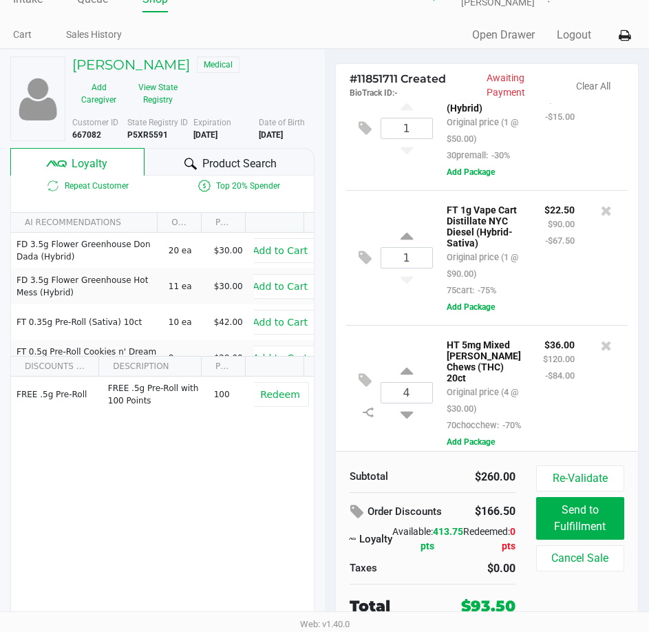
scroll to position [70, 0]
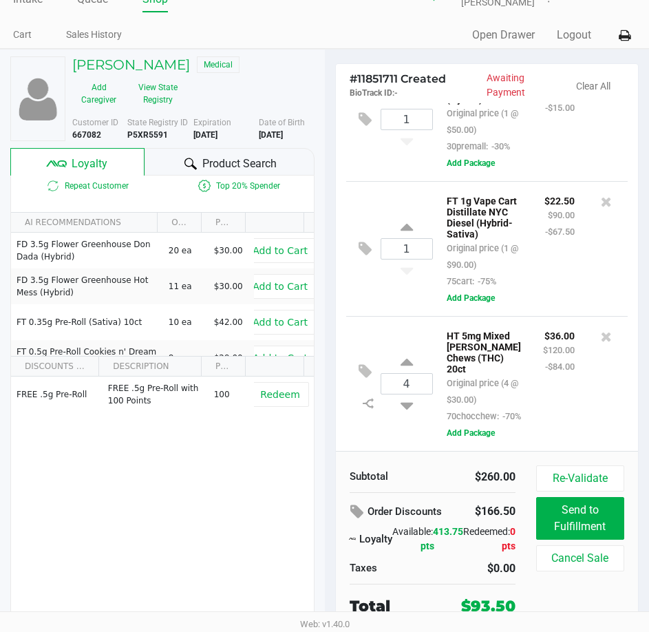
click at [531, 317] on div "4 HT 5mg Mixed Berry Chews (THC) 20ct Original price (4 @ $30.00) 70chocchew: -…" at bounding box center [487, 383] width 282 height 135
click at [533, 336] on div "$36.00 $120.00 -$84.00" at bounding box center [559, 375] width 52 height 97
click at [543, 330] on p "$36.00" at bounding box center [559, 334] width 32 height 14
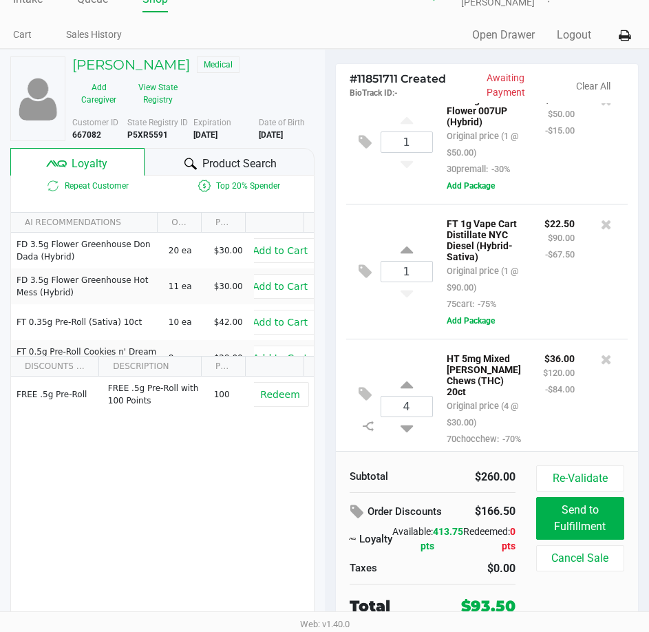
scroll to position [0, 0]
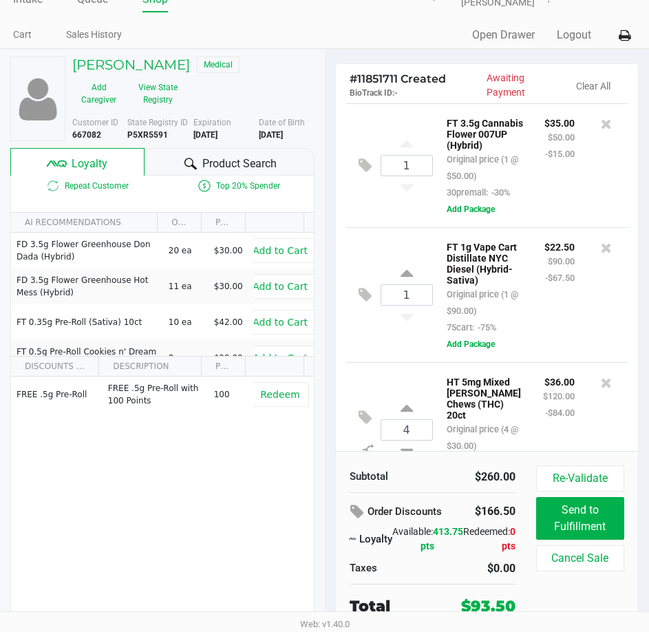
click at [538, 299] on div "$22.50 $90.00 -$67.50" at bounding box center [559, 286] width 51 height 97
click at [534, 129] on div "$35.00 $50.00 -$15.00" at bounding box center [559, 157] width 51 height 86
click at [215, 167] on span "Product Search" at bounding box center [239, 164] width 74 height 17
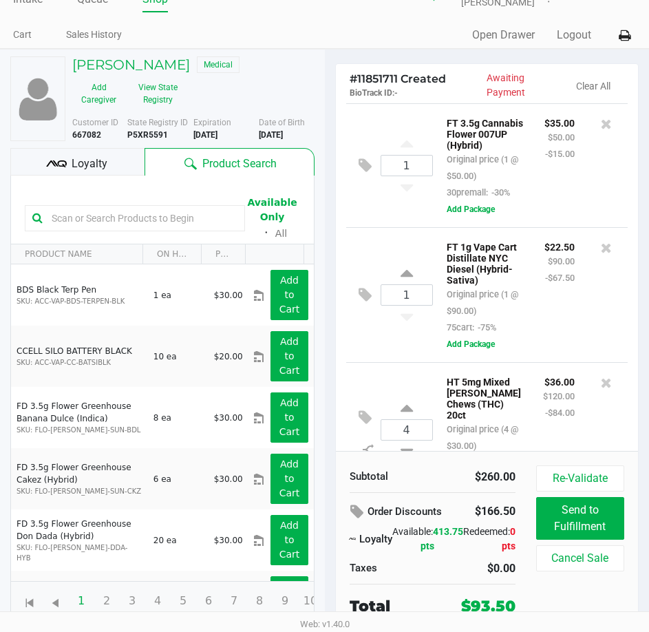
click at [535, 307] on div "$22.50 $90.00 -$67.50" at bounding box center [559, 286] width 51 height 97
click at [505, 286] on p "FT 1g Vape Cart Distillate NYC Diesel (Hybrid-Sativa)" at bounding box center [485, 261] width 77 height 47
click at [118, 213] on input "text" at bounding box center [141, 218] width 191 height 21
click at [120, 213] on input "text" at bounding box center [141, 218] width 191 height 21
click at [124, 220] on input "text" at bounding box center [141, 218] width 191 height 21
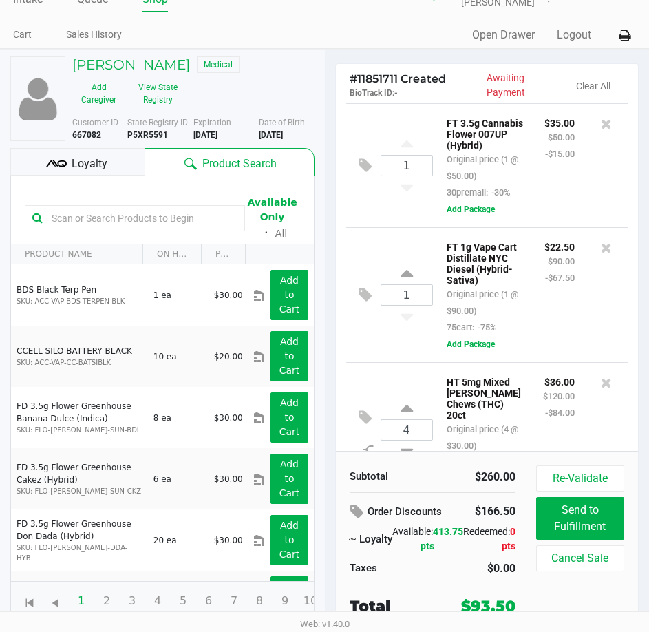
click at [124, 220] on input "text" at bounding box center [141, 218] width 191 height 21
click at [544, 301] on div "$22.50 $90.00 -$67.50" at bounding box center [559, 286] width 51 height 97
click at [545, 283] on small "-$67.50" at bounding box center [560, 278] width 30 height 10
click at [522, 308] on div "FT 1g Vape Cart Distillate NYC Diesel (Hybrid-Sativa) Original price (1 @ $90.0…" at bounding box center [485, 286] width 98 height 97
drag, startPoint x: 508, startPoint y: 294, endPoint x: 452, endPoint y: 293, distance: 55.8
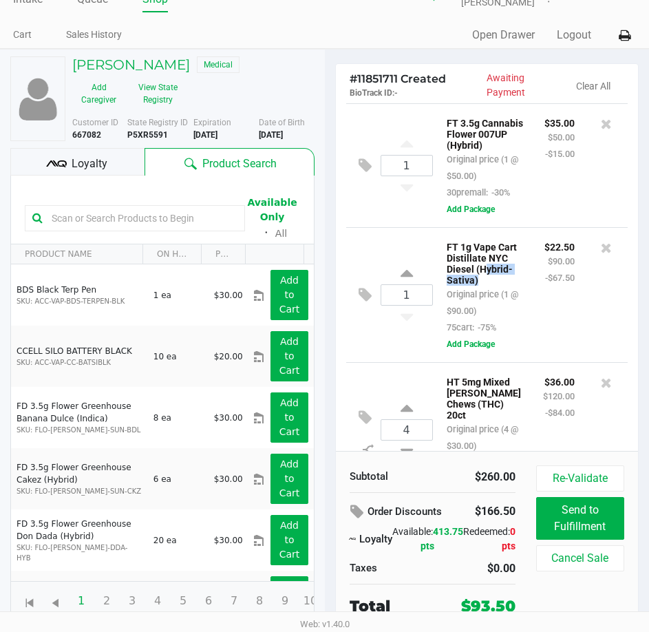
click at [452, 286] on p "FT 1g Vape Cart Distillate NYC Diesel (Hybrid-Sativa)" at bounding box center [485, 261] width 77 height 47
drag, startPoint x: 444, startPoint y: 282, endPoint x: 491, endPoint y: 289, distance: 47.3
click at [491, 289] on div "FT 1g Vape Cart Distillate NYC Diesel (Hybrid-Sativa) Original price (1 @ $90.0…" at bounding box center [485, 286] width 98 height 97
click at [492, 286] on p "FT 1g Vape Cart Distillate NYC Diesel (Hybrid-Sativa)" at bounding box center [485, 261] width 77 height 47
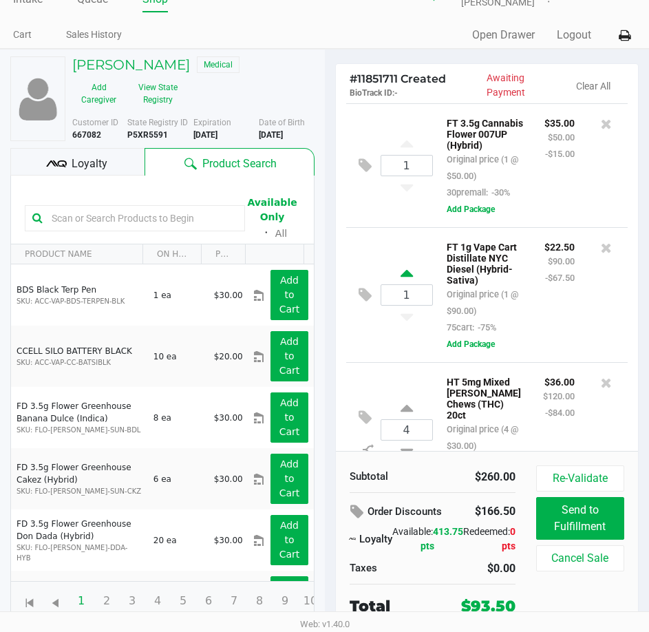
click at [409, 284] on icon at bounding box center [407, 275] width 12 height 17
type input "2"
click at [513, 315] on div "FT 1g Vape Cart Distillate NYC Diesel (Hybrid-Sativa) Original price (2 @ $90.0…" at bounding box center [483, 286] width 94 height 97
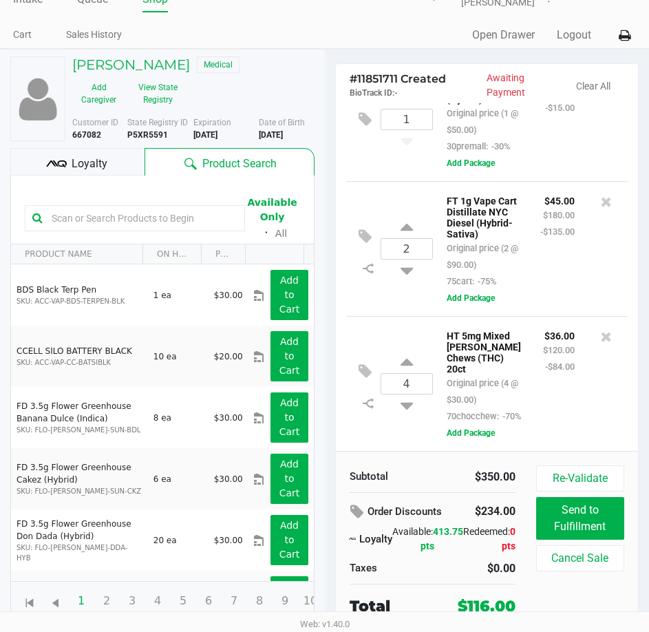
scroll to position [82, 0]
click at [516, 362] on div "HT 5mg Mixed Berry Chews (THC) 20ct Original price (4 @ $30.00) 70chocchew: -70%" at bounding box center [484, 375] width 96 height 97
click at [514, 236] on div "FT 1g Vape Cart Distillate NYC Diesel (Hybrid-Sativa) Original price (2 @ $90.0…" at bounding box center [483, 240] width 94 height 97
click at [504, 383] on div "HT 5mg Mixed Berry Chews (THC) 20ct Original price (4 @ $30.00) 70chocchew: -70%" at bounding box center [484, 375] width 96 height 97
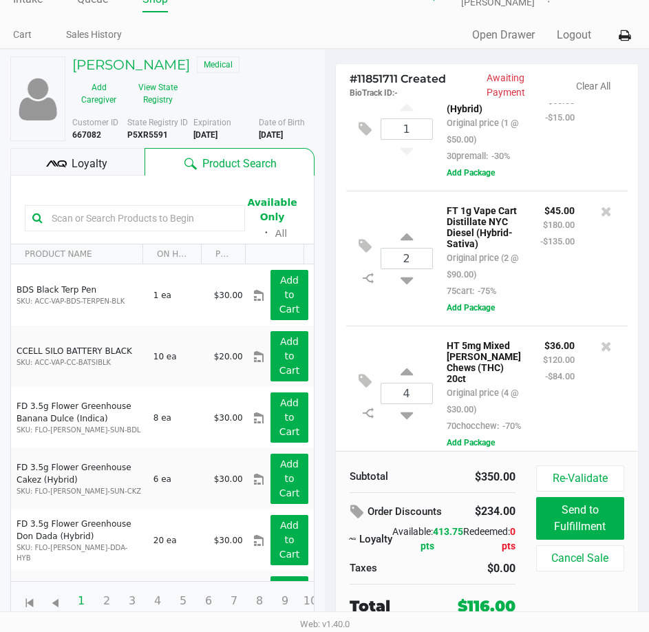
scroll to position [0, 0]
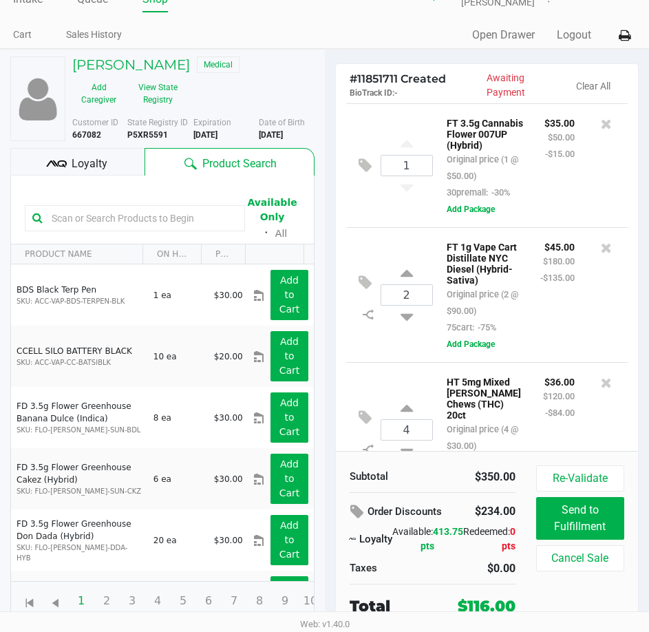
click at [530, 291] on div "$45.00 $180.00 -$135.00" at bounding box center [557, 286] width 55 height 97
click at [530, 335] on div "$45.00 $180.00 -$135.00" at bounding box center [557, 286] width 55 height 97
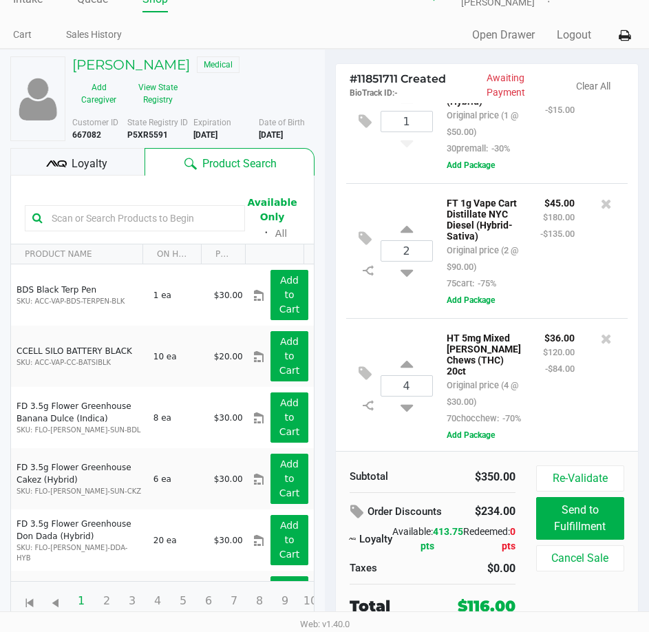
scroll to position [69, 0]
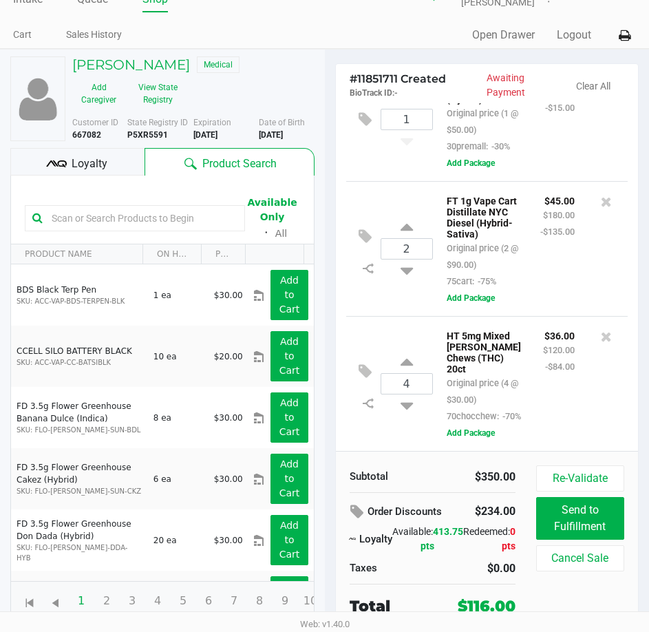
click at [533, 341] on div "$36.00 $120.00 -$84.00" at bounding box center [559, 375] width 52 height 97
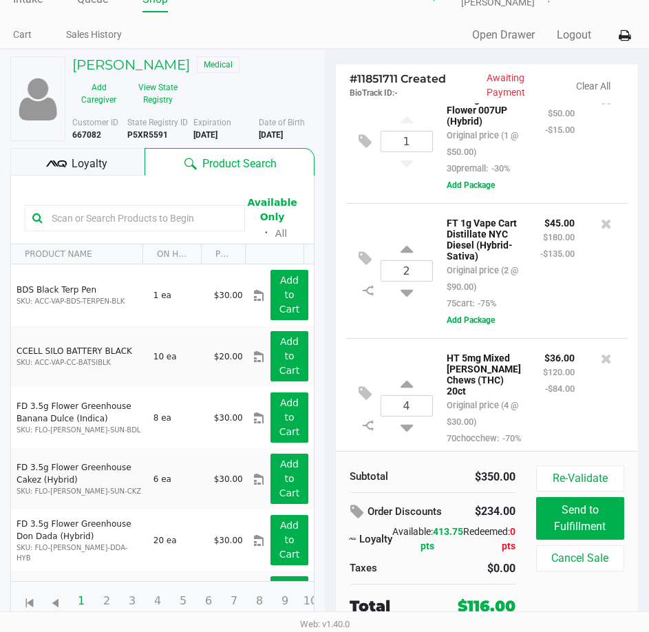
scroll to position [0, 0]
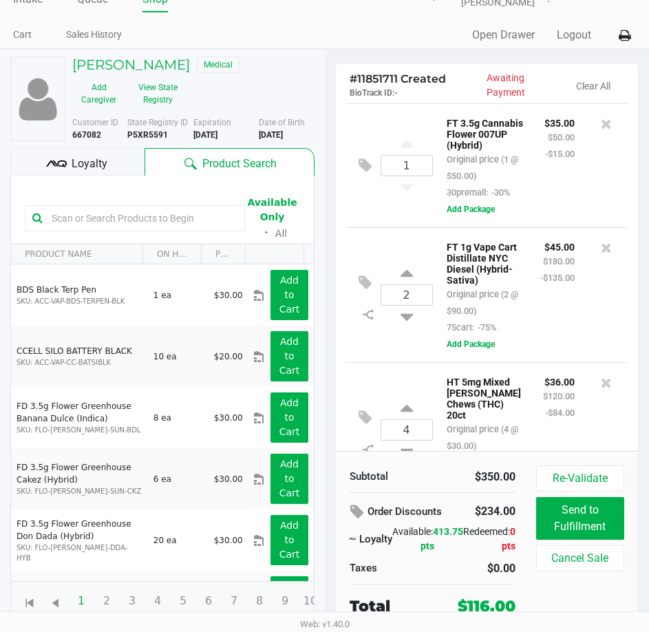
click at [535, 300] on div "$45.00 $180.00 -$135.00" at bounding box center [557, 286] width 55 height 97
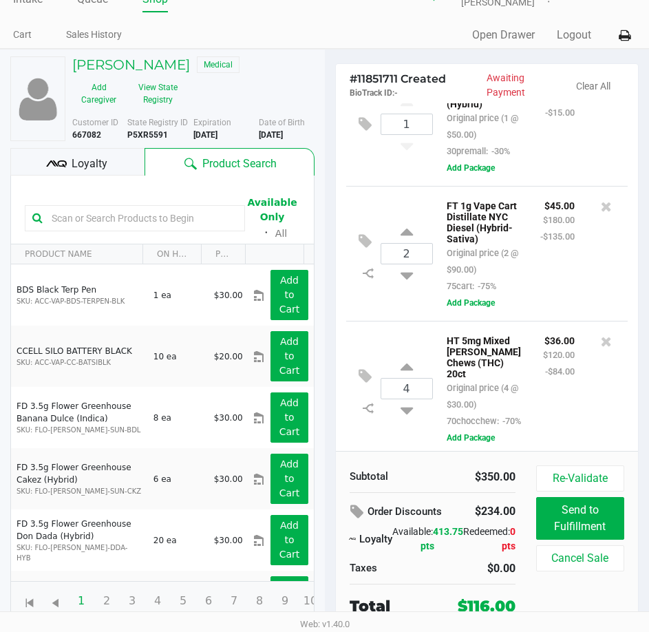
scroll to position [82, 0]
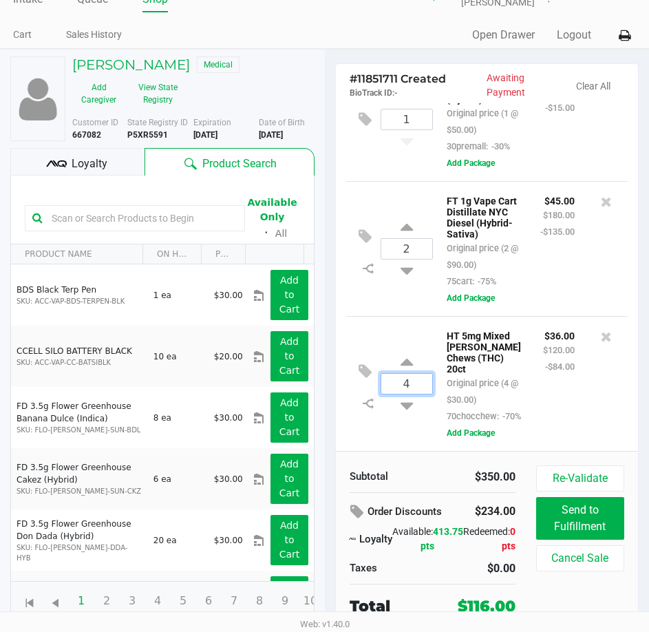
click at [423, 377] on input "4" at bounding box center [406, 384] width 51 height 20
type input "6"
click at [537, 389] on div "Loading DIORELLA DAILEY Medical Add Caregiver View State Registry Customer ID 6…" at bounding box center [324, 340] width 649 height 583
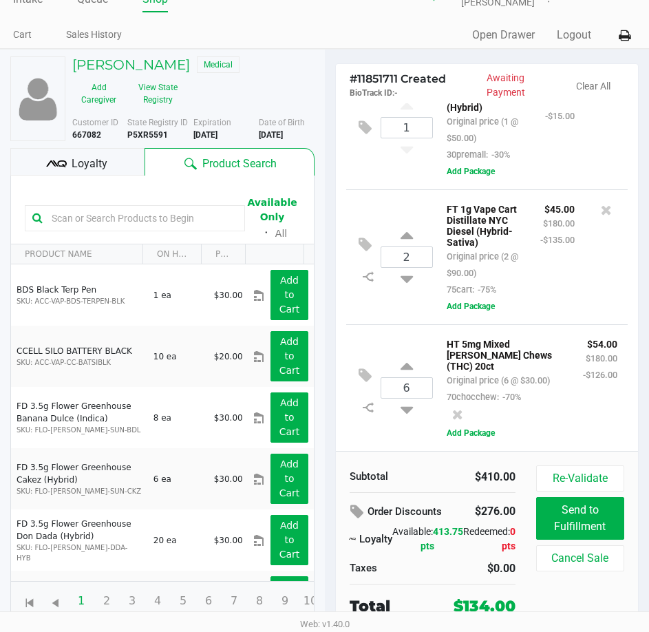
scroll to position [94, 0]
click at [463, 408] on icon at bounding box center [457, 415] width 11 height 14
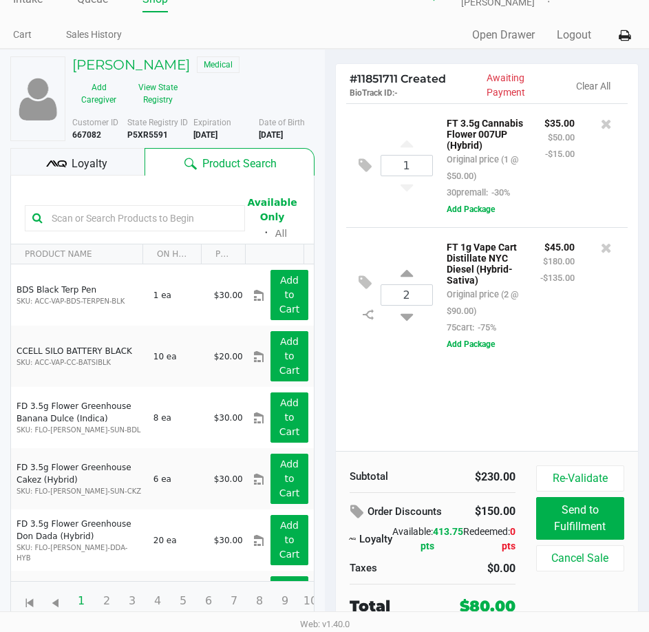
click at [130, 217] on input "text" at bounding box center [141, 218] width 191 height 21
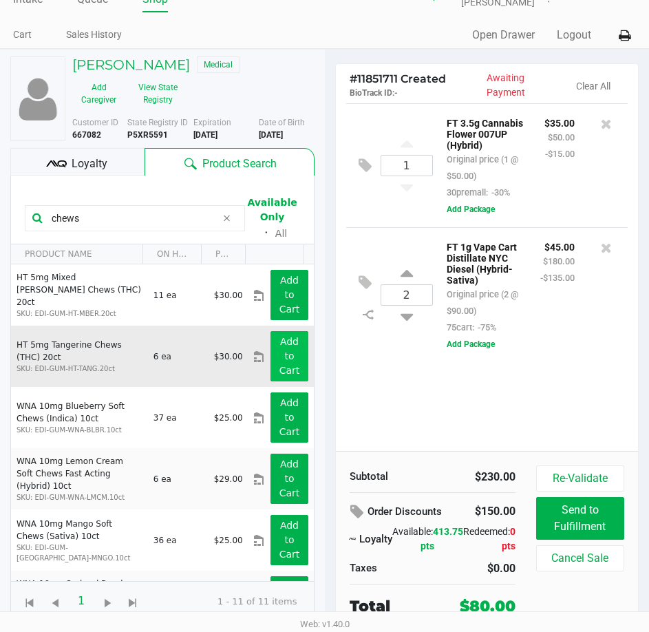
type input "chews"
click at [279, 372] on app-button-loader "Add to Cart" at bounding box center [289, 356] width 21 height 40
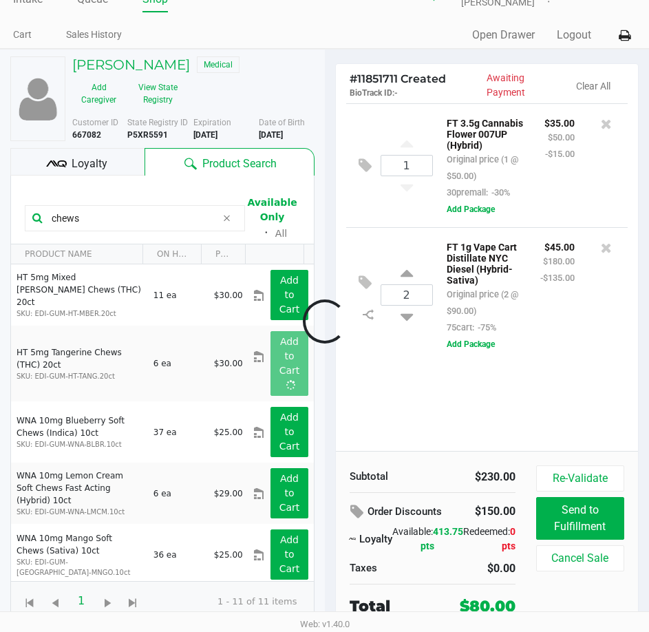
click at [452, 405] on div at bounding box center [324, 322] width 649 height 408
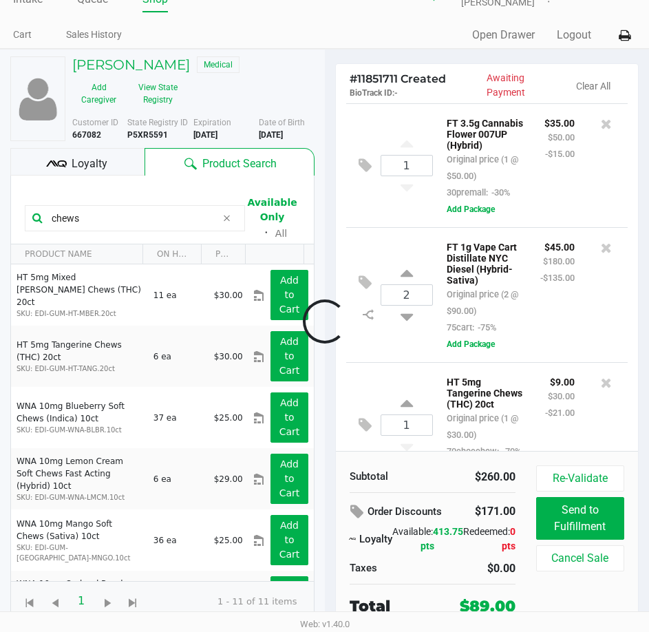
scroll to position [94, 0]
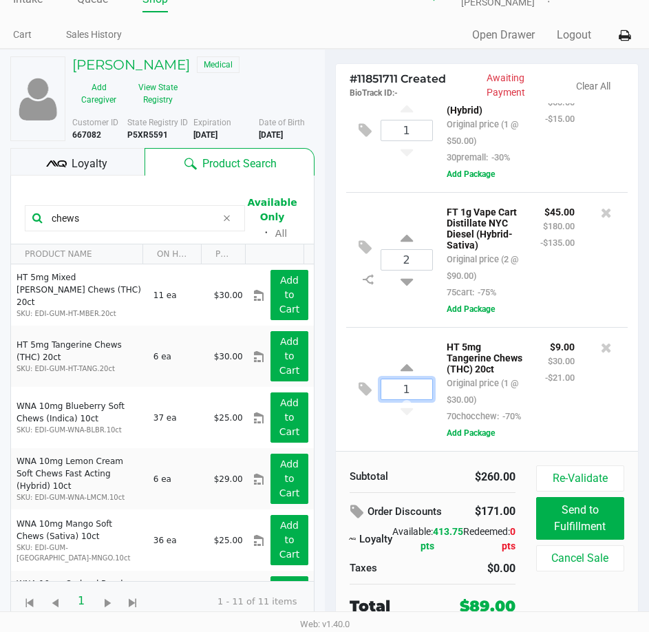
click at [418, 379] on input "1" at bounding box center [406, 389] width 51 height 20
type input "6"
click at [494, 359] on div "DIORELLA DAILEY Medical Add Caregiver View State Registry Customer ID 667082 St…" at bounding box center [324, 340] width 649 height 583
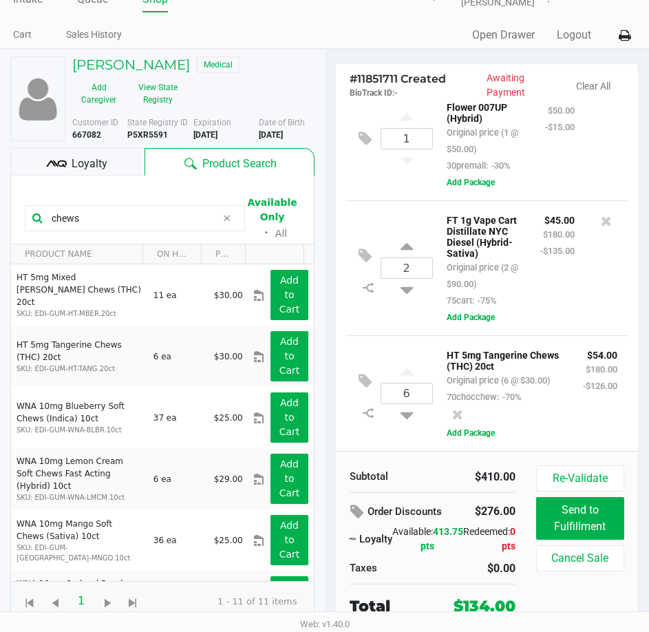
click at [573, 394] on div "$54.00 $180.00 -$126.00" at bounding box center [600, 375] width 55 height 59
drag, startPoint x: 542, startPoint y: 394, endPoint x: 542, endPoint y: 387, distance: 7.6
click at [573, 391] on div "$54.00 $180.00 -$126.00" at bounding box center [600, 375] width 55 height 59
click at [573, 387] on div "$54.00 $180.00 -$126.00" at bounding box center [600, 375] width 55 height 59
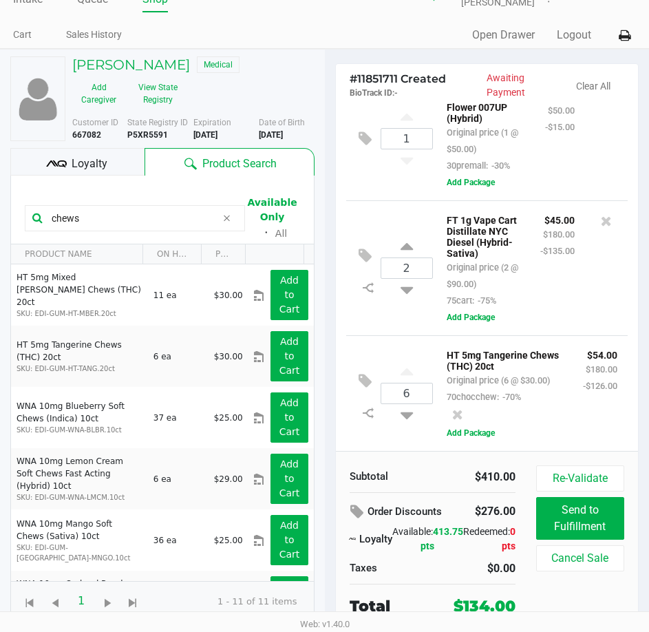
scroll to position [0, 0]
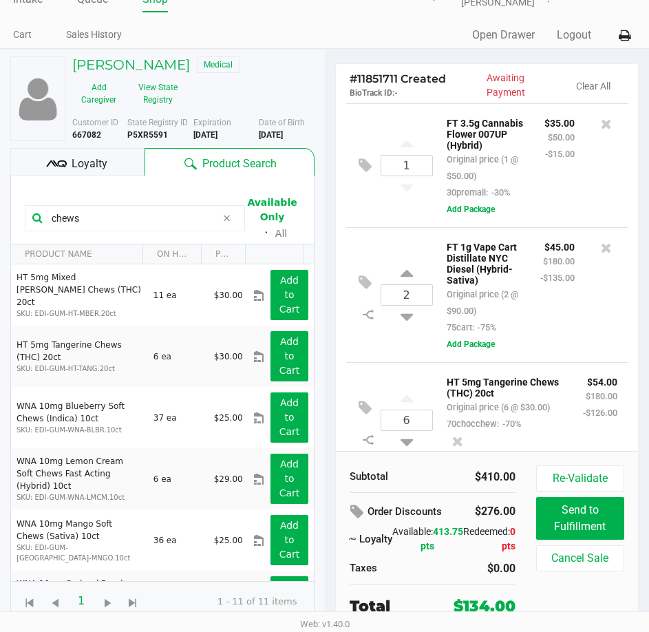
click at [539, 311] on div "$45.00 $180.00 -$135.00" at bounding box center [557, 286] width 55 height 97
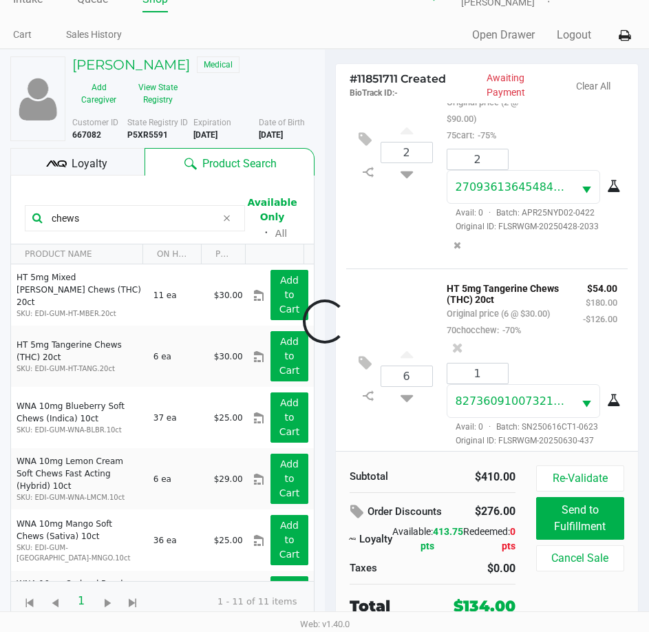
scroll to position [389, 0]
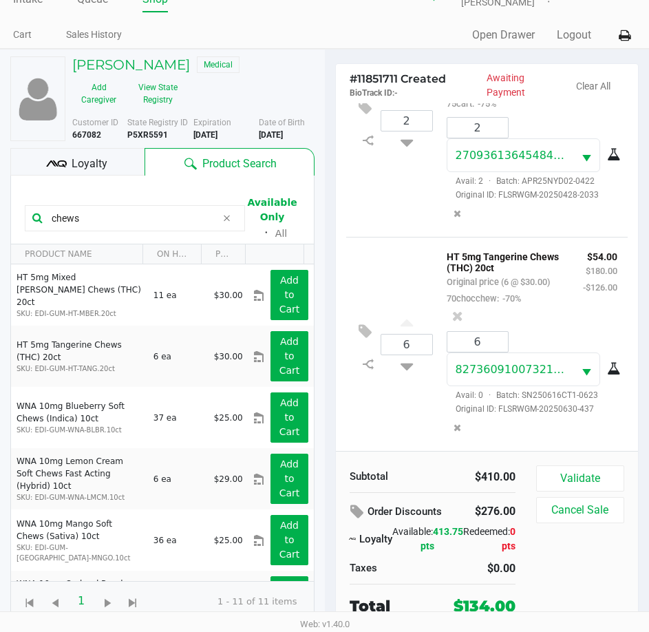
click at [573, 293] on div "$54.00 $180.00 -$126.00" at bounding box center [600, 277] width 55 height 59
click at [579, 469] on button "Validate" at bounding box center [580, 478] width 88 height 26
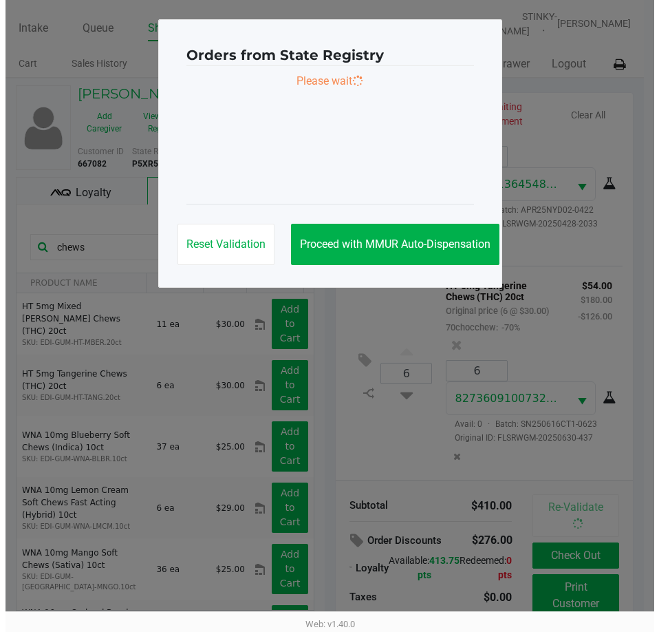
scroll to position [0, 0]
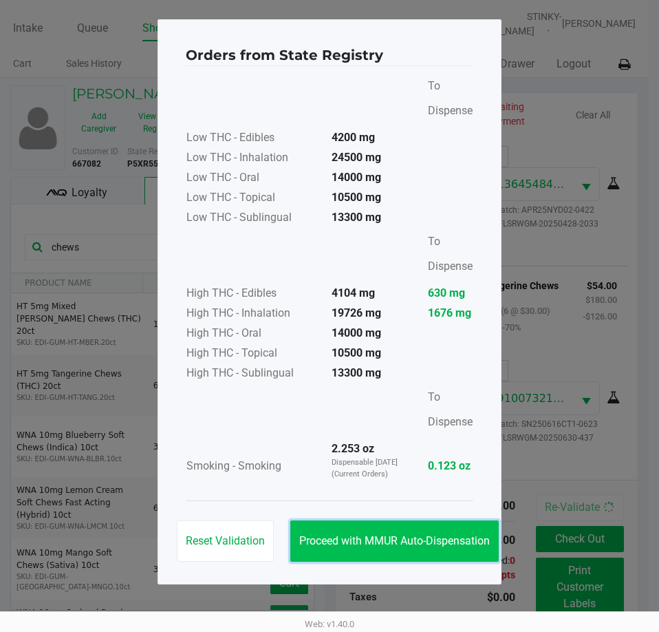
click at [424, 547] on button "Proceed with MMUR Auto-Dispensation" at bounding box center [394, 540] width 209 height 41
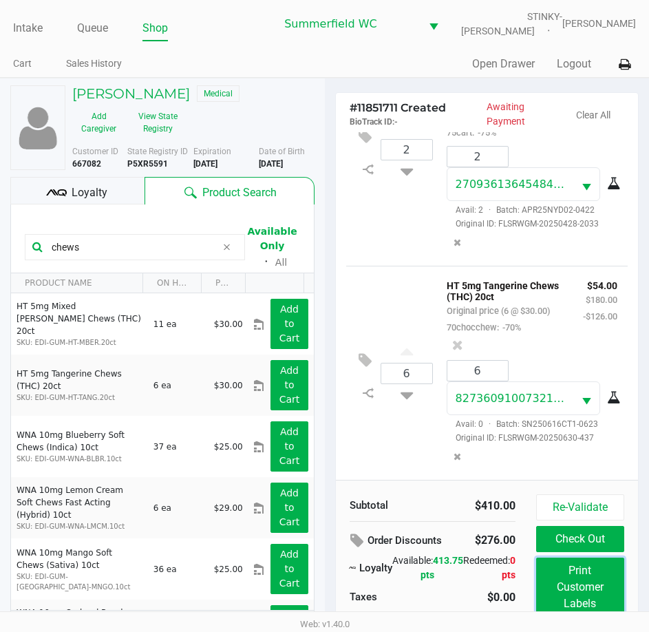
click at [569, 577] on button "Print Customer Labels" at bounding box center [580, 587] width 88 height 59
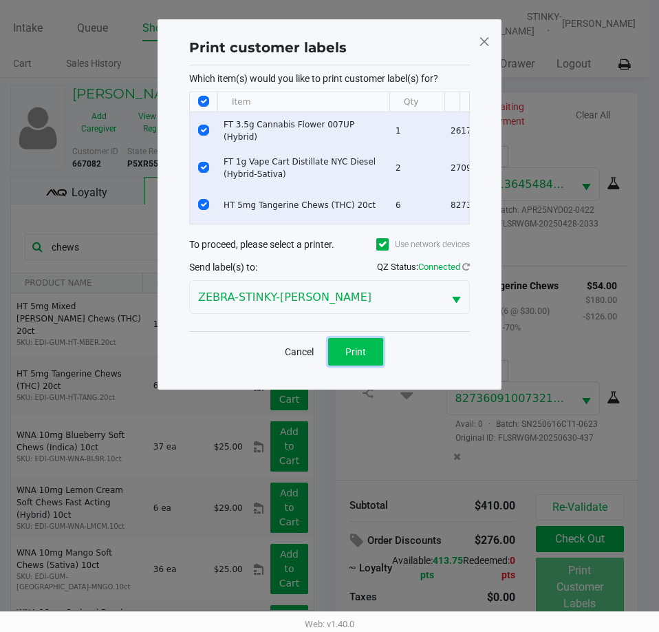
click at [364, 357] on span "Print" at bounding box center [356, 351] width 21 height 11
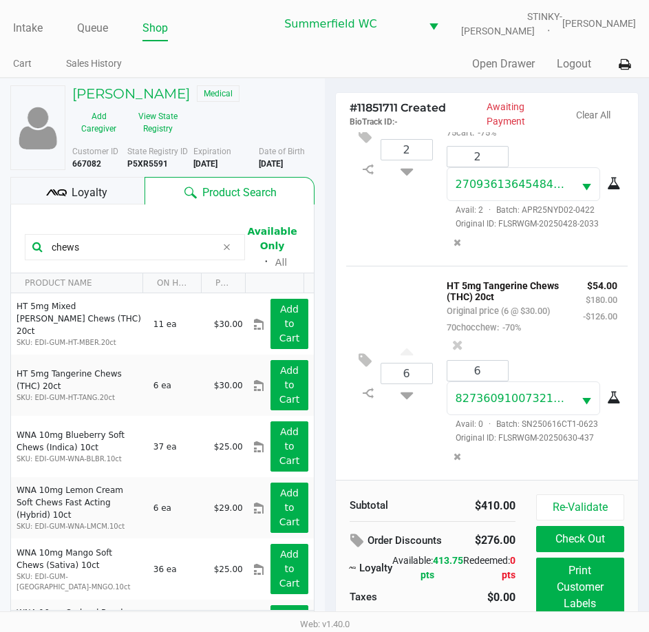
drag, startPoint x: 544, startPoint y: 301, endPoint x: 564, endPoint y: 297, distance: 20.4
click at [573, 297] on div "$54.00 $180.00 -$126.00" at bounding box center [600, 306] width 55 height 59
click at [587, 529] on button "Check Out" at bounding box center [580, 539] width 88 height 26
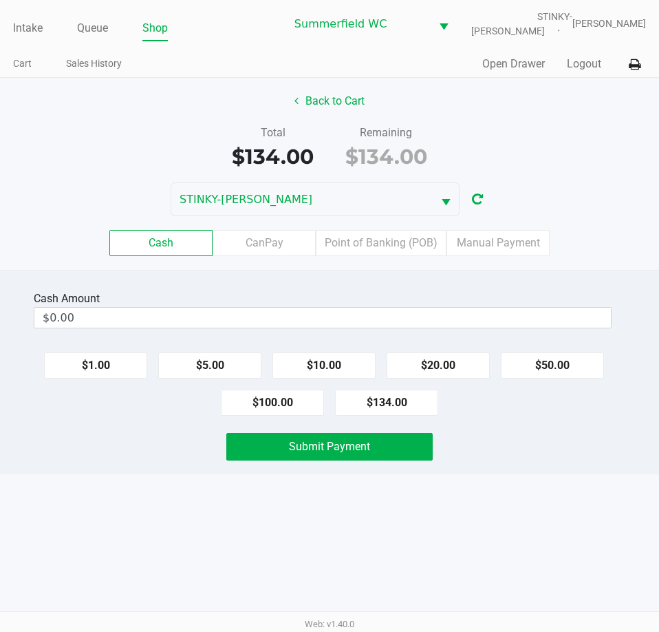
click at [504, 449] on div "Submit Payment" at bounding box center [330, 447] width 680 height 28
click at [432, 397] on button "$134.00" at bounding box center [386, 403] width 103 height 26
type input "$134.00"
drag, startPoint x: 519, startPoint y: 435, endPoint x: 432, endPoint y: 447, distance: 88.2
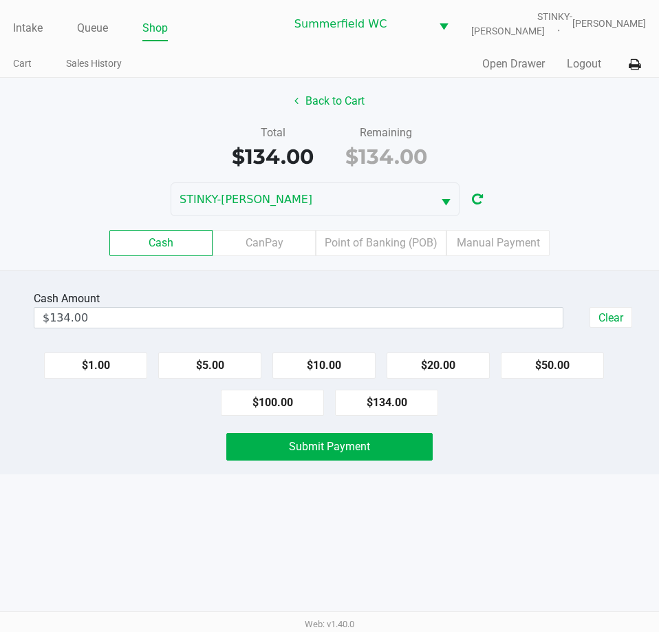
click at [517, 436] on div "Submit Payment" at bounding box center [330, 447] width 680 height 28
drag, startPoint x: 389, startPoint y: 455, endPoint x: 538, endPoint y: 453, distance: 149.4
click at [391, 454] on button "Submit Payment" at bounding box center [329, 447] width 206 height 28
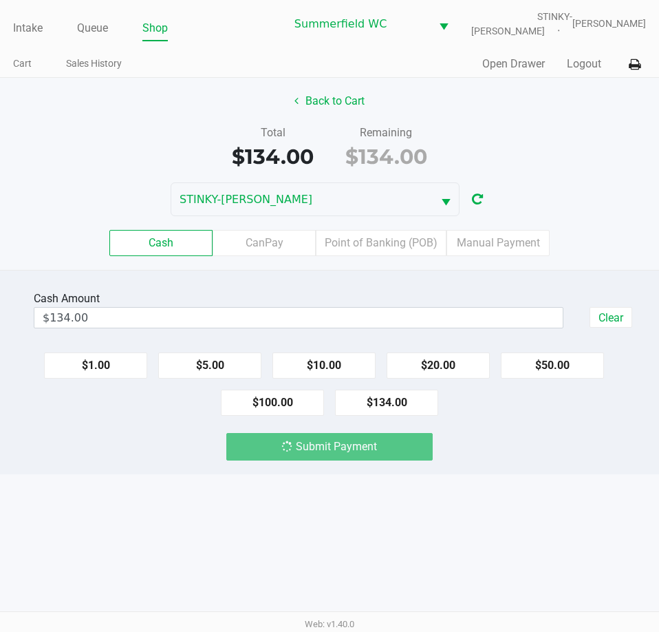
drag, startPoint x: 538, startPoint y: 453, endPoint x: 535, endPoint y: 447, distance: 7.1
click at [538, 450] on div "Submit Payment" at bounding box center [330, 447] width 680 height 28
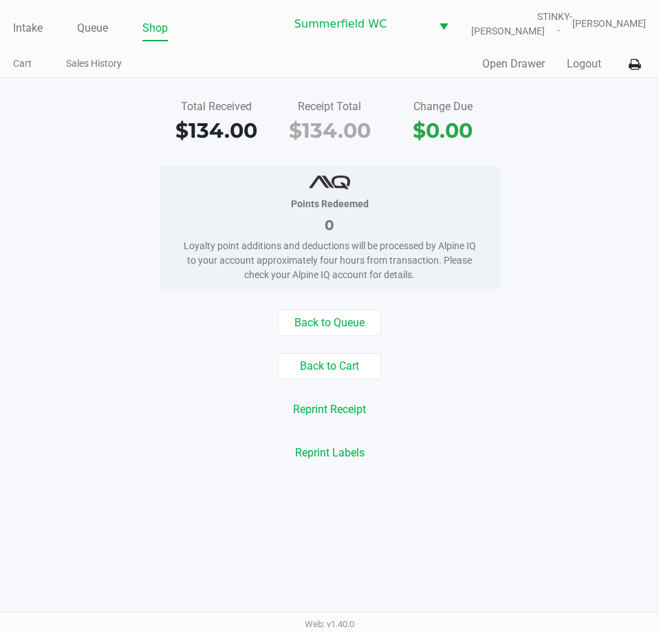
click at [529, 308] on div "Total Received $134.00 Receipt Total $134.00 Change Due $0.00 Points Redeemed 0…" at bounding box center [329, 280] width 659 height 405
click at [17, 34] on link "Intake" at bounding box center [28, 28] width 30 height 19
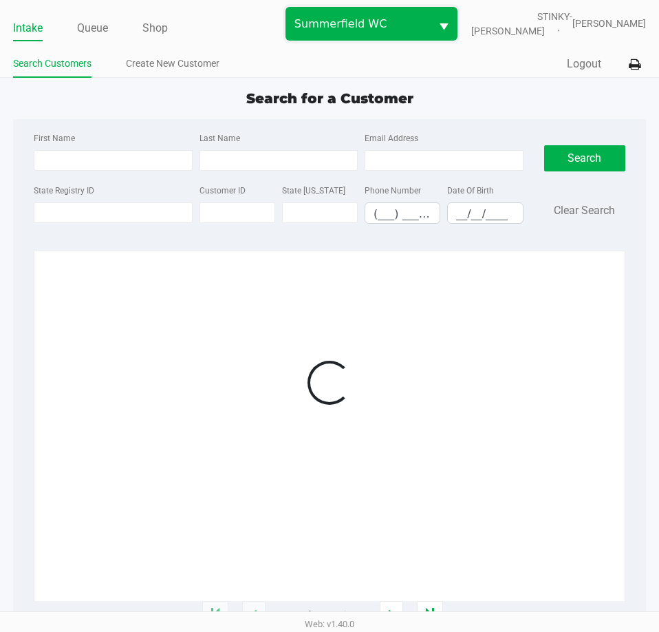
click at [336, 36] on span "Summerfield WC" at bounding box center [358, 24] width 145 height 32
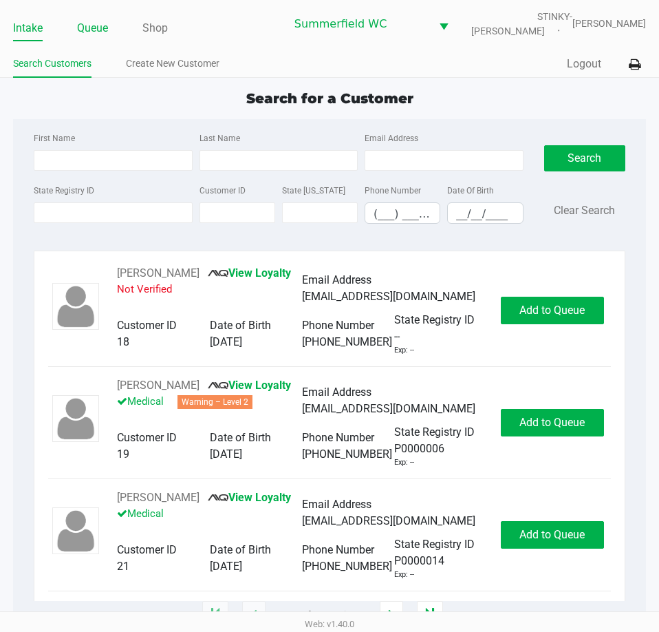
click at [98, 31] on link "Queue" at bounding box center [92, 28] width 31 height 19
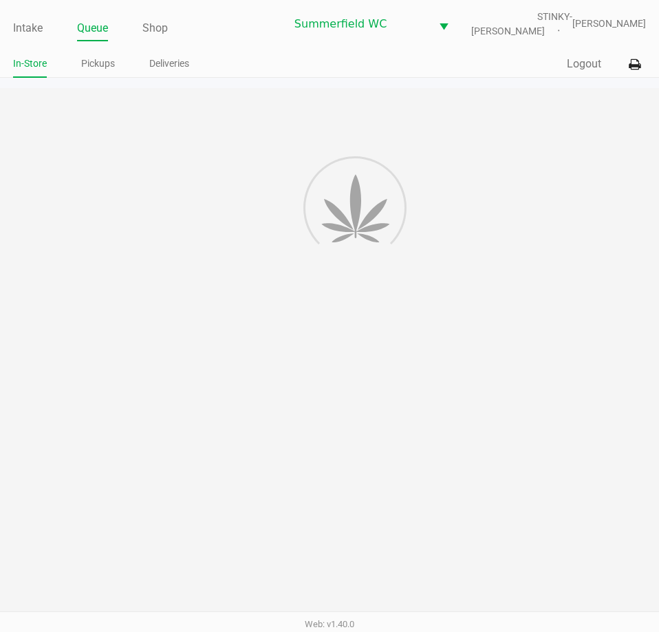
click at [90, 65] on link "Pickups" at bounding box center [98, 63] width 34 height 17
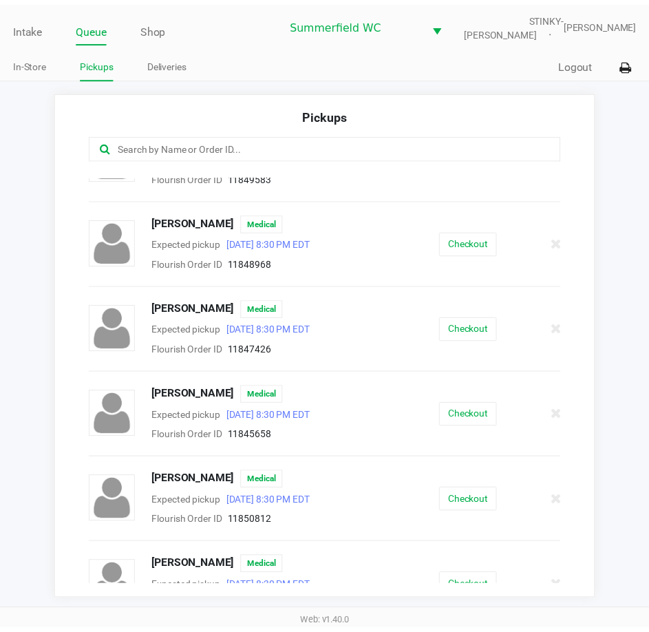
scroll to position [335, 0]
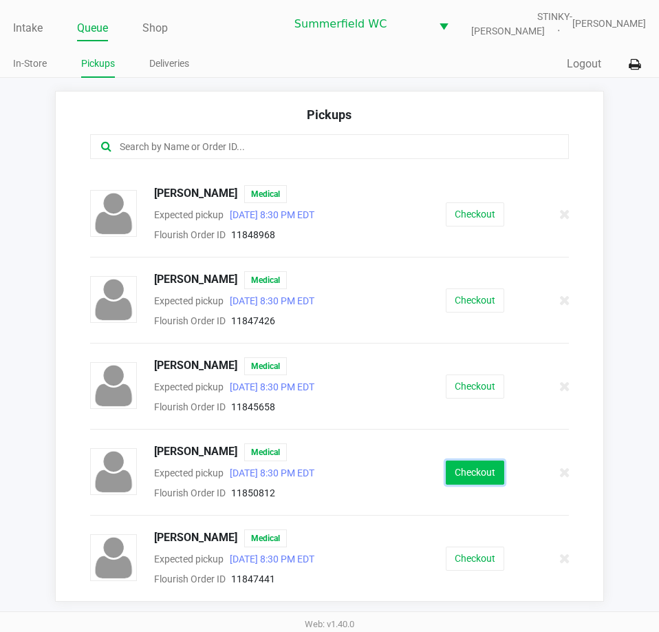
click at [456, 472] on button "Checkout" at bounding box center [475, 473] width 59 height 24
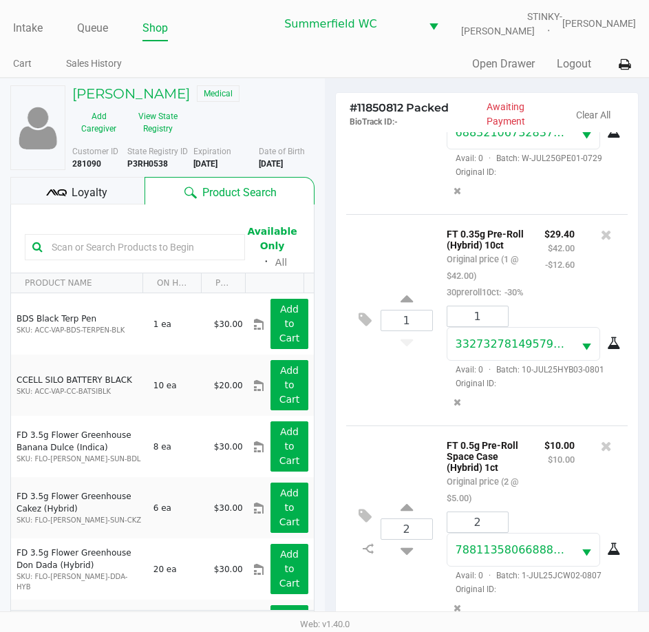
scroll to position [182, 0]
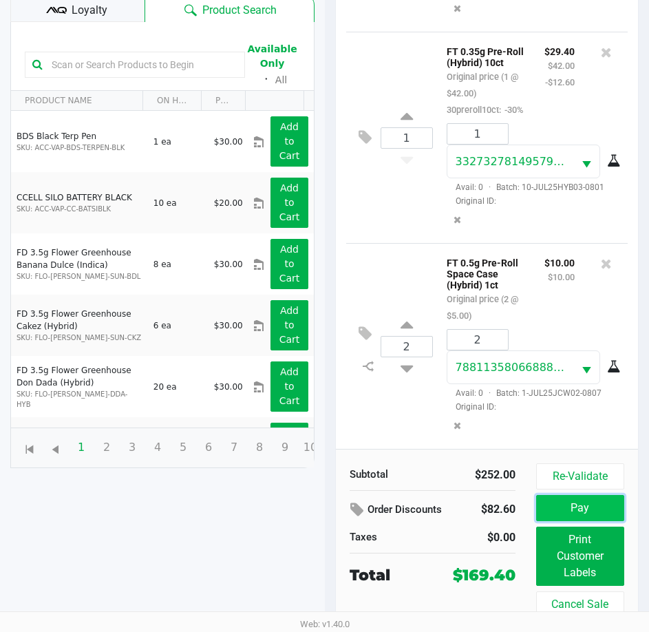
click at [571, 509] on button "Pay" at bounding box center [580, 508] width 88 height 26
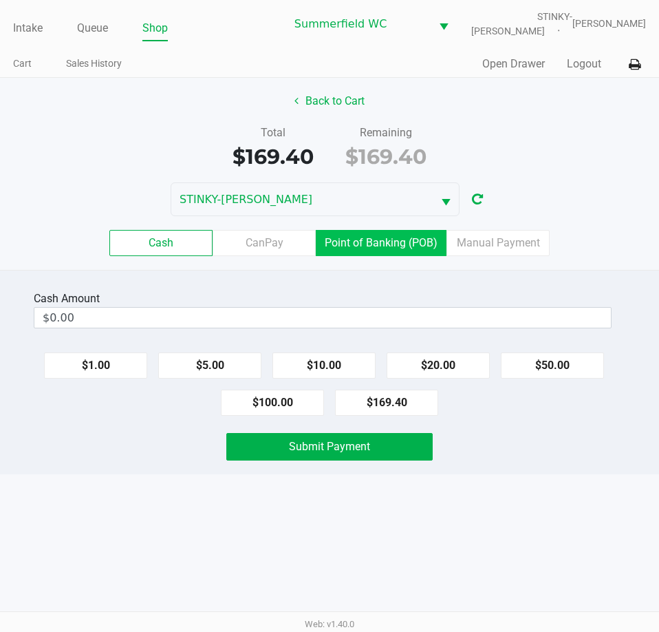
click at [355, 238] on label "Point of Banking (POB)" at bounding box center [381, 243] width 131 height 26
click at [0, 0] on 7 "Point of Banking (POB)" at bounding box center [0, 0] width 0 height 0
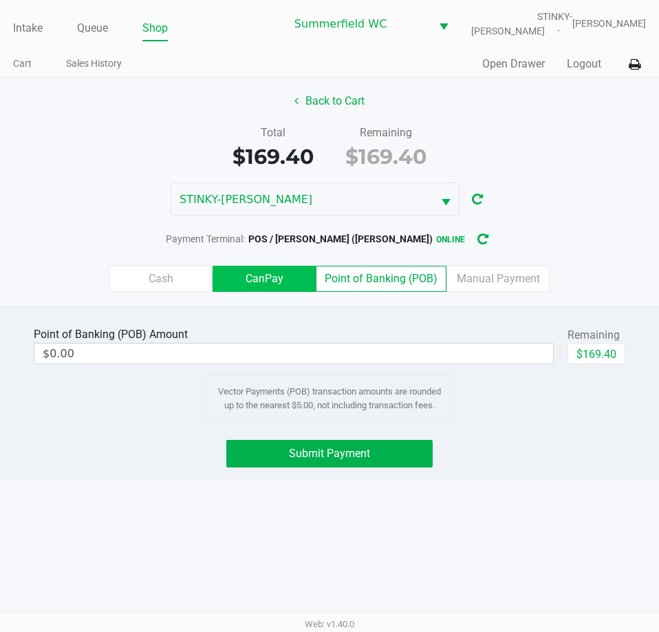
click at [273, 268] on label "CanPay" at bounding box center [264, 279] width 103 height 26
click at [0, 0] on 2 "CanPay" at bounding box center [0, 0] width 0 height 0
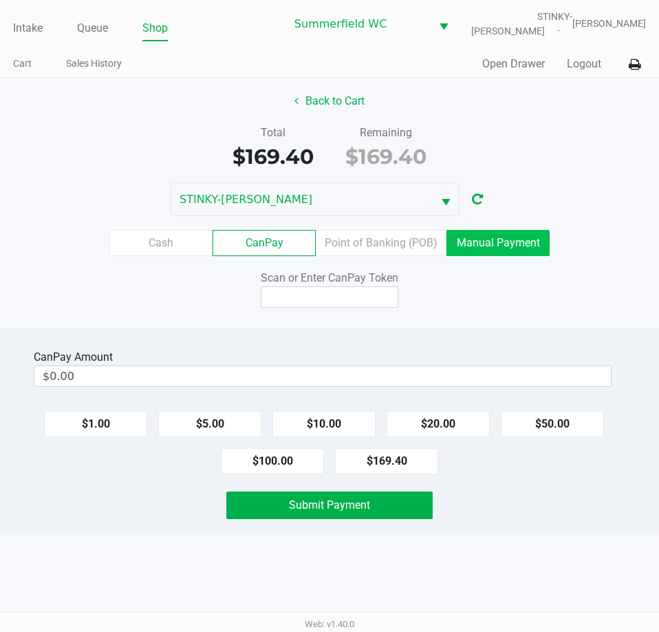
click at [500, 242] on label "Manual Payment" at bounding box center [498, 243] width 103 height 26
click at [0, 0] on 8 "Manual Payment" at bounding box center [0, 0] width 0 height 0
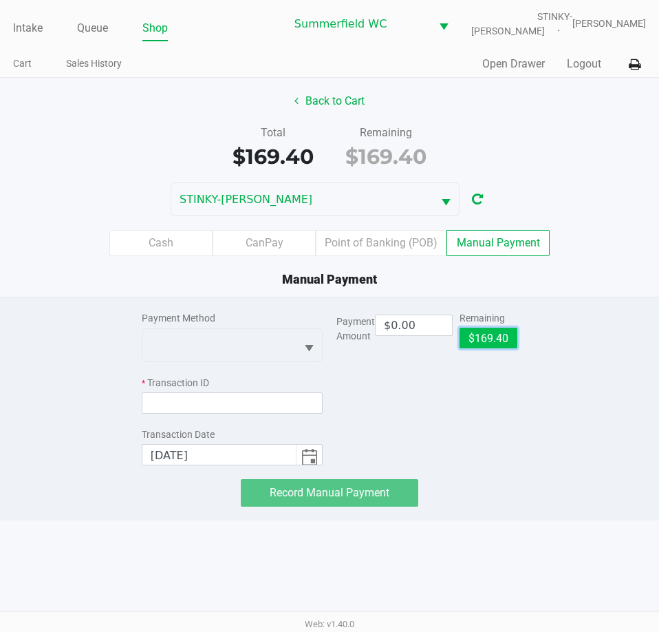
click at [507, 331] on button "$169.40" at bounding box center [489, 338] width 58 height 21
type input "$169.40"
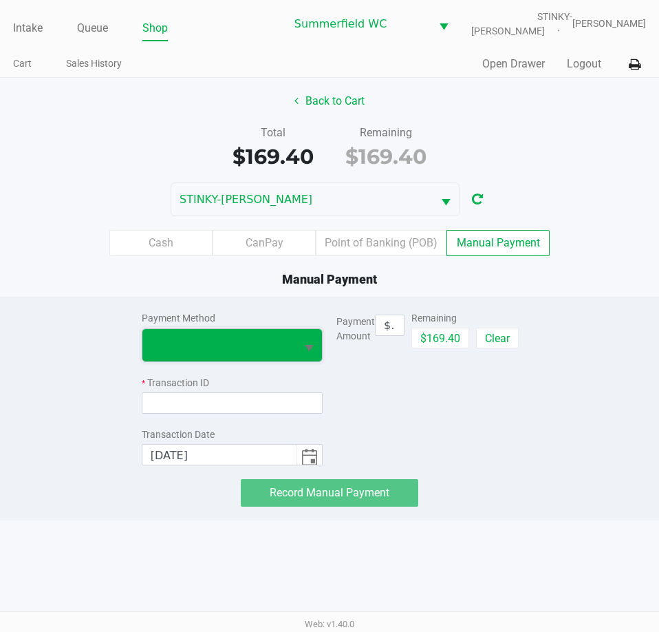
click at [284, 337] on span at bounding box center [219, 345] width 137 height 17
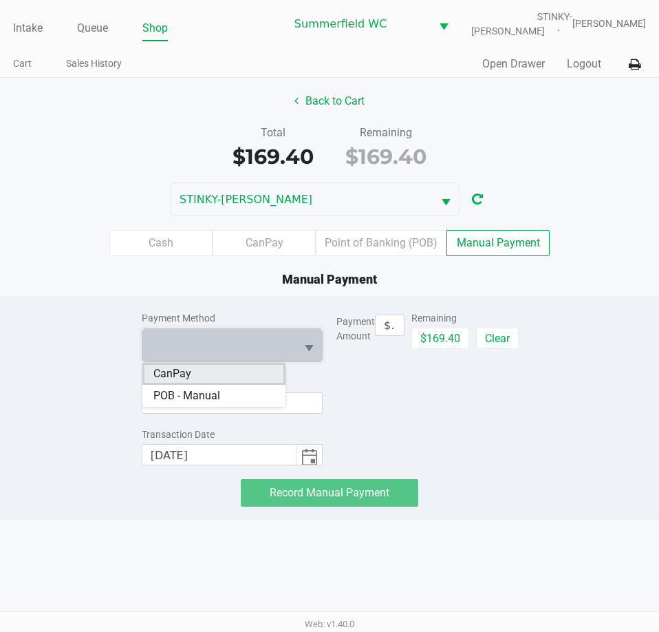
click at [209, 374] on li "CanPay" at bounding box center [213, 374] width 143 height 22
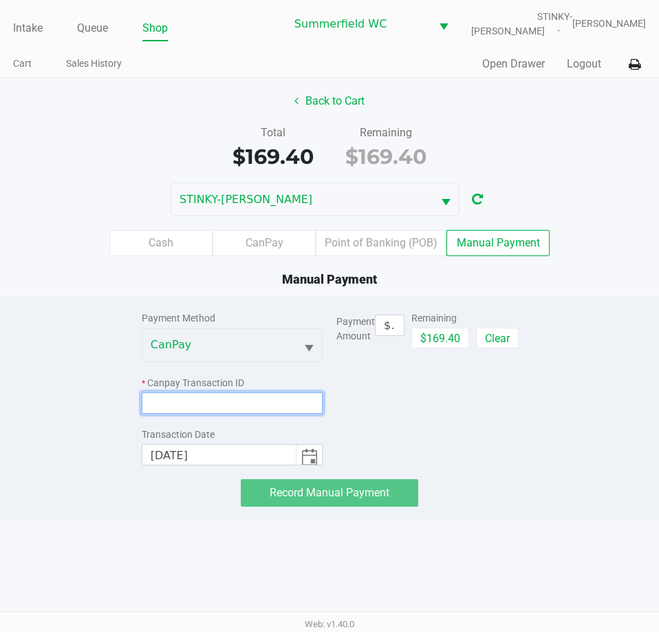
click at [210, 402] on input at bounding box center [232, 402] width 181 height 21
paste input "8A8UWIJA2ENA"
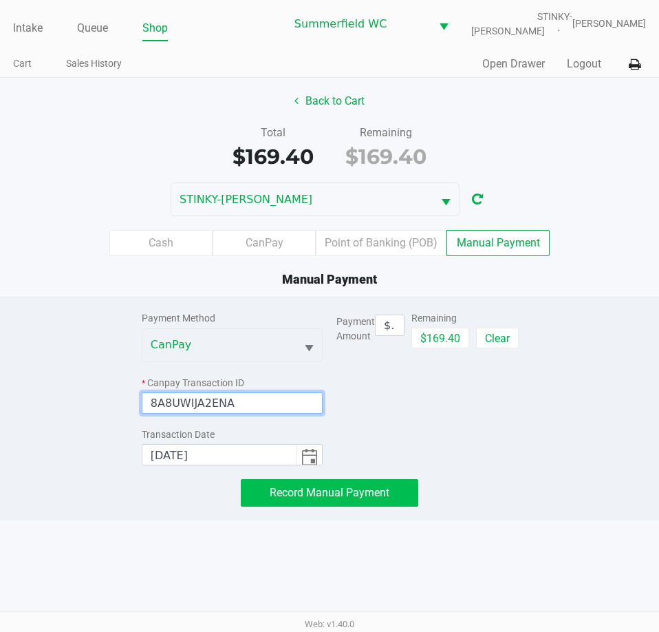
type input "8A8UWIJA2ENA"
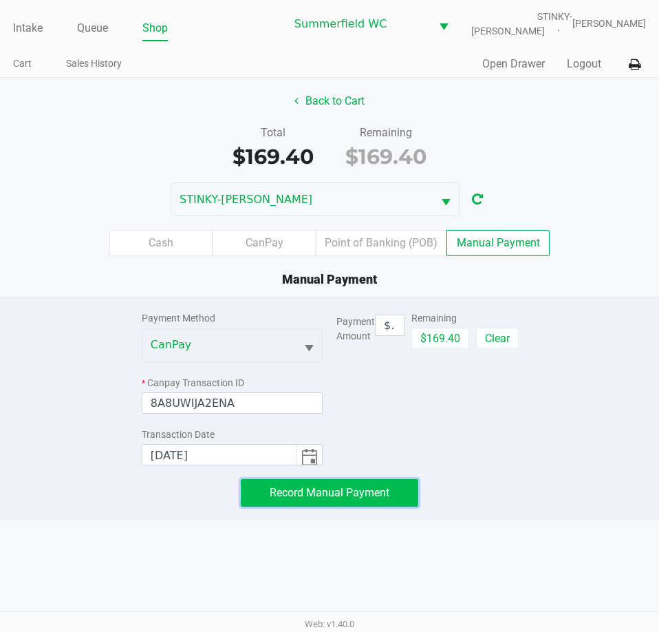
click at [356, 487] on span "Record Manual Payment" at bounding box center [330, 492] width 120 height 13
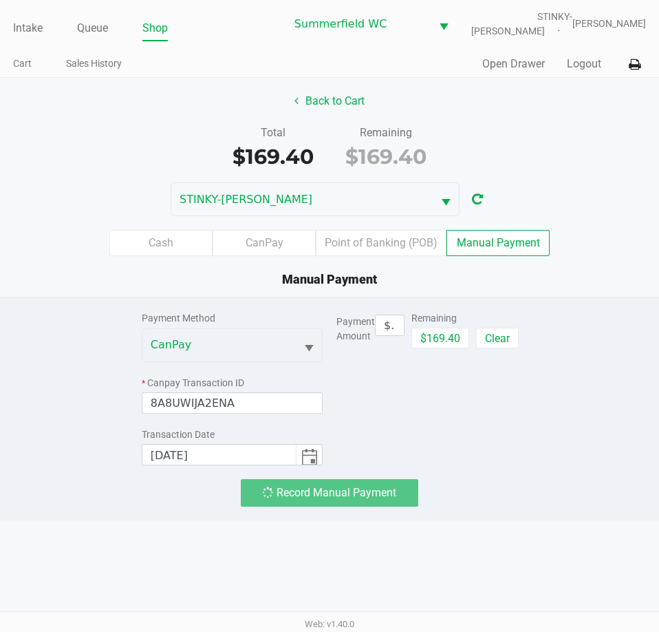
click at [422, 441] on div "Payment Amount $169.40 Remaining $169.40 Clear" at bounding box center [427, 381] width 181 height 168
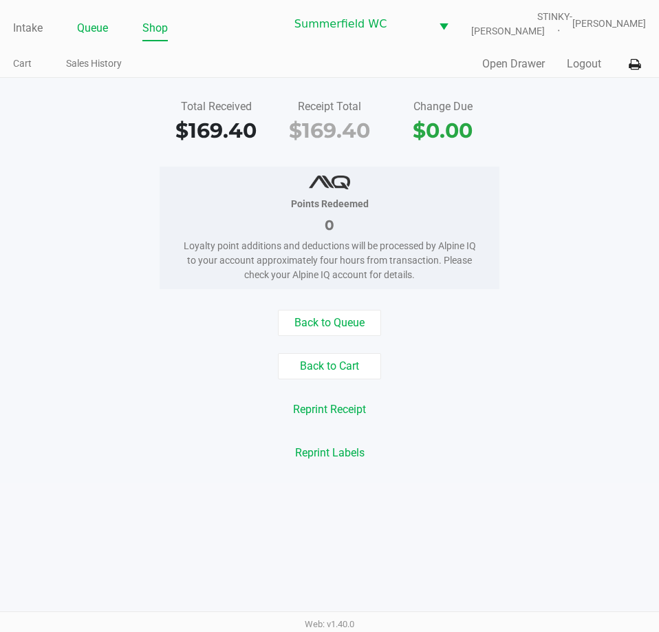
click at [91, 29] on link "Queue" at bounding box center [92, 28] width 31 height 19
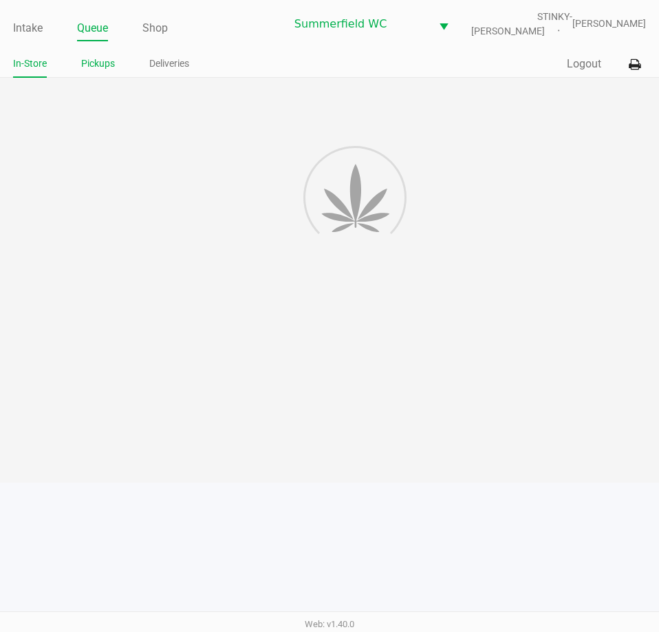
click at [92, 66] on link "Pickups" at bounding box center [98, 63] width 34 height 17
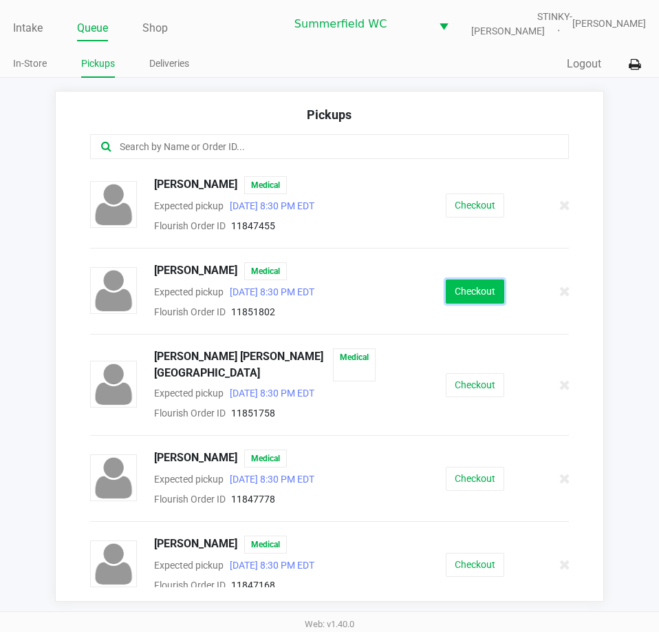
click at [489, 286] on button "Checkout" at bounding box center [475, 291] width 59 height 24
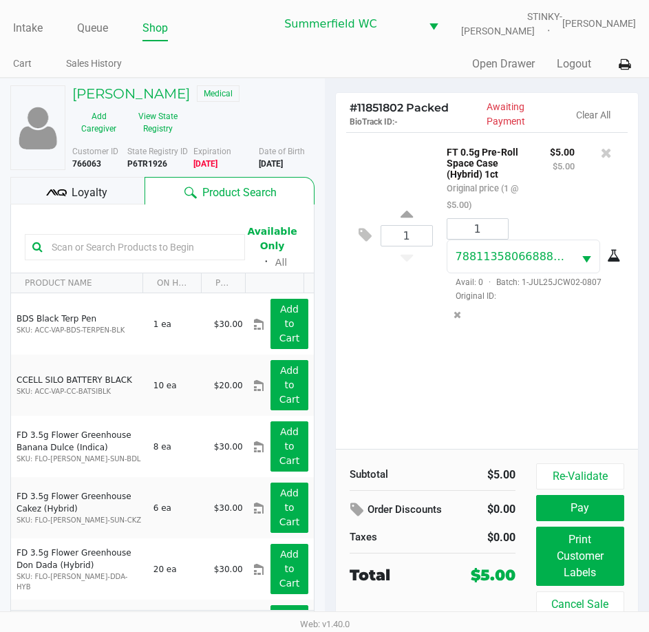
click at [482, 374] on div "1 FT 0.5g Pre-Roll Space Case (Hybrid) 1ct Original price (1 @ $5.00) $5.00 $5.…" at bounding box center [487, 290] width 303 height 317
click at [532, 355] on div "1 FT 0.5g Pre-Roll Space Case (Hybrid) 1ct Original price (1 @ $5.00) $5.00 $5.…" at bounding box center [487, 290] width 303 height 317
click at [102, 196] on span "Loyalty" at bounding box center [90, 192] width 36 height 17
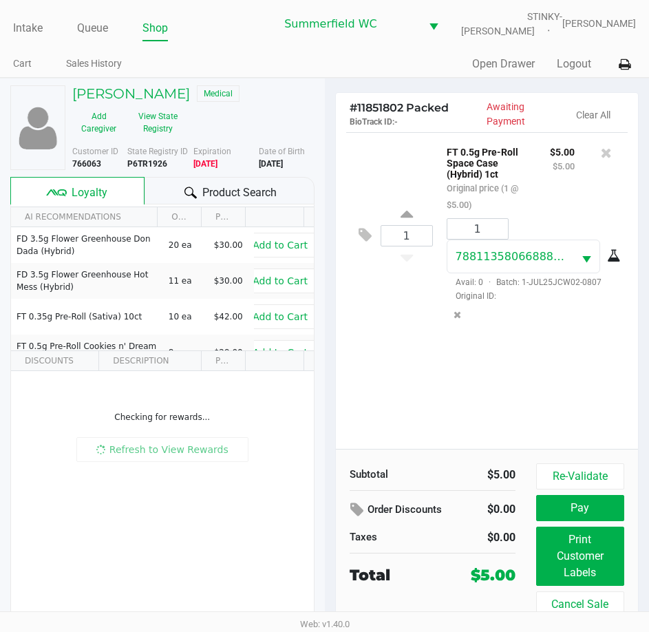
click at [553, 404] on div "1 FT 0.5g Pre-Roll Space Case (Hybrid) 1ct Original price (1 @ $5.00) $5.00 $5.…" at bounding box center [487, 290] width 303 height 317
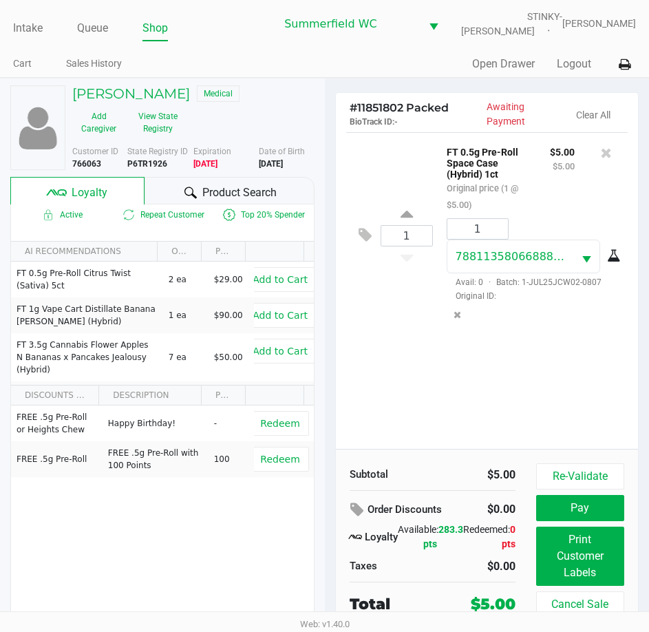
click at [538, 383] on div "1 FT 0.5g Pre-Roll Space Case (Hybrid) 1ct Original price (1 @ $5.00) $5.00 $5.…" at bounding box center [487, 290] width 303 height 317
click at [528, 398] on div "1 FT 0.5g Pre-Roll Space Case (Hybrid) 1ct Original price (1 @ $5.00) $5.00 $5.…" at bounding box center [487, 290] width 303 height 317
click at [522, 401] on div "1 FT 0.5g Pre-Roll Space Case (Hybrid) 1ct Original price (1 @ $5.00) $5.00 $5.…" at bounding box center [487, 290] width 303 height 317
click at [512, 420] on div "1 FT 0.5g Pre-Roll Space Case (Hybrid) 1ct Original price (1 @ $5.00) $5.00 $5.…" at bounding box center [487, 290] width 303 height 317
click at [531, 403] on div "1 FT 0.5g Pre-Roll Space Case (Hybrid) 1ct Original price (1 @ $5.00) $5.00 $5.…" at bounding box center [487, 290] width 303 height 317
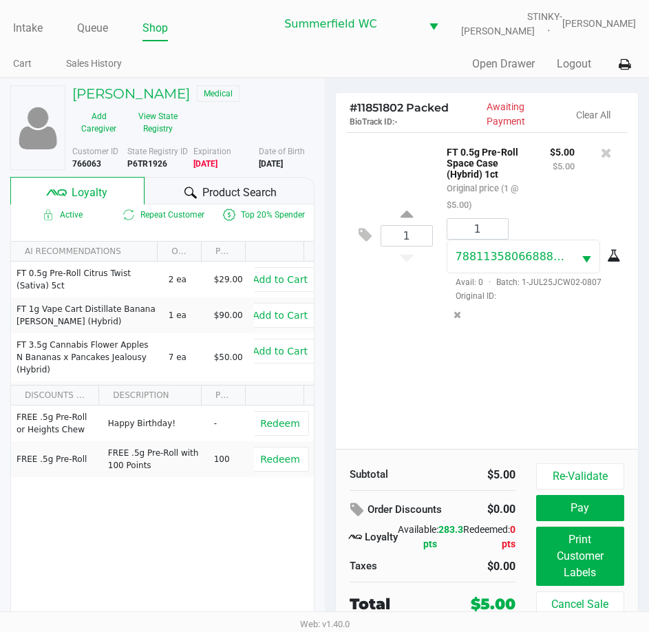
click at [531, 403] on div "1 FT 0.5g Pre-Roll Space Case (Hybrid) 1ct Original price (1 @ $5.00) $5.00 $5.…" at bounding box center [487, 290] width 303 height 317
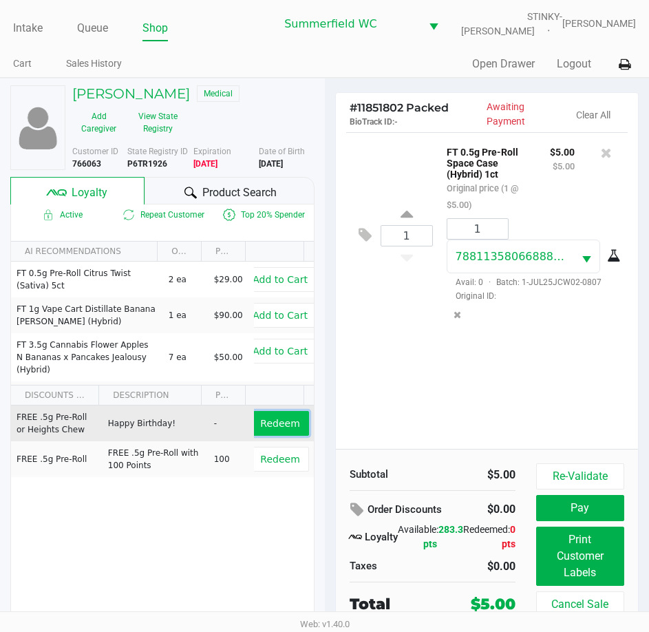
click at [269, 421] on span "Redeem" at bounding box center [279, 423] width 39 height 11
click at [487, 403] on div at bounding box center [324, 349] width 649 height 405
click at [502, 394] on div at bounding box center [324, 349] width 649 height 405
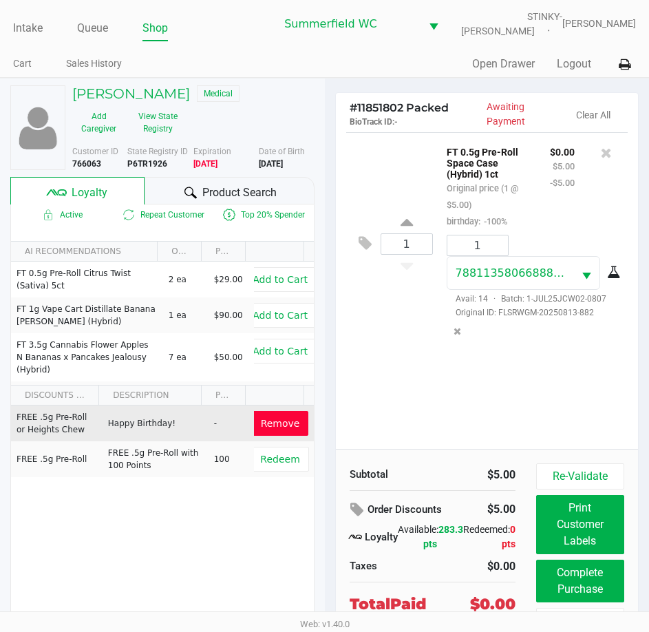
click at [514, 398] on div "1 FT 0.5g Pre-Roll Space Case (Hybrid) 1ct Original price (1 @ $5.00) birthday:…" at bounding box center [487, 290] width 303 height 317
click at [556, 379] on div "1 FT 0.5g Pre-Roll Space Case (Hybrid) 1ct Original price (1 @ $5.00) birthday:…" at bounding box center [487, 290] width 303 height 317
click at [556, 403] on div "1 FT 0.5g Pre-Roll Space Case (Hybrid) 1ct Original price (1 @ $5.00) birthday:…" at bounding box center [487, 290] width 303 height 317
click at [556, 389] on div "1 FT 0.5g Pre-Roll Space Case (Hybrid) 1ct Original price (1 @ $5.00) birthday:…" at bounding box center [487, 290] width 303 height 317
click at [558, 401] on div "1 FT 0.5g Pre-Roll Space Case (Hybrid) 1ct Original price (1 @ $5.00) birthday:…" at bounding box center [487, 290] width 303 height 317
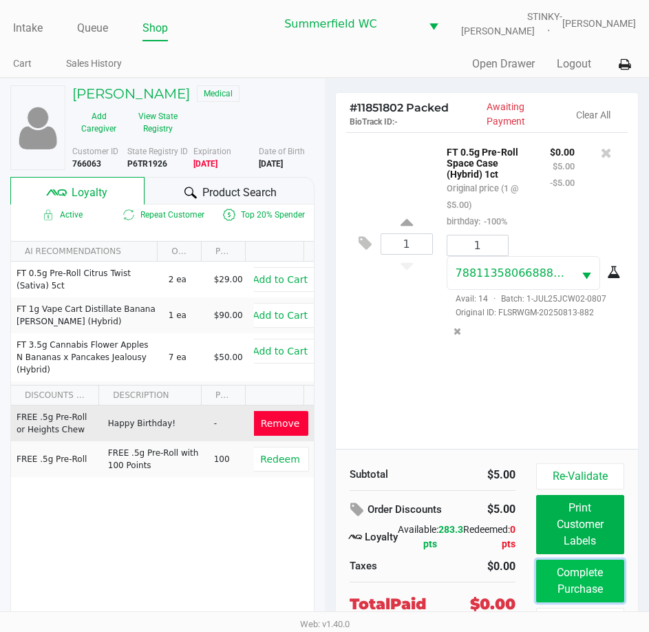
click at [573, 571] on button "Complete Purchase" at bounding box center [580, 581] width 88 height 43
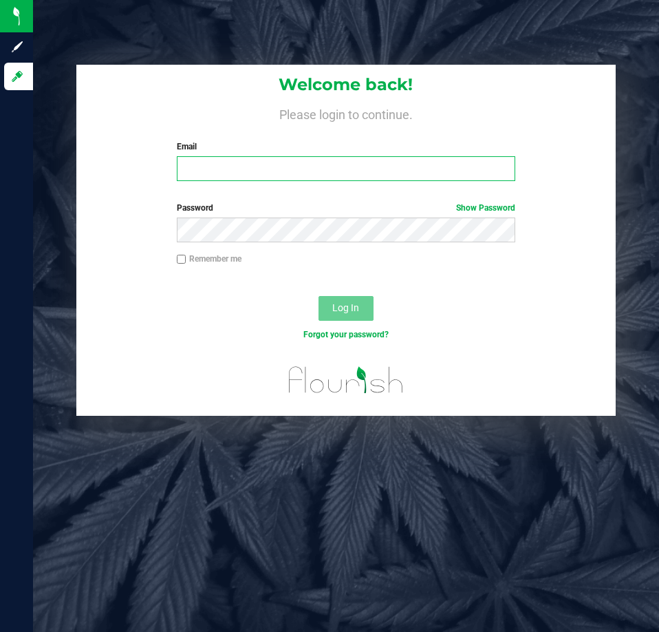
click at [233, 178] on input "Email" at bounding box center [346, 168] width 339 height 25
type input "[EMAIL_ADDRESS][DOMAIN_NAME]"
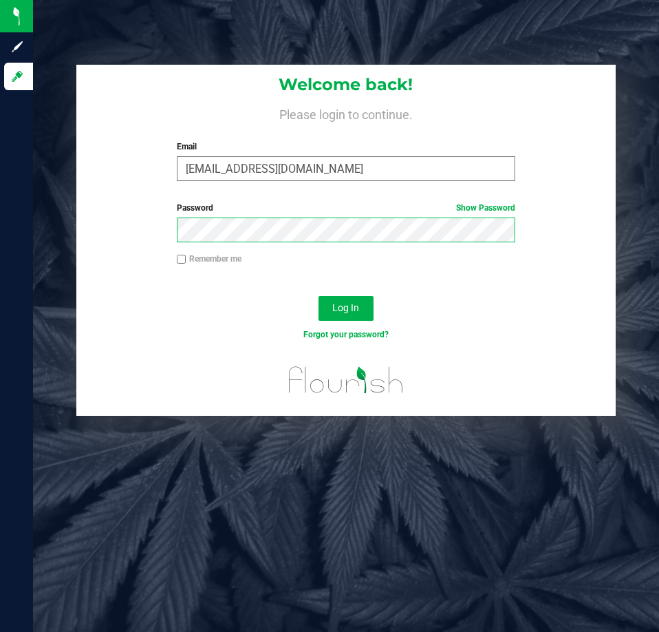
click at [319, 296] on button "Log In" at bounding box center [346, 308] width 55 height 25
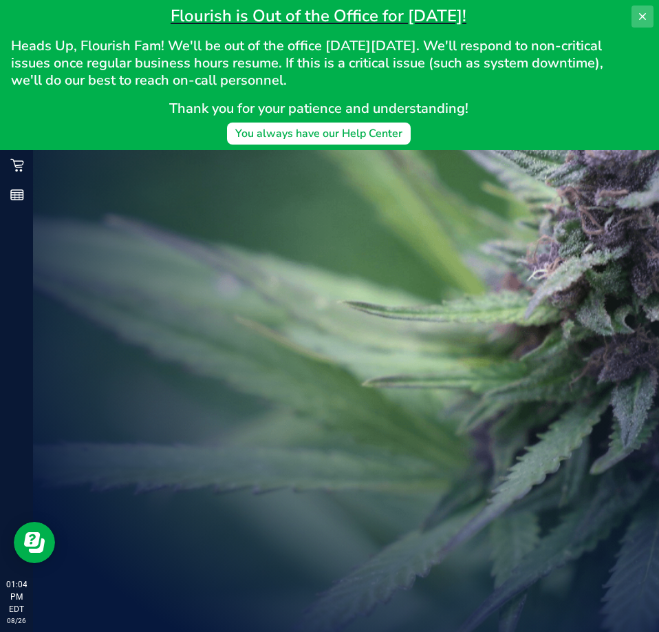
click at [645, 14] on icon at bounding box center [643, 16] width 7 height 7
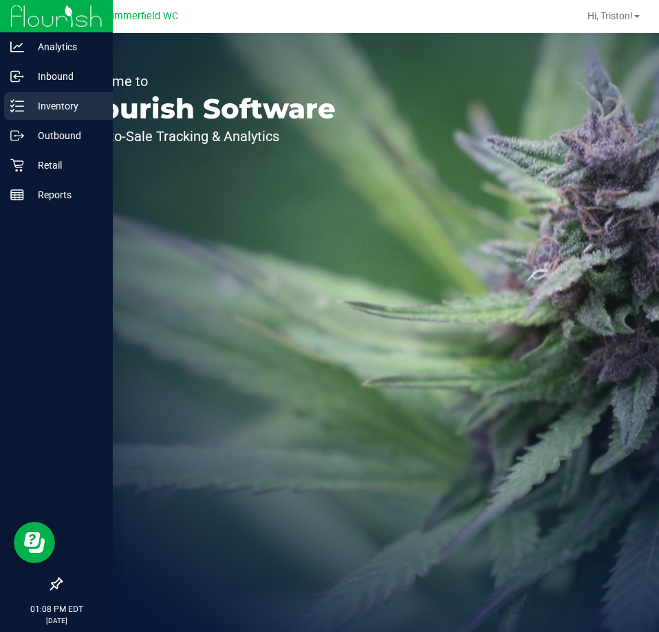
click at [15, 109] on icon at bounding box center [17, 106] width 14 height 14
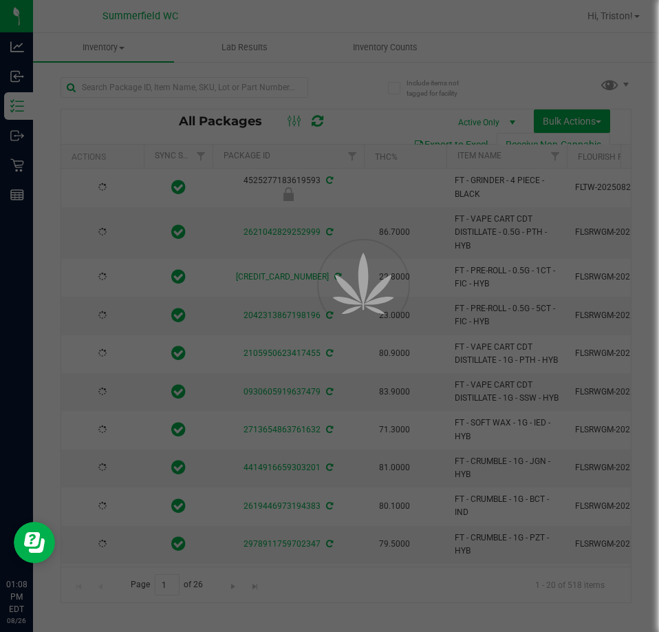
click at [194, 87] on div at bounding box center [329, 316] width 659 height 632
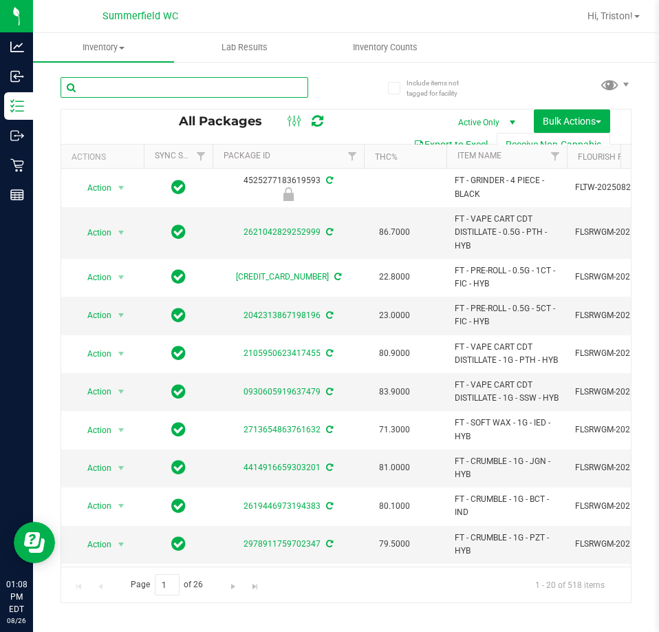
click at [194, 87] on input "text" at bounding box center [185, 87] width 248 height 21
type input "gpe"
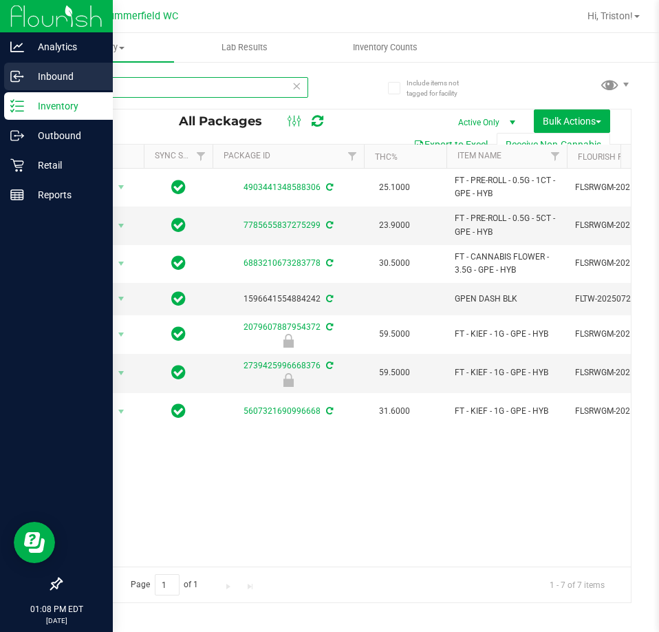
drag, startPoint x: 120, startPoint y: 88, endPoint x: 17, endPoint y: 73, distance: 105.0
click at [17, 79] on div "Analytics Inbound Inventory Outbound Retail Reports 01:08 PM EDT 08/26/2025 08/…" at bounding box center [329, 316] width 659 height 632
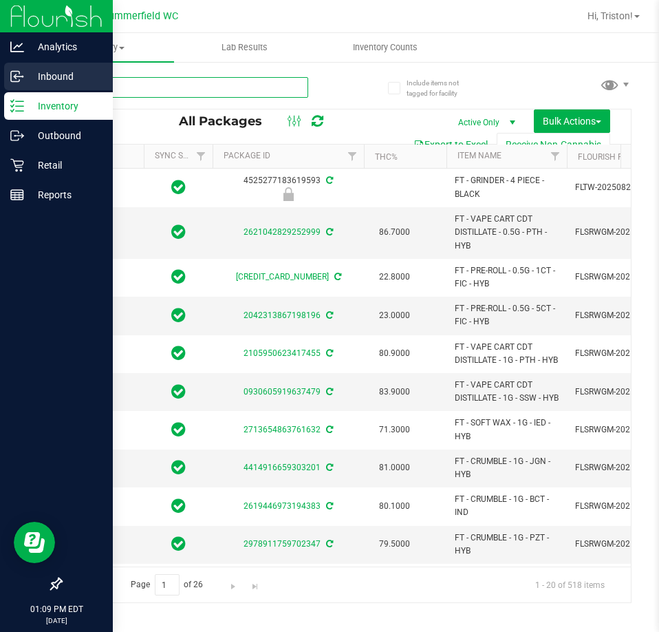
type input "[DATE]"
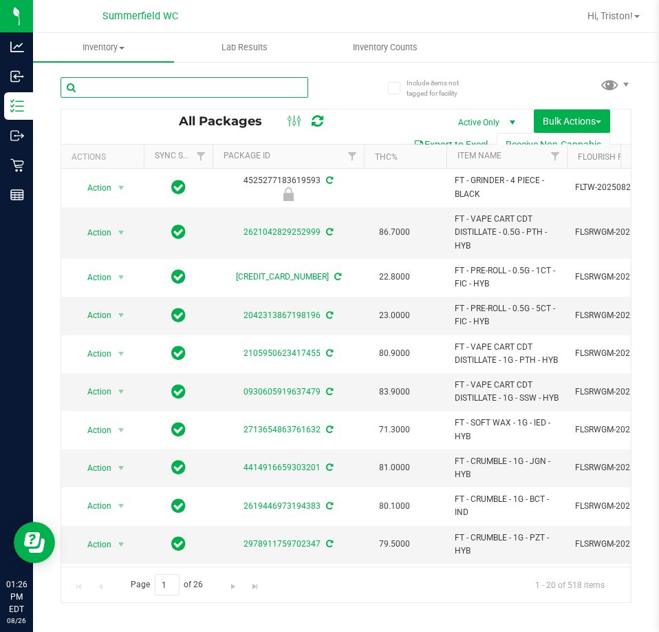
click at [177, 96] on input "text" at bounding box center [185, 87] width 248 height 21
type input "a"
type input "hash"
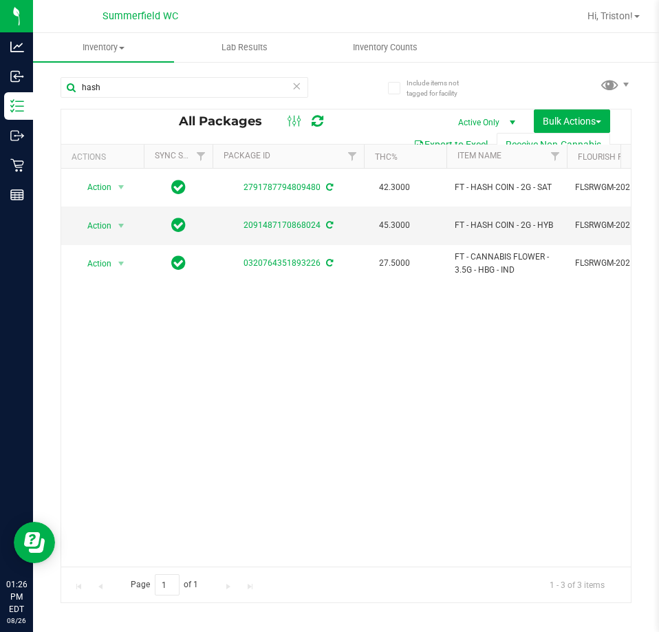
click at [299, 85] on icon at bounding box center [297, 85] width 10 height 17
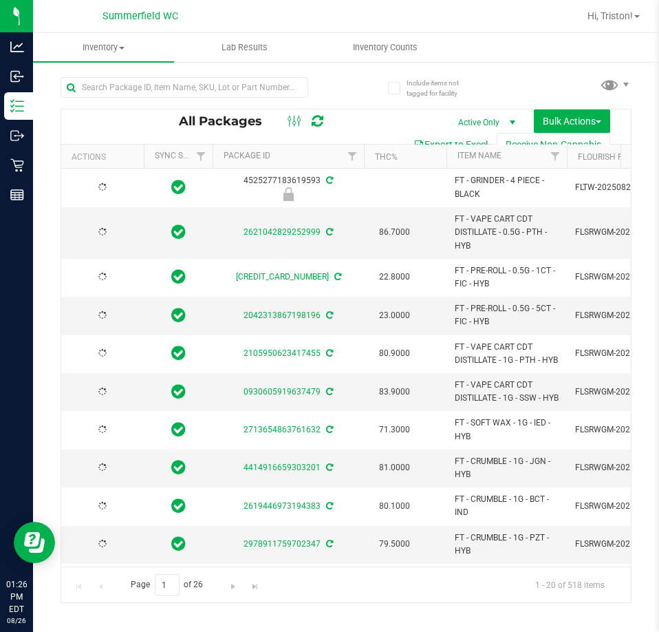
type input "[DATE]"
click at [395, 159] on link "THC%" at bounding box center [386, 157] width 23 height 10
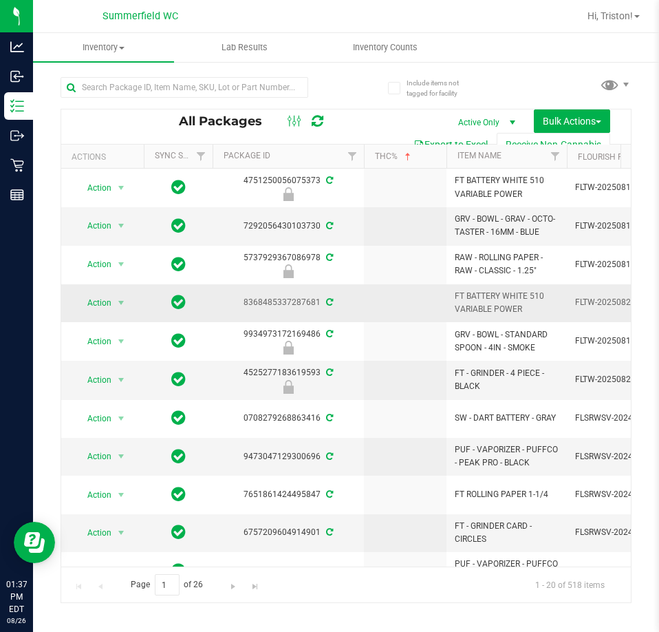
click at [410, 321] on td at bounding box center [405, 303] width 83 height 38
click at [377, 111] on div "All Packages Active Only Active Only Lab Samples Locked All External Internal B…" at bounding box center [346, 126] width 570 height 34
click at [184, 84] on input "text" at bounding box center [185, 87] width 248 height 21
type input "atomic"
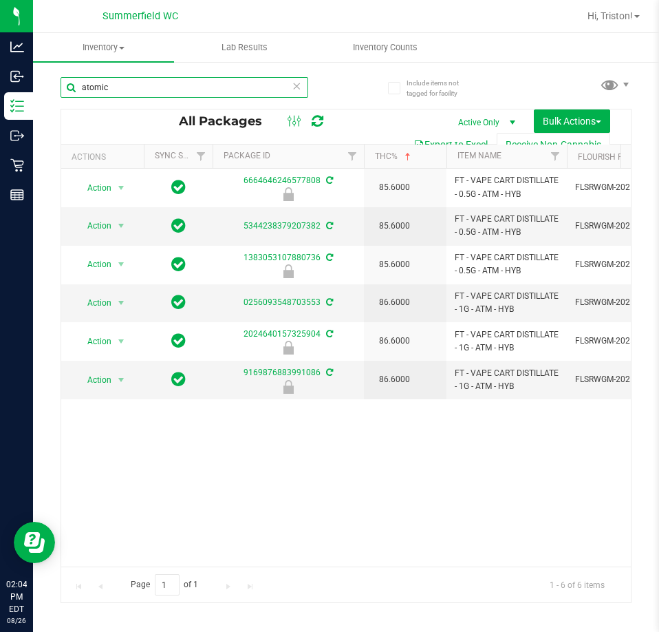
click at [198, 94] on input "atomic" at bounding box center [185, 87] width 248 height 21
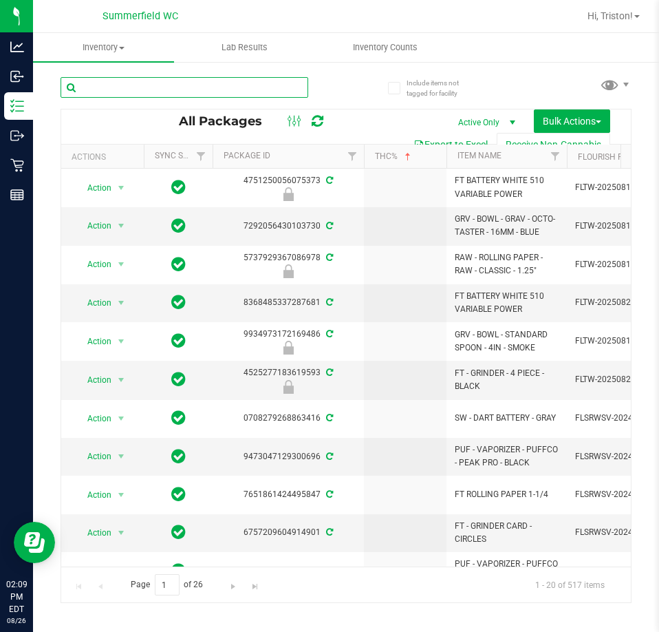
click at [176, 94] on input "text" at bounding box center [185, 87] width 248 height 21
type input "kief"
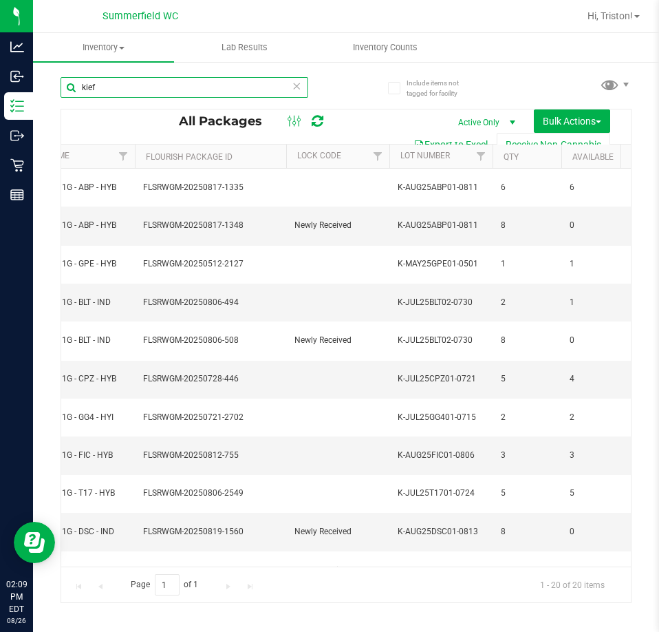
scroll to position [0, 383]
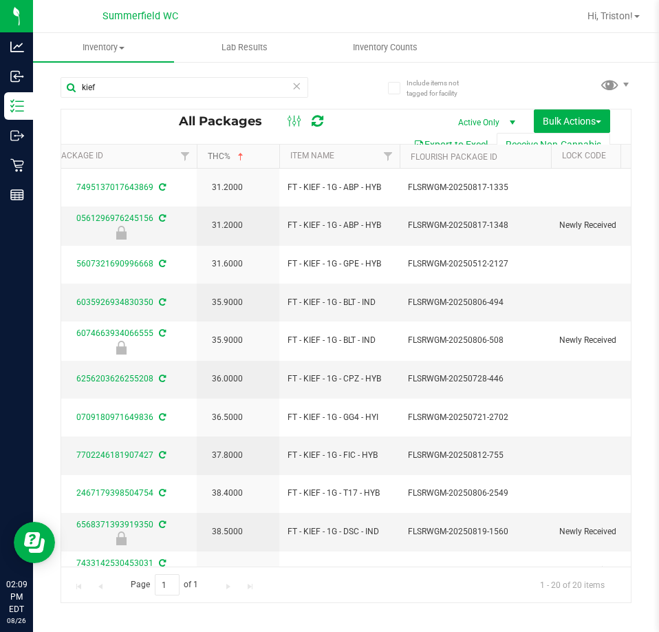
click at [222, 156] on link "THC%" at bounding box center [227, 156] width 39 height 10
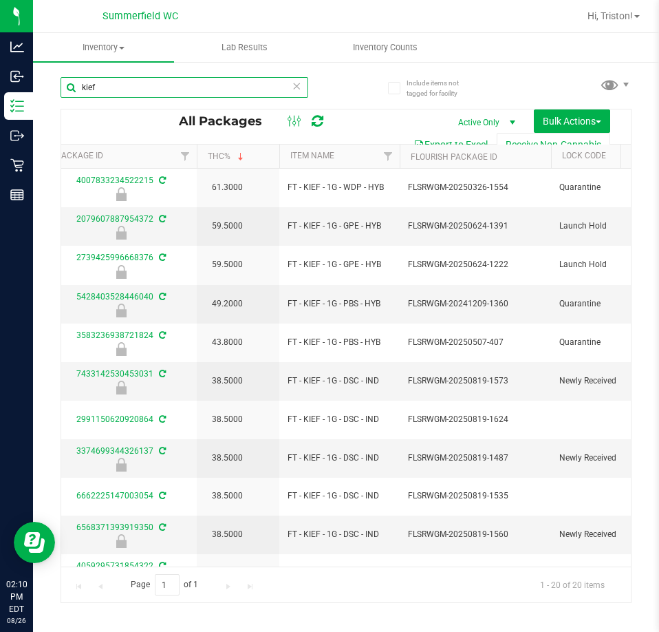
drag, startPoint x: 102, startPoint y: 87, endPoint x: 57, endPoint y: 83, distance: 44.9
click at [61, 83] on input "kief" at bounding box center [185, 87] width 248 height 21
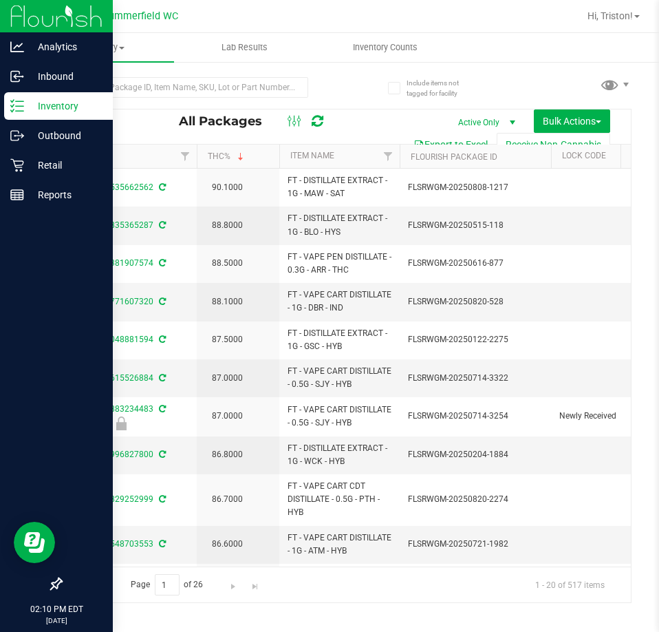
click at [28, 101] on p "Inventory" at bounding box center [65, 106] width 83 height 17
click at [51, 172] on p "Retail" at bounding box center [65, 165] width 83 height 17
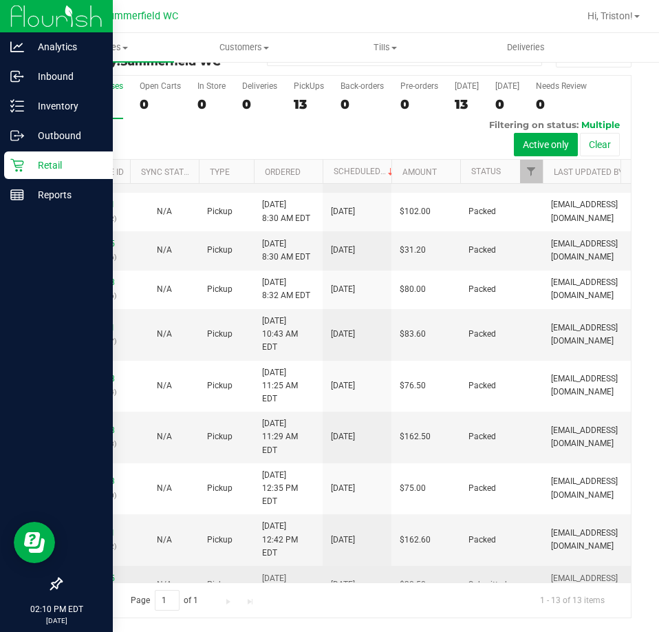
click at [107, 573] on link "11850435" at bounding box center [95, 578] width 39 height 10
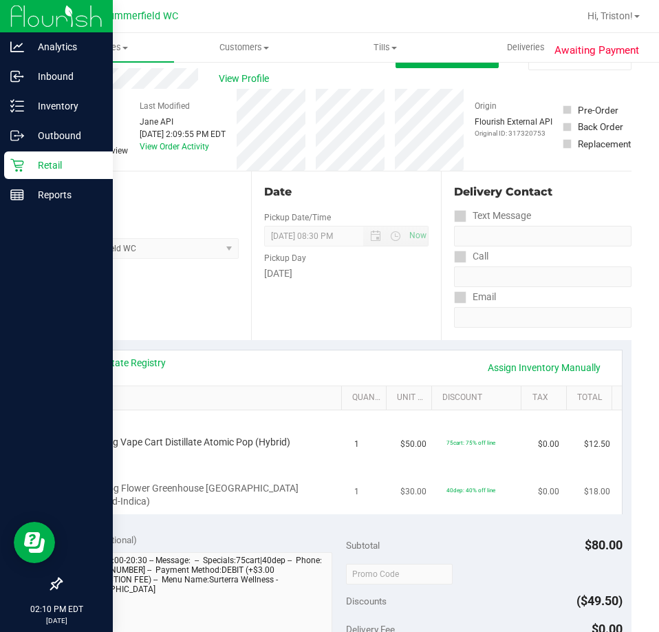
click at [273, 465] on div "FD 3.5g Flower Greenhouse Rainbow Harbor (Hybrid-Indica)" at bounding box center [209, 486] width 260 height 46
click at [32, 90] on link "Inbound" at bounding box center [56, 78] width 113 height 30
click at [32, 99] on p "Inventory" at bounding box center [65, 106] width 83 height 17
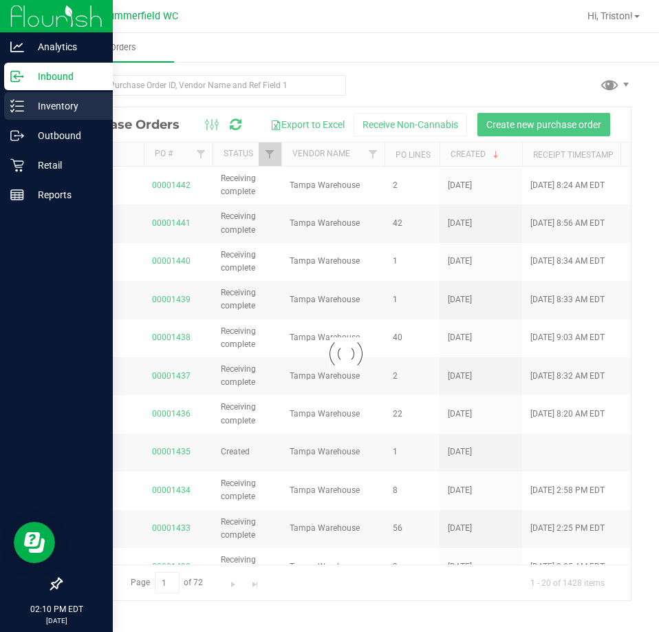
click at [35, 98] on p "Inventory" at bounding box center [65, 106] width 83 height 17
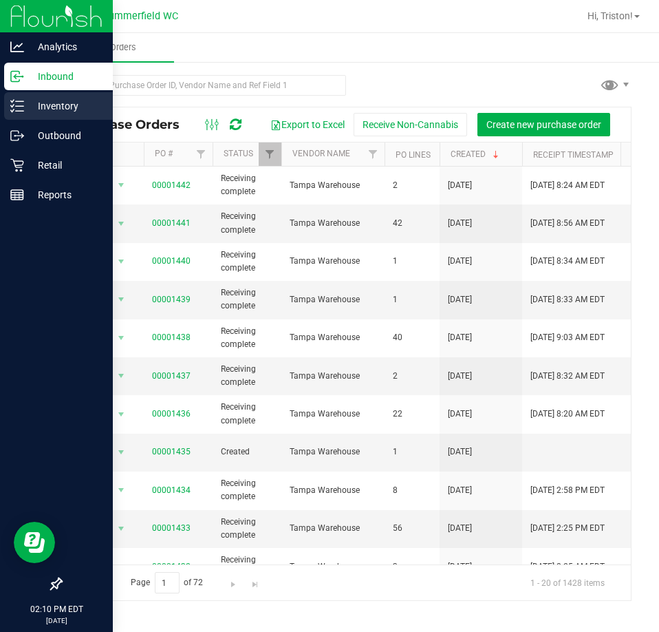
click at [33, 117] on div "Inventory" at bounding box center [58, 106] width 109 height 28
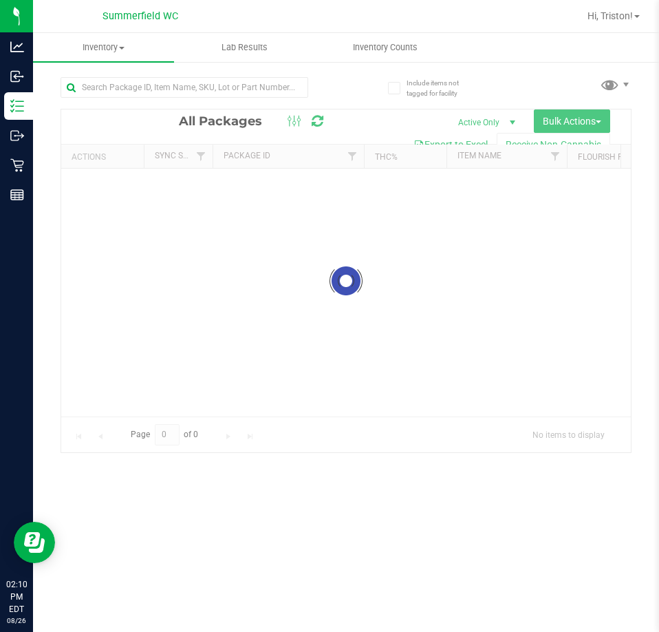
click at [116, 71] on div at bounding box center [204, 87] width 286 height 44
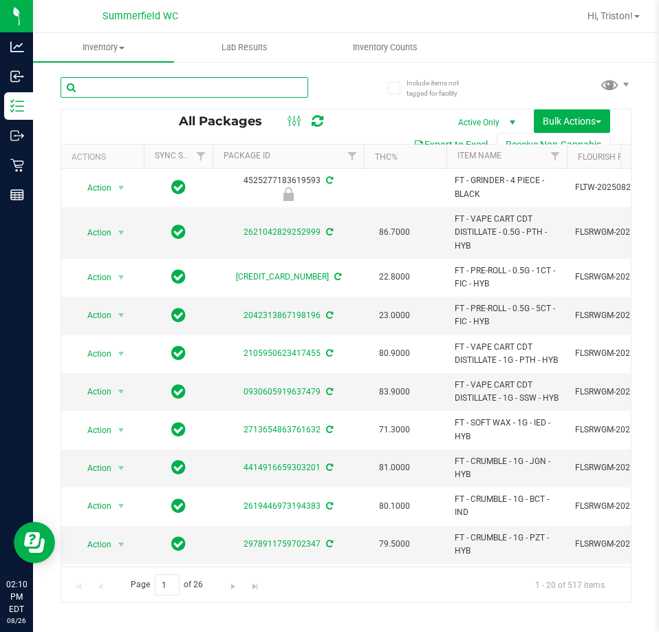
click at [118, 89] on input "text" at bounding box center [185, 87] width 248 height 21
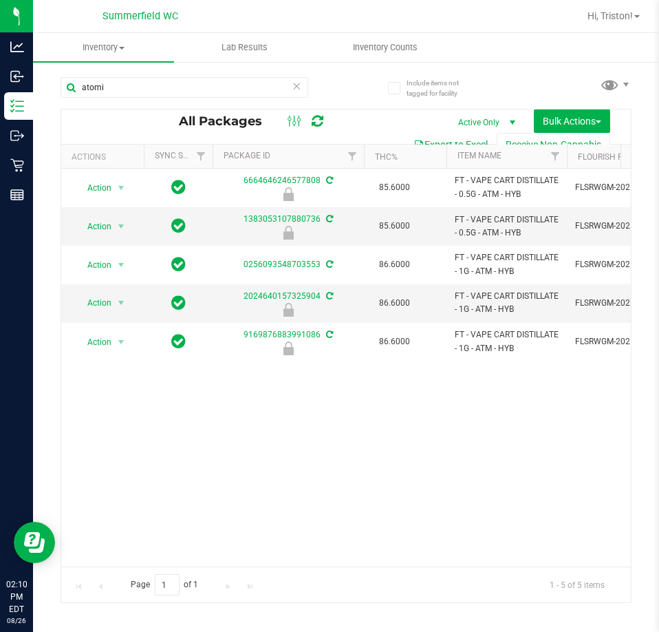
click at [299, 464] on div "Action Action Edit attributes Global inventory Locate package Package audit log…" at bounding box center [346, 368] width 570 height 398
click at [186, 92] on input "atomi" at bounding box center [185, 87] width 248 height 21
type input "rai"
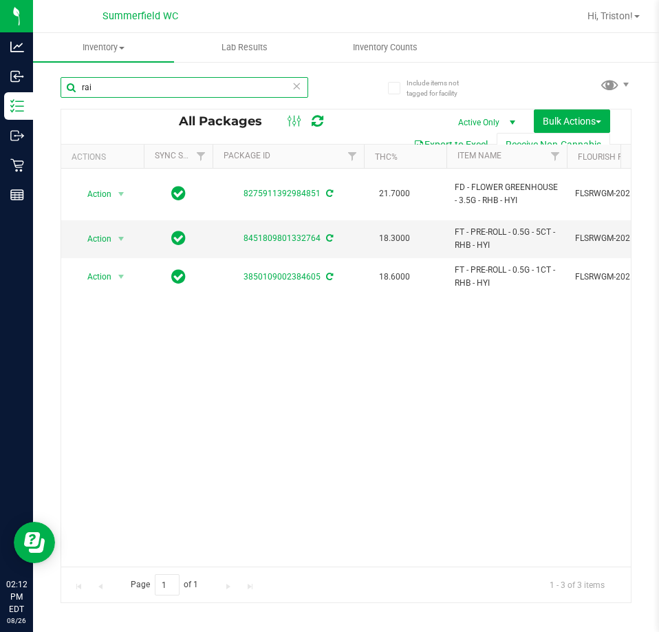
drag, startPoint x: 127, startPoint y: 92, endPoint x: 40, endPoint y: 80, distance: 88.2
click at [45, 84] on div "Include items not tagged for facility rai All Packages Active Only Active Only …" at bounding box center [346, 271] width 626 height 420
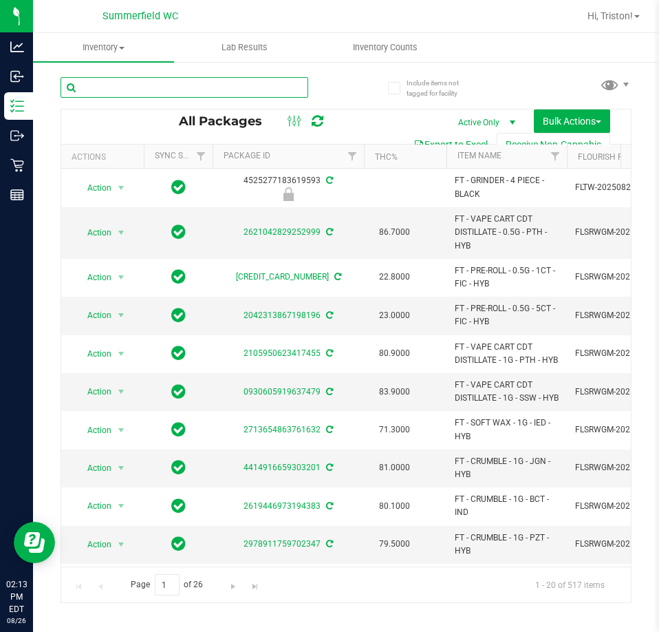
click at [120, 94] on input "text" at bounding box center [185, 87] width 248 height 21
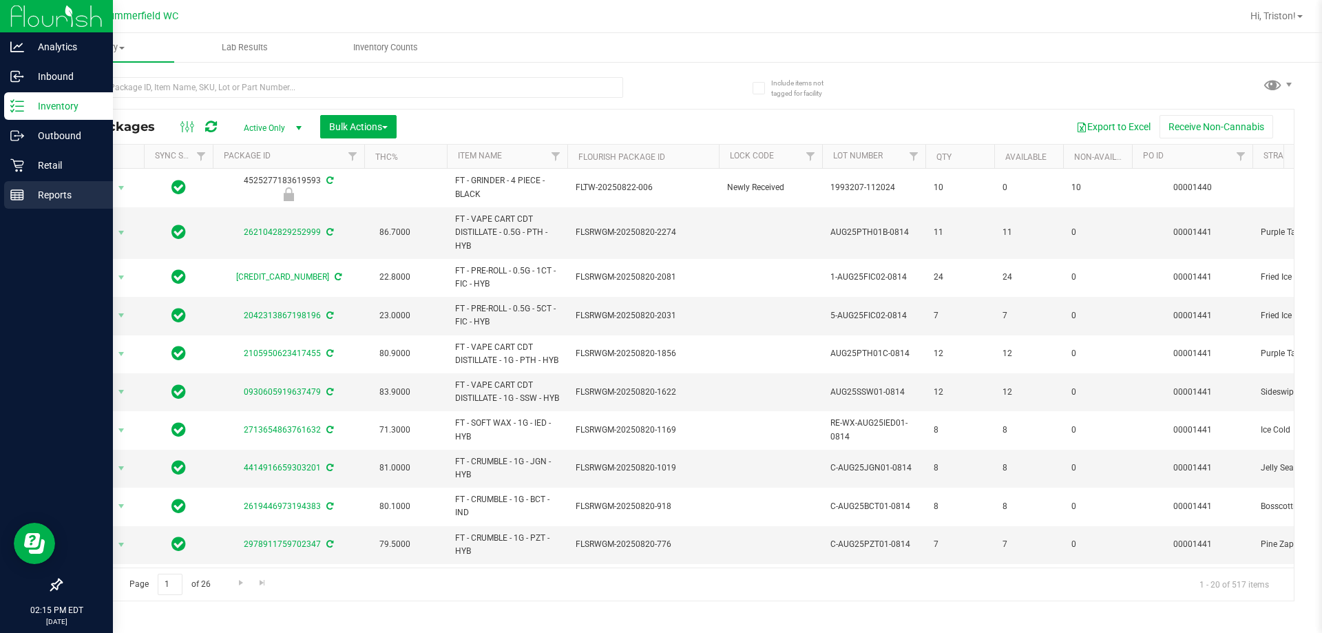
click at [21, 195] on line at bounding box center [17, 195] width 12 height 0
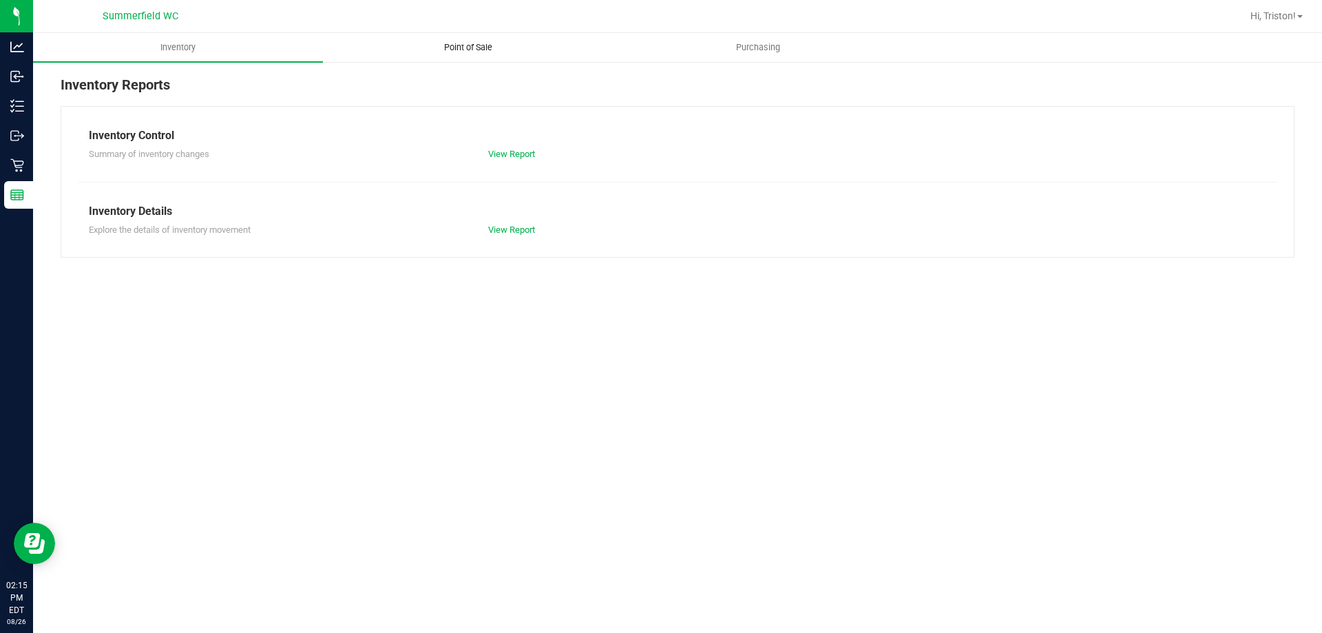
click at [458, 50] on span "Point of Sale" at bounding box center [467, 47] width 85 height 12
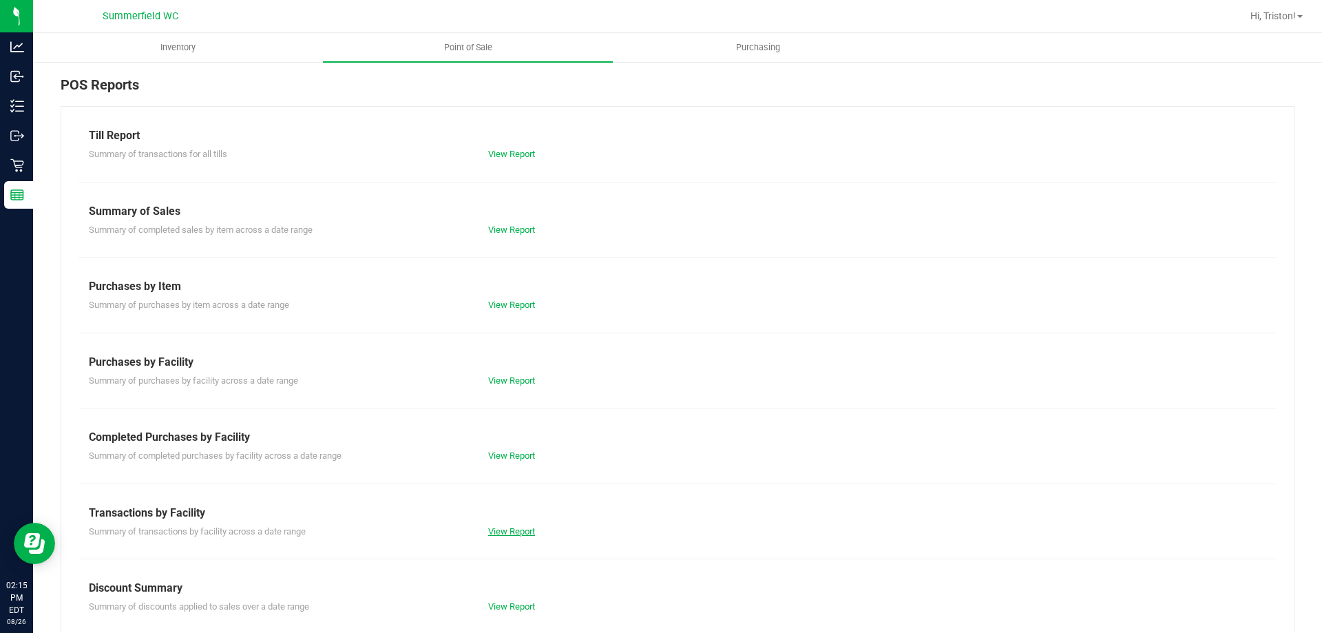
click at [509, 531] on link "View Report" at bounding box center [511, 531] width 47 height 10
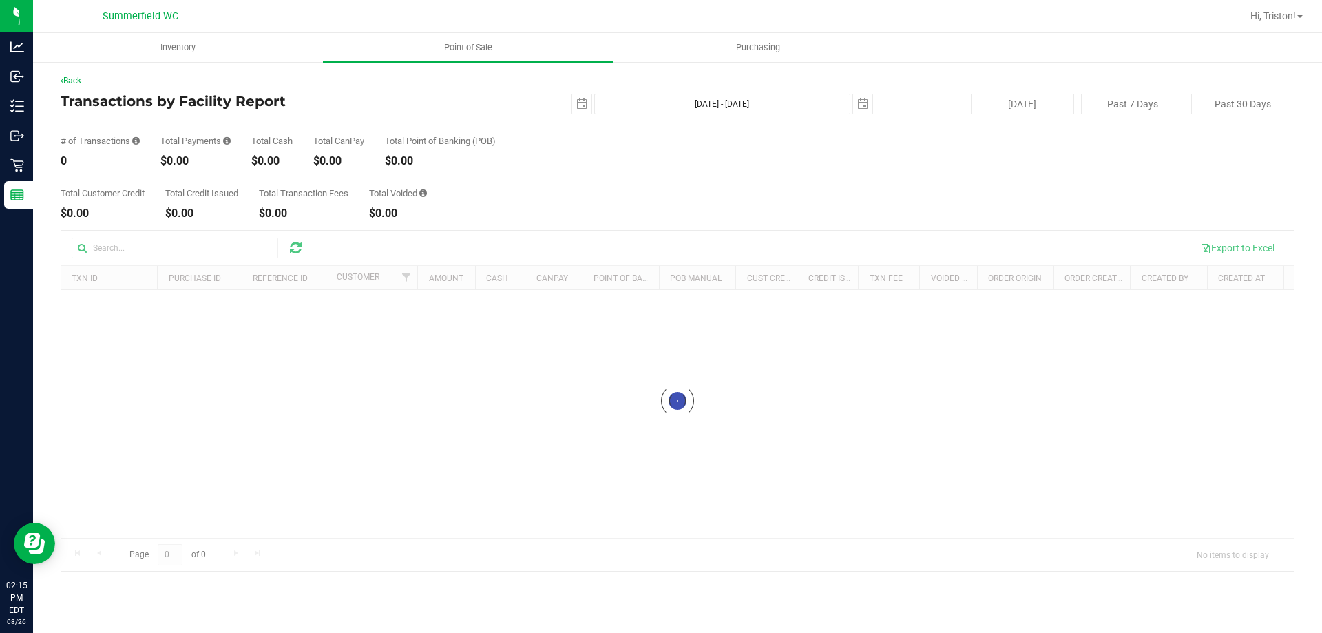
click at [659, 180] on div "Total Customer Credit $0.00 Total Credit Issued $0.00 Total Transaction Fees $0…" at bounding box center [678, 193] width 1234 height 52
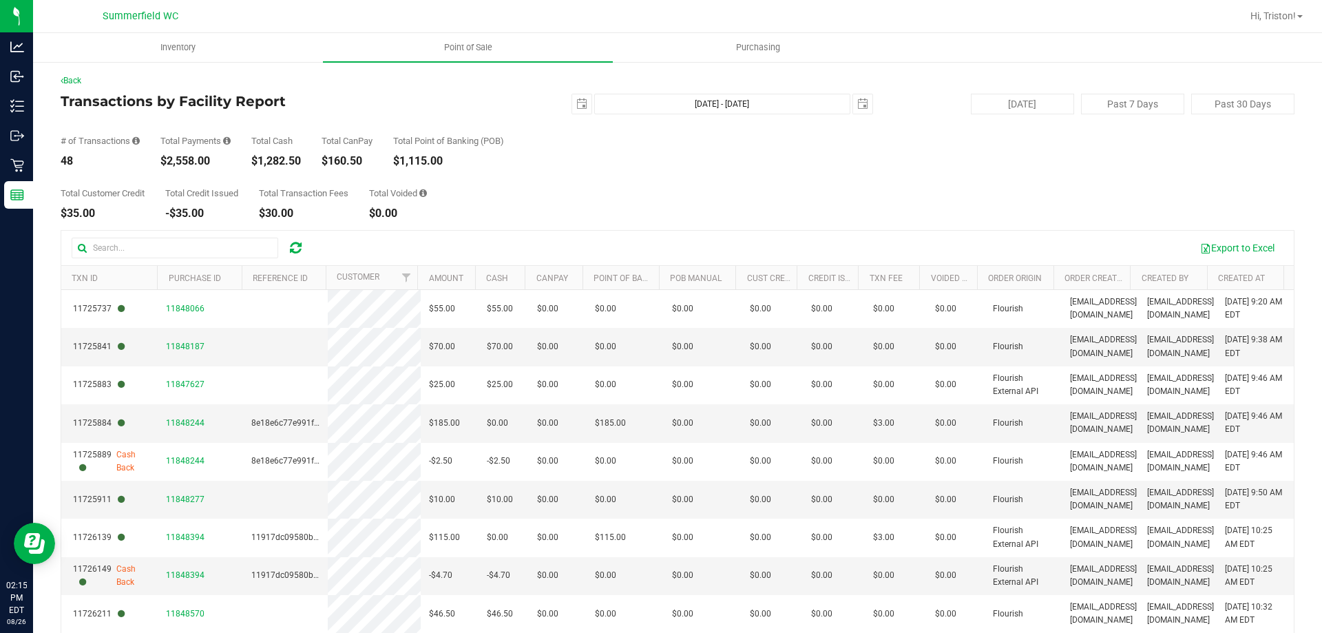
click at [659, 188] on div "Total Customer Credit $35.00 Total Credit Issued -$35.00 Total Transaction Fees…" at bounding box center [678, 193] width 1234 height 52
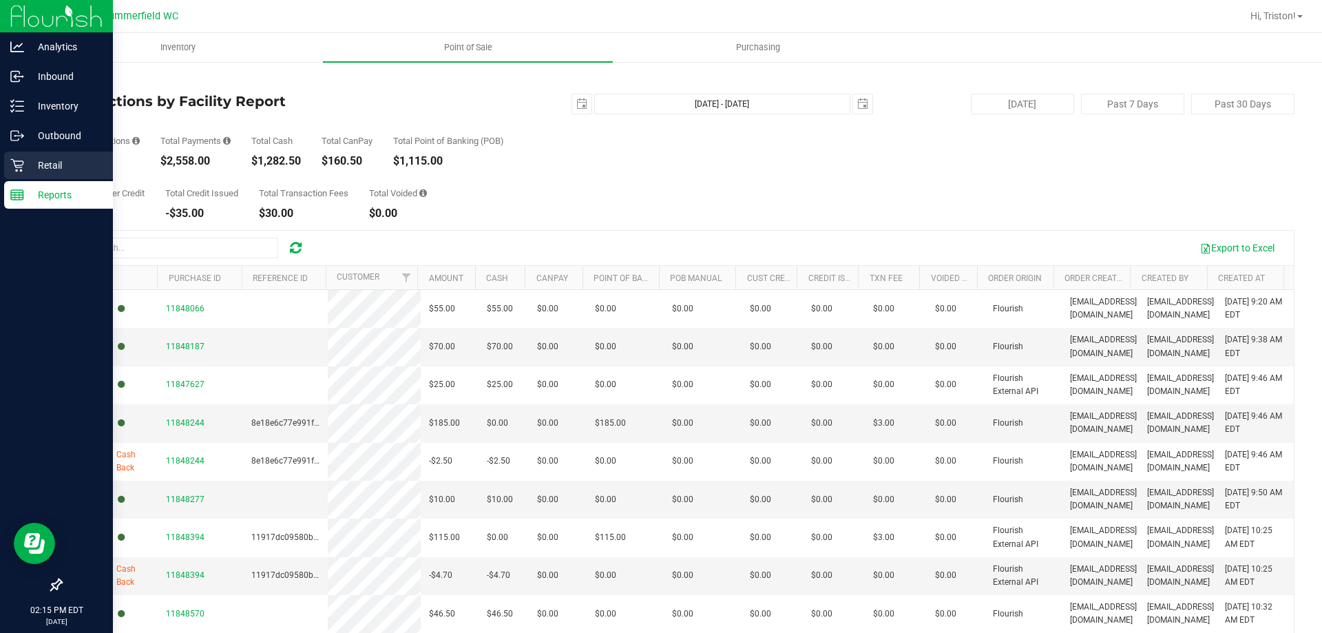
click at [12, 170] on icon at bounding box center [17, 165] width 14 height 14
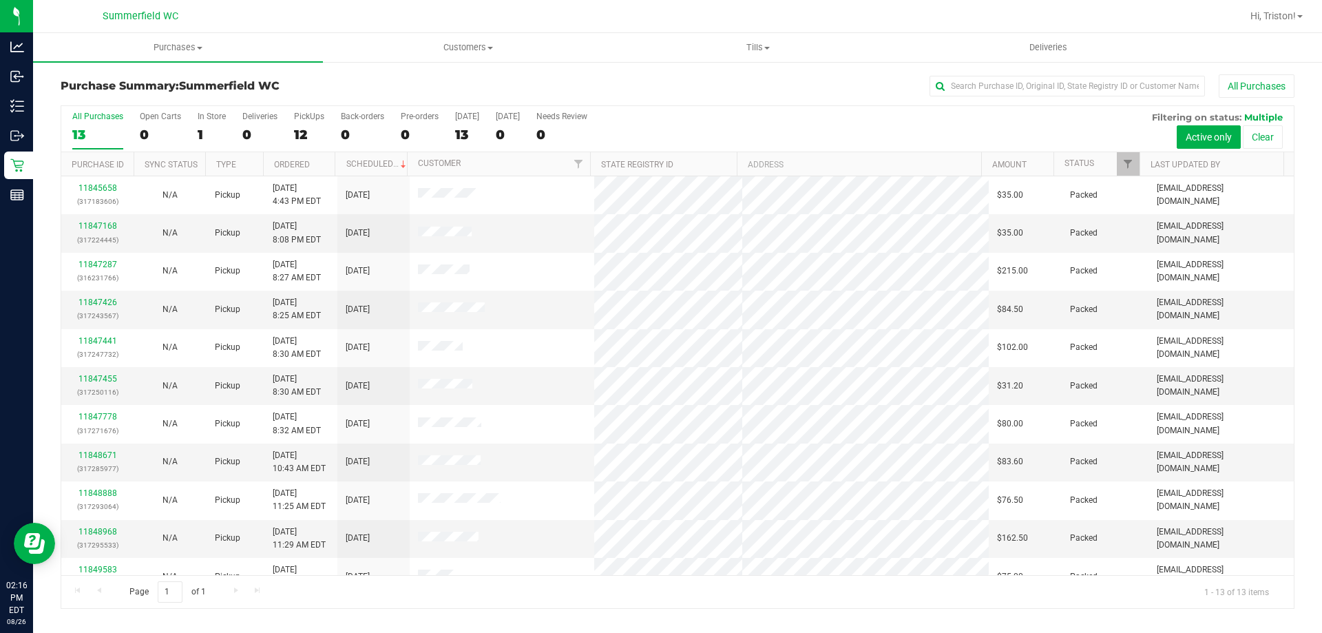
click at [659, 113] on div "All Purchases 13 Open Carts 0 In Store 1 Deliveries 0 PickUps 12 Back-orders 0 …" at bounding box center [677, 111] width 1232 height 11
click at [659, 107] on div "All Purchases 13 Open Carts 0 In Store 1 Deliveries 0 PickUps 12 Back-orders 0 …" at bounding box center [677, 111] width 1232 height 11
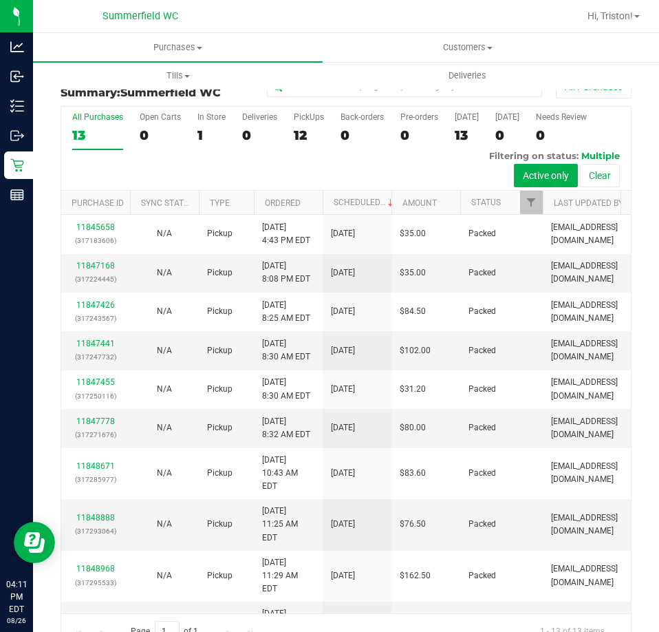
click at [231, 165] on div "All Purchases 13 Open Carts 0 In Store 1 Deliveries 0 PickUps 12 Back-orders 0 …" at bounding box center [346, 149] width 570 height 84
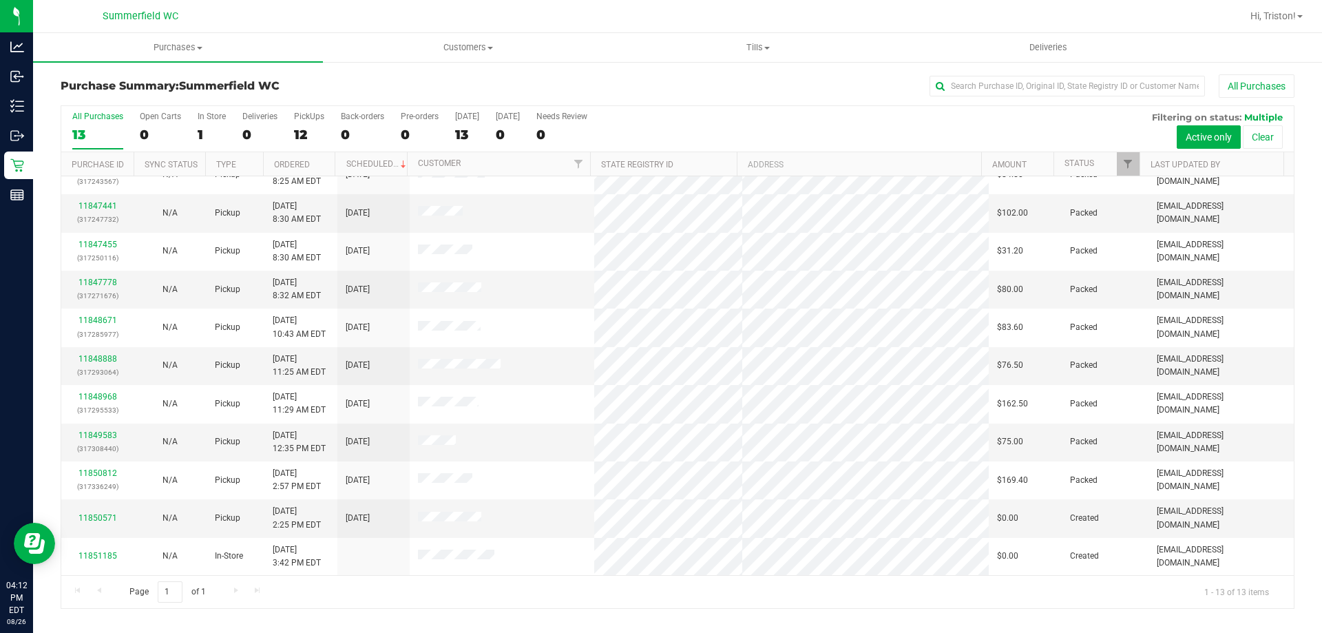
click at [368, 588] on div "Page 1 of 1 1 - 13 of 13 items" at bounding box center [677, 591] width 1232 height 33
click at [369, 589] on div "Page 1 of 1 1 - 13 of 13 items" at bounding box center [677, 591] width 1232 height 33
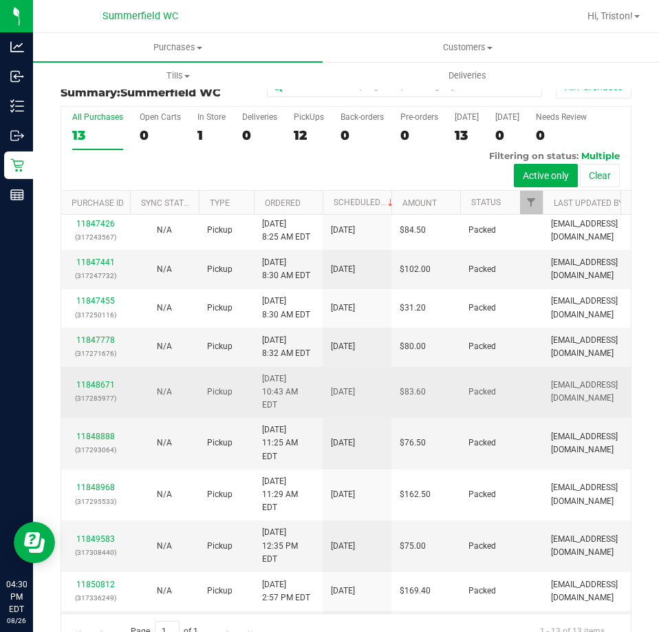
scroll to position [147, 0]
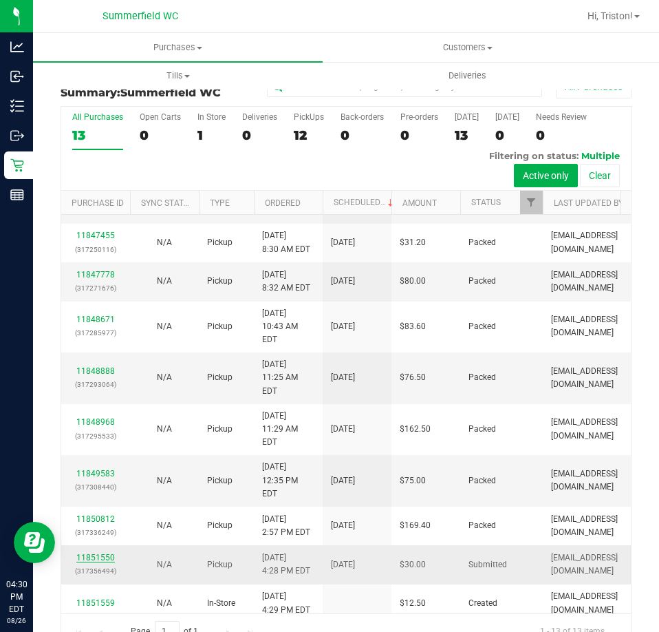
click at [105, 553] on link "11851550" at bounding box center [95, 558] width 39 height 10
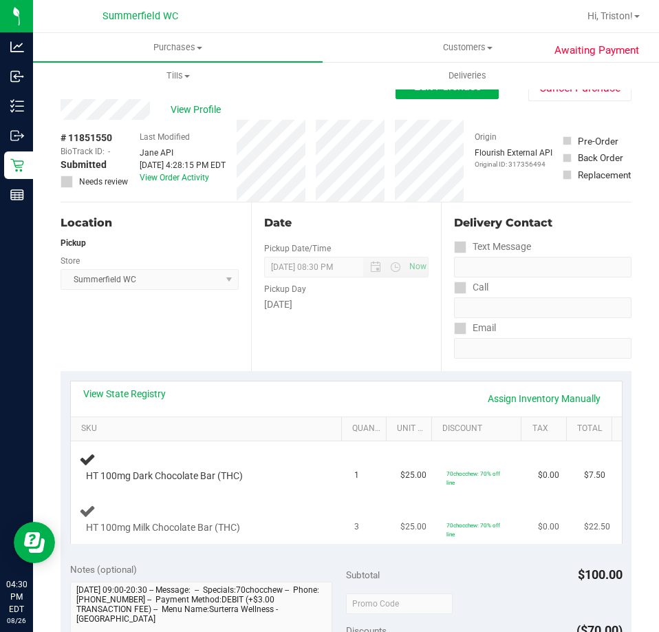
click at [251, 498] on td "HT 100mg Milk Chocolate Bar (THC)" at bounding box center [209, 518] width 276 height 51
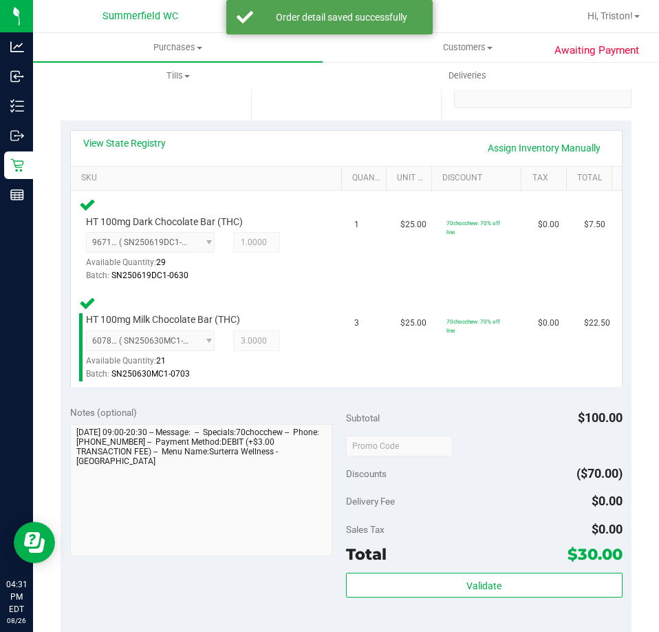
scroll to position [275, 0]
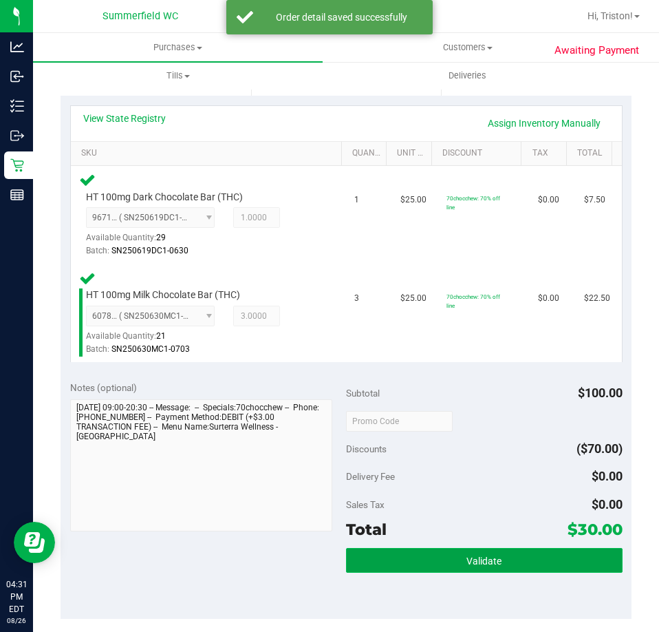
drag, startPoint x: 448, startPoint y: 548, endPoint x: 452, endPoint y: 556, distance: 8.3
click at [448, 549] on button "Validate" at bounding box center [484, 560] width 277 height 25
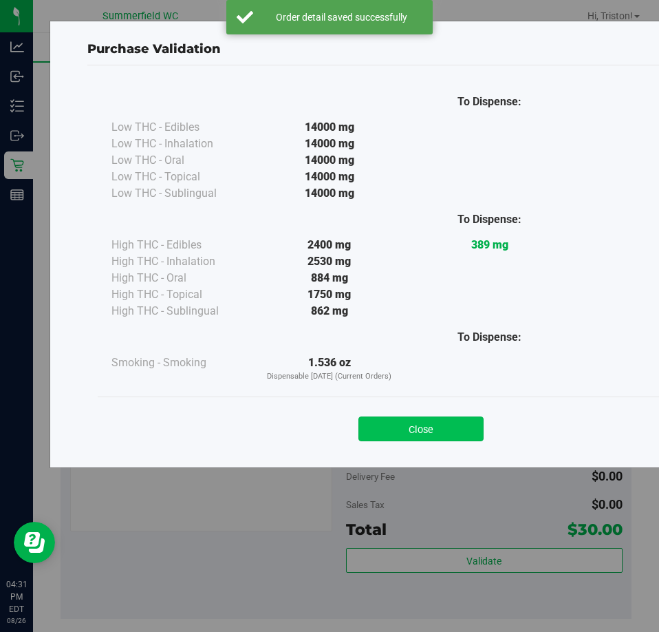
click at [405, 417] on button "Close" at bounding box center [421, 428] width 125 height 25
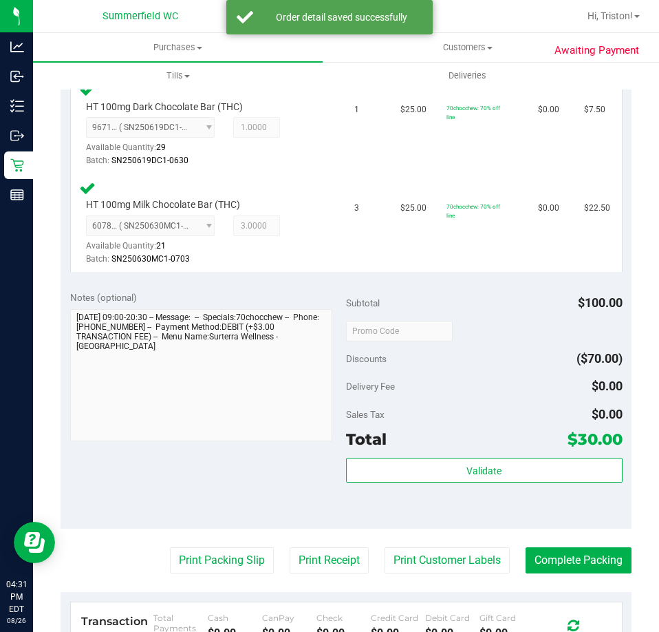
scroll to position [482, 0]
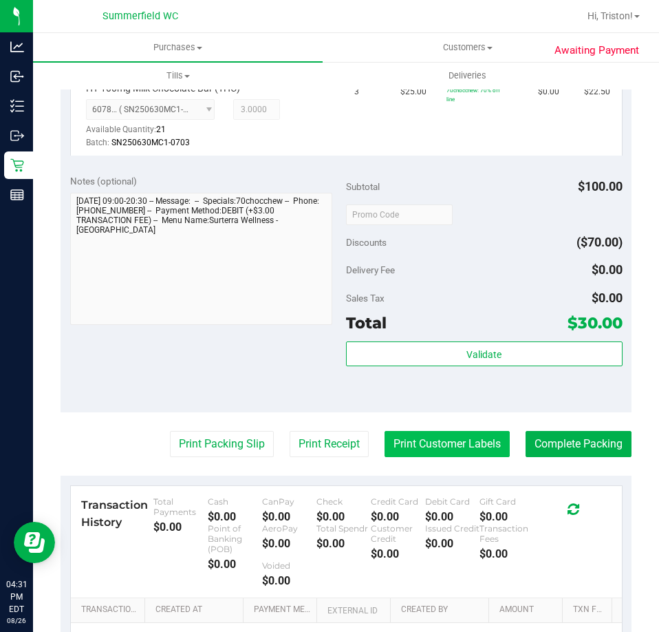
click at [475, 441] on button "Print Customer Labels" at bounding box center [447, 444] width 125 height 26
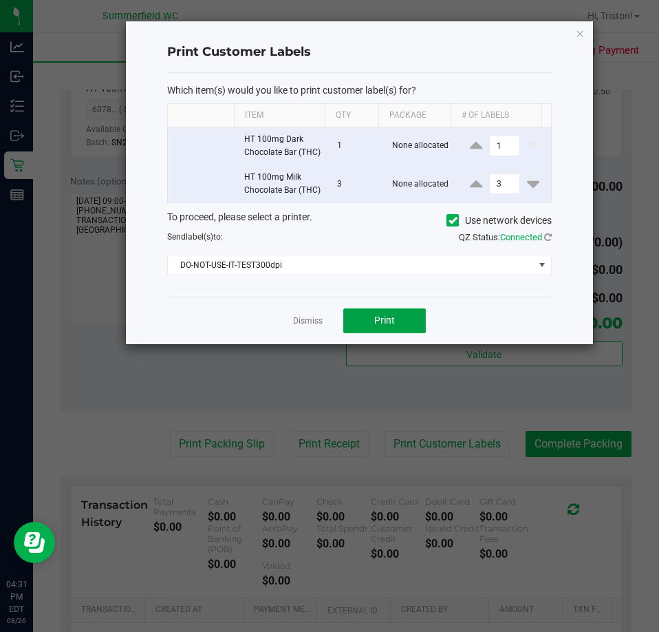
drag, startPoint x: 376, startPoint y: 346, endPoint x: 184, endPoint y: 354, distance: 192.2
click at [143, 510] on ngb-modal-window "Print Customer Labels Which item(s) would you like to print customer label(s) f…" at bounding box center [335, 316] width 670 height 632
drag, startPoint x: 305, startPoint y: 271, endPoint x: 305, endPoint y: 282, distance: 10.3
click at [305, 273] on div "To proceed, please select a printer. Use network devices Send label(s) to: QZ S…" at bounding box center [359, 242] width 385 height 65
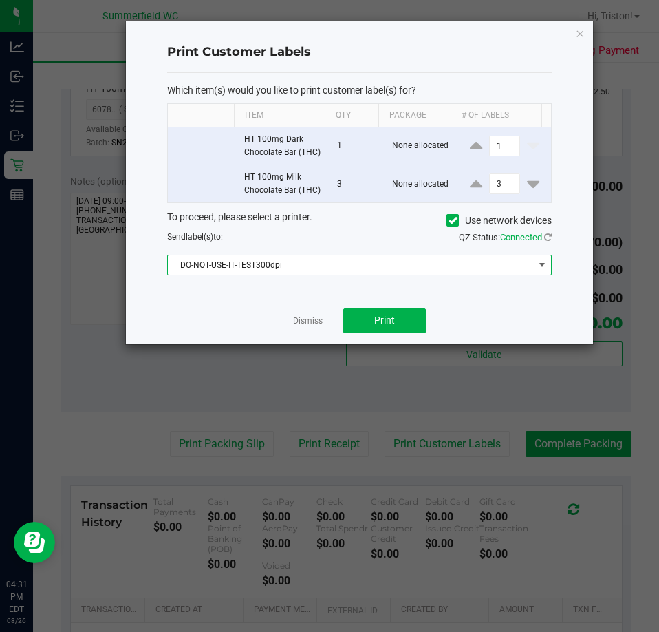
click at [305, 275] on span "DO-NOT-USE-IT-TEST300dpi" at bounding box center [351, 264] width 366 height 19
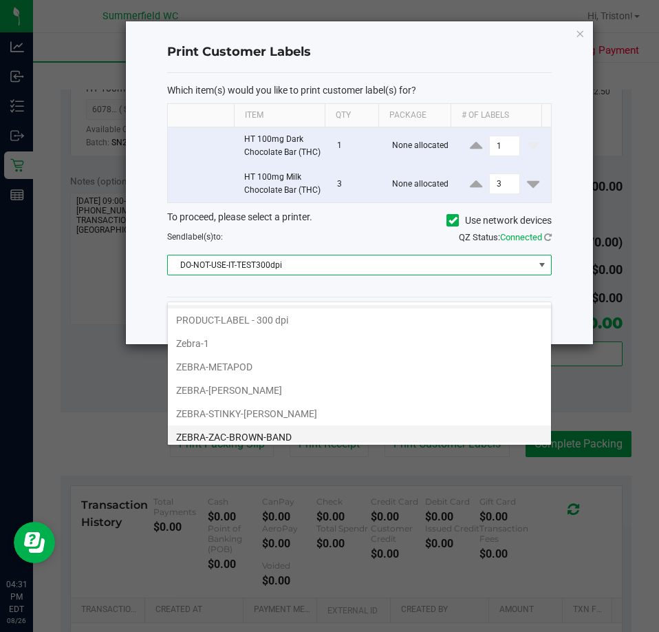
scroll to position [26, 0]
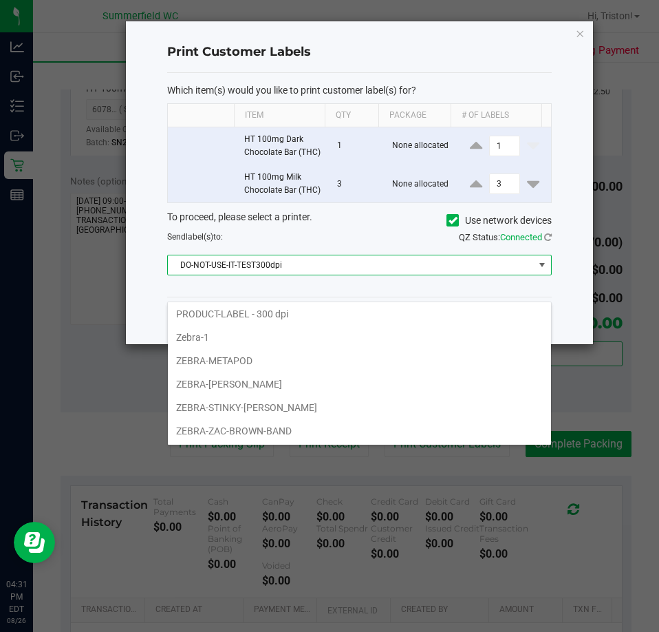
drag, startPoint x: 274, startPoint y: 400, endPoint x: 411, endPoint y: 323, distance: 157.2
click at [274, 398] on li "ZEBRA-STINKY-[PERSON_NAME]" at bounding box center [359, 407] width 383 height 23
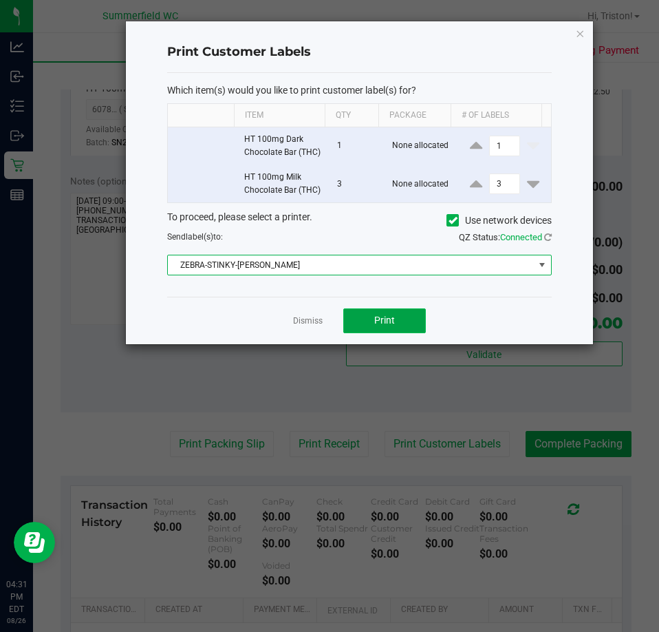
click at [392, 333] on button "Print" at bounding box center [385, 320] width 83 height 25
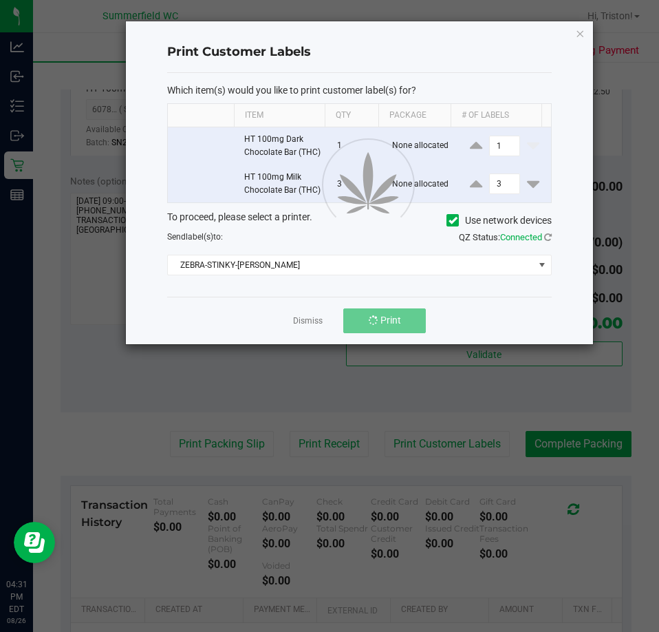
click at [315, 341] on div at bounding box center [359, 182] width 467 height 323
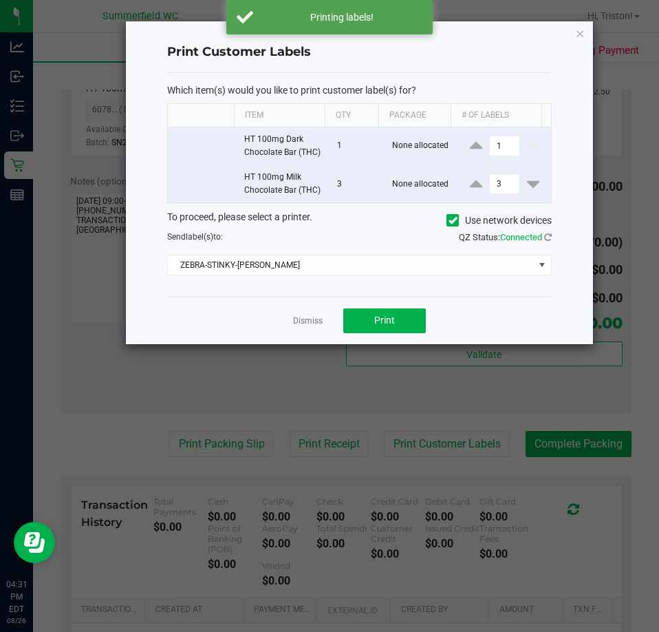
click at [310, 328] on app-cancel-button "Dismiss" at bounding box center [308, 320] width 30 height 14
click at [310, 327] on link "Dismiss" at bounding box center [308, 321] width 30 height 12
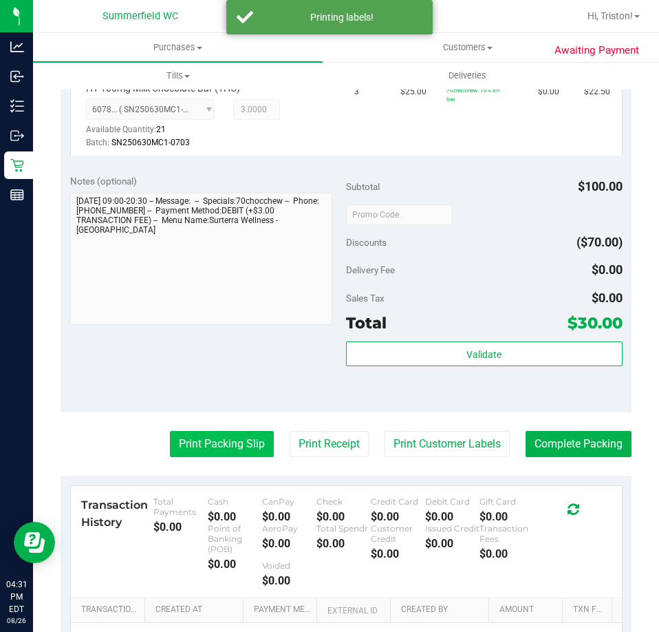
click at [216, 437] on button "Print Packing Slip" at bounding box center [222, 444] width 104 height 26
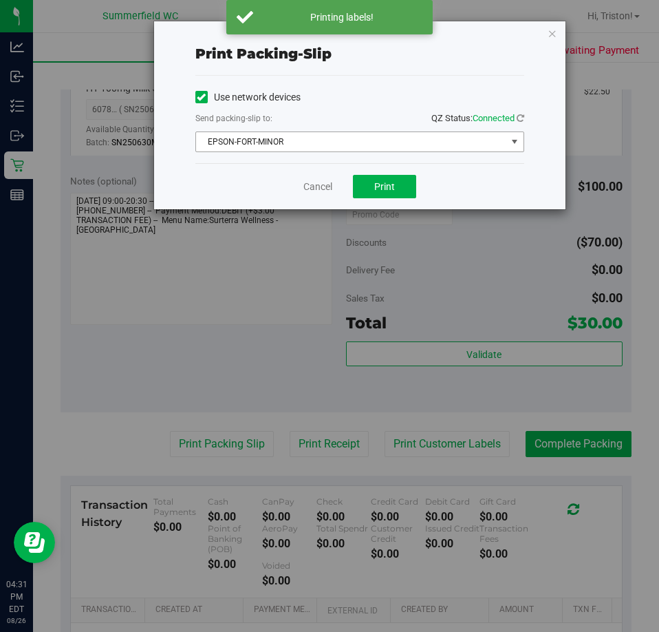
click at [351, 147] on span "EPSON-FORT-MINOR" at bounding box center [351, 141] width 310 height 19
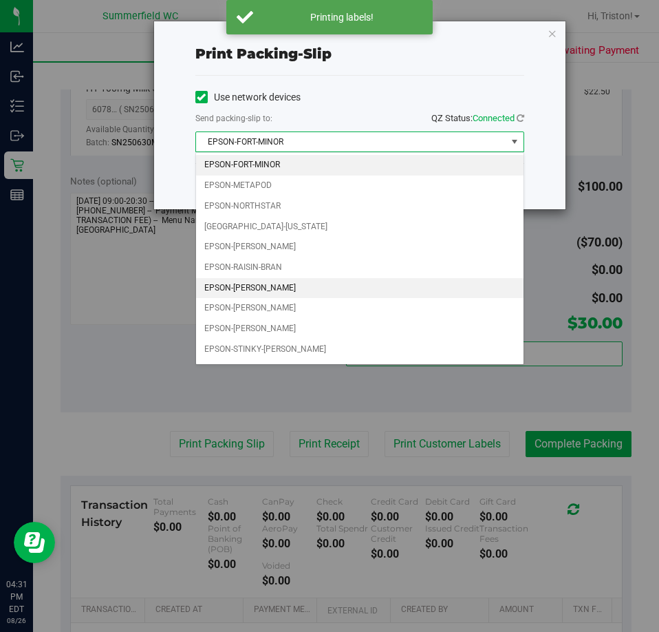
scroll to position [59, 0]
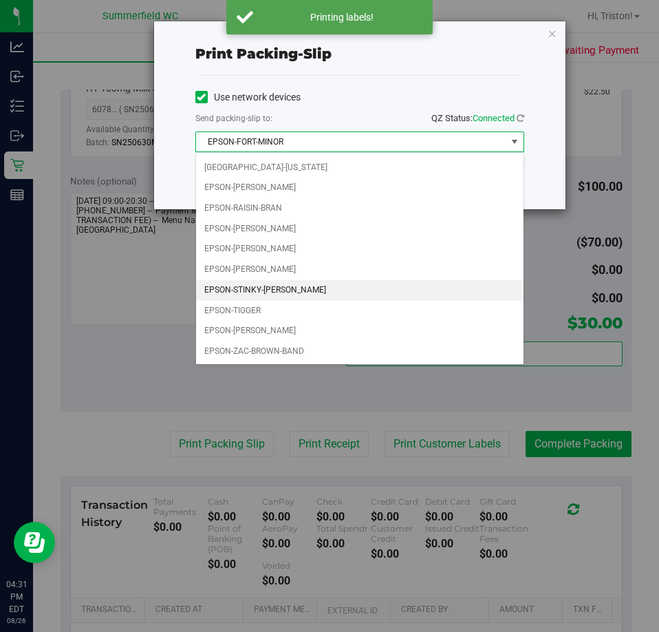
click at [289, 290] on li "EPSON-STINKY-[PERSON_NAME]" at bounding box center [360, 290] width 328 height 21
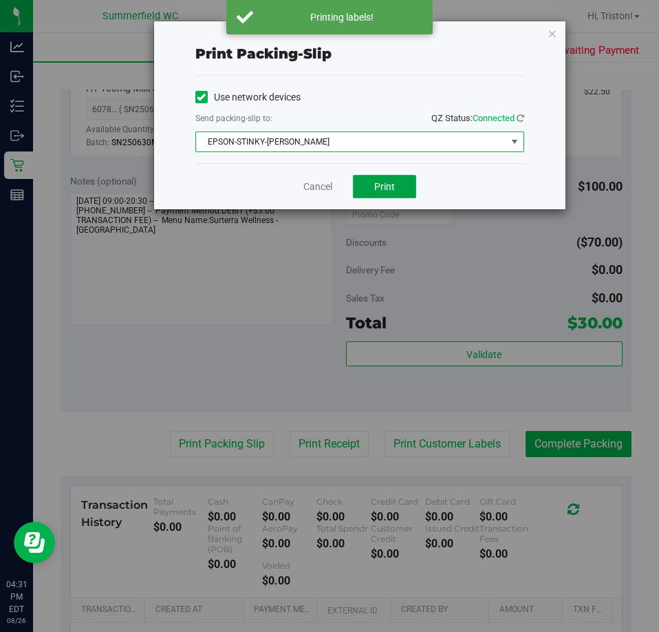
click at [367, 178] on button "Print" at bounding box center [384, 186] width 63 height 23
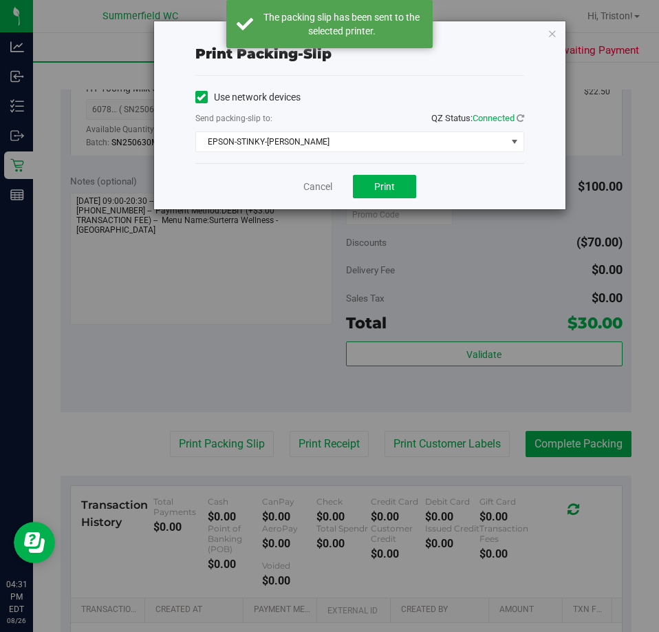
click at [170, 313] on div "Print packing-slip Use network devices Send packing-slip to: QZ Status: Connect…" at bounding box center [335, 316] width 670 height 632
click at [322, 182] on link "Cancel" at bounding box center [318, 187] width 29 height 14
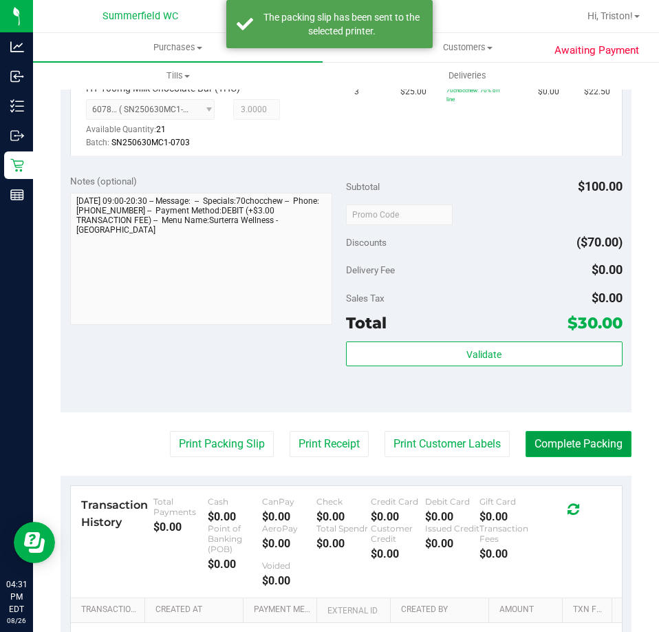
click at [540, 439] on button "Complete Packing" at bounding box center [579, 444] width 106 height 26
click at [515, 275] on div "Delivery Fee $0.00" at bounding box center [484, 269] width 277 height 25
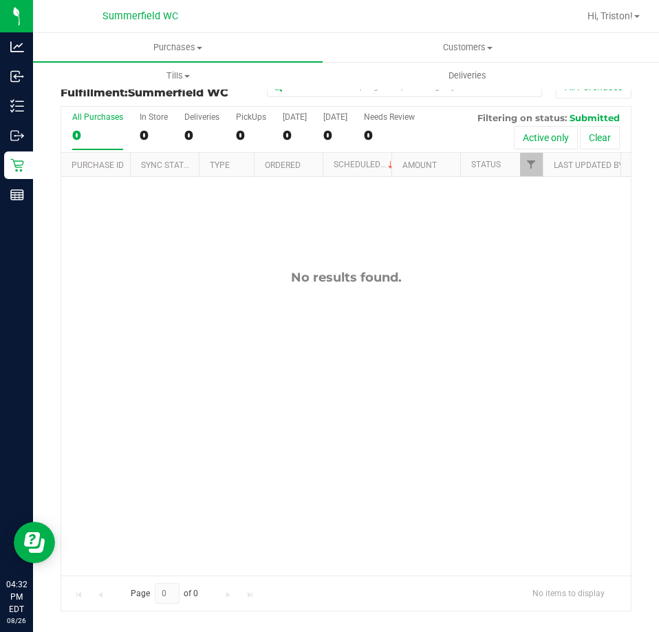
click at [229, 298] on div "No results found." at bounding box center [346, 422] width 570 height 491
drag, startPoint x: 179, startPoint y: 354, endPoint x: 202, endPoint y: 355, distance: 23.4
click at [179, 355] on div "No results found." at bounding box center [346, 422] width 570 height 491
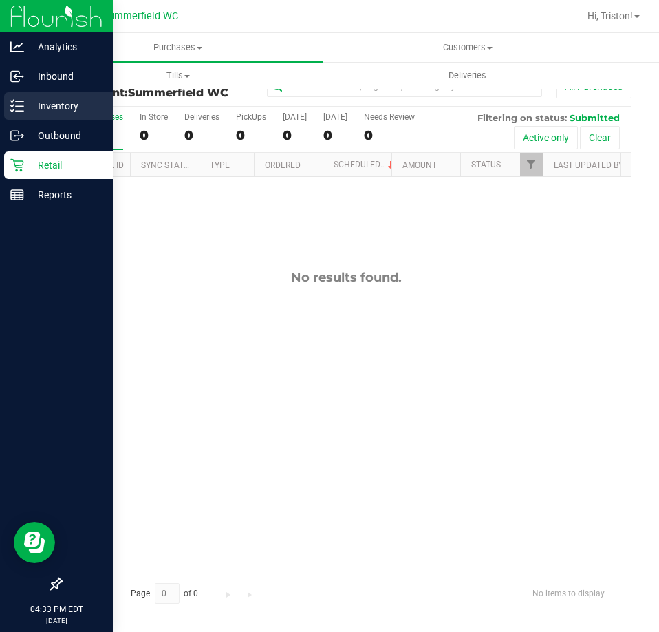
click at [8, 99] on div "Inventory" at bounding box center [58, 106] width 109 height 28
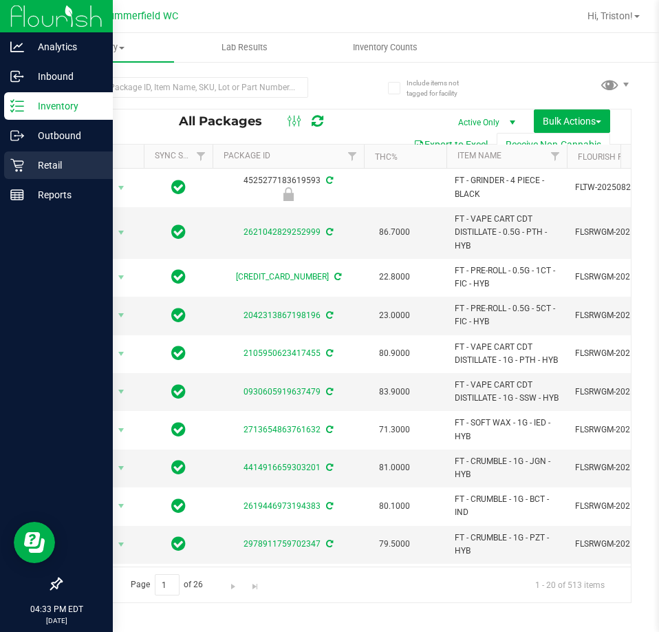
click at [21, 167] on icon at bounding box center [17, 165] width 14 height 14
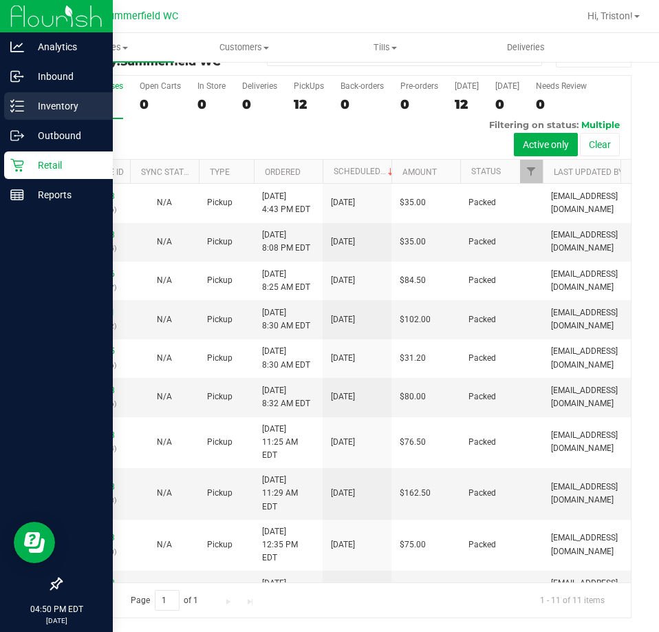
click at [21, 101] on line at bounding box center [20, 101] width 8 height 0
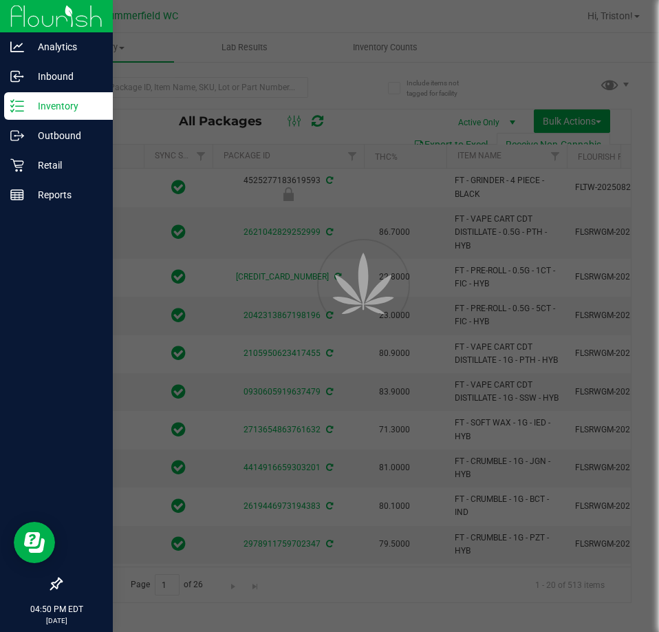
type input "[DATE]"
click at [134, 87] on div at bounding box center [329, 316] width 659 height 632
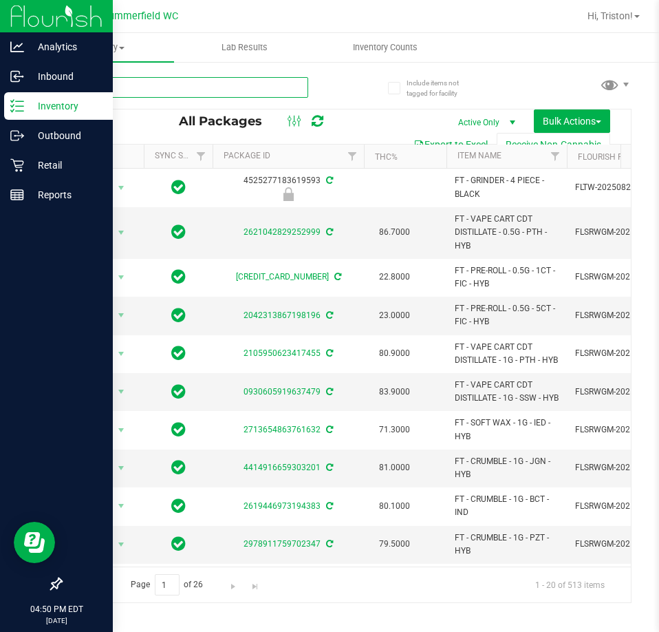
click at [134, 87] on input "text" at bounding box center [185, 87] width 248 height 21
type input "7up"
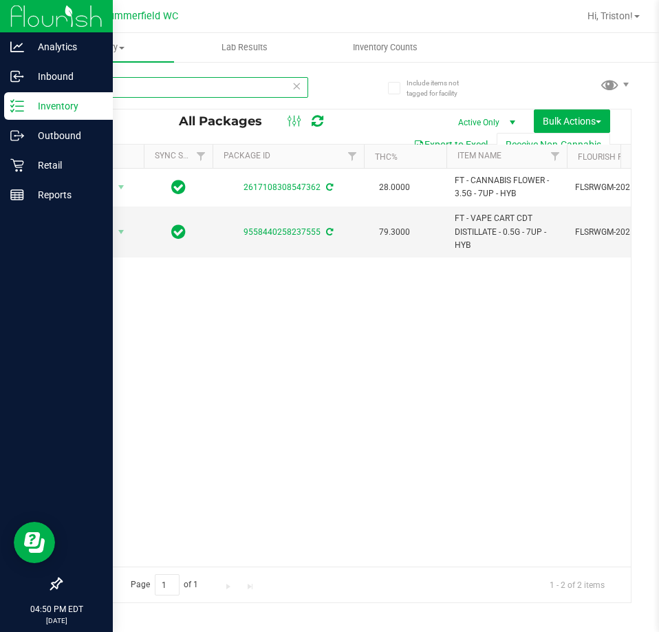
drag, startPoint x: 110, startPoint y: 83, endPoint x: 56, endPoint y: 88, distance: 54.0
click at [56, 88] on div "Include items not tagged for facility 7up All Packages Active Only Active Only …" at bounding box center [346, 271] width 626 height 420
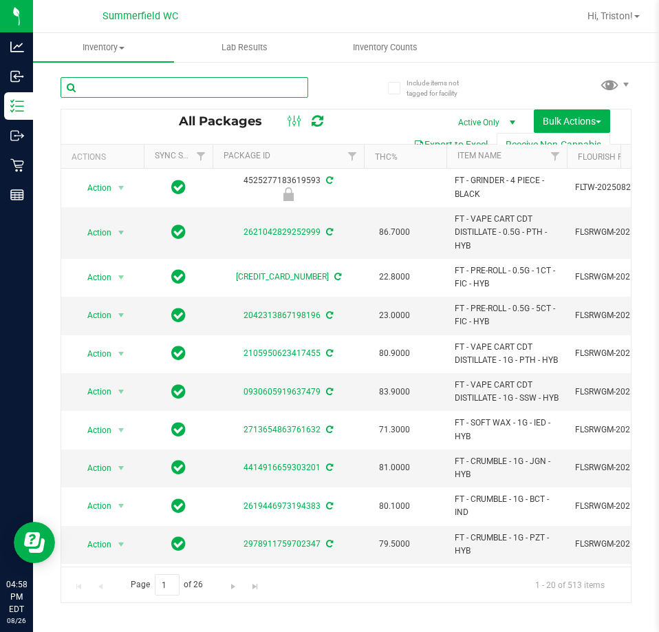
click at [156, 88] on input "text" at bounding box center [185, 87] width 248 height 21
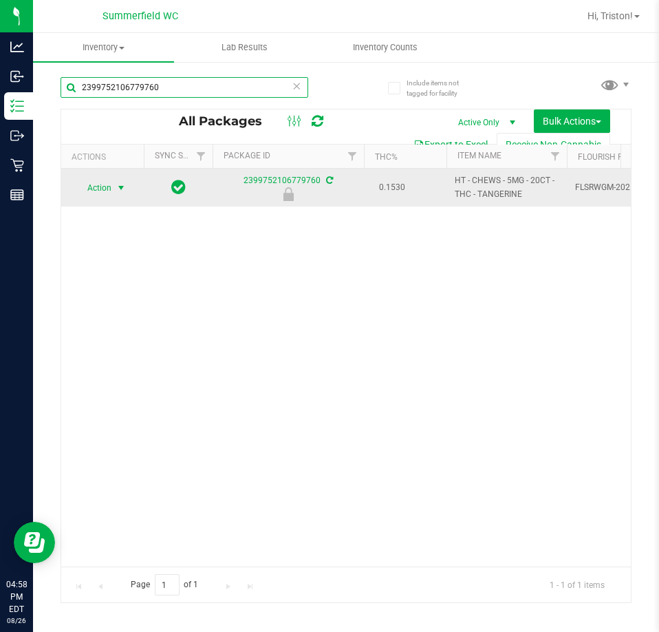
type input "2399752106779760"
click at [116, 191] on span "select" at bounding box center [121, 187] width 11 height 11
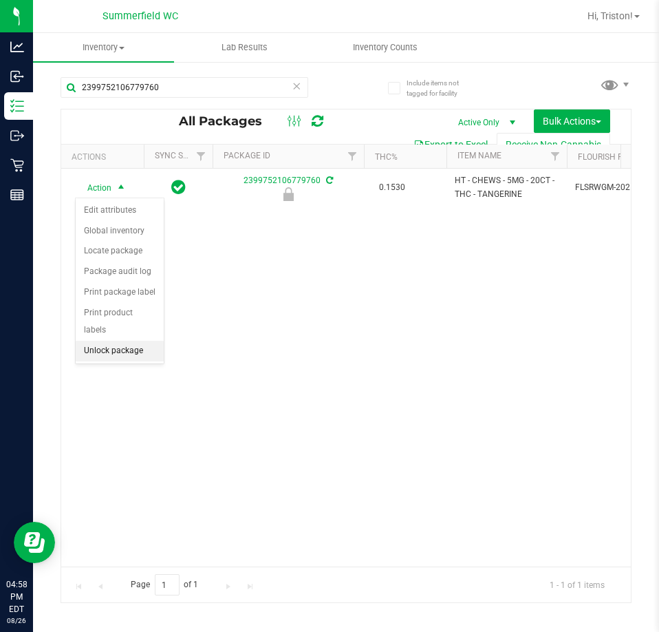
click at [118, 341] on li "Unlock package" at bounding box center [120, 351] width 88 height 21
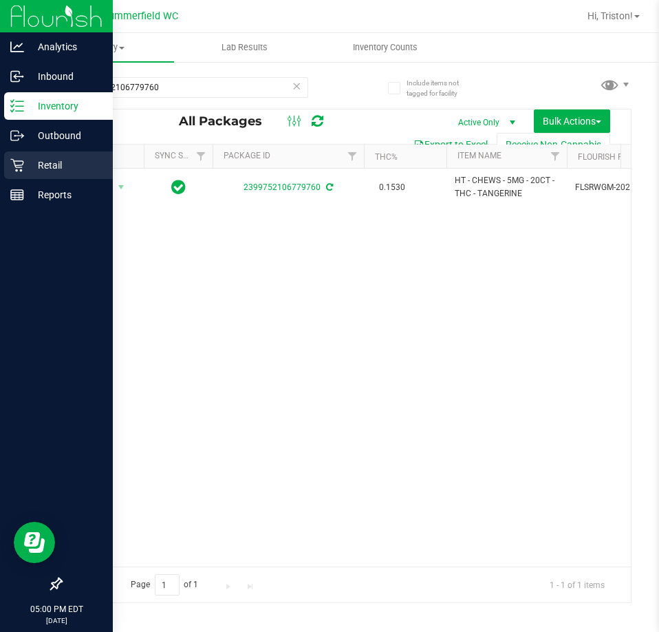
click at [23, 160] on icon at bounding box center [17, 165] width 14 height 14
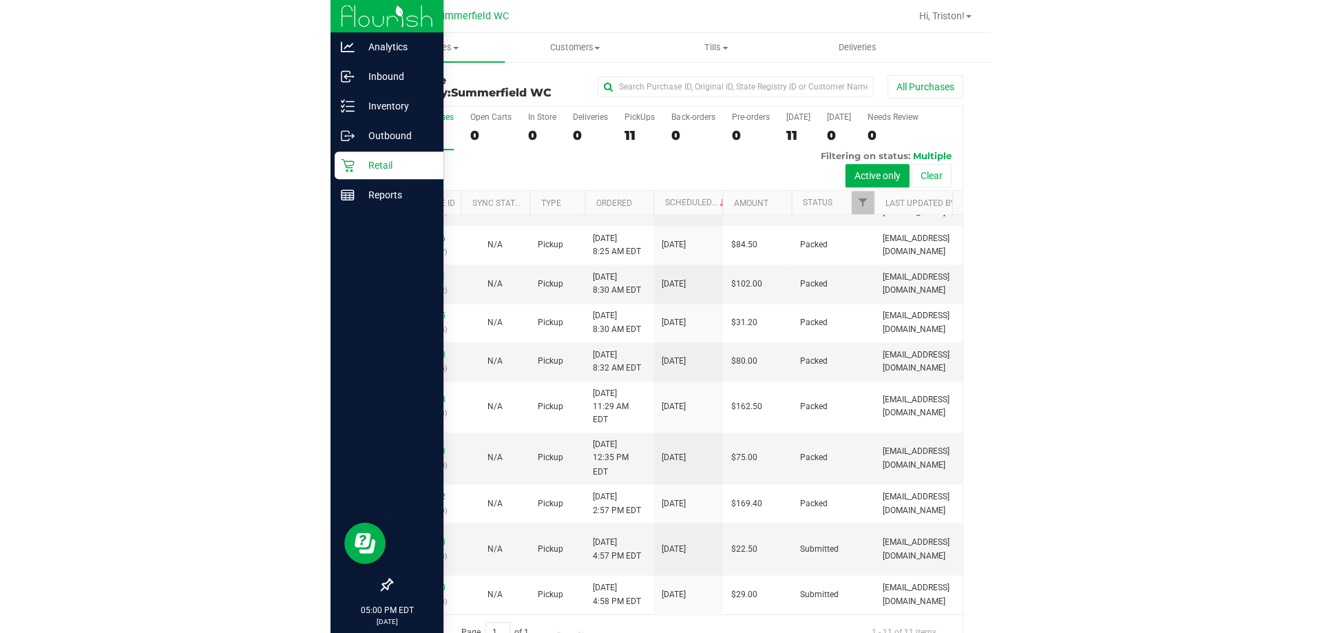
scroll to position [20, 0]
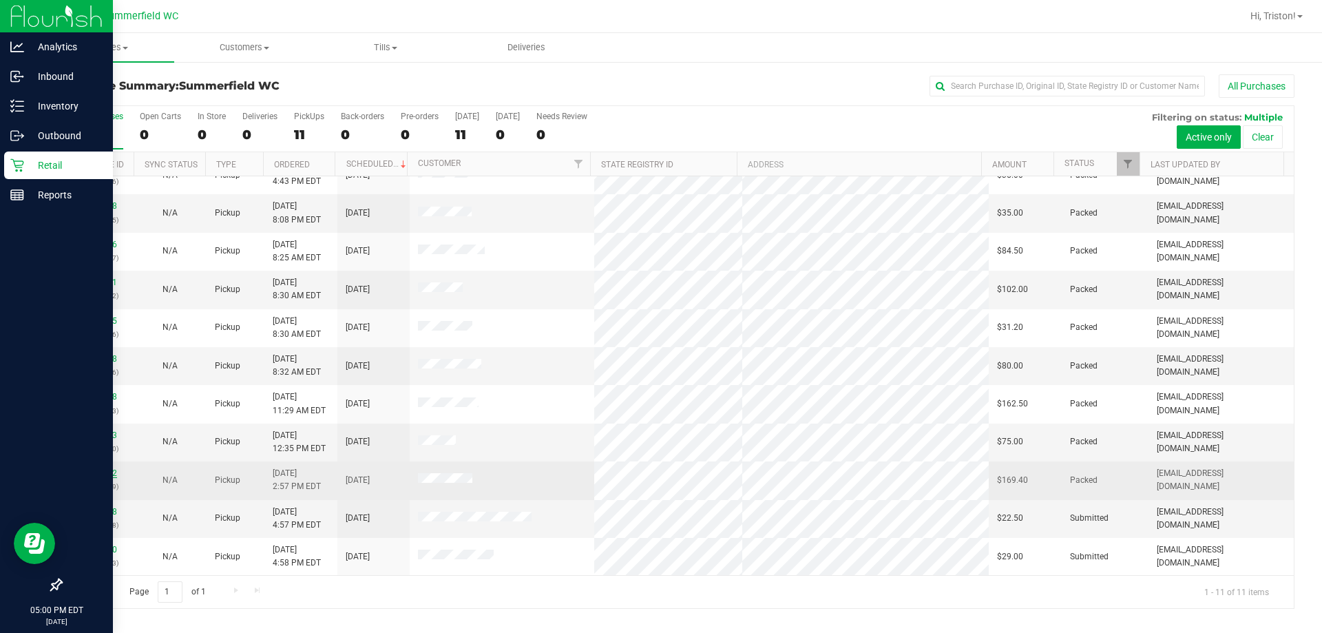
click at [103, 476] on link "11850812" at bounding box center [97, 473] width 39 height 10
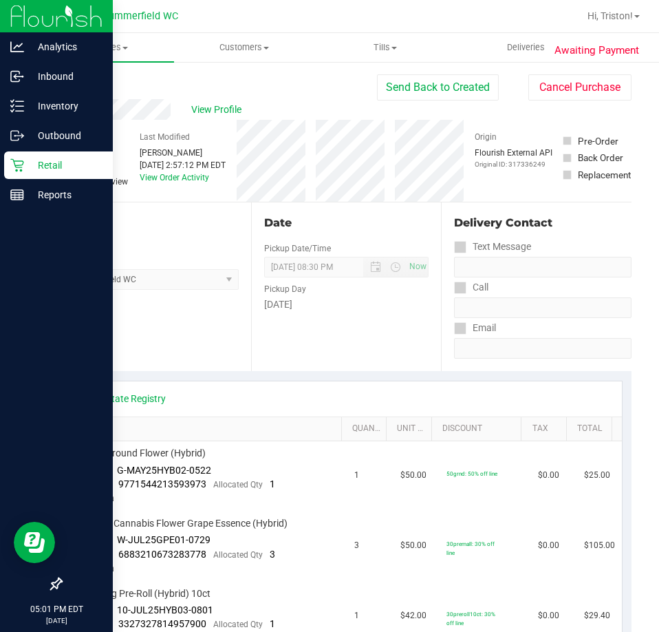
drag, startPoint x: 21, startPoint y: 168, endPoint x: 32, endPoint y: 167, distance: 10.3
click at [21, 168] on icon at bounding box center [17, 165] width 14 height 14
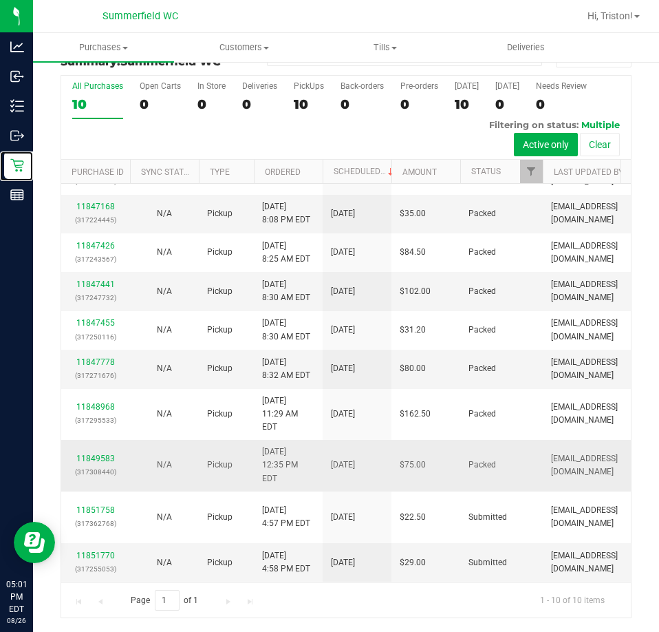
scroll to position [45, 0]
click at [107, 551] on link "11851770" at bounding box center [95, 556] width 39 height 10
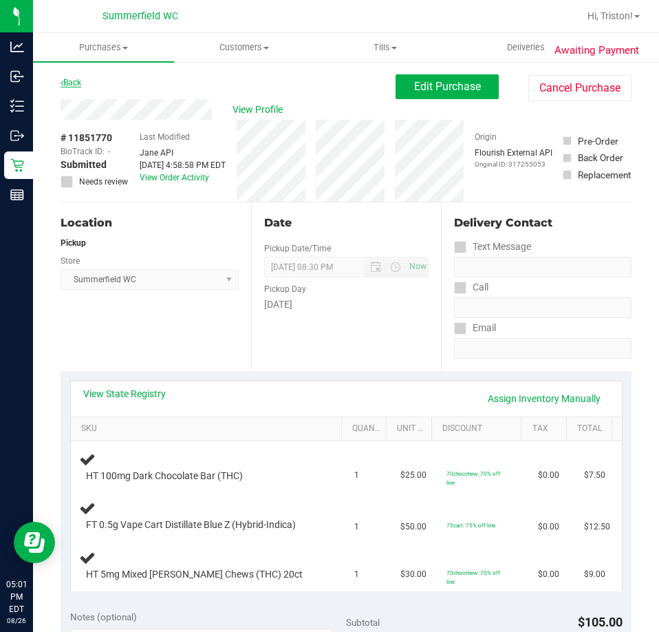
click at [81, 83] on link "Back" at bounding box center [71, 83] width 21 height 10
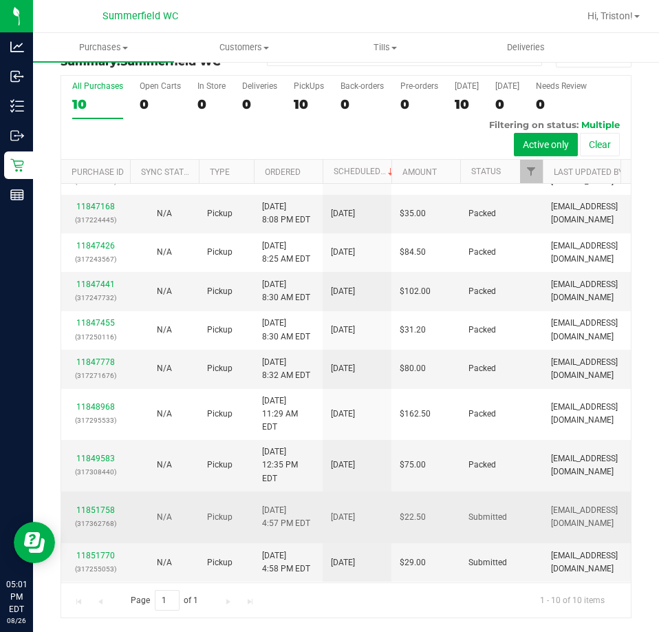
scroll to position [45, 0]
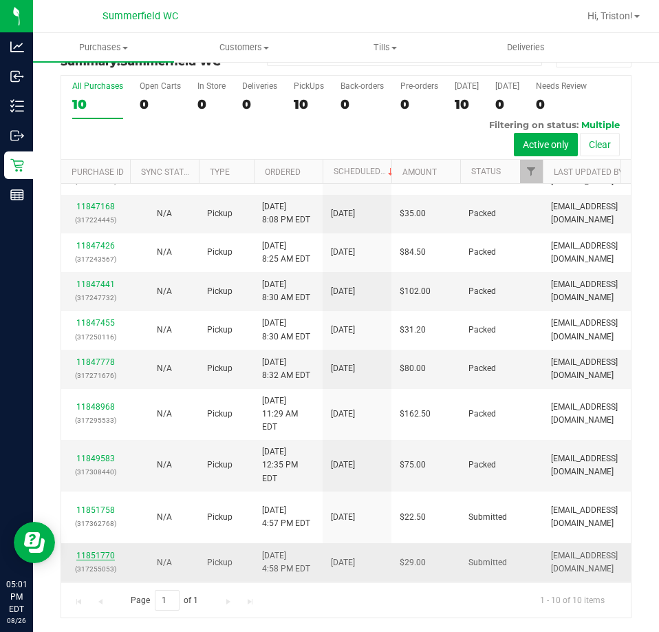
click at [97, 551] on link "11851770" at bounding box center [95, 556] width 39 height 10
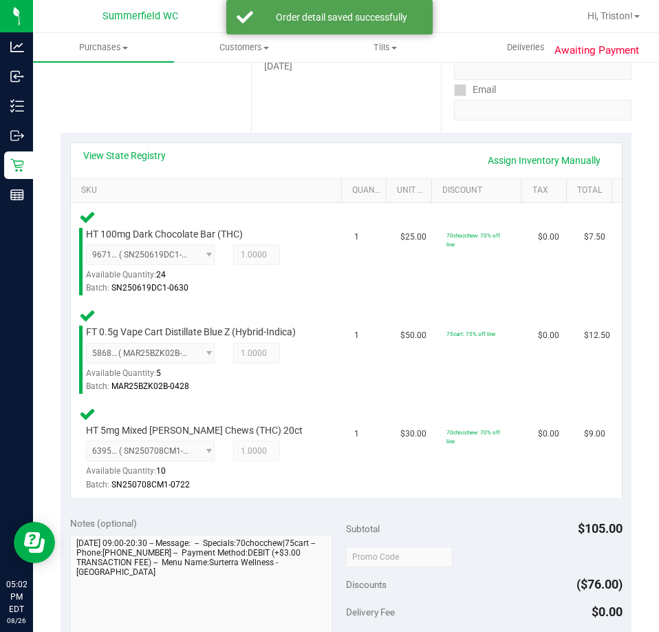
scroll to position [444, 0]
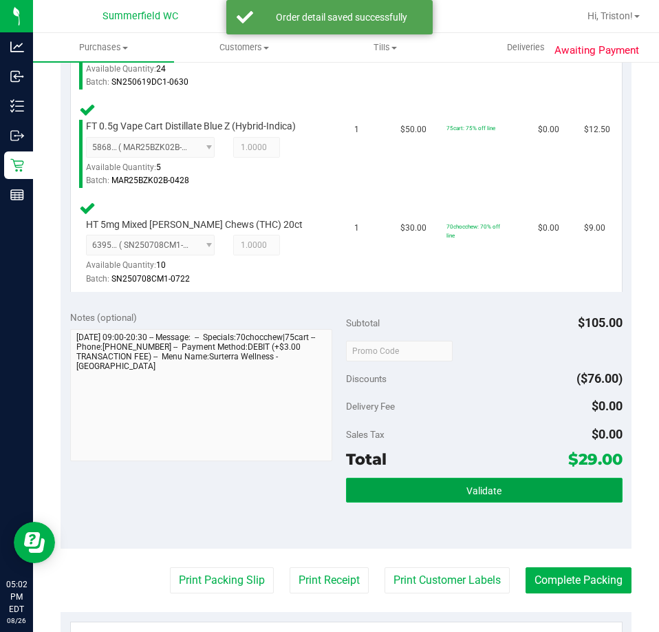
click at [497, 499] on button "Validate" at bounding box center [484, 490] width 277 height 25
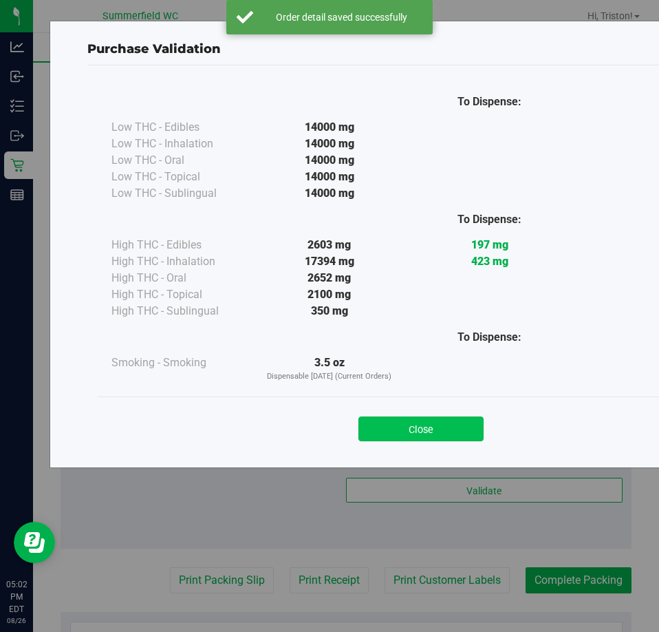
click at [459, 423] on button "Close" at bounding box center [421, 428] width 125 height 25
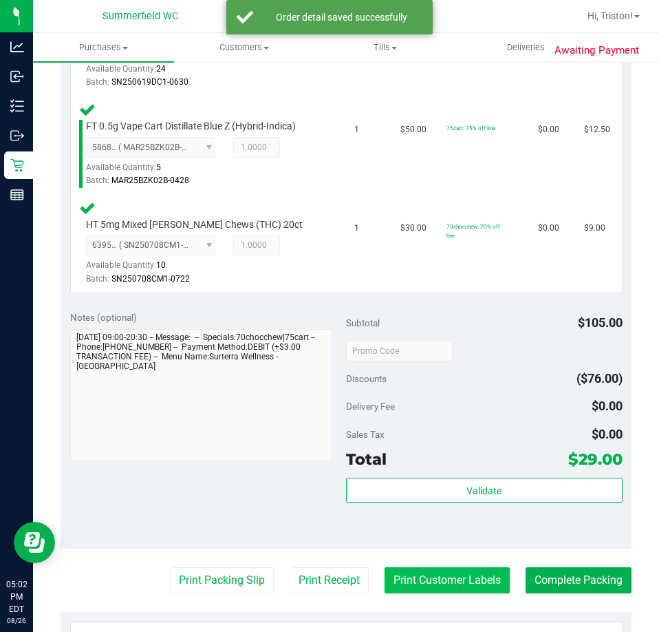
click at [464, 577] on button "Print Customer Labels" at bounding box center [447, 580] width 125 height 26
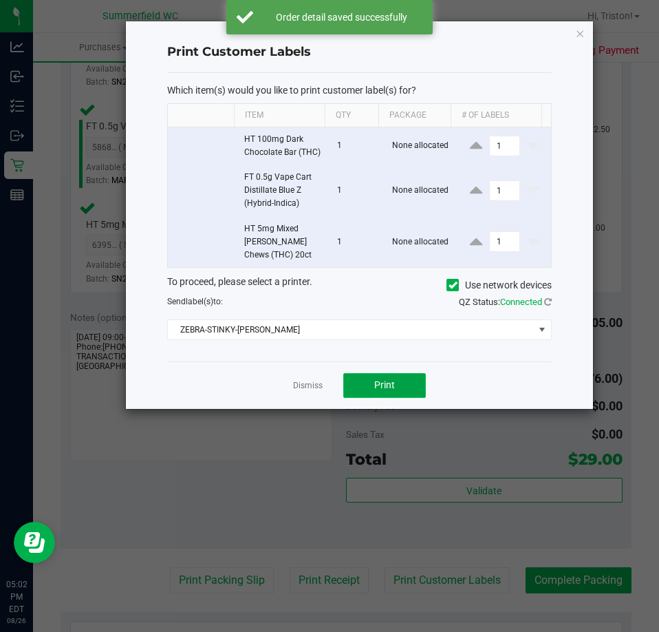
click at [377, 384] on span "Print" at bounding box center [384, 384] width 21 height 11
click at [311, 385] on link "Dismiss" at bounding box center [308, 386] width 30 height 12
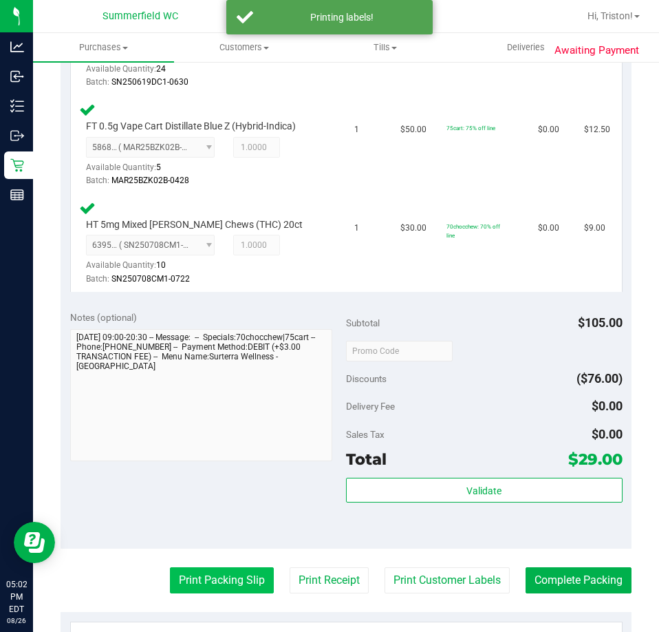
click at [235, 581] on button "Print Packing Slip" at bounding box center [222, 580] width 104 height 26
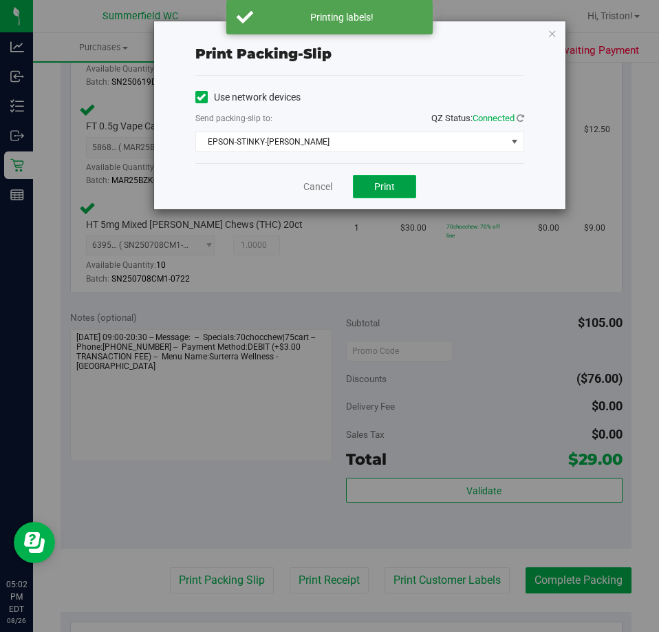
click at [391, 187] on span "Print" at bounding box center [384, 186] width 21 height 11
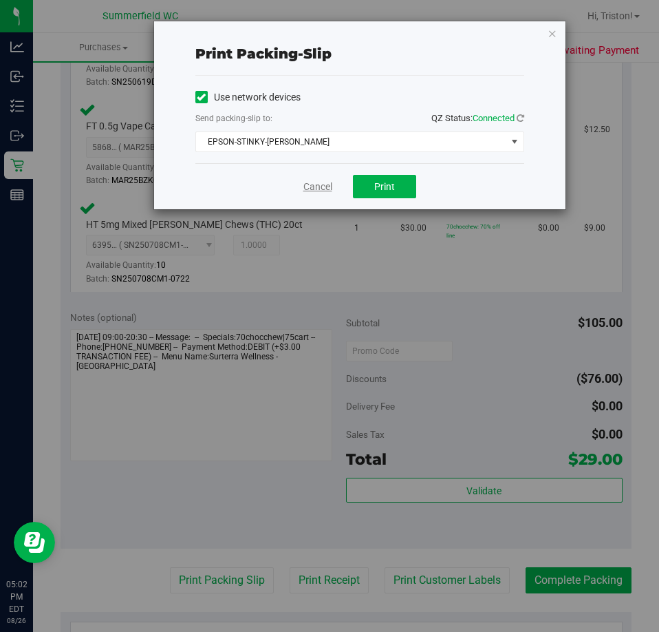
click at [324, 192] on link "Cancel" at bounding box center [318, 187] width 29 height 14
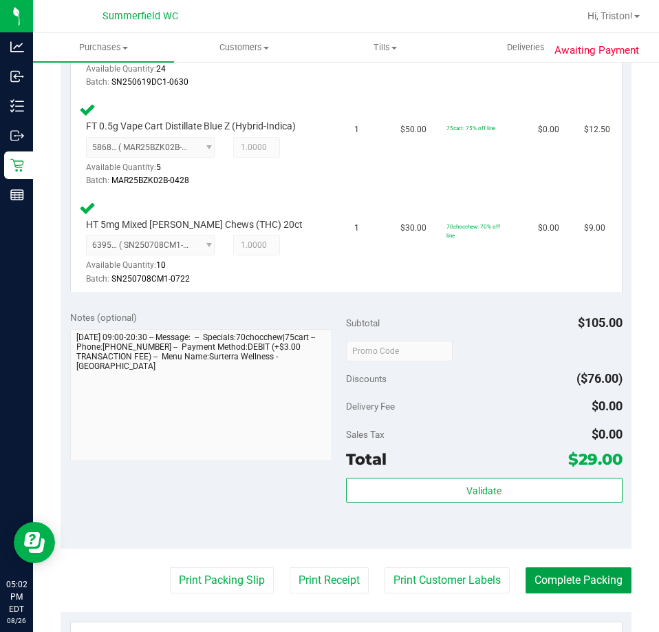
drag, startPoint x: 585, startPoint y: 573, endPoint x: 542, endPoint y: 381, distance: 197.4
click at [585, 572] on button "Complete Packing" at bounding box center [579, 580] width 106 height 26
click at [542, 380] on div "Discounts ($76.00)" at bounding box center [484, 378] width 277 height 25
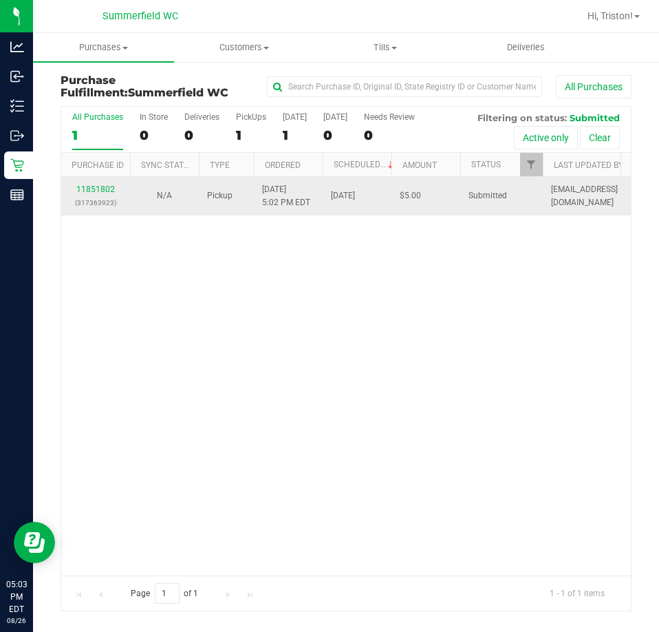
click at [115, 186] on div "11851802 (317363923)" at bounding box center [96, 196] width 52 height 26
click at [109, 183] on div "11851802 (317363923)" at bounding box center [96, 196] width 52 height 26
click at [102, 184] on link "11851802" at bounding box center [95, 189] width 39 height 10
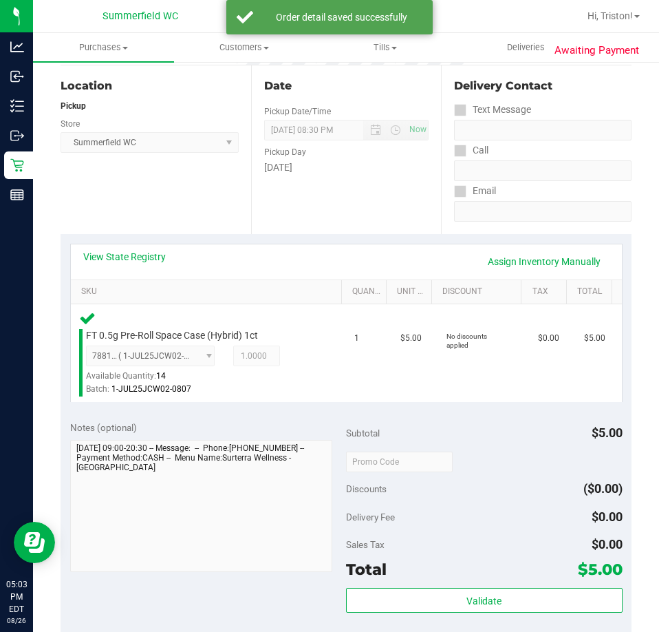
scroll to position [138, 0]
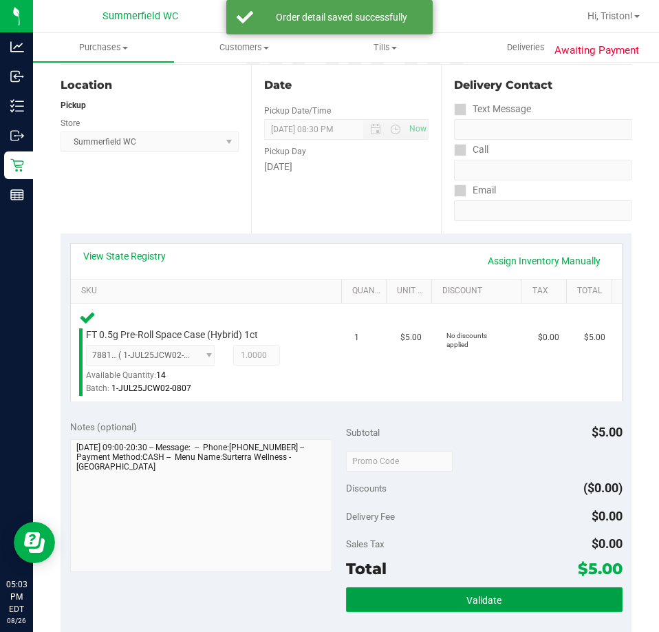
drag, startPoint x: 421, startPoint y: 611, endPoint x: 371, endPoint y: 589, distance: 54.5
click at [420, 611] on button "Validate" at bounding box center [484, 599] width 277 height 25
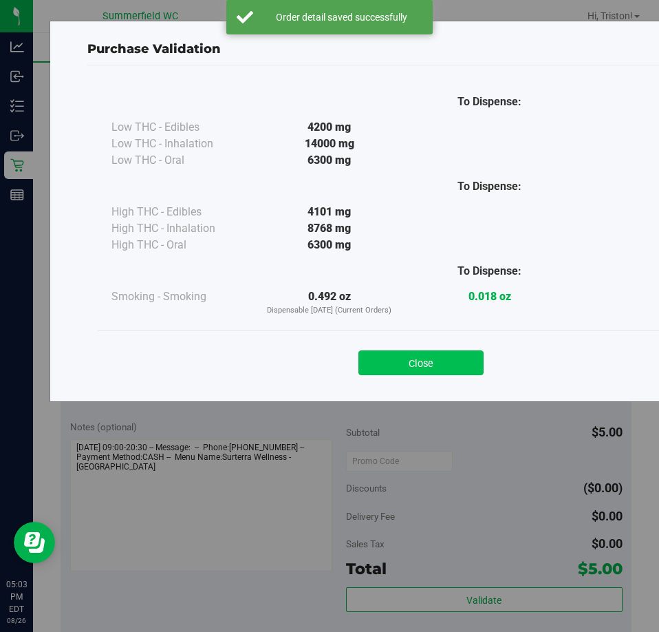
click at [423, 363] on button "Close" at bounding box center [421, 362] width 125 height 25
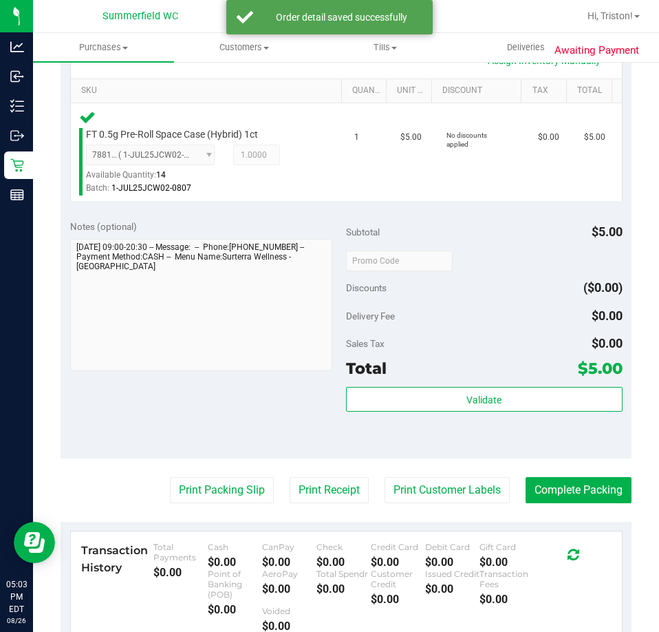
scroll to position [344, 0]
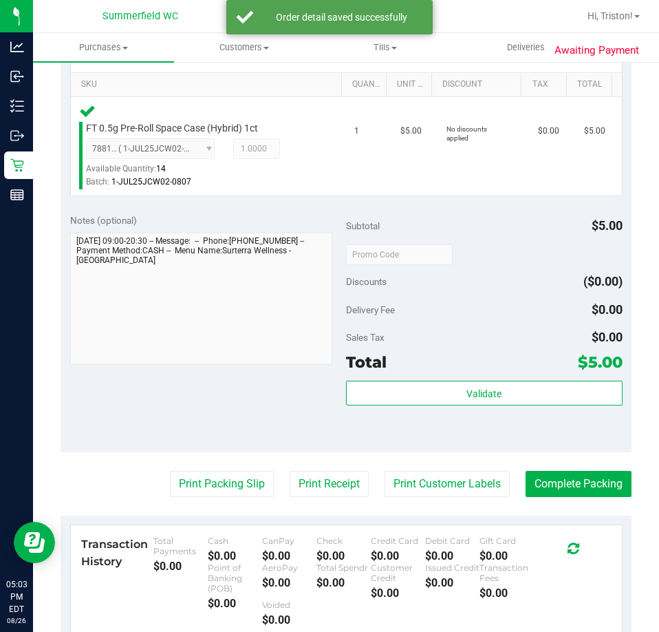
click at [463, 498] on purchase-details "Back Edit Purchase Cancel Purchase View Profile # 11851802 BioTrack ID: - Submi…" at bounding box center [346, 270] width 571 height 1080
click at [463, 487] on button "Print Customer Labels" at bounding box center [447, 484] width 125 height 26
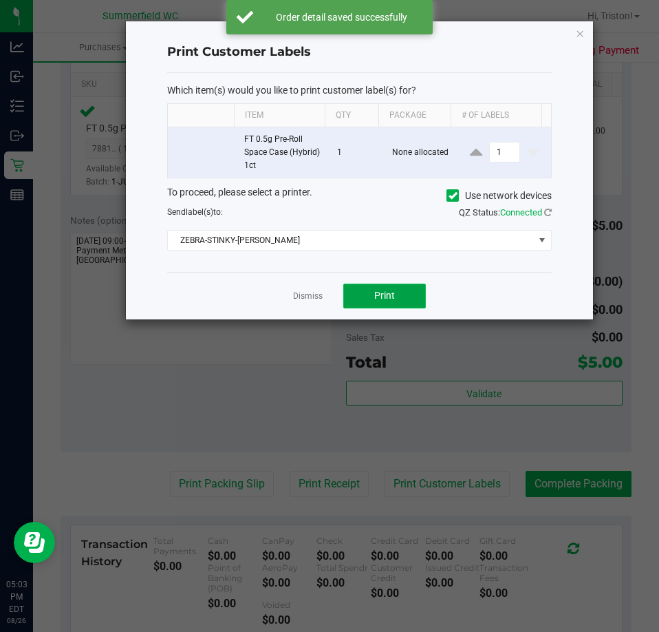
click at [404, 297] on button "Print" at bounding box center [385, 296] width 83 height 25
click at [317, 293] on link "Dismiss" at bounding box center [308, 296] width 30 height 12
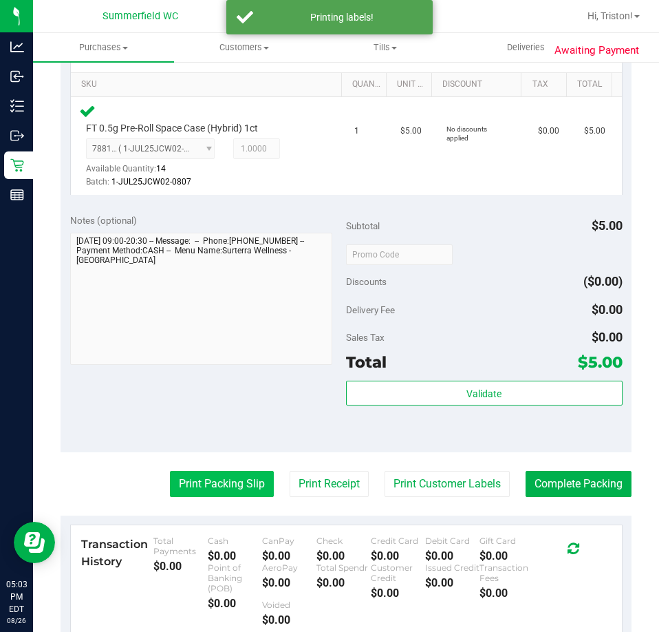
click at [209, 483] on button "Print Packing Slip" at bounding box center [222, 484] width 104 height 26
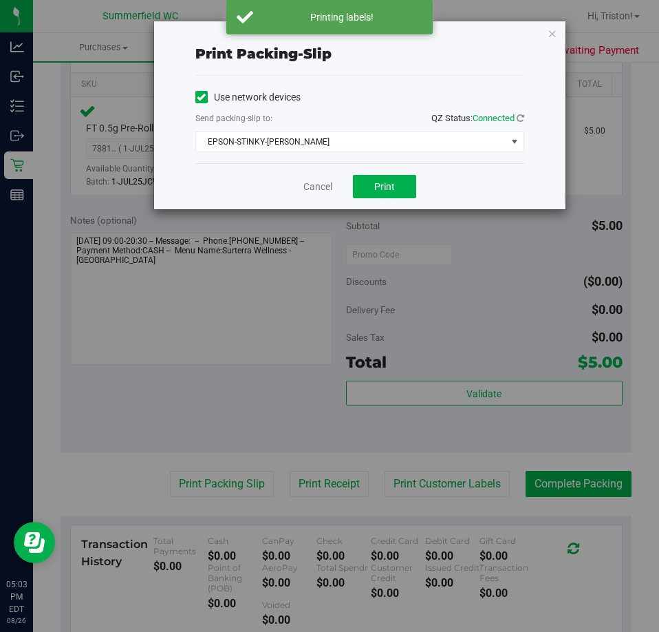
click at [419, 198] on div "Cancel Print" at bounding box center [360, 186] width 329 height 46
click at [401, 191] on button "Print" at bounding box center [384, 186] width 63 height 23
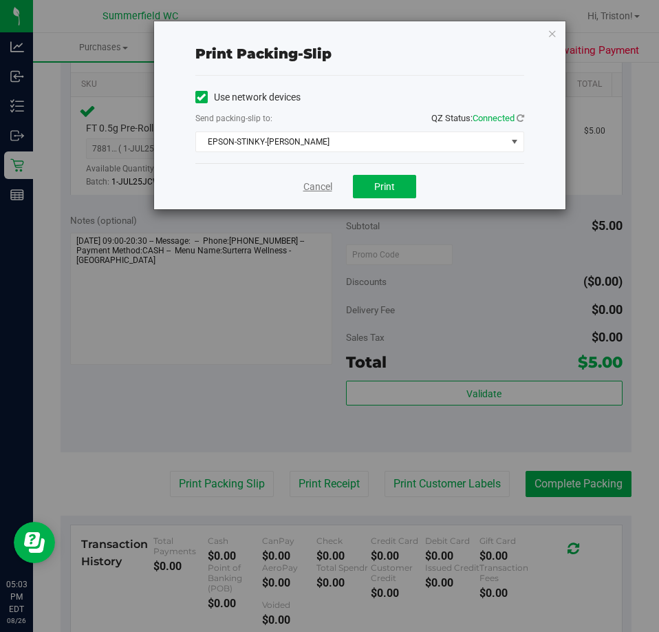
click at [324, 191] on link "Cancel" at bounding box center [318, 187] width 29 height 14
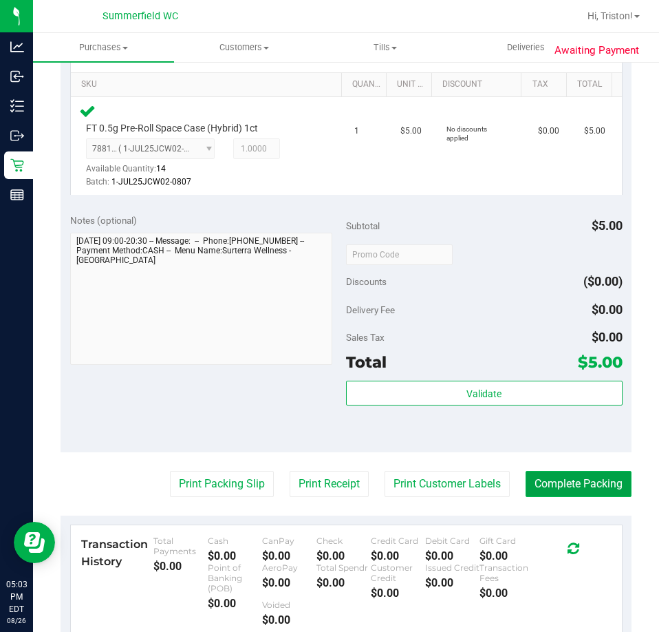
click at [531, 472] on button "Complete Packing" at bounding box center [579, 484] width 106 height 26
click at [514, 295] on div "Subtotal $5.00 Discounts ($0.00) Delivery Fee $0.00 Sales Tax $0.00 Total $5.00…" at bounding box center [484, 327] width 277 height 229
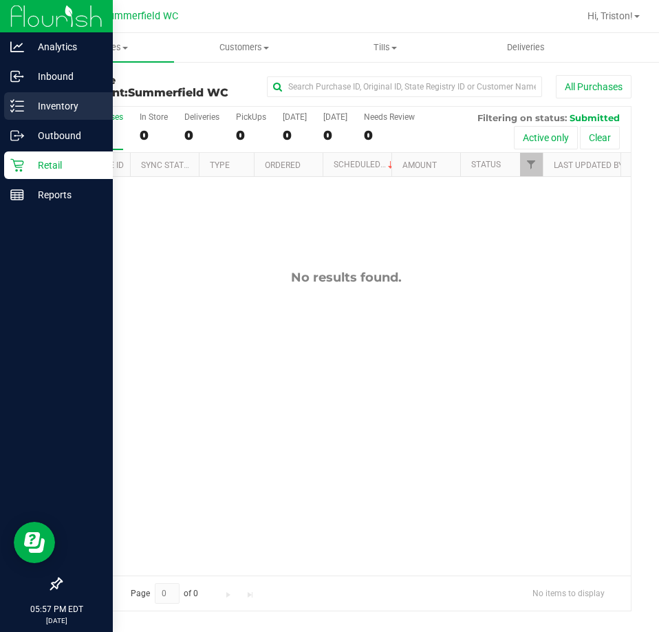
click at [14, 103] on icon at bounding box center [17, 106] width 14 height 14
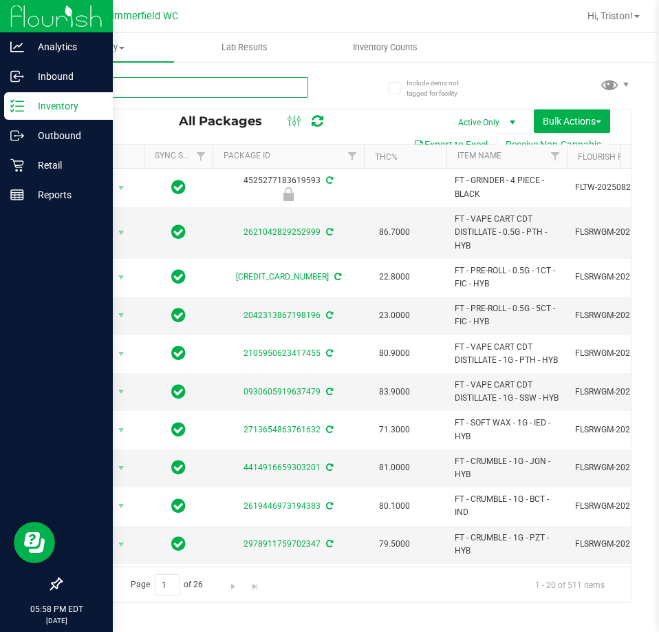
click at [170, 91] on input "text" at bounding box center [185, 87] width 248 height 21
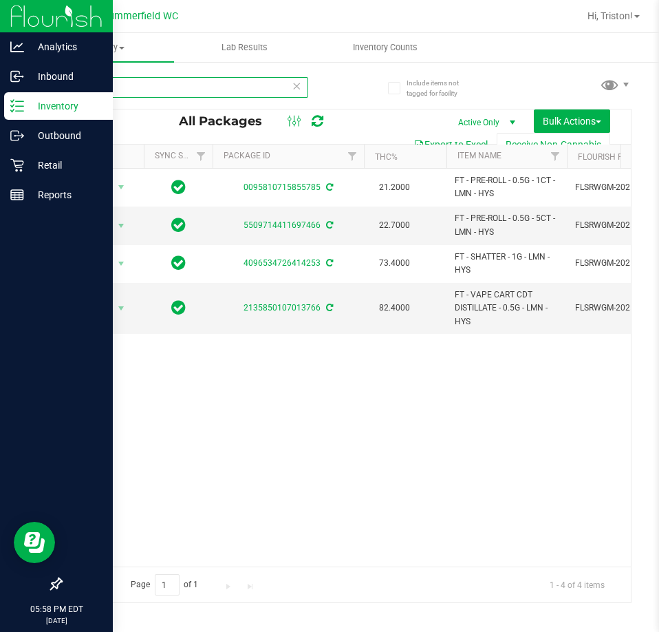
drag, startPoint x: 114, startPoint y: 86, endPoint x: 10, endPoint y: 100, distance: 104.9
click at [10, 100] on div "Analytics Inbound Inventory Outbound Retail Reports 05:58 PM EDT [DATE] 08/26 […" at bounding box center [329, 316] width 659 height 632
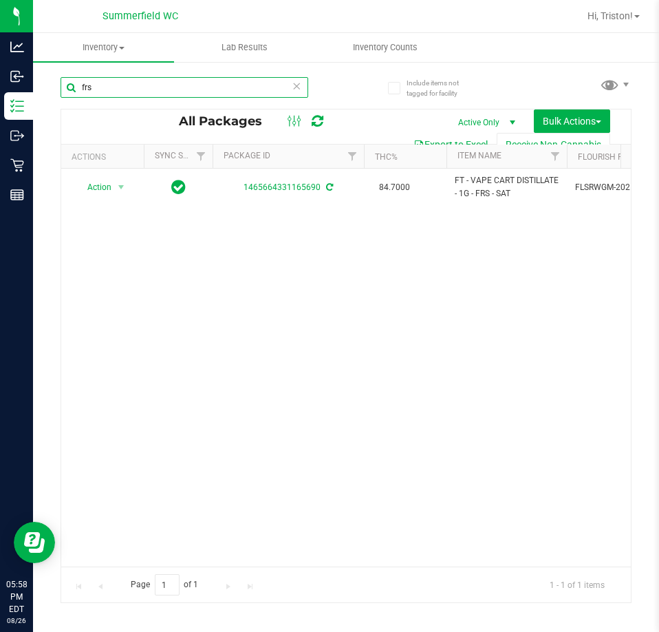
drag, startPoint x: 153, startPoint y: 89, endPoint x: 69, endPoint y: 91, distance: 84.0
click at [72, 91] on input "frs" at bounding box center [185, 87] width 248 height 21
type input "atomic"
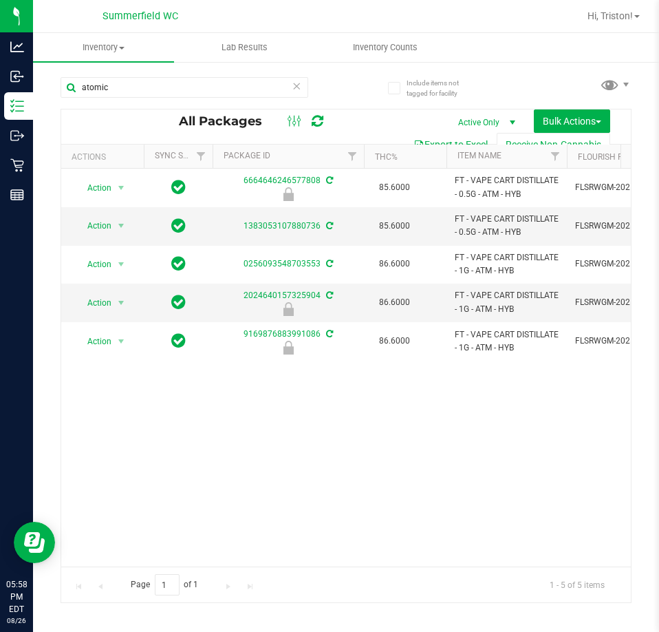
click at [345, 469] on div "Action Action Edit attributes Global inventory Locate package Package audit log…" at bounding box center [346, 368] width 570 height 398
click at [500, 447] on div "Action Action Edit attributes Global inventory Locate package Package audit log…" at bounding box center [346, 368] width 570 height 398
click at [509, 439] on div "Action Action Edit attributes Global inventory Locate package Package audit log…" at bounding box center [346, 368] width 570 height 398
click at [507, 439] on div "Action Action Edit attributes Global inventory Locate package Package audit log…" at bounding box center [346, 368] width 570 height 398
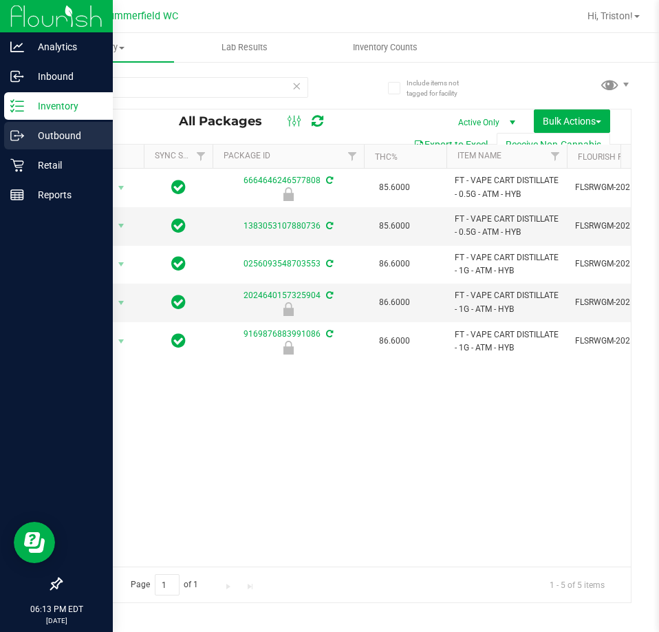
click at [32, 146] on div "Outbound" at bounding box center [58, 136] width 109 height 28
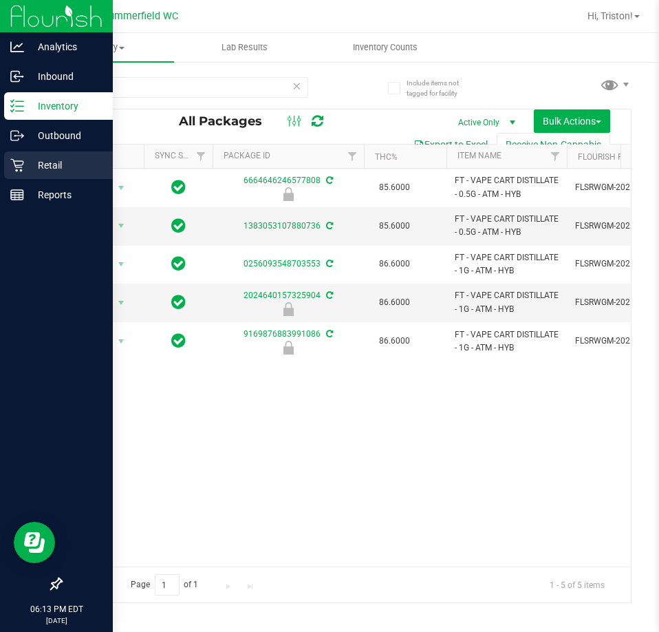
click at [28, 165] on p "Retail" at bounding box center [65, 165] width 83 height 17
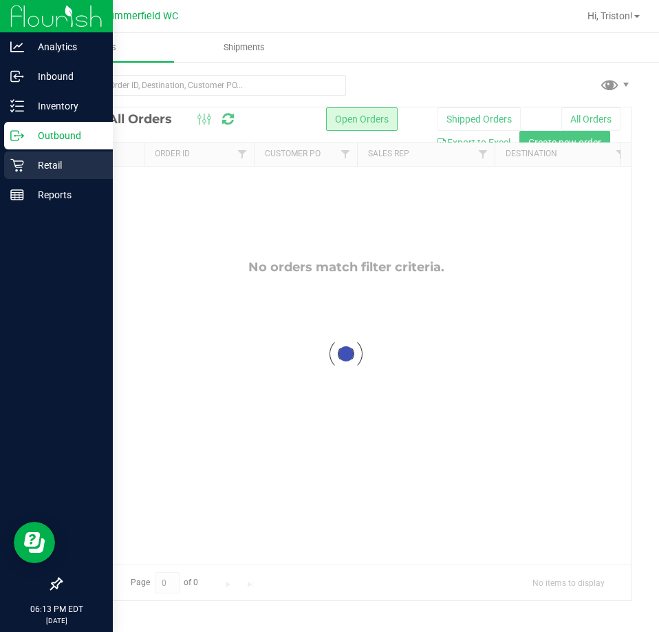
click at [19, 161] on icon at bounding box center [16, 165] width 13 height 13
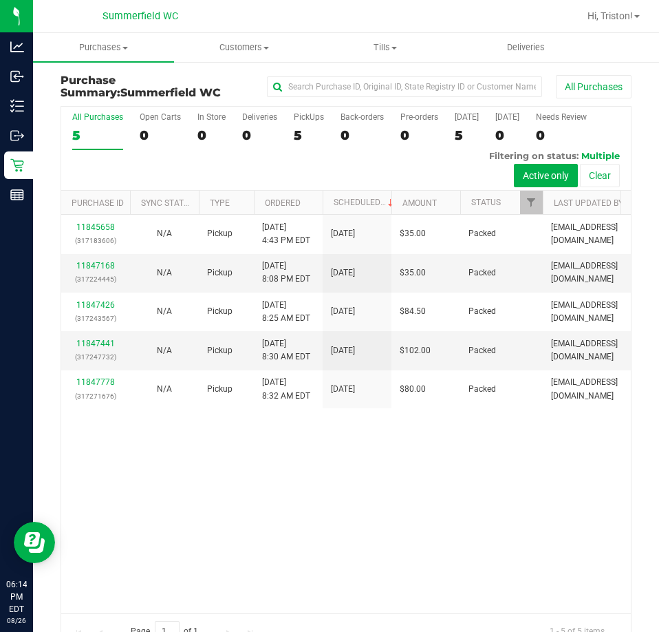
click at [338, 516] on div "11845658 (317183606) N/A Pickup [DATE] 4:43 PM EDT 8/26/2025 $35.00 Packed [EMA…" at bounding box center [346, 414] width 570 height 398
